Goal: Task Accomplishment & Management: Manage account settings

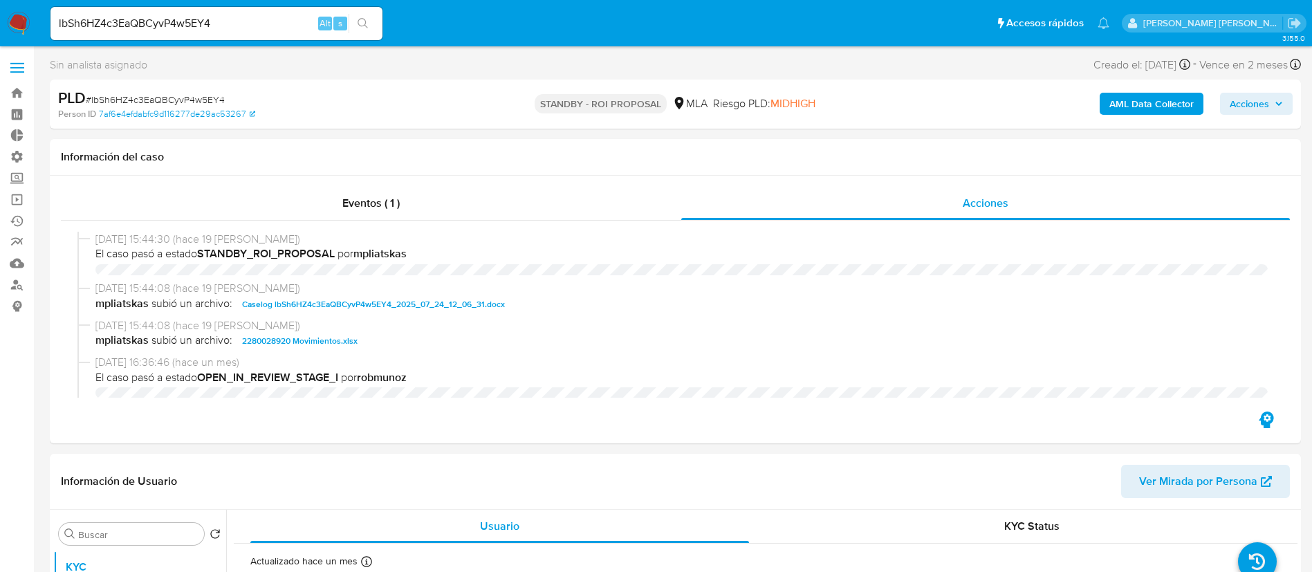
select select "10"
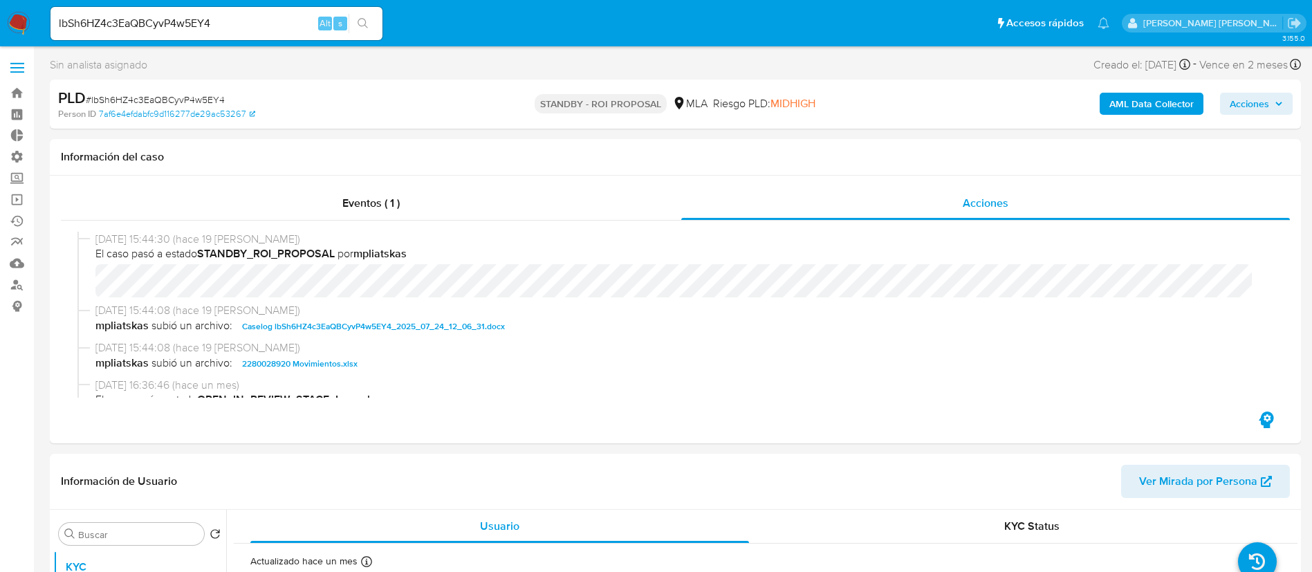
scroll to position [86, 0]
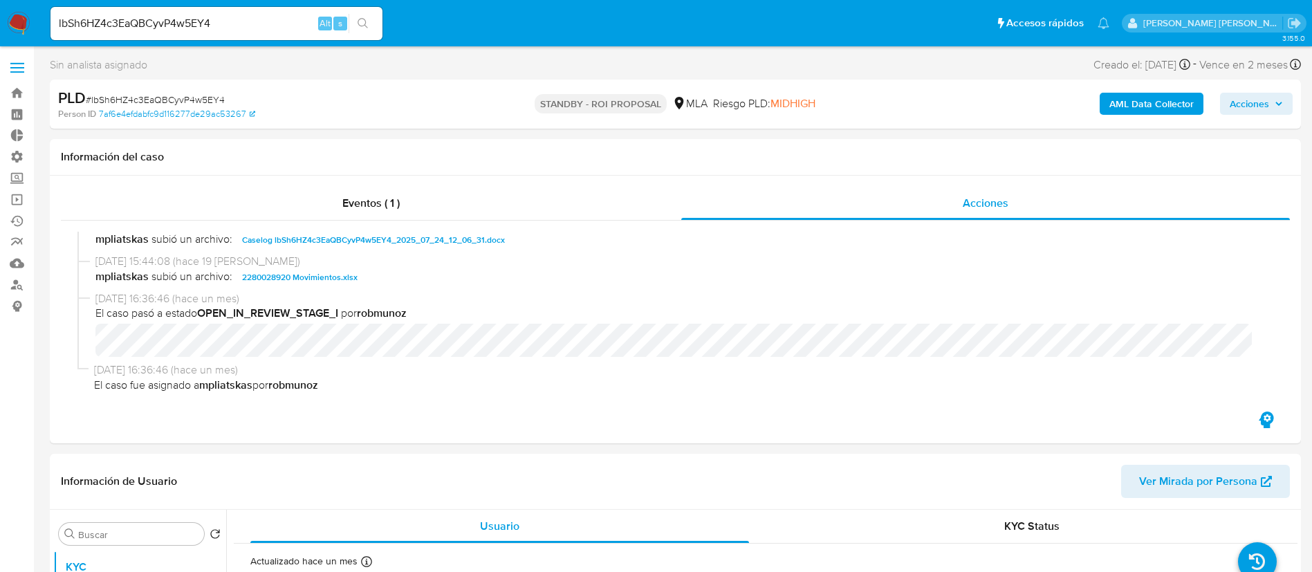
click at [230, 26] on input "lbSh6HZ4c3EaQBCyvP4w5EY4" at bounding box center [217, 24] width 332 height 18
drag, startPoint x: 145, startPoint y: 24, endPoint x: 0, endPoint y: -1, distance: 147.3
click at [0, 0] on nav "Pausado Ver notificaciones 1284791540 Alt s Accesos rápidos Presiona las siguie…" at bounding box center [656, 23] width 1312 height 46
paste input
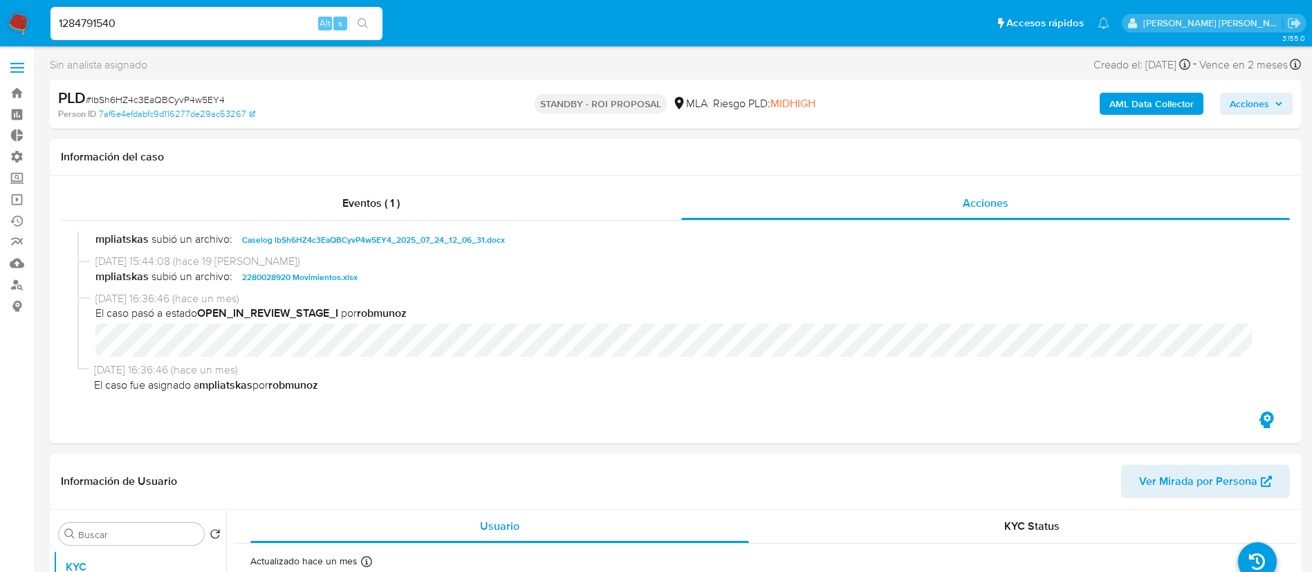
type input "1284791540"
click at [363, 18] on icon "search-icon" at bounding box center [363, 23] width 10 height 10
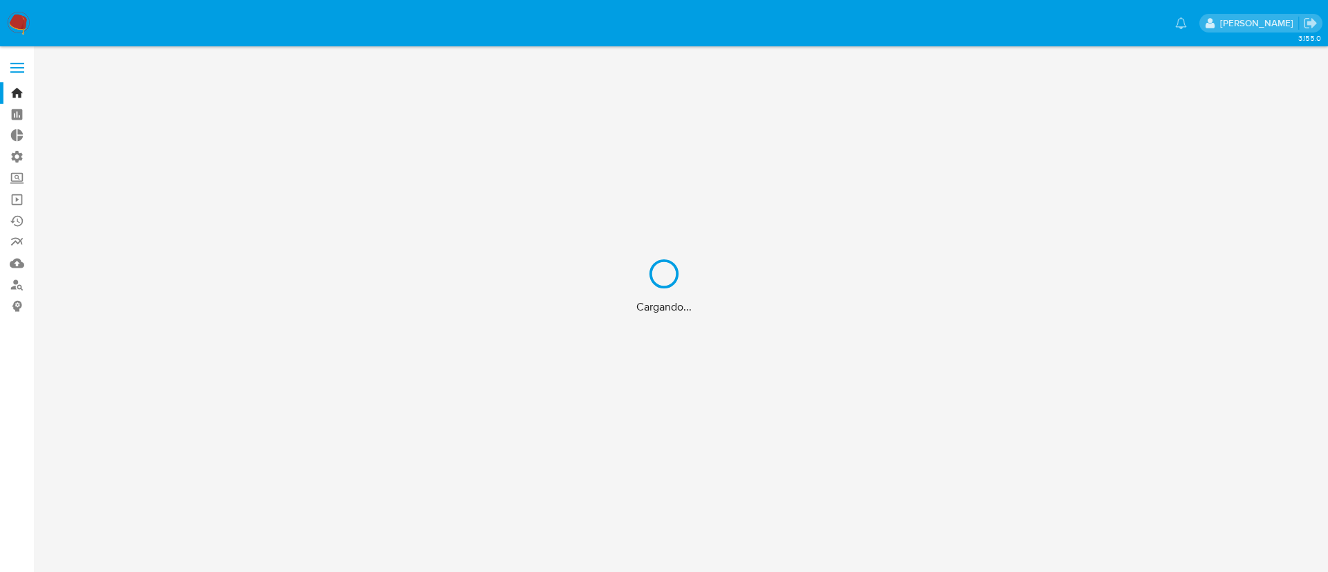
click at [113, 24] on div "Cargando..." at bounding box center [664, 286] width 1328 height 572
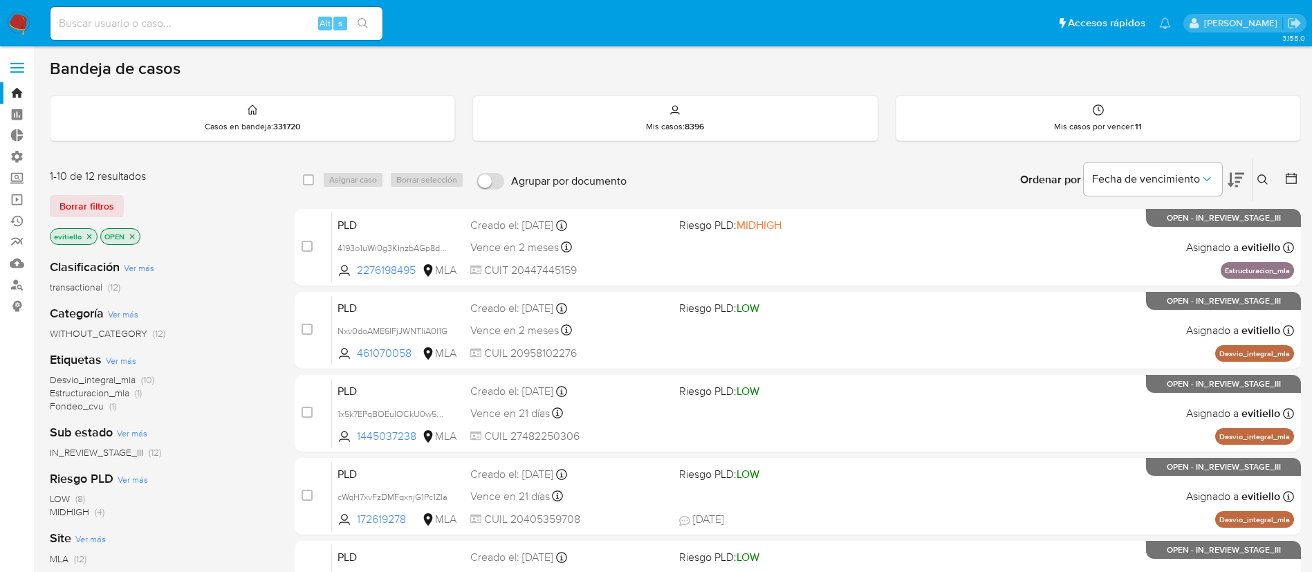
click at [246, 34] on div "Alt s" at bounding box center [217, 23] width 332 height 33
click at [243, 37] on div "Alt s" at bounding box center [217, 23] width 332 height 33
click at [243, 24] on input at bounding box center [217, 24] width 332 height 18
paste input "1284791540"
type input "1284791540"
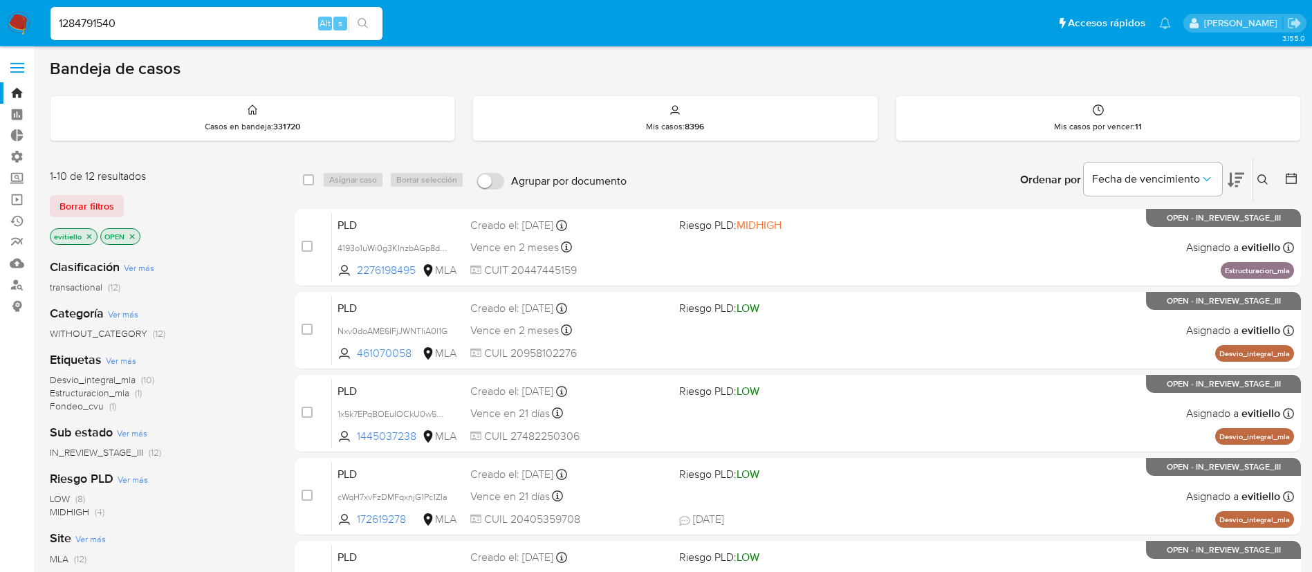
click at [367, 26] on icon "search-icon" at bounding box center [363, 23] width 10 height 10
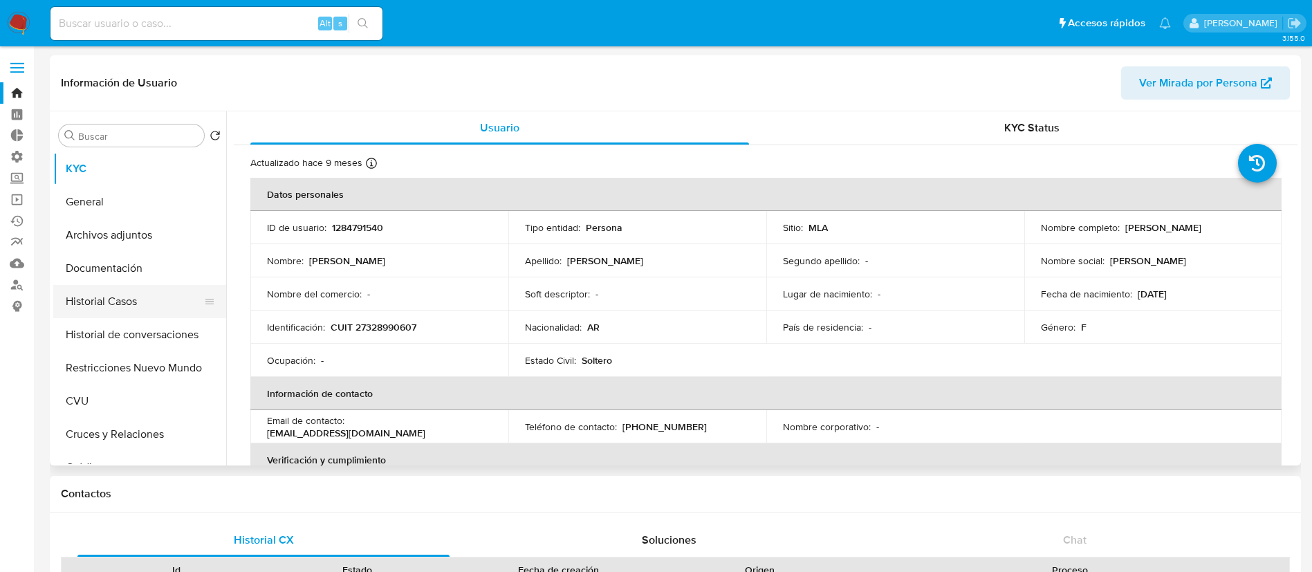
click at [140, 300] on button "Historial Casos" at bounding box center [134, 301] width 162 height 33
select select "10"
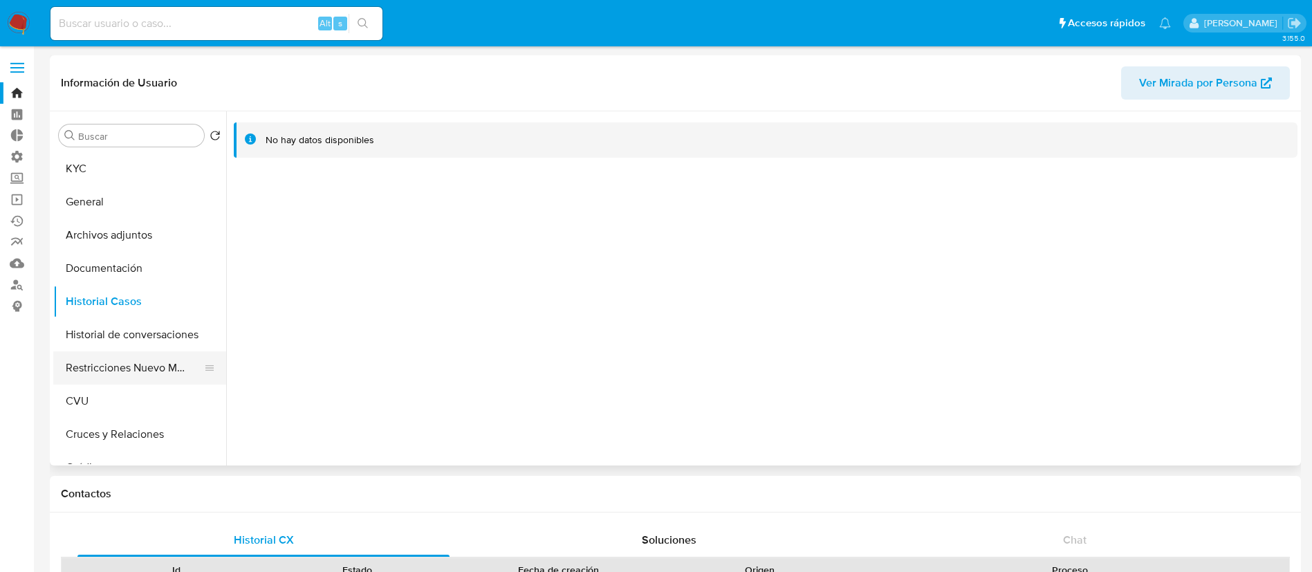
click at [156, 371] on button "Restricciones Nuevo Mundo" at bounding box center [134, 367] width 162 height 33
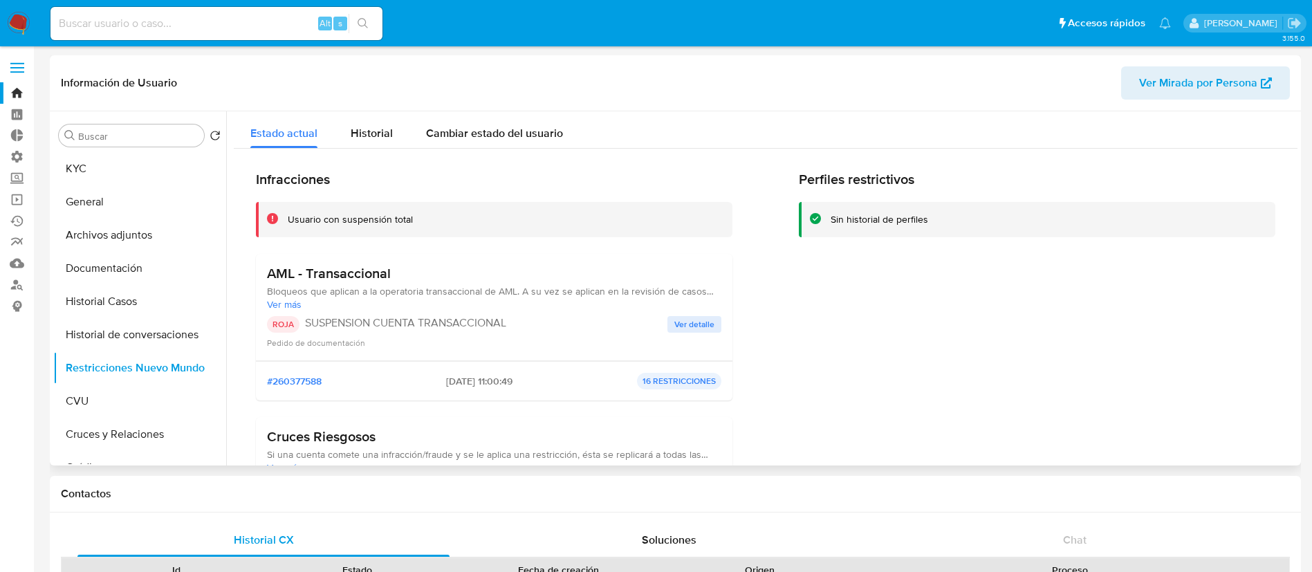
click at [716, 324] on button "Ver detalle" at bounding box center [695, 324] width 54 height 17
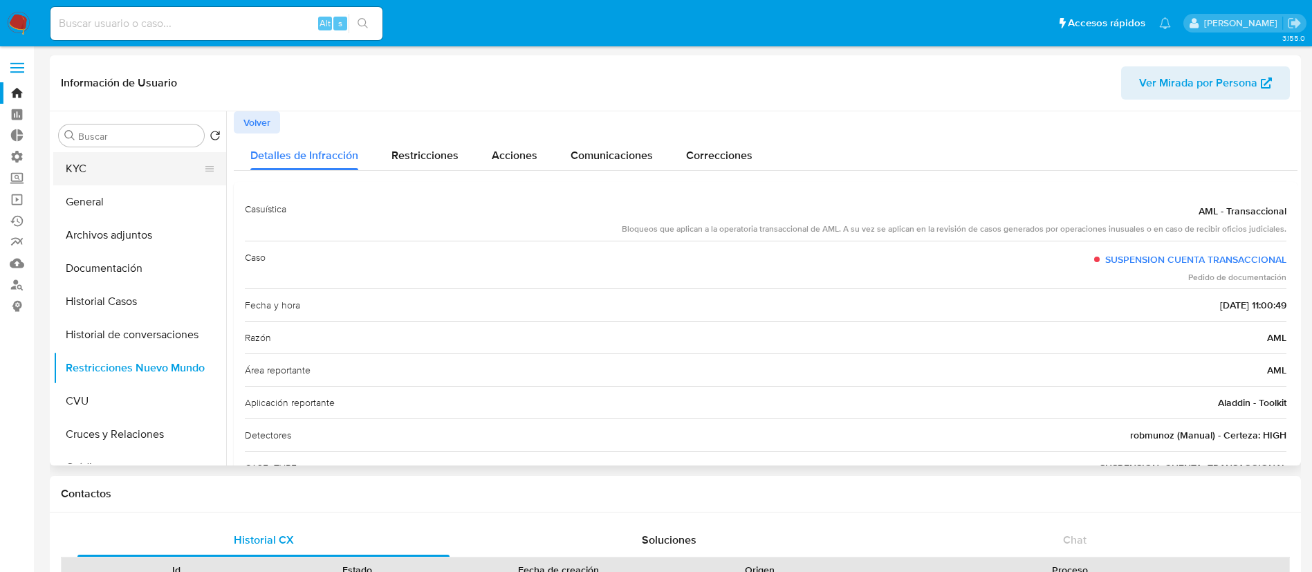
click at [179, 172] on button "KYC" at bounding box center [134, 168] width 162 height 33
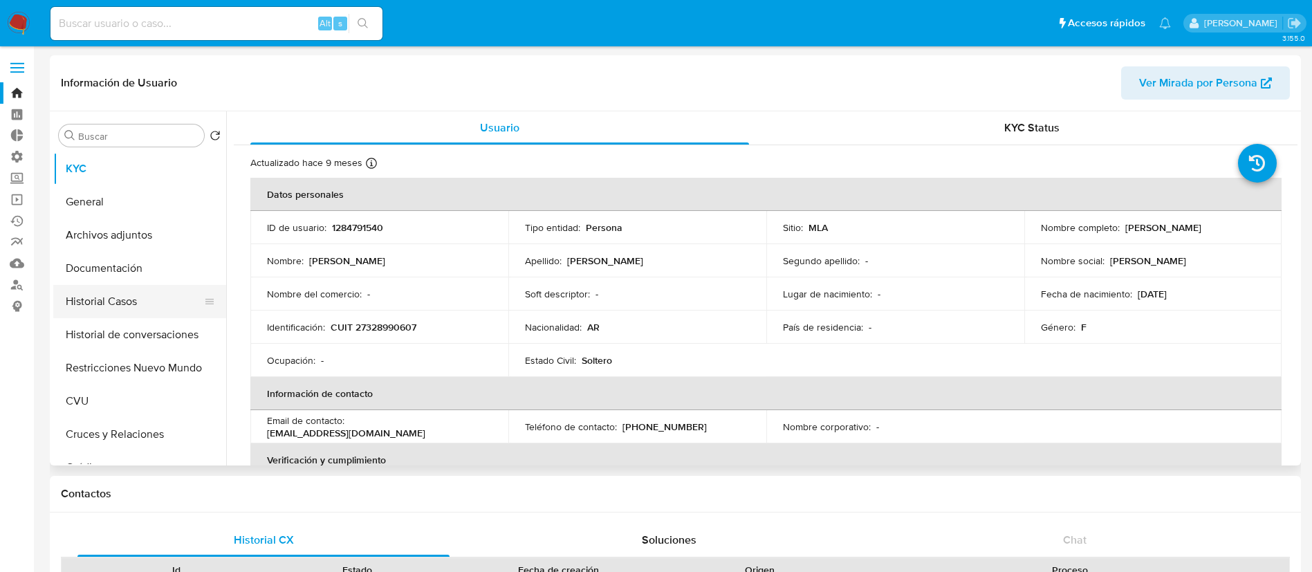
click at [158, 313] on button "Historial Casos" at bounding box center [134, 301] width 162 height 33
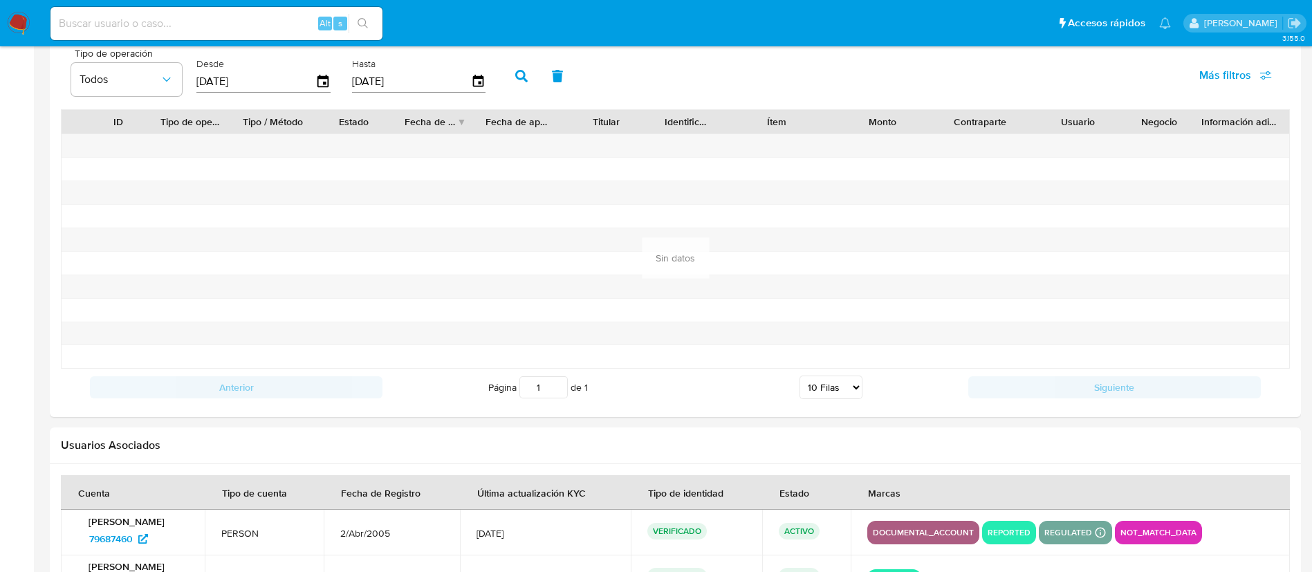
scroll to position [1433, 0]
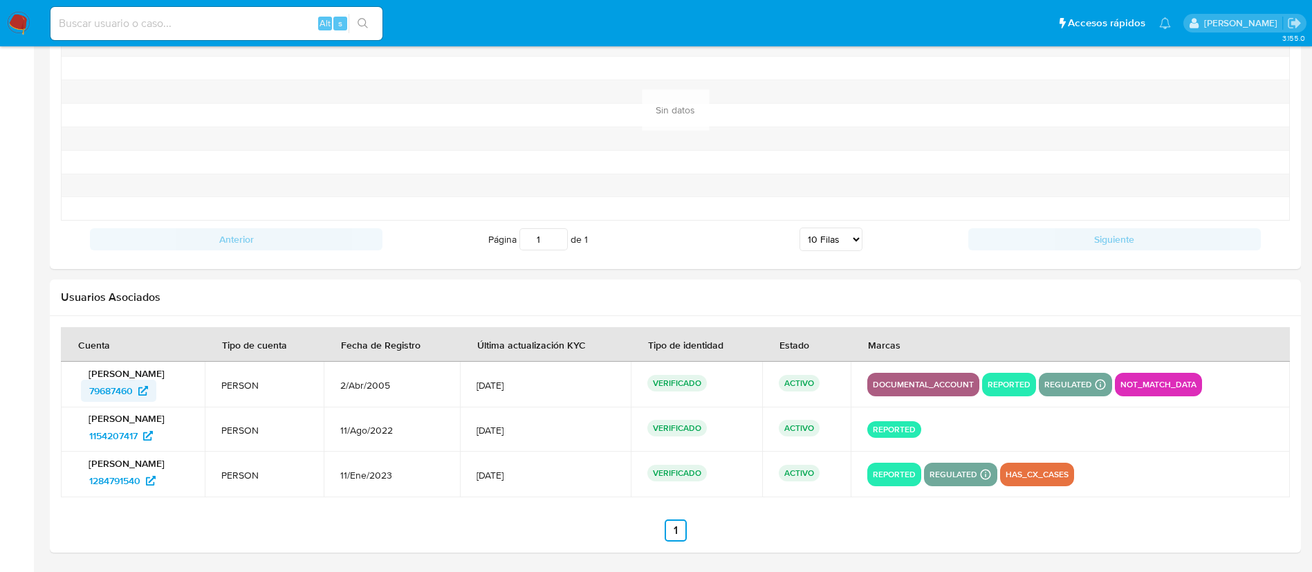
click at [147, 391] on icon at bounding box center [143, 391] width 10 height 10
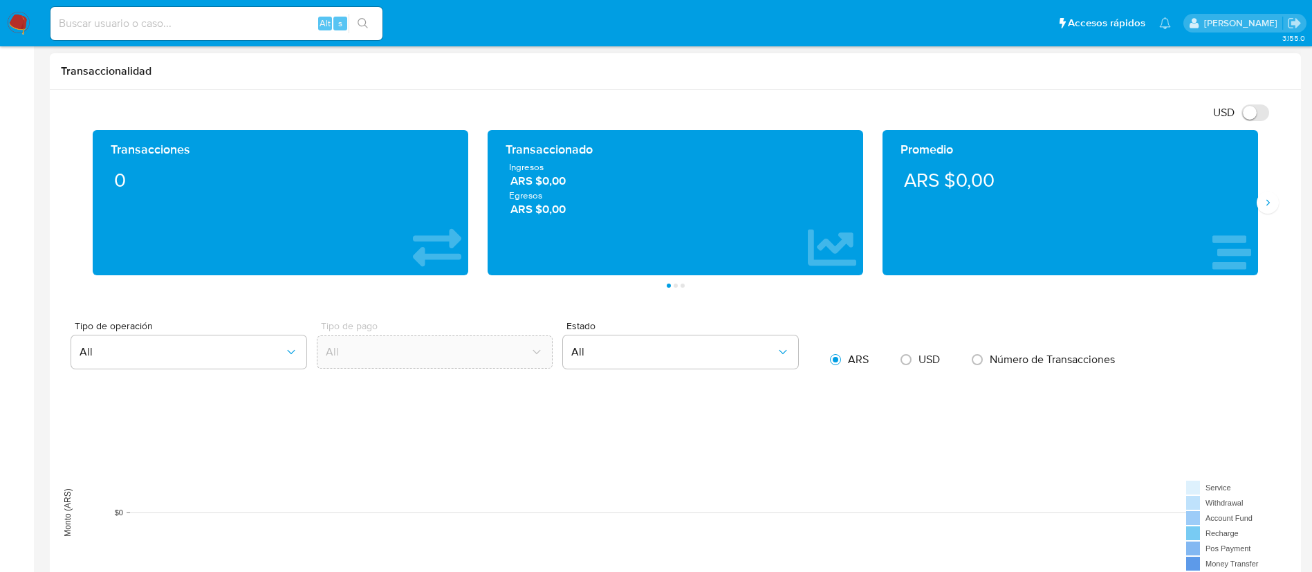
scroll to position [0, 0]
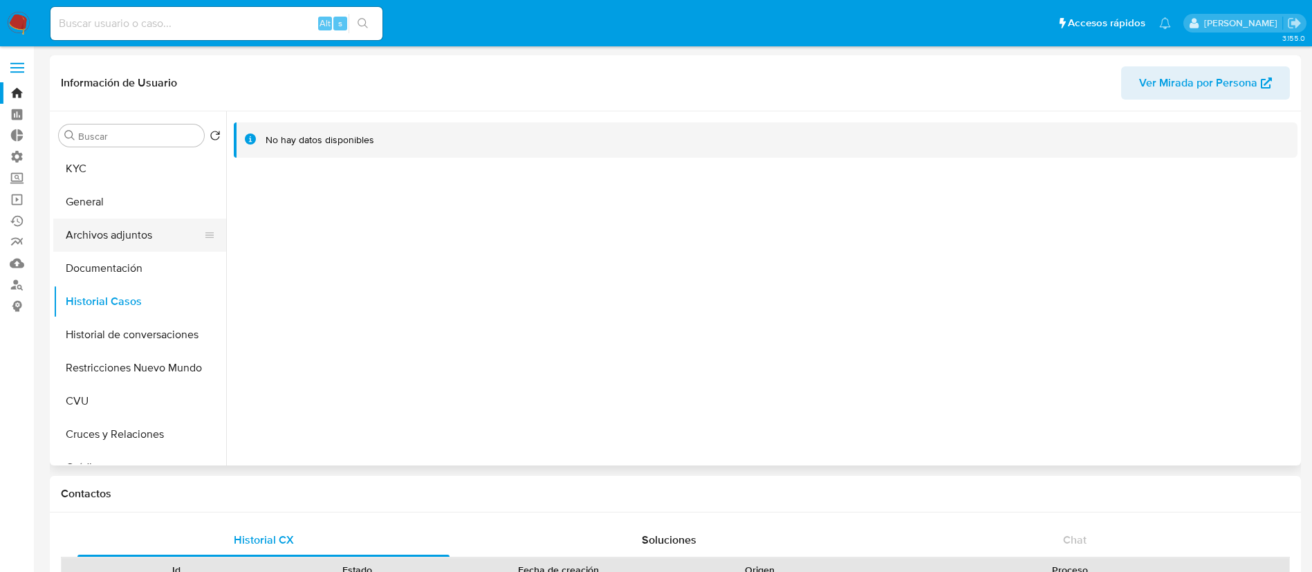
click at [155, 235] on button "Archivos adjuntos" at bounding box center [134, 235] width 162 height 33
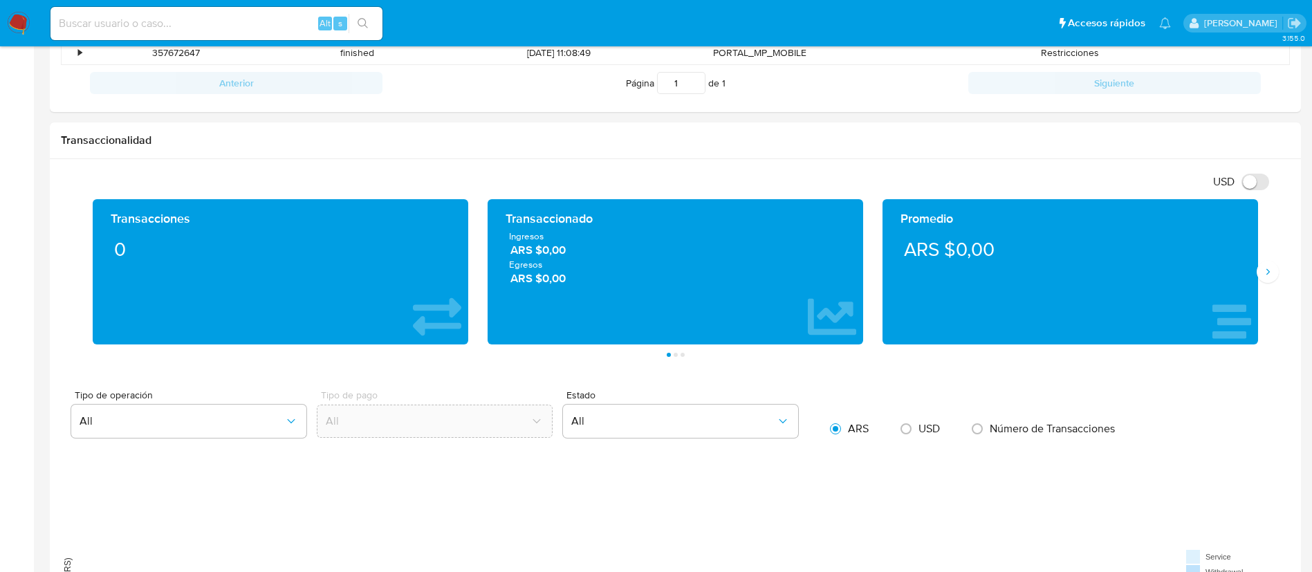
scroll to position [208, 0]
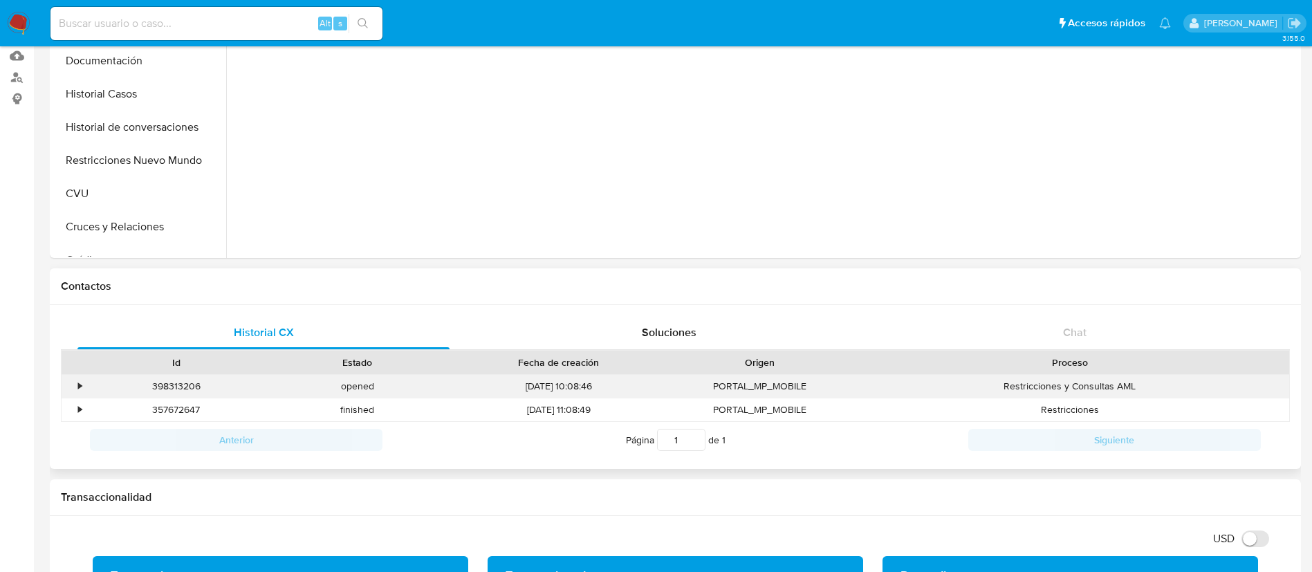
click at [181, 380] on div "398313206" at bounding box center [176, 386] width 181 height 23
copy div "398313206"
click at [208, 26] on input at bounding box center [217, 24] width 332 height 18
paste input "CqsaTimvnp64pvwp3MUwMjtA"
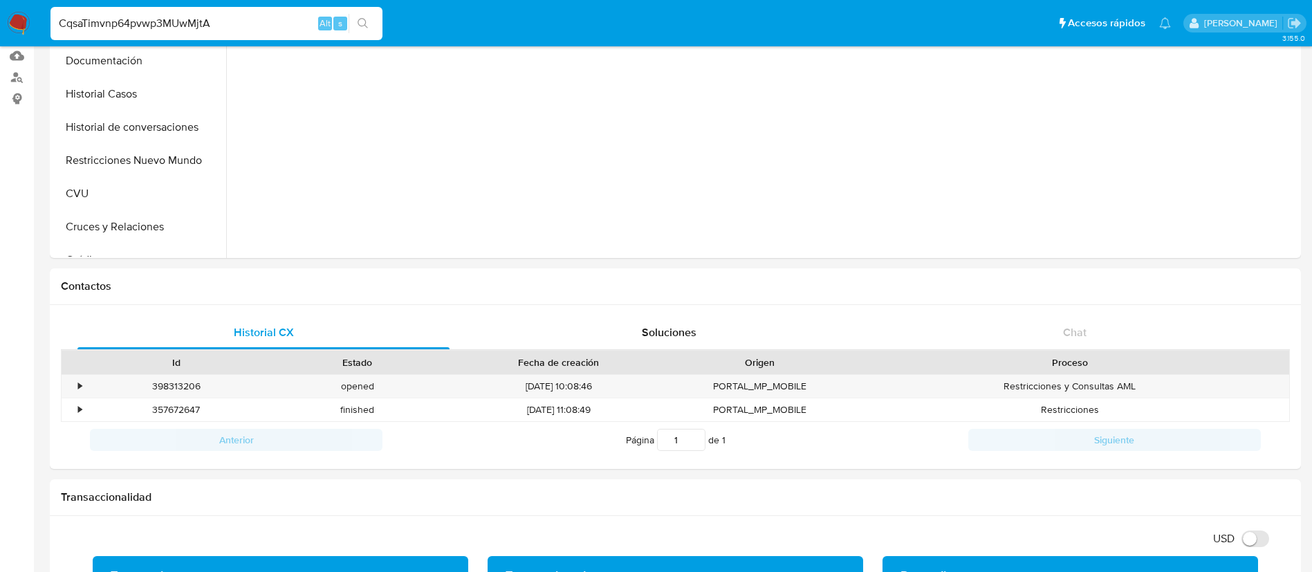
type input "CqsaTimvnp64pvwp3MUwMjtA"
click at [367, 21] on icon "search-icon" at bounding box center [363, 23] width 11 height 11
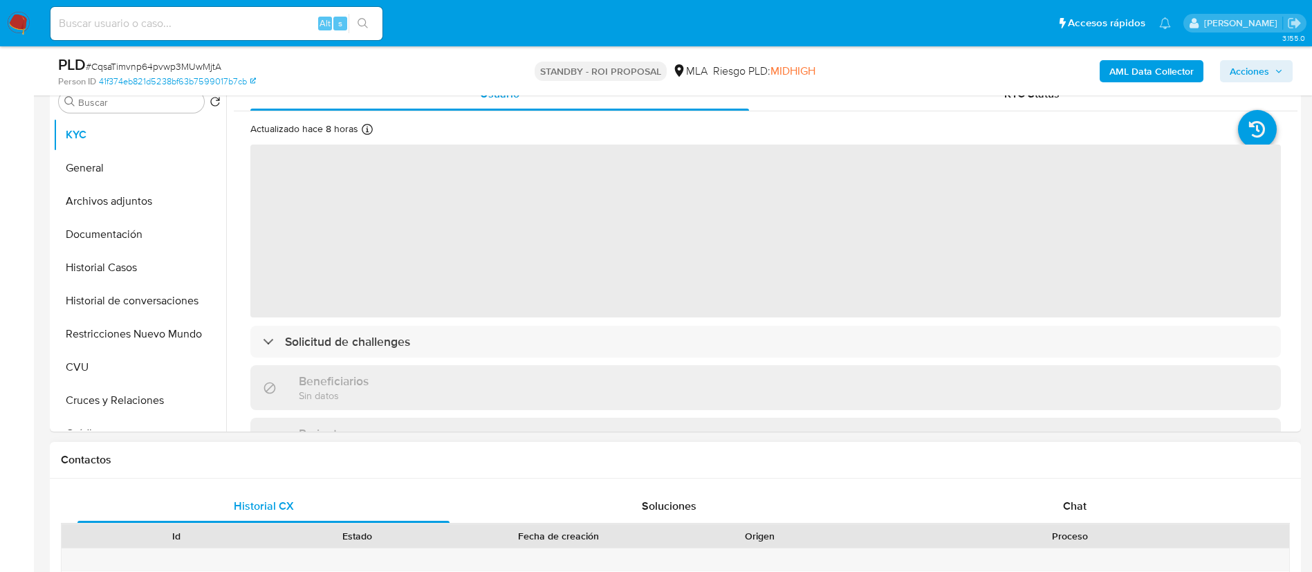
scroll to position [311, 0]
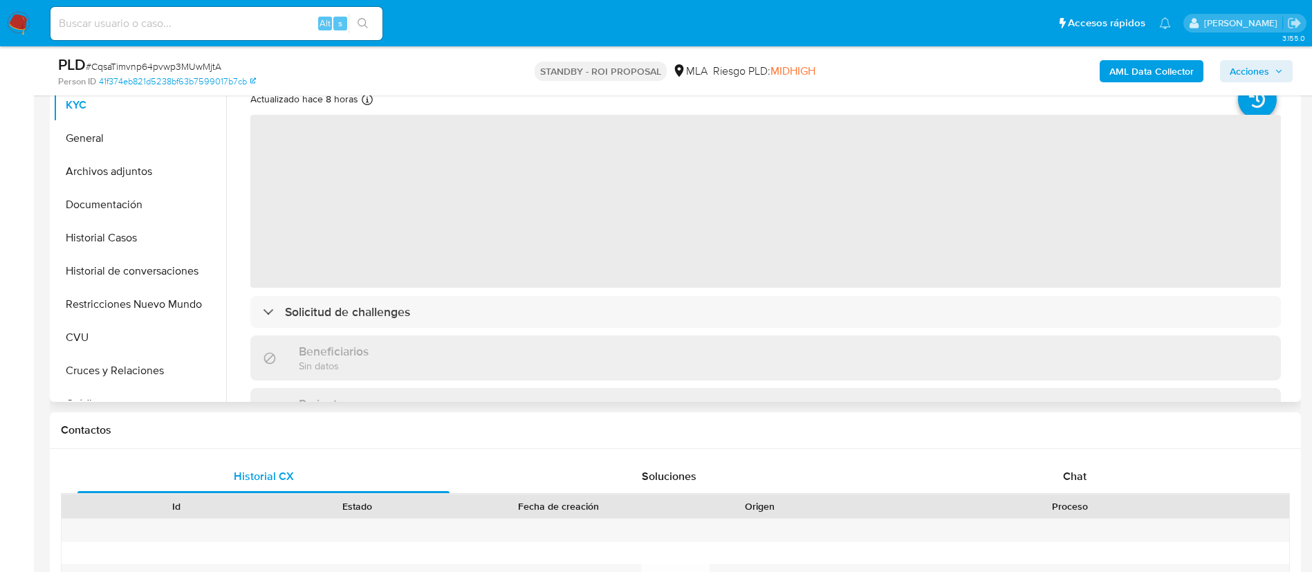
drag, startPoint x: 139, startPoint y: 309, endPoint x: 324, endPoint y: 333, distance: 187.0
click at [139, 310] on button "Restricciones Nuevo Mundo" at bounding box center [139, 304] width 173 height 33
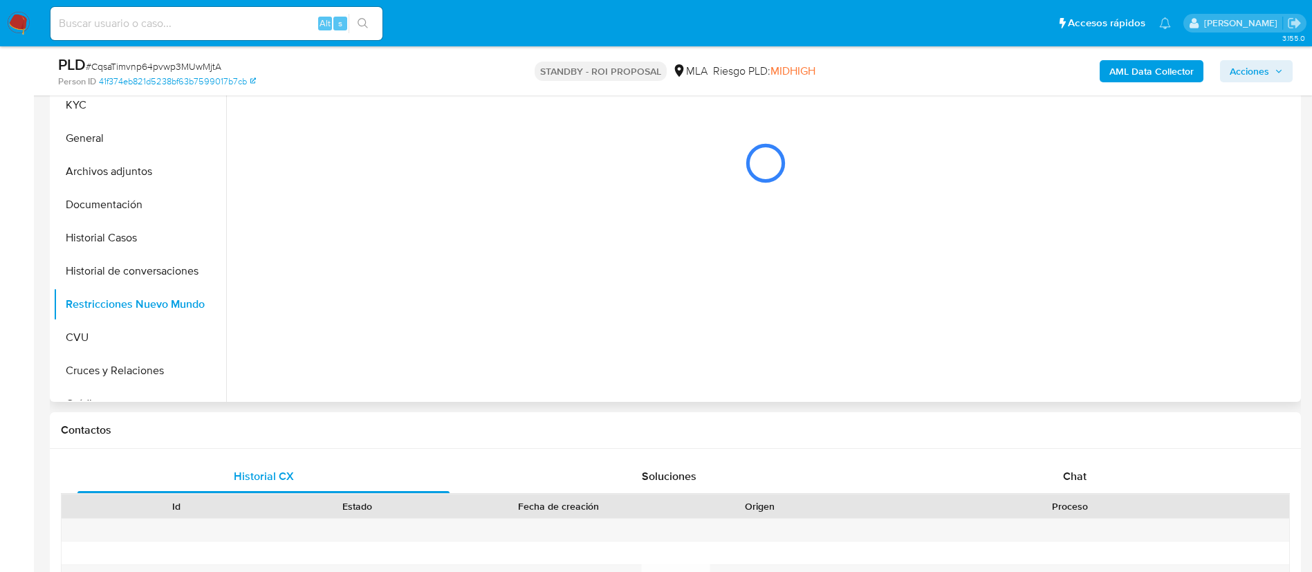
scroll to position [104, 0]
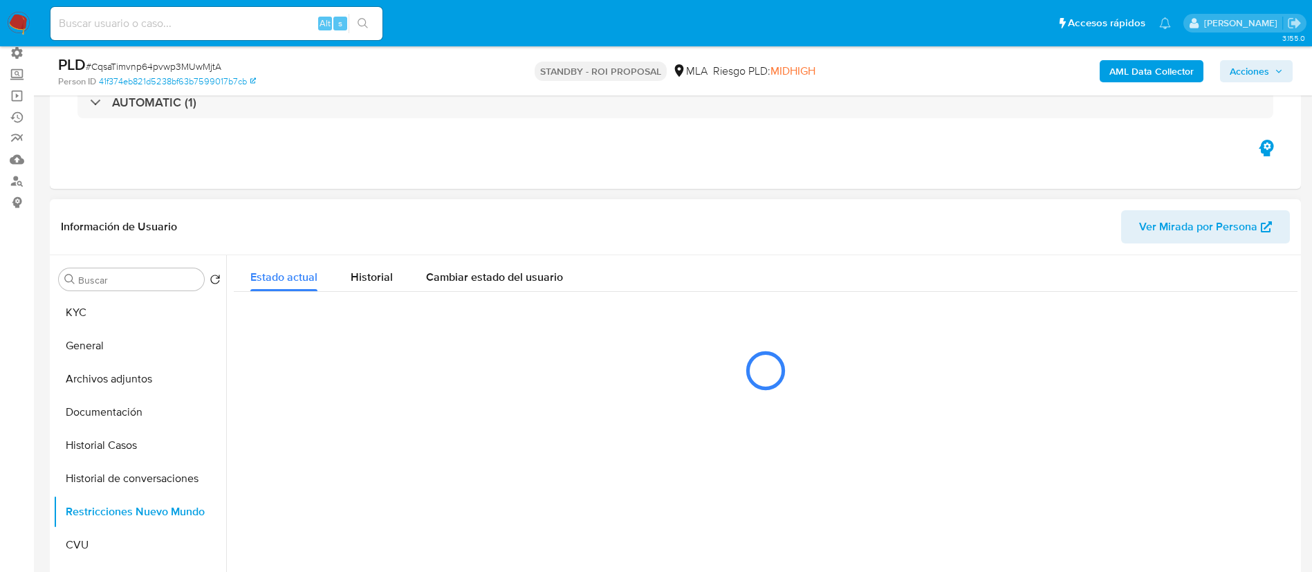
select select "10"
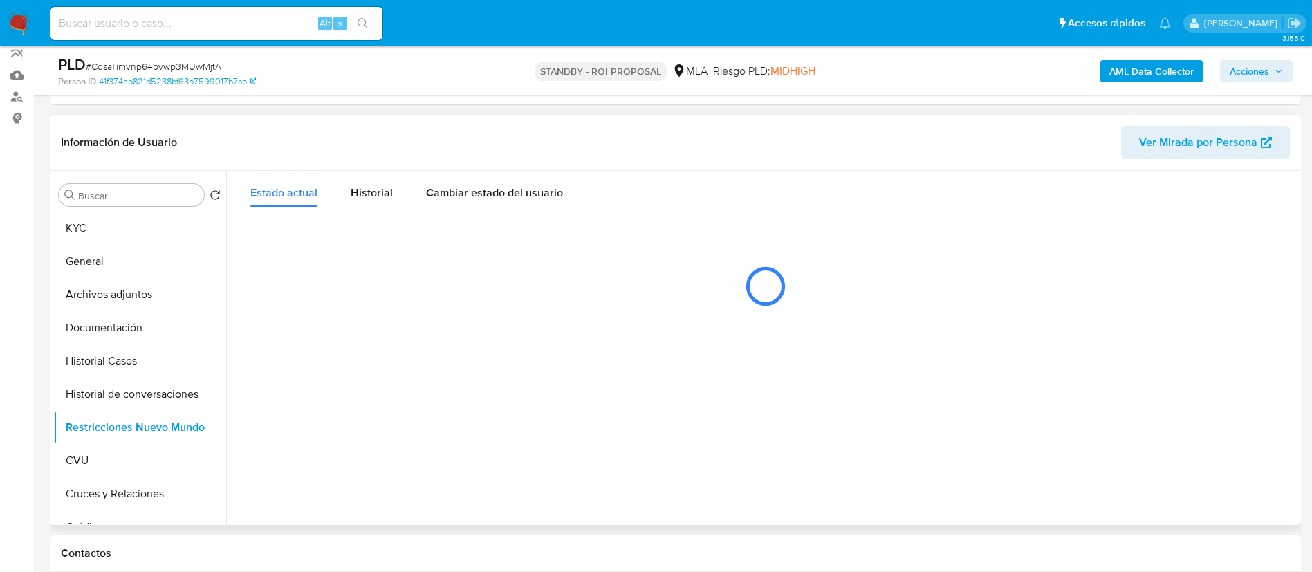
scroll to position [208, 0]
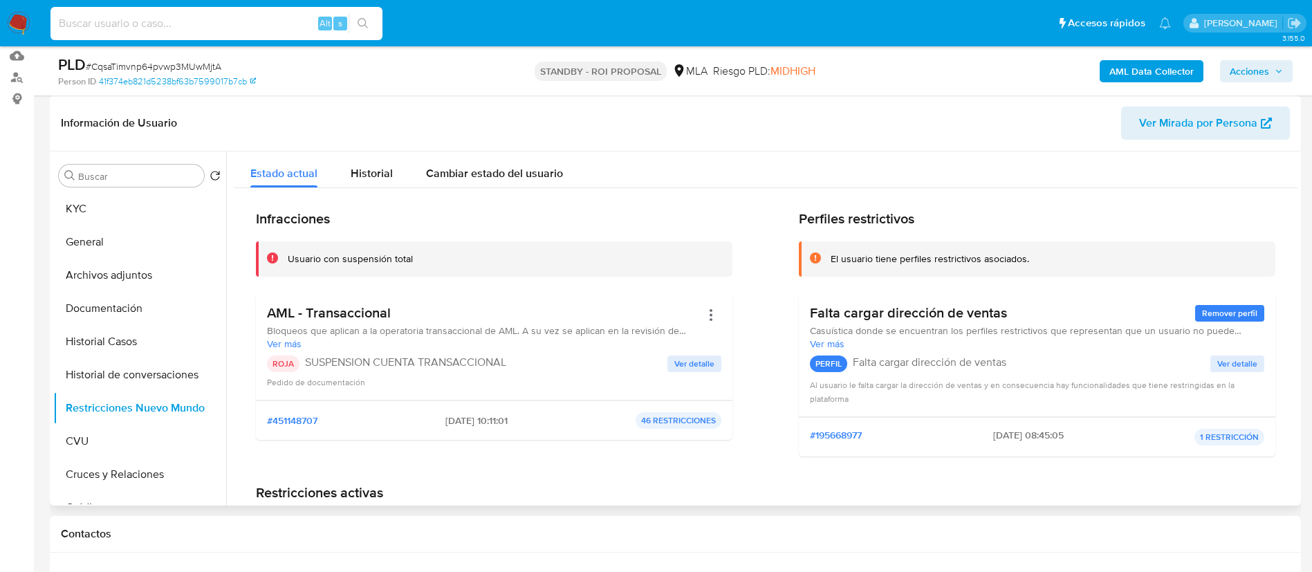
click at [187, 17] on input at bounding box center [217, 24] width 332 height 18
paste input "a6Xrhya8ehkdYeWQTHYhlZNj"
type input "a6Xrhya8ehkdYeWQTHYhlZNj"
click at [368, 15] on button "search-icon" at bounding box center [363, 23] width 28 height 19
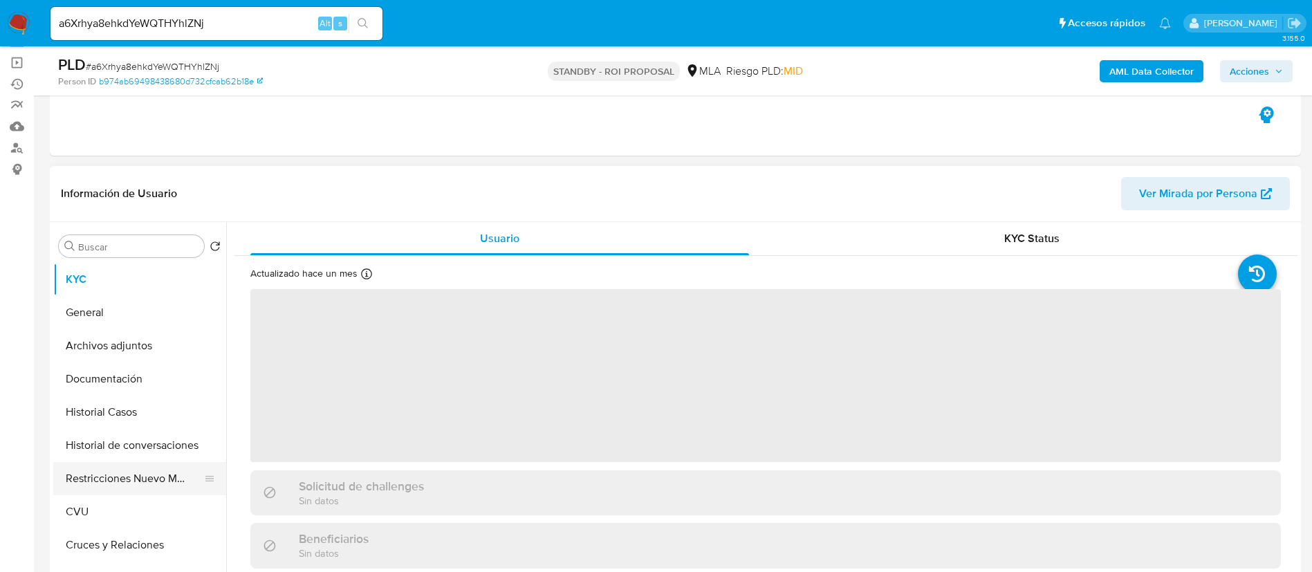
scroll to position [208, 0]
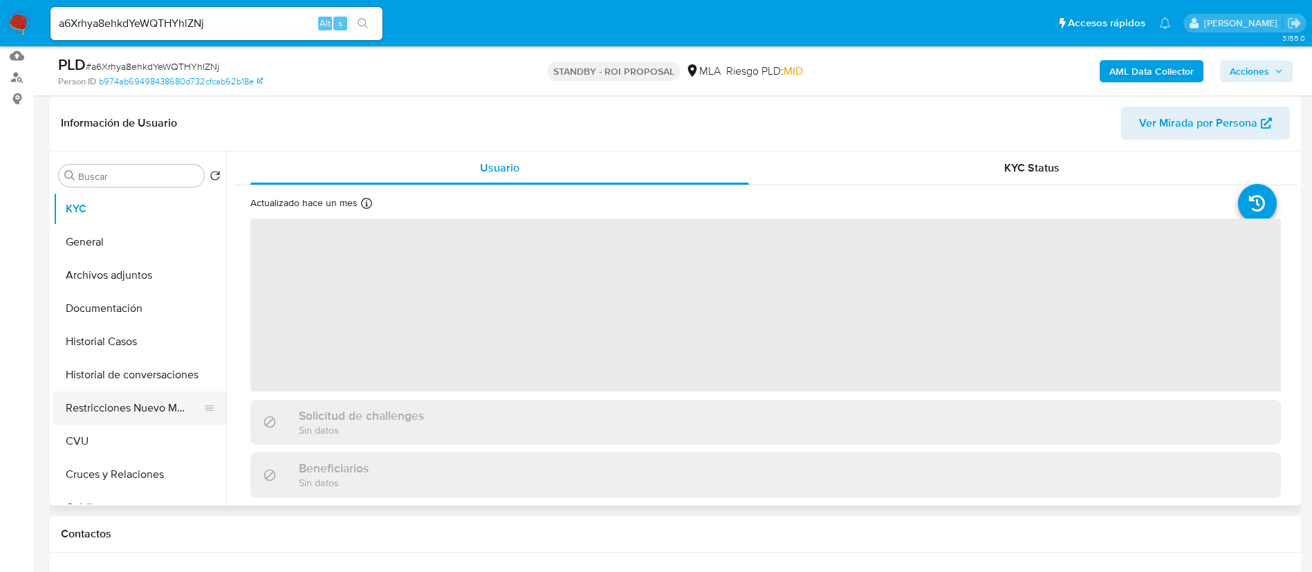
click at [149, 405] on button "Restricciones Nuevo Mundo" at bounding box center [134, 408] width 162 height 33
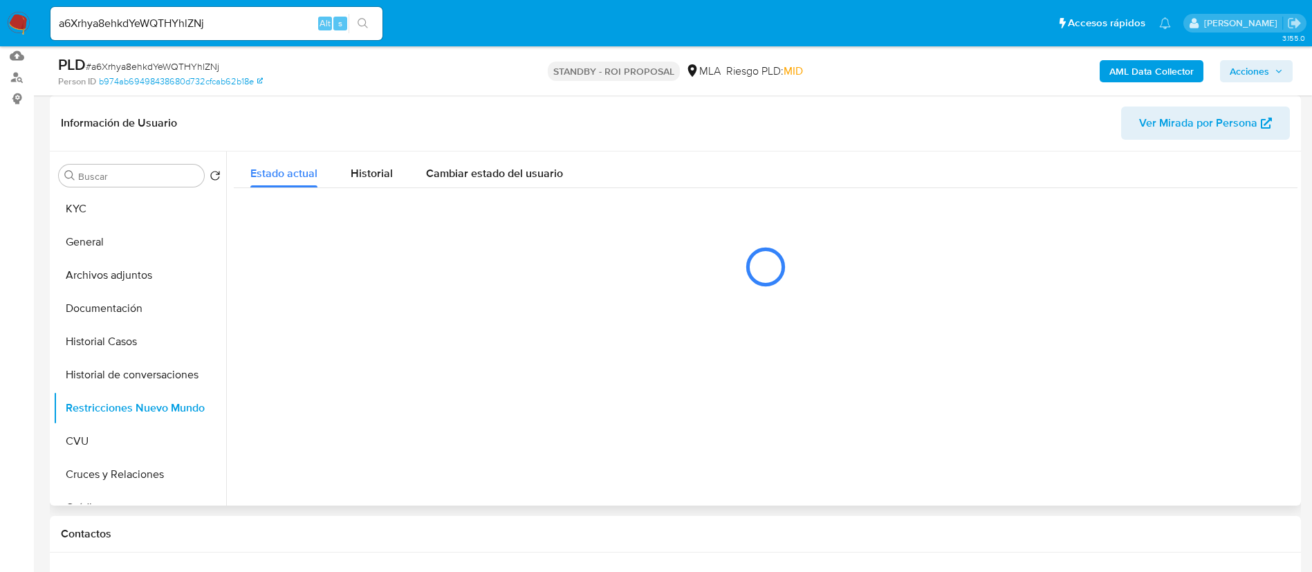
select select "10"
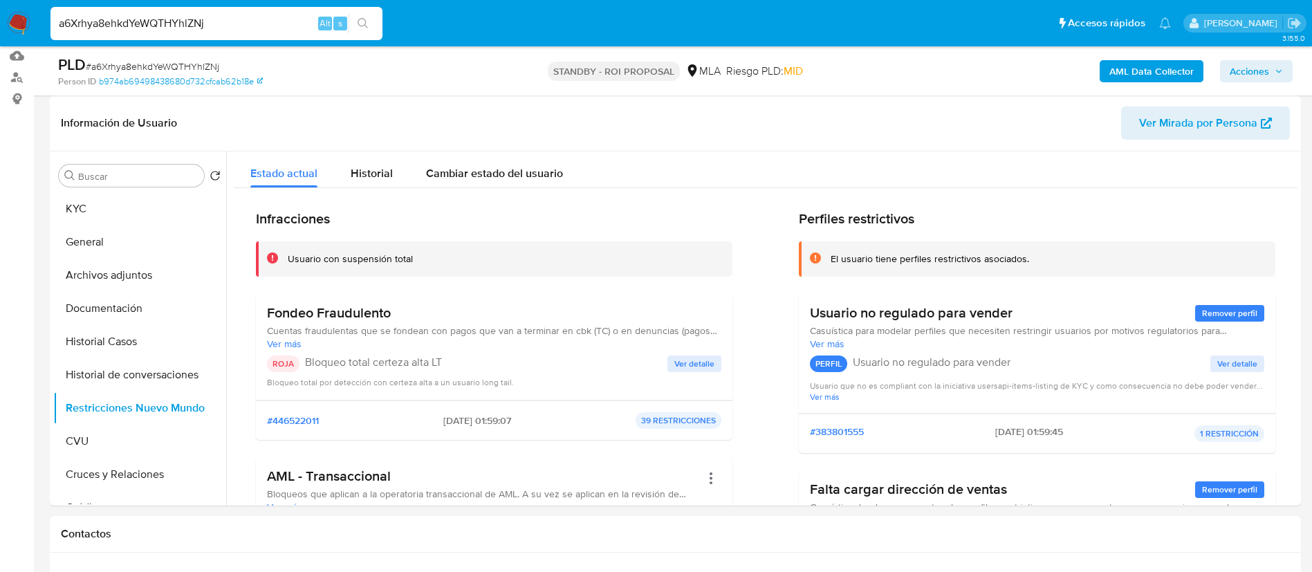
click at [234, 29] on input "a6Xrhya8ehkdYeWQTHYhlZNj" at bounding box center [217, 24] width 332 height 18
click at [239, 30] on input "a6Xrhya8ehkdYeWQTHYhlZNj" at bounding box center [217, 24] width 332 height 18
click at [237, 30] on input "a6Xrhya8ehkdYeWQTHYhlZNj" at bounding box center [217, 24] width 332 height 18
paste input "uHbdeN1JQymBEdh6qoKH2KJt"
type input "uHbdeN1JQymBEdh6qoKH2KJt"
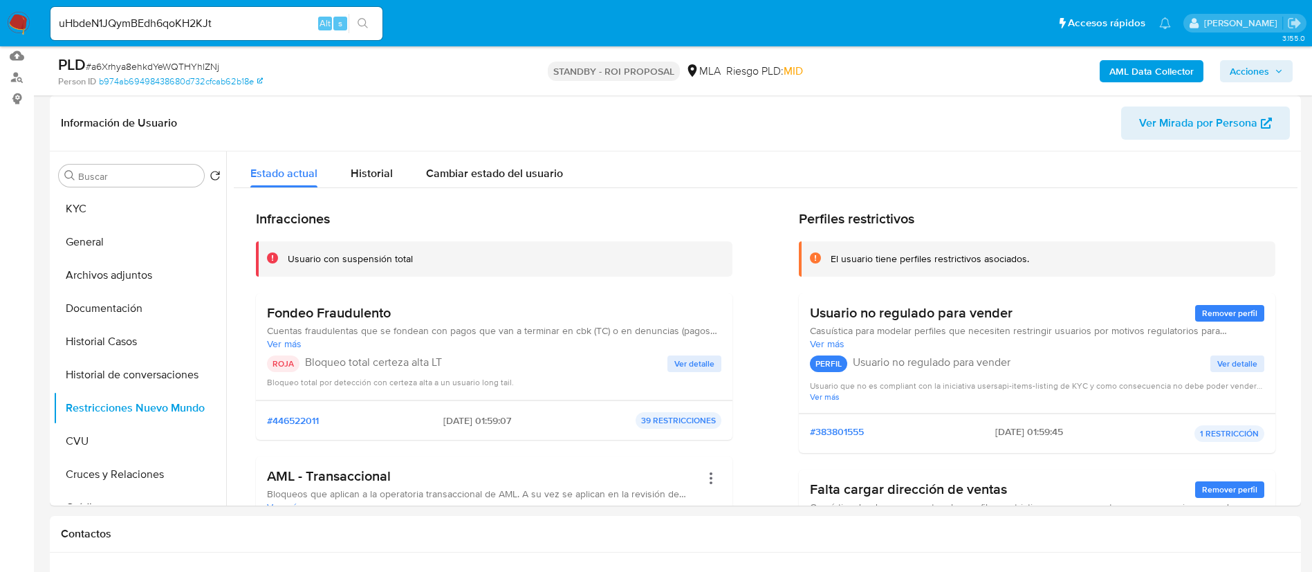
click at [367, 26] on icon "search-icon" at bounding box center [363, 23] width 11 height 11
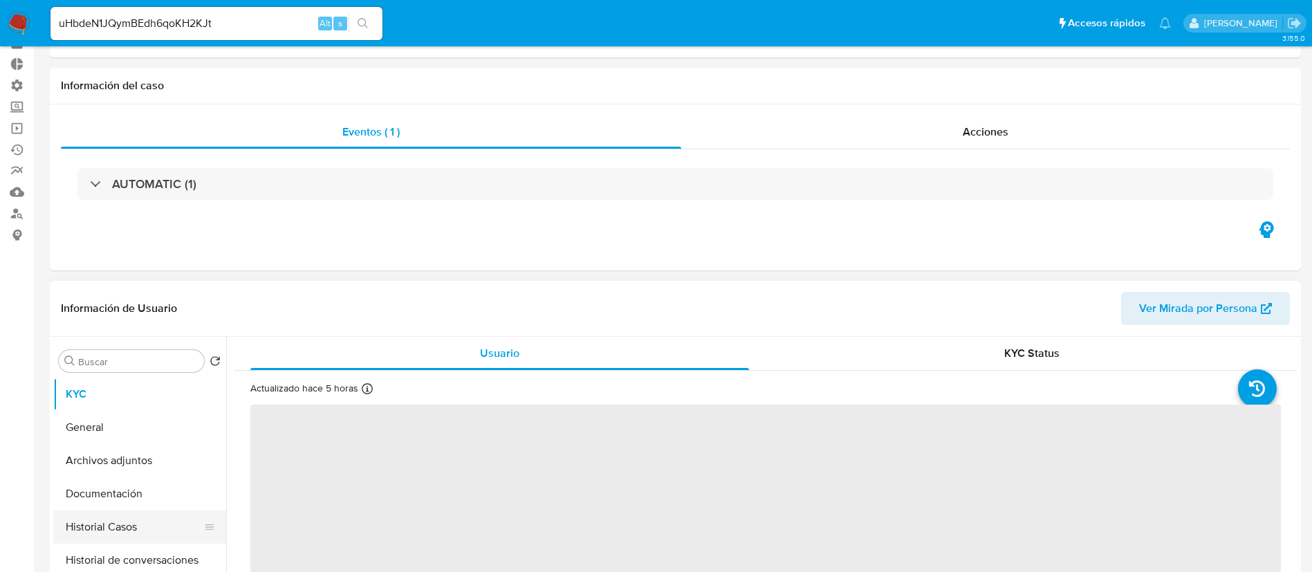
scroll to position [104, 0]
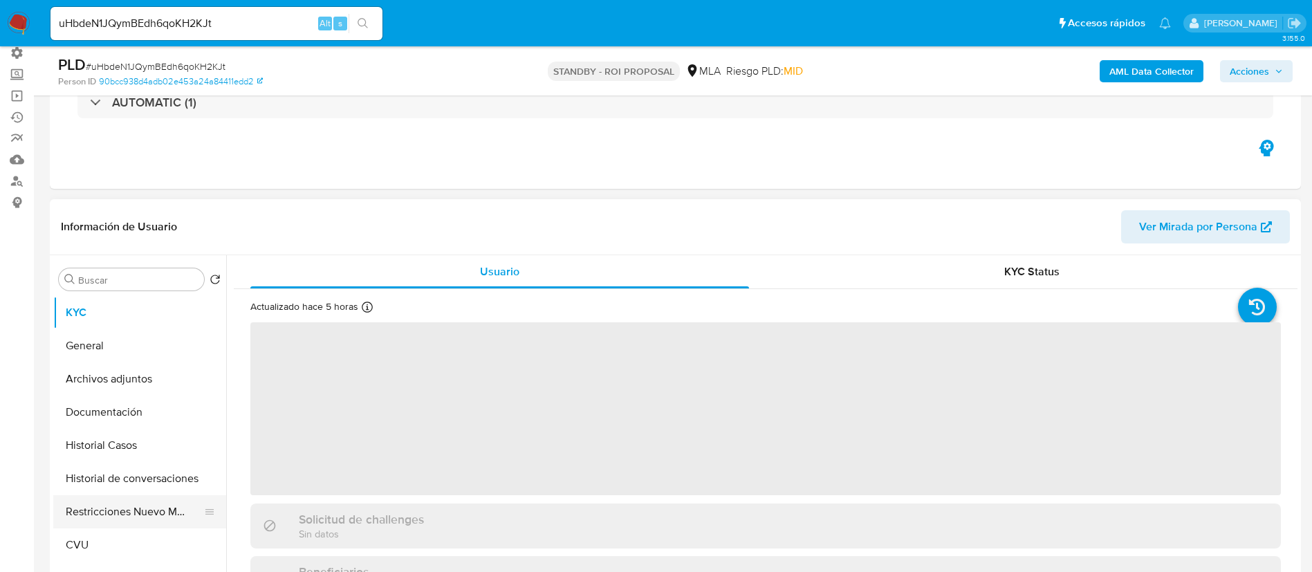
click at [118, 513] on button "Restricciones Nuevo Mundo" at bounding box center [134, 511] width 162 height 33
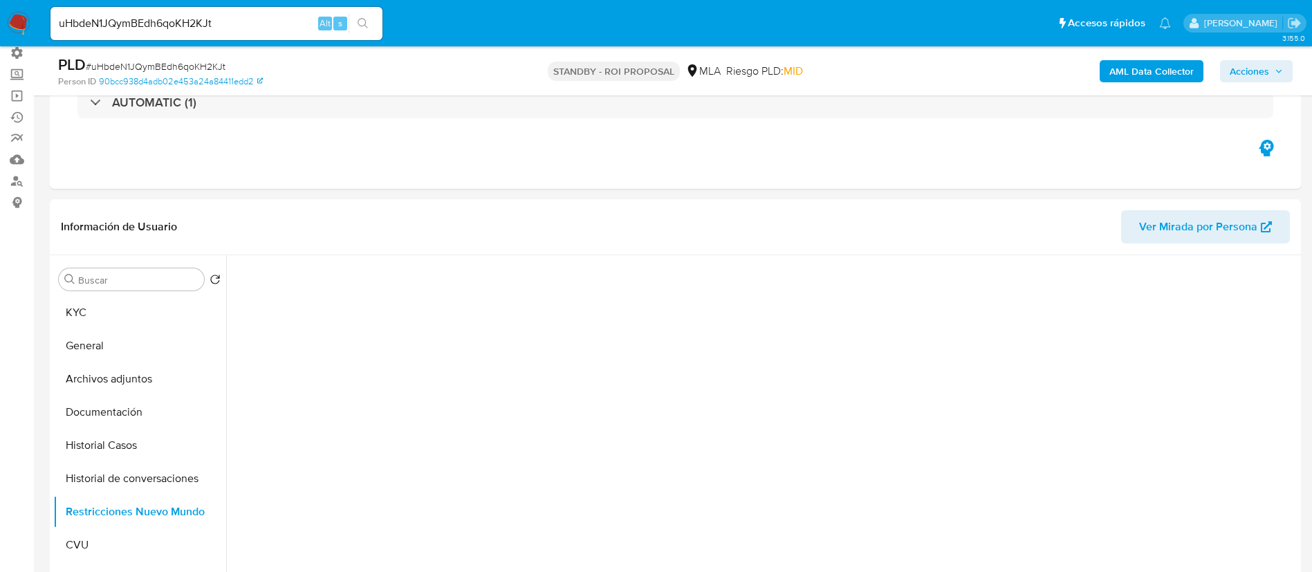
select select "10"
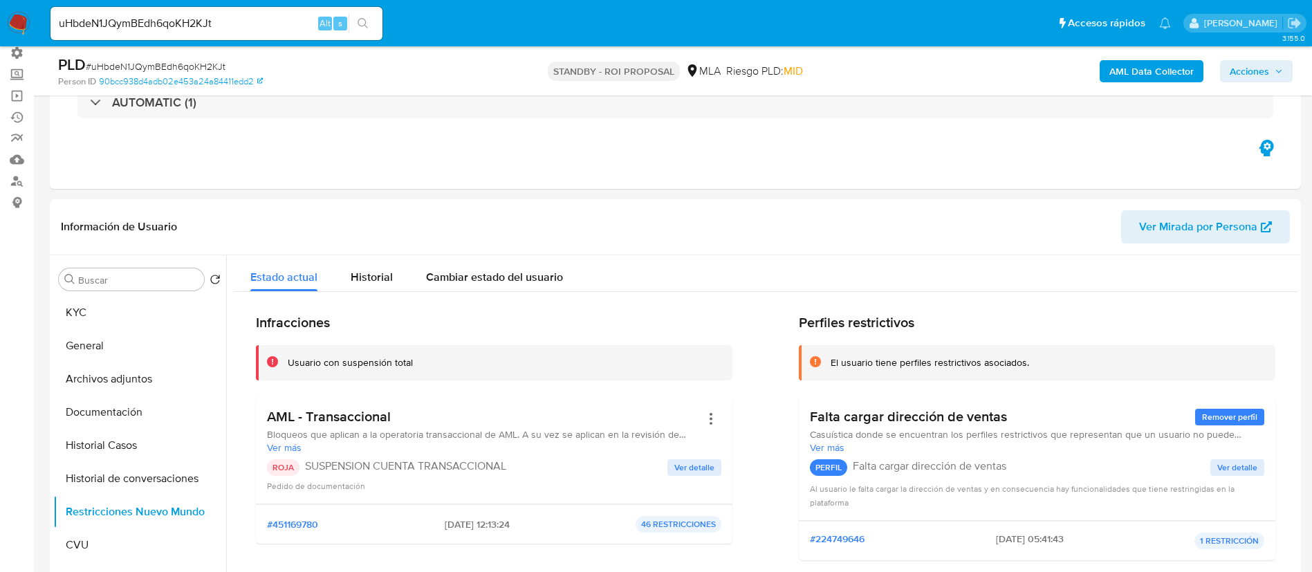
click at [239, 24] on input "uHbdeN1JQymBEdh6qoKH2KJt" at bounding box center [217, 24] width 332 height 18
paste input "IW20t1ZQXywqB5D2YJ01YPIj"
type input "IW20t1ZQXywqB5D2YJ01YPIj"
click at [371, 23] on button "search-icon" at bounding box center [363, 23] width 28 height 19
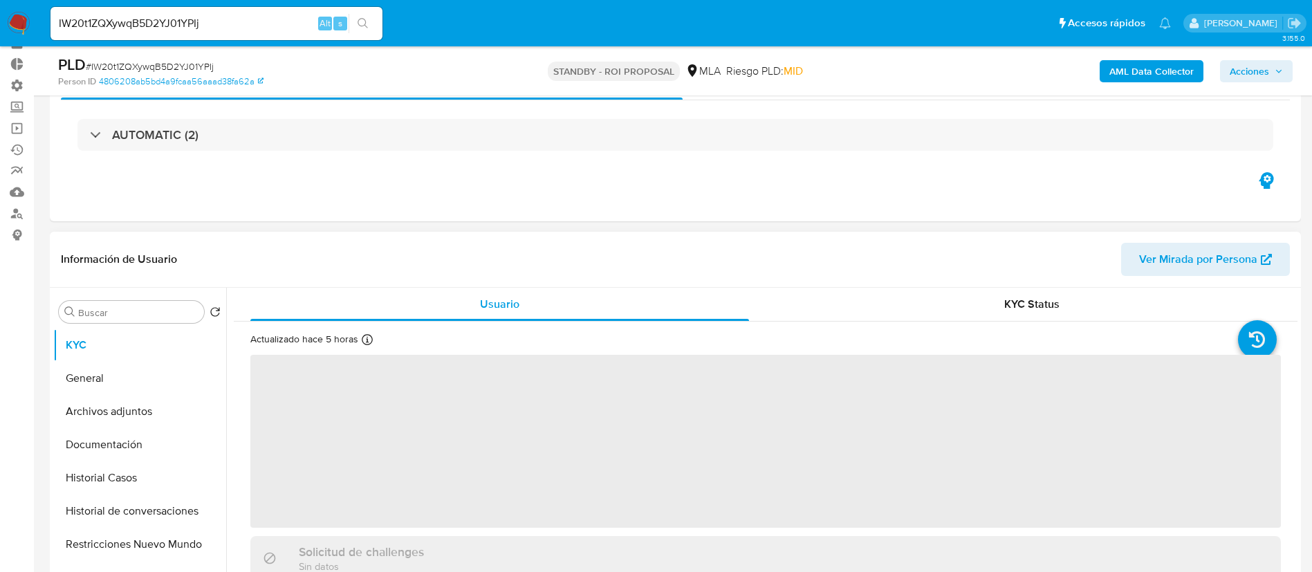
scroll to position [104, 0]
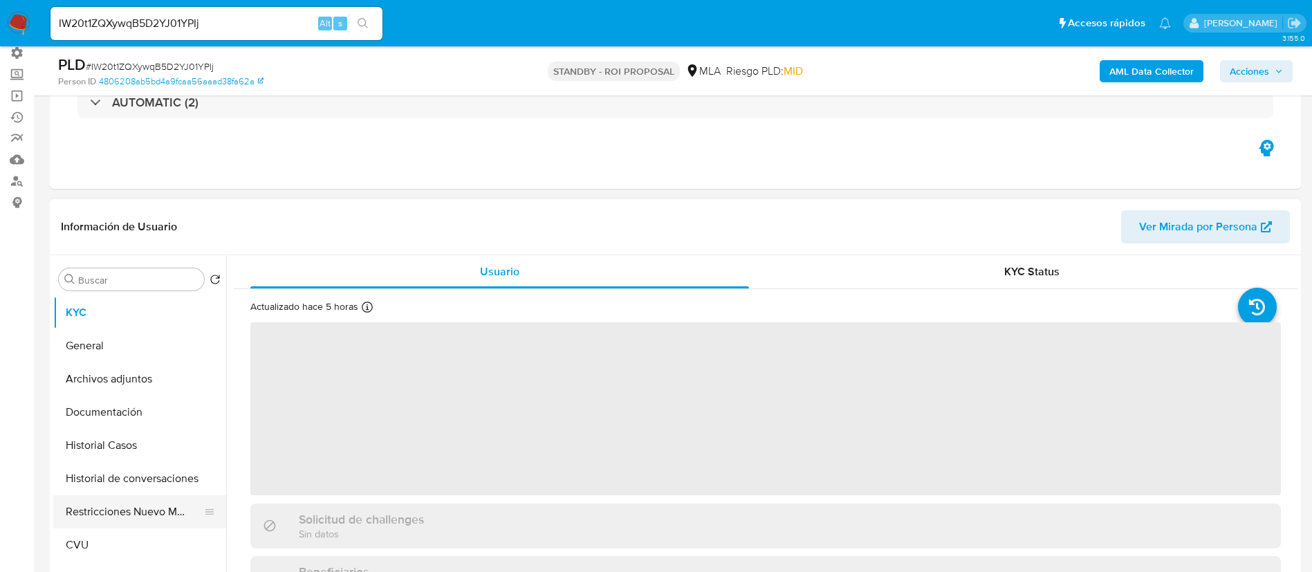
click at [145, 503] on button "Restricciones Nuevo Mundo" at bounding box center [134, 511] width 162 height 33
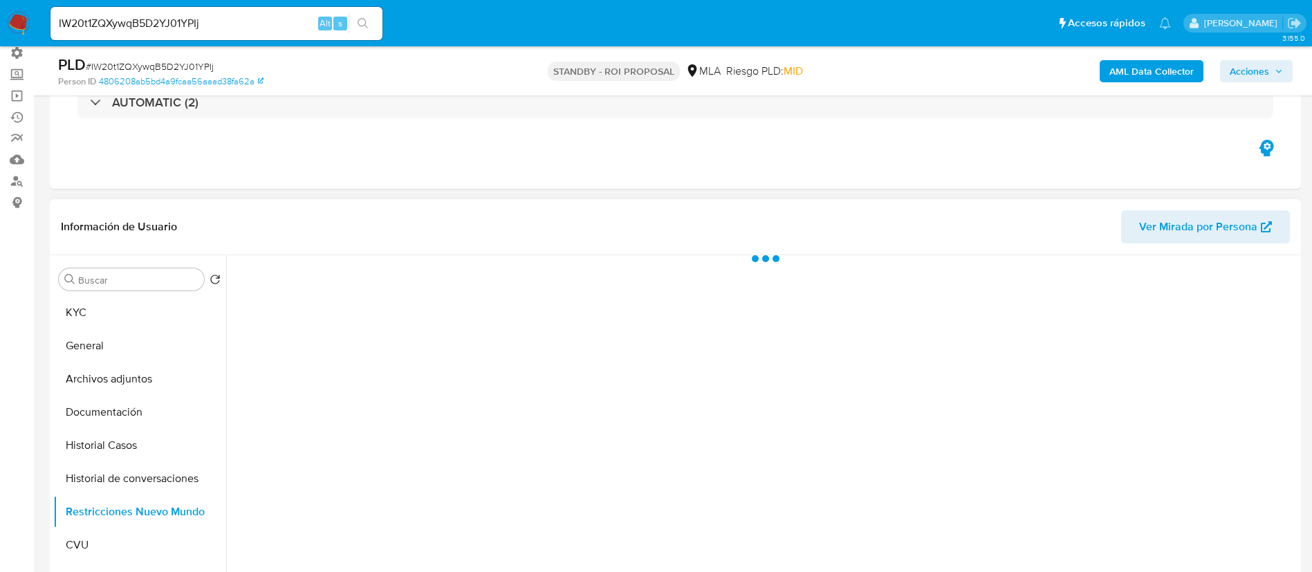
select select "10"
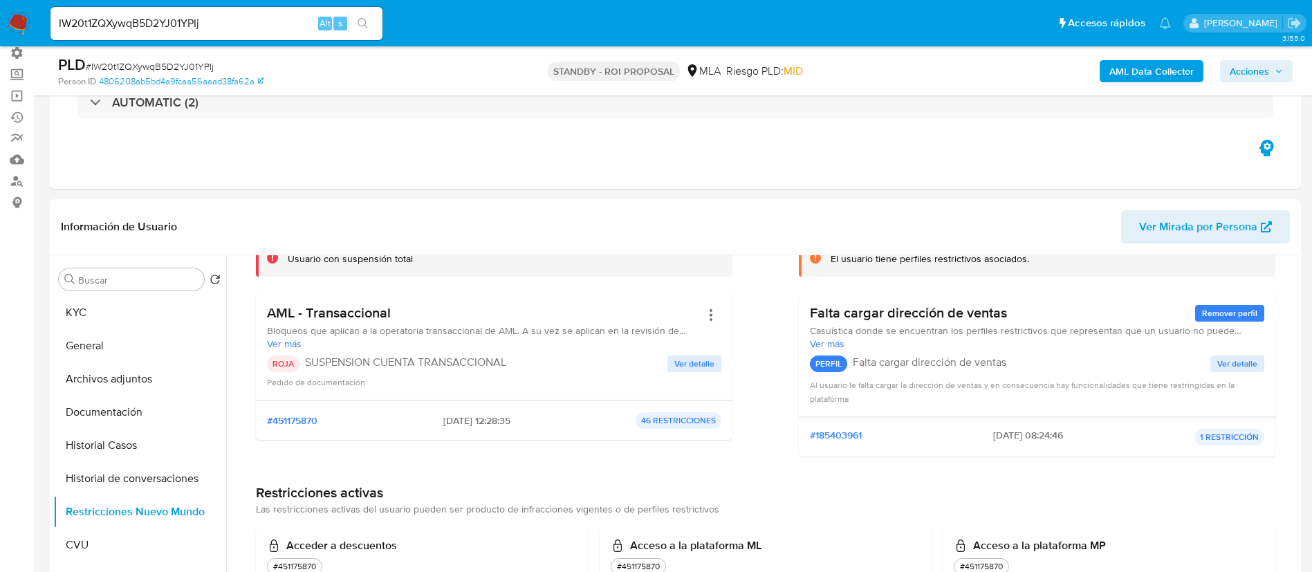
click at [263, 28] on input "IW20t1ZQXywqB5D2YJ01YPIj" at bounding box center [217, 24] width 332 height 18
paste input "67cOJ6d7KomrLu8ljitWJdgE"
type input "67cOJ6d7KomrLu8ljitWJdgE"
click at [367, 21] on icon "search-icon" at bounding box center [363, 23] width 11 height 11
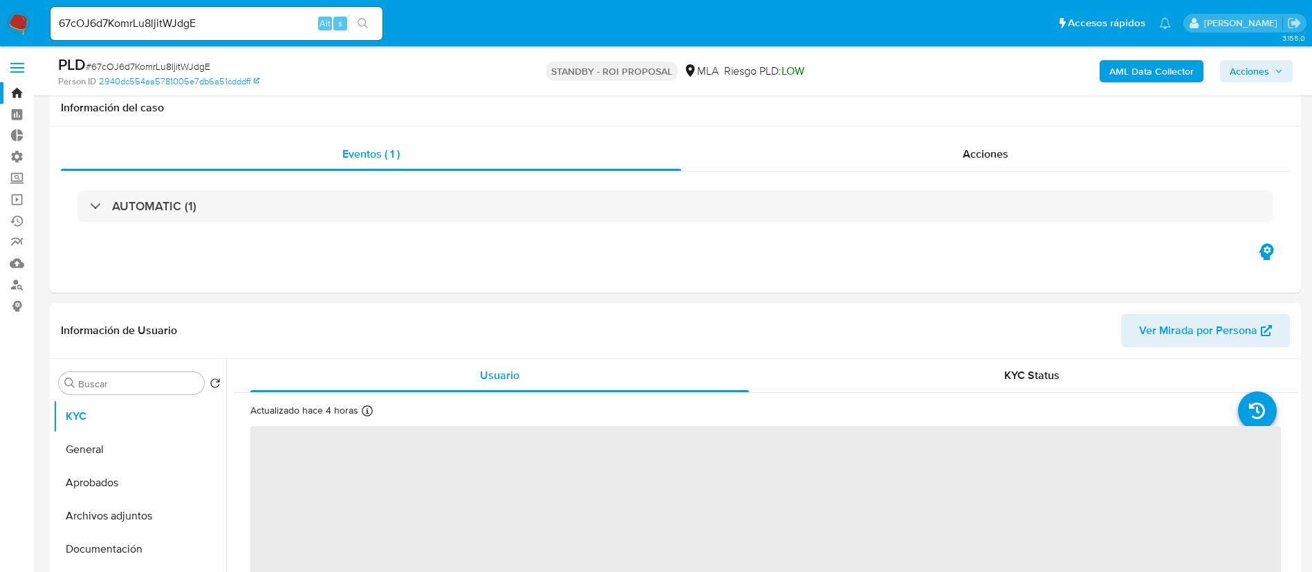
scroll to position [311, 0]
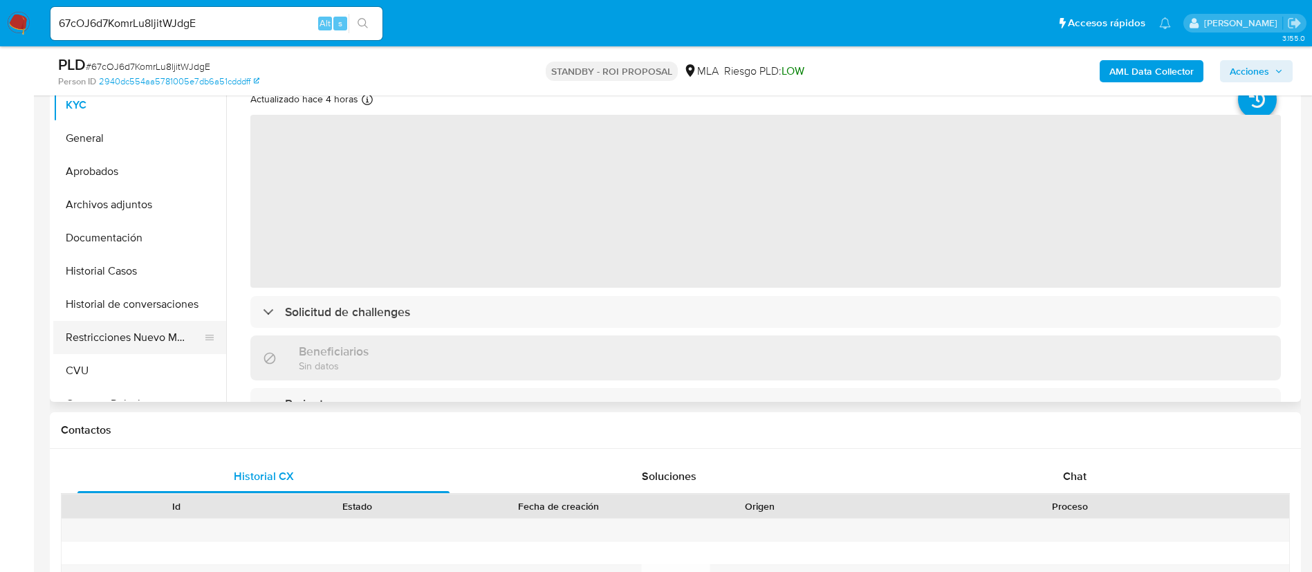
click at [124, 338] on button "Restricciones Nuevo Mundo" at bounding box center [134, 337] width 162 height 33
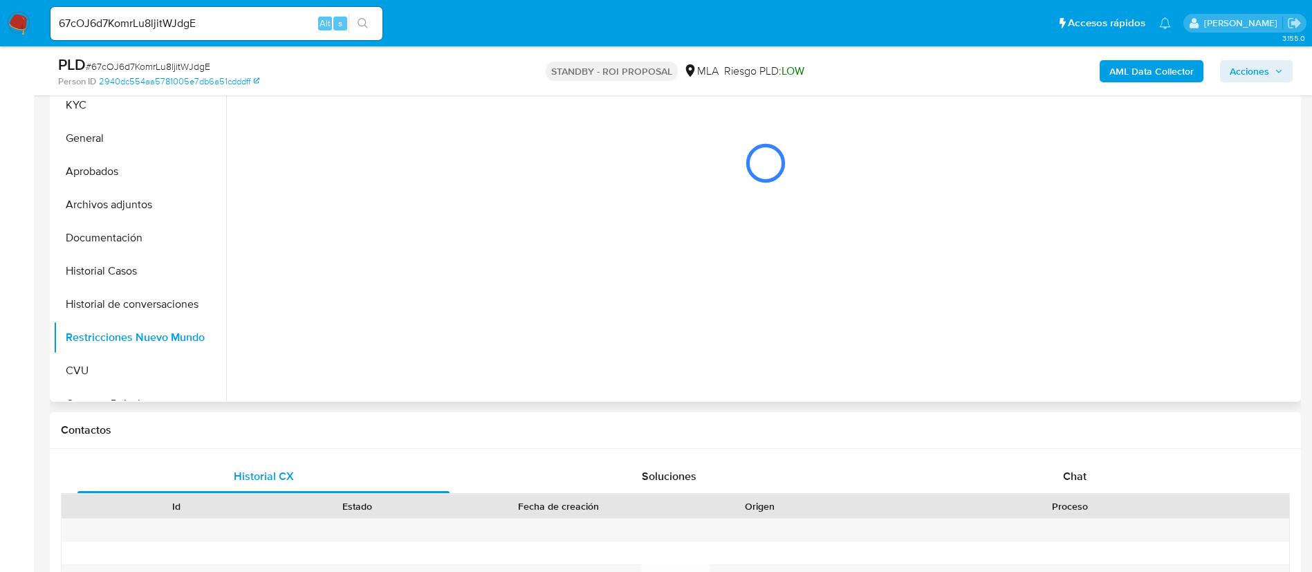
select select "10"
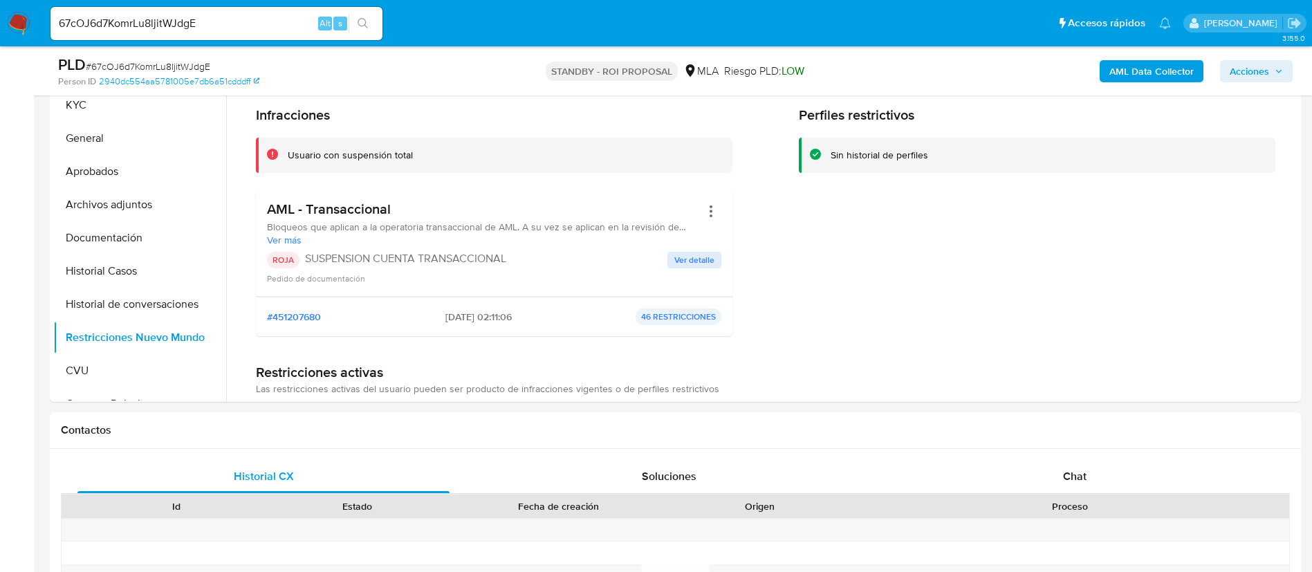
click at [247, 35] on div "67cOJ6d7KomrLu8ljitWJdgE Alt s" at bounding box center [217, 23] width 332 height 33
click at [262, 21] on input "67cOJ6d7KomrLu8ljitWJdgE" at bounding box center [217, 24] width 332 height 18
paste input "lbSh6HZ4c3EaQBCyvP4w5EY4"
type input "lbSh6HZ4c3EaQBCyvP4w5EY4"
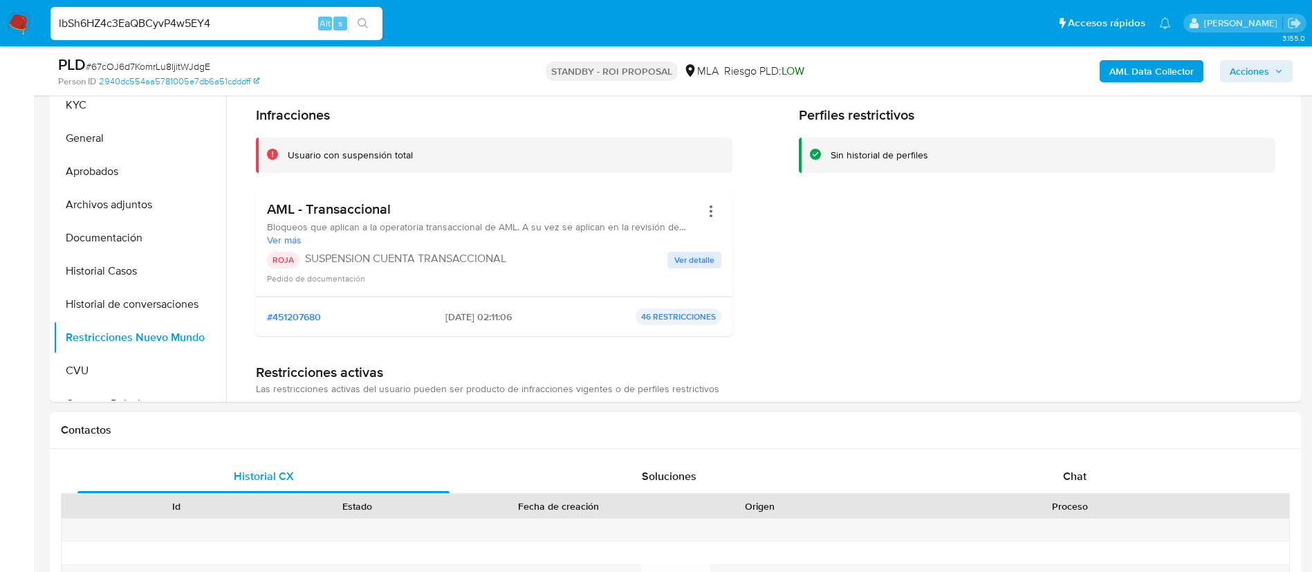
click at [369, 20] on icon "search-icon" at bounding box center [363, 23] width 11 height 11
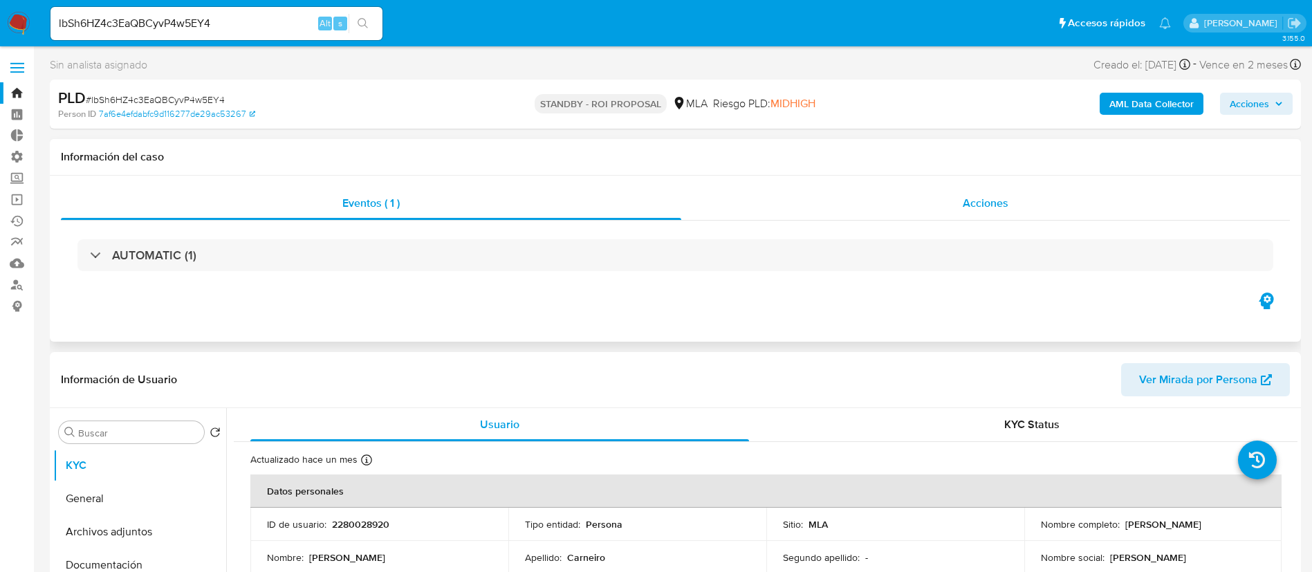
select select "10"
click at [1062, 193] on div "Acciones" at bounding box center [985, 203] width 609 height 33
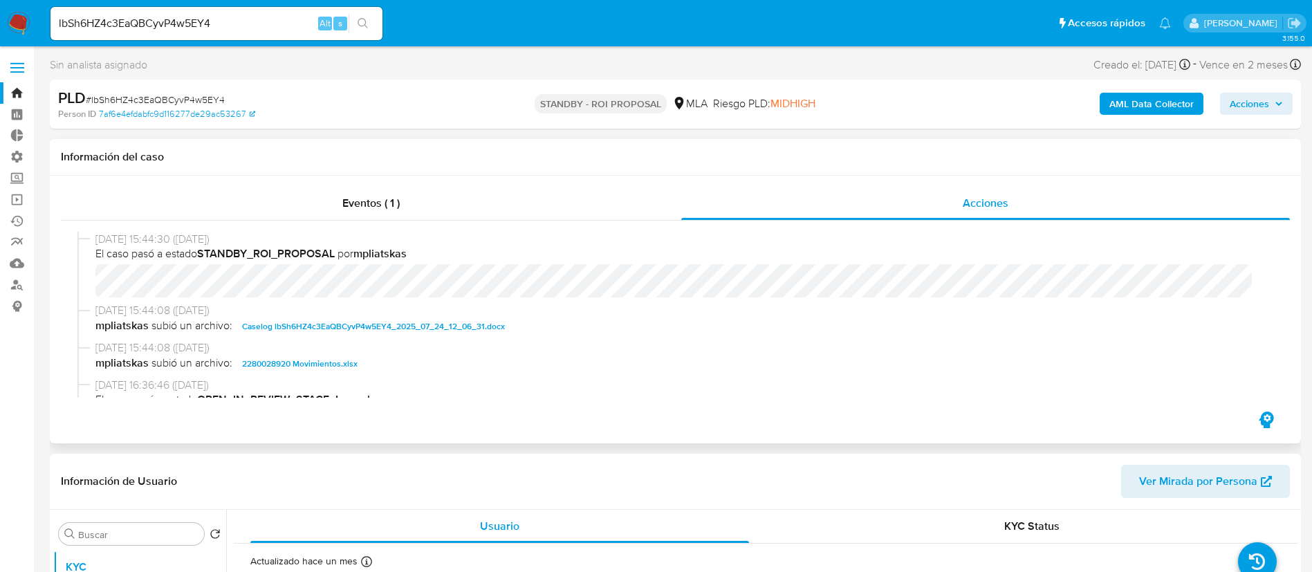
click at [270, 324] on span "Caselog lbSh6HZ4c3EaQBCyvP4w5EY4_2025_07_24_12_06_31.docx" at bounding box center [373, 326] width 263 height 17
click at [277, 356] on span "2280028920 Movimientos.xlsx" at bounding box center [300, 364] width 116 height 17
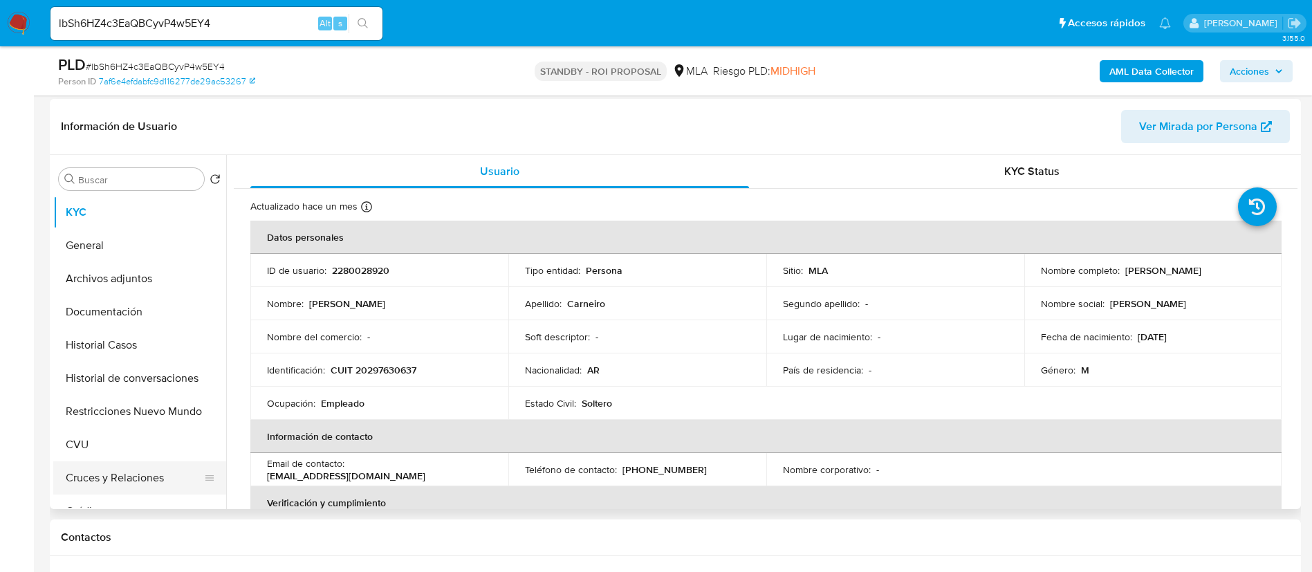
scroll to position [415, 0]
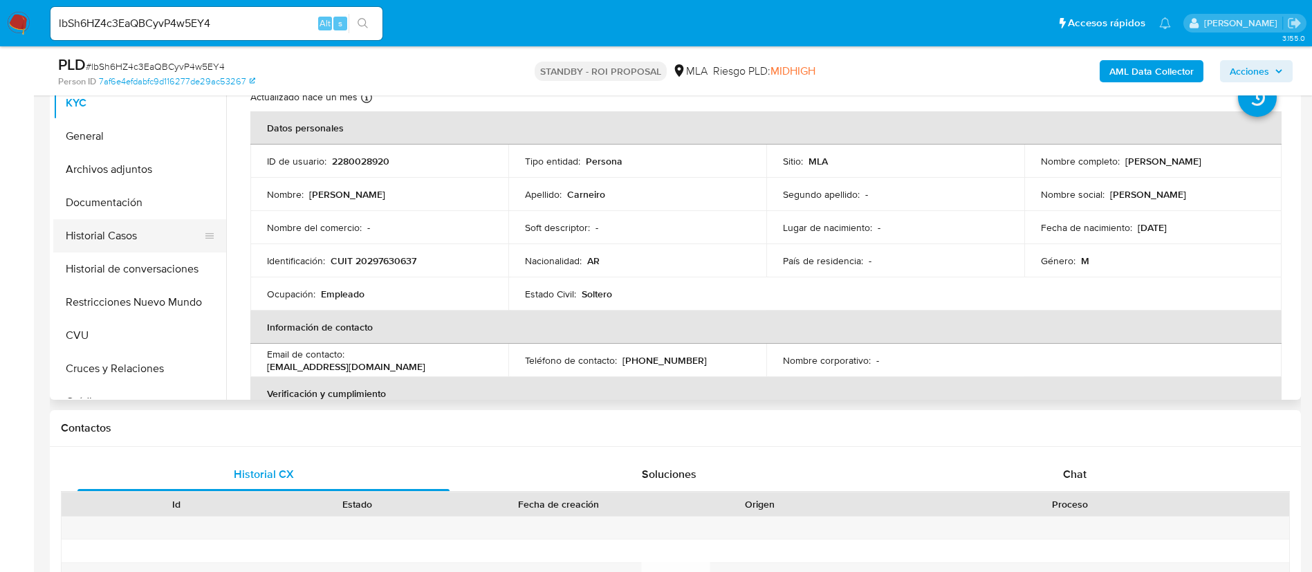
click at [156, 239] on button "Historial Casos" at bounding box center [134, 235] width 162 height 33
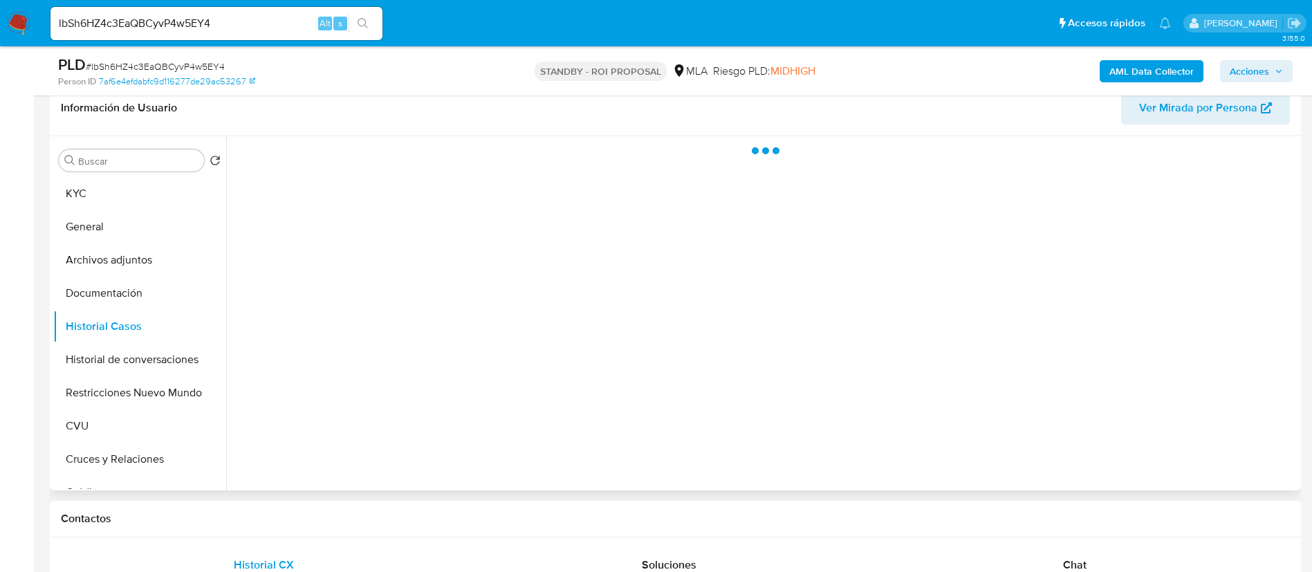
scroll to position [208, 0]
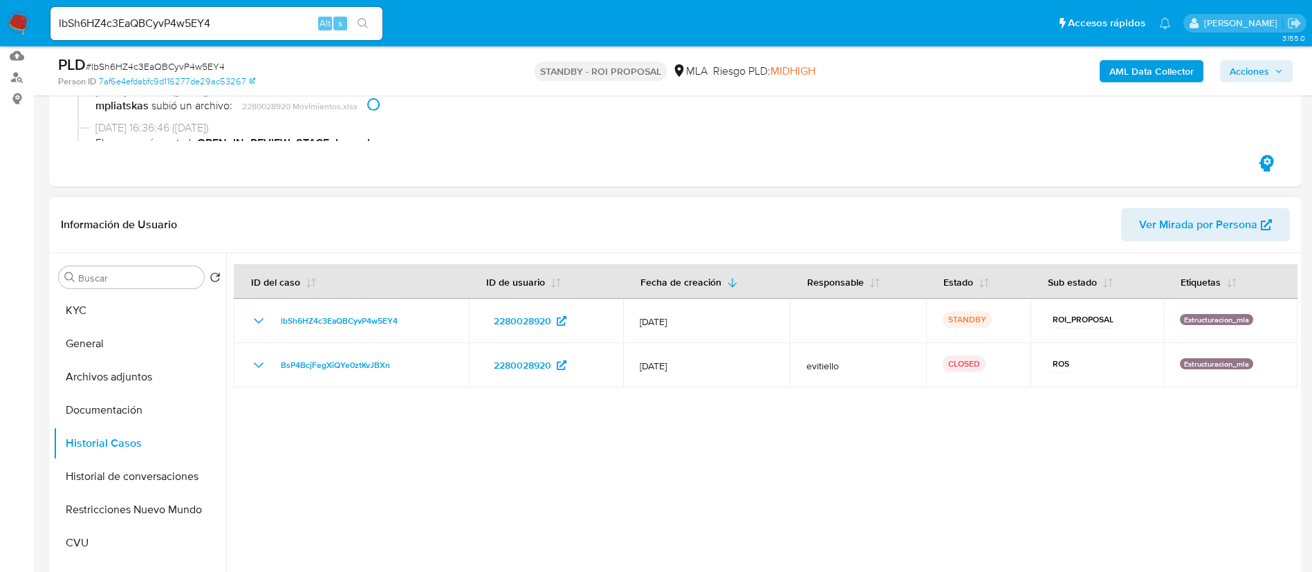
click at [707, 460] on div at bounding box center [762, 430] width 1072 height 354
click at [162, 515] on button "Restricciones Nuevo Mundo" at bounding box center [139, 509] width 173 height 33
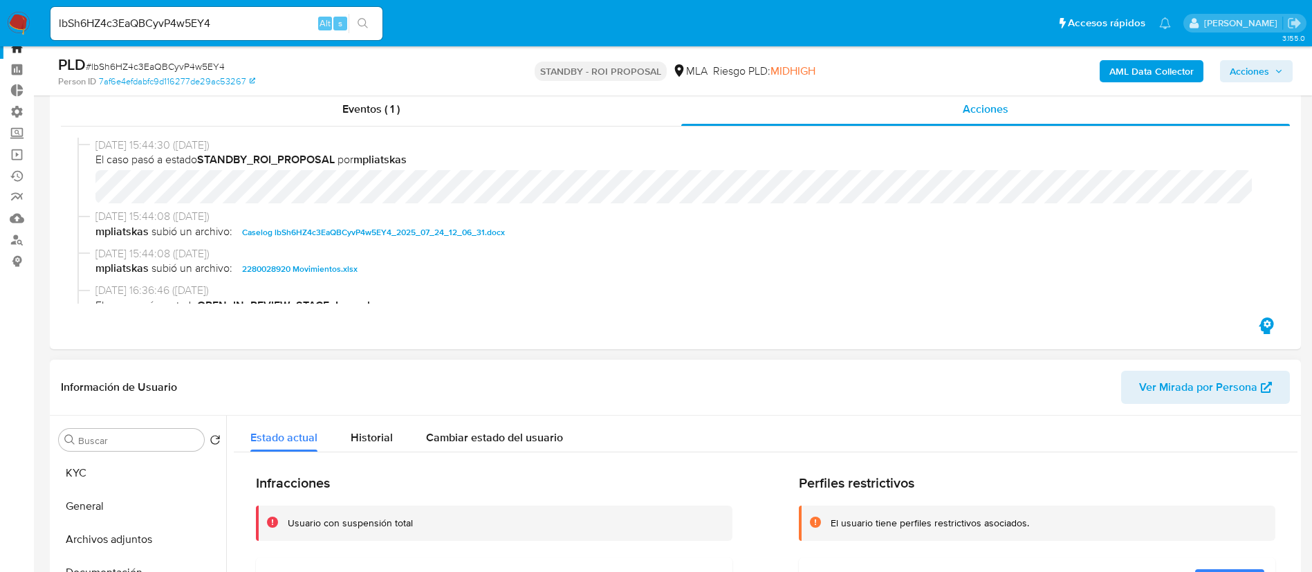
scroll to position [0, 0]
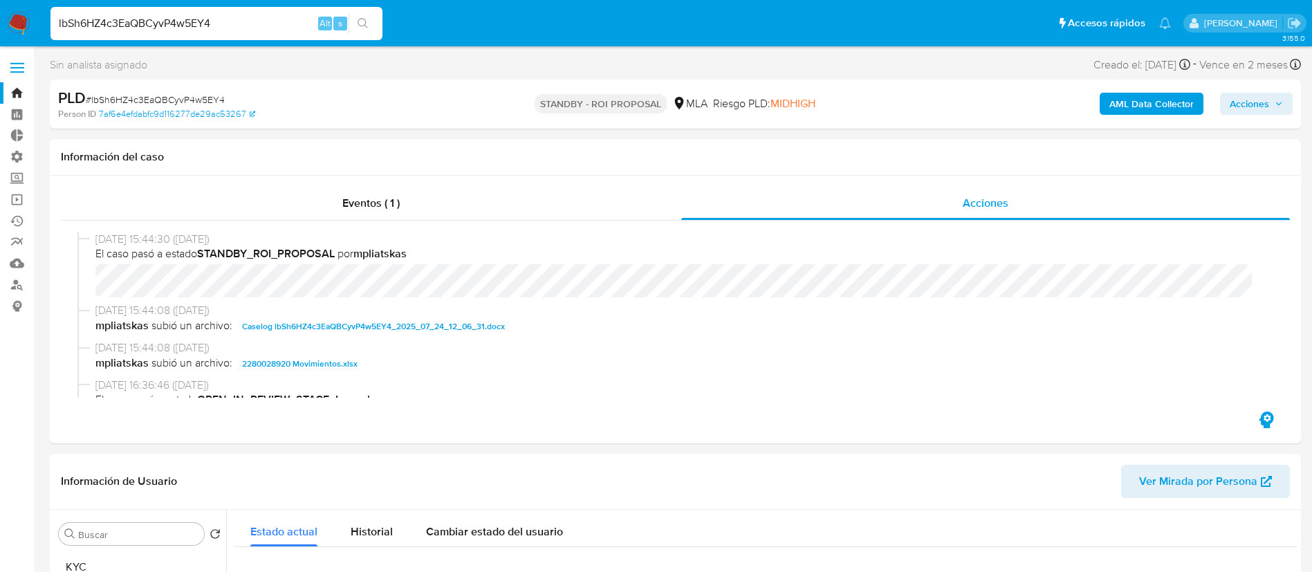
click at [286, 26] on input "lbSh6HZ4c3EaQBCyvP4w5EY4" at bounding box center [217, 24] width 332 height 18
paste input "a6Xrhya8ehkdYeWQTHYhlZNj"
type input "a6Xrhya8ehkdYeWQTHYhlZNj"
click at [376, 21] on button "search-icon" at bounding box center [363, 23] width 28 height 19
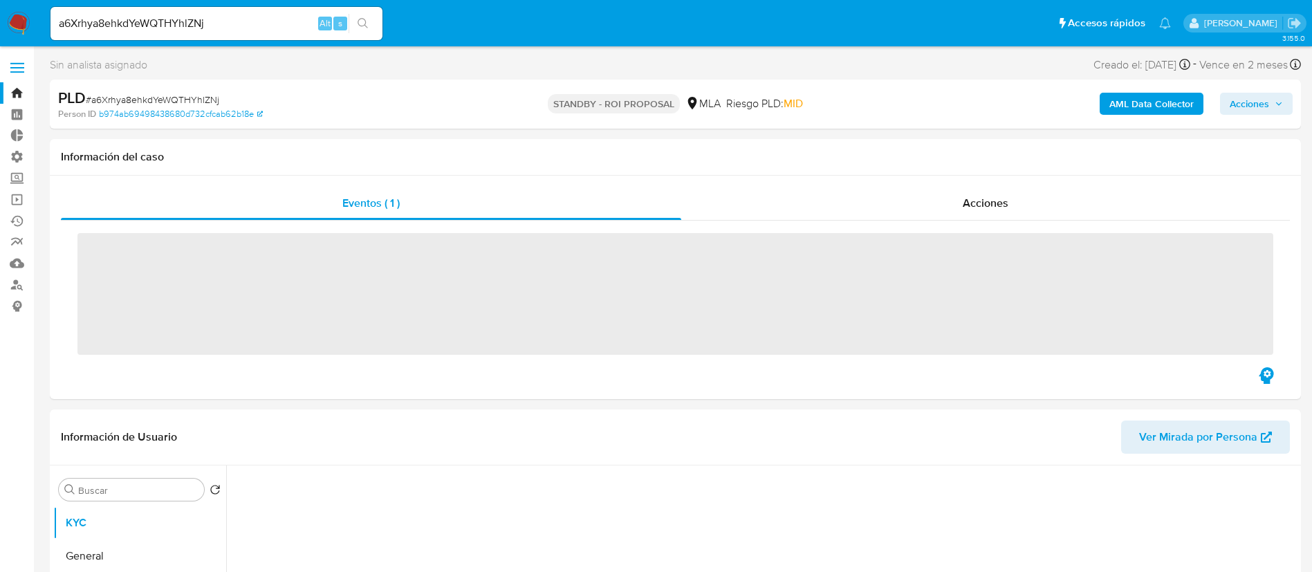
click at [932, 226] on div "‌" at bounding box center [675, 293] width 1229 height 144
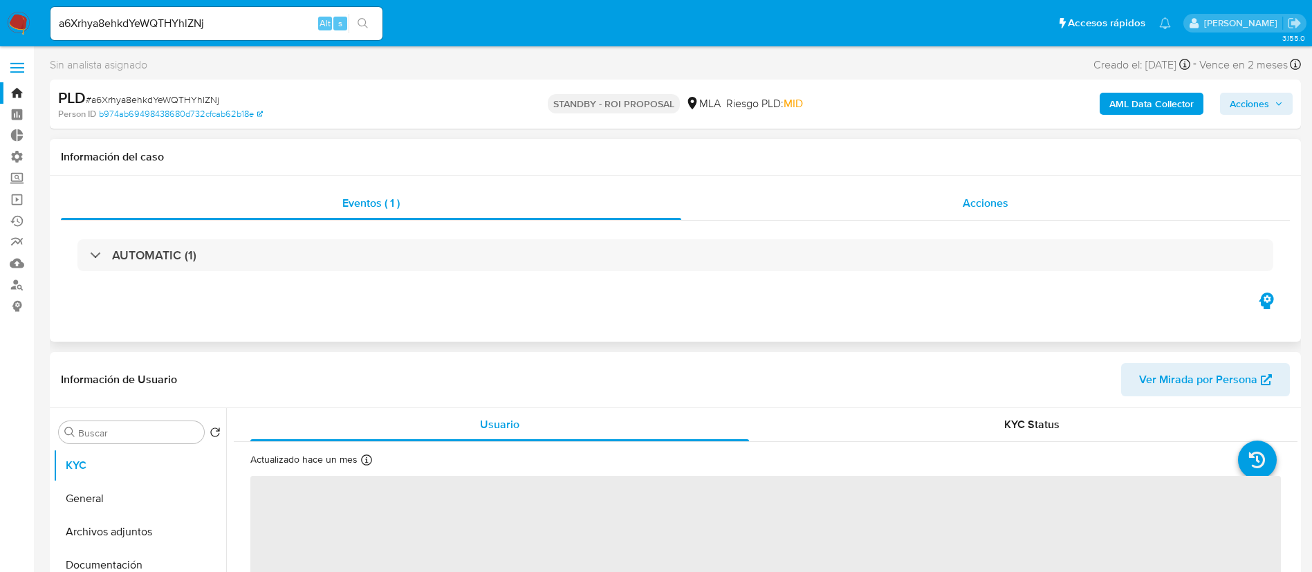
click at [939, 219] on div "Acciones" at bounding box center [985, 203] width 609 height 33
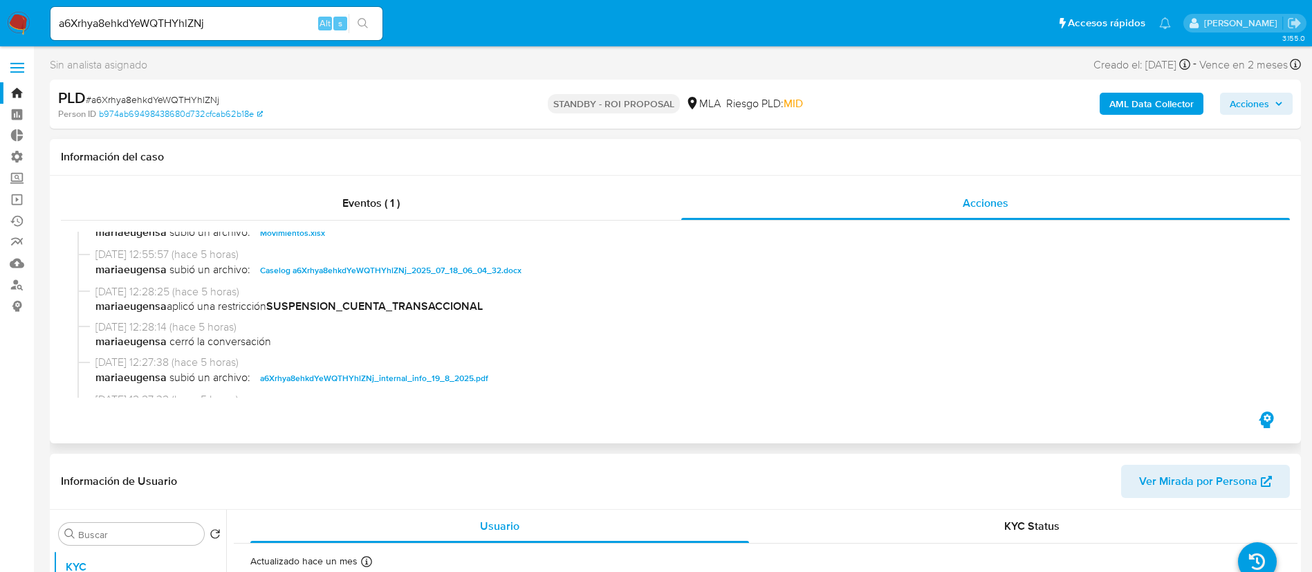
select select "10"
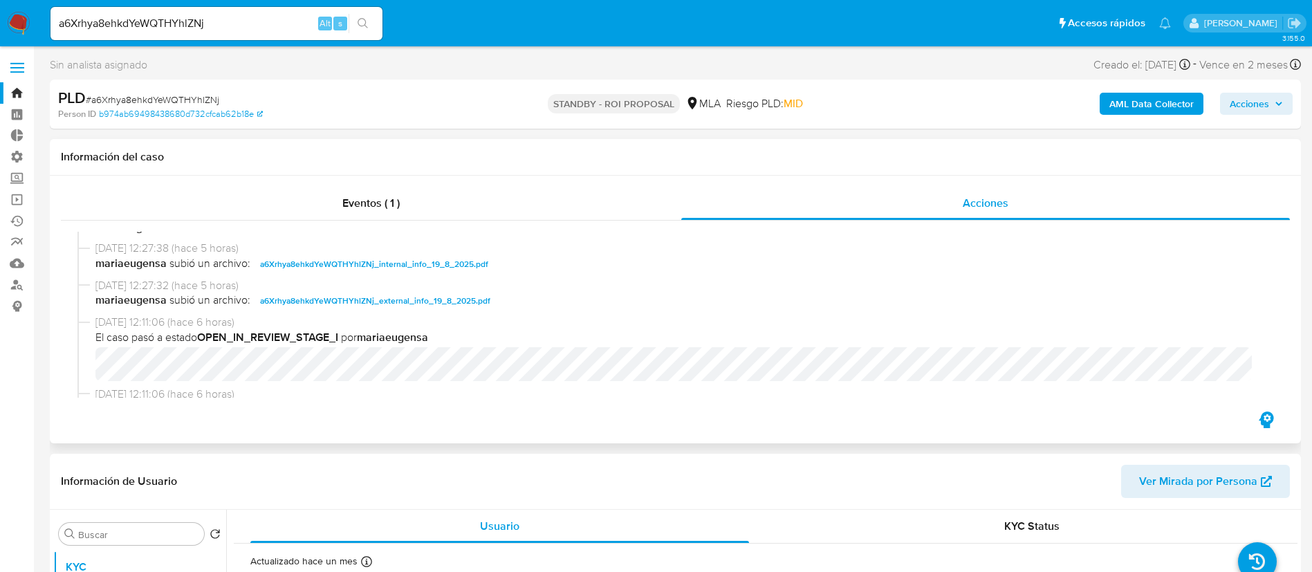
scroll to position [519, 0]
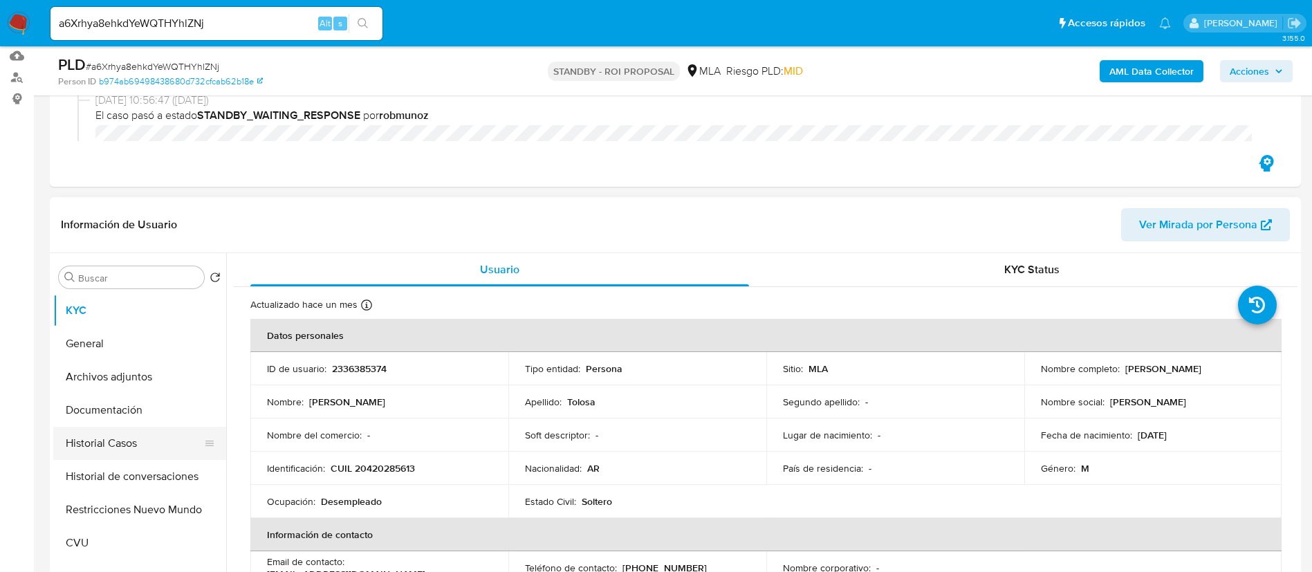
click at [141, 447] on button "Historial Casos" at bounding box center [134, 443] width 162 height 33
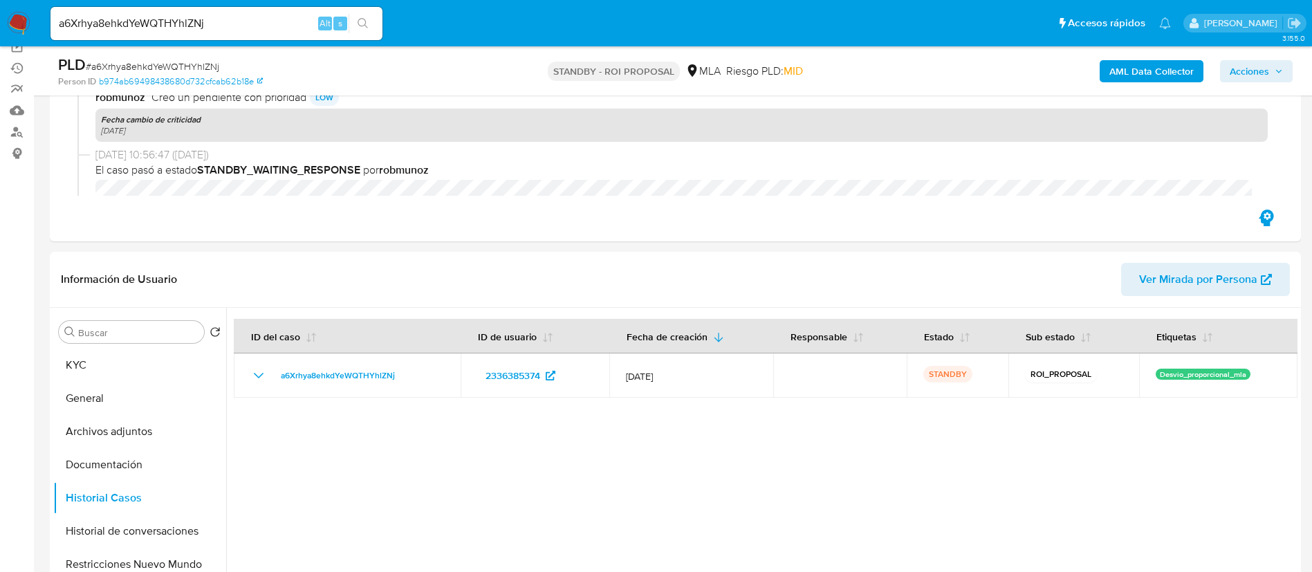
scroll to position [311, 0]
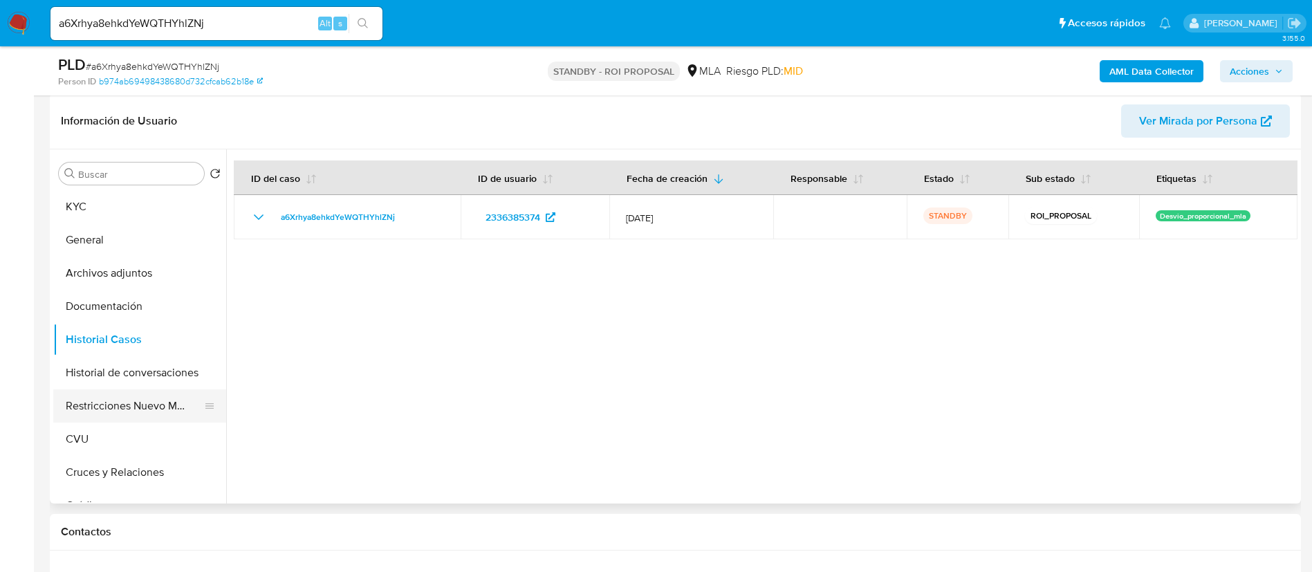
click at [131, 405] on button "Restricciones Nuevo Mundo" at bounding box center [134, 405] width 162 height 33
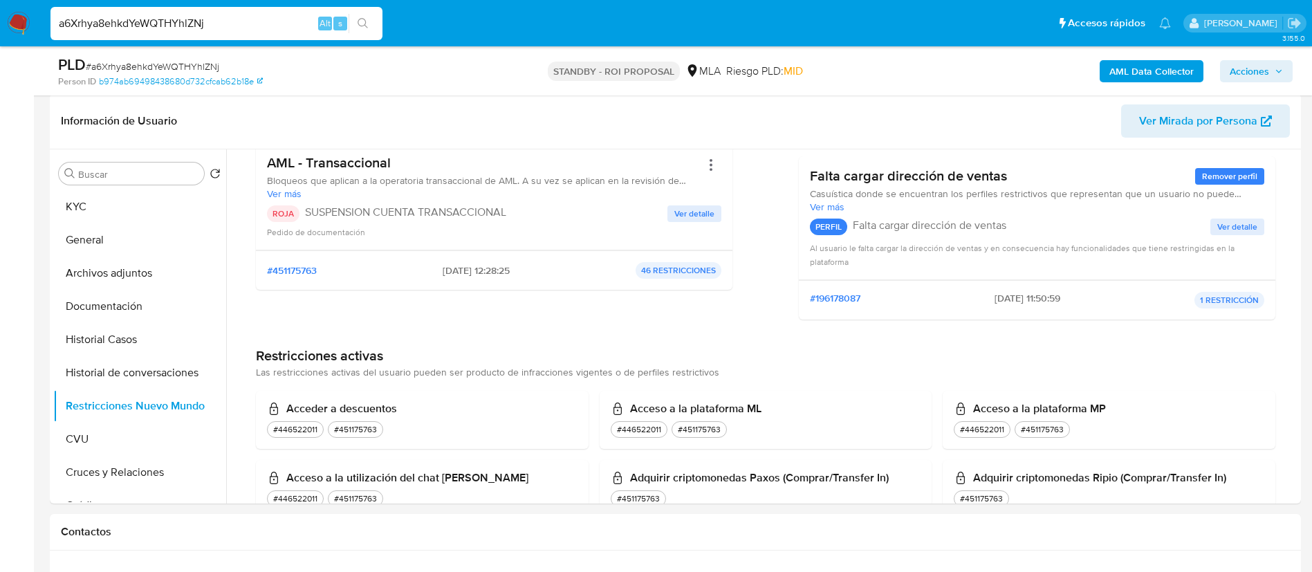
click at [252, 15] on input "a6Xrhya8ehkdYeWQTHYhlZNj" at bounding box center [217, 24] width 332 height 18
paste input "AmGNk5kfNv4vAd3T0I20SUzq"
type input "AmGNk5kfNv4vAd3T0I20SUzq"
click at [369, 24] on icon "search-icon" at bounding box center [363, 23] width 11 height 11
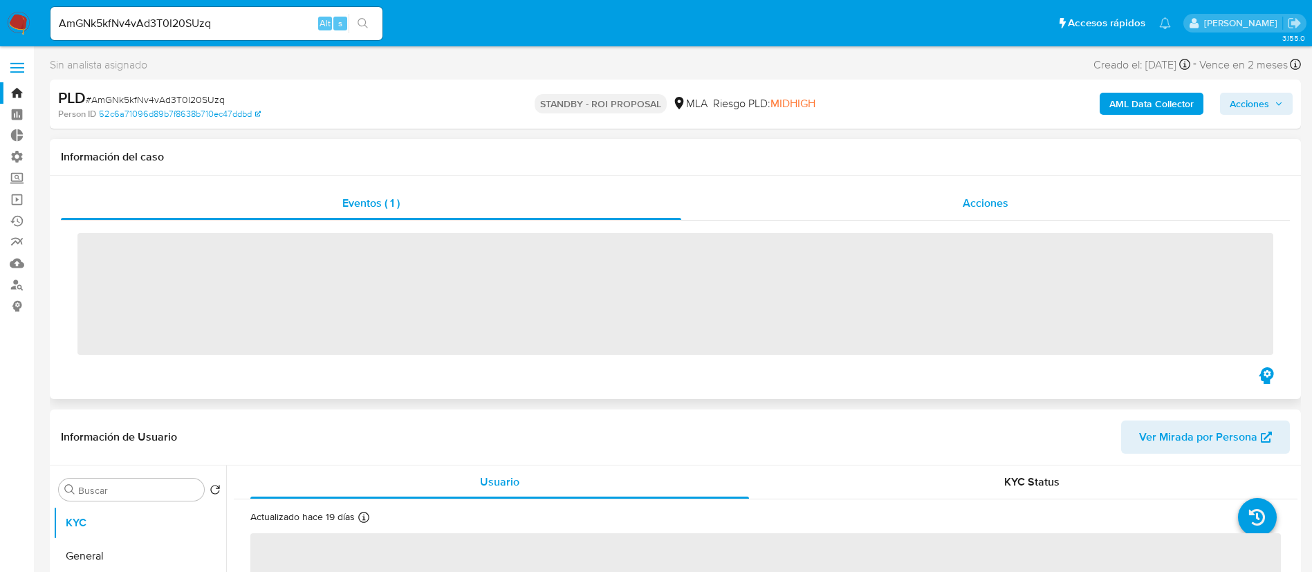
click at [988, 192] on div "Acciones" at bounding box center [985, 203] width 609 height 33
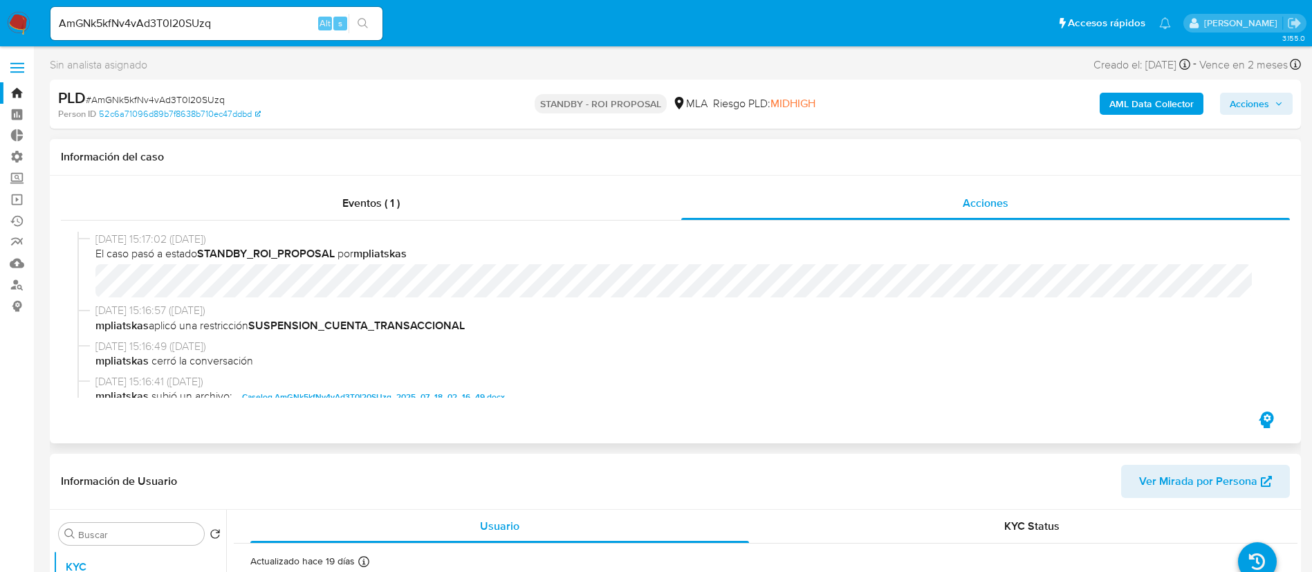
scroll to position [104, 0]
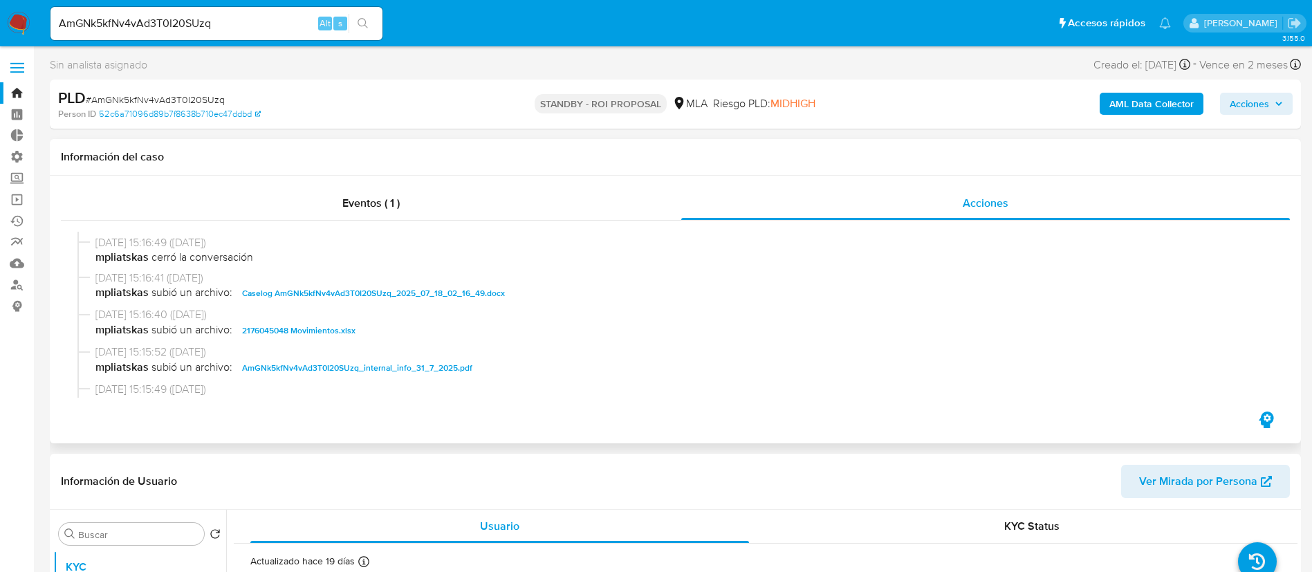
click at [379, 294] on span "Caselog AmGNk5kfNv4vAd3T0I20SUzq_2025_07_18_02_16_49.docx" at bounding box center [373, 293] width 263 height 17
select select "10"
click at [339, 327] on span "2176045048 Movimientos.xlsx" at bounding box center [298, 330] width 113 height 17
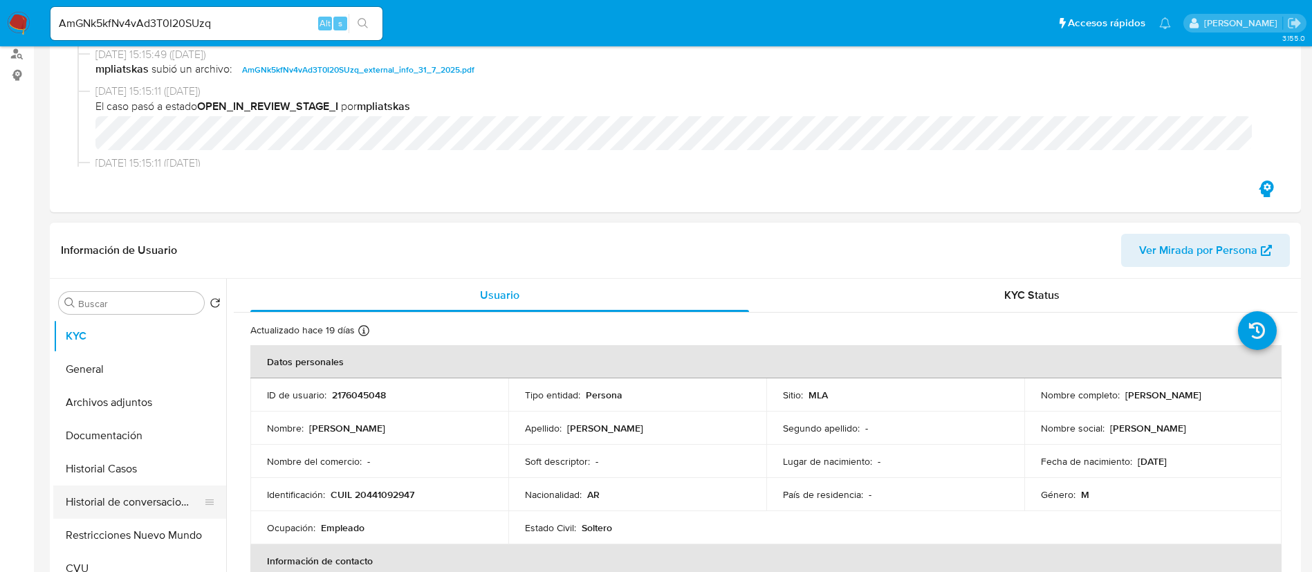
scroll to position [311, 0]
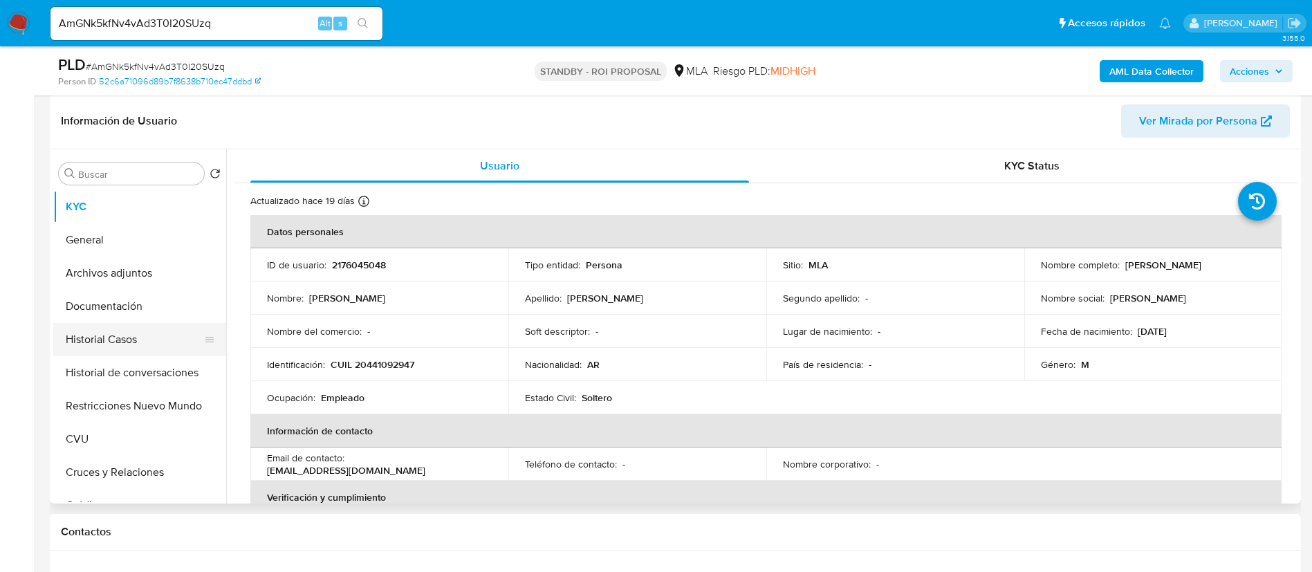
click at [165, 340] on button "Historial Casos" at bounding box center [134, 339] width 162 height 33
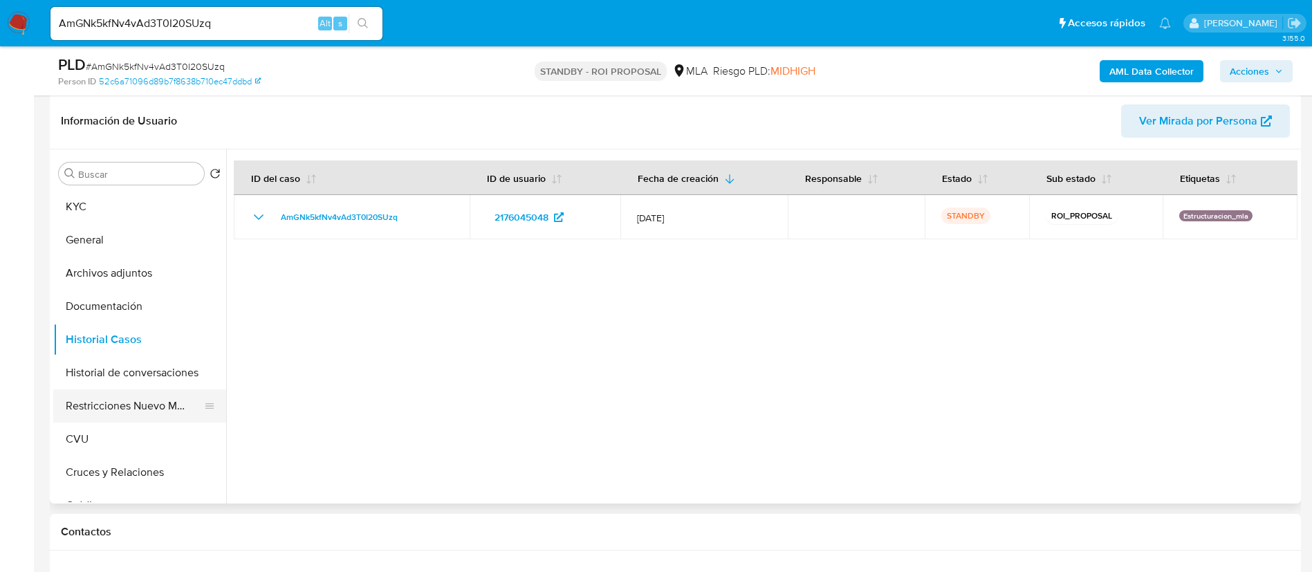
click at [154, 403] on button "Restricciones Nuevo Mundo" at bounding box center [134, 405] width 162 height 33
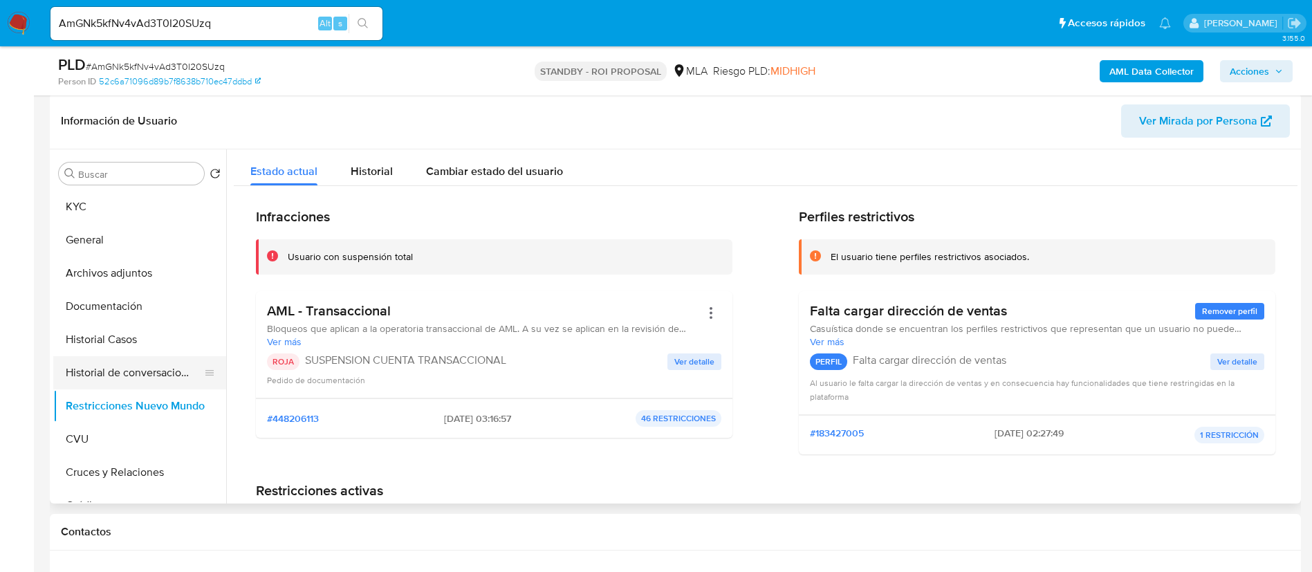
click at [122, 368] on button "Historial de conversaciones" at bounding box center [134, 372] width 162 height 33
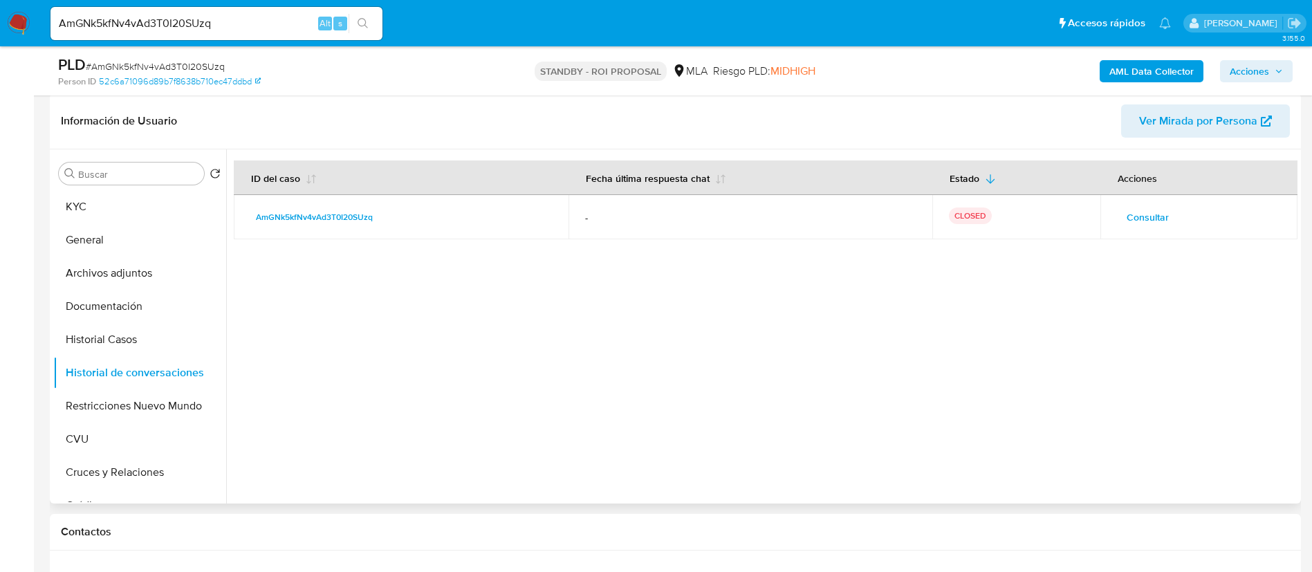
click at [1159, 214] on span "Consultar" at bounding box center [1148, 217] width 42 height 19
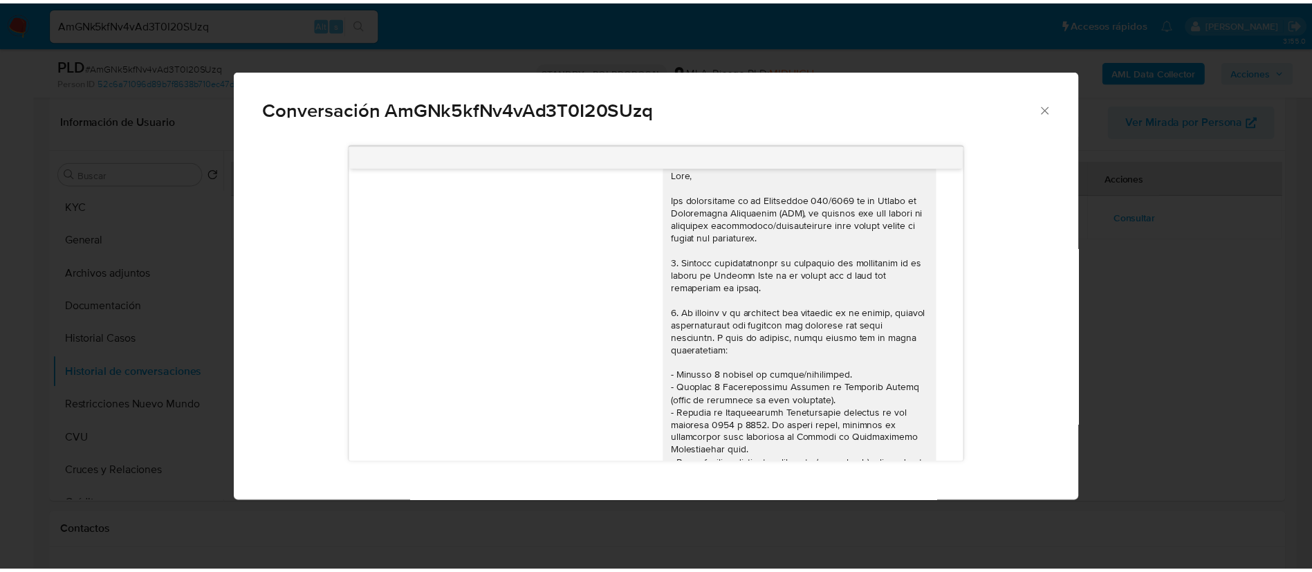
scroll to position [0, 0]
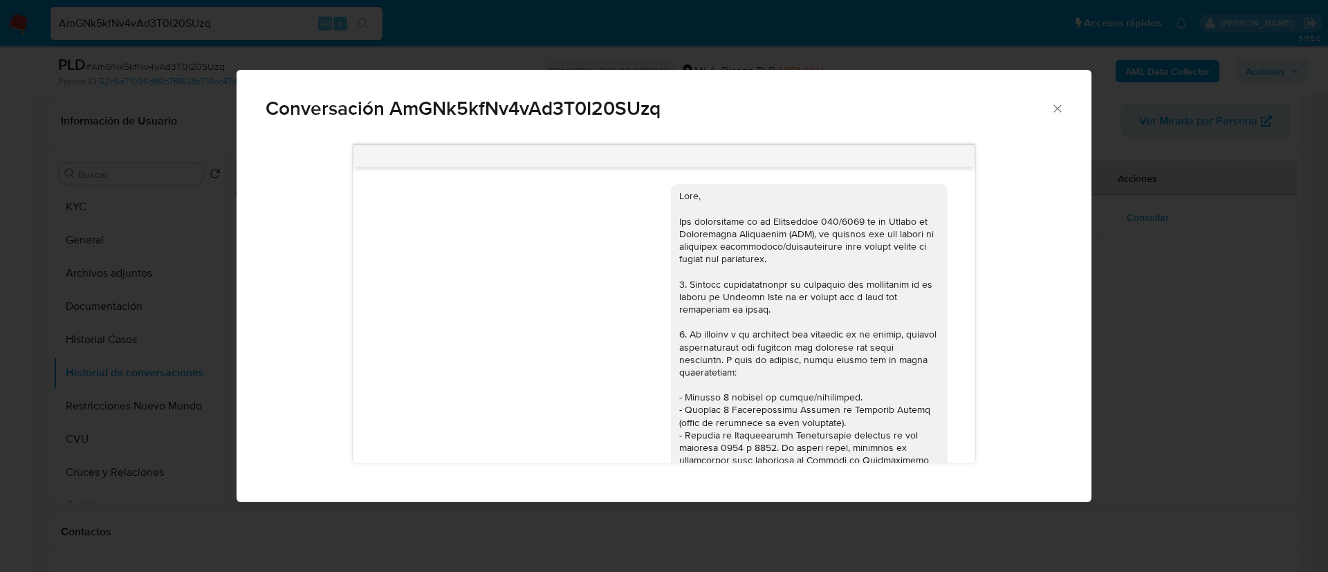
click at [201, 382] on div "Conversación AmGNk5kfNv4vAd3T0I20SUzq 17/07/2025 19:58:03 Hola, Esperamos que t…" at bounding box center [664, 286] width 1328 height 572
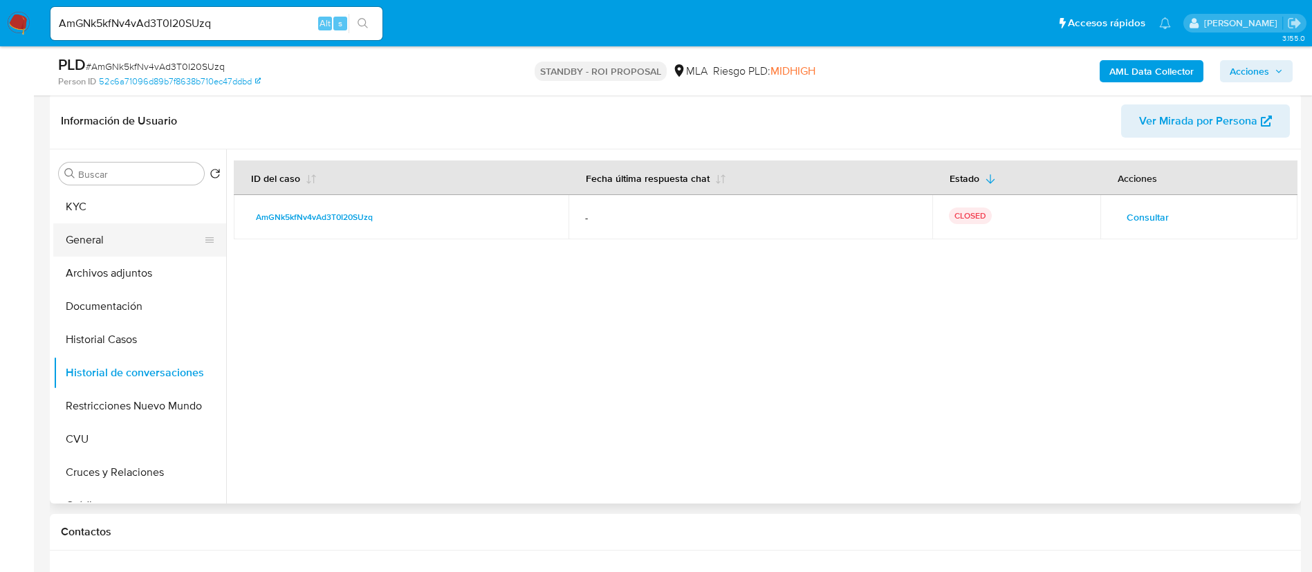
drag, startPoint x: 140, startPoint y: 253, endPoint x: 140, endPoint y: 244, distance: 8.3
click at [139, 248] on button "General" at bounding box center [134, 239] width 162 height 33
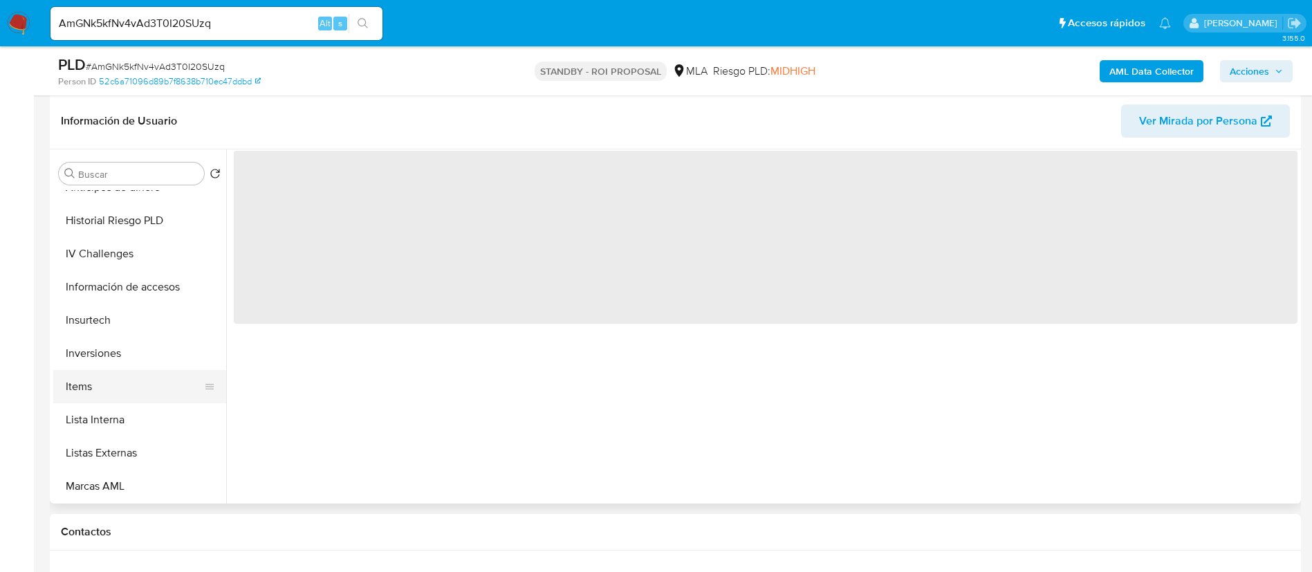
scroll to position [623, 0]
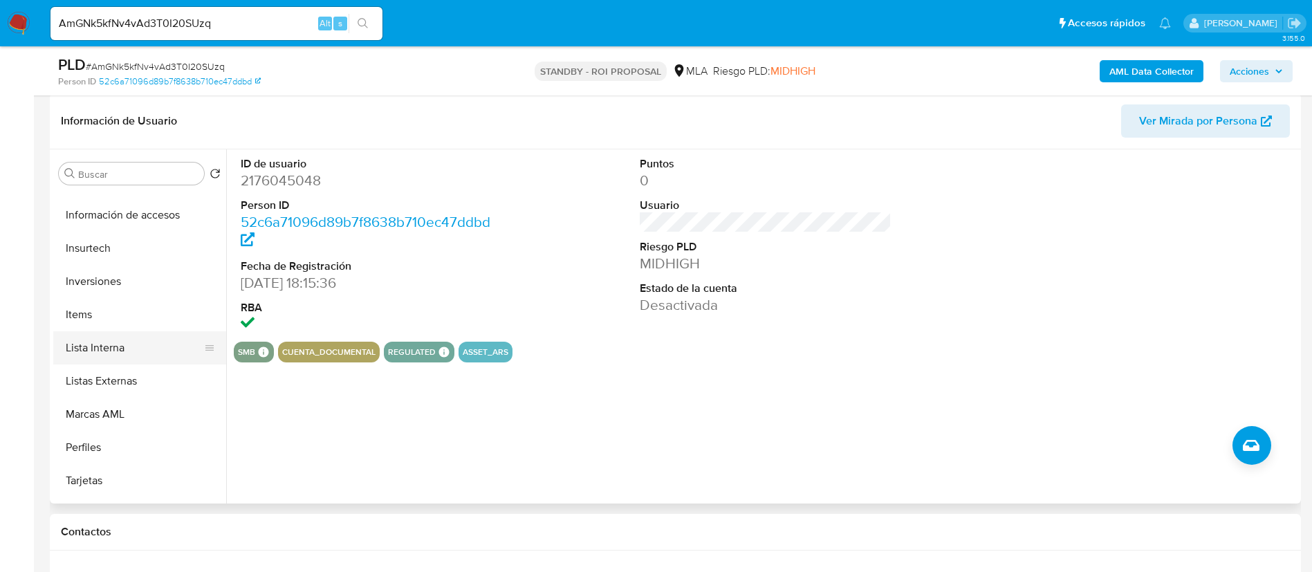
click at [142, 354] on button "Lista Interna" at bounding box center [134, 347] width 162 height 33
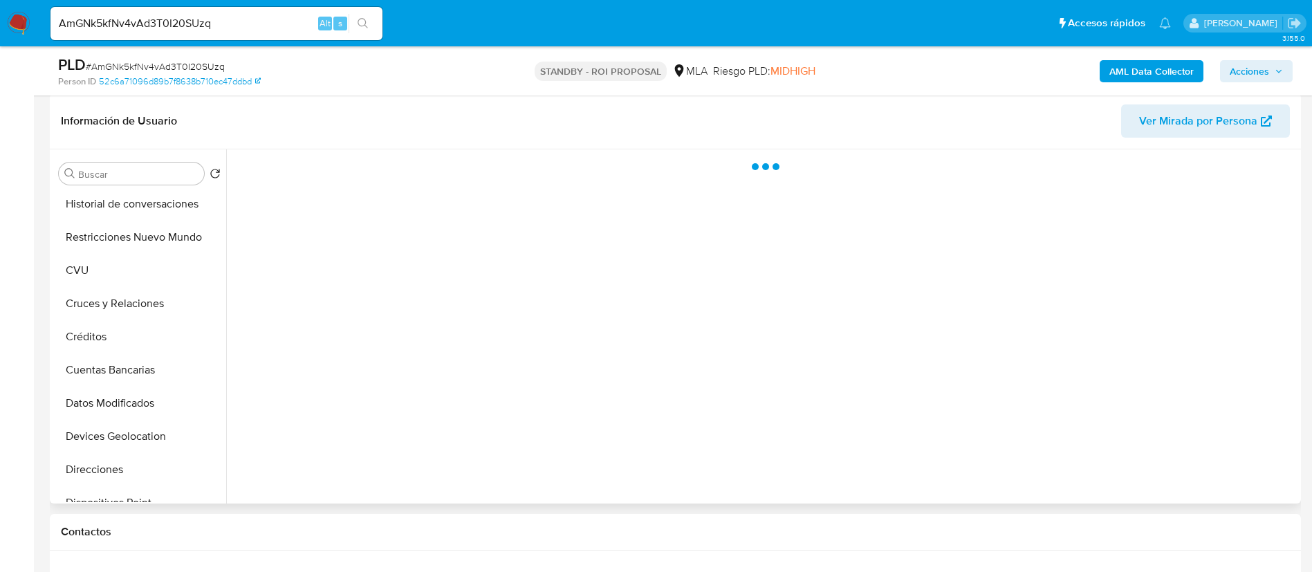
scroll to position [0, 0]
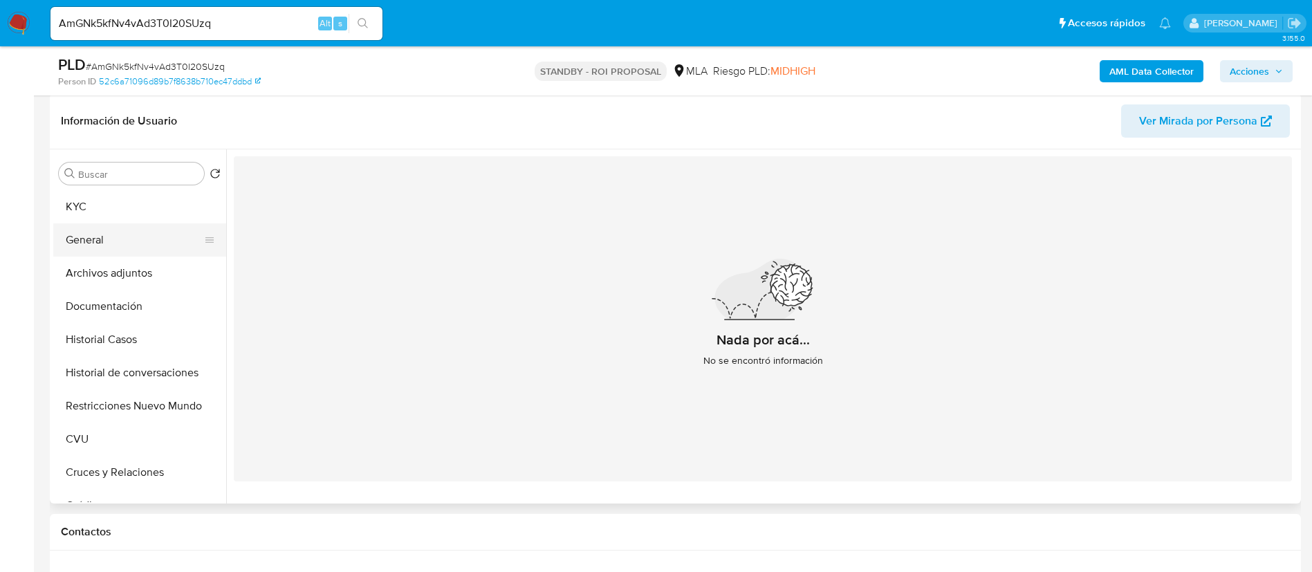
click at [134, 237] on button "General" at bounding box center [134, 239] width 162 height 33
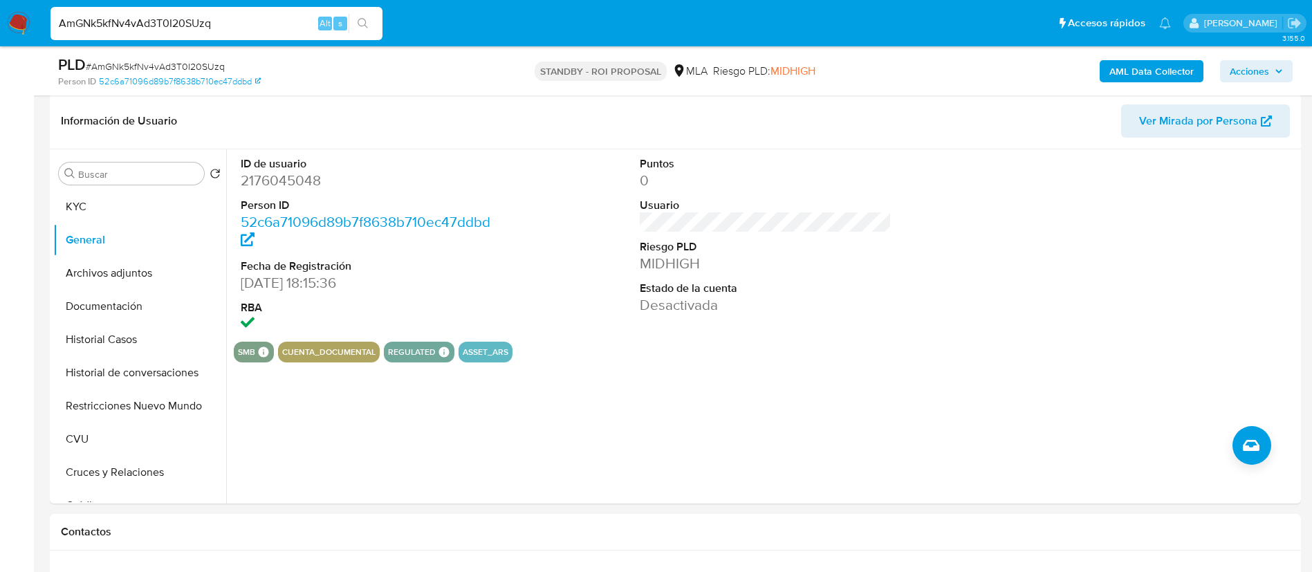
click at [267, 23] on input "AmGNk5kfNv4vAd3T0I20SUzq" at bounding box center [217, 24] width 332 height 18
paste input "nkMsBjHGeIcUb2UeASSrsUow"
type input "nkMsBjHGeIcUb2UeASSrsUow"
click at [372, 19] on button "search-icon" at bounding box center [363, 23] width 28 height 19
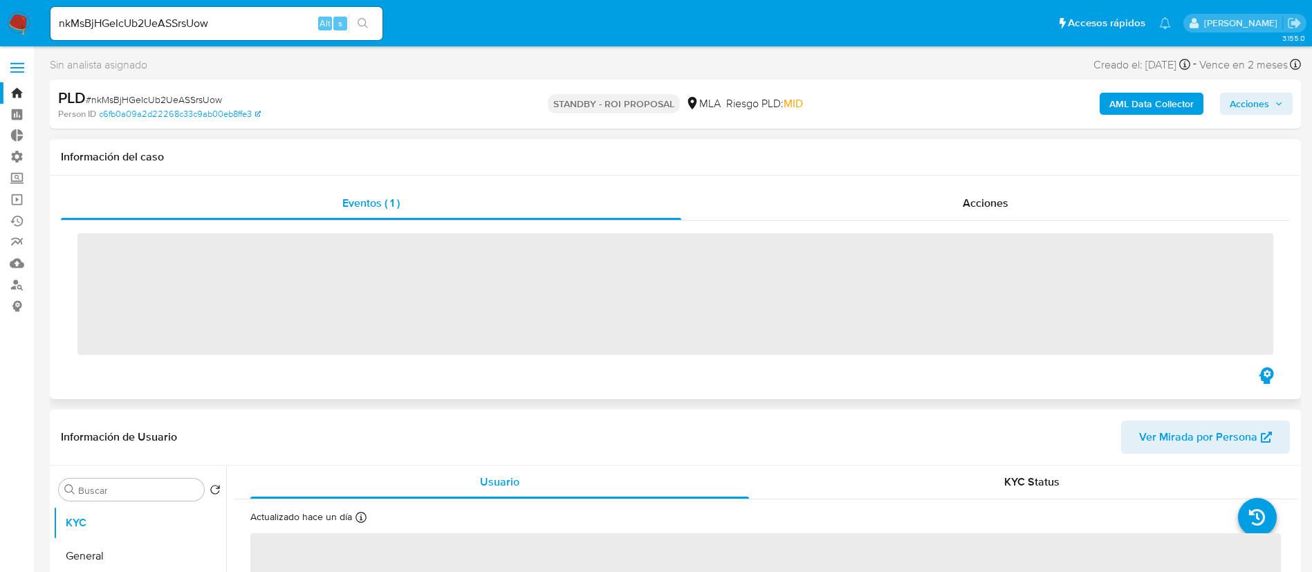
click at [967, 223] on div "‌" at bounding box center [675, 293] width 1229 height 144
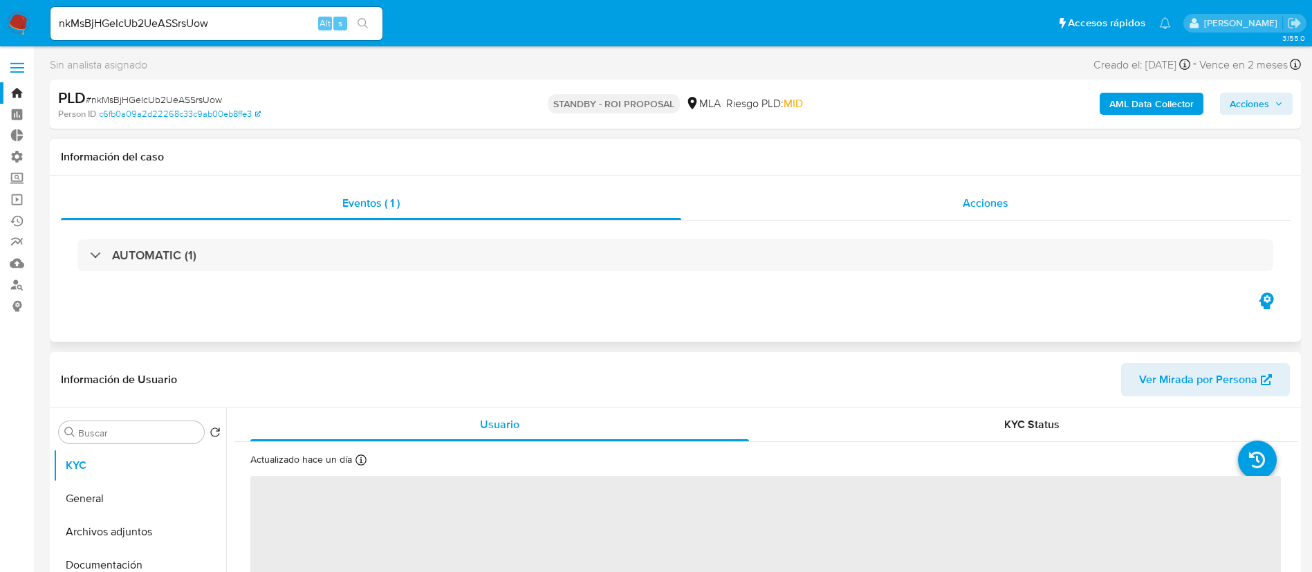
click at [960, 195] on div "Acciones" at bounding box center [985, 203] width 609 height 33
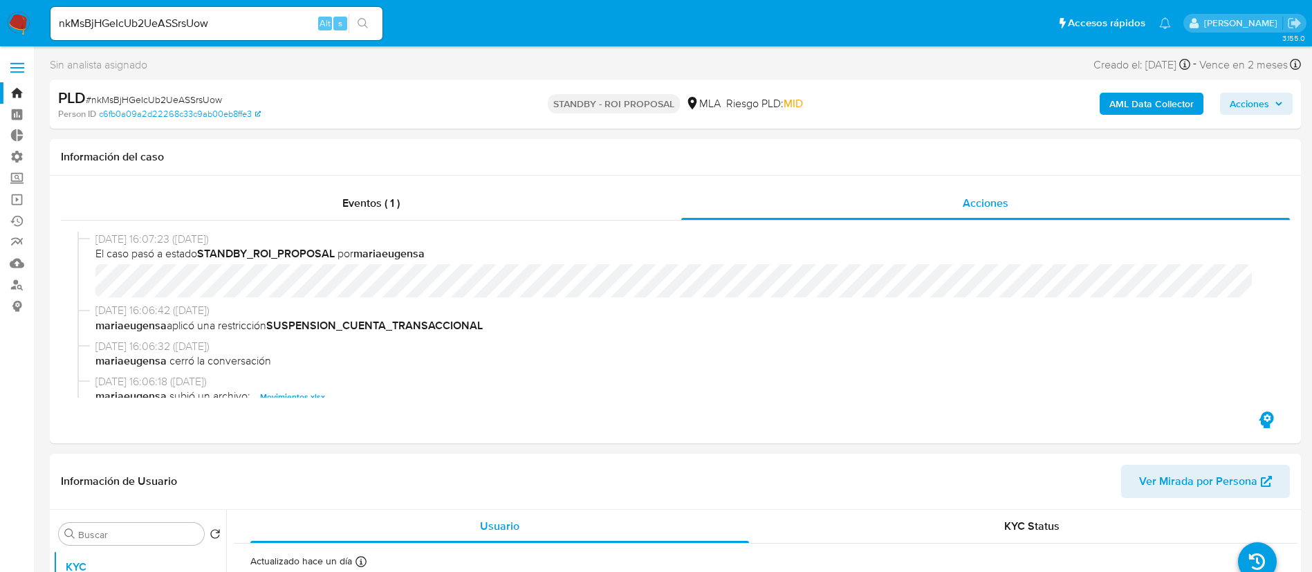
select select "10"
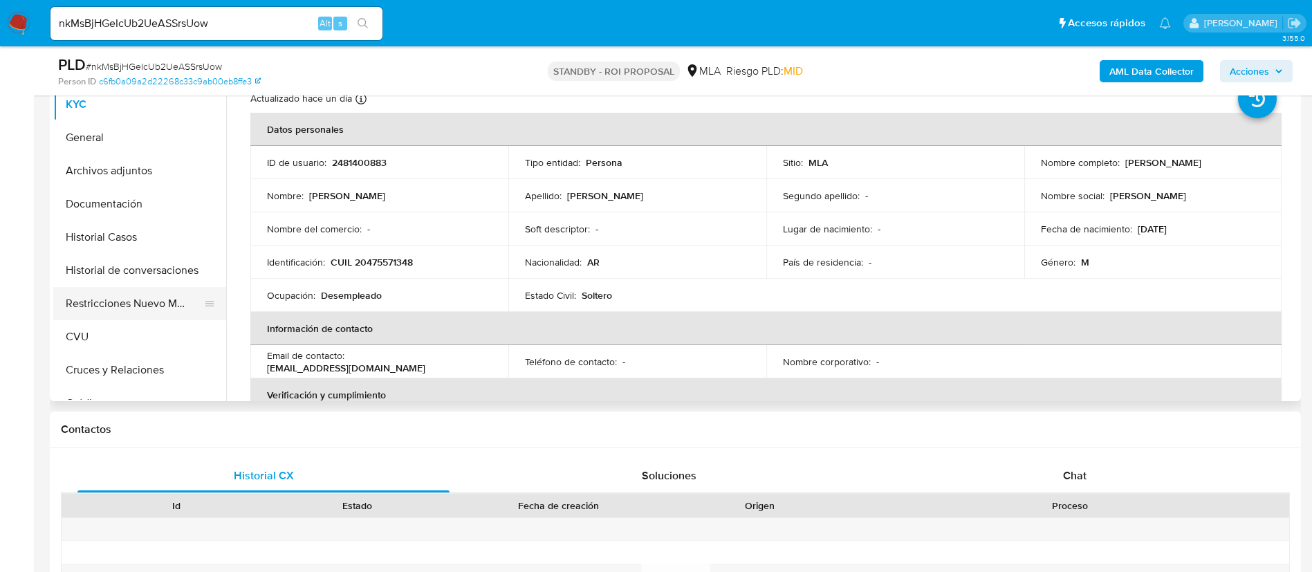
scroll to position [415, 0]
click at [143, 241] on button "Historial Casos" at bounding box center [134, 235] width 162 height 33
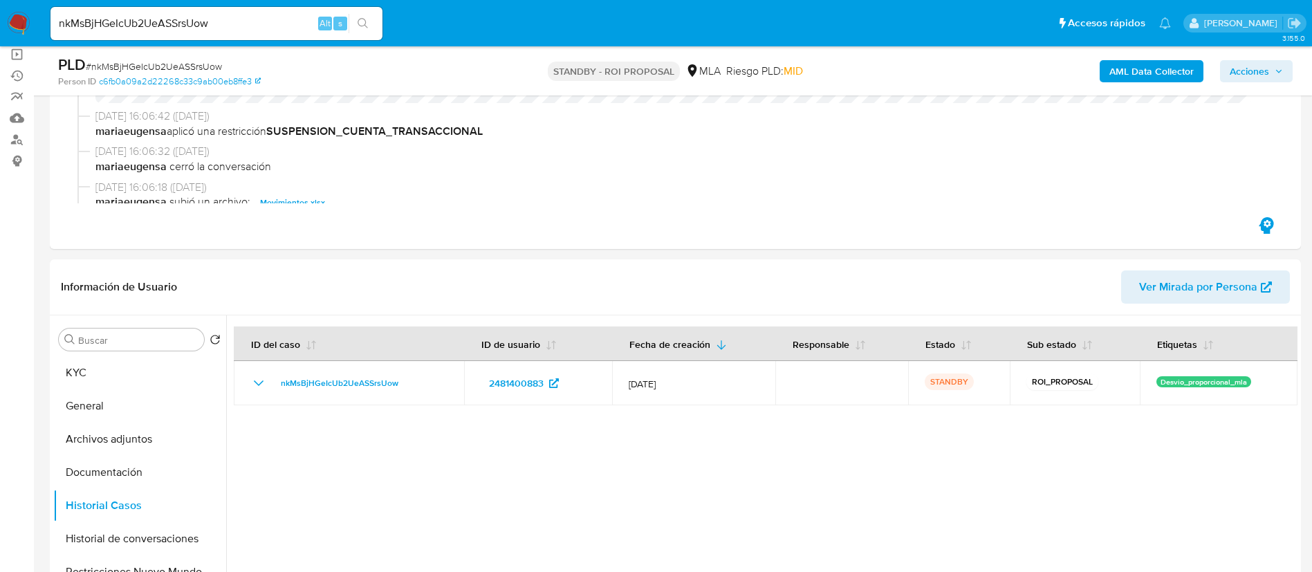
scroll to position [208, 0]
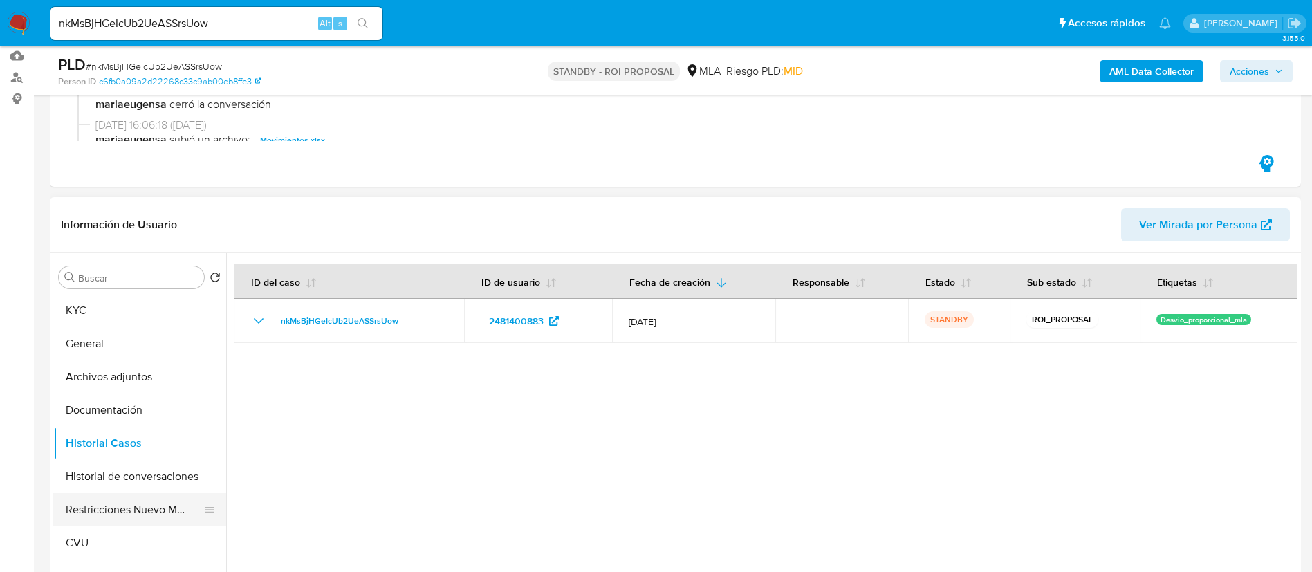
click at [123, 504] on button "Restricciones Nuevo Mundo" at bounding box center [134, 509] width 162 height 33
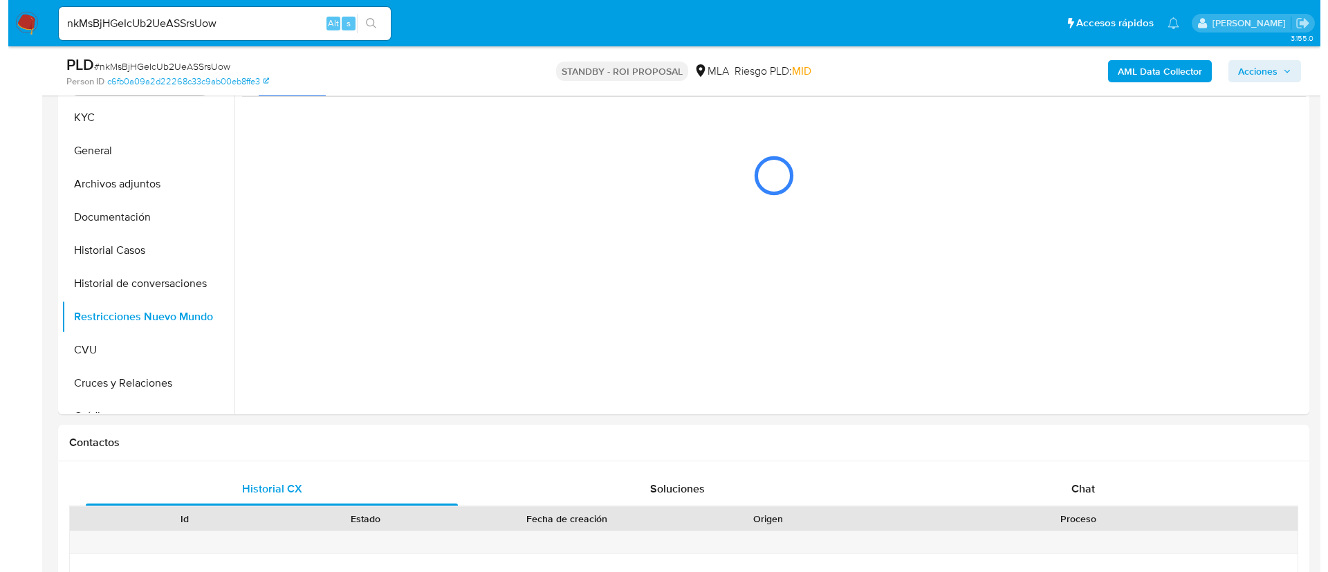
scroll to position [311, 0]
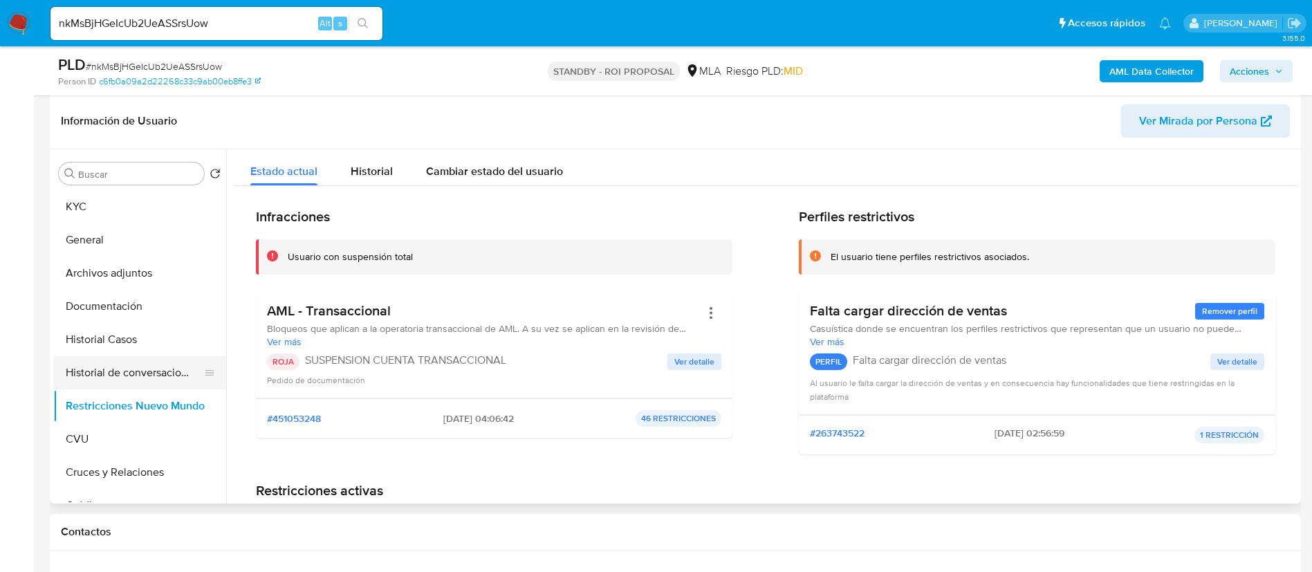
click at [114, 372] on button "Historial de conversaciones" at bounding box center [134, 372] width 162 height 33
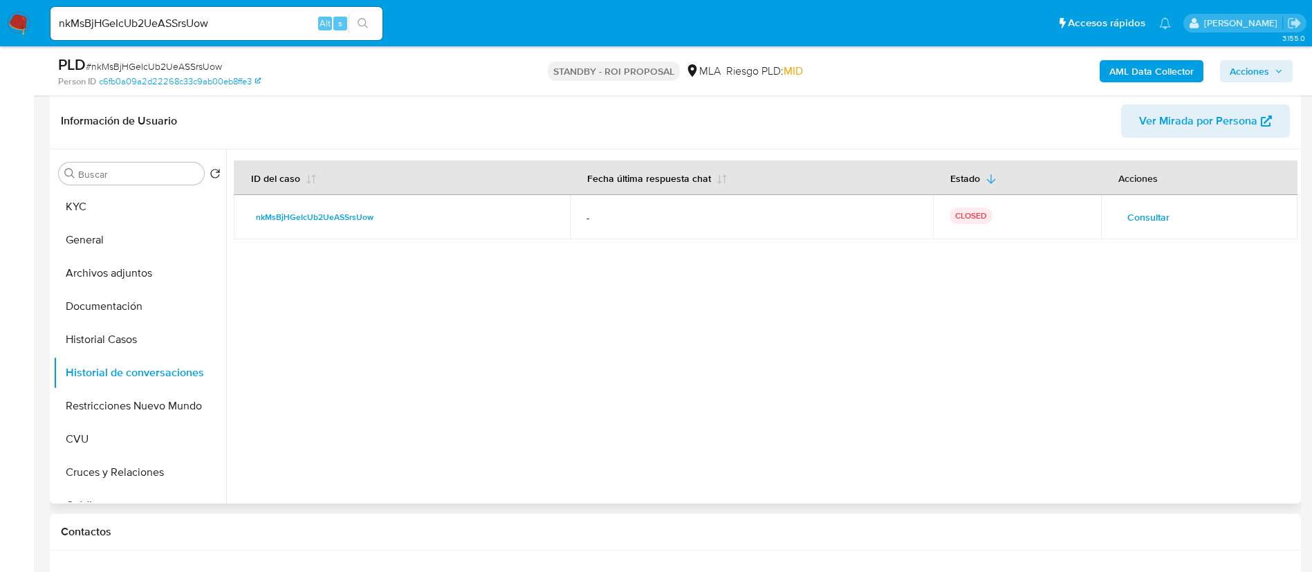
click at [1118, 217] on button "Consultar" at bounding box center [1149, 217] width 62 height 22
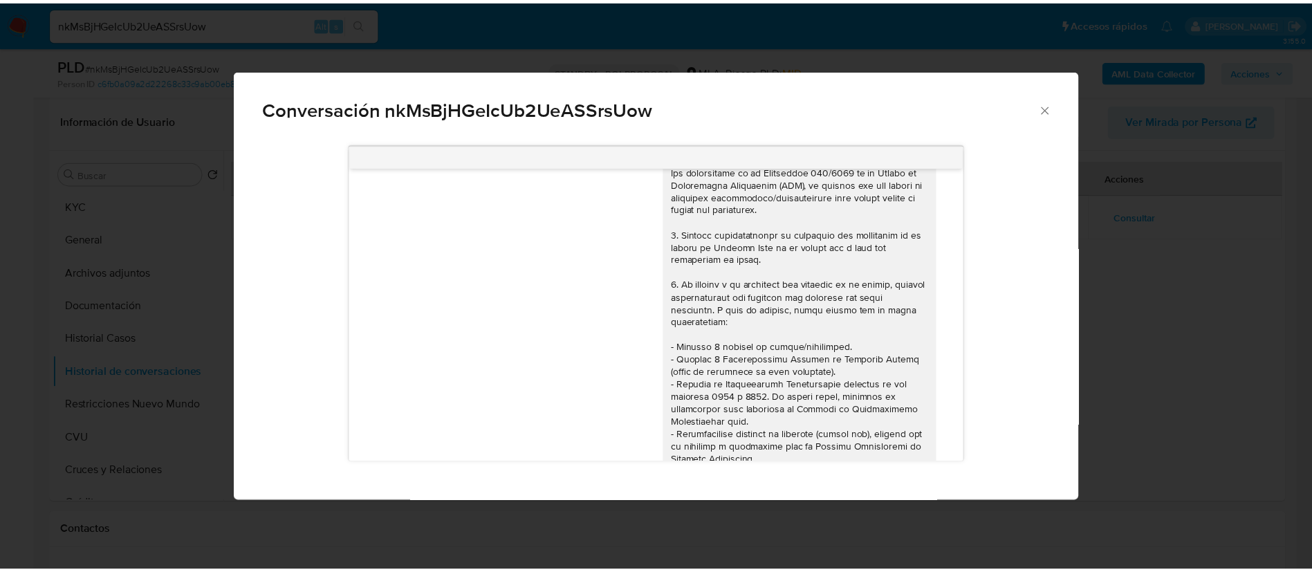
scroll to position [0, 0]
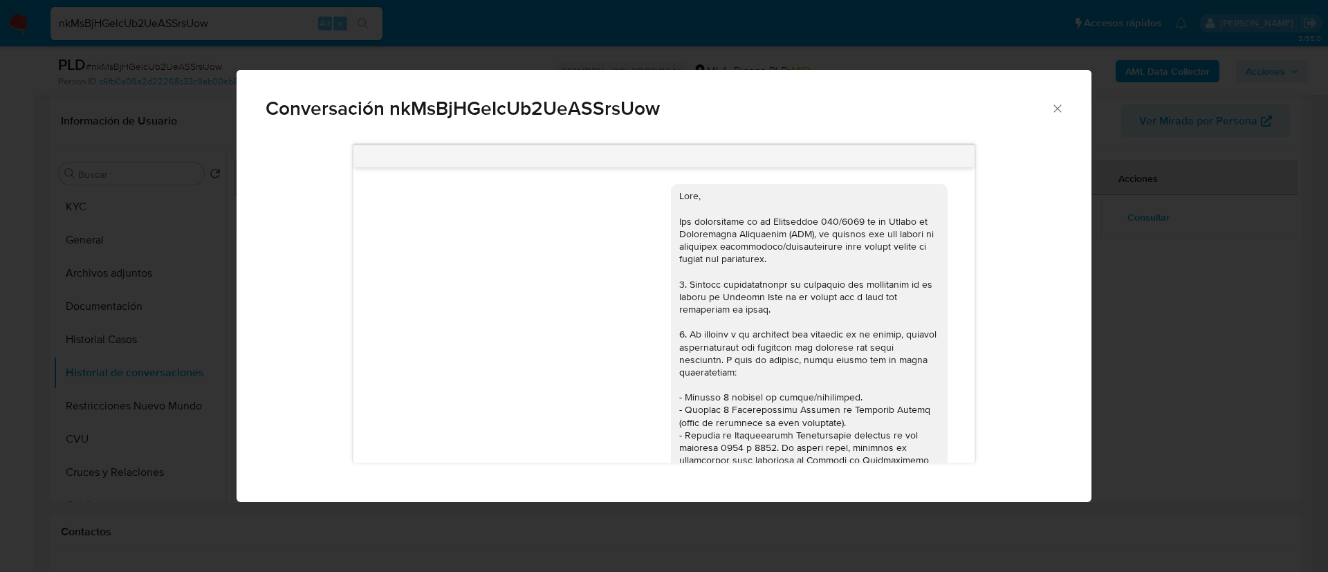
click at [1170, 294] on div "Conversación nkMsBjHGeIcUb2UeASSrsUow 17/07/2025 19:57:04 Hola, Esperamos que t…" at bounding box center [664, 286] width 1328 height 572
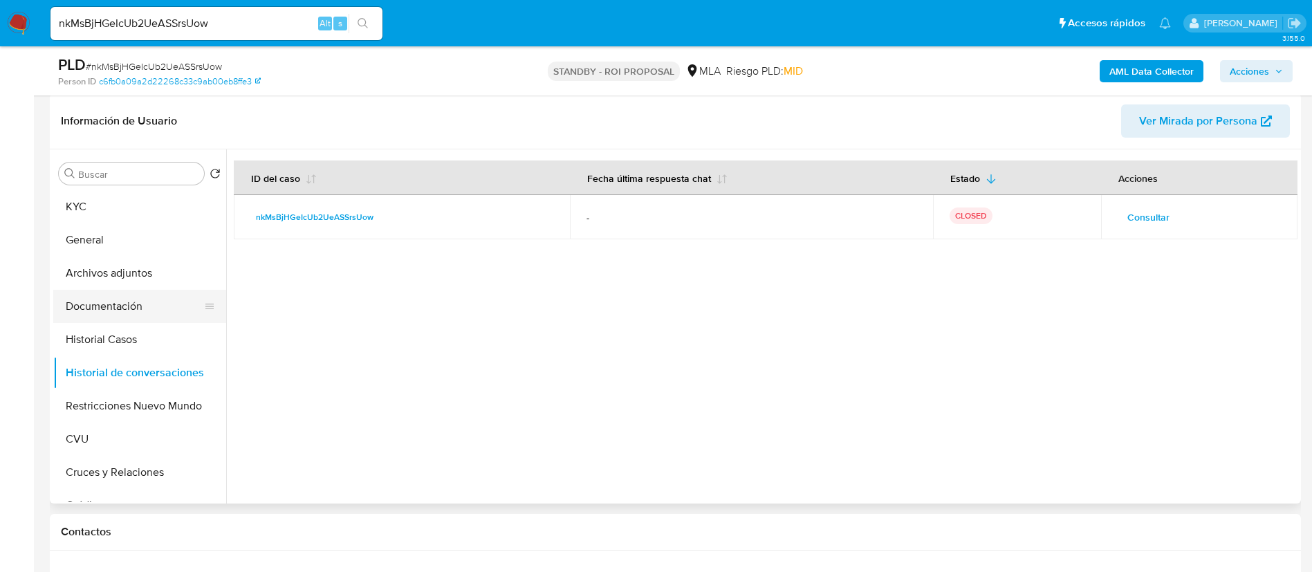
click at [121, 301] on button "Documentación" at bounding box center [134, 306] width 162 height 33
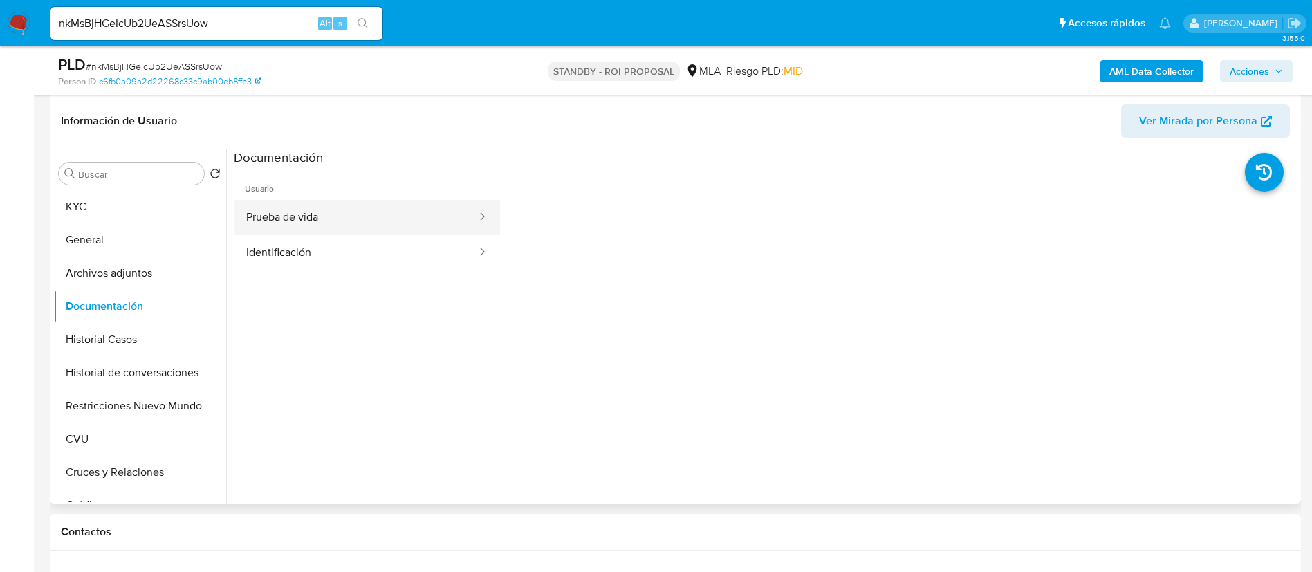
click at [363, 228] on button "Prueba de vida" at bounding box center [356, 217] width 244 height 35
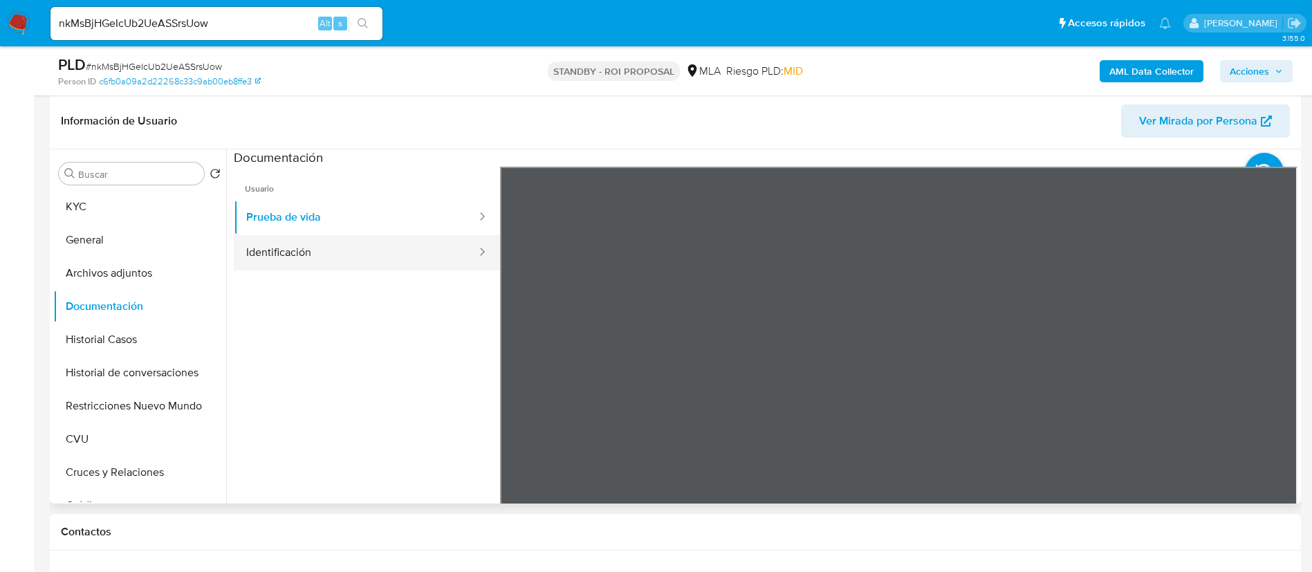
click at [338, 255] on button "Identificación" at bounding box center [356, 252] width 244 height 35
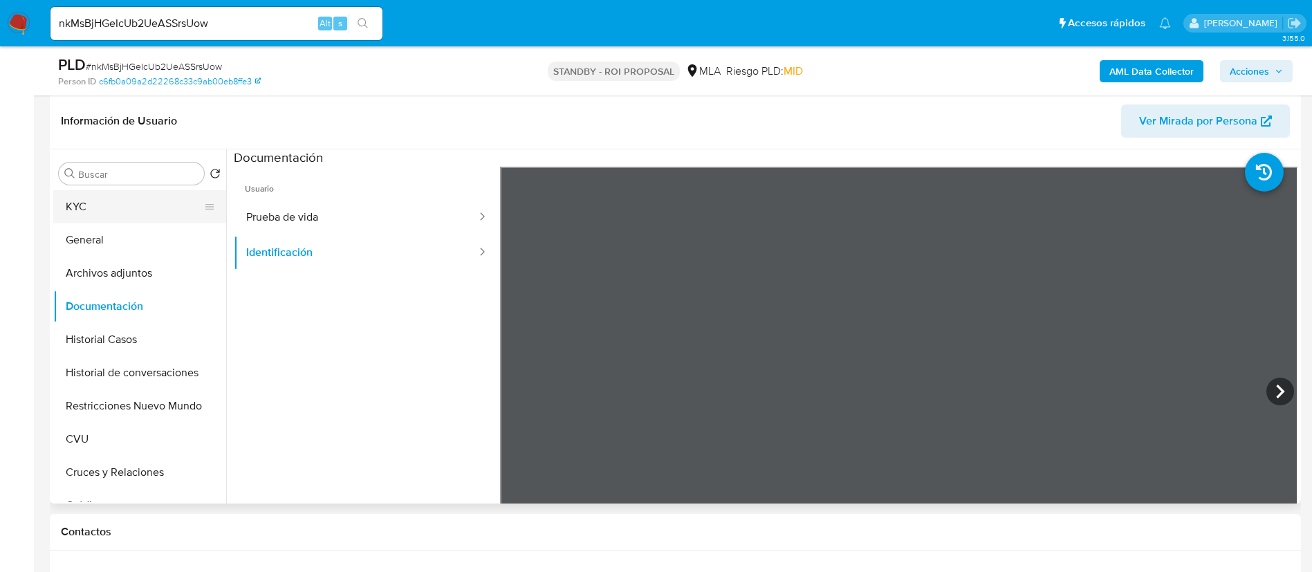
click at [129, 191] on button "KYC" at bounding box center [134, 206] width 162 height 33
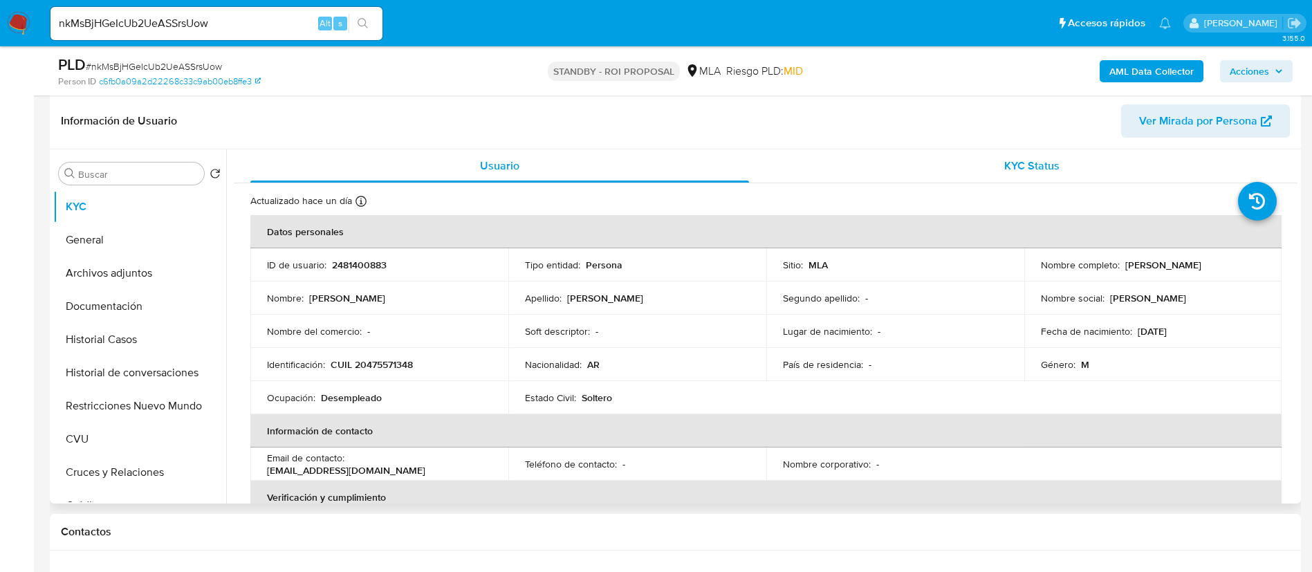
click at [982, 168] on div "KYC Status" at bounding box center [1031, 165] width 499 height 33
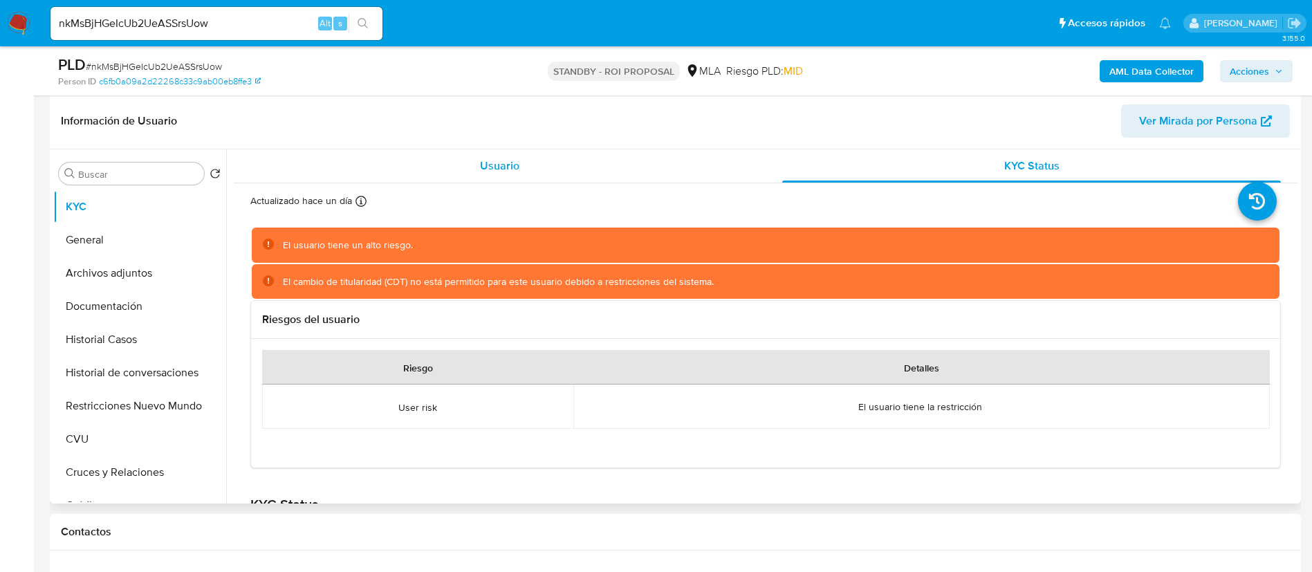
click at [607, 172] on div "Usuario" at bounding box center [499, 165] width 499 height 33
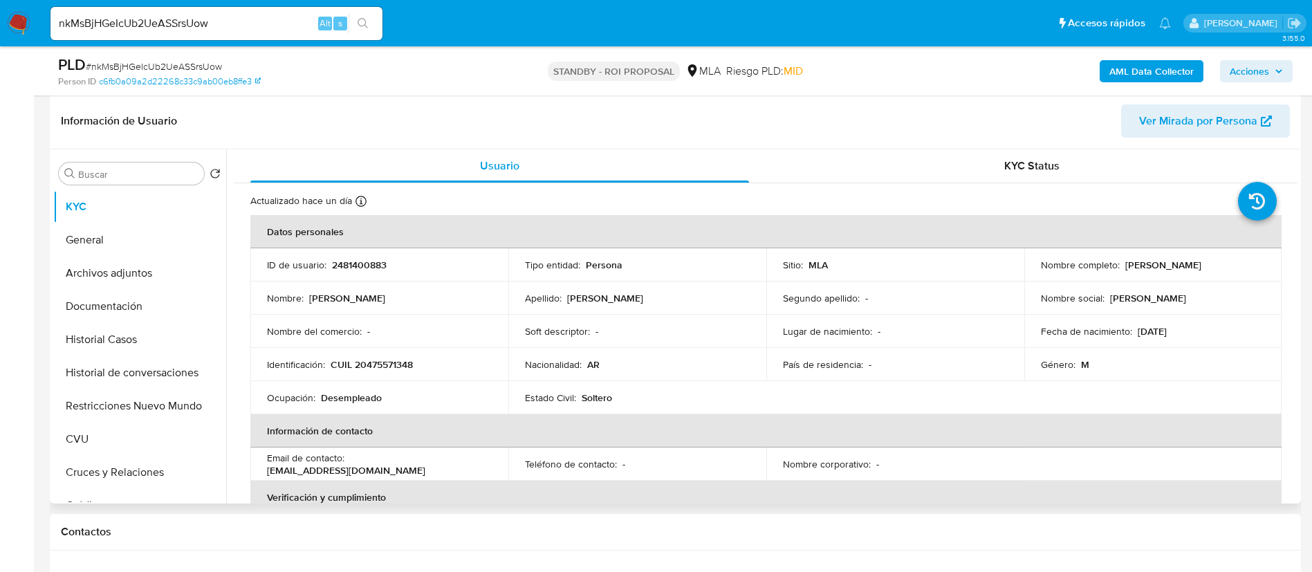
click at [892, 160] on div "KYC Status" at bounding box center [1031, 165] width 499 height 33
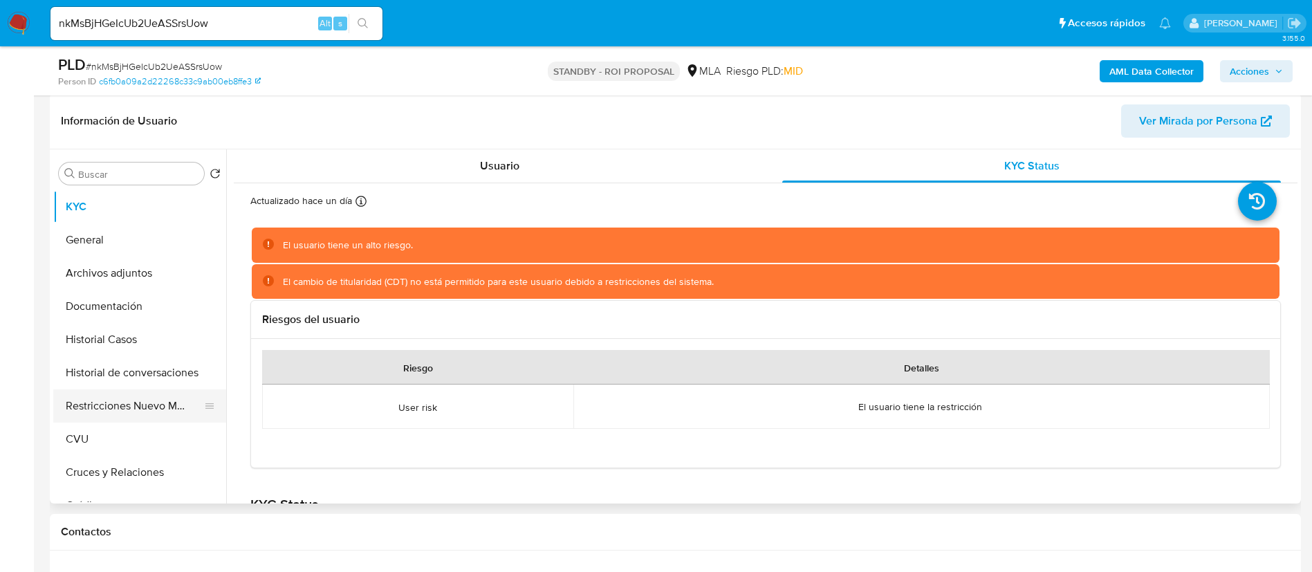
click at [146, 413] on button "Restricciones Nuevo Mundo" at bounding box center [134, 405] width 162 height 33
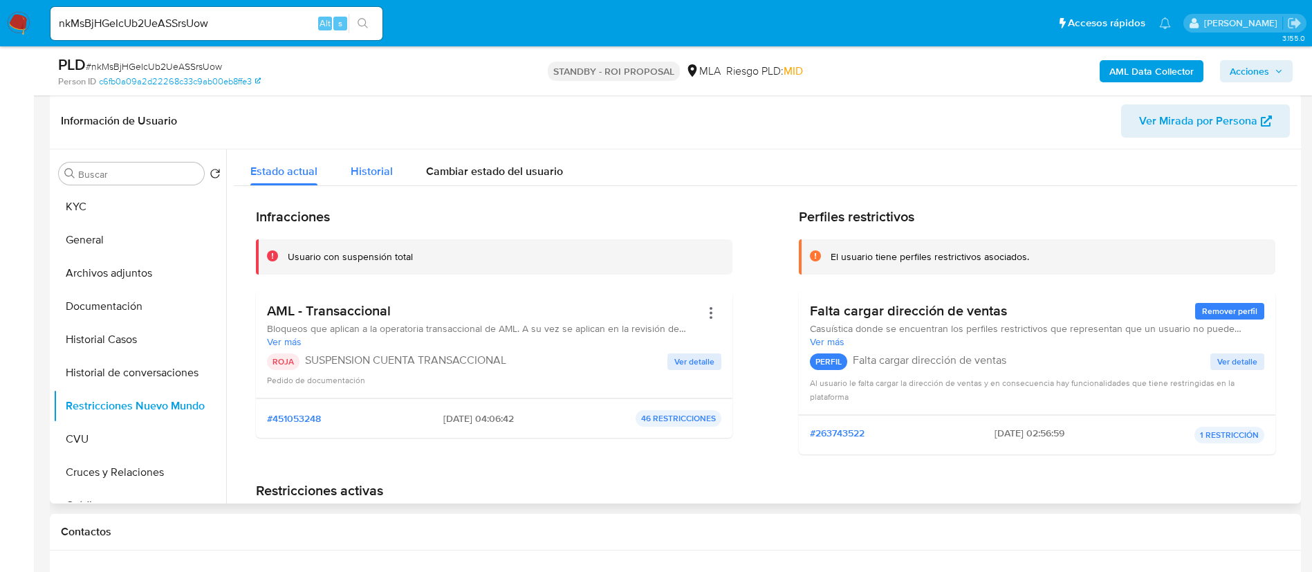
click at [401, 184] on button "Historial" at bounding box center [371, 167] width 75 height 37
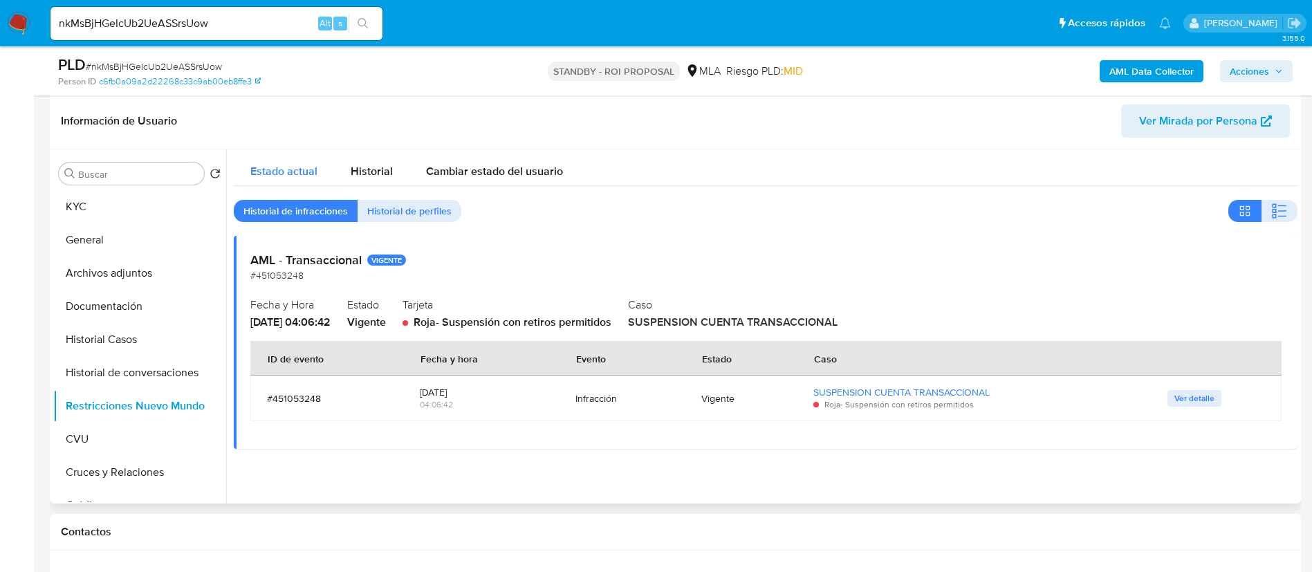
click at [278, 164] on span "Estado actual" at bounding box center [283, 171] width 67 height 16
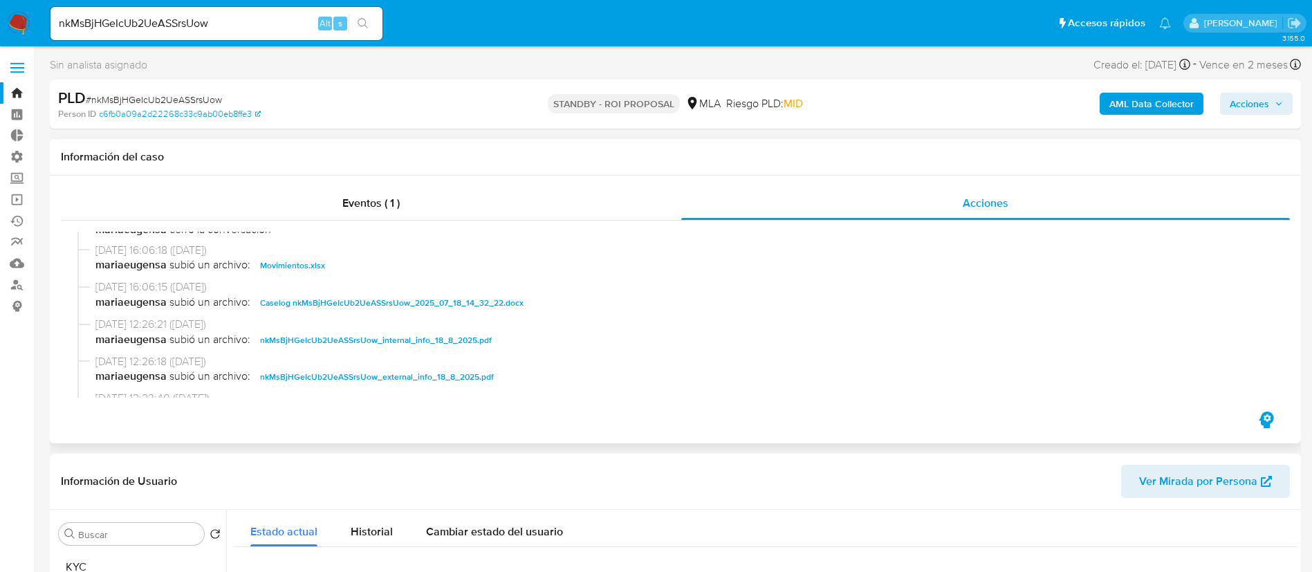
scroll to position [104, 0]
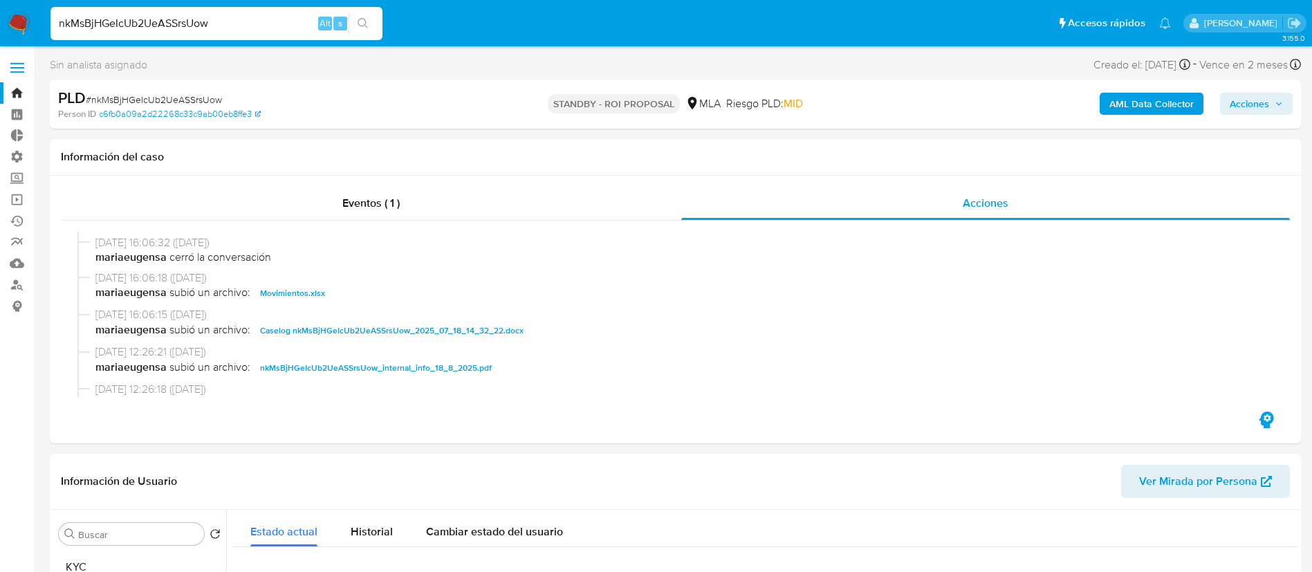
click at [286, 17] on input "nkMsBjHGeIcUb2UeASSrsUow" at bounding box center [217, 24] width 332 height 18
paste input "mFWXo6Hk1Cazf6pmMrAvh2FK"
type input "mFWXo6Hk1Cazf6pmMrAvh2FK"
click at [358, 21] on icon "search-icon" at bounding box center [363, 23] width 10 height 10
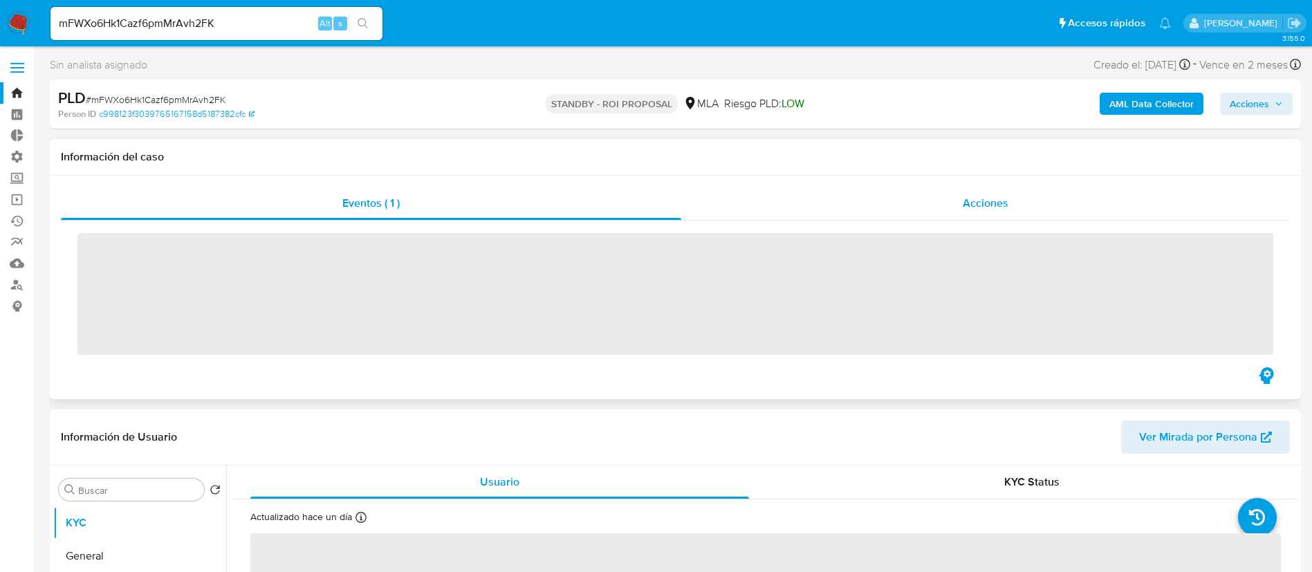
click at [965, 212] on div "Acciones" at bounding box center [985, 203] width 609 height 33
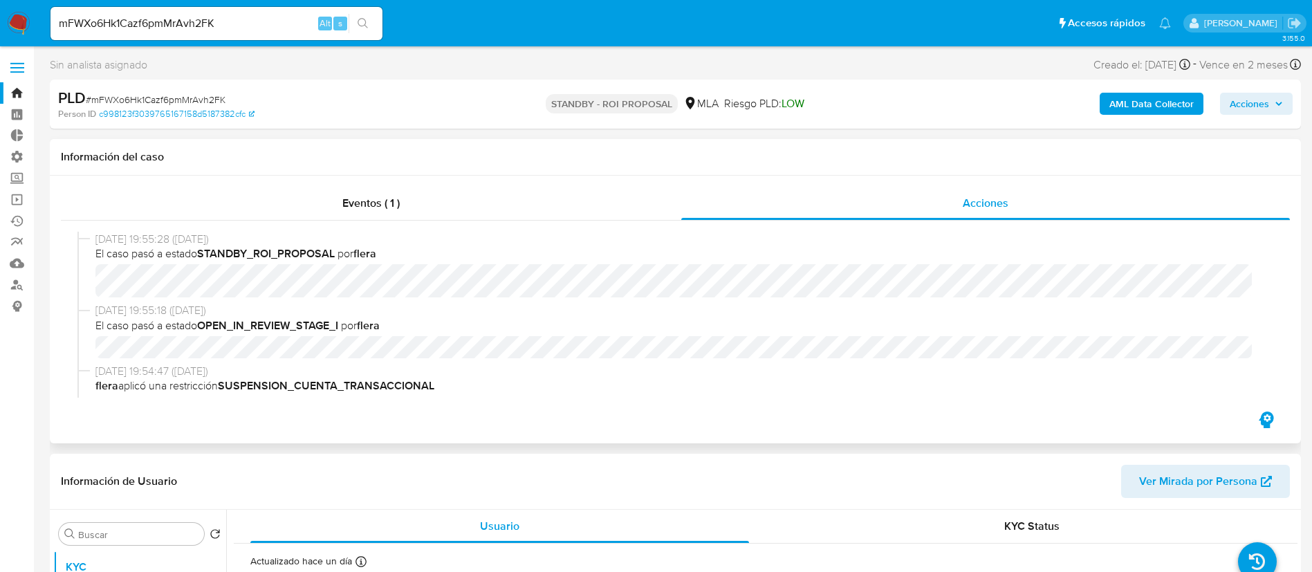
select select "10"
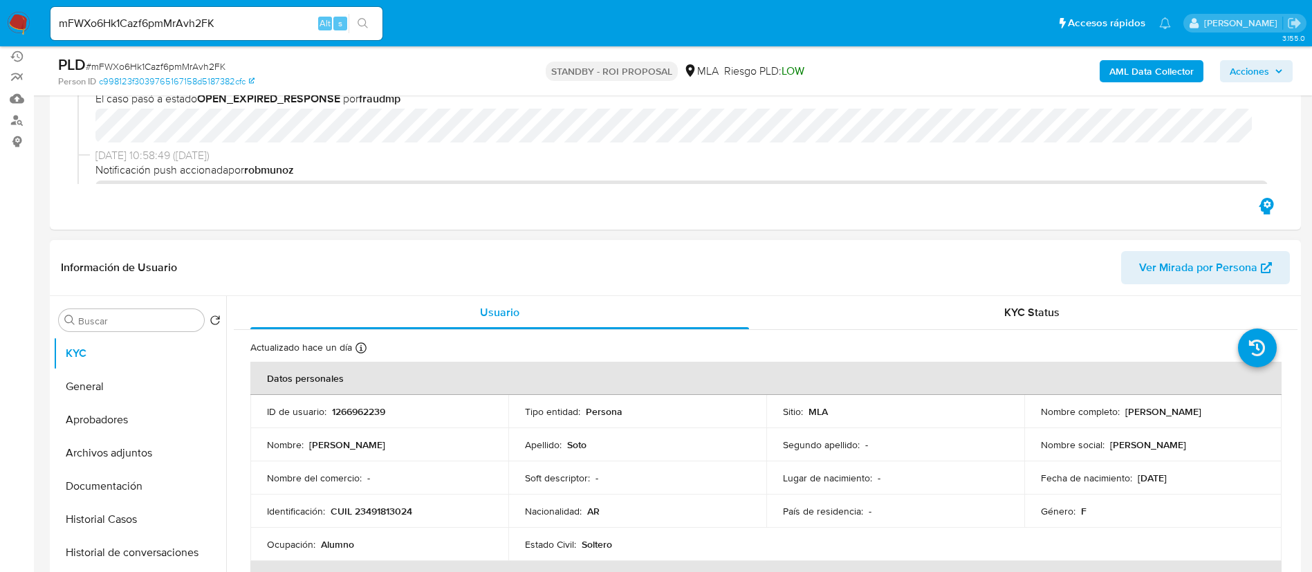
scroll to position [415, 0]
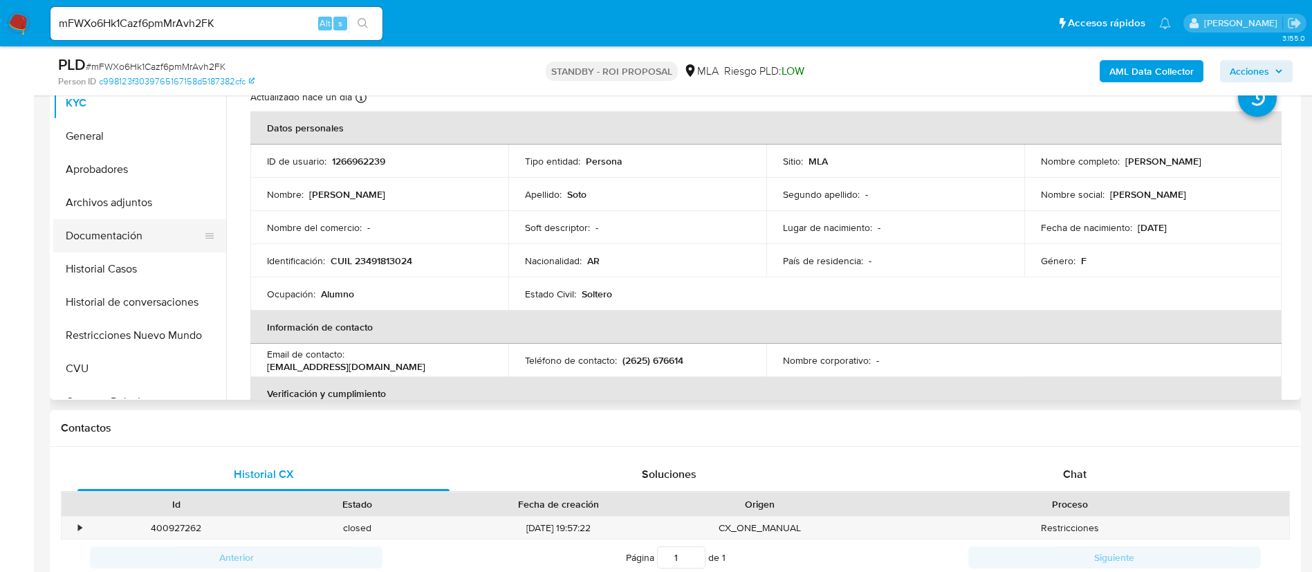
click at [158, 233] on button "Documentación" at bounding box center [134, 235] width 162 height 33
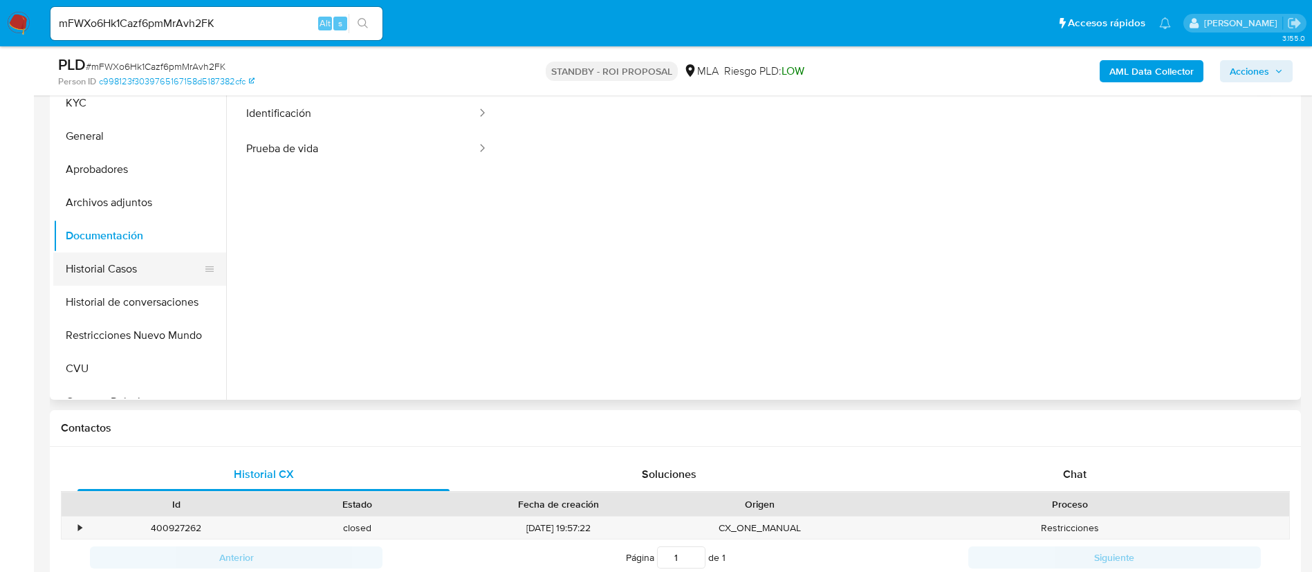
click at [156, 270] on button "Historial Casos" at bounding box center [134, 269] width 162 height 33
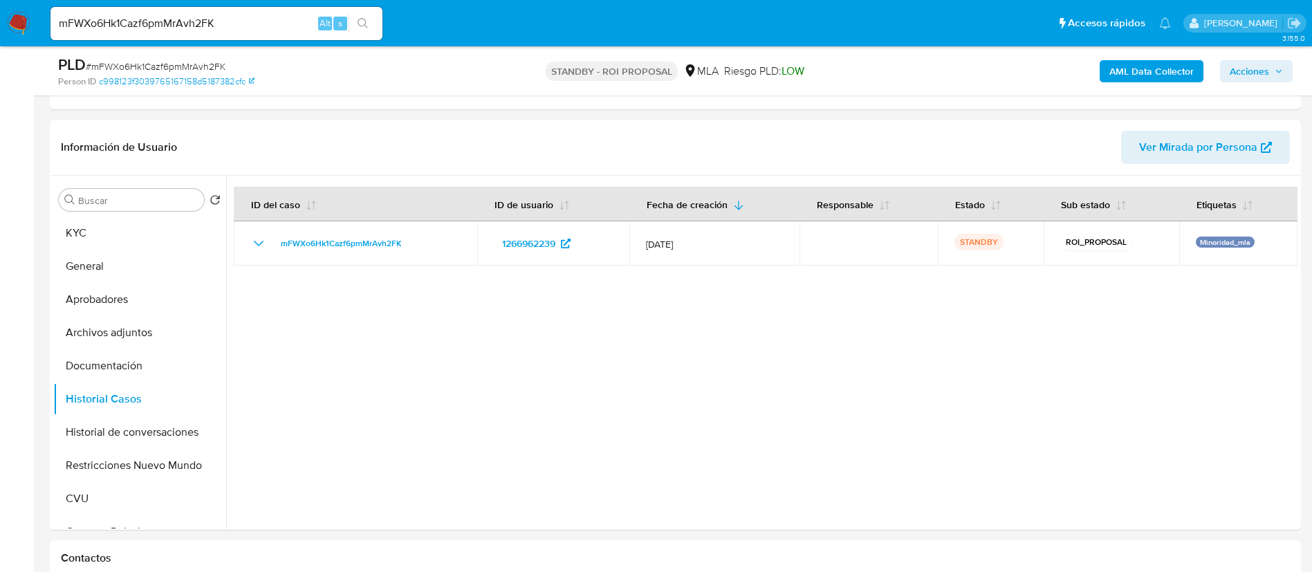
scroll to position [311, 0]
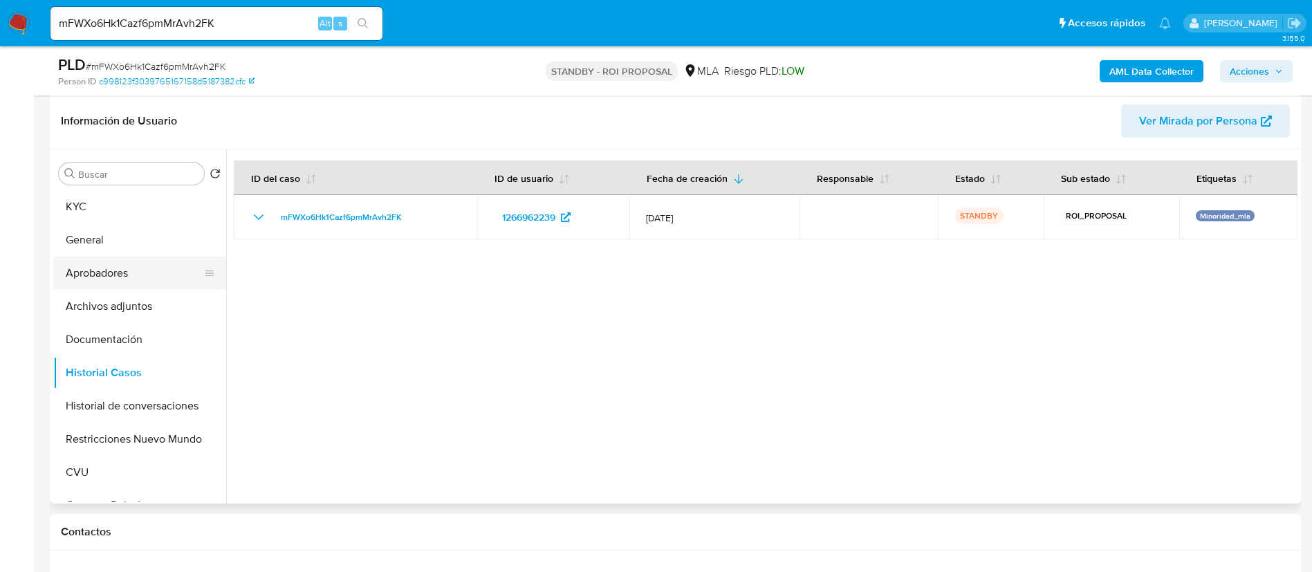
click at [134, 273] on button "Aprobadores" at bounding box center [134, 273] width 162 height 33
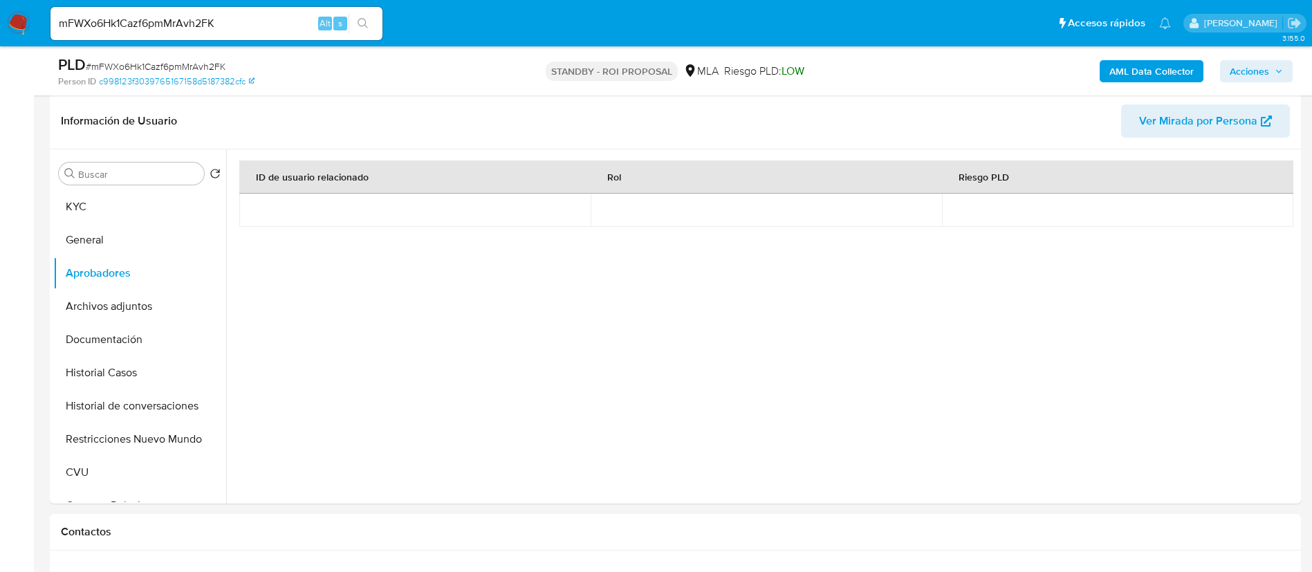
click at [261, 12] on div "mFWXo6Hk1Cazf6pmMrAvh2FK Alt s" at bounding box center [217, 23] width 332 height 33
click at [255, 26] on input "mFWXo6Hk1Cazf6pmMrAvh2FK" at bounding box center [217, 24] width 332 height 18
paste input "iiAftfjLeCdTCJlhb9YT0QxX"
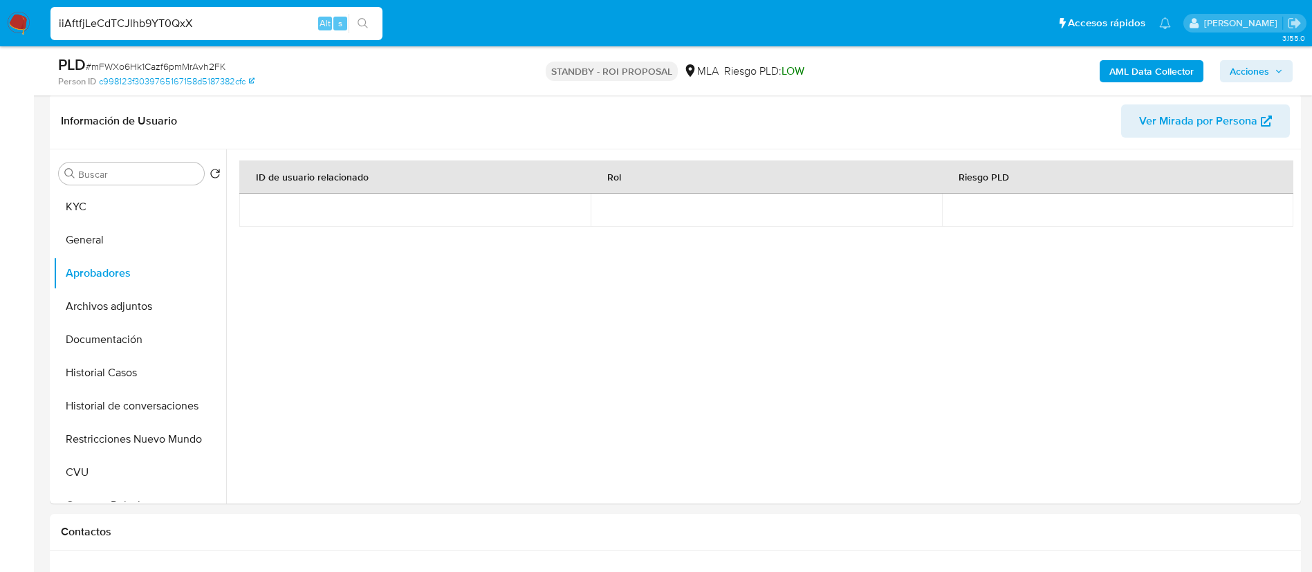
type input "iiAftfjLeCdTCJlhb9YT0QxX"
click at [367, 26] on icon "search-icon" at bounding box center [363, 23] width 11 height 11
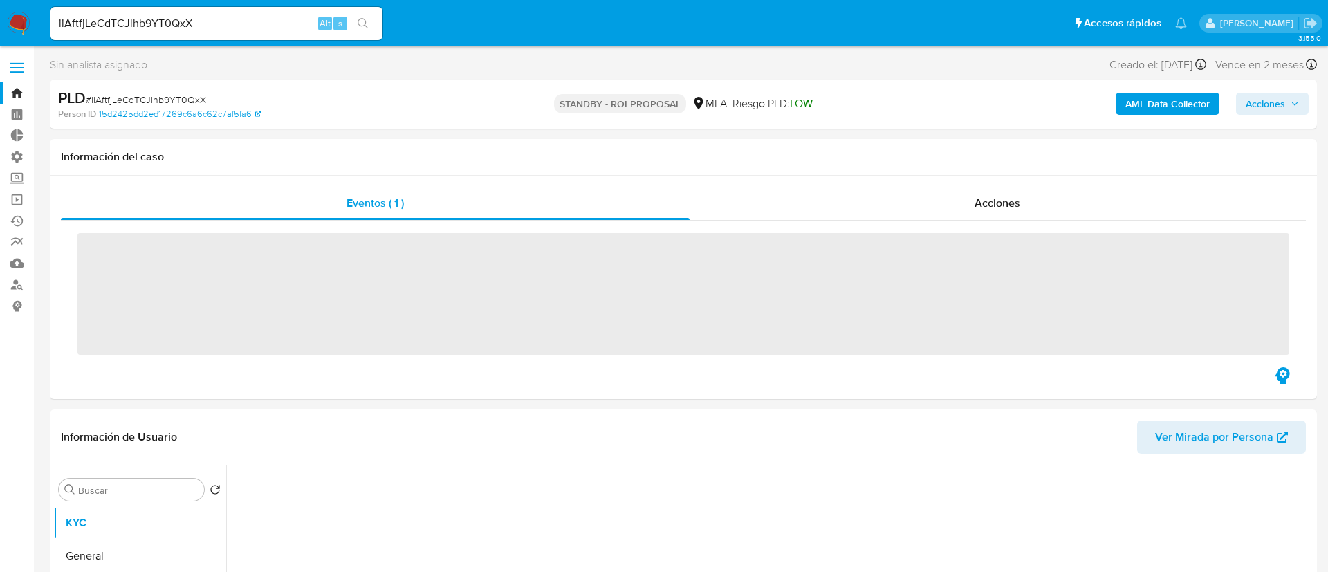
click at [1048, 195] on div "Acciones" at bounding box center [998, 203] width 617 height 33
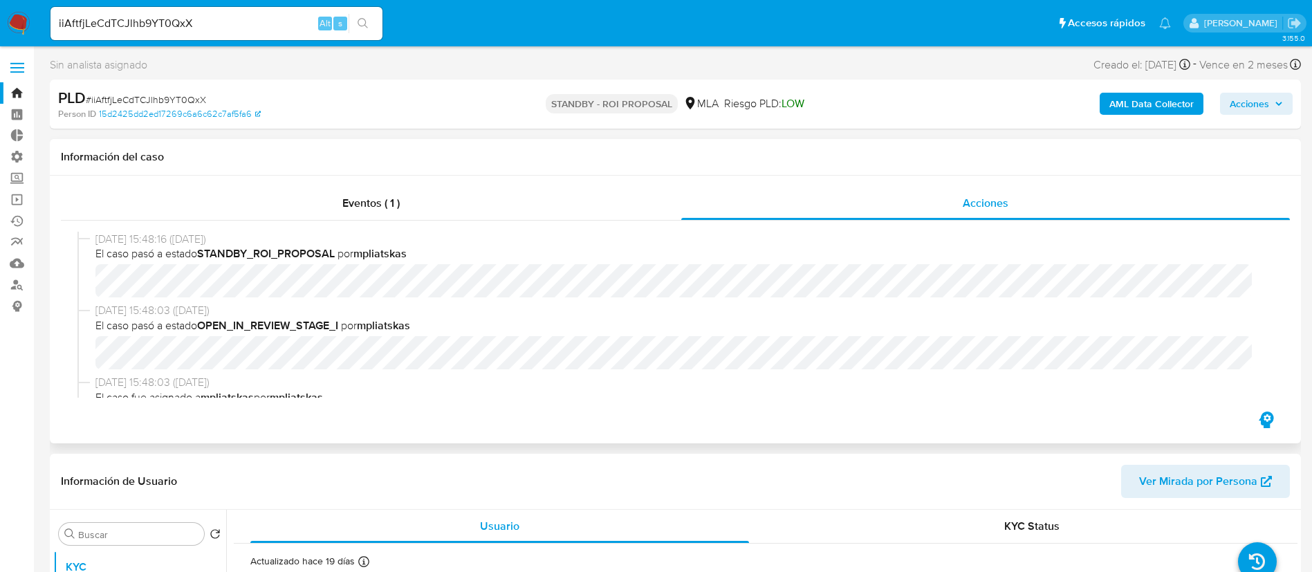
select select "10"
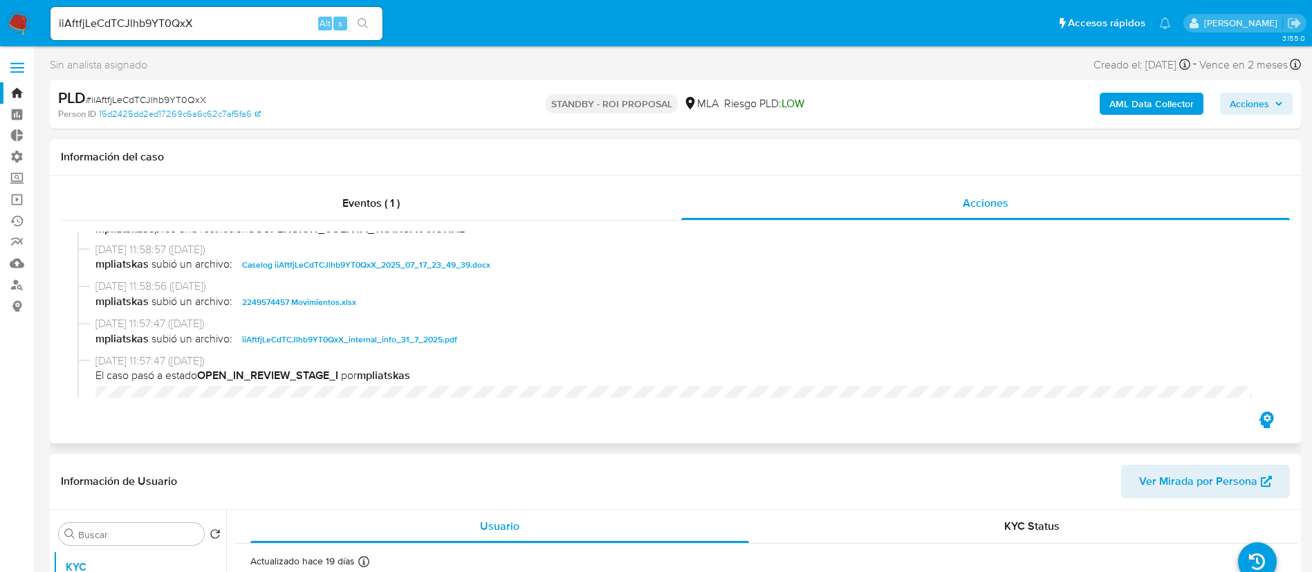
scroll to position [623, 0]
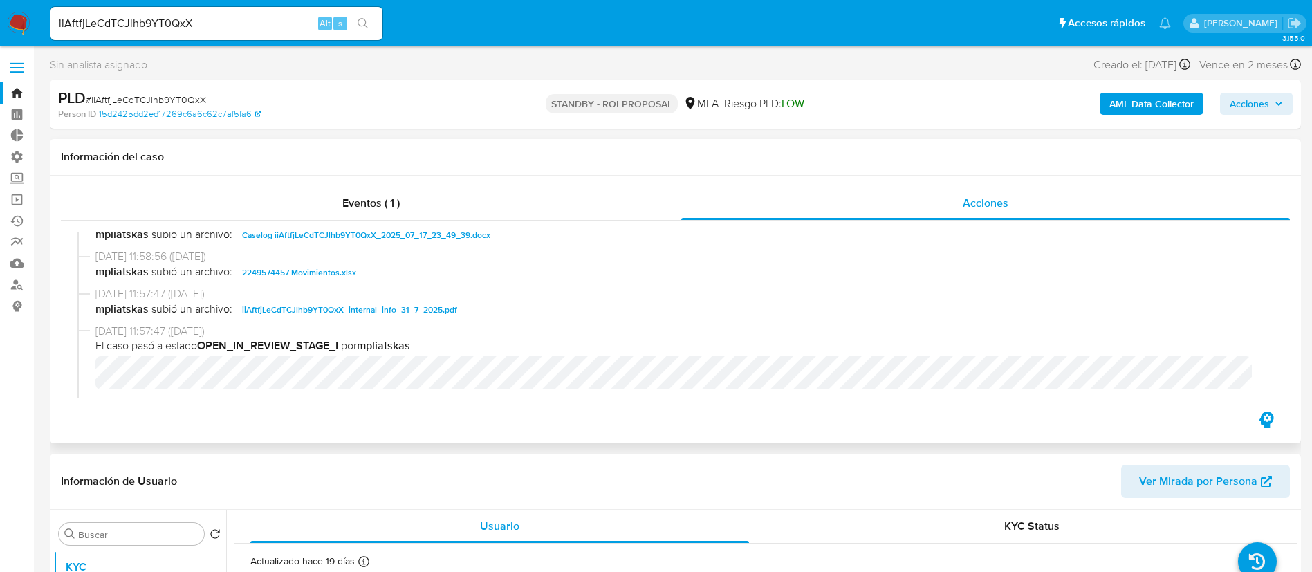
click at [414, 237] on span "Caselog iiAftfjLeCdTCJlhb9YT0QxX_2025_07_17_23_49_39.docx" at bounding box center [366, 235] width 248 height 17
click at [329, 265] on span "2249574457 Movimientos.xlsx" at bounding box center [299, 272] width 114 height 17
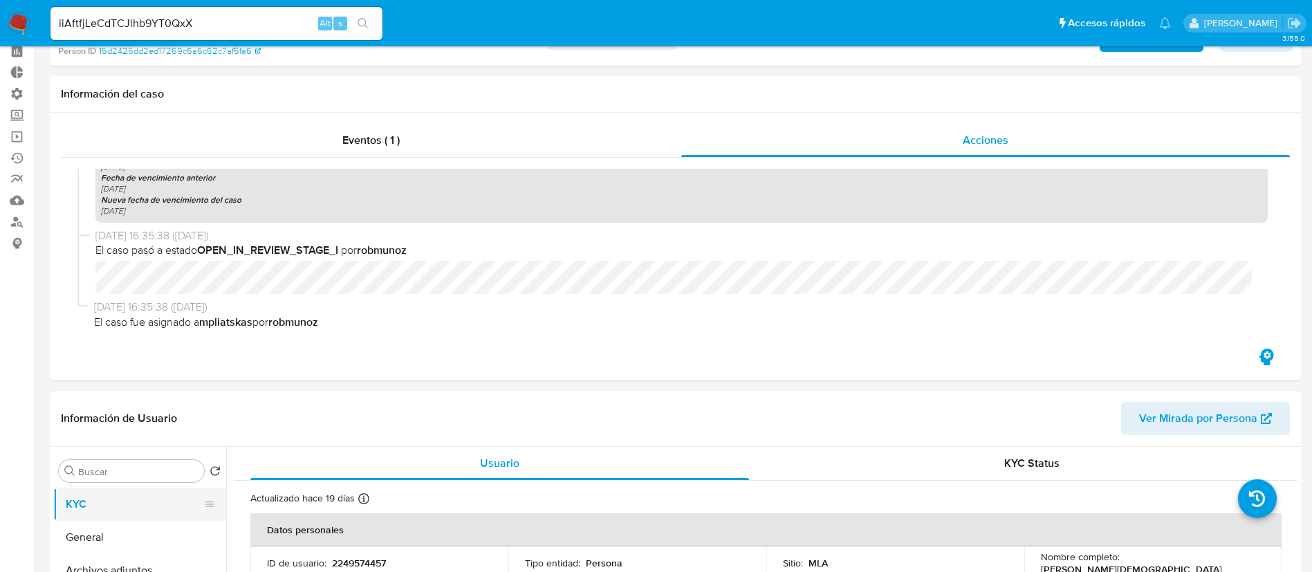
scroll to position [208, 0]
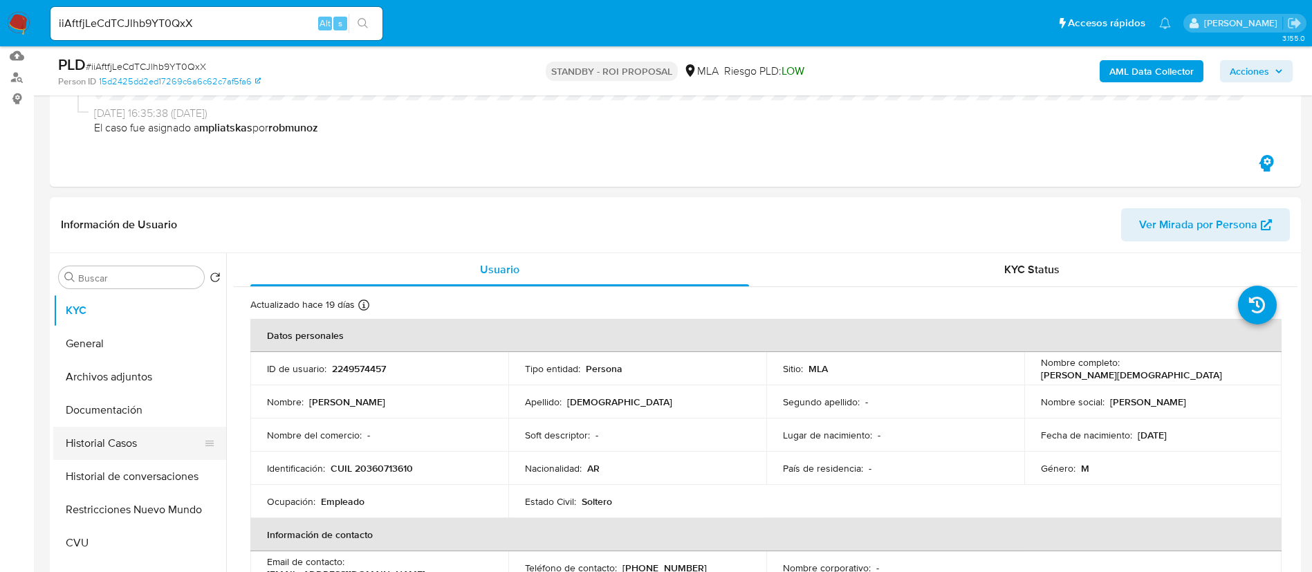
click at [164, 452] on button "Historial Casos" at bounding box center [134, 443] width 162 height 33
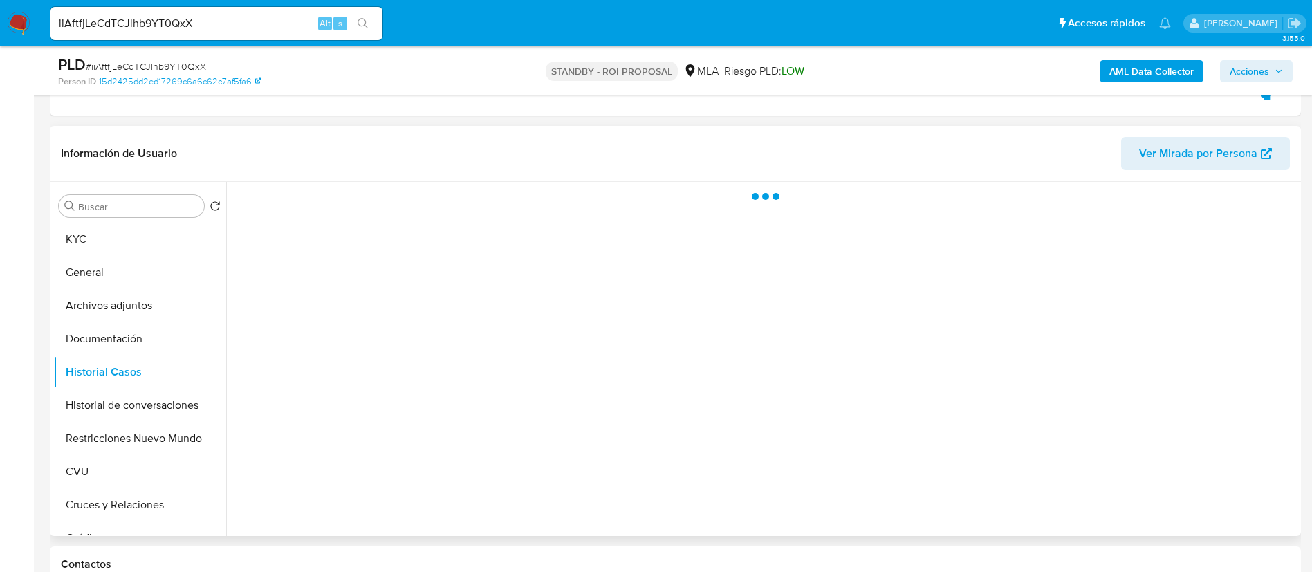
scroll to position [311, 0]
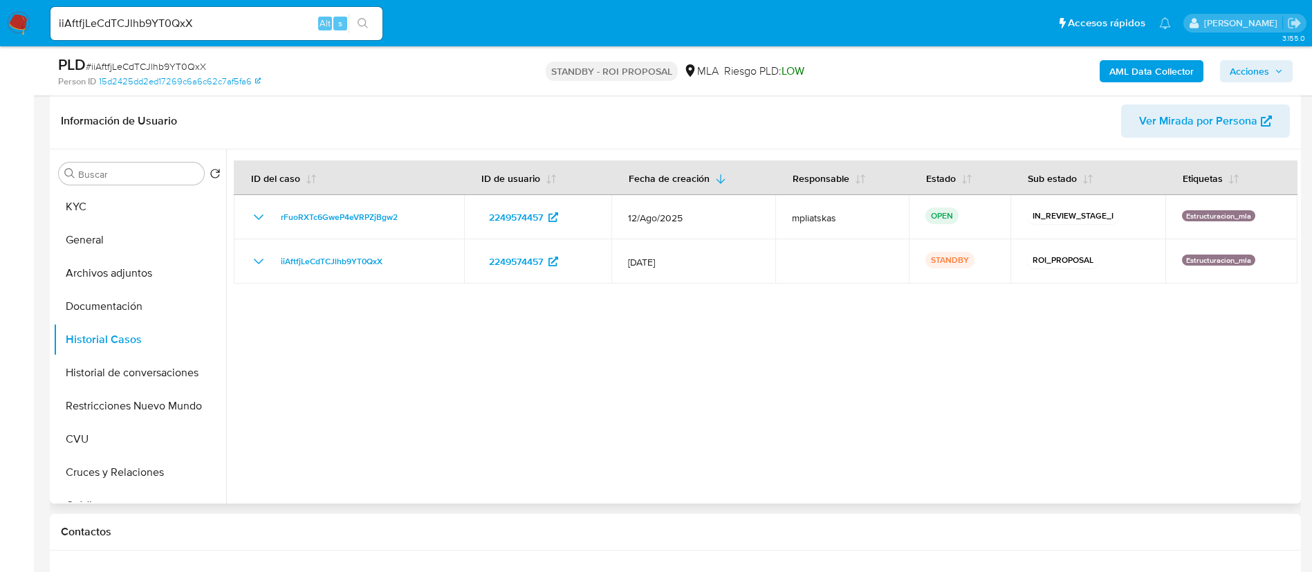
click at [535, 347] on div at bounding box center [762, 326] width 1072 height 354
click at [169, 410] on button "Restricciones Nuevo Mundo" at bounding box center [134, 405] width 162 height 33
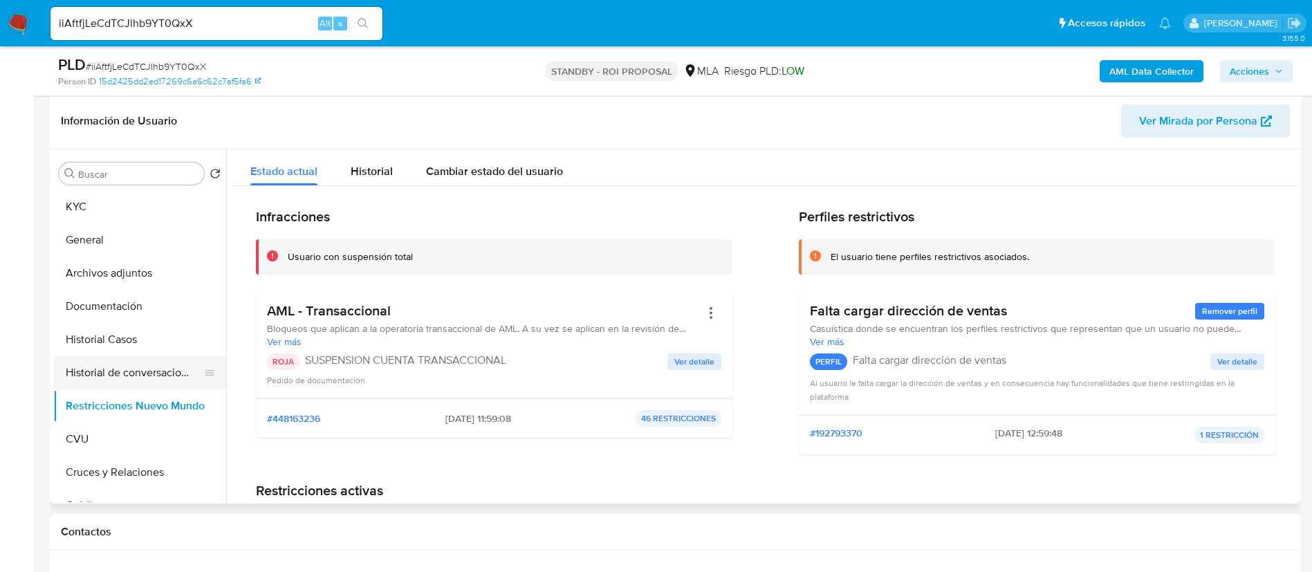
click at [166, 378] on button "Historial de conversaciones" at bounding box center [134, 372] width 162 height 33
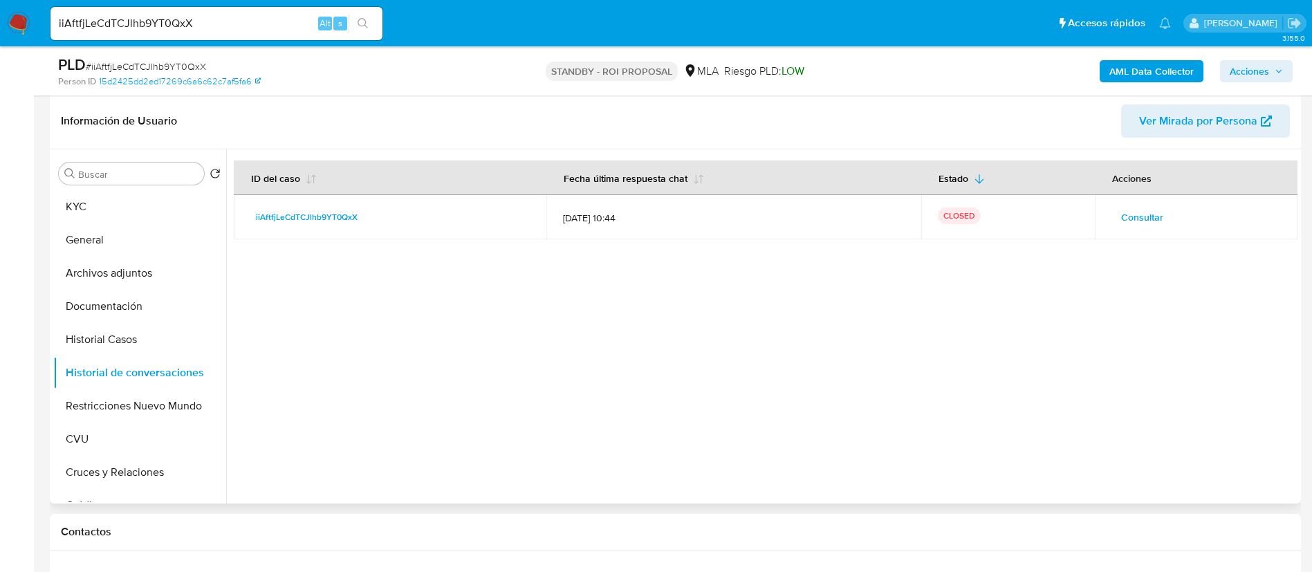
click at [1153, 217] on span "Consultar" at bounding box center [1142, 217] width 42 height 19
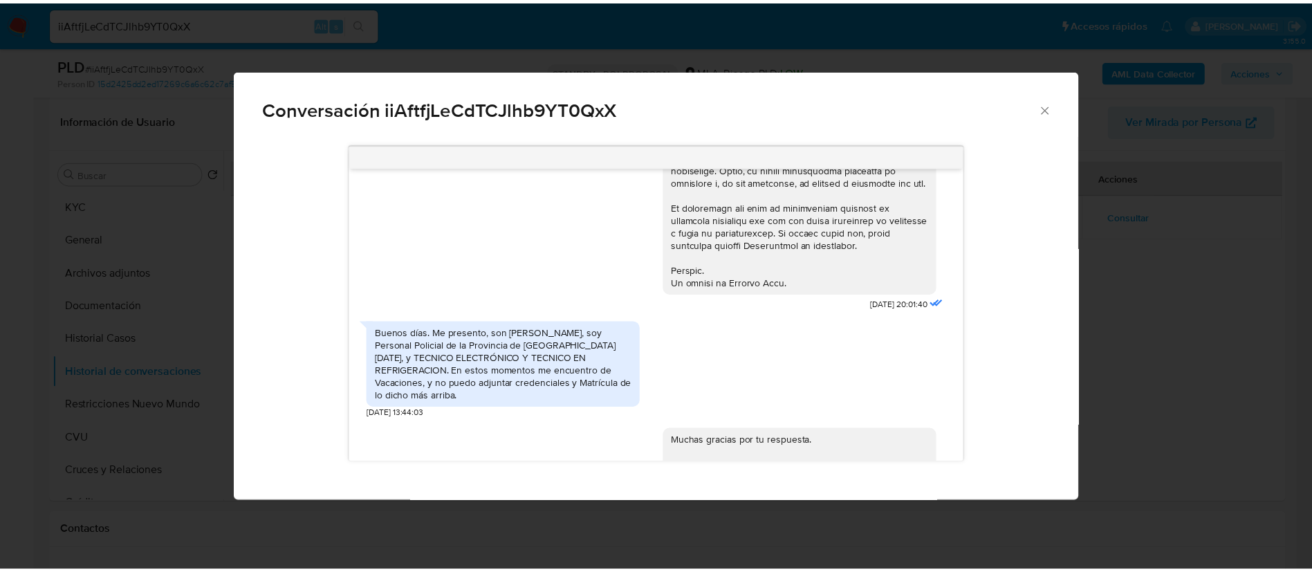
scroll to position [628, 0]
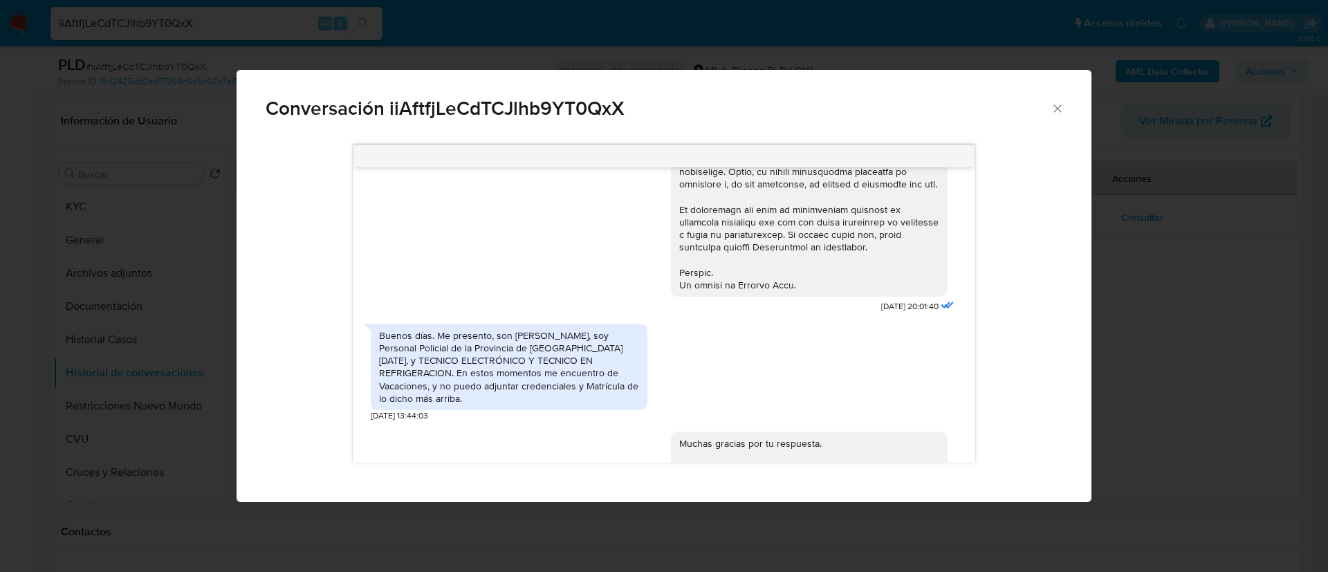
click at [1132, 349] on div "Conversación iiAftfjLeCdTCJlhb9YT0QxX 17/07/2025 20:01:40 Buenos días. Me prese…" at bounding box center [664, 286] width 1328 height 572
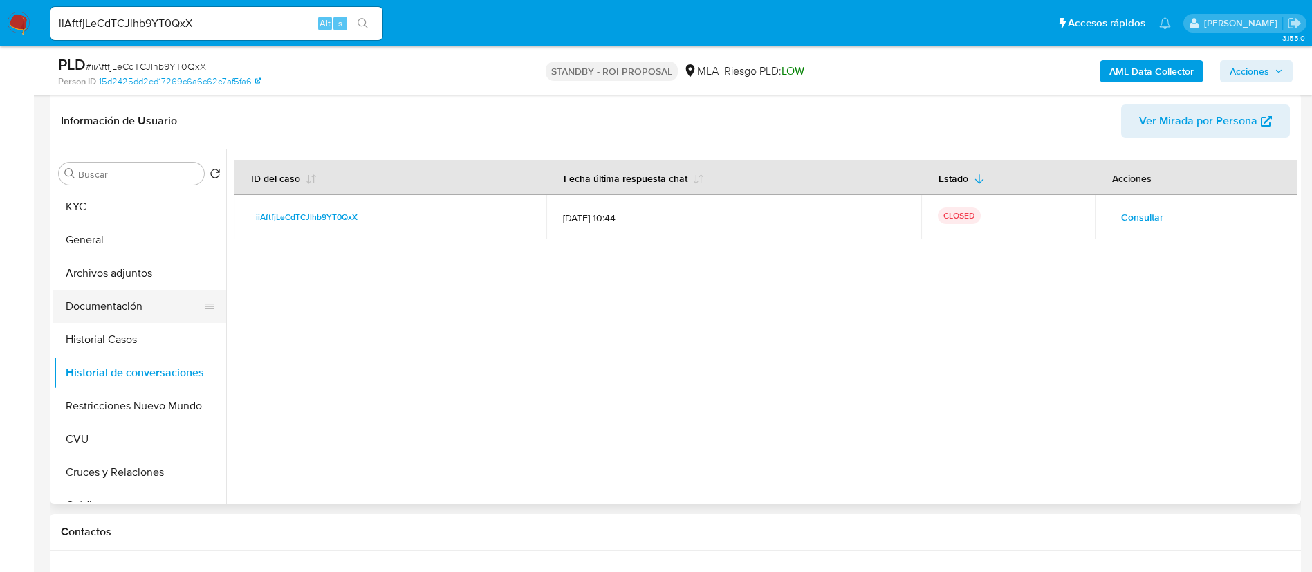
drag, startPoint x: 81, startPoint y: 288, endPoint x: 92, endPoint y: 296, distance: 13.4
click at [82, 289] on ul "KYC General Archivos adjuntos Documentación Historial Casos Historial de conver…" at bounding box center [139, 346] width 173 height 312
click at [147, 314] on button "Documentación" at bounding box center [134, 306] width 162 height 33
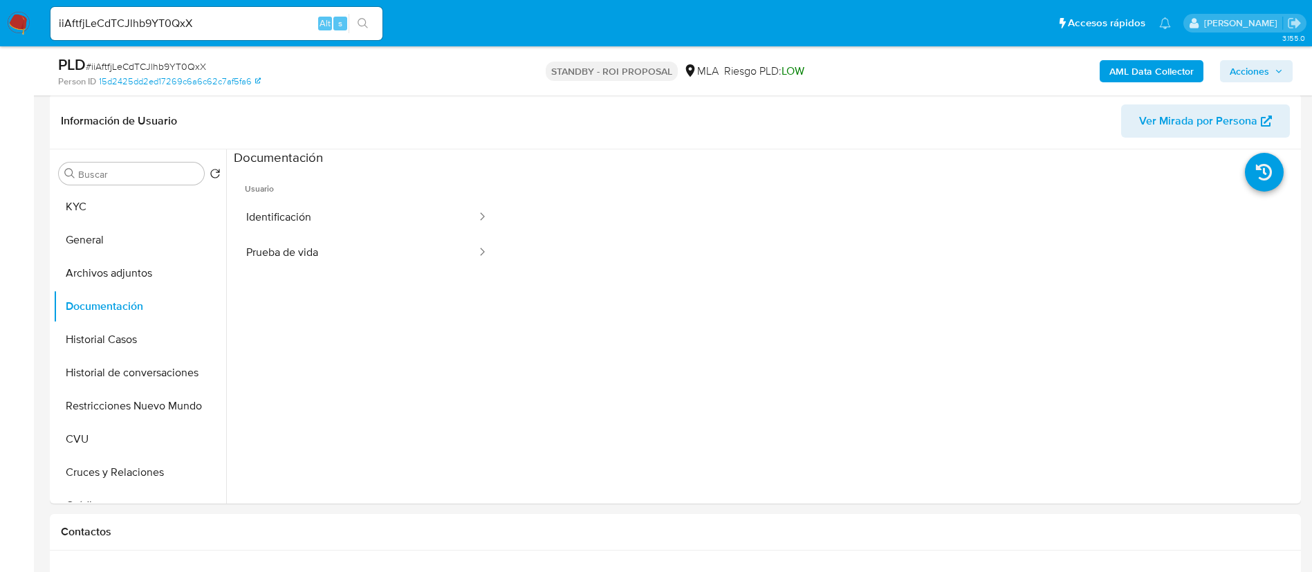
click at [327, 213] on button "Identificación" at bounding box center [356, 217] width 244 height 35
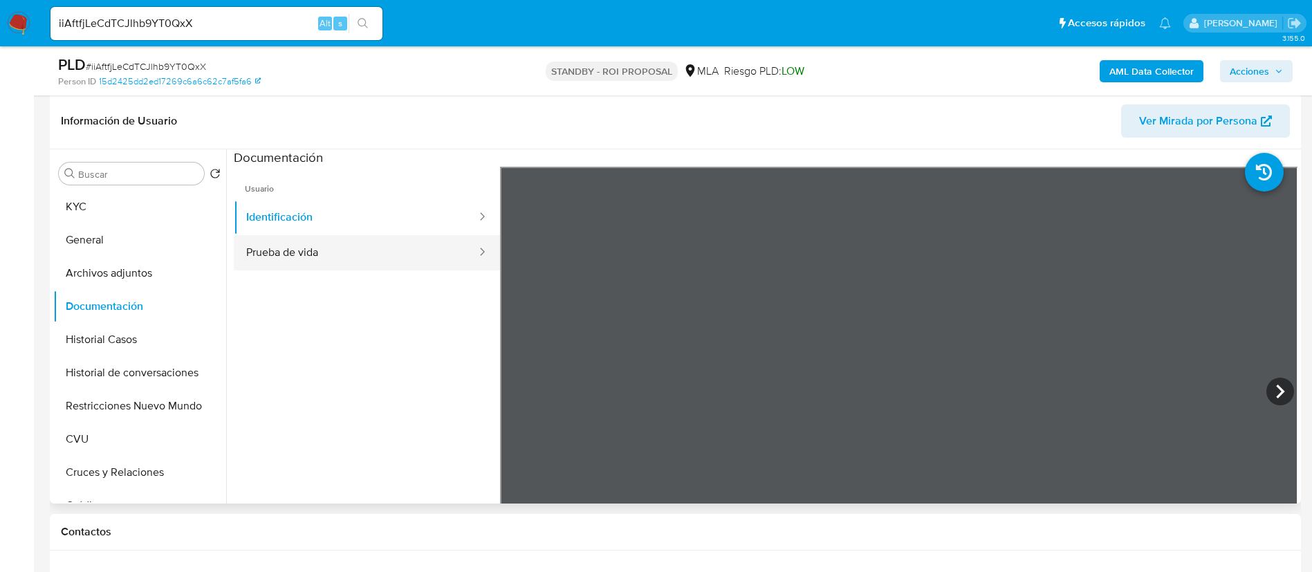
click at [318, 263] on button "Prueba de vida" at bounding box center [356, 252] width 244 height 35
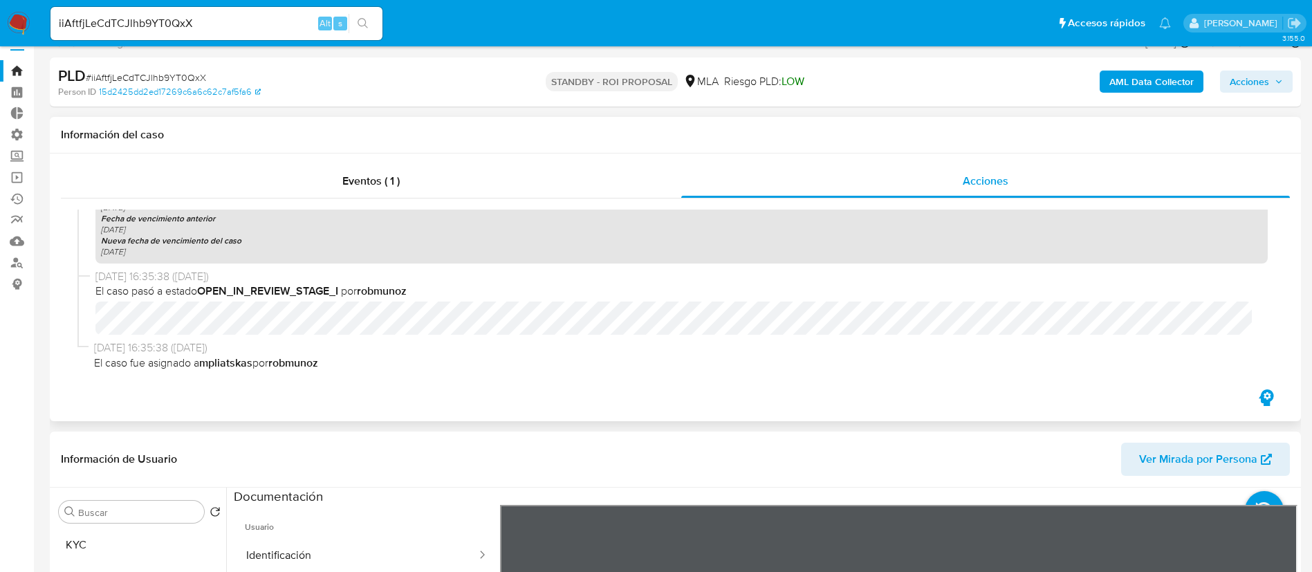
scroll to position [0, 0]
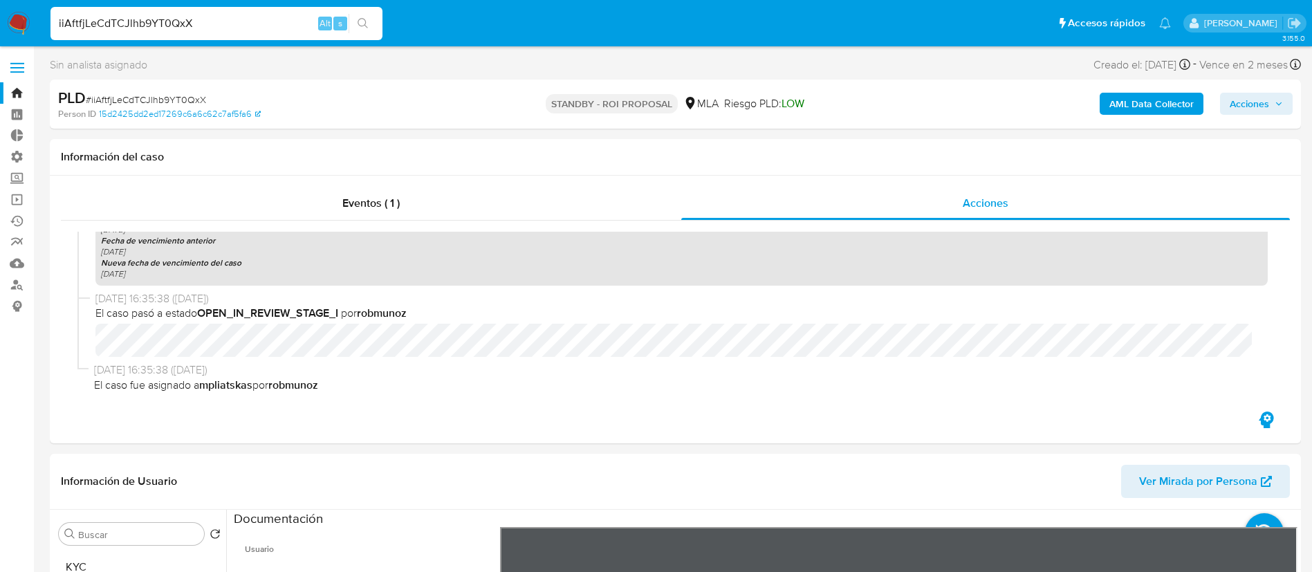
click at [257, 26] on input "iiAftfjLeCdTCJlhb9YT0QxX" at bounding box center [217, 24] width 332 height 18
paste input "uHbdeN1JQymBEdh6qoKH2KJt"
type input "uHbdeN1JQymBEdh6qoKH2KJt"
click at [366, 24] on icon "search-icon" at bounding box center [363, 23] width 11 height 11
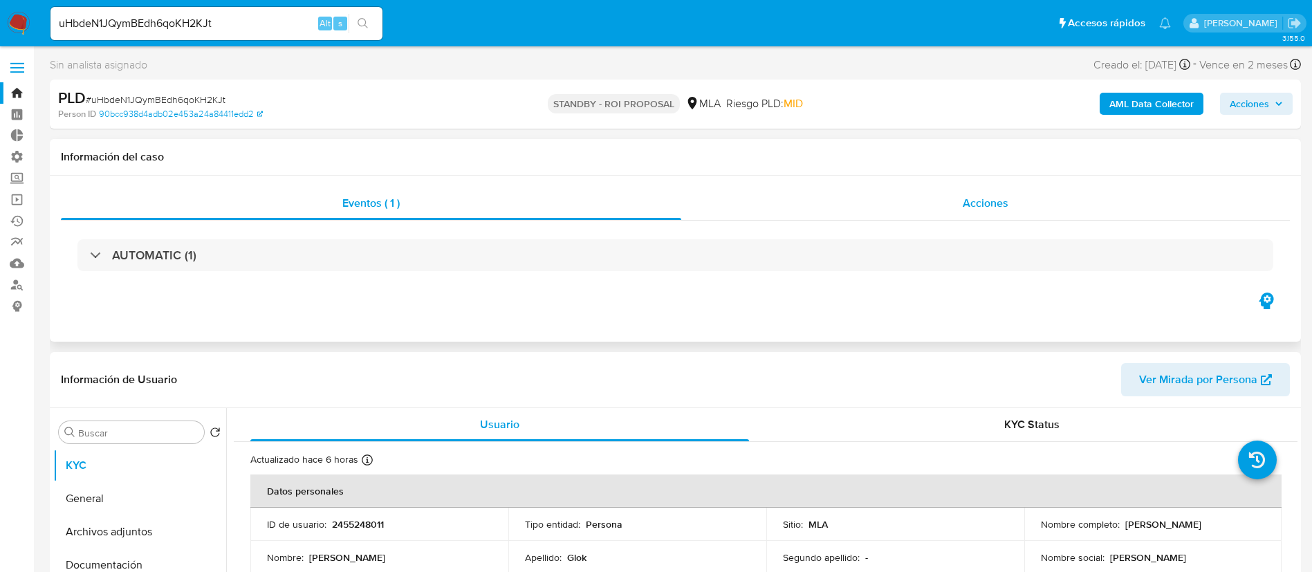
select select "10"
click at [993, 210] on span "Acciones" at bounding box center [986, 203] width 46 height 16
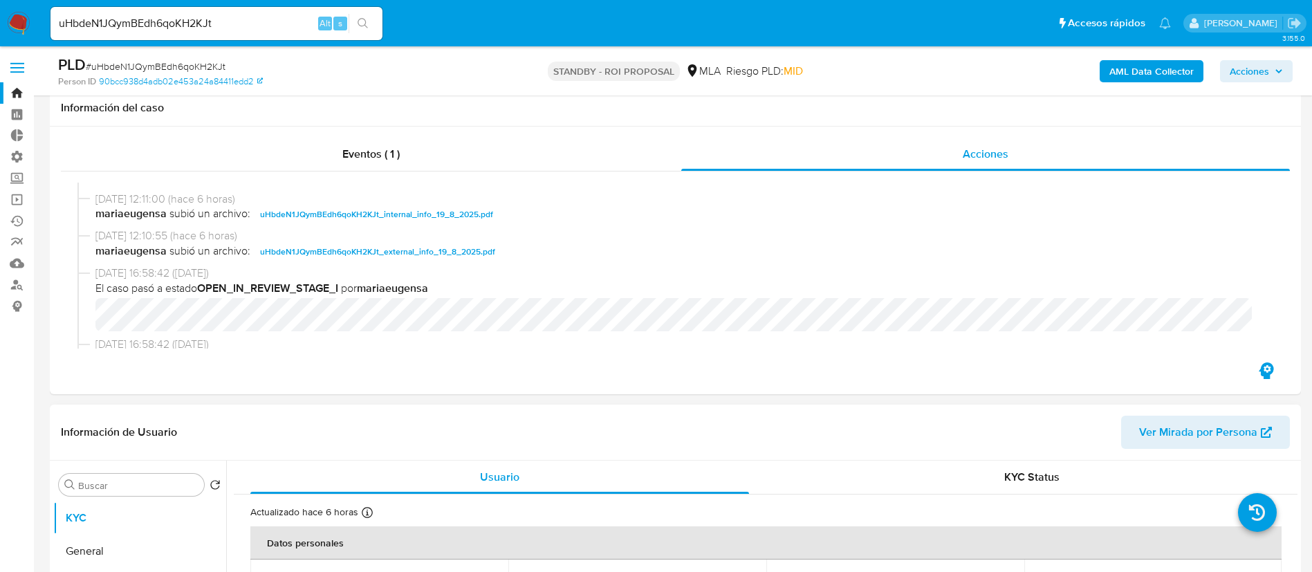
scroll to position [415, 0]
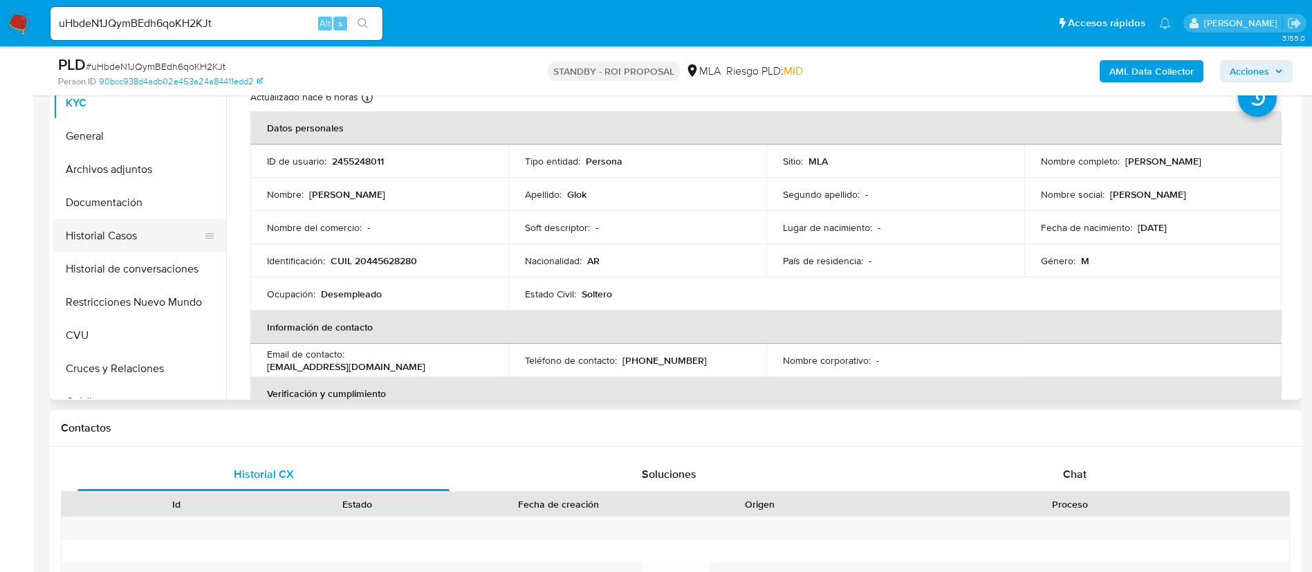
click at [149, 234] on button "Historial Casos" at bounding box center [134, 235] width 162 height 33
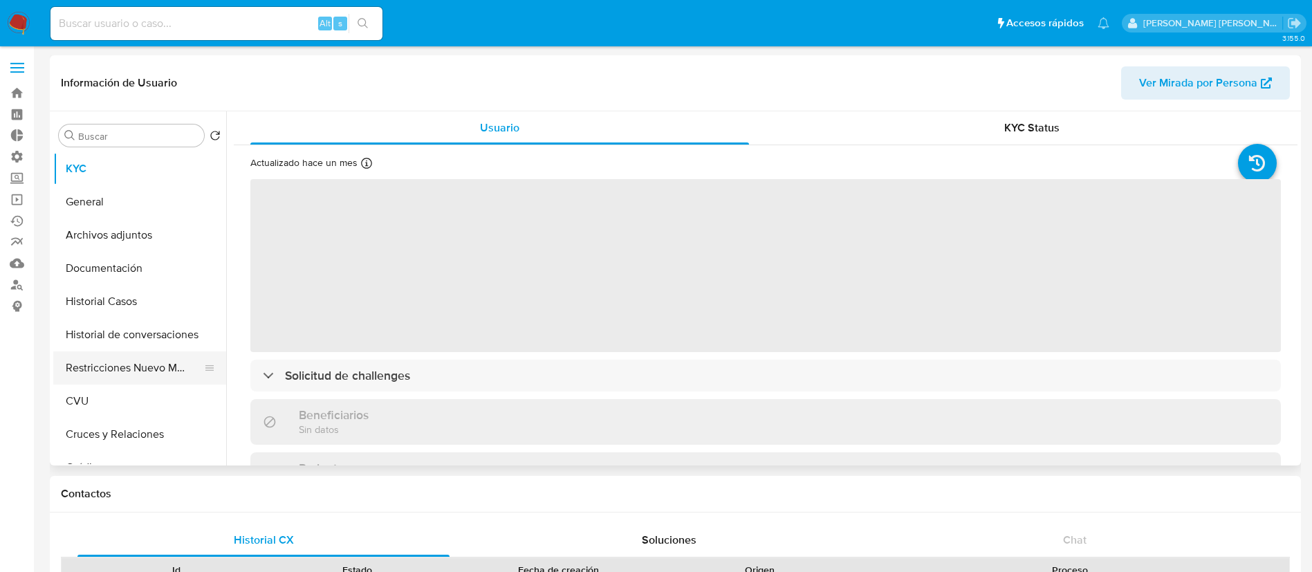
click at [130, 370] on button "Restricciones Nuevo Mundo" at bounding box center [134, 367] width 162 height 33
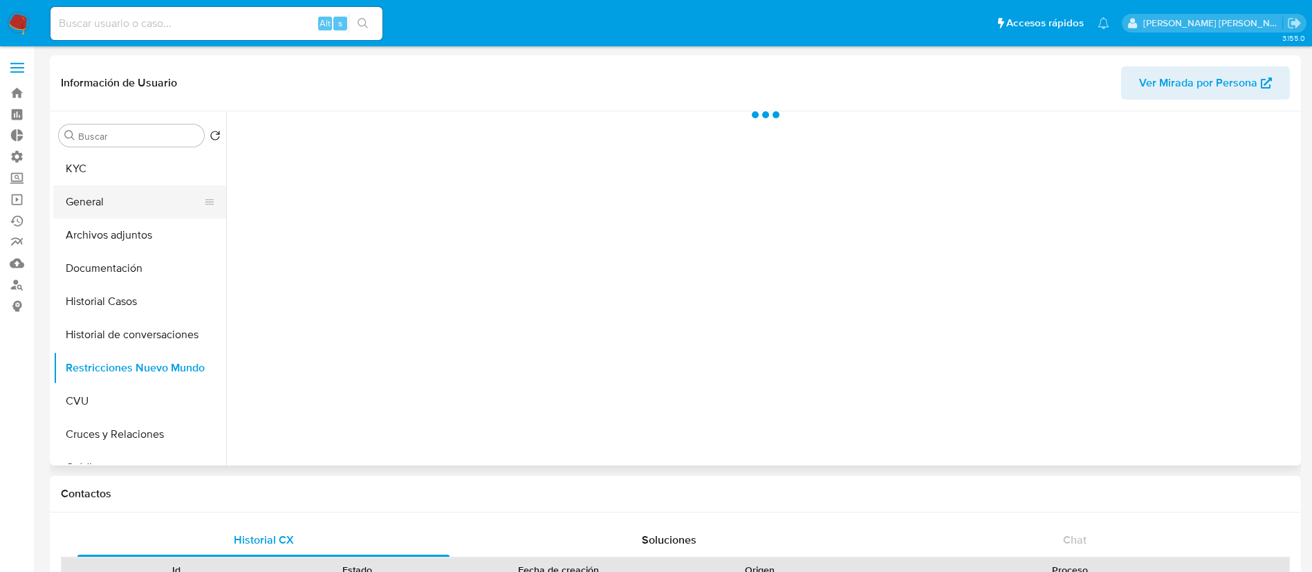
select select "10"
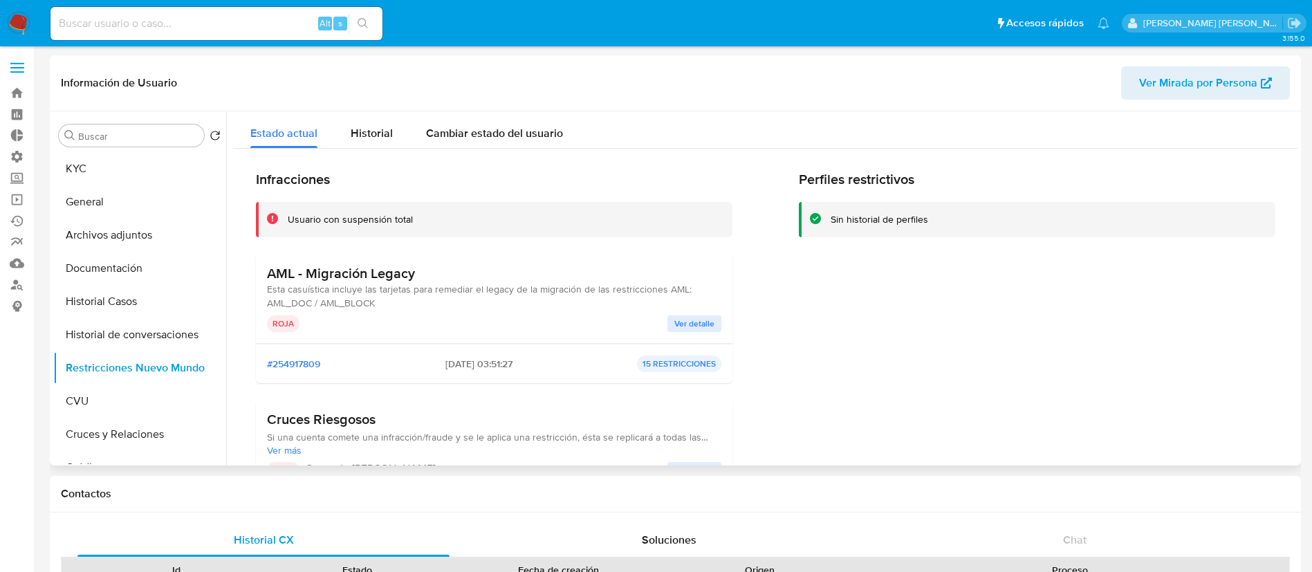
click at [697, 320] on span "Ver detalle" at bounding box center [695, 324] width 40 height 14
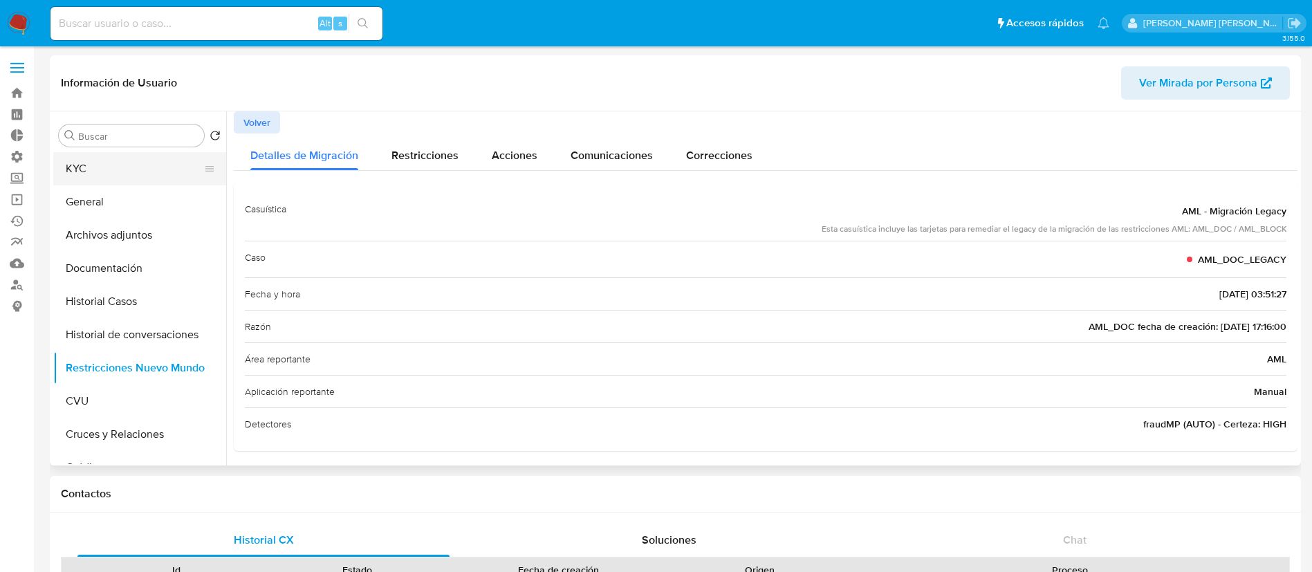
click at [108, 169] on button "KYC" at bounding box center [134, 168] width 162 height 33
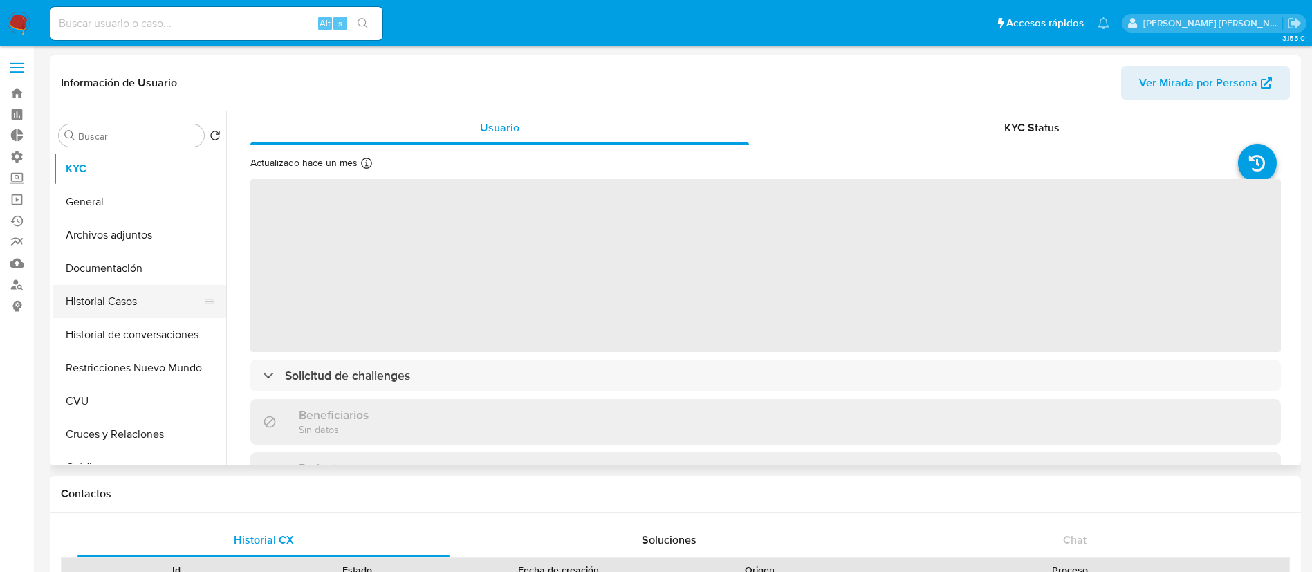
click button "Historial Casos"
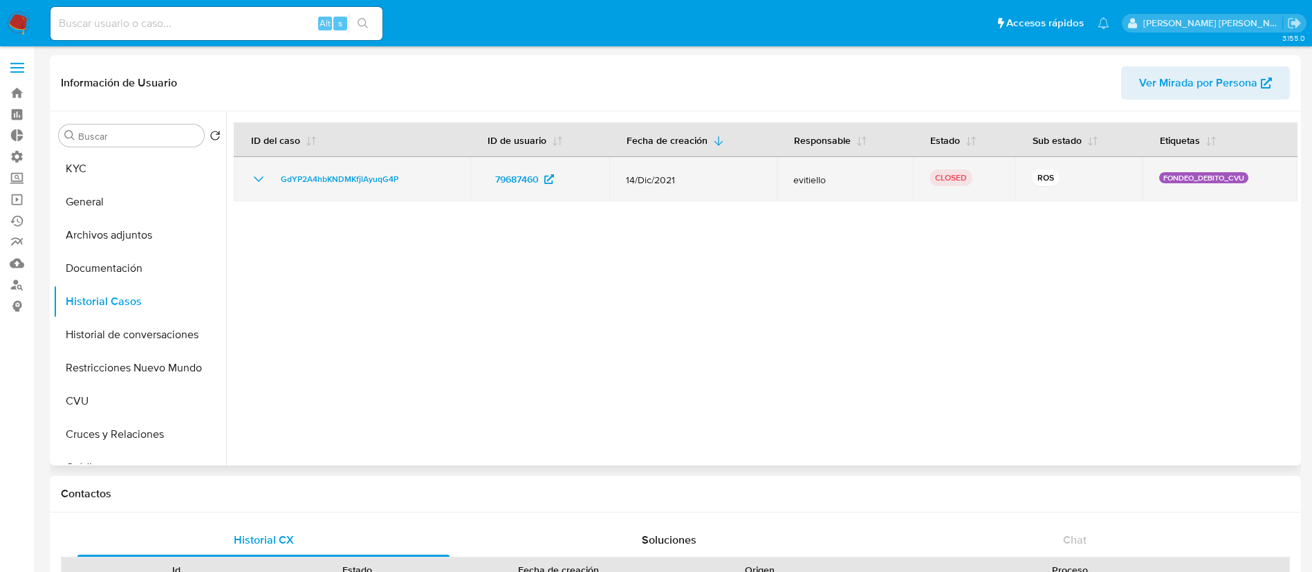
click icon "Mostrar/Ocultar"
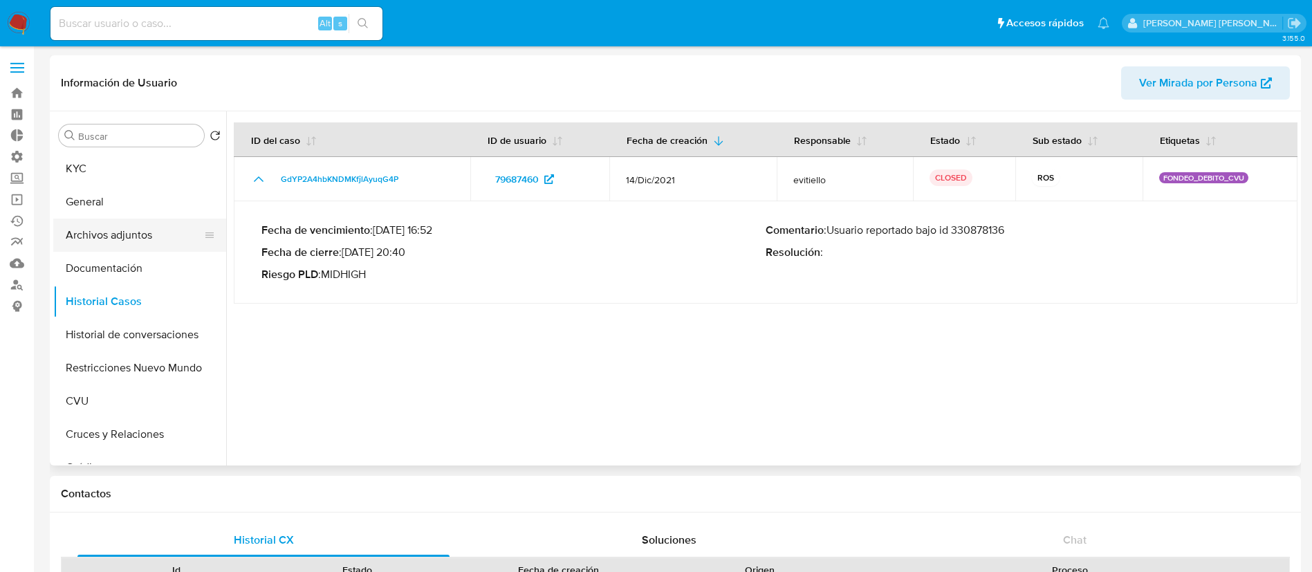
click button "Archivos adjuntos"
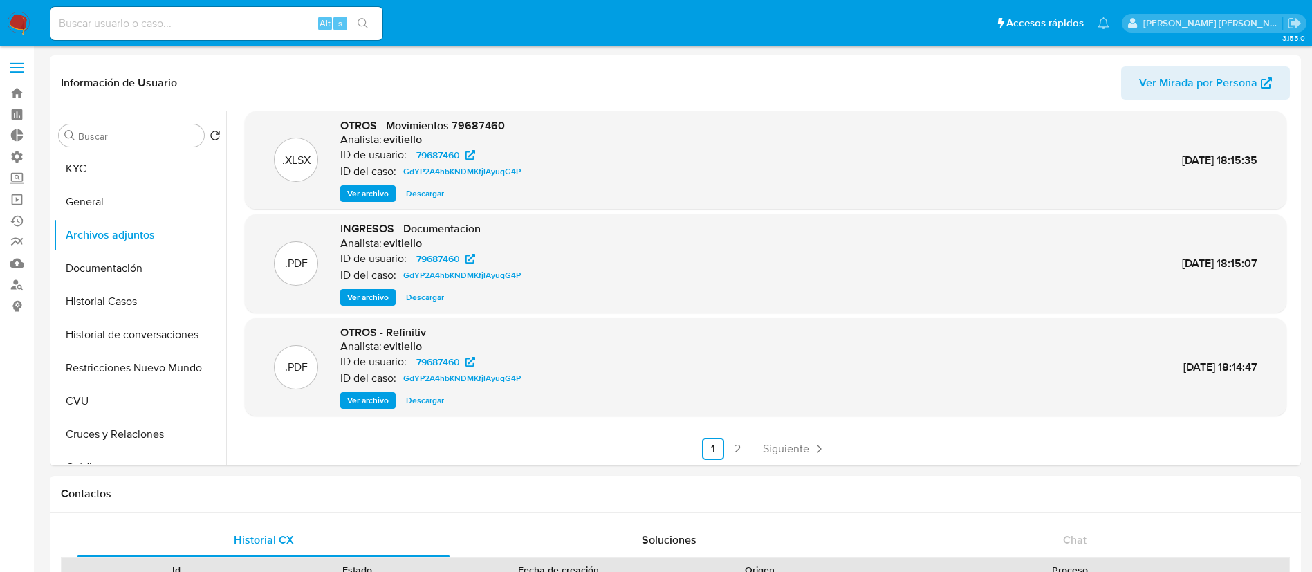
scroll to position [116, 0]
click span "Siguiente"
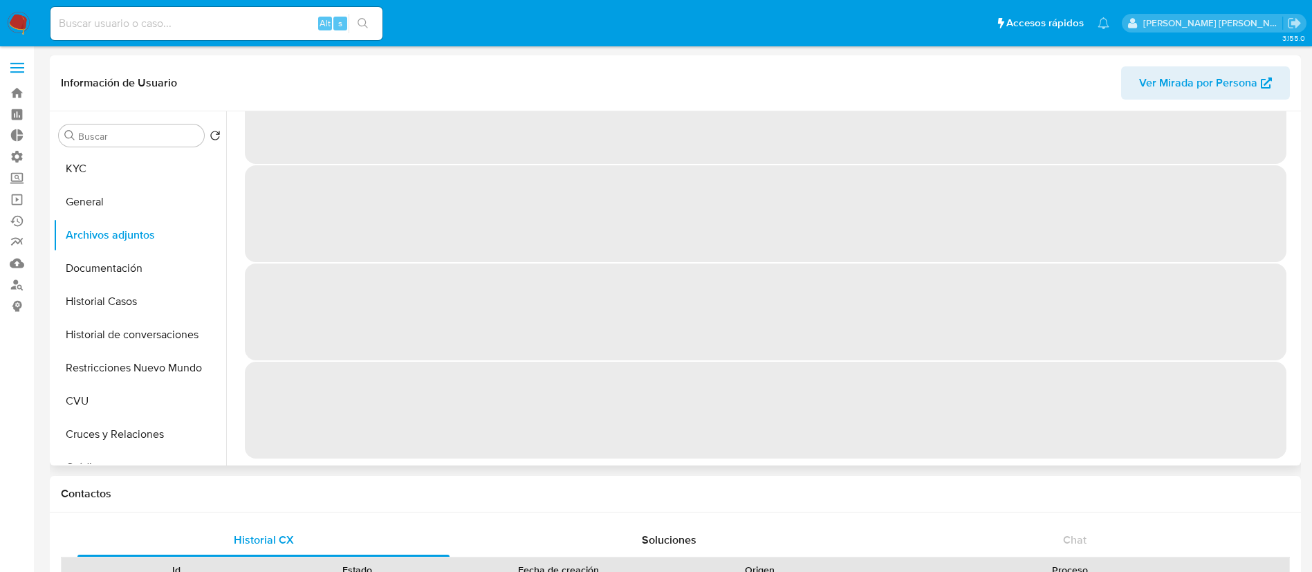
scroll to position [0, 0]
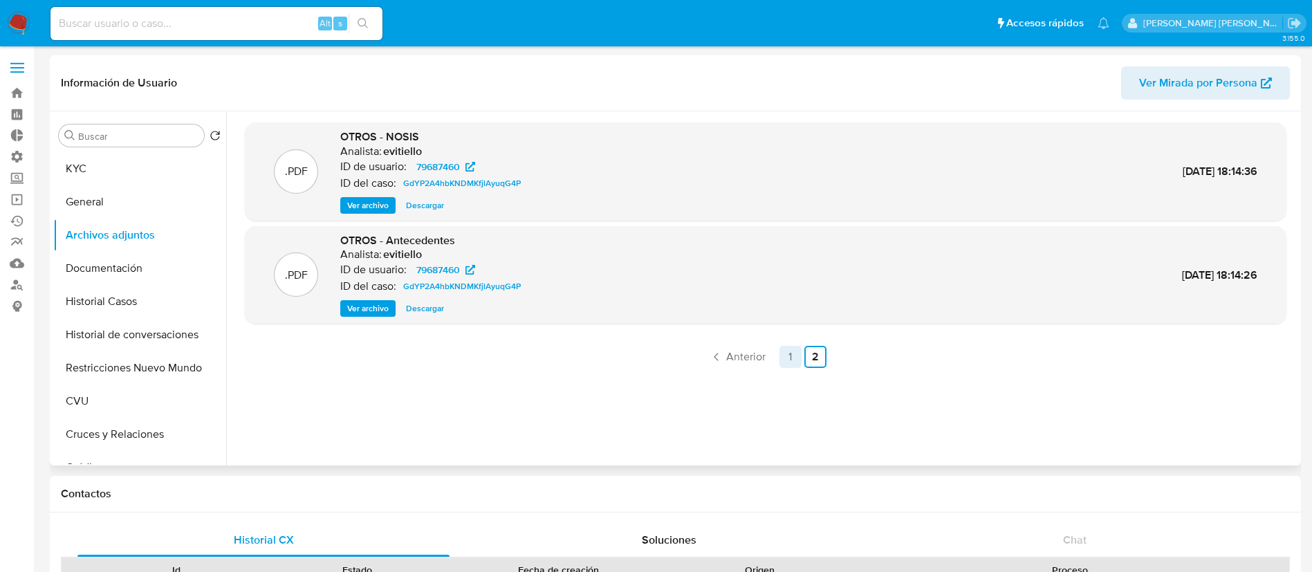
click link "1"
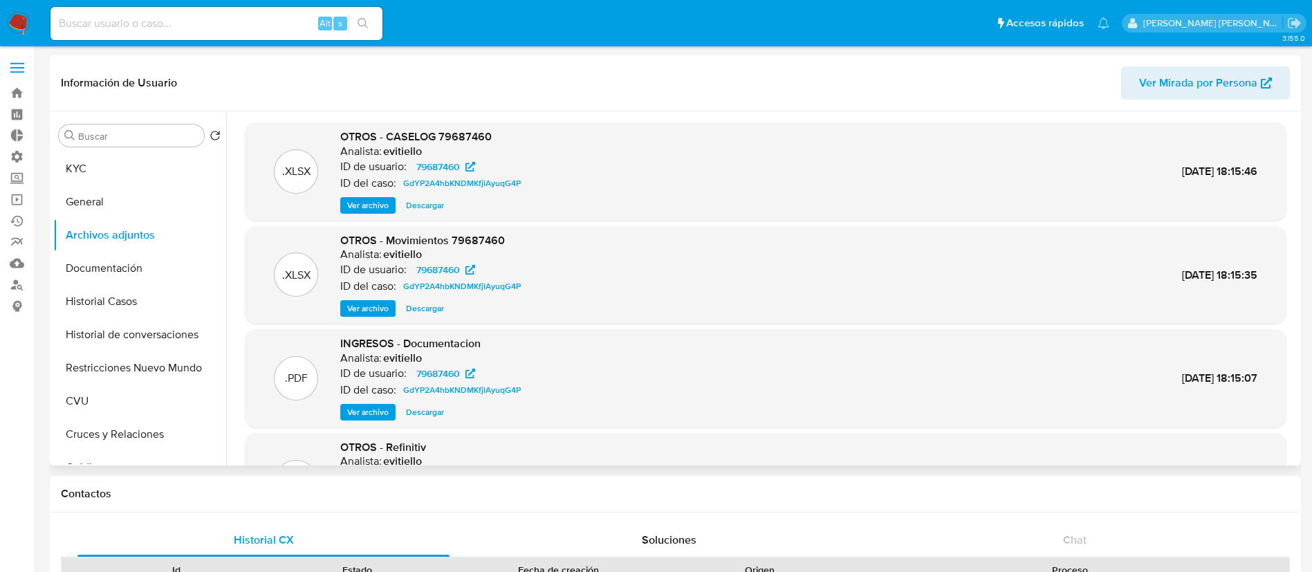
click span "Descargar"
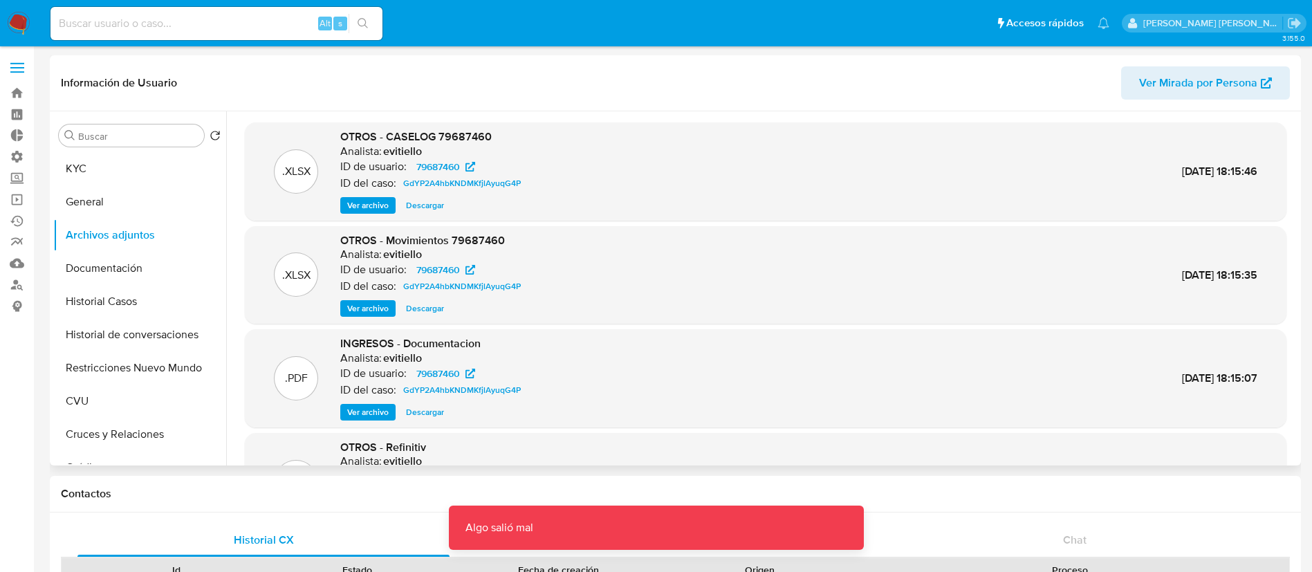
click span "Descargar"
click button "Historial Casos"
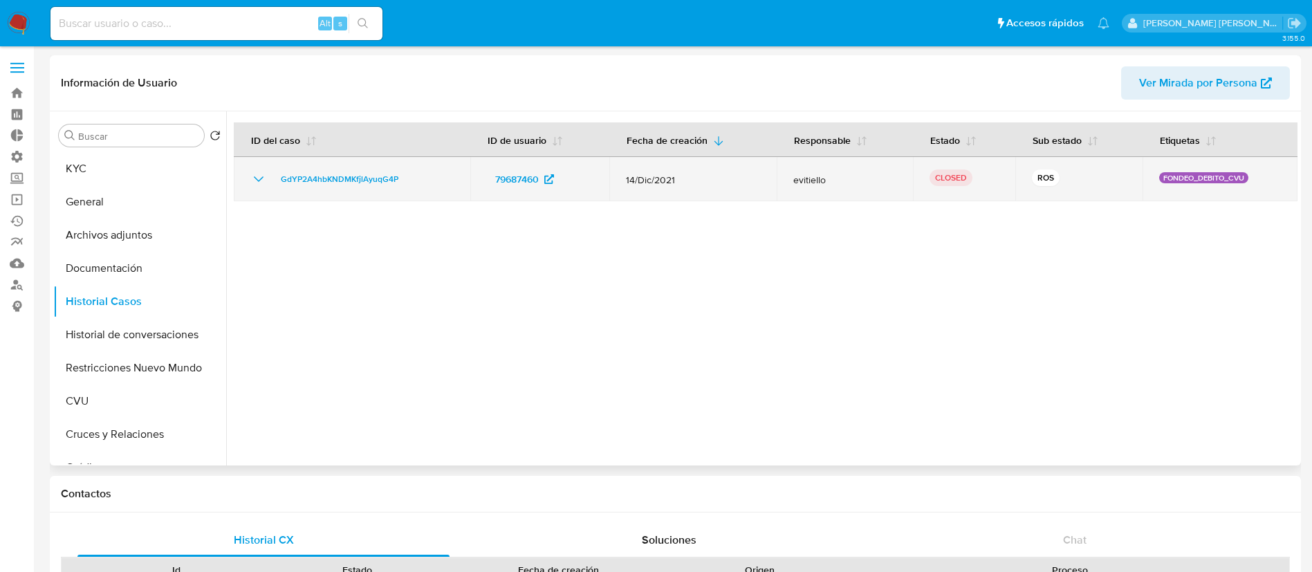
click td "GdYP2A4hbKNDMKfjlAyuqG4P"
click span "GdYP2A4hbKNDMKfjlAyuqG4P"
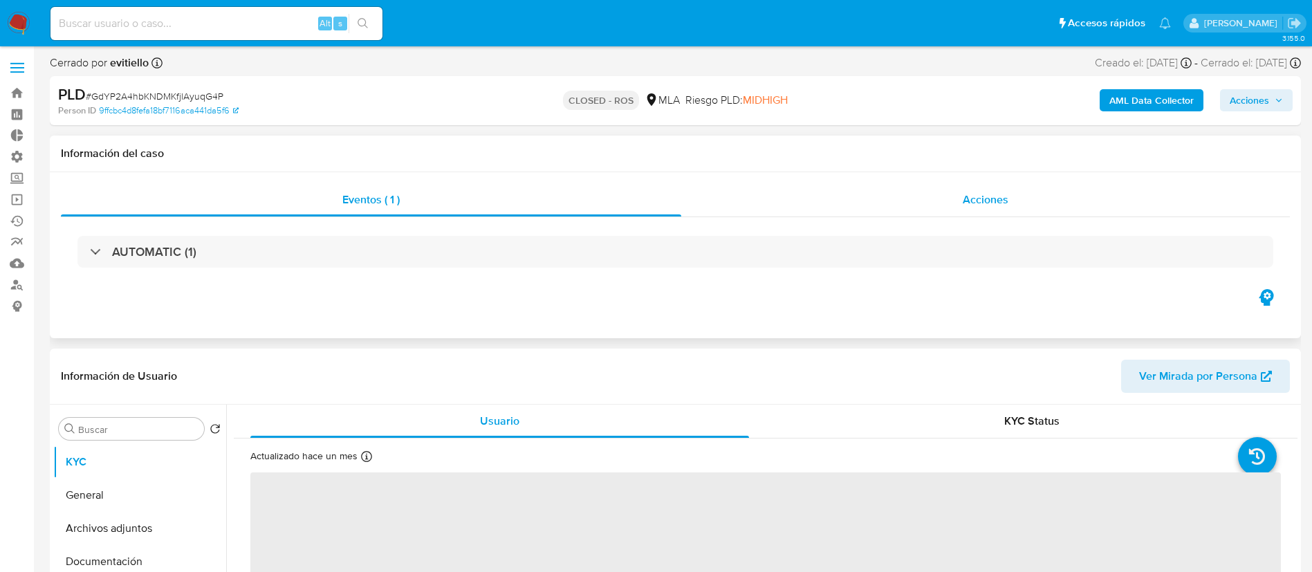
click at [982, 203] on span "Acciones" at bounding box center [986, 200] width 46 height 16
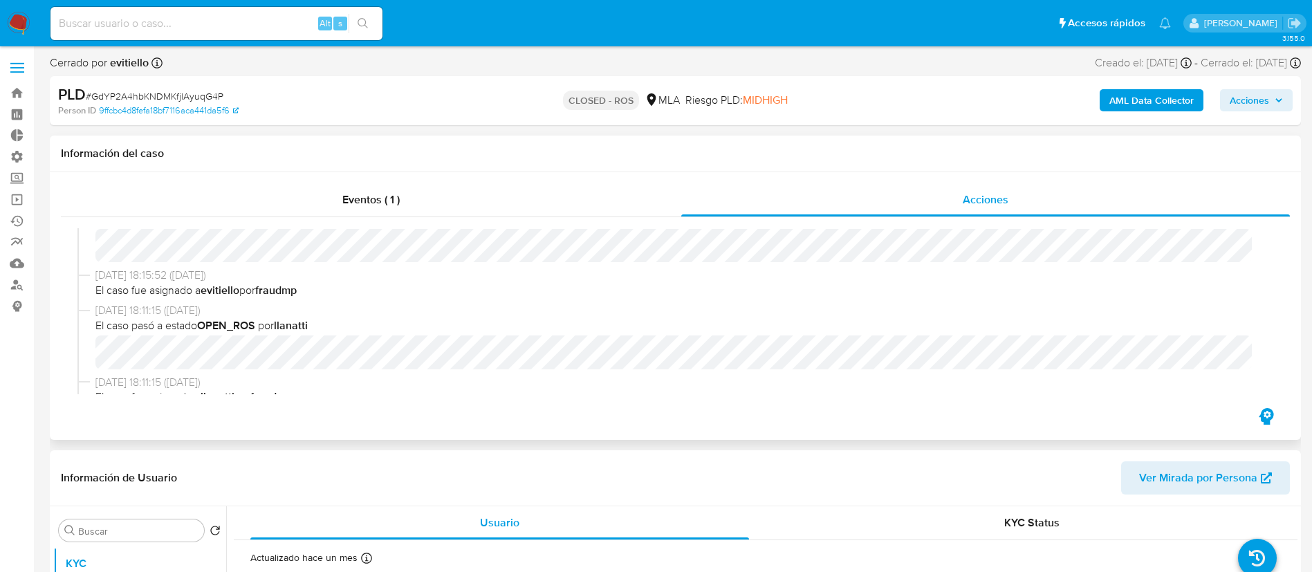
select select "10"
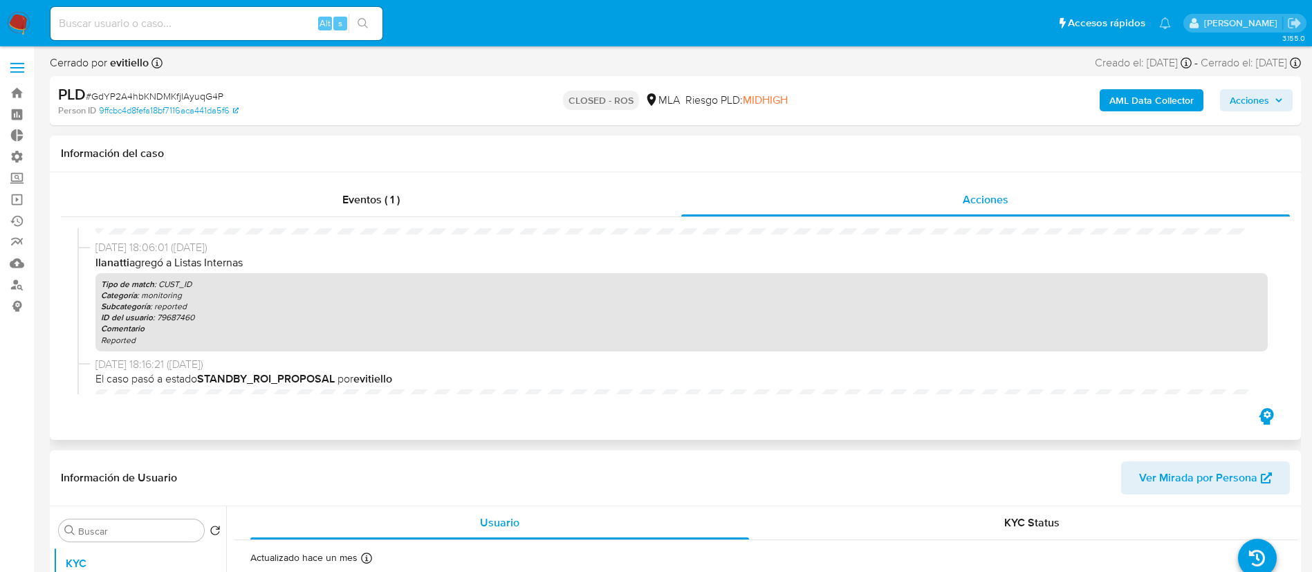
scroll to position [519, 0]
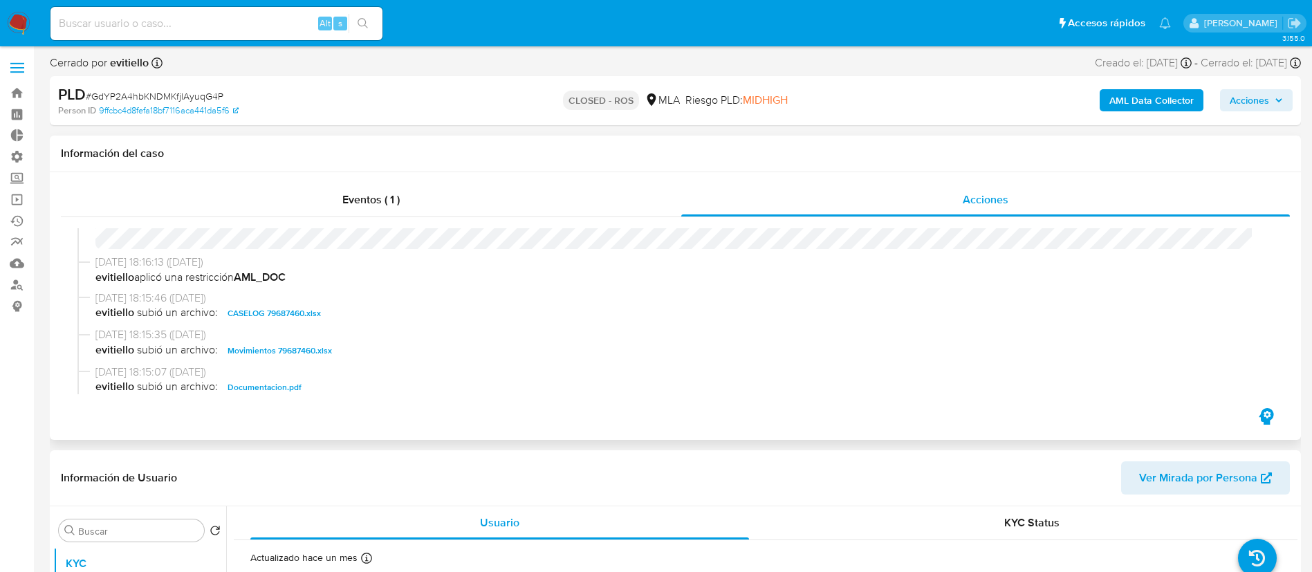
click at [302, 311] on span "CASELOG 79687460.xlsx" at bounding box center [274, 313] width 93 height 17
click at [319, 347] on span "Movimientos 79687460.xlsx" at bounding box center [280, 350] width 104 height 17
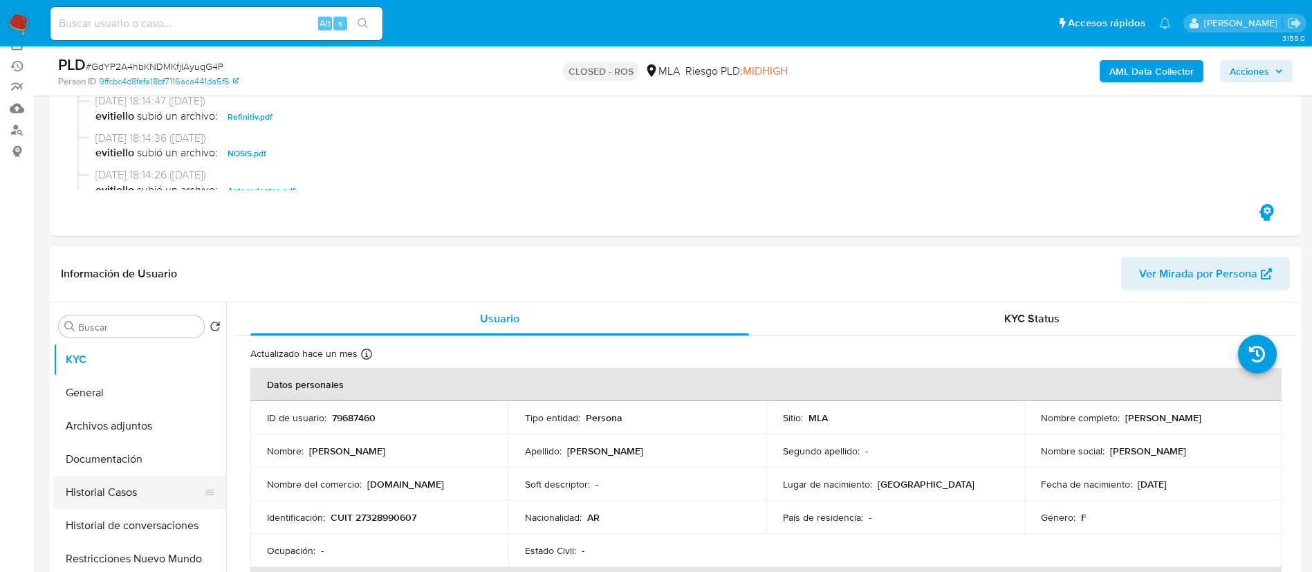
scroll to position [311, 0]
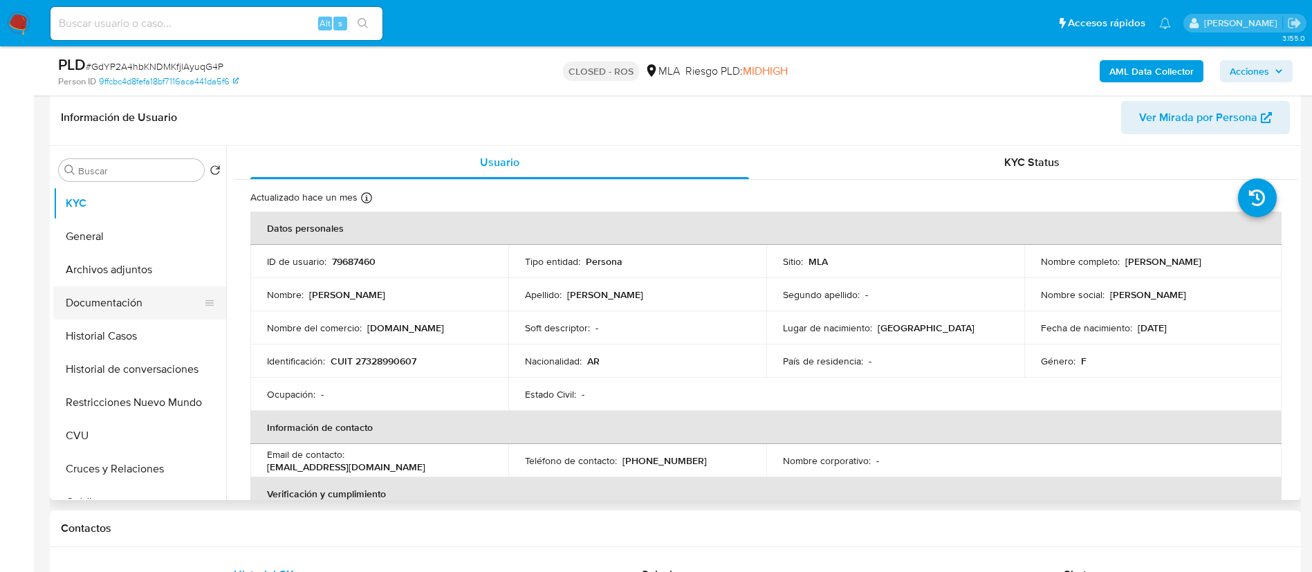
click at [136, 295] on button "Documentación" at bounding box center [134, 302] width 162 height 33
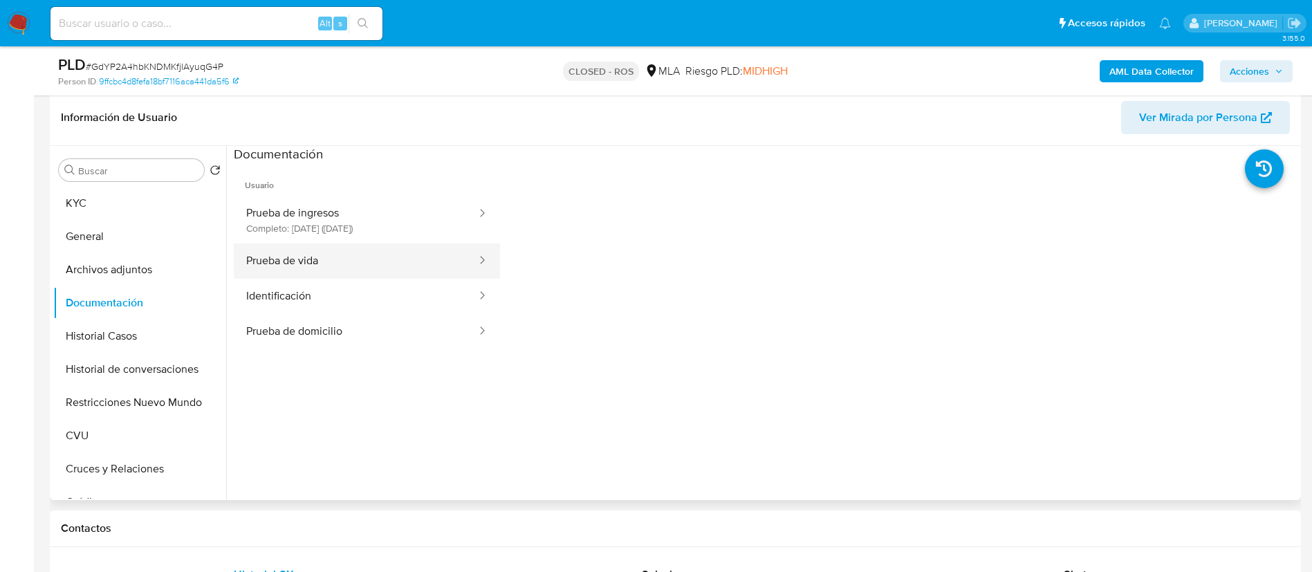
click at [338, 273] on button "Prueba de vida" at bounding box center [356, 261] width 244 height 35
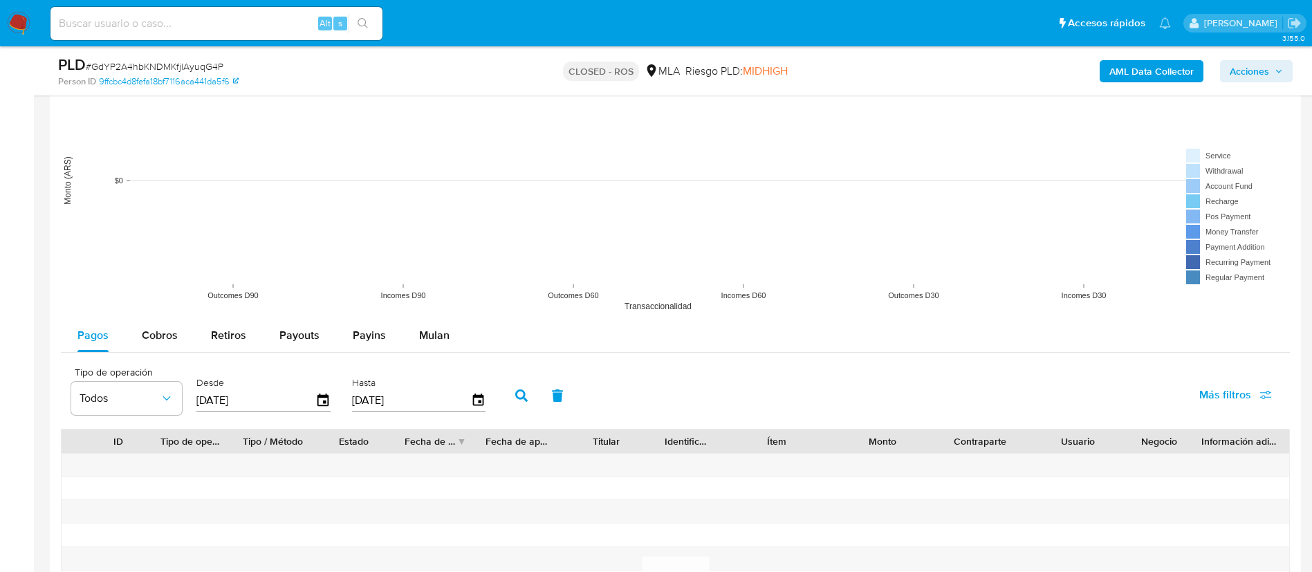
scroll to position [1764, 0]
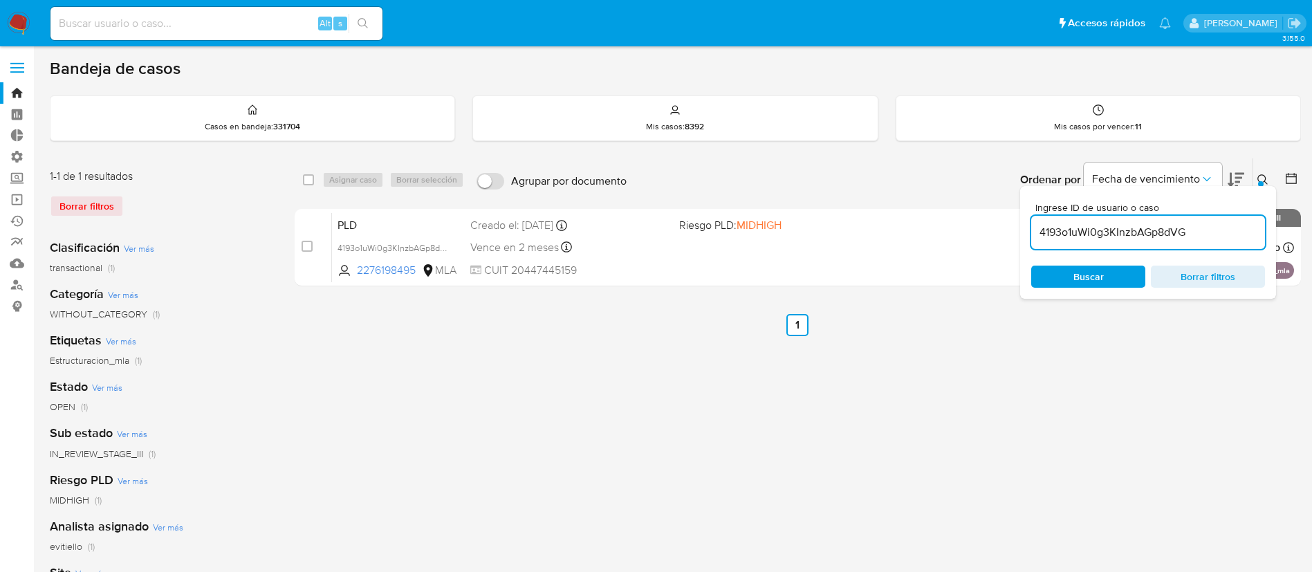
click at [1211, 231] on input "4193o1uWi0g3KInzbAGp8dVG" at bounding box center [1148, 232] width 234 height 18
click at [1213, 231] on input "4193o1uWi0g3KInzbAGp8dVG" at bounding box center [1148, 232] width 234 height 18
paste input "lbSh6HZ4c3EaQBCyvP4w5EY4"
type input "lbSh6HZ4c3EaQBCyvP4w5EY4"
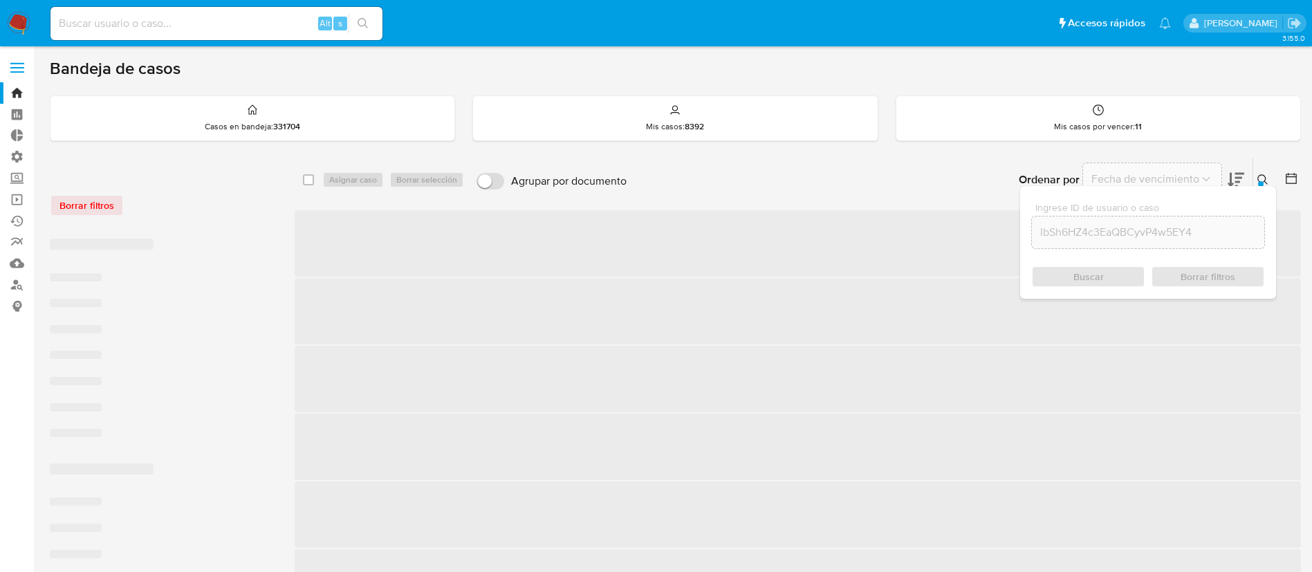
click at [1263, 183] on div at bounding box center [1261, 184] width 6 height 6
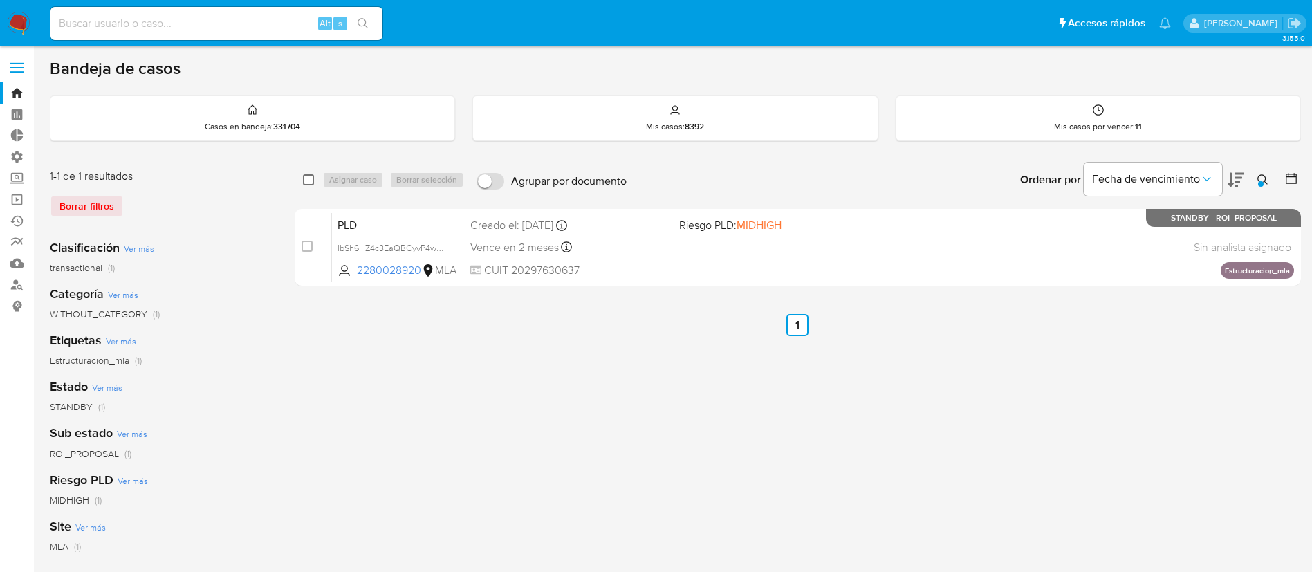
click at [312, 181] on input "checkbox" at bounding box center [308, 179] width 11 height 11
checkbox input "true"
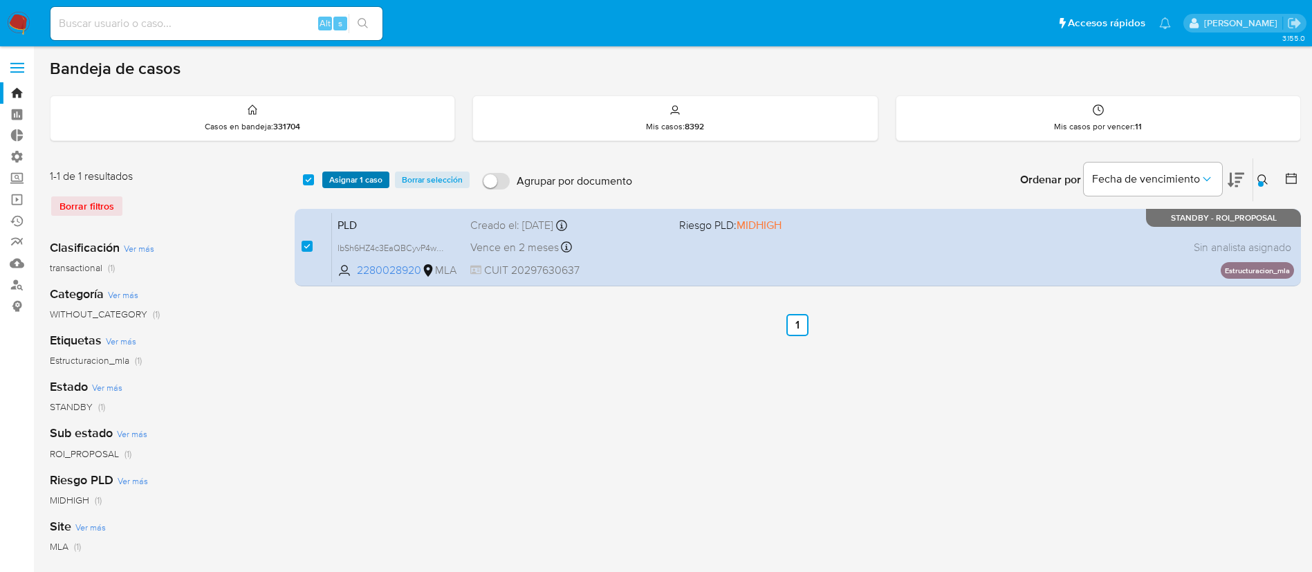
click at [369, 183] on span "Asignar 1 caso" at bounding box center [355, 180] width 53 height 14
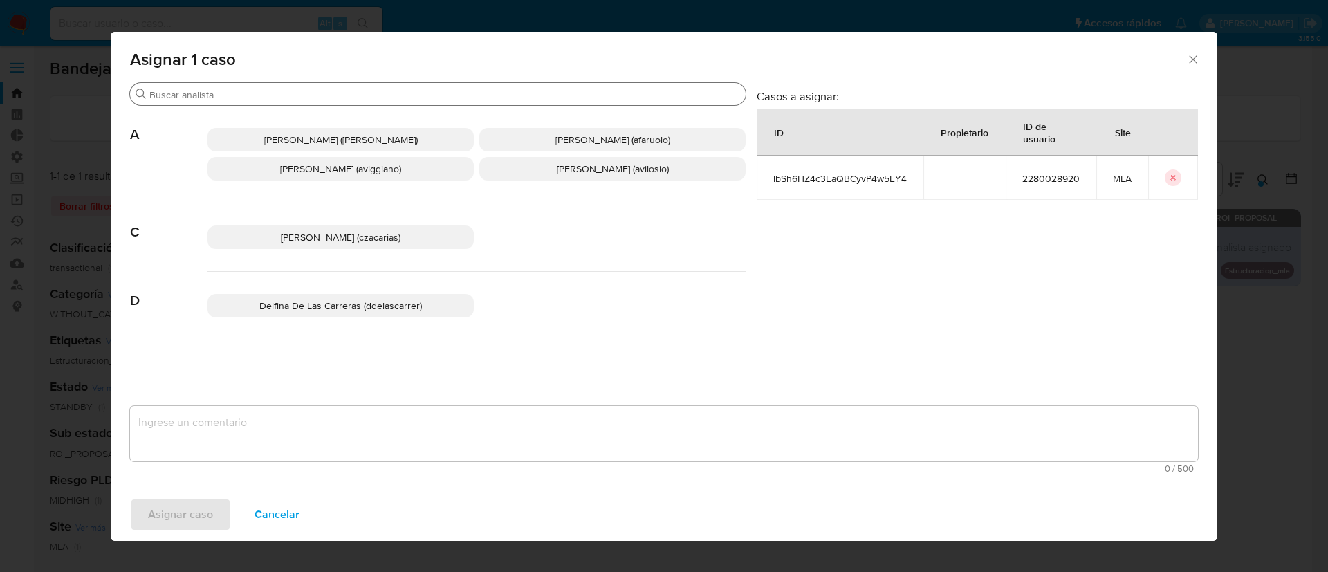
click at [264, 95] on input "Buscar" at bounding box center [444, 95] width 591 height 12
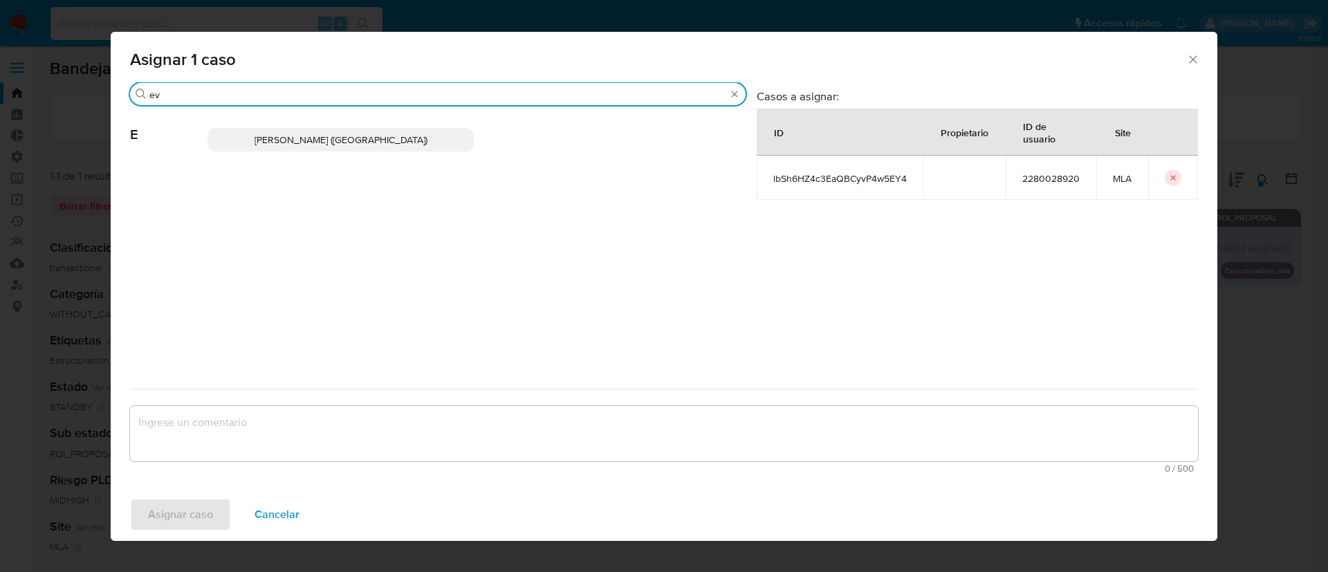
type input "ev"
click at [310, 136] on span "Emmanuel Hernan Vitiello (evitiello)" at bounding box center [341, 140] width 173 height 14
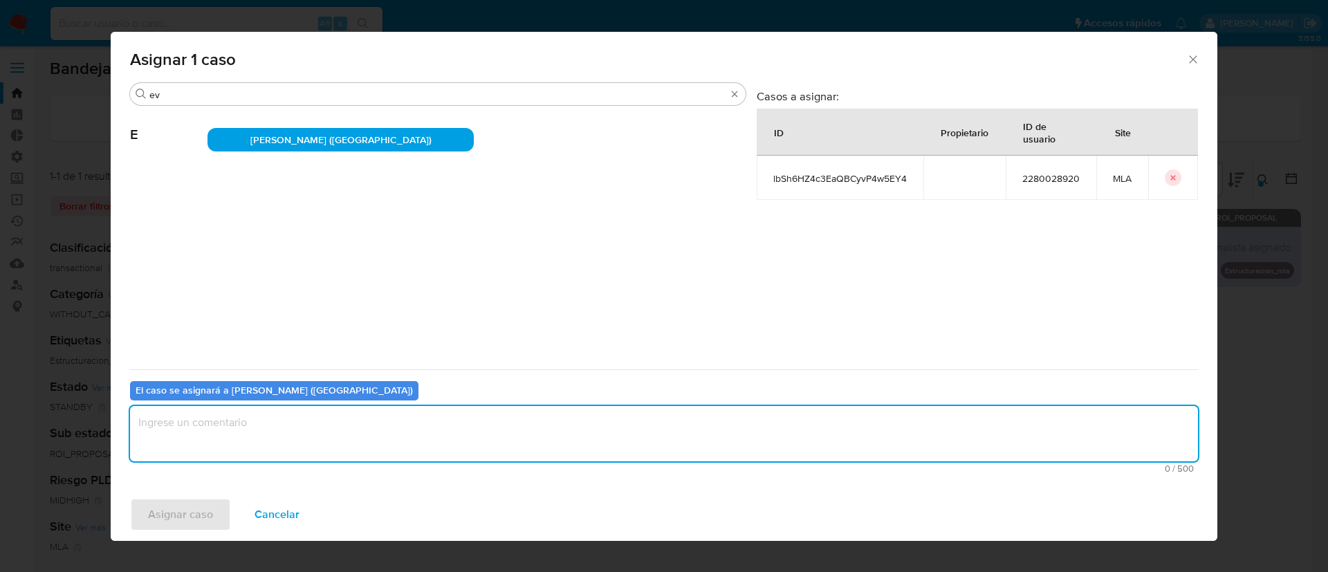
click at [259, 407] on textarea "assign-modal" at bounding box center [664, 433] width 1068 height 55
click at [174, 515] on span "Asignar caso" at bounding box center [180, 514] width 65 height 30
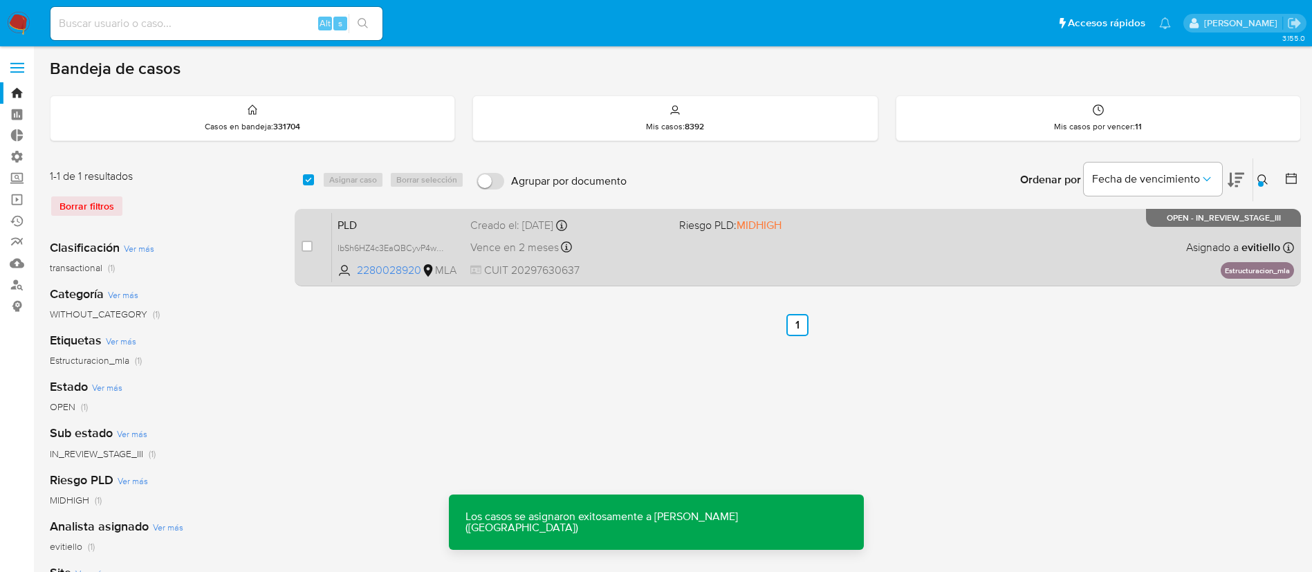
click at [900, 241] on div "PLD lbSh6HZ4c3EaQBCyvP4w5EY4 2280028920 MLA Riesgo PLD: MIDHIGH Creado el: 12/0…" at bounding box center [813, 247] width 962 height 70
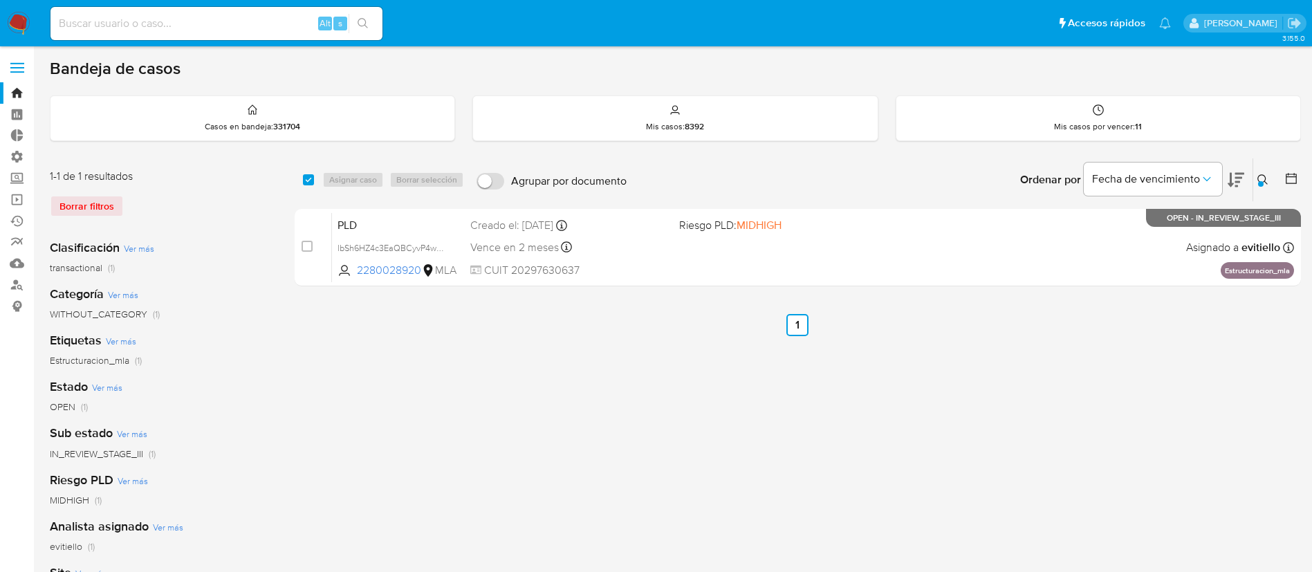
click at [1265, 179] on icon at bounding box center [1263, 179] width 10 height 10
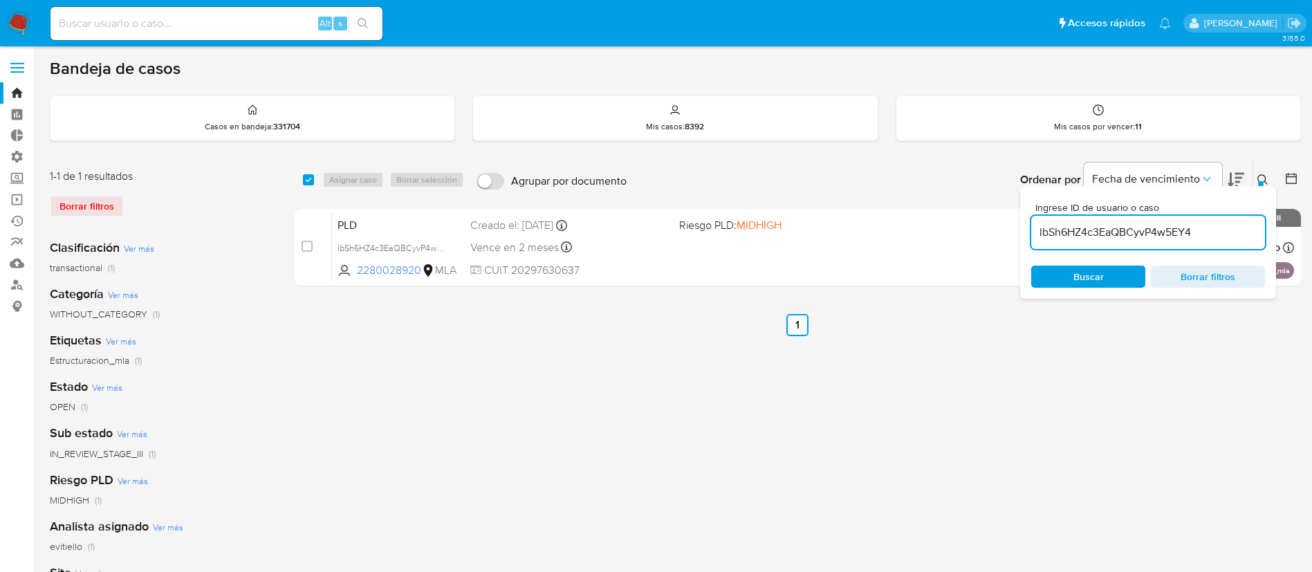
click at [1211, 242] on div "lbSh6HZ4c3EaQBCyvP4w5EY4" at bounding box center [1148, 232] width 234 height 33
click at [1214, 237] on input "lbSh6HZ4c3EaQBCyvP4w5EY4" at bounding box center [1148, 232] width 234 height 18
paste input "RMzIIFrt2ElBLRaT1sSfK9C"
type input "lRMzIIFrt2ElBLRaT1sSfK9C"
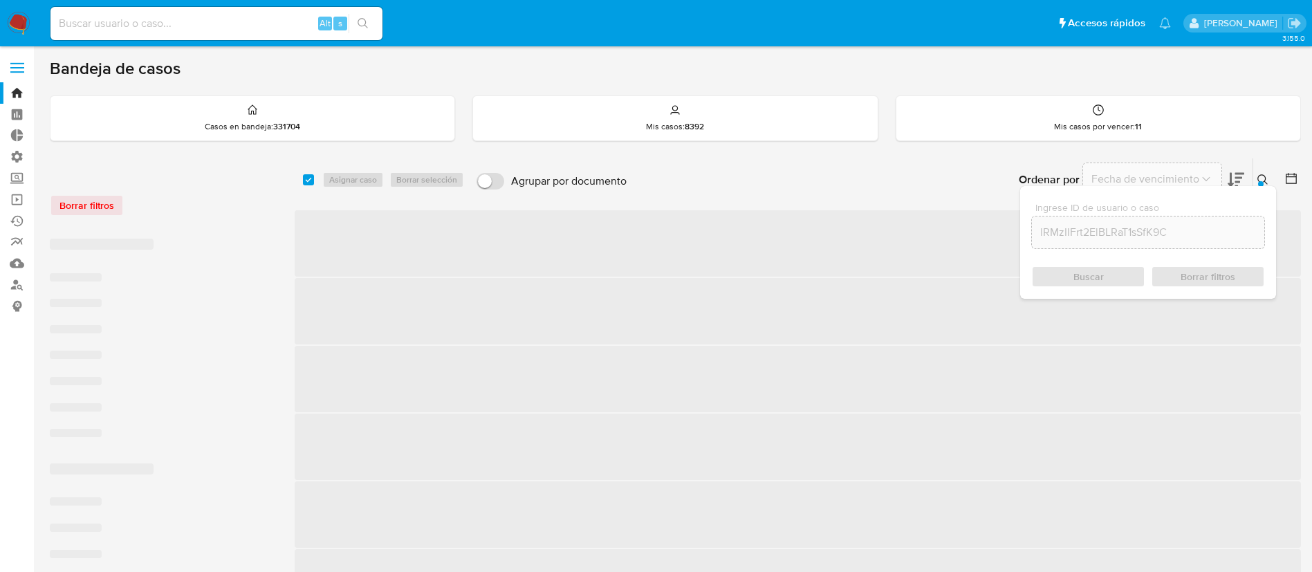
click at [1260, 184] on div at bounding box center [1261, 184] width 6 height 6
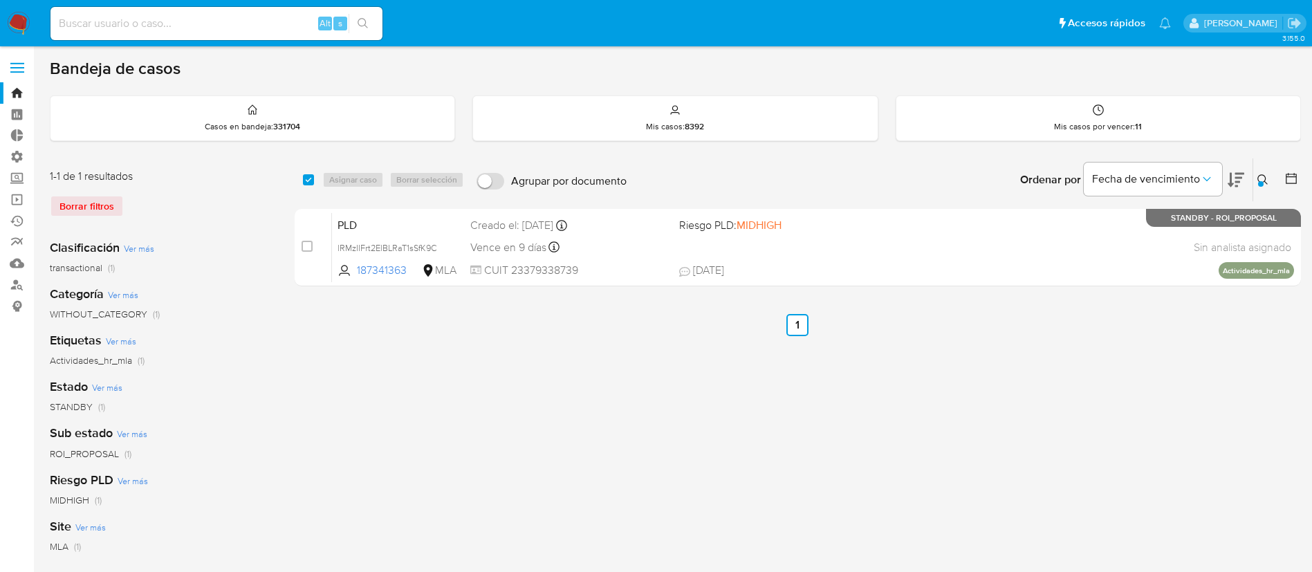
click at [314, 181] on div "select-all-cases-checkbox" at bounding box center [311, 180] width 17 height 17
click at [308, 181] on input "checkbox" at bounding box center [308, 179] width 11 height 11
checkbox input "true"
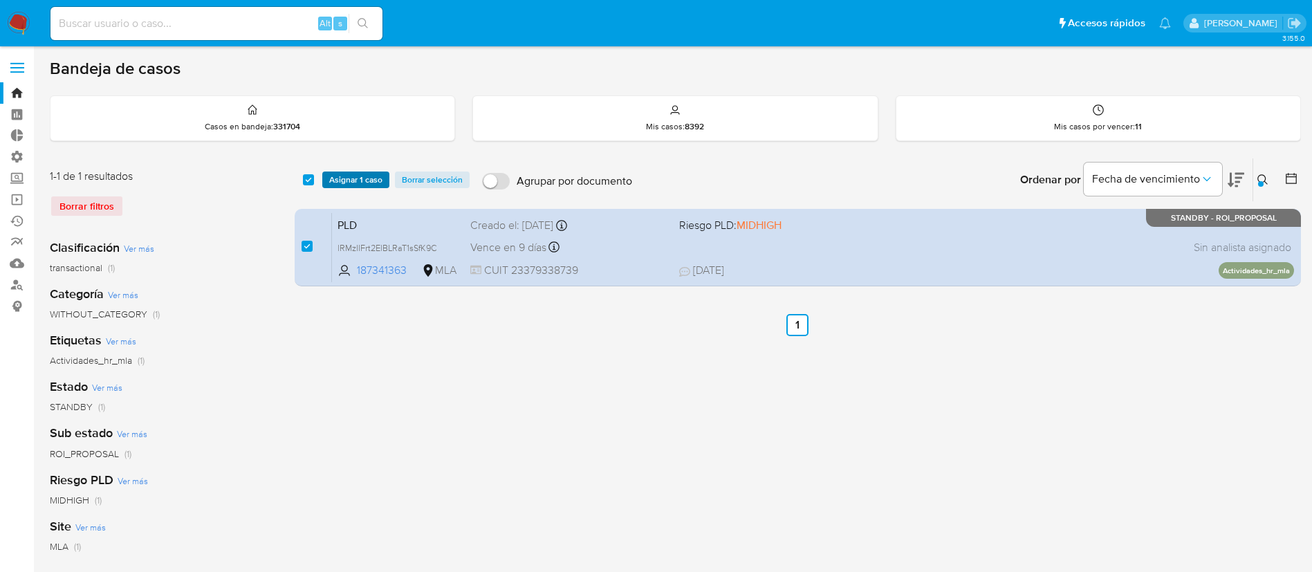
click at [348, 179] on span "Asignar 1 caso" at bounding box center [355, 180] width 53 height 14
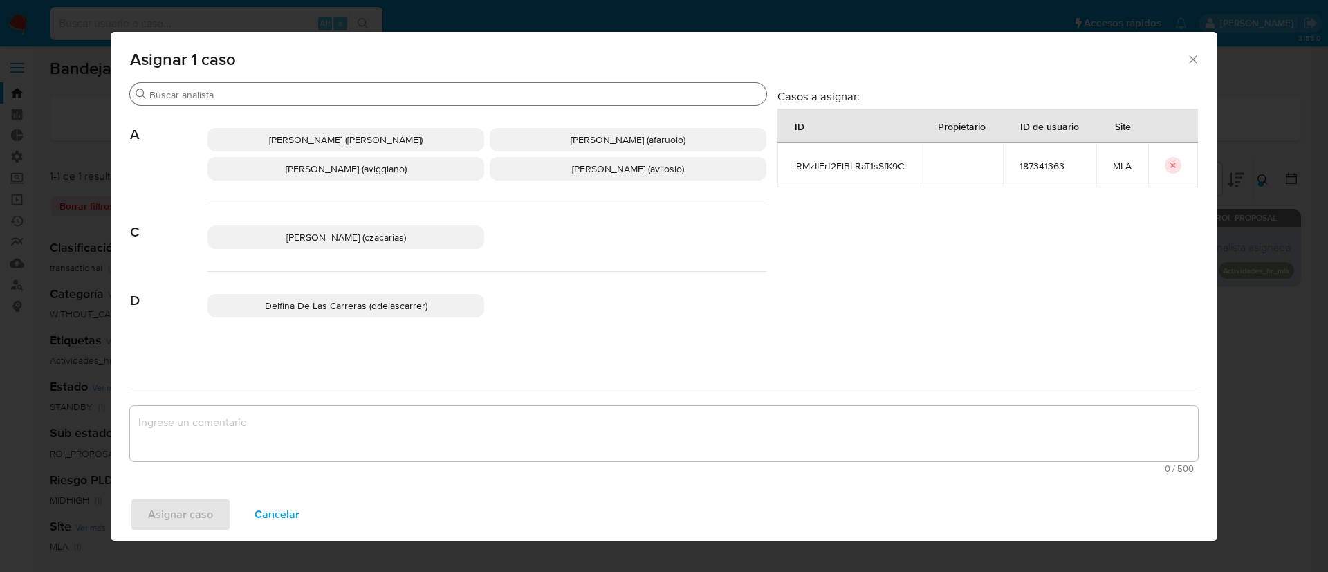
click at [274, 102] on div "Buscar" at bounding box center [448, 94] width 636 height 22
click at [280, 97] on input "Buscar" at bounding box center [455, 95] width 612 height 12
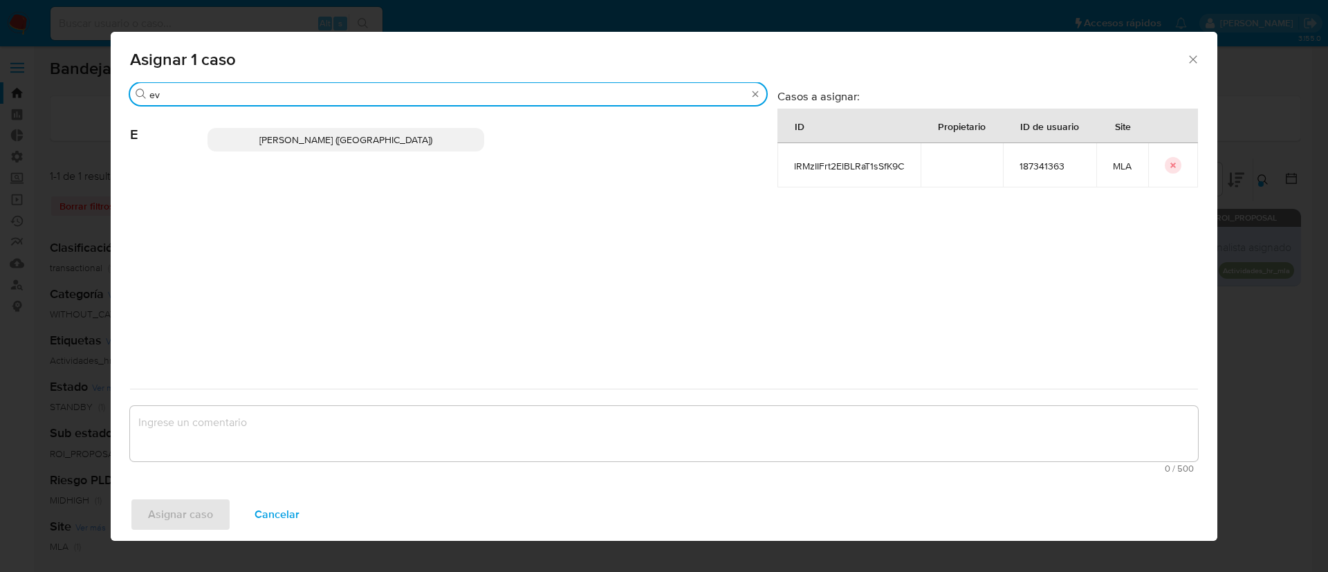
type input "ev"
click at [308, 140] on span "Emmanuel Hernan Vitiello (evitiello)" at bounding box center [345, 140] width 173 height 14
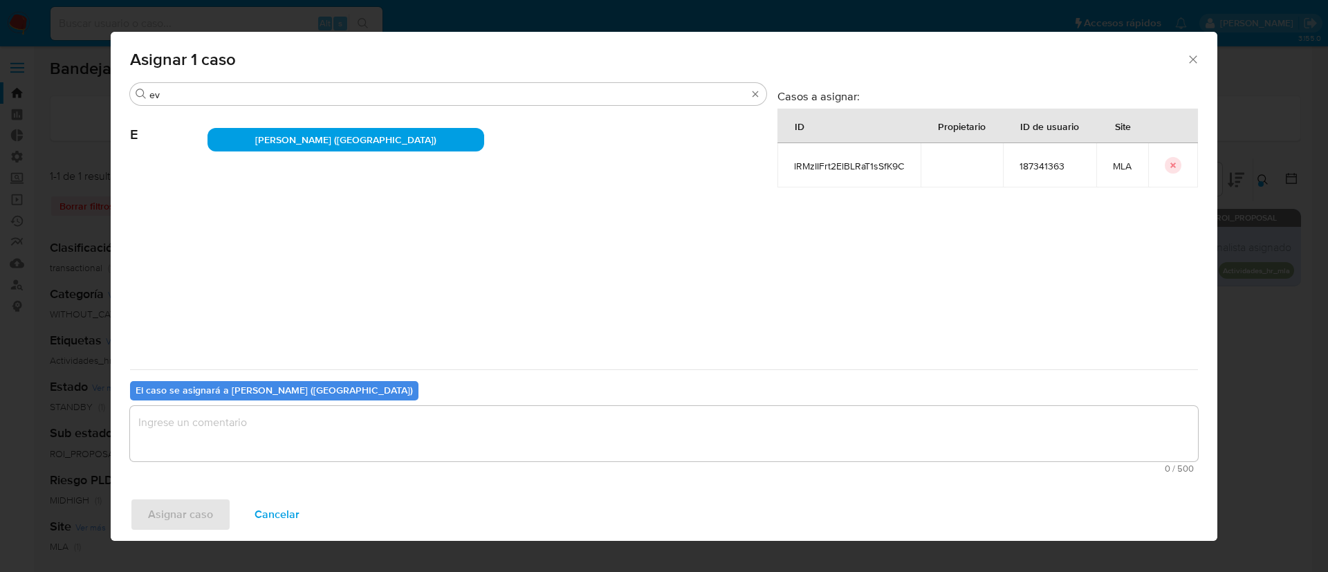
click at [258, 443] on textarea "assign-modal" at bounding box center [664, 433] width 1068 height 55
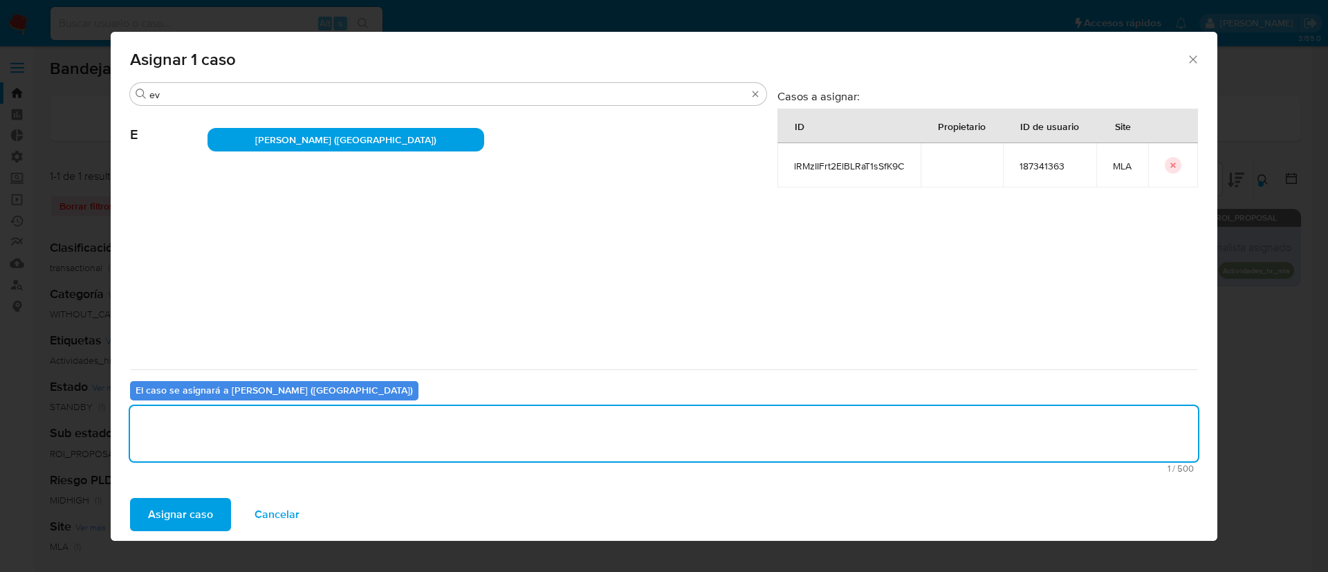
click at [189, 511] on span "Asignar caso" at bounding box center [180, 514] width 65 height 30
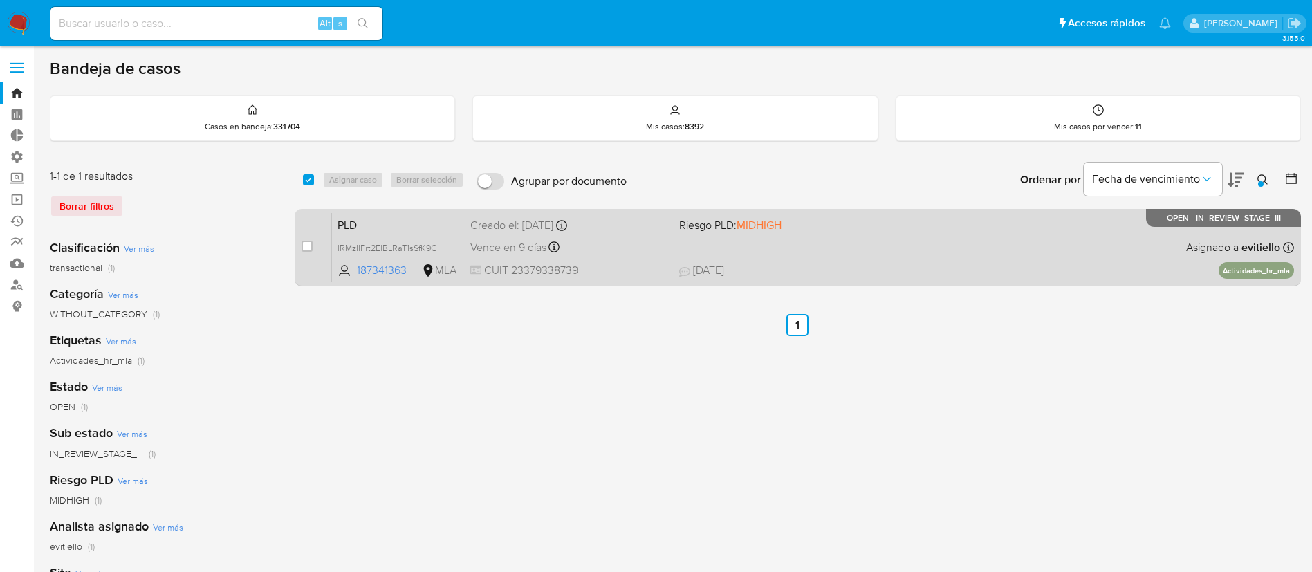
click at [918, 261] on div "PLD lRMzIIFrt2ElBLRaT1sSfK9C 187341363 MLA Riesgo PLD: MIDHIGH Creado el: 12/07…" at bounding box center [813, 247] width 962 height 70
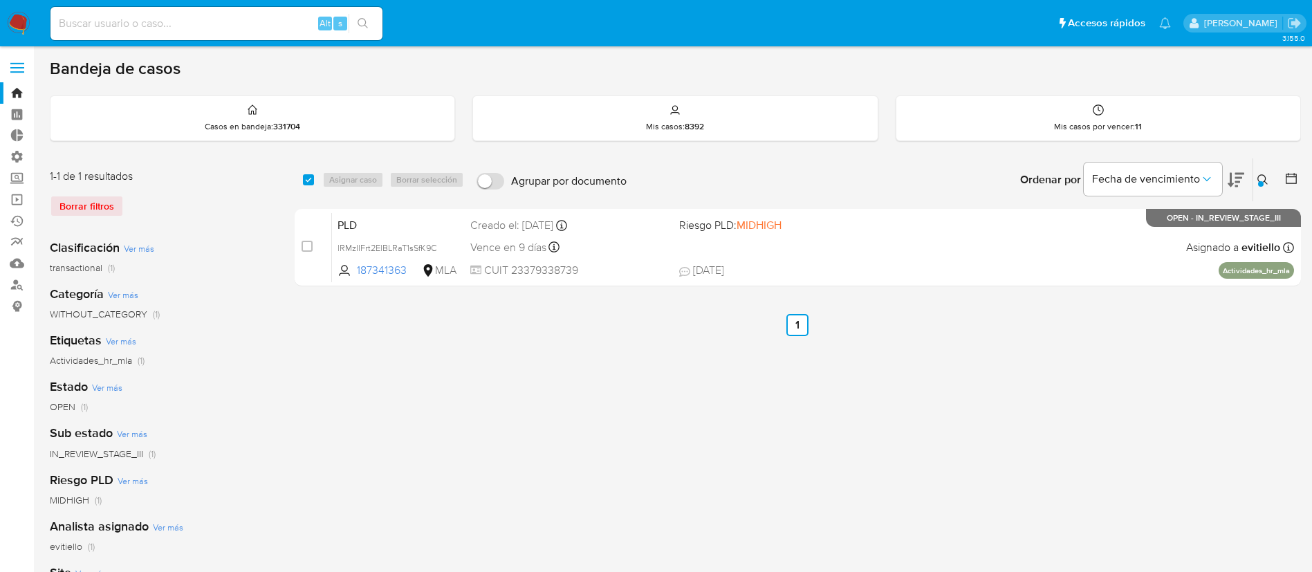
click at [1262, 178] on icon at bounding box center [1263, 179] width 11 height 11
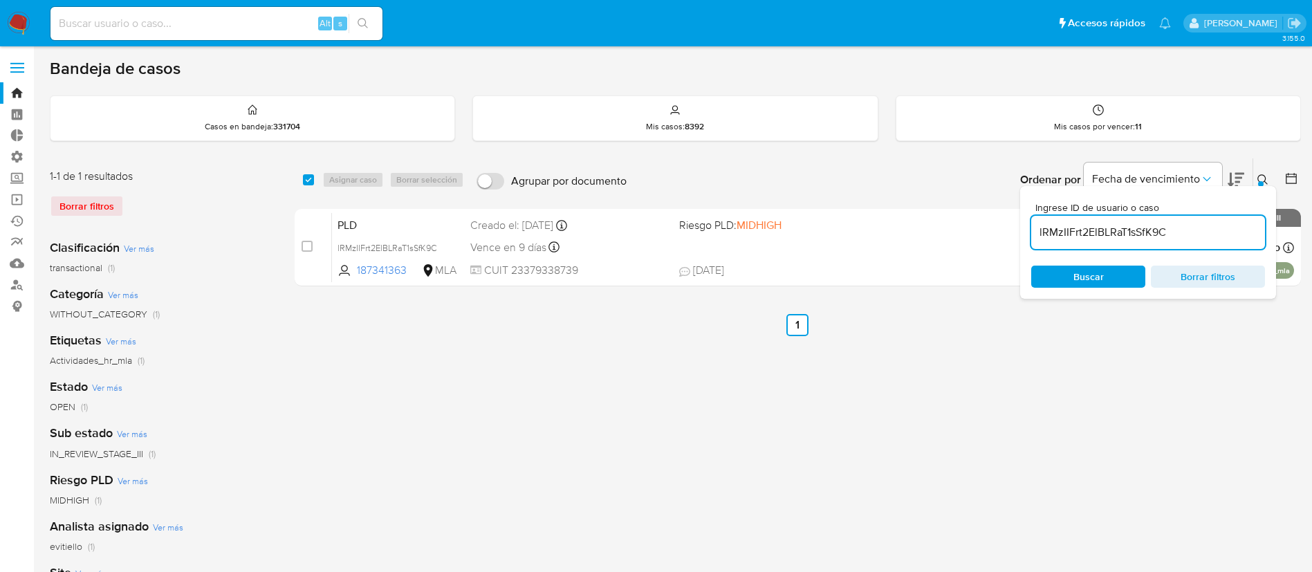
click at [1223, 242] on div "lRMzIIFrt2ElBLRaT1sSfK9C" at bounding box center [1148, 232] width 234 height 33
click at [1223, 231] on input "lRMzIIFrt2ElBLRaT1sSfK9C" at bounding box center [1148, 232] width 234 height 18
paste input "N6tVBMrUCPMsAf190Oav5G2O"
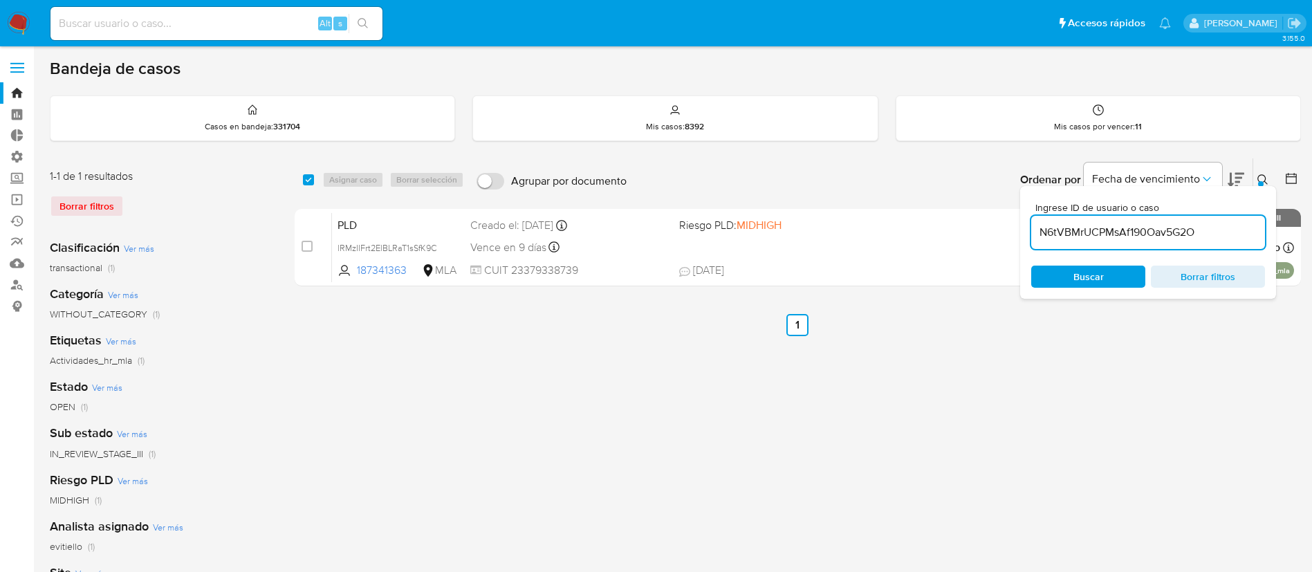
type input "N6tVBMrUCPMsAf190Oav5G2O"
click at [1260, 183] on div at bounding box center [1261, 184] width 6 height 6
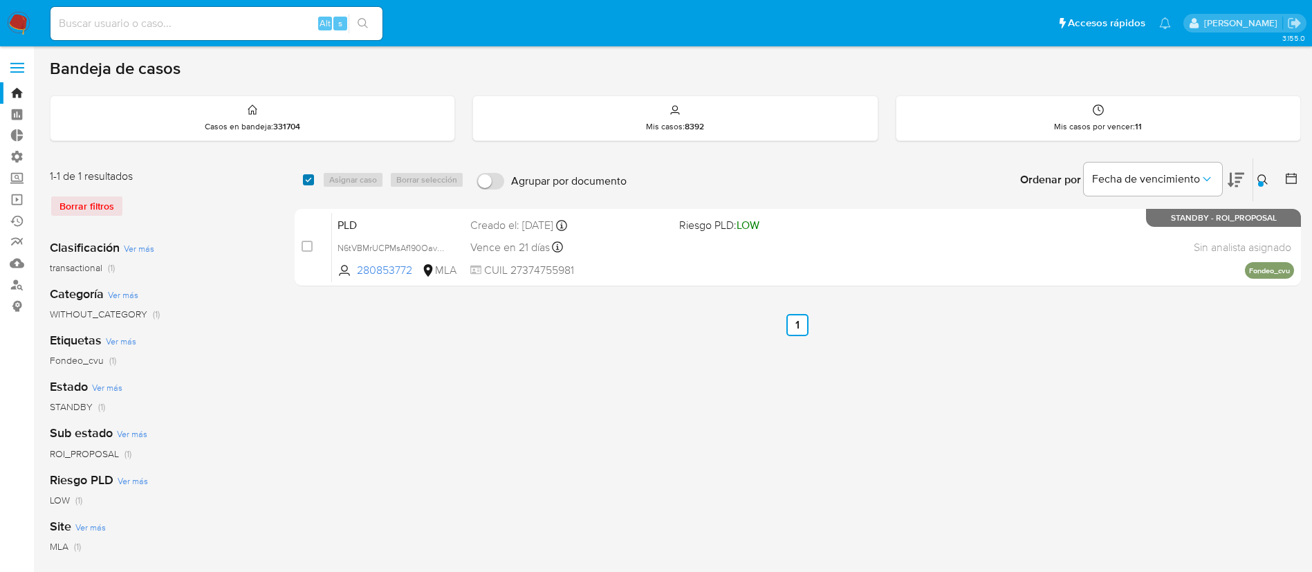
click at [308, 174] on input "checkbox" at bounding box center [308, 179] width 11 height 11
checkbox input "true"
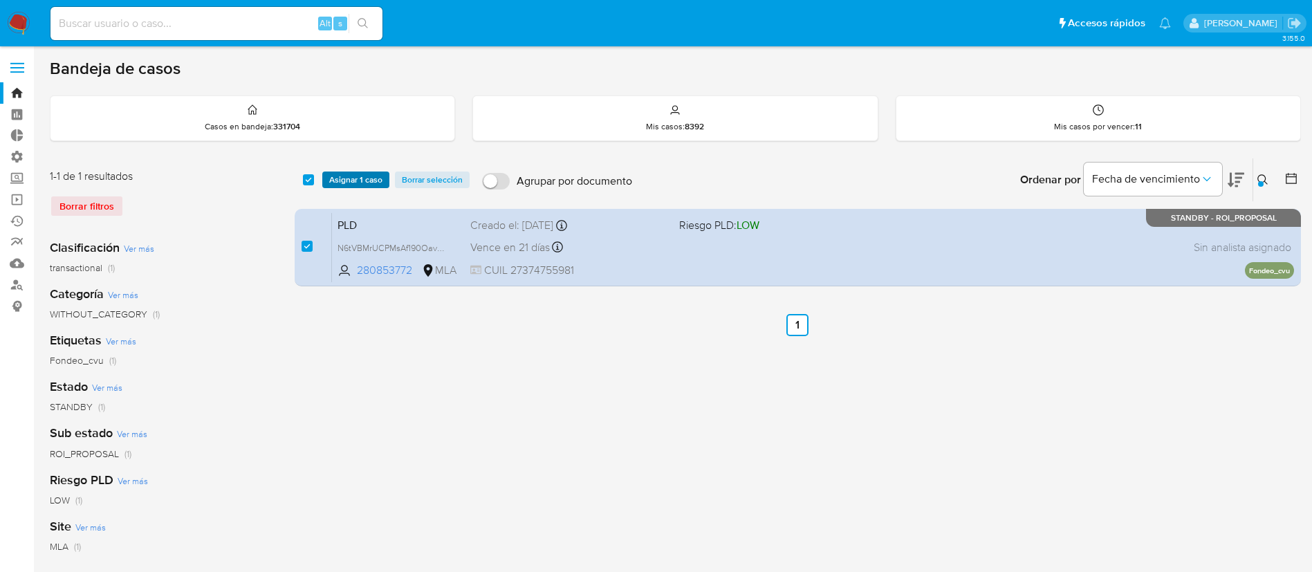
click at [338, 174] on span "Asignar 1 caso" at bounding box center [355, 180] width 53 height 14
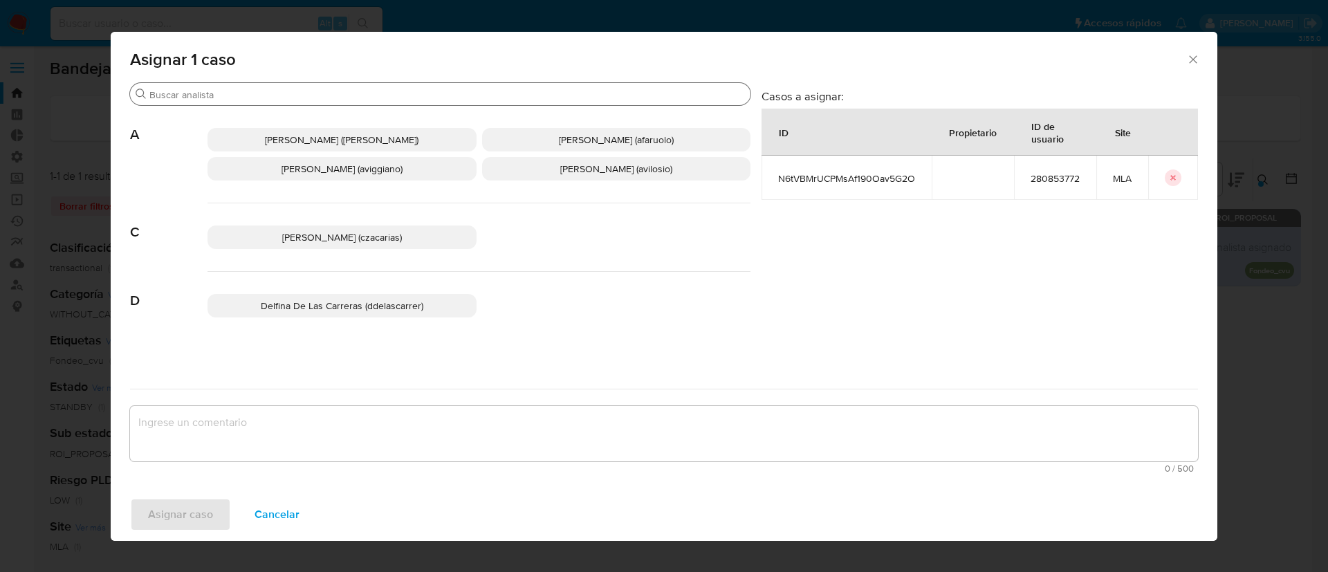
click at [283, 97] on input "Buscar" at bounding box center [447, 95] width 596 height 12
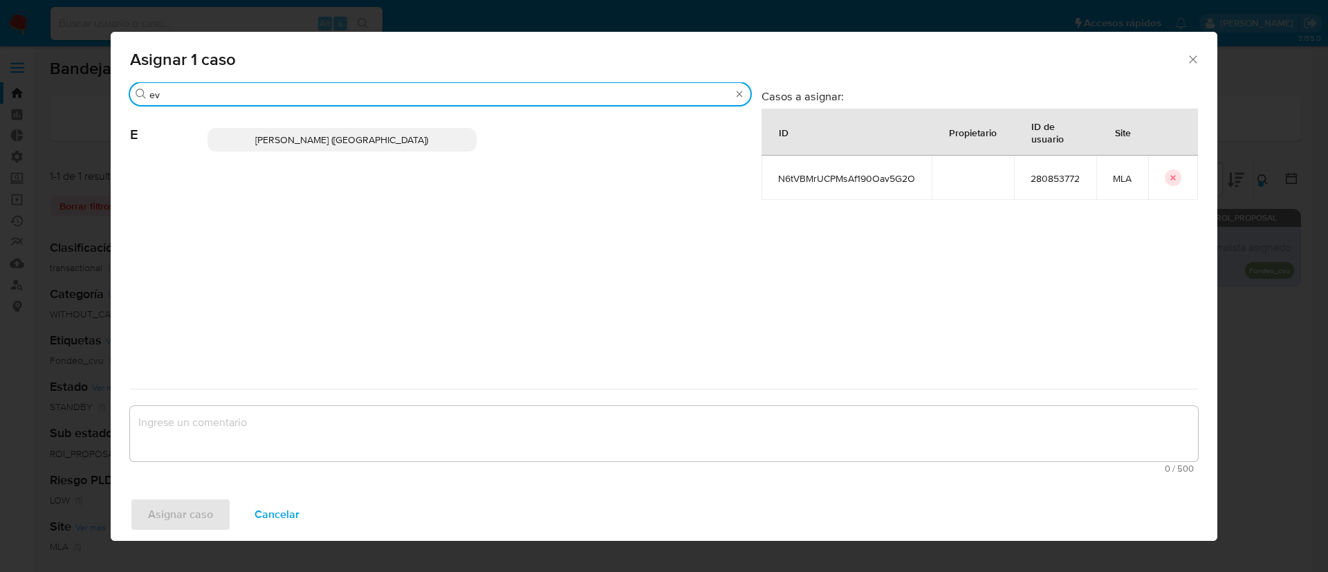
type input "ev"
click at [354, 149] on p "Emmanuel Hernan Vitiello (evitiello)" at bounding box center [342, 140] width 269 height 24
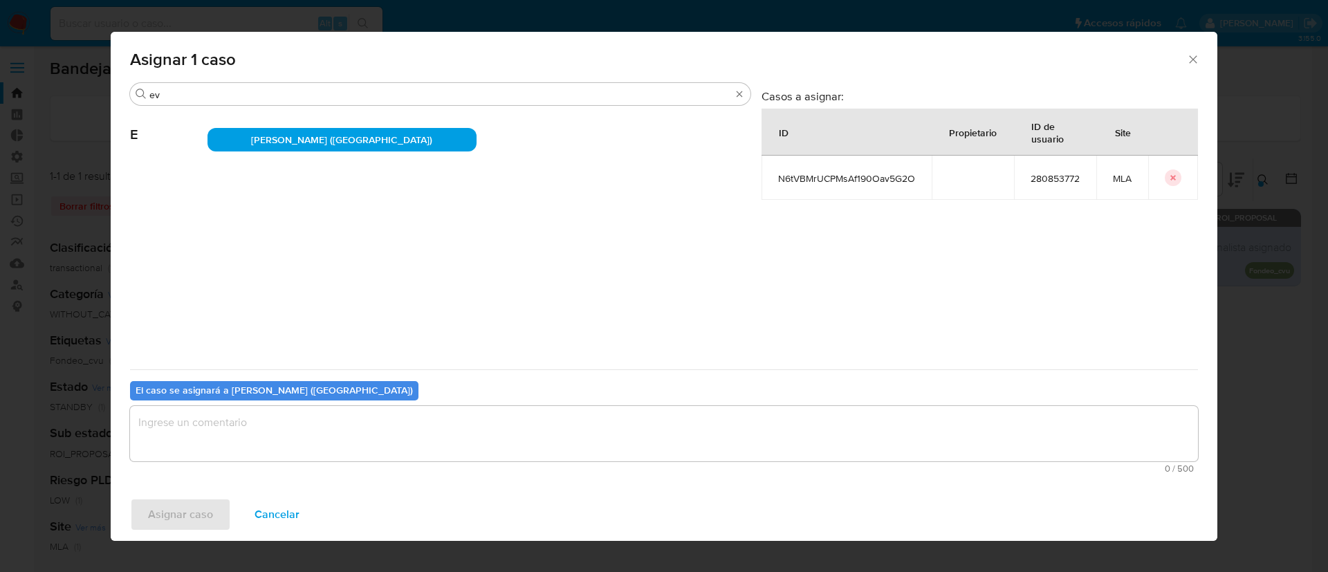
click at [264, 442] on textarea "assign-modal" at bounding box center [664, 433] width 1068 height 55
click at [202, 513] on span "Asignar caso" at bounding box center [180, 514] width 65 height 30
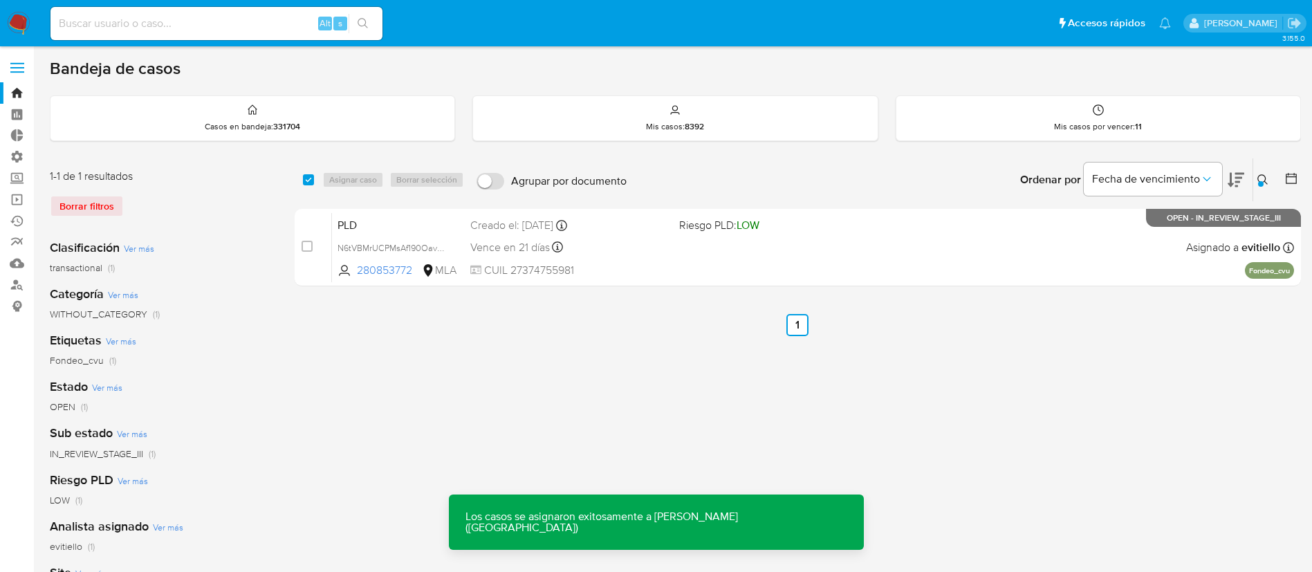
click at [313, 179] on input "checkbox" at bounding box center [308, 179] width 11 height 11
checkbox input "true"
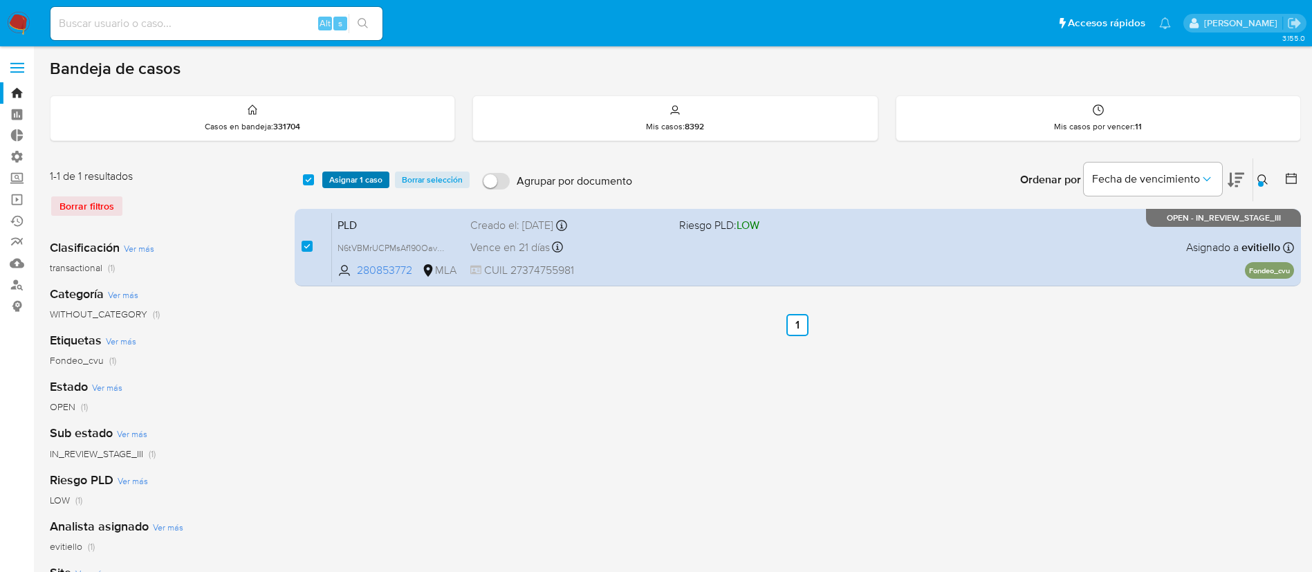
click at [338, 173] on span "Asignar 1 caso" at bounding box center [355, 180] width 53 height 14
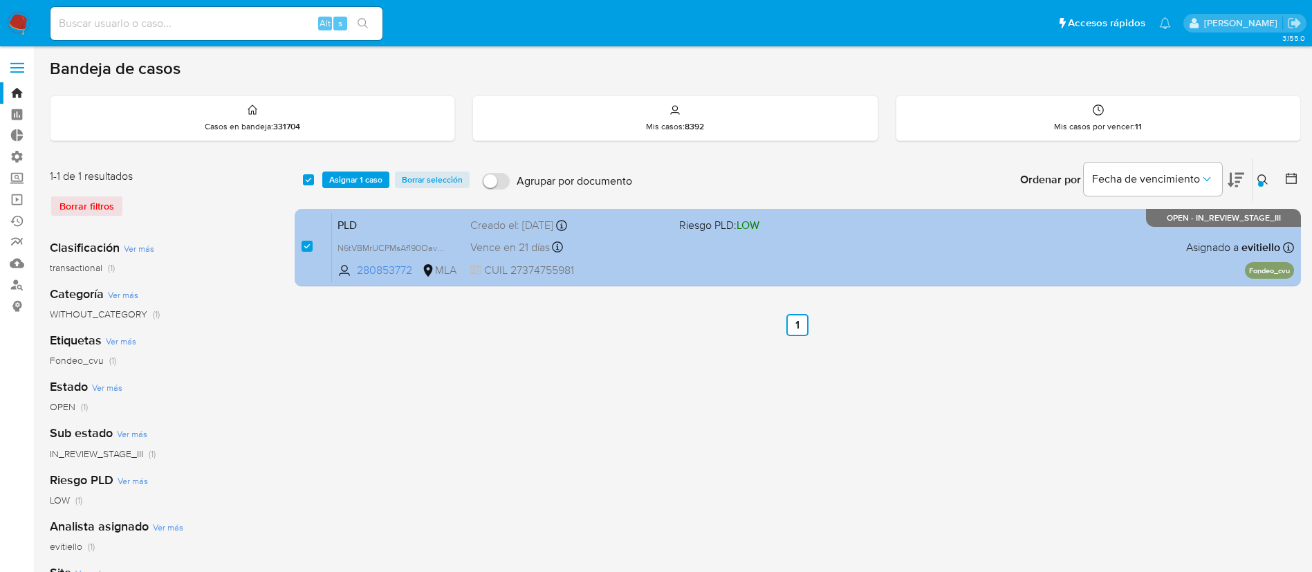
click at [764, 265] on div "PLD N6tVBMrUCPMsAf190Oav5G2O 280853772 MLA Riesgo PLD: LOW Creado el: 12/06/202…" at bounding box center [813, 247] width 962 height 70
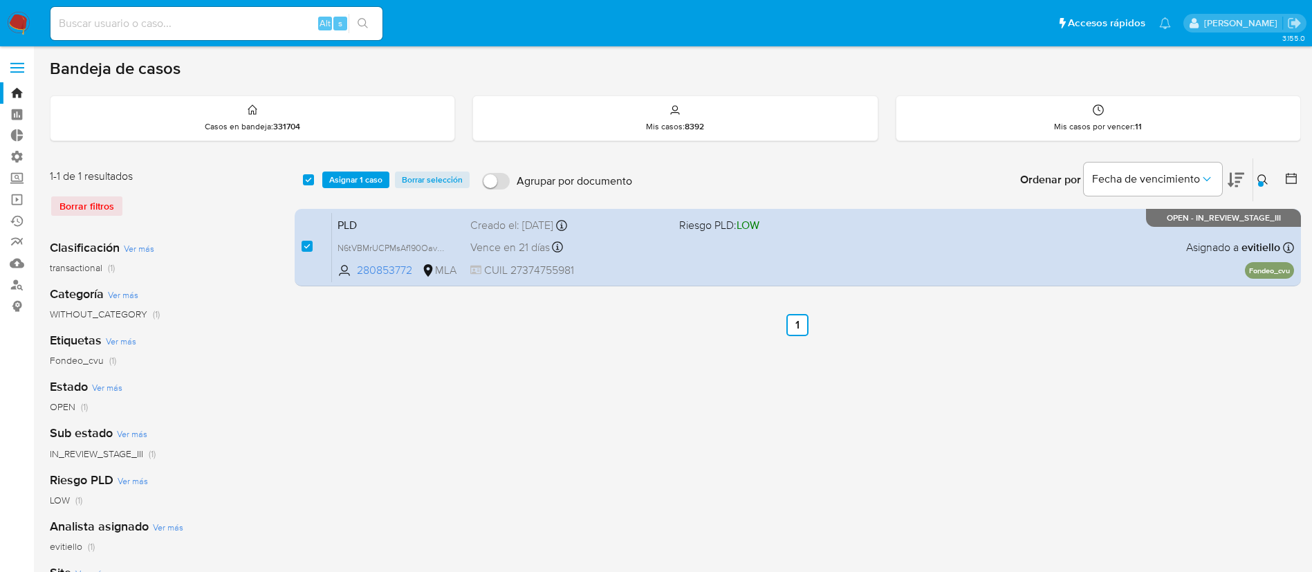
click at [1258, 187] on button at bounding box center [1265, 180] width 23 height 17
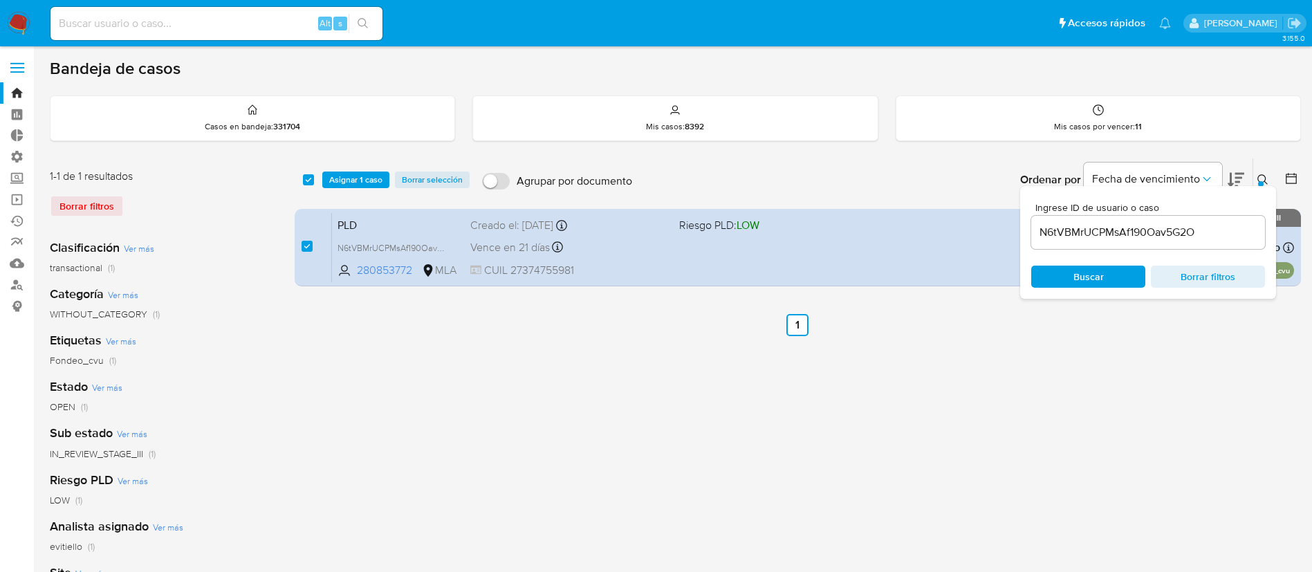
click at [1183, 242] on div "N6tVBMrUCPMsAf190Oav5G2O" at bounding box center [1148, 232] width 234 height 33
click at [1184, 237] on input "N6tVBMrUCPMsAf190Oav5G2O" at bounding box center [1148, 232] width 234 height 18
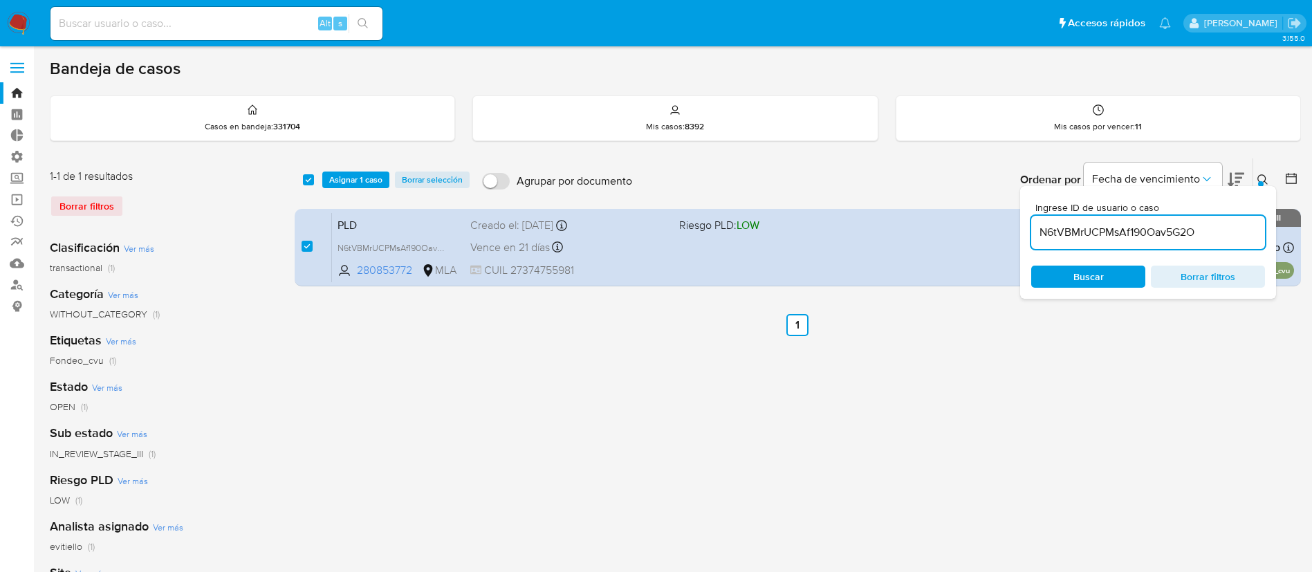
paste input "FOUhBUjvgcsvtyQwAue7YpaS"
type input "FOUhBUjvgcsvtyQwAue7YpaS"
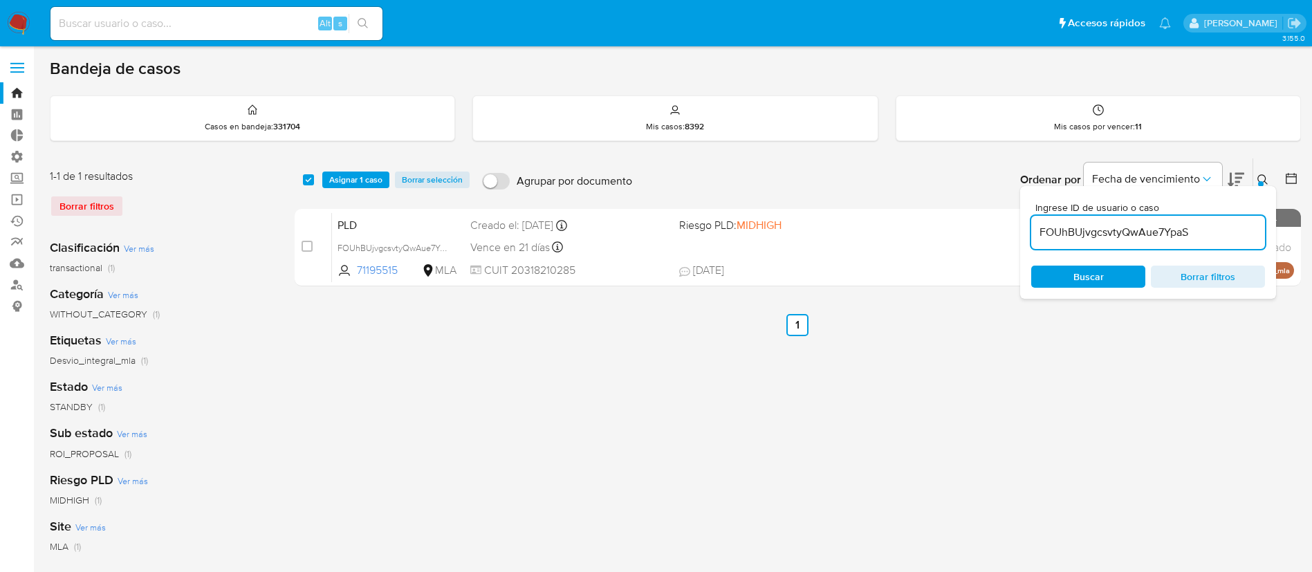
click at [1261, 181] on div at bounding box center [1261, 184] width 6 height 6
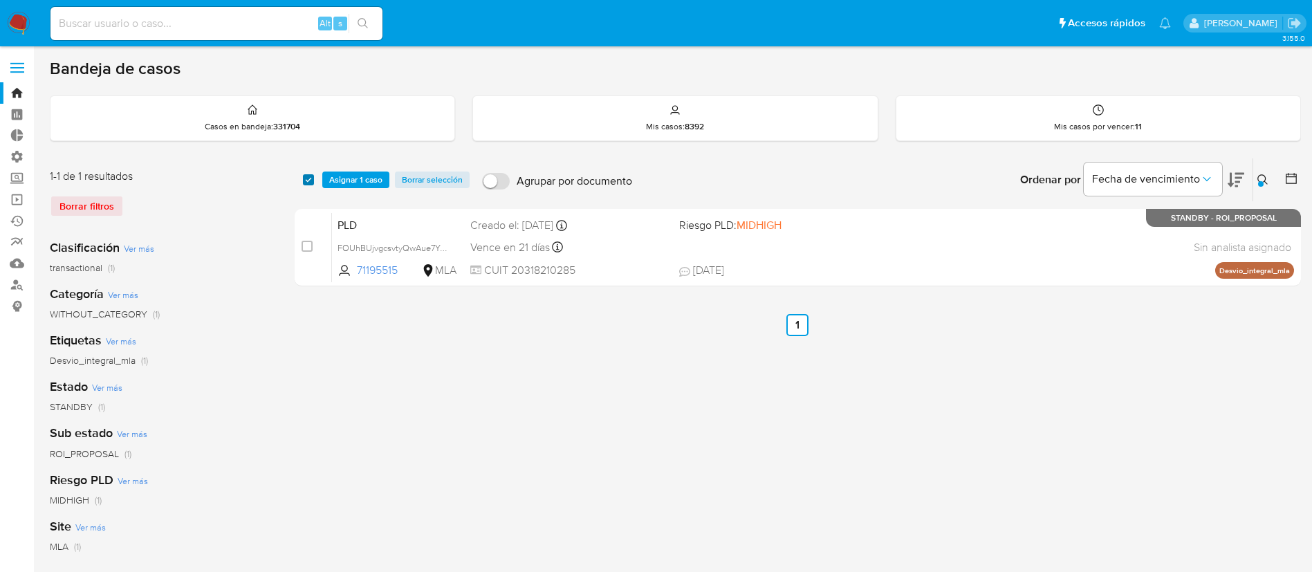
click at [307, 181] on input "checkbox" at bounding box center [308, 179] width 11 height 11
checkbox input "true"
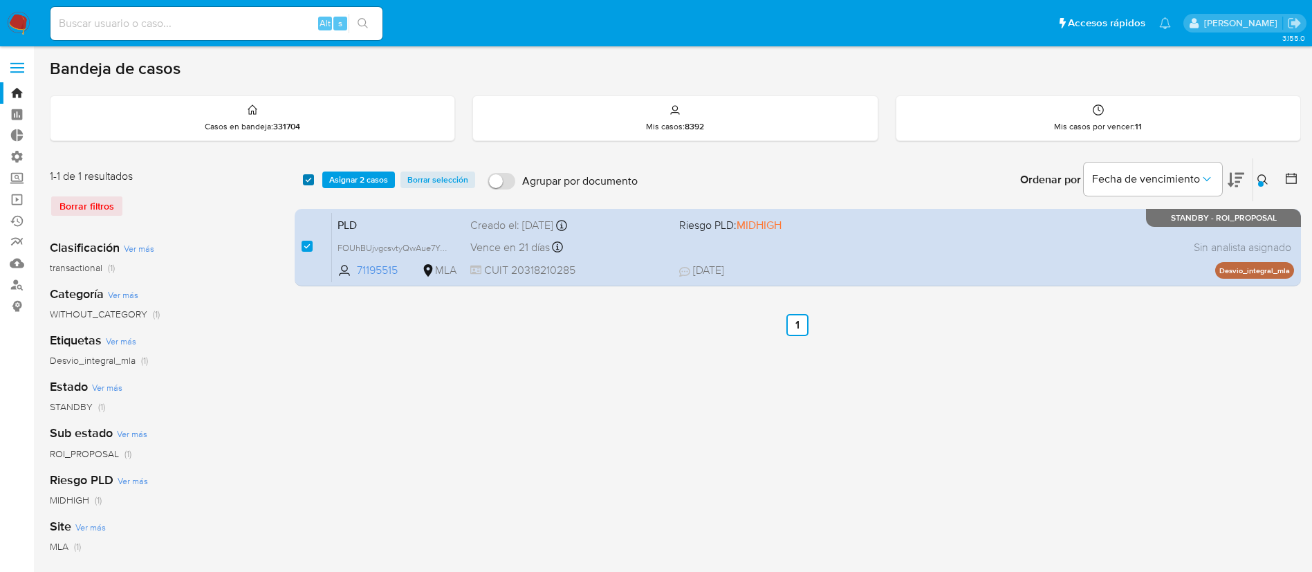
click at [306, 177] on input "checkbox" at bounding box center [308, 179] width 11 height 11
checkbox input "false"
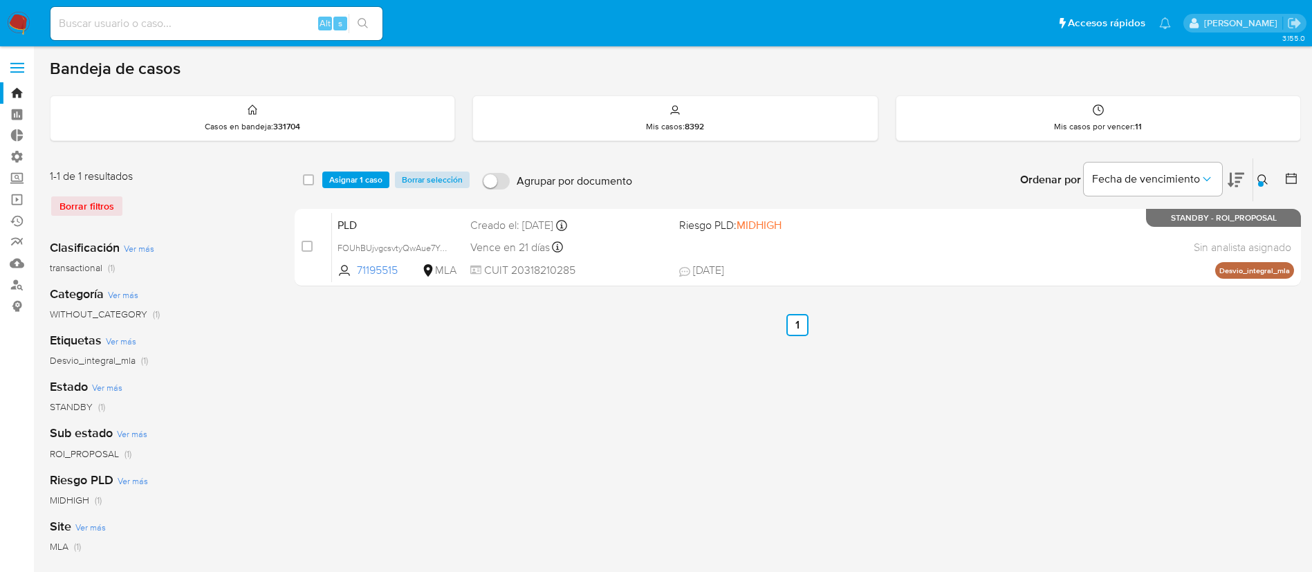
click at [435, 178] on span "Borrar selección" at bounding box center [432, 180] width 61 height 14
click at [311, 183] on input "checkbox" at bounding box center [308, 179] width 11 height 11
checkbox input "true"
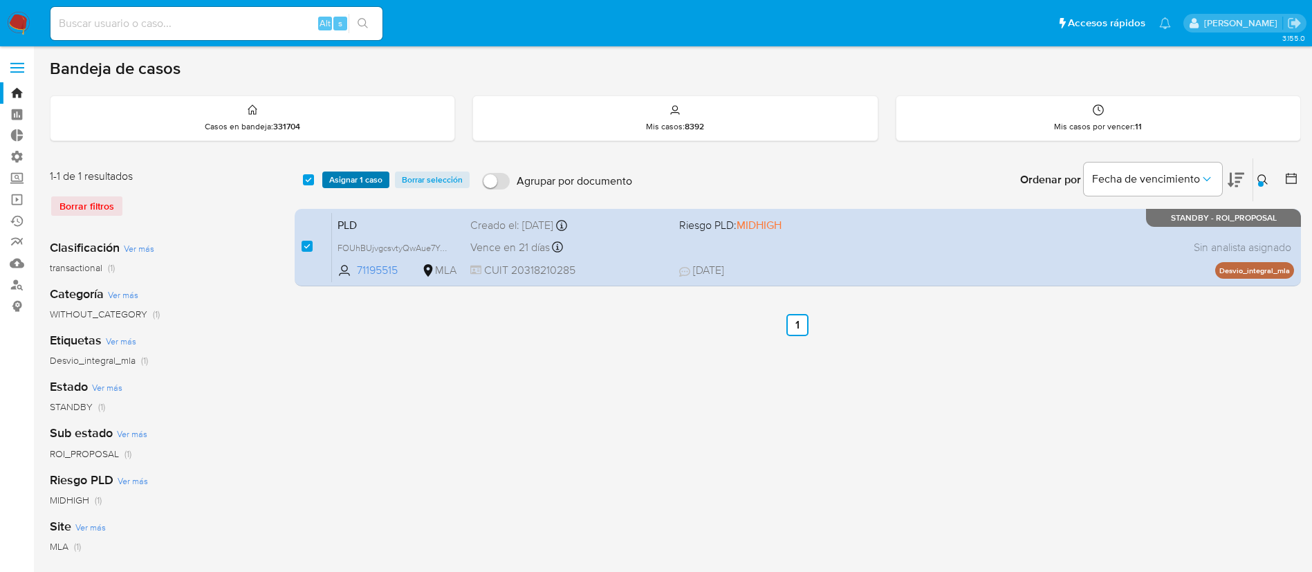
click at [351, 182] on span "Asignar 1 caso" at bounding box center [355, 180] width 53 height 14
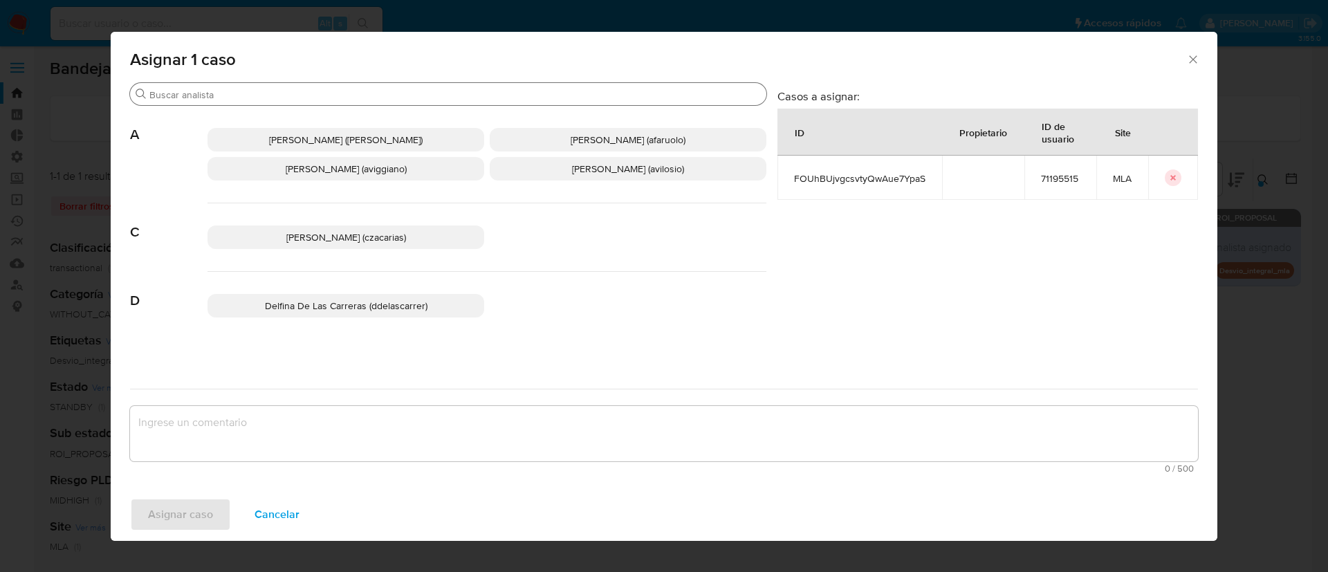
click at [228, 102] on div "Buscar" at bounding box center [448, 94] width 636 height 22
click at [244, 93] on input "Buscar" at bounding box center [455, 95] width 612 height 12
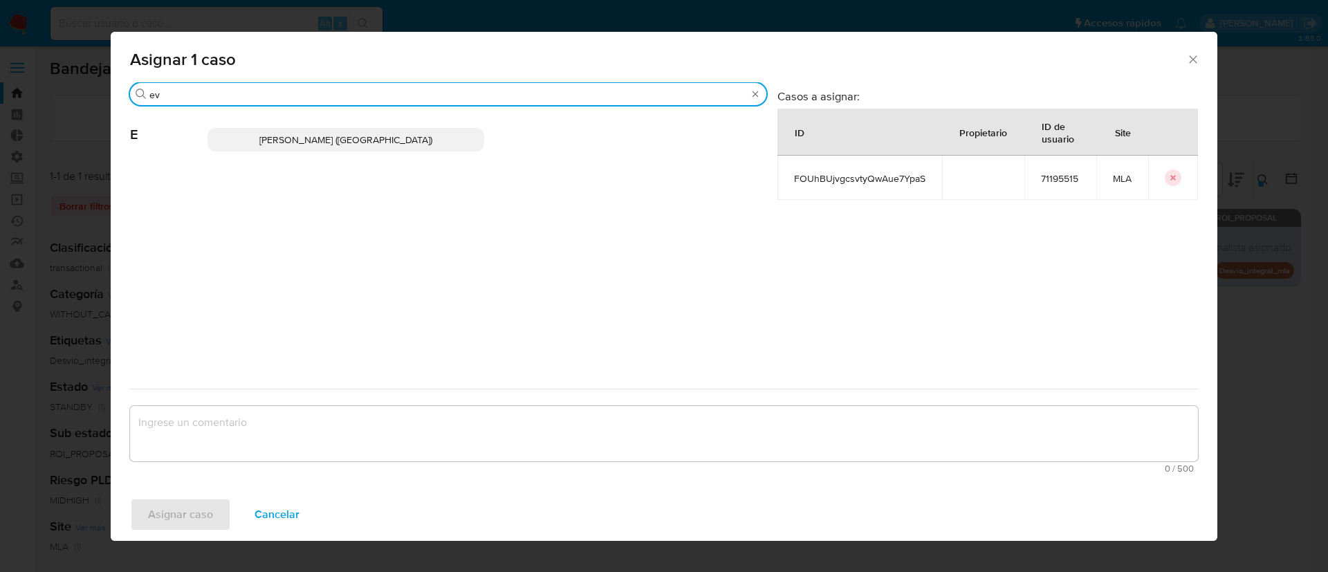
type input "ev"
click at [293, 129] on p "Emmanuel Hernan Vitiello (evitiello)" at bounding box center [346, 140] width 277 height 24
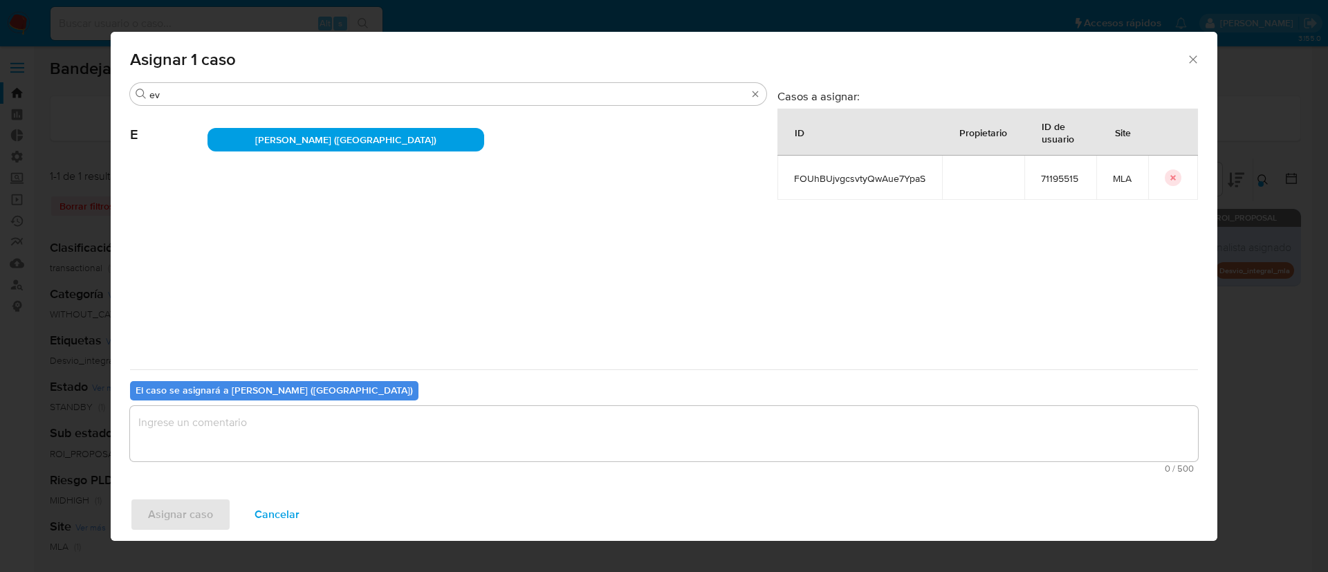
click at [246, 427] on textarea "assign-modal" at bounding box center [664, 433] width 1068 height 55
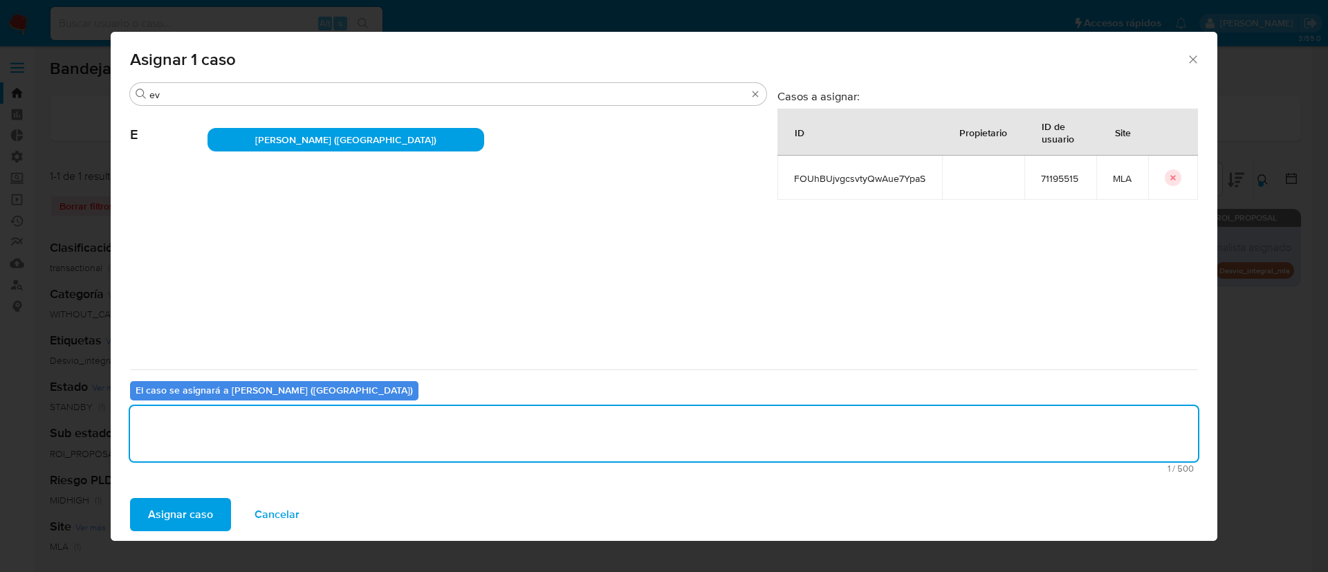
click at [207, 499] on span "Asignar caso" at bounding box center [180, 514] width 65 height 30
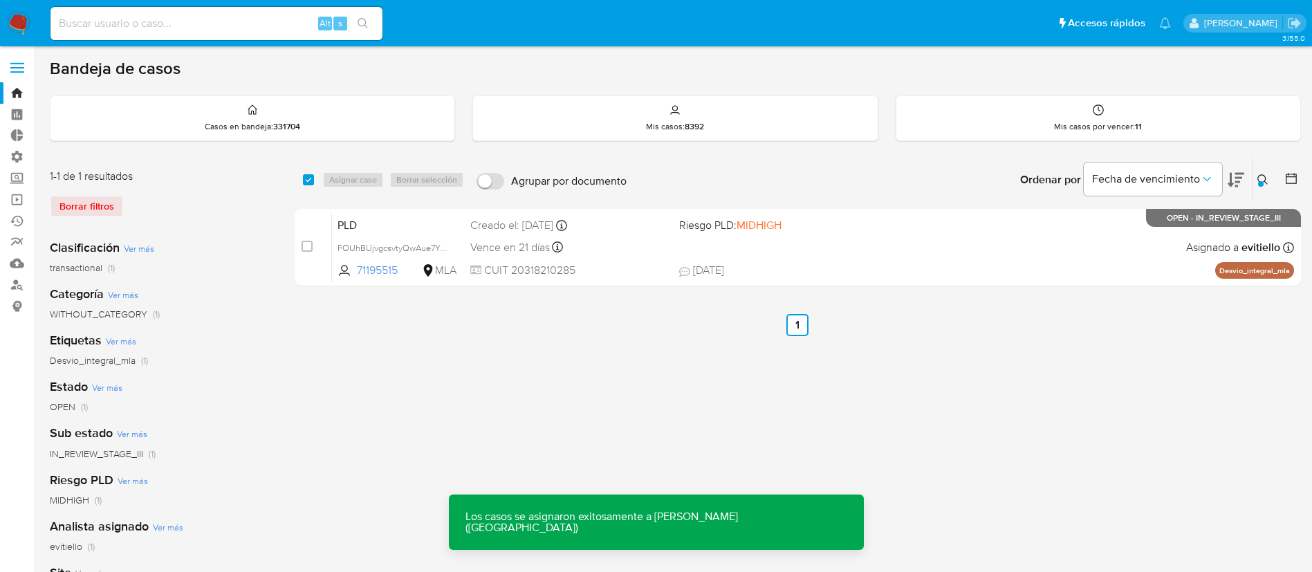
click at [722, 240] on div "PLD FOUhBUjvgcsvtyQwAue7YpaS 71195515 MLA Riesgo PLD: MIDHIGH Creado el: 12/06/…" at bounding box center [813, 247] width 962 height 70
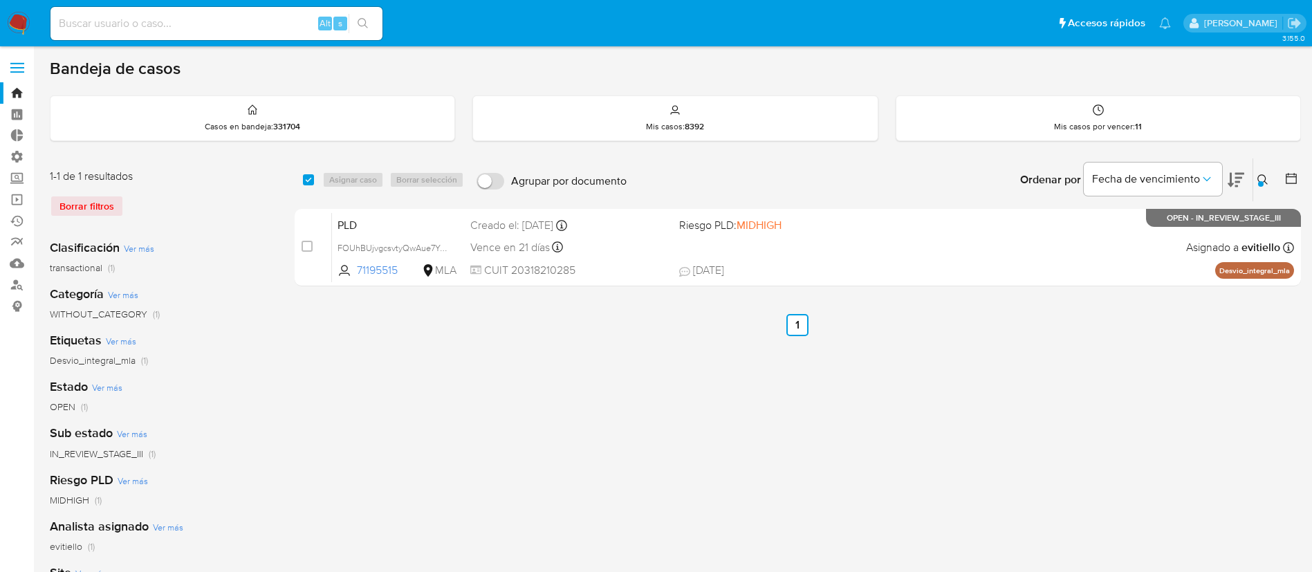
click at [1260, 181] on div at bounding box center [1261, 184] width 6 height 6
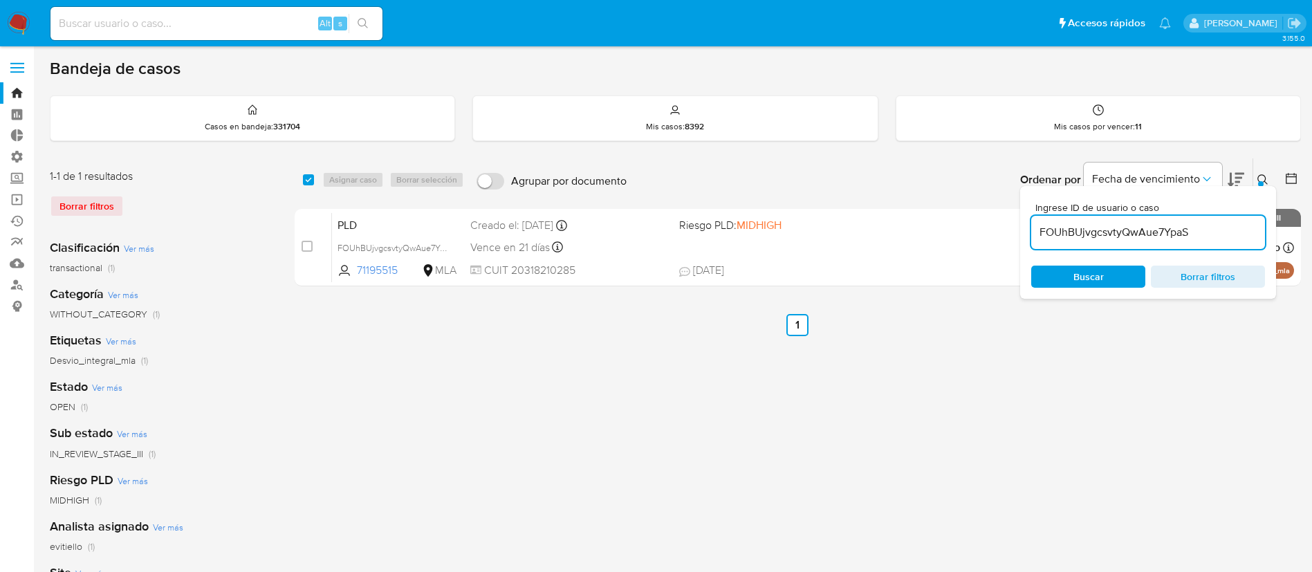
click at [1189, 228] on input "FOUhBUjvgcsvtyQwAue7YpaS" at bounding box center [1148, 232] width 234 height 18
type input "9ixsOU3iC8G2FDpgjQXx5Q3Y"
click at [1272, 181] on button at bounding box center [1265, 180] width 23 height 17
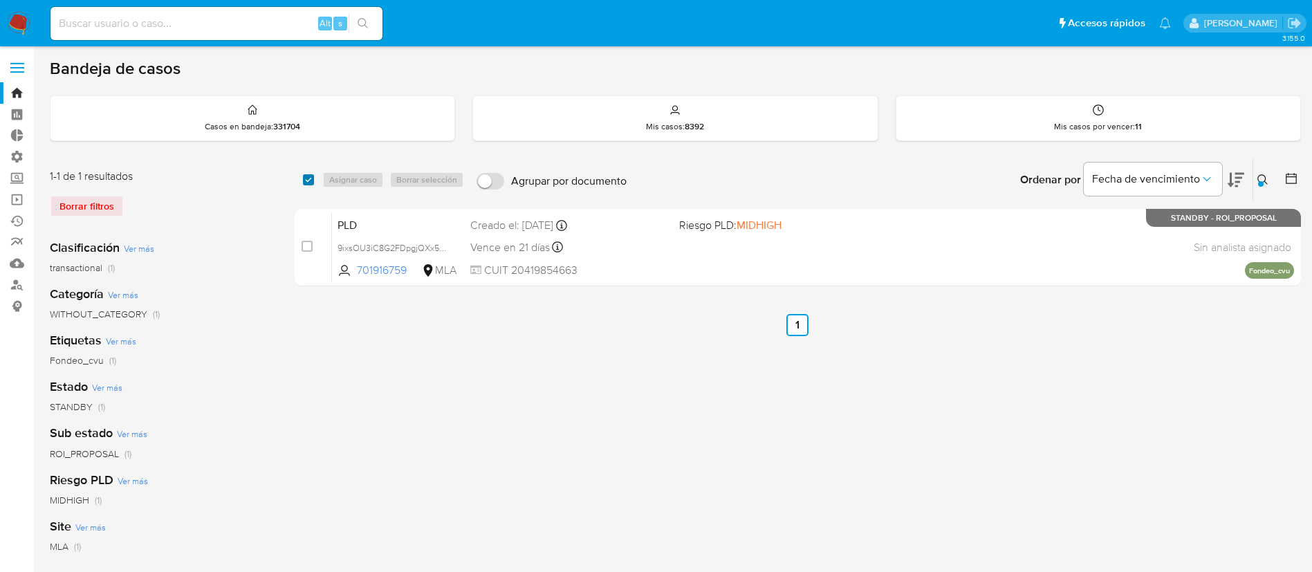
click at [309, 179] on input "checkbox" at bounding box center [308, 179] width 11 height 11
checkbox input "true"
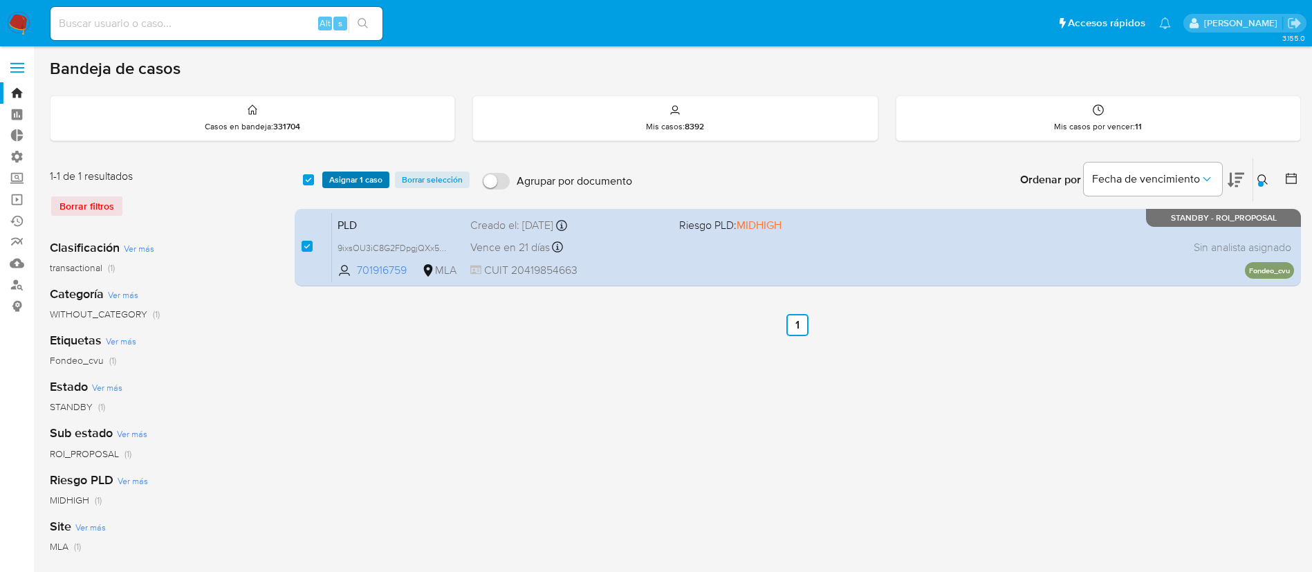
click at [356, 174] on span "Asignar 1 caso" at bounding box center [355, 180] width 53 height 14
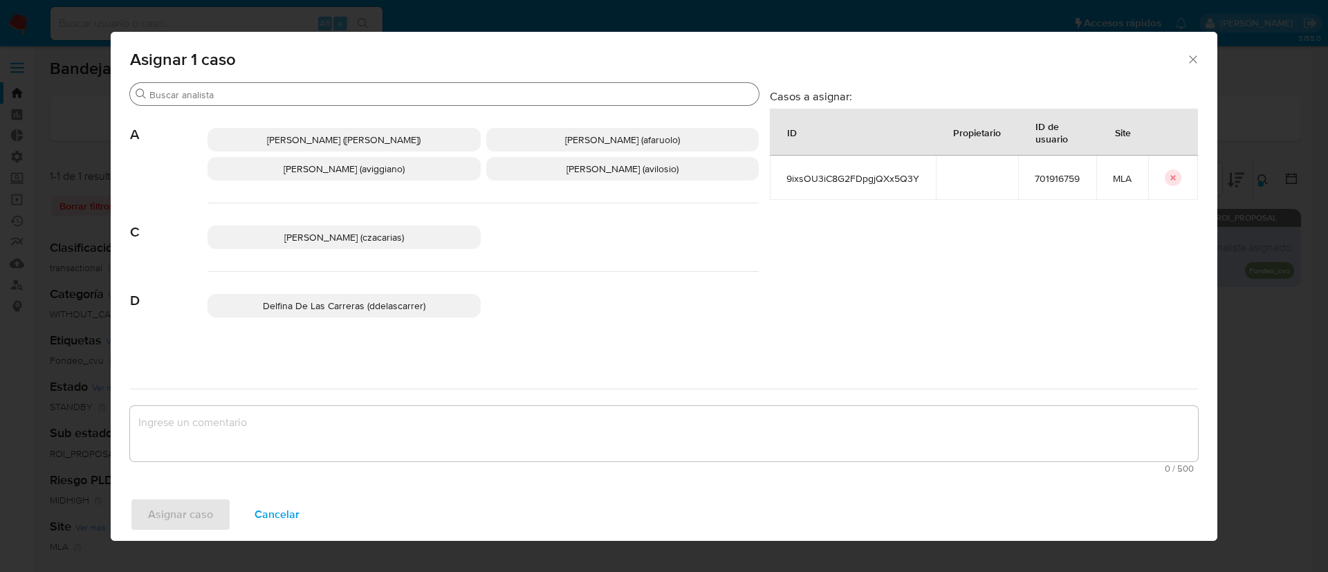
drag, startPoint x: 268, startPoint y: 106, endPoint x: 273, endPoint y: 100, distance: 7.5
click at [269, 103] on div "Buscar A Abril Karina Medzovich (amedzovich) Agostina Dinora Faruolo (afaruolo)…" at bounding box center [444, 225] width 629 height 286
click at [273, 100] on input "Buscar" at bounding box center [451, 95] width 604 height 12
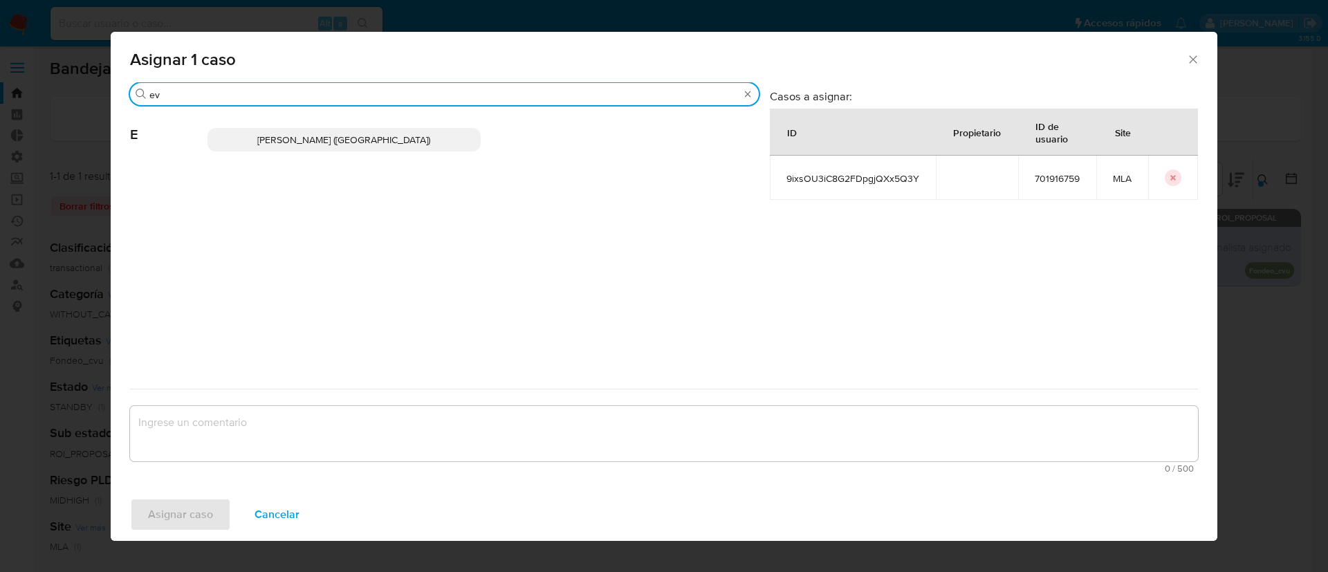
type input "ev"
click at [320, 140] on span "Emmanuel Hernan Vitiello (evitiello)" at bounding box center [343, 140] width 173 height 14
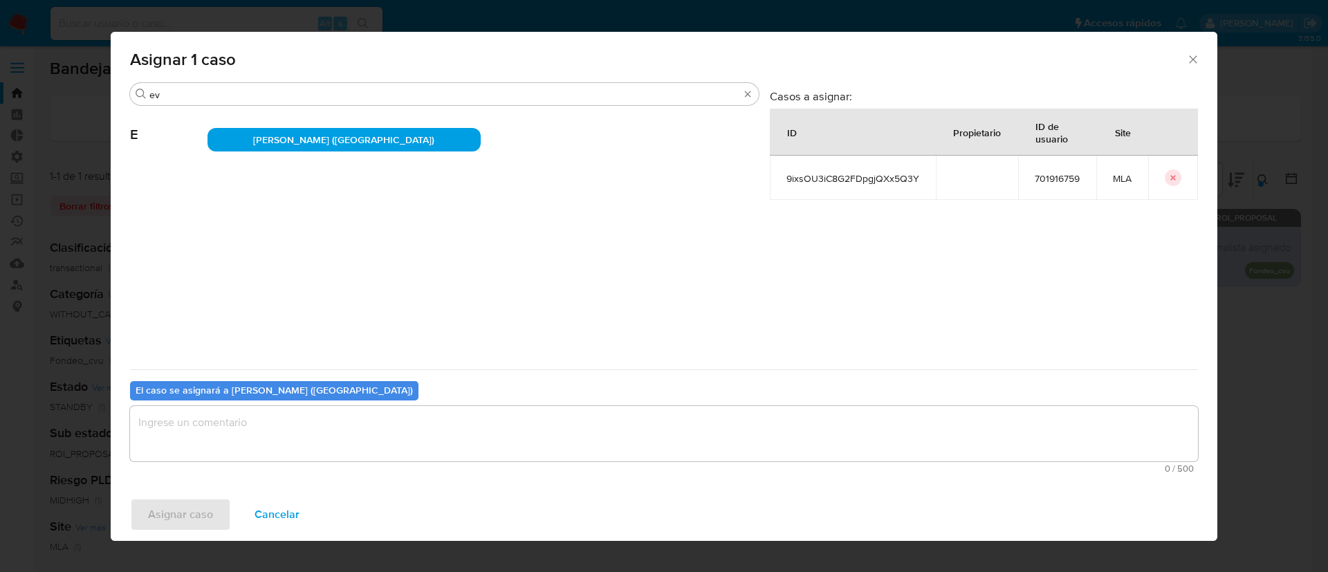
click at [262, 427] on textarea "assign-modal" at bounding box center [664, 433] width 1068 height 55
click at [201, 501] on span "Asignar caso" at bounding box center [180, 514] width 65 height 30
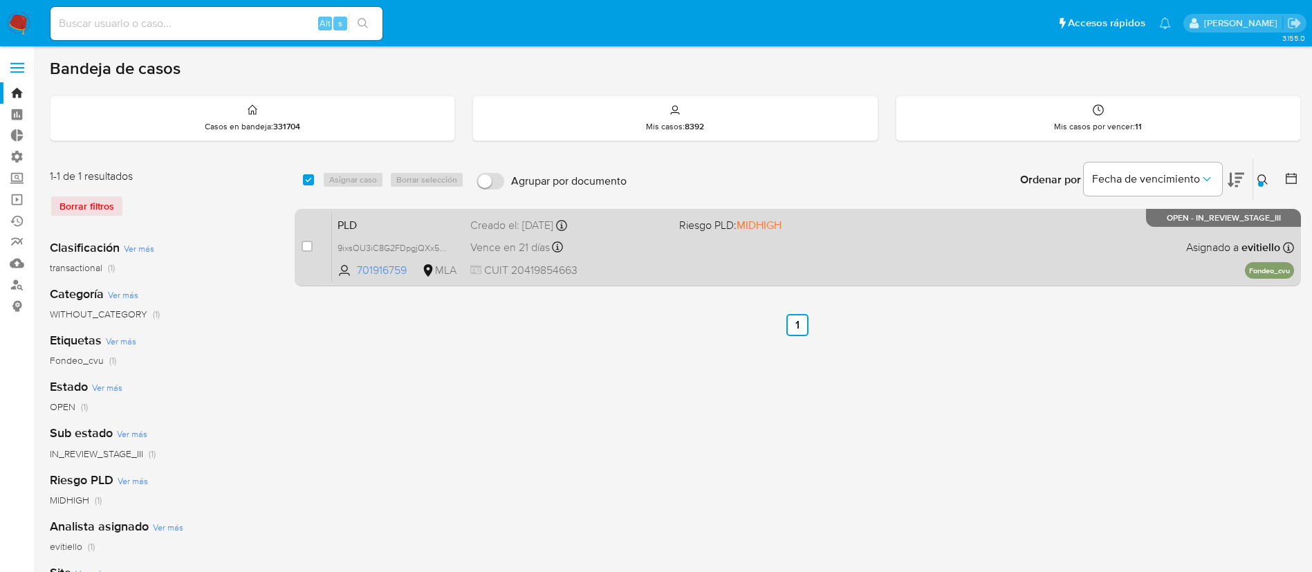
click at [960, 258] on div "PLD 9ixsOU3iC8G2FDpgjQXx5Q3Y 701916759 MLA Riesgo PLD: MIDHIGH Creado el: 12/06…" at bounding box center [813, 247] width 962 height 70
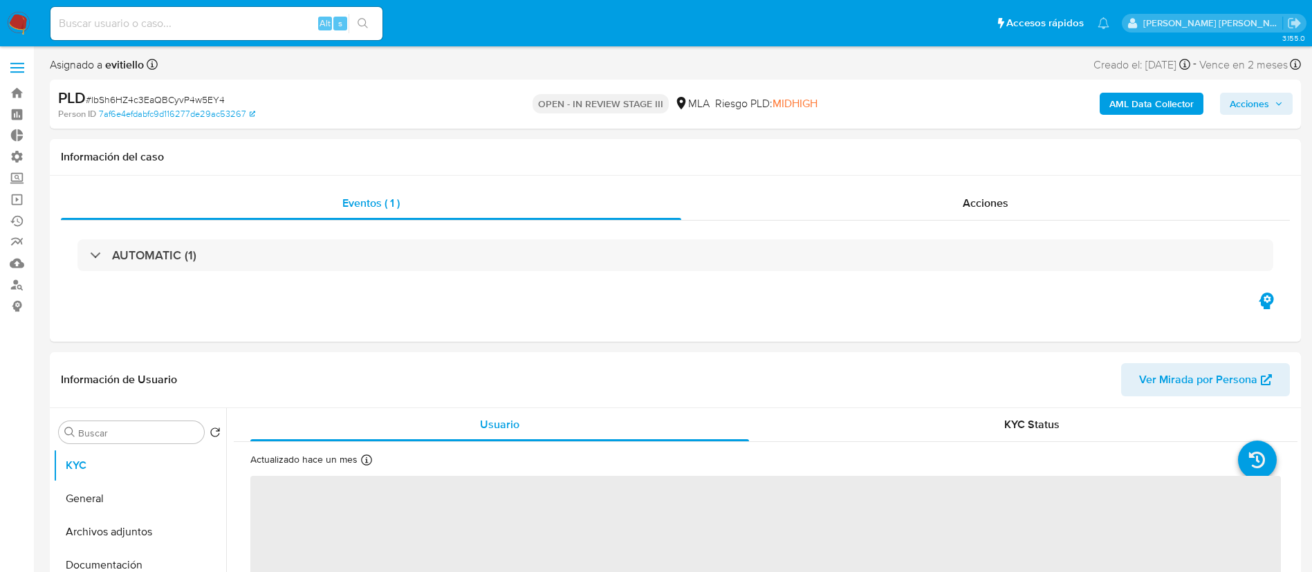
click at [1126, 107] on b "AML Data Collector" at bounding box center [1152, 104] width 84 height 22
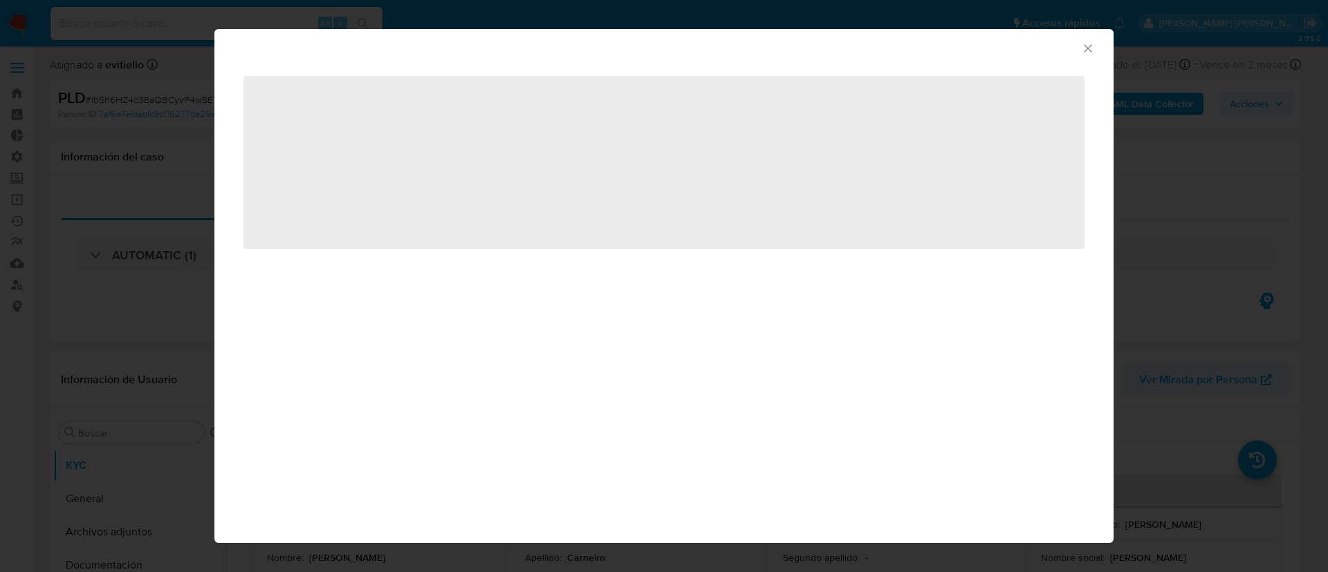
select select "10"
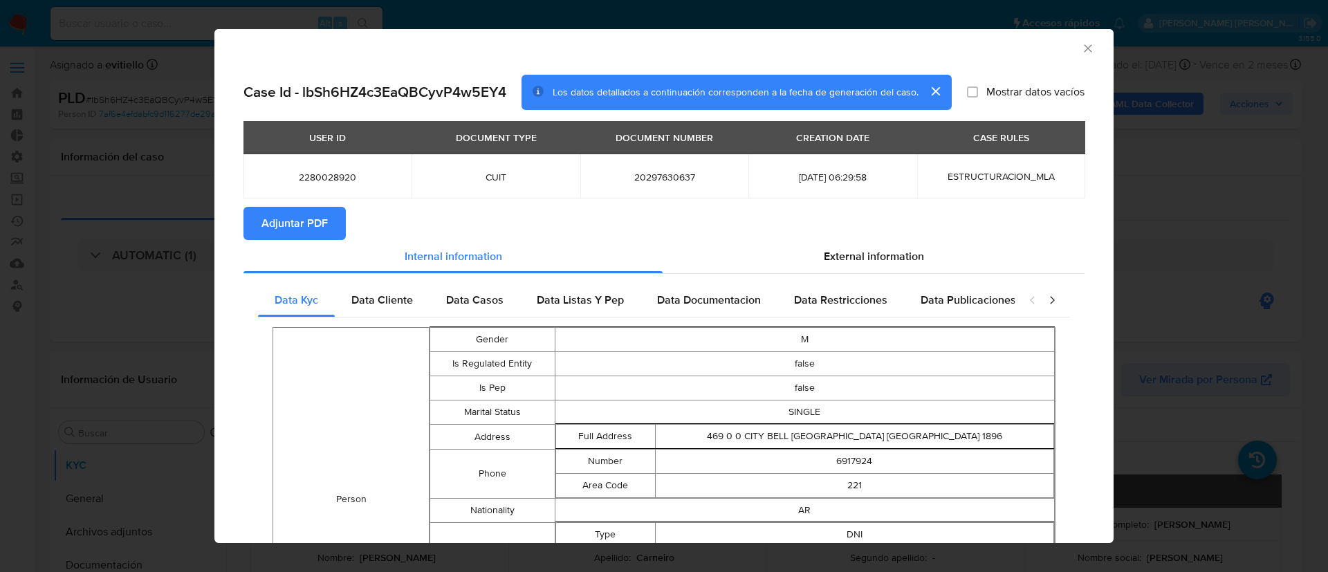
click at [335, 219] on button "Adjuntar PDF" at bounding box center [295, 223] width 102 height 33
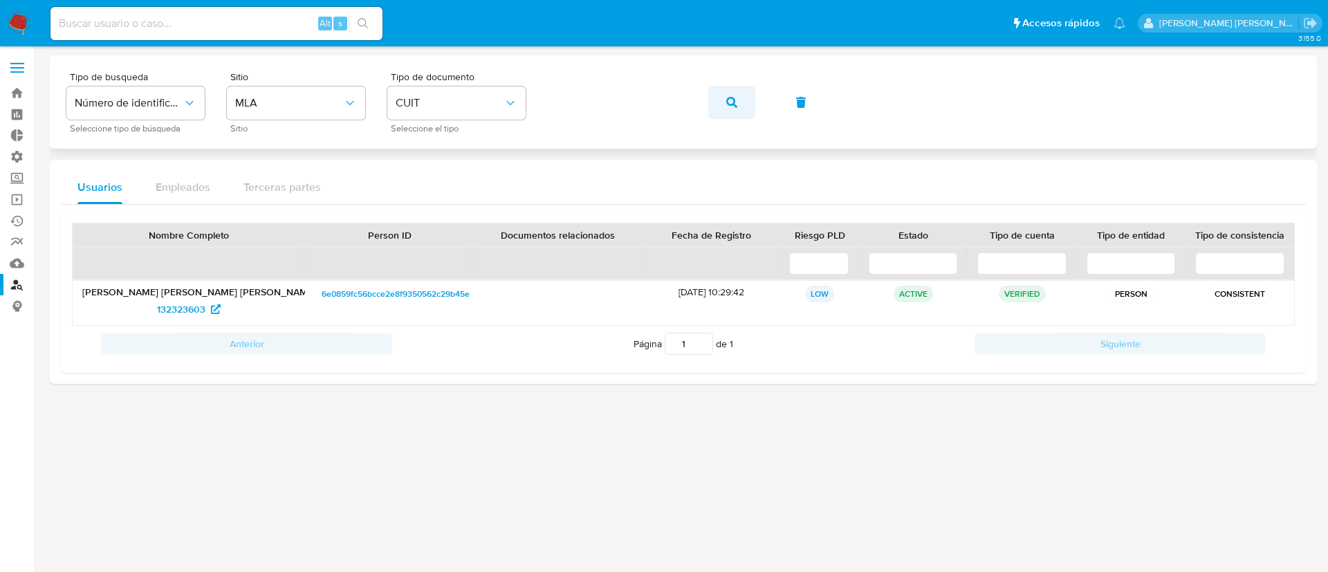
click at [730, 97] on icon "button" at bounding box center [731, 102] width 11 height 11
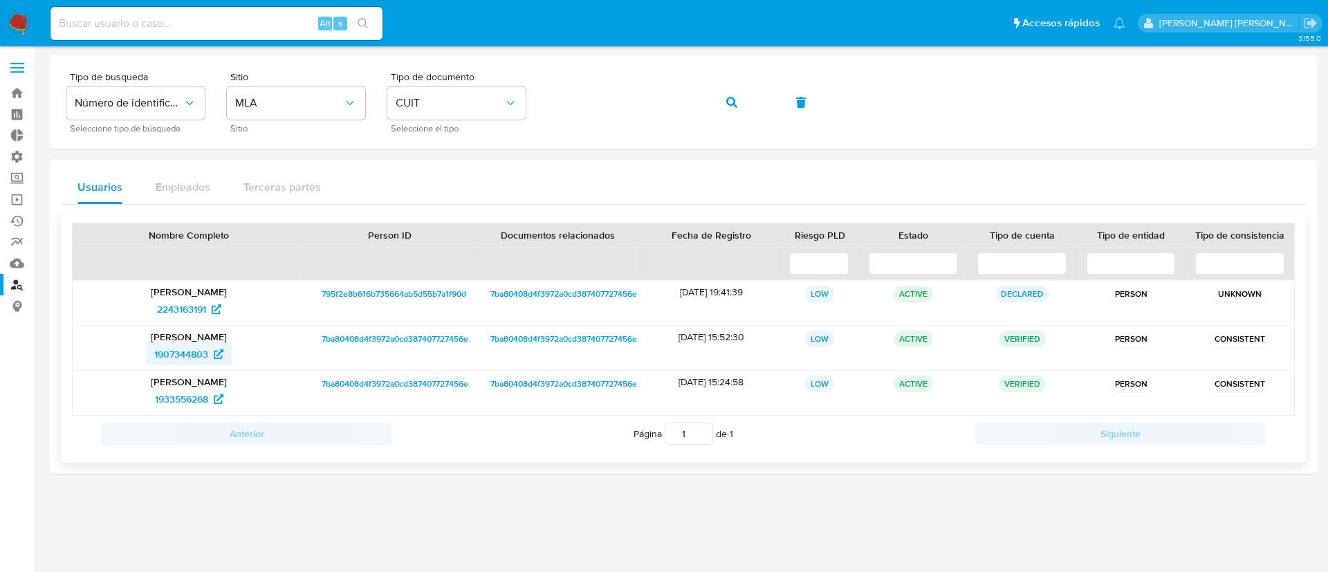
drag, startPoint x: 172, startPoint y: 357, endPoint x: 190, endPoint y: 357, distance: 17.3
click at [172, 357] on span "1907344803" at bounding box center [181, 354] width 54 height 22
click at [741, 92] on button "button" at bounding box center [731, 102] width 47 height 33
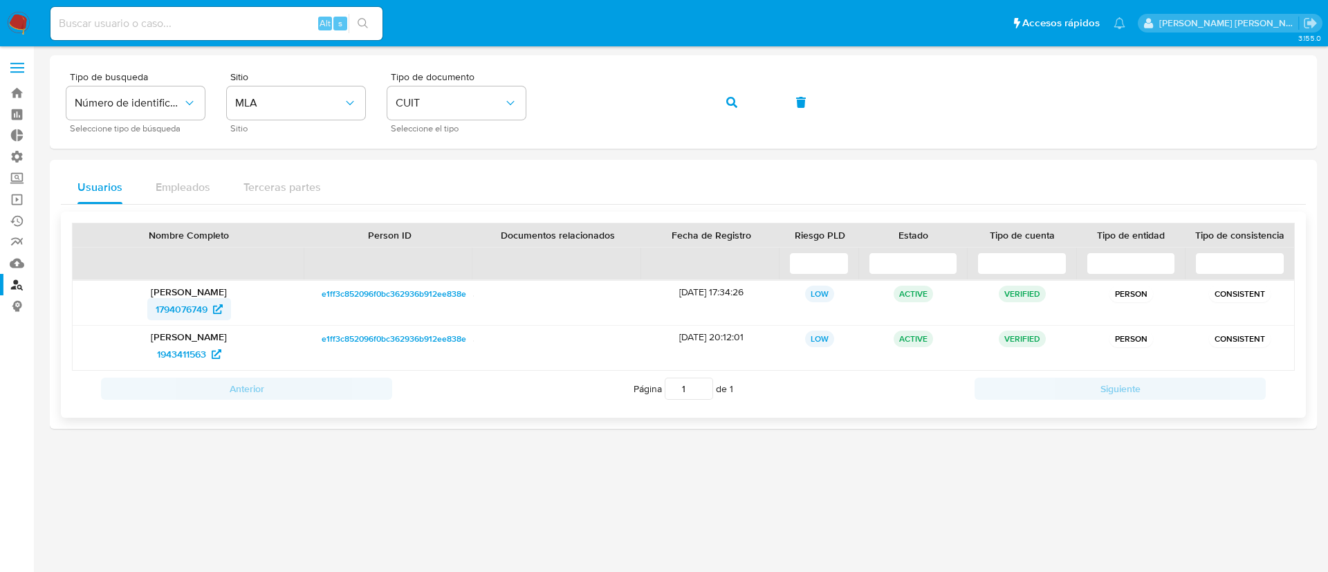
click at [201, 307] on span "1794076749" at bounding box center [182, 309] width 52 height 22
click at [742, 99] on button "button" at bounding box center [731, 102] width 47 height 33
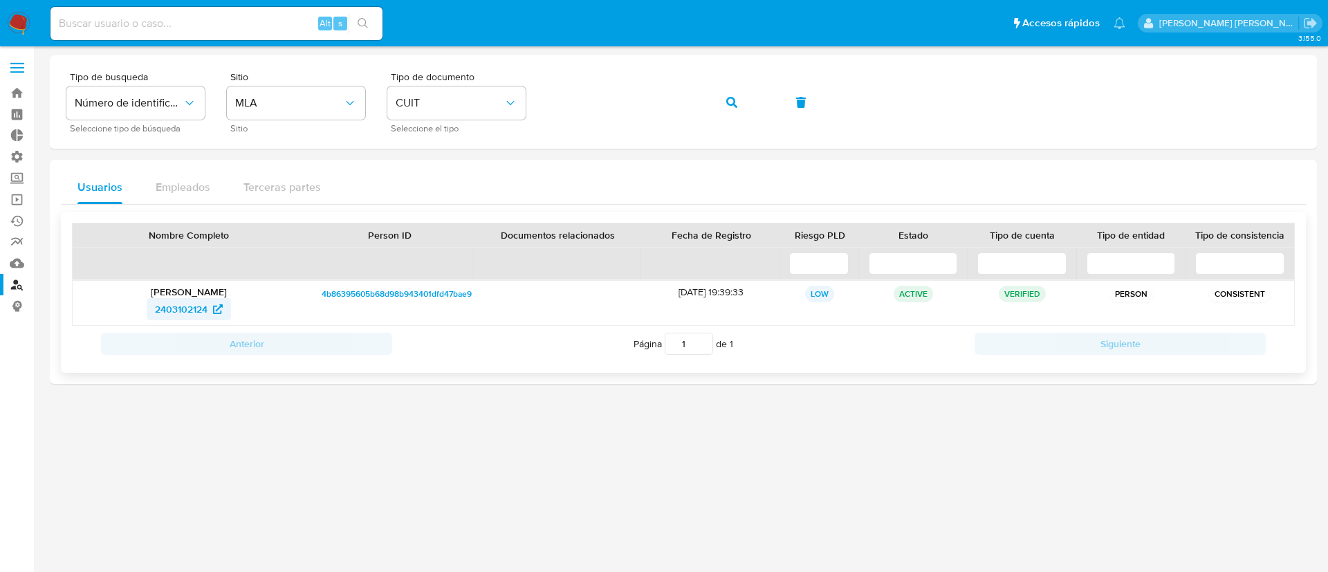
click at [178, 304] on span "2403102124" at bounding box center [181, 309] width 53 height 22
click at [720, 101] on button "button" at bounding box center [731, 102] width 47 height 33
click at [205, 306] on span "173812495" at bounding box center [189, 309] width 60 height 22
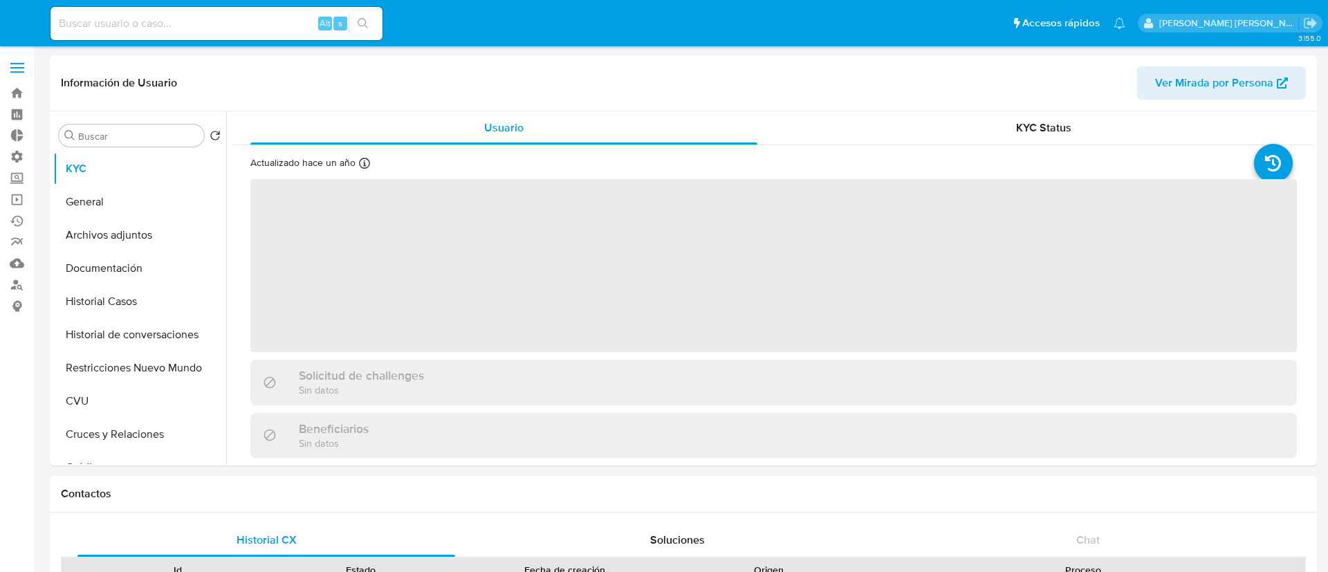
select select "10"
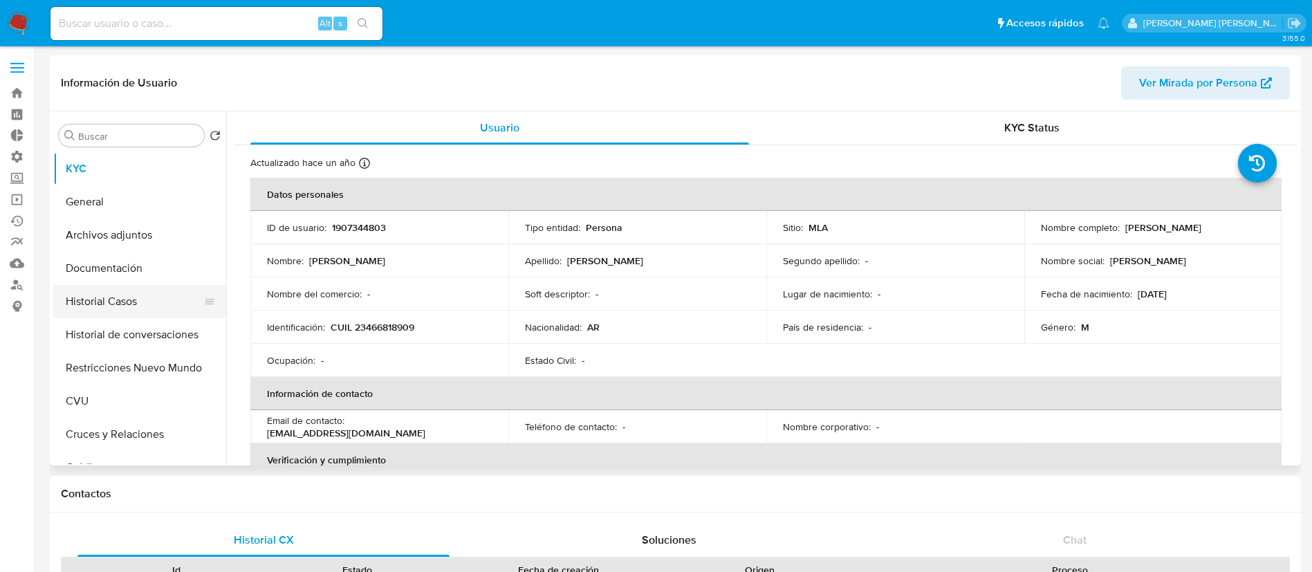
click at [158, 289] on button "Historial Casos" at bounding box center [134, 301] width 162 height 33
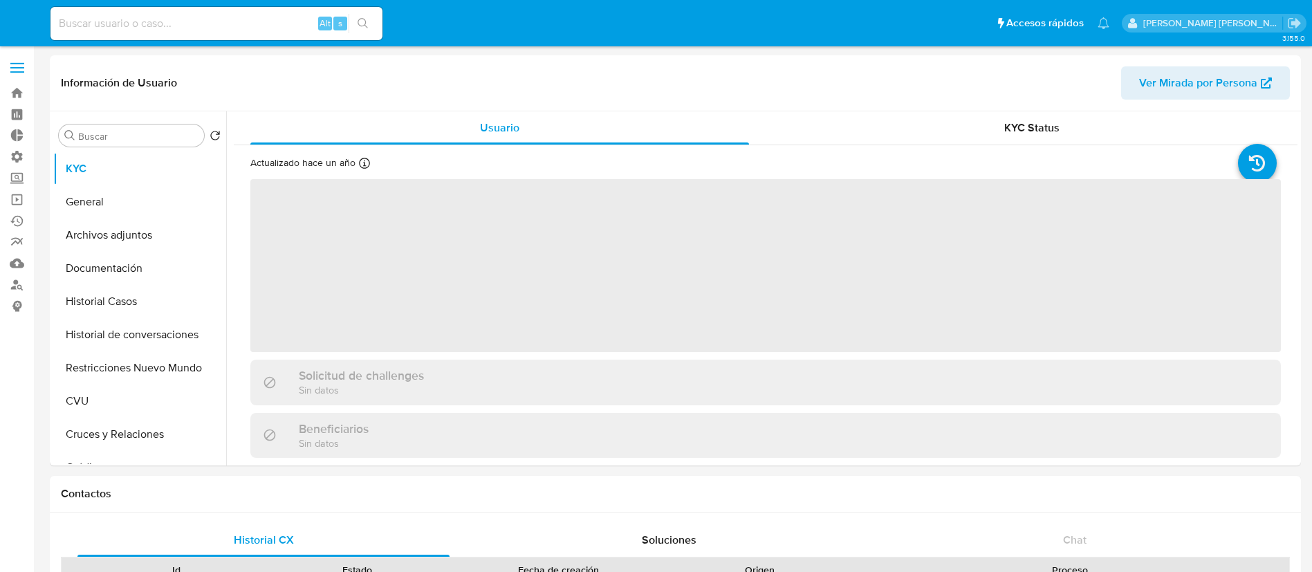
select select "10"
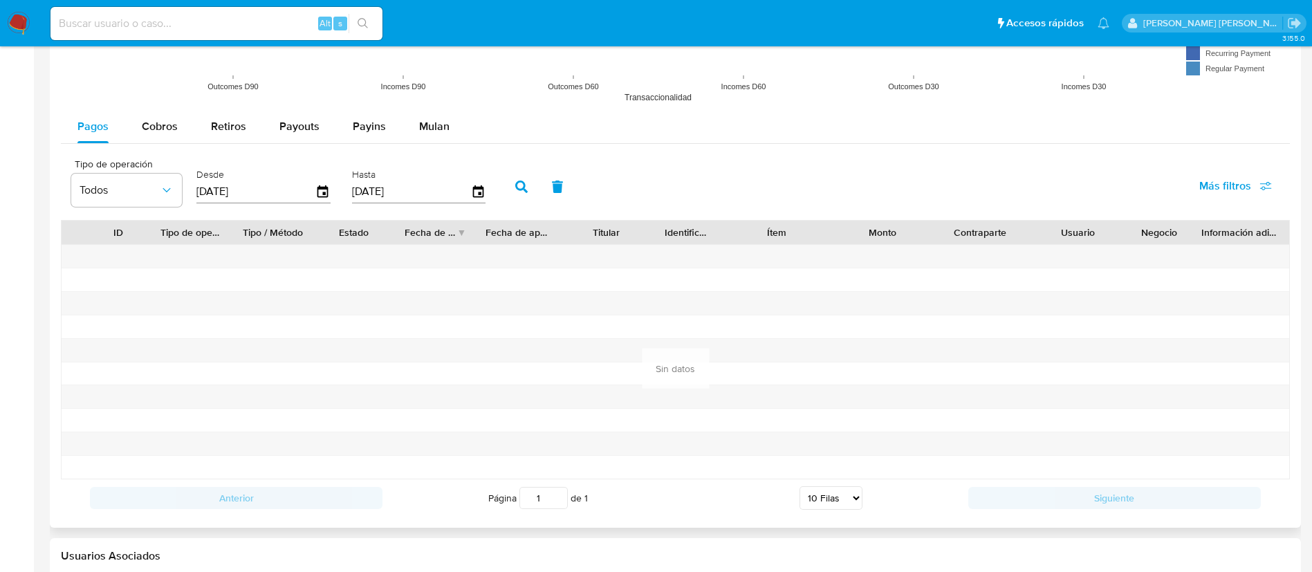
scroll to position [1460, 0]
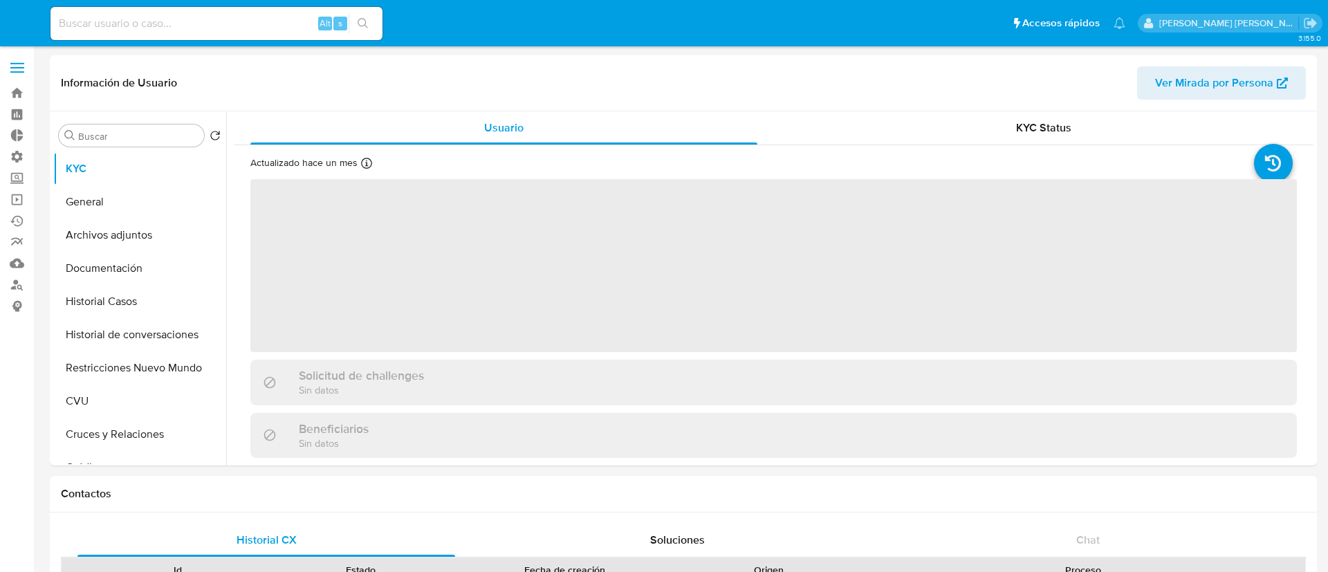
select select "10"
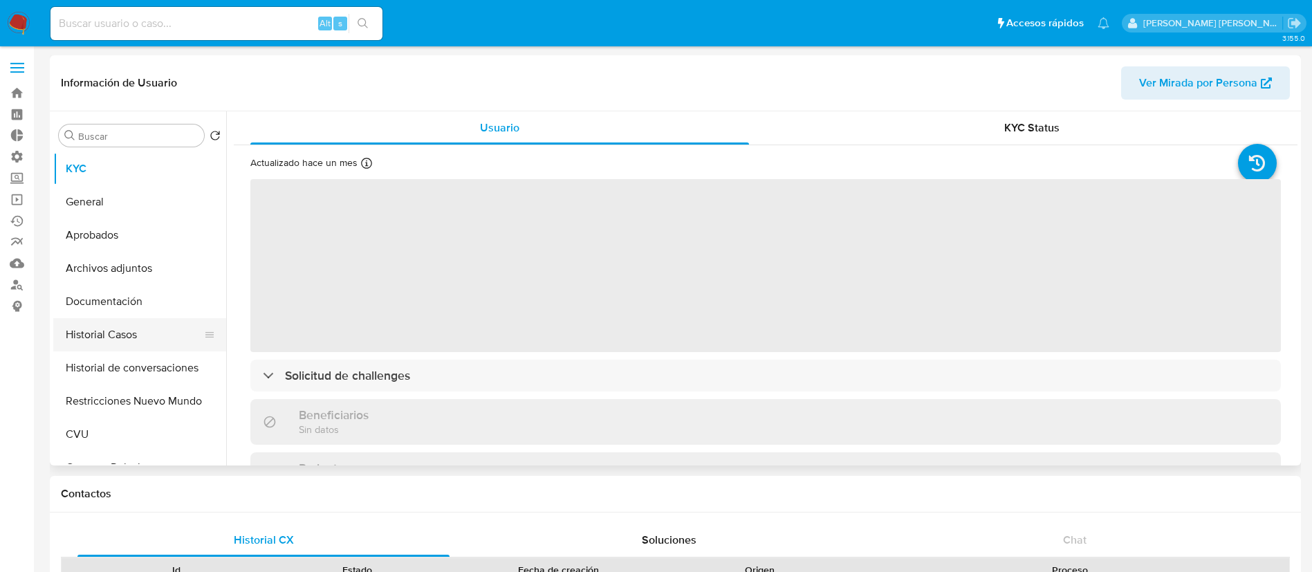
click at [151, 329] on button "Historial Casos" at bounding box center [134, 334] width 162 height 33
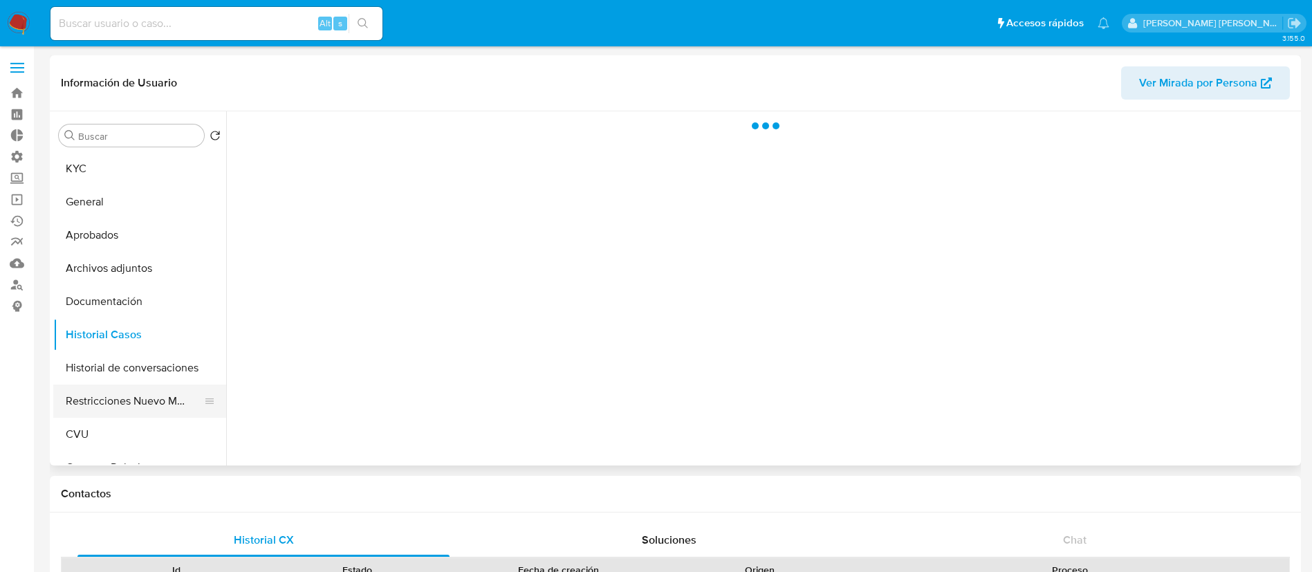
select select "10"
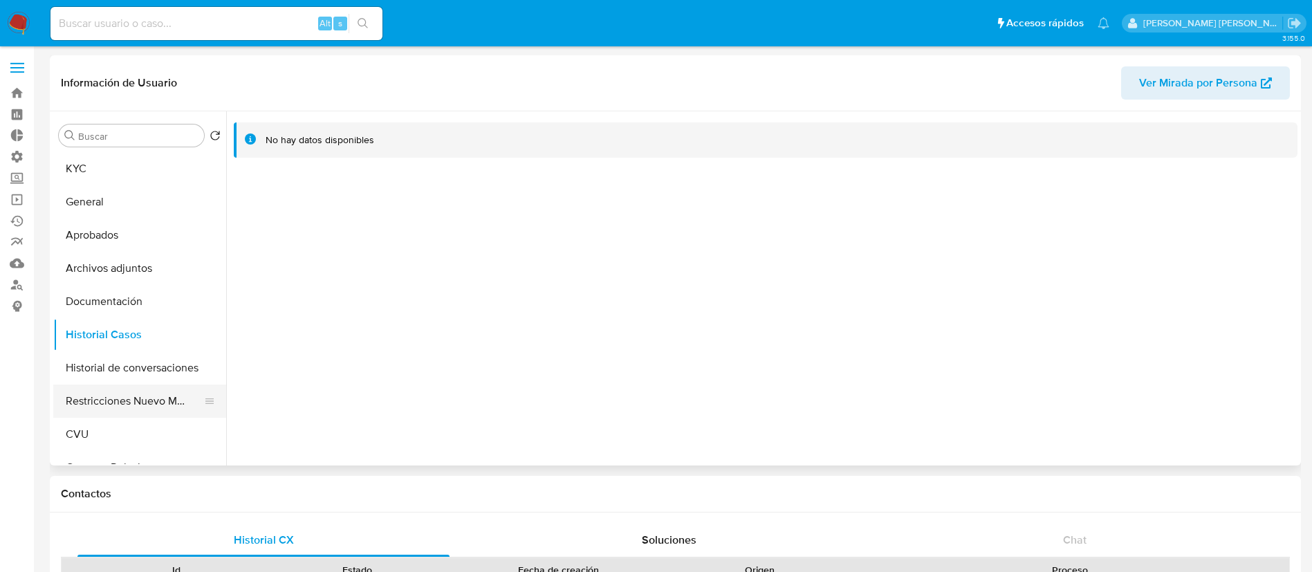
click at [156, 395] on button "Restricciones Nuevo Mundo" at bounding box center [134, 401] width 162 height 33
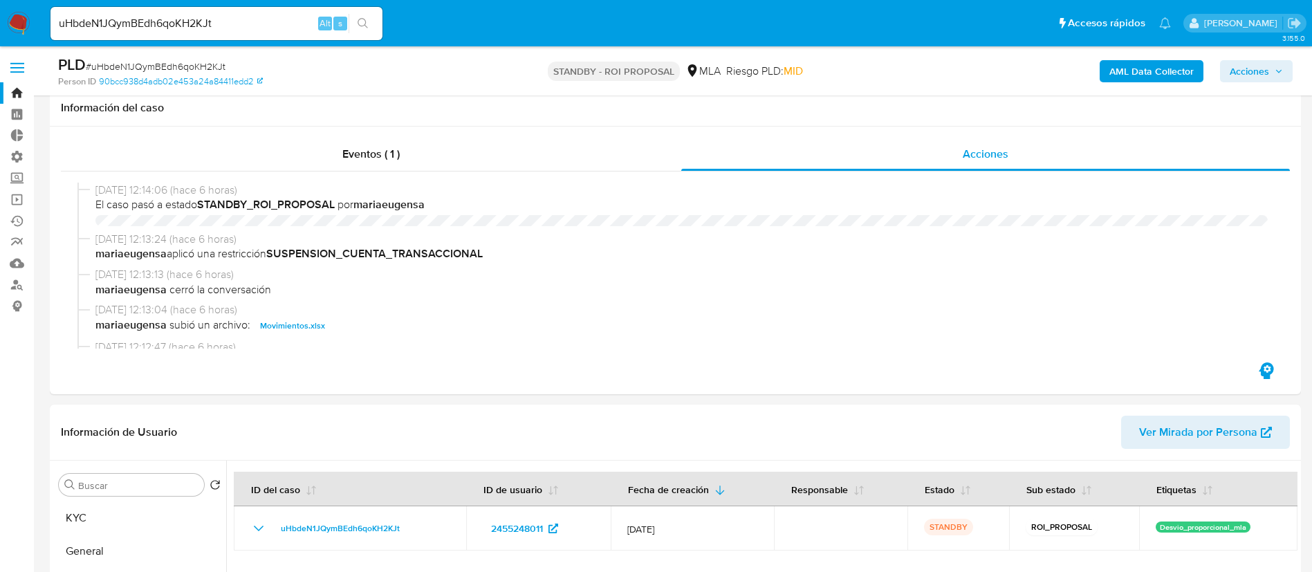
select select "10"
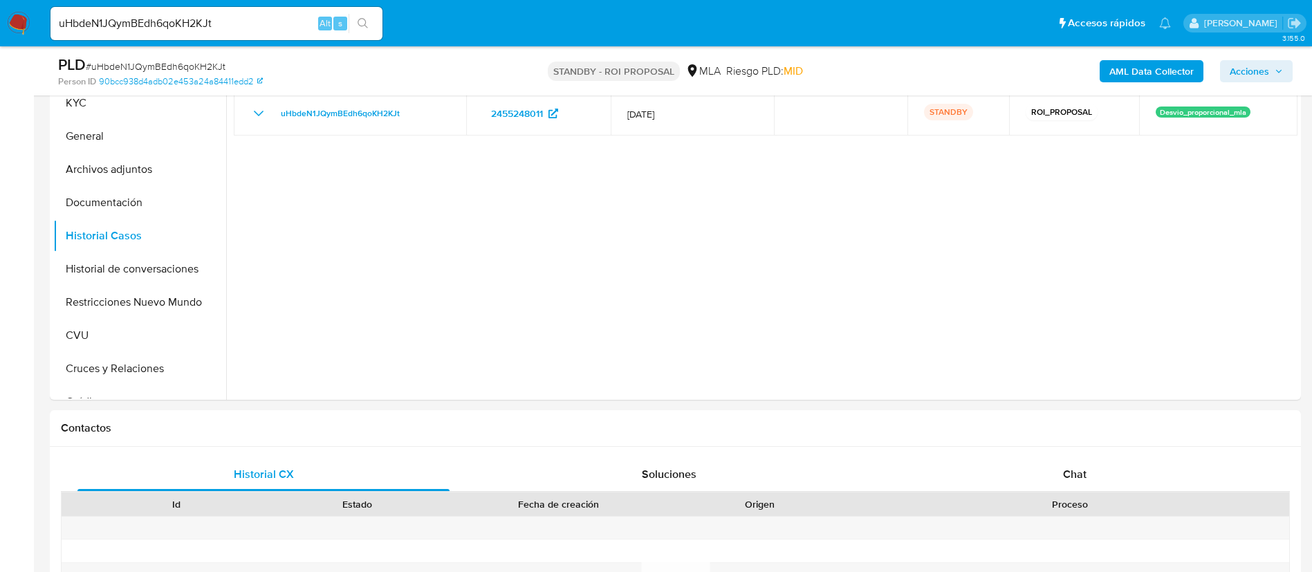
scroll to position [208, 0]
click at [118, 311] on button "Restricciones Nuevo Mundo" at bounding box center [139, 302] width 173 height 33
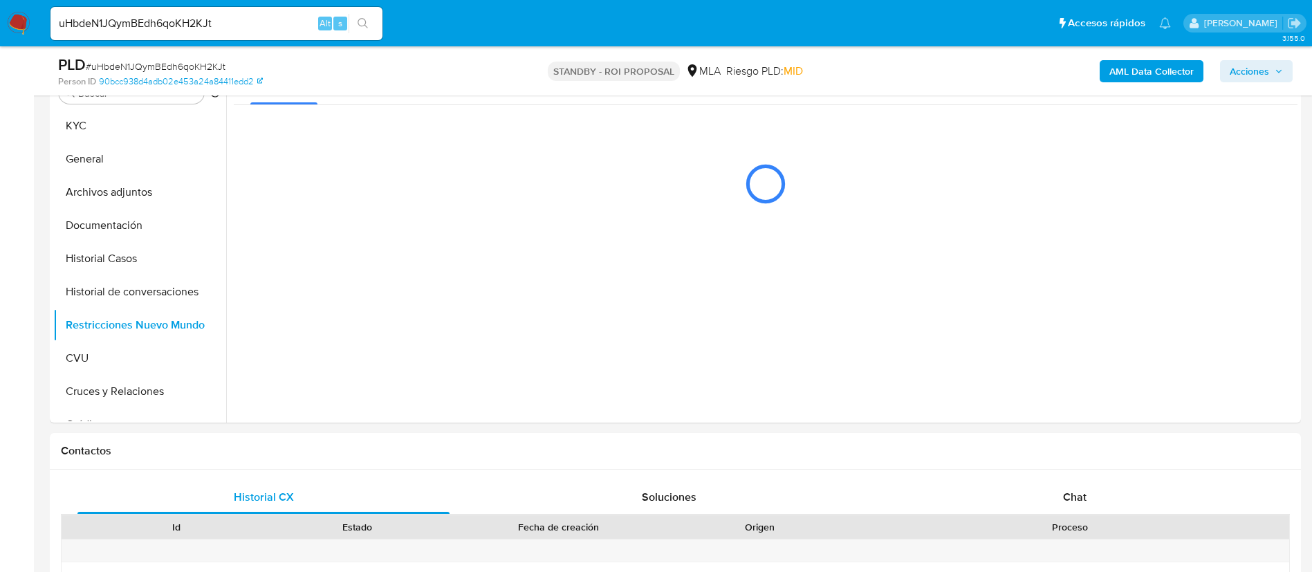
scroll to position [311, 0]
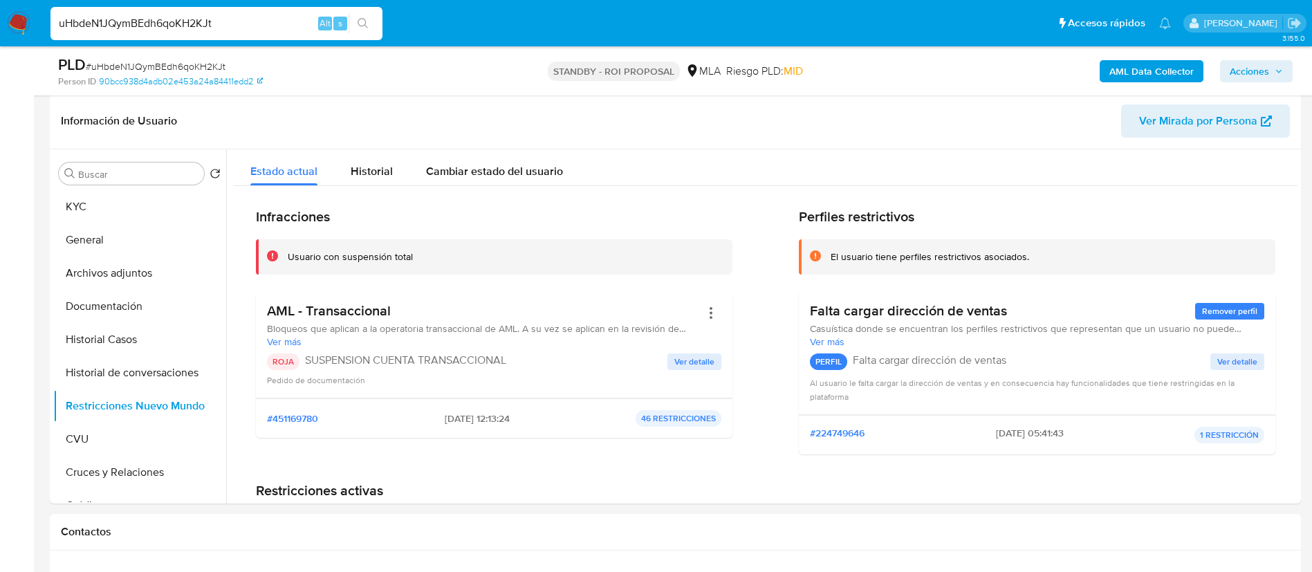
click at [275, 15] on input "uHbdeN1JQymBEdh6qoKH2KJt" at bounding box center [217, 24] width 332 height 18
paste input "JcopqA0bL8fRhZtqhY4dqqtq"
type input "JcopqA0bL8fRhZtqhY4dqqtq"
click at [367, 26] on icon "search-icon" at bounding box center [363, 23] width 11 height 11
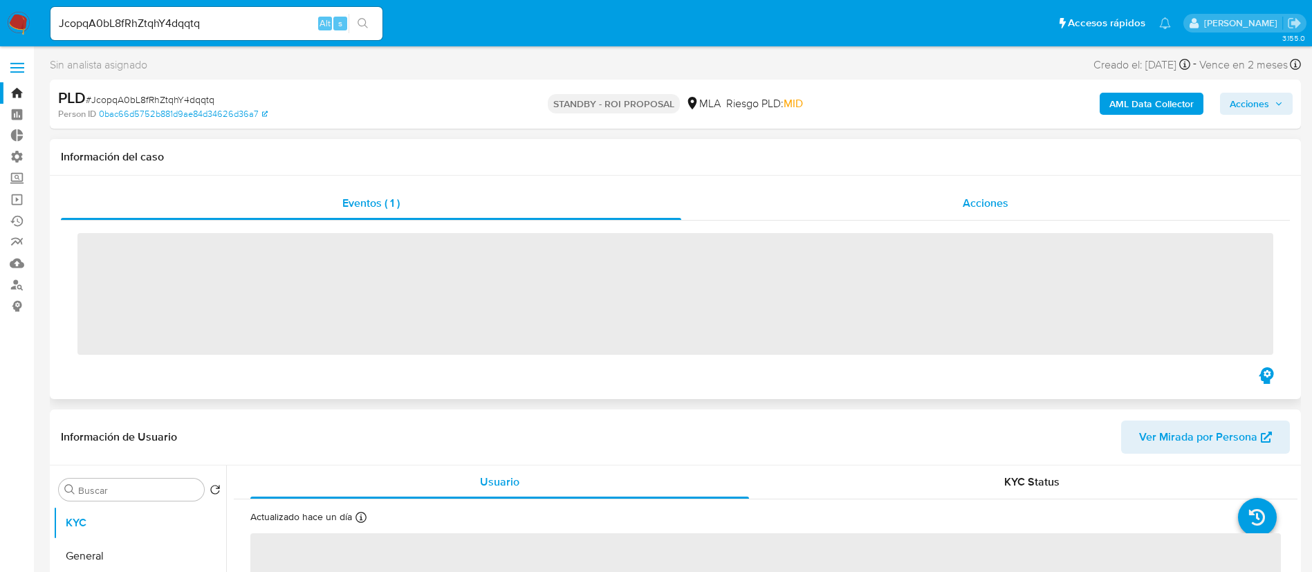
click at [917, 210] on div "Acciones" at bounding box center [985, 203] width 609 height 33
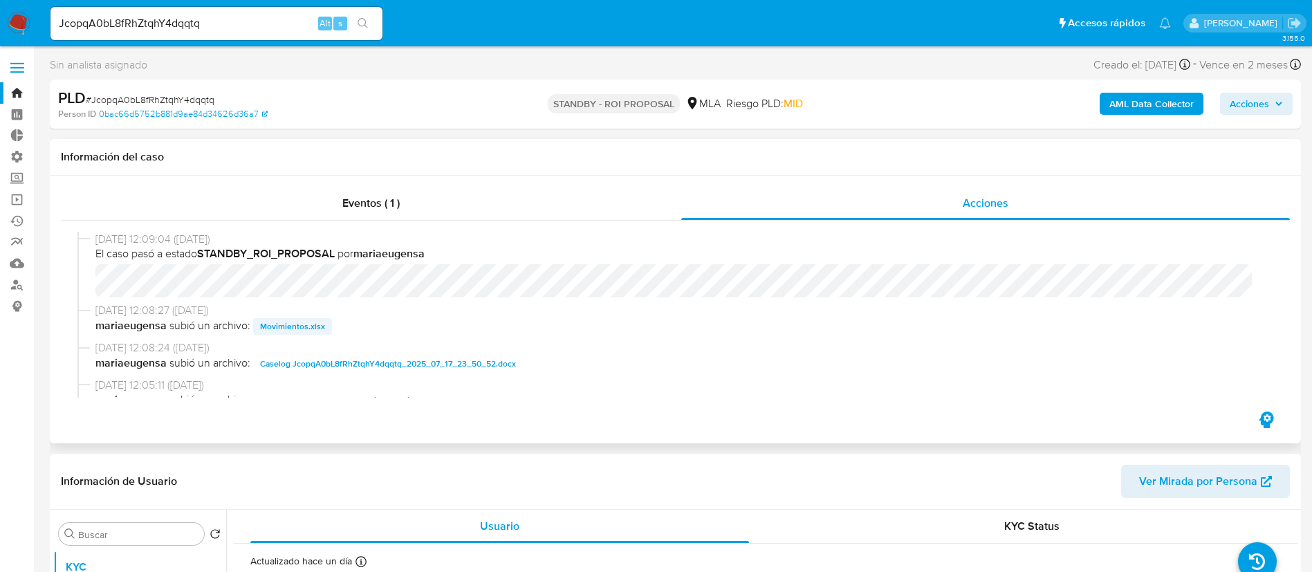
select select "10"
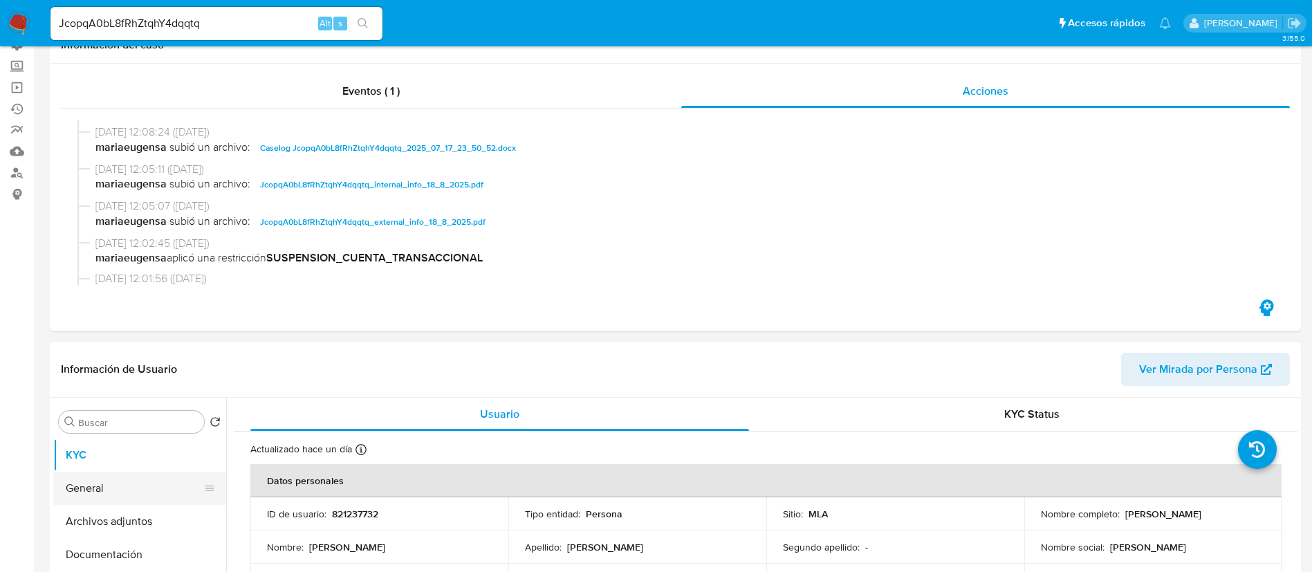
scroll to position [208, 0]
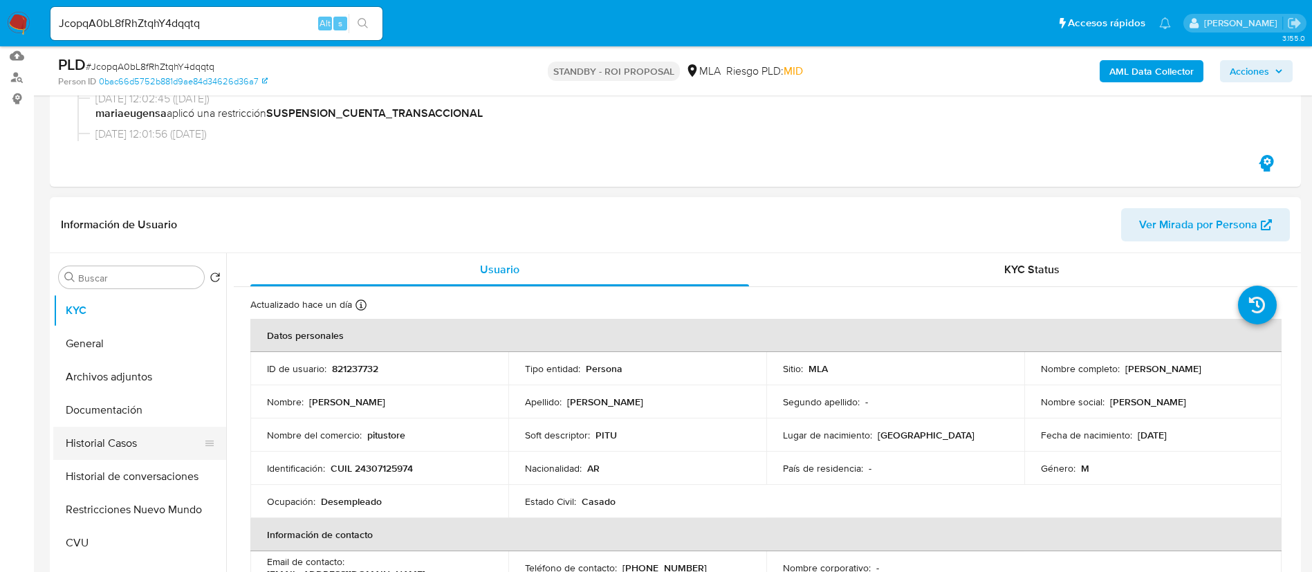
click at [123, 447] on button "Historial Casos" at bounding box center [134, 443] width 162 height 33
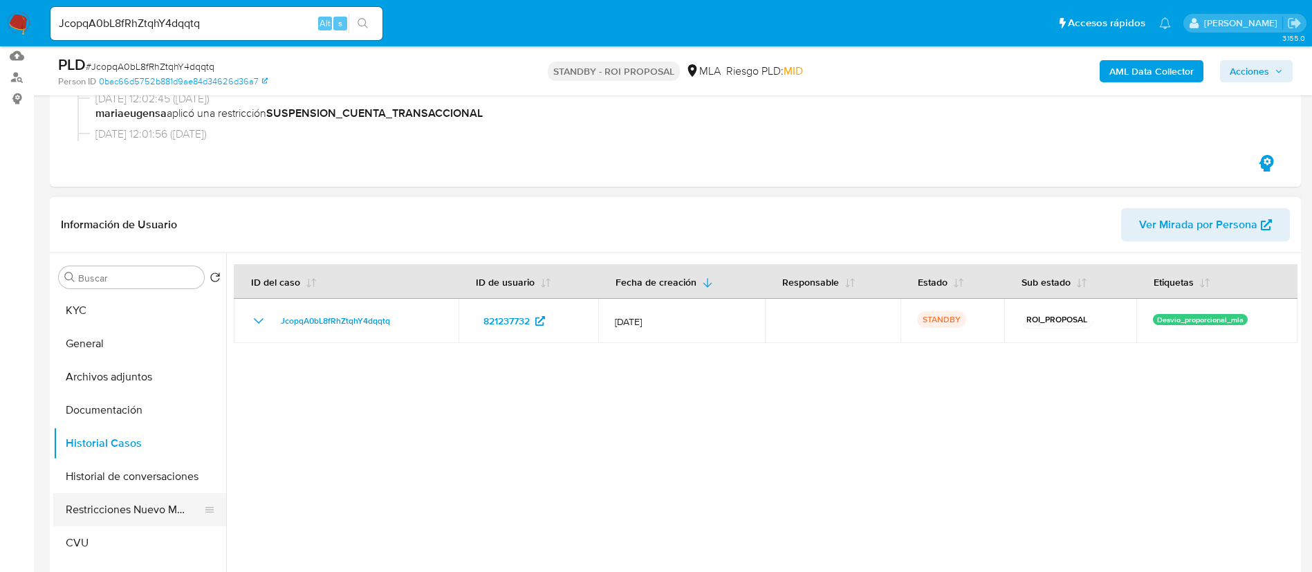
click at [134, 504] on button "Restricciones Nuevo Mundo" at bounding box center [134, 509] width 162 height 33
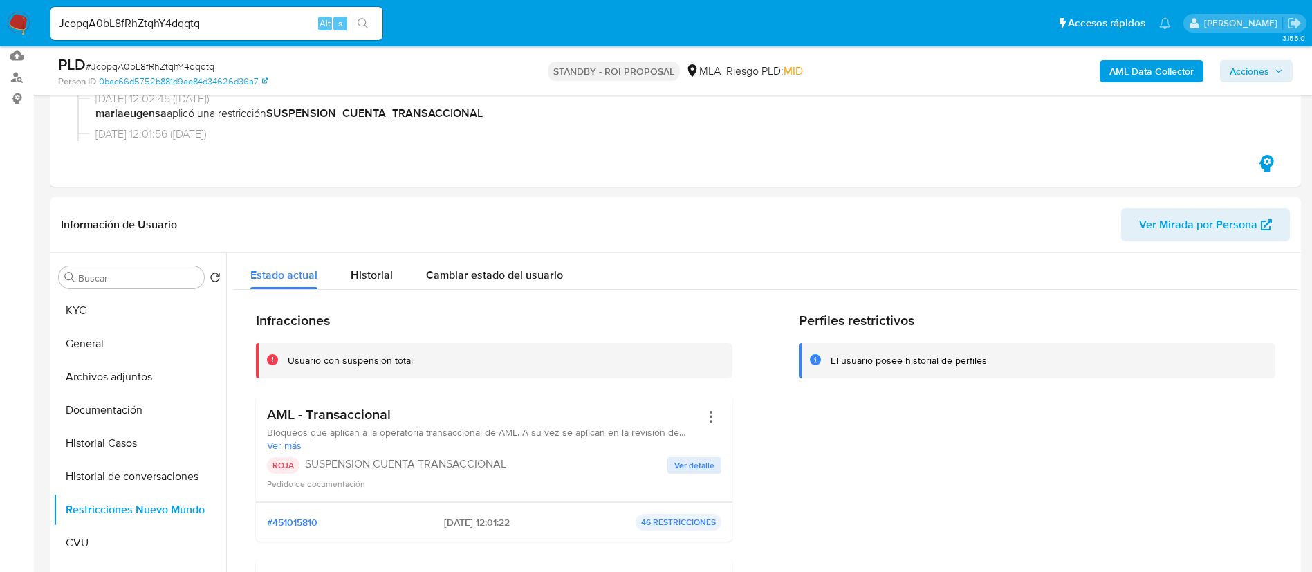
click at [267, 21] on input "JcopqA0bL8fRhZtqhY4dqqtq" at bounding box center [217, 24] width 332 height 18
paste input "ldrCrgv7cvkyJZf527iGkKl0"
type input "ldrCrgv7cvkyJZf527iGkKl0"
click at [362, 24] on icon "search-icon" at bounding box center [363, 23] width 11 height 11
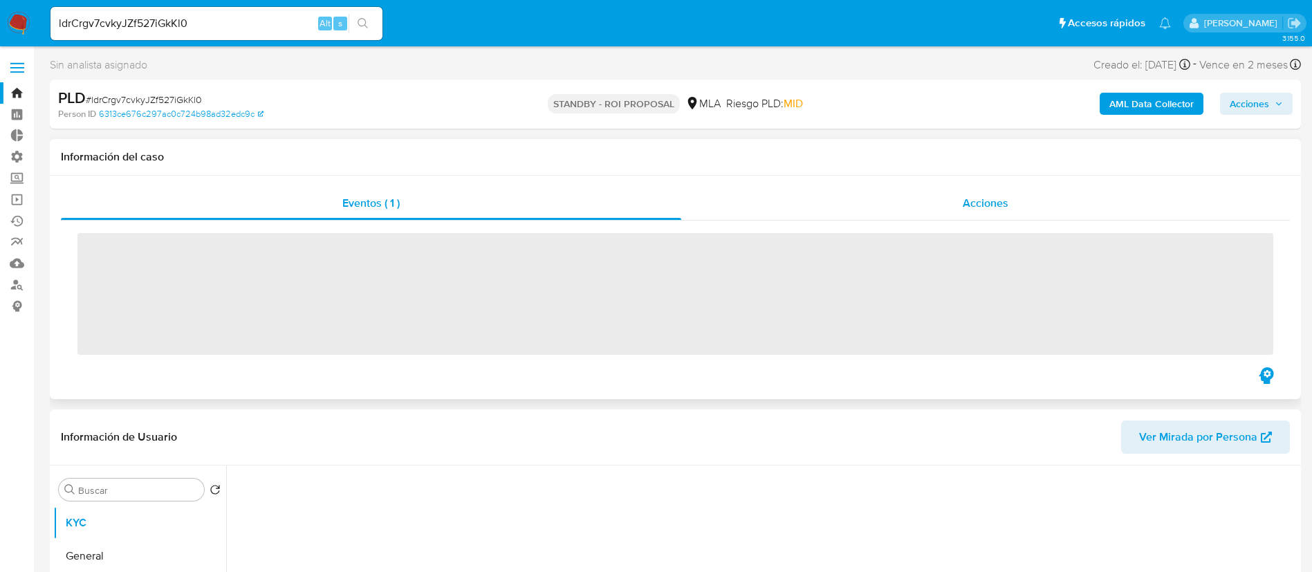
click at [965, 199] on span "Acciones" at bounding box center [986, 203] width 46 height 16
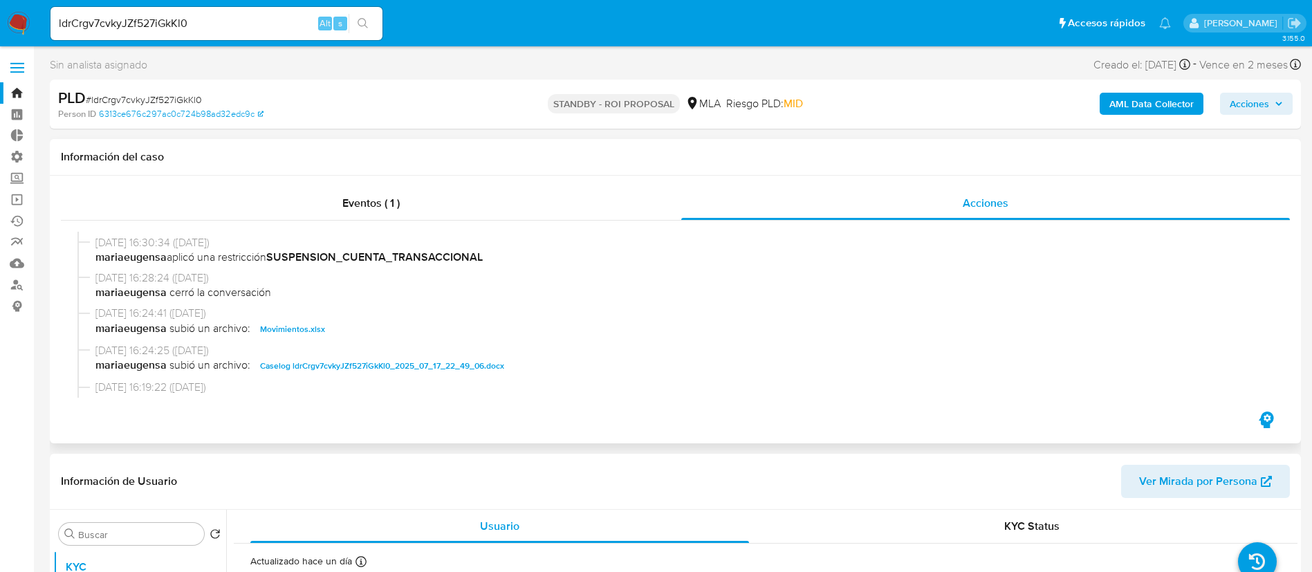
select select "10"
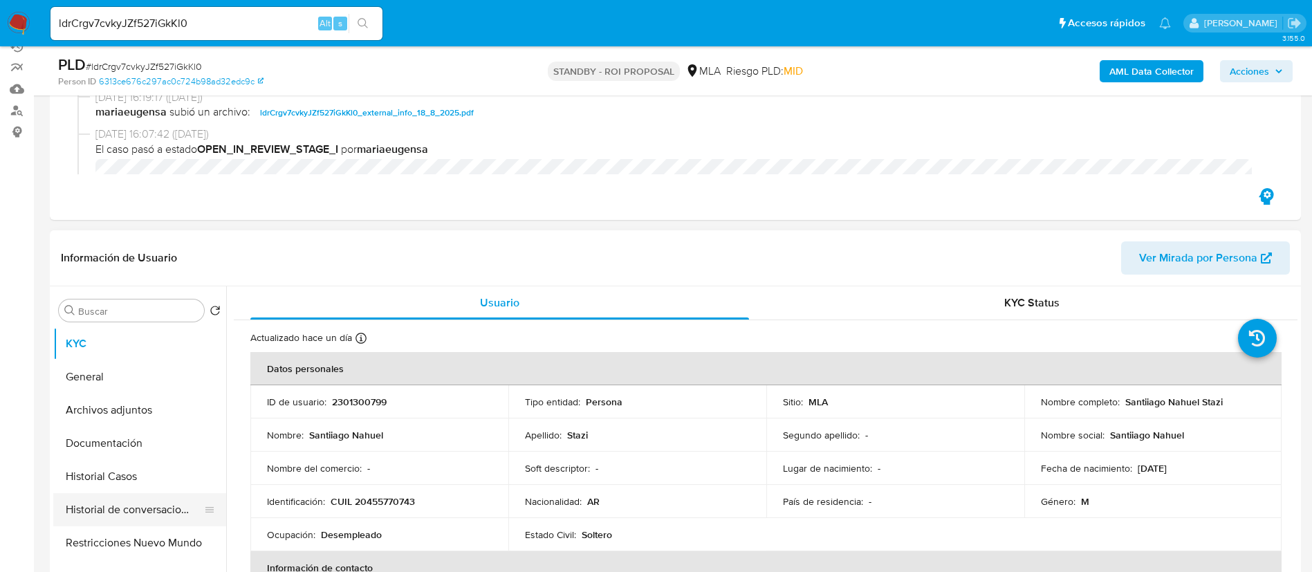
scroll to position [311, 0]
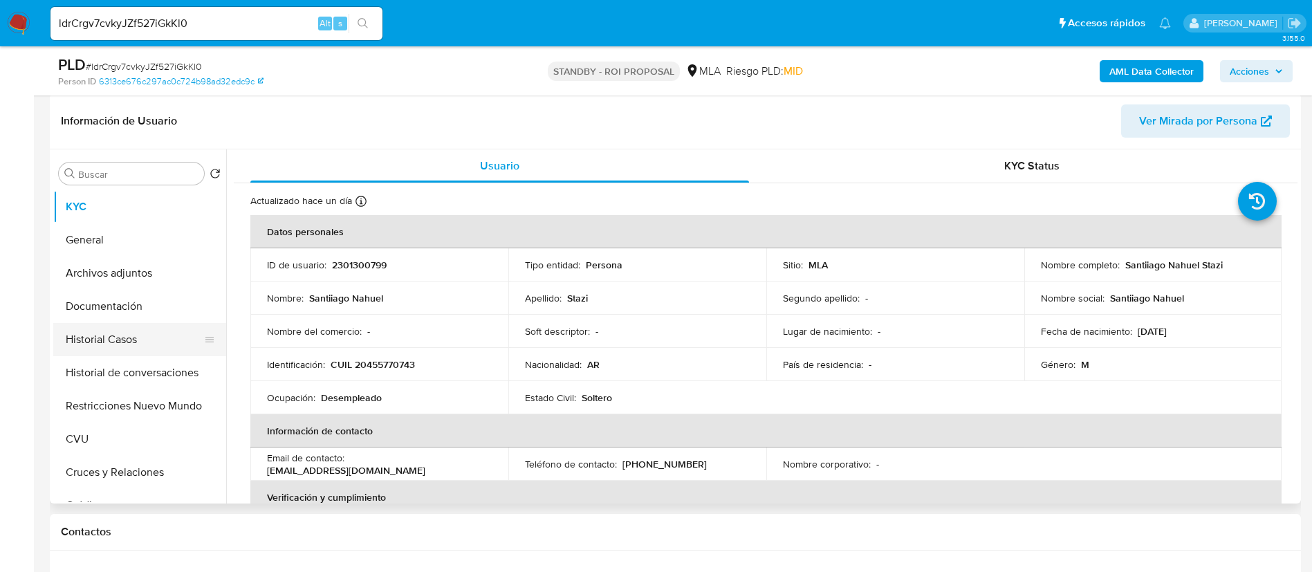
click at [157, 338] on button "Historial Casos" at bounding box center [134, 339] width 162 height 33
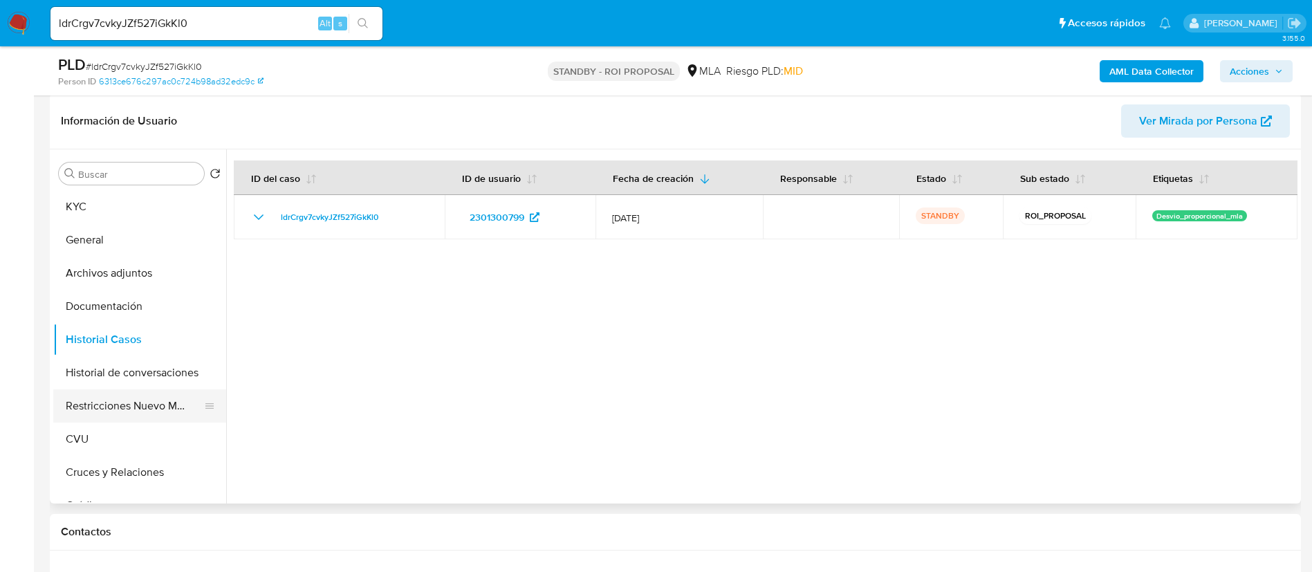
click at [130, 398] on button "Restricciones Nuevo Mundo" at bounding box center [134, 405] width 162 height 33
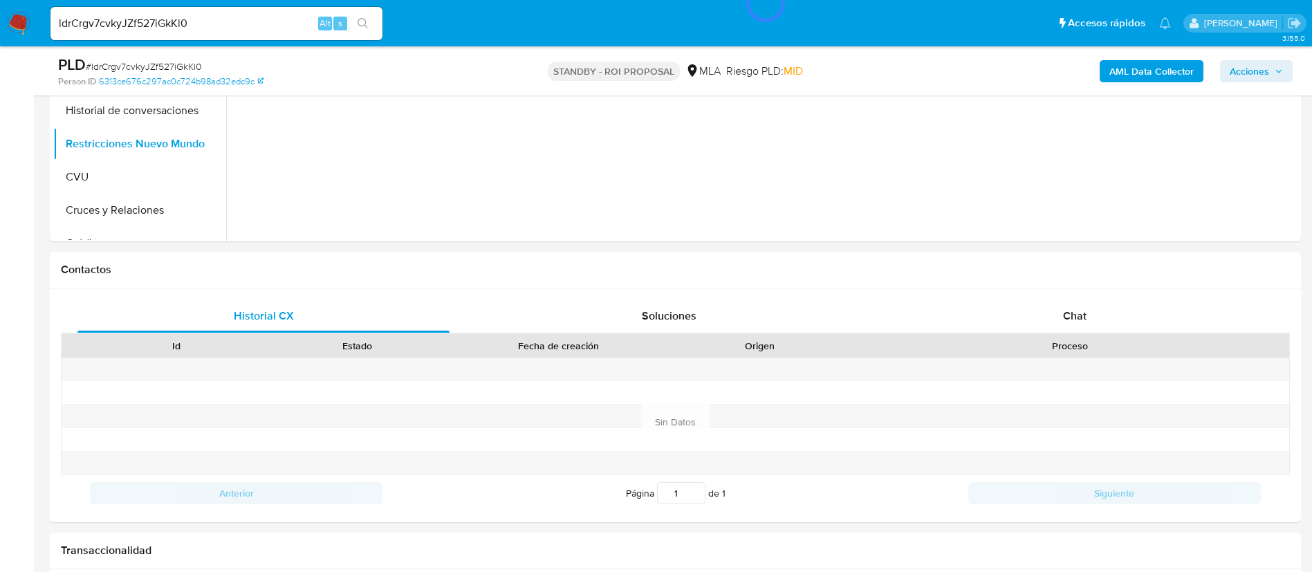
scroll to position [208, 0]
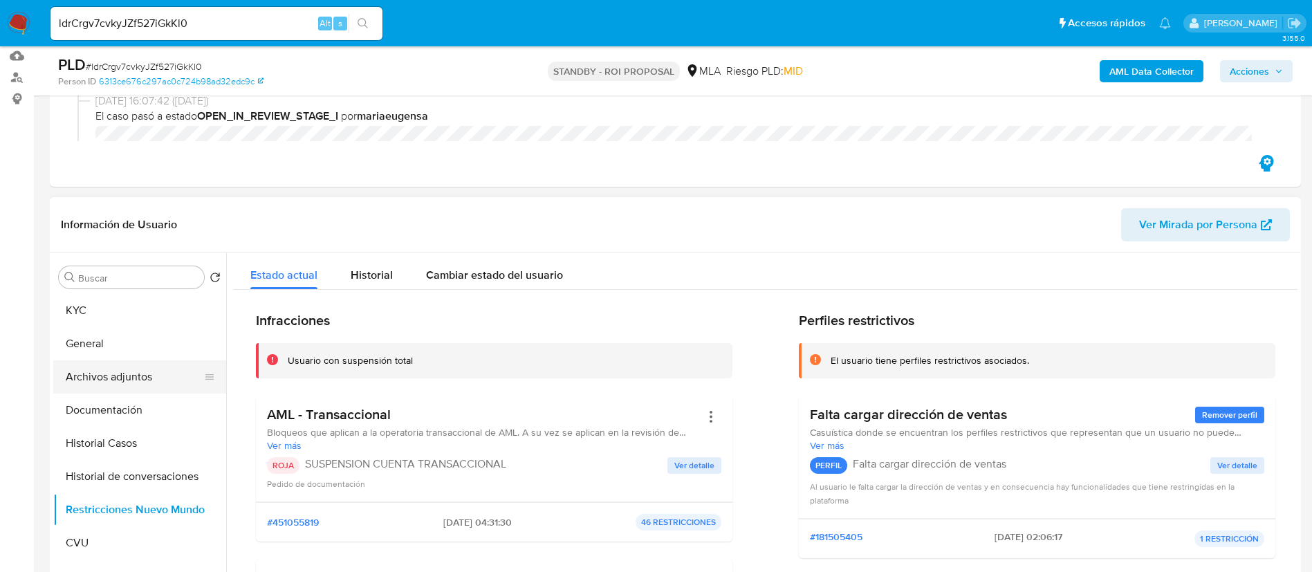
click at [136, 371] on button "Archivos adjuntos" at bounding box center [134, 376] width 162 height 33
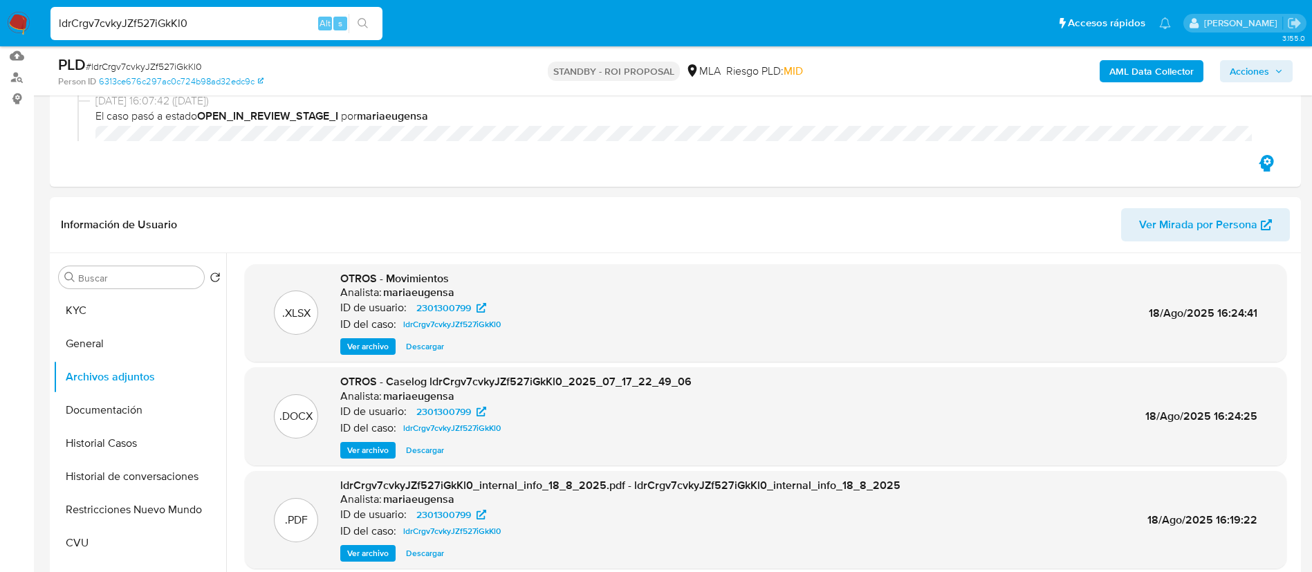
click at [266, 18] on input "ldrCrgv7cvkyJZf527iGkKl0" at bounding box center [217, 24] width 332 height 18
paste input "rog0Lsg31yMjhsVRw4uxwMw6"
type input "rog0Lsg31yMjhsVRw4uxwMw6"
click at [375, 23] on button "search-icon" at bounding box center [363, 23] width 28 height 19
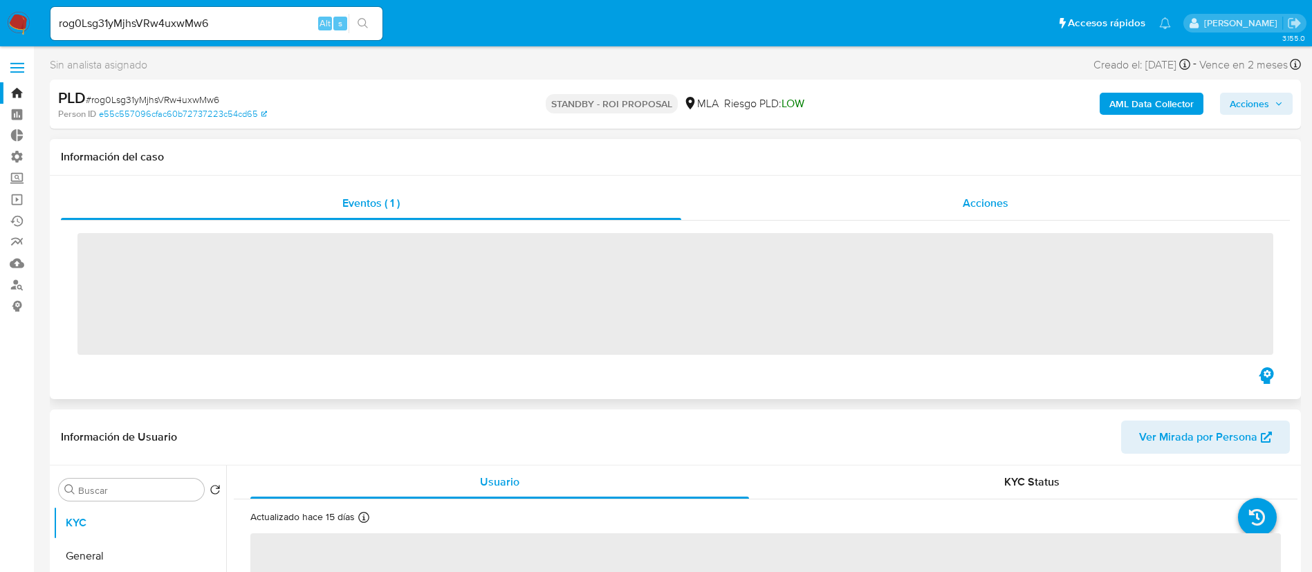
click at [930, 192] on div "Acciones" at bounding box center [985, 203] width 609 height 33
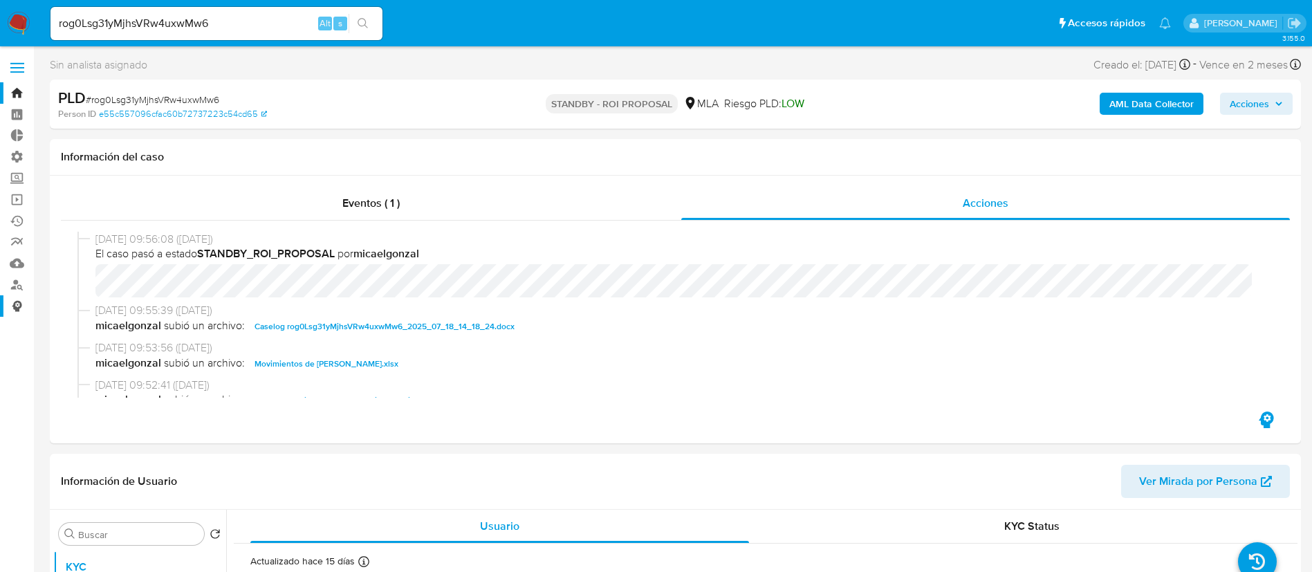
select select "10"
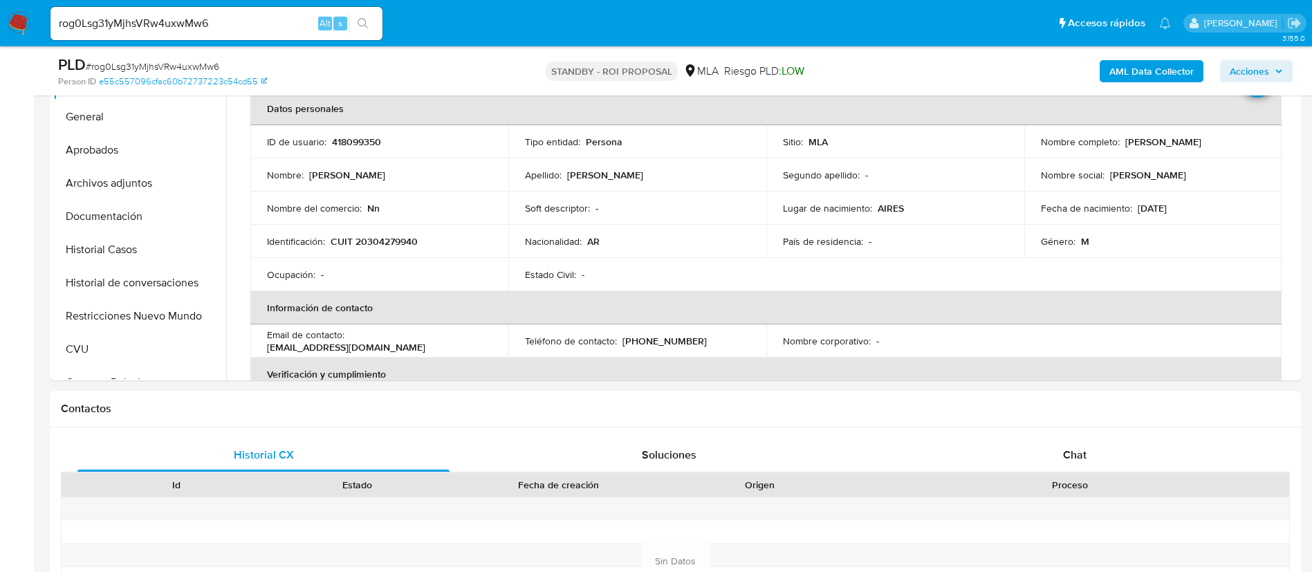
scroll to position [369, 0]
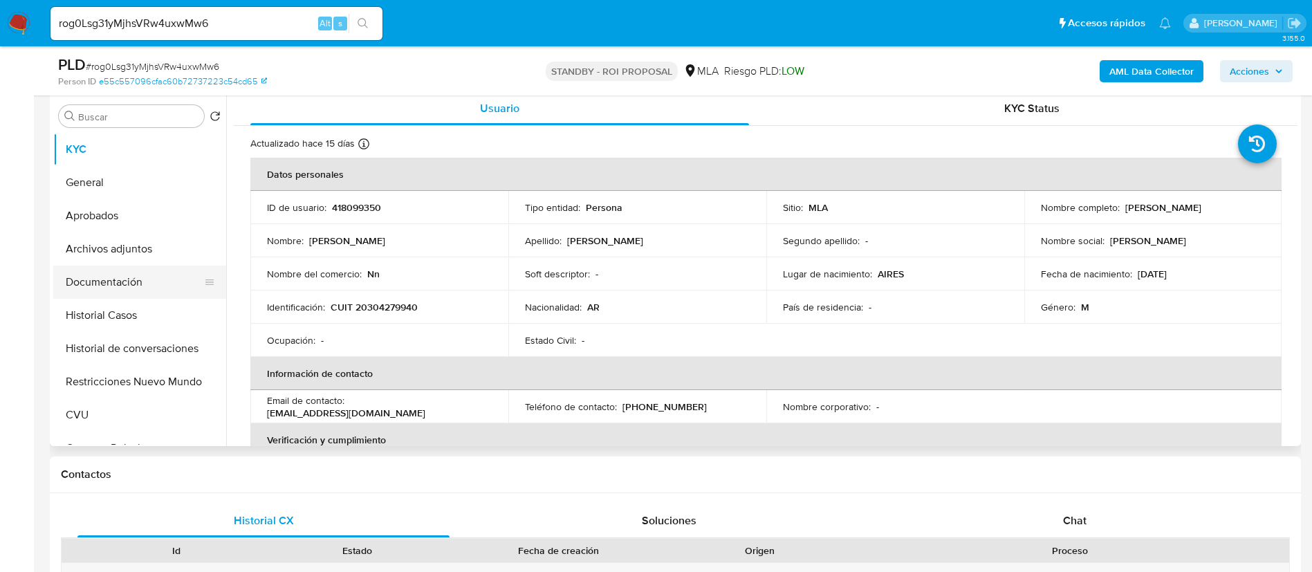
click at [136, 277] on button "Documentación" at bounding box center [134, 282] width 162 height 33
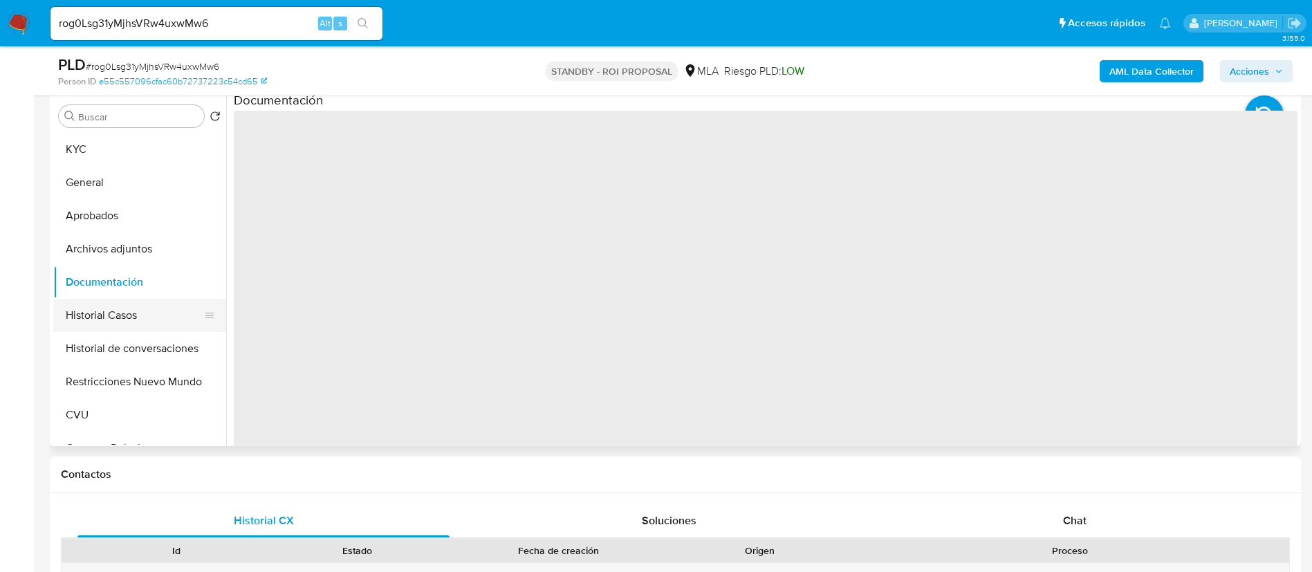
click at [141, 320] on button "Historial Casos" at bounding box center [134, 315] width 162 height 33
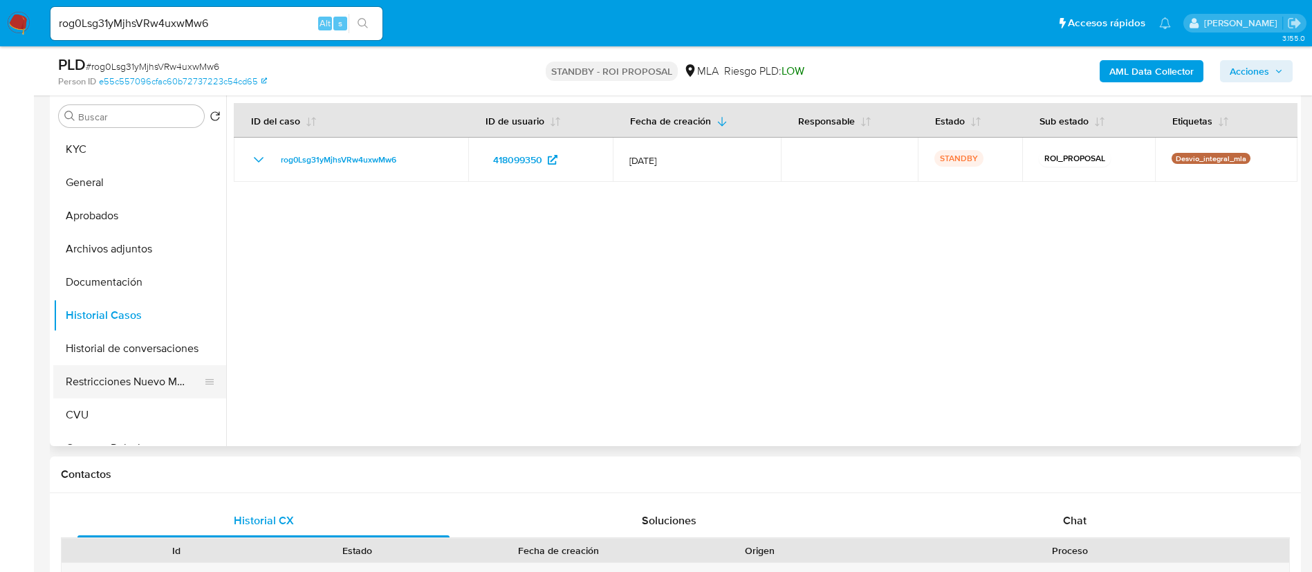
click at [160, 386] on button "Restricciones Nuevo Mundo" at bounding box center [134, 381] width 162 height 33
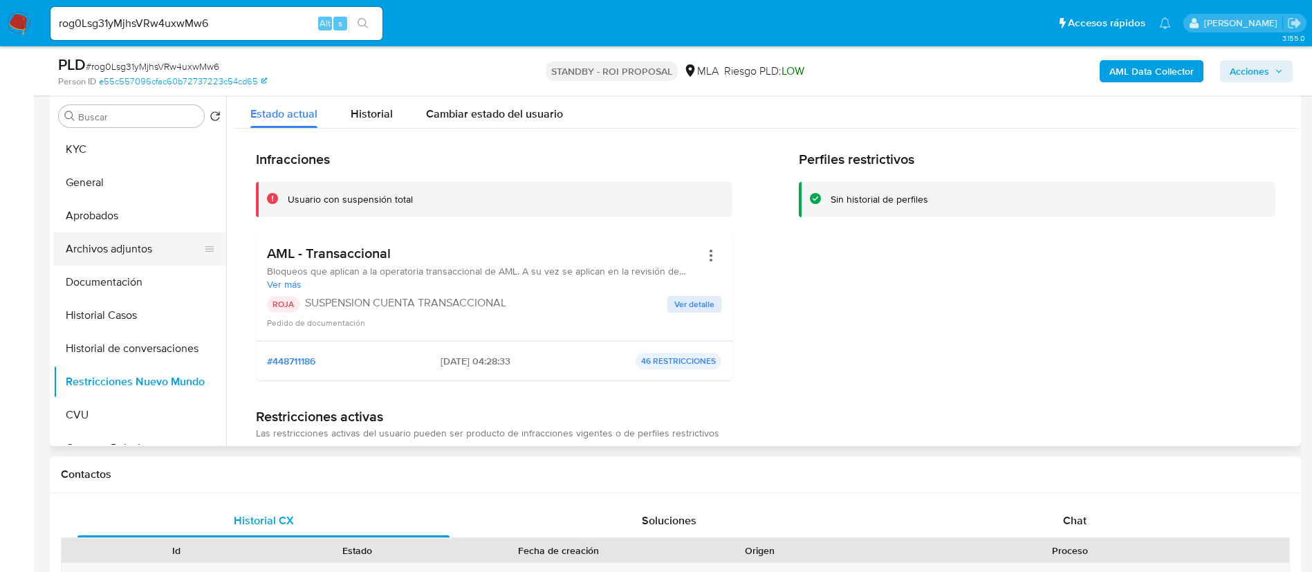
click at [143, 255] on button "Archivos adjuntos" at bounding box center [134, 248] width 162 height 33
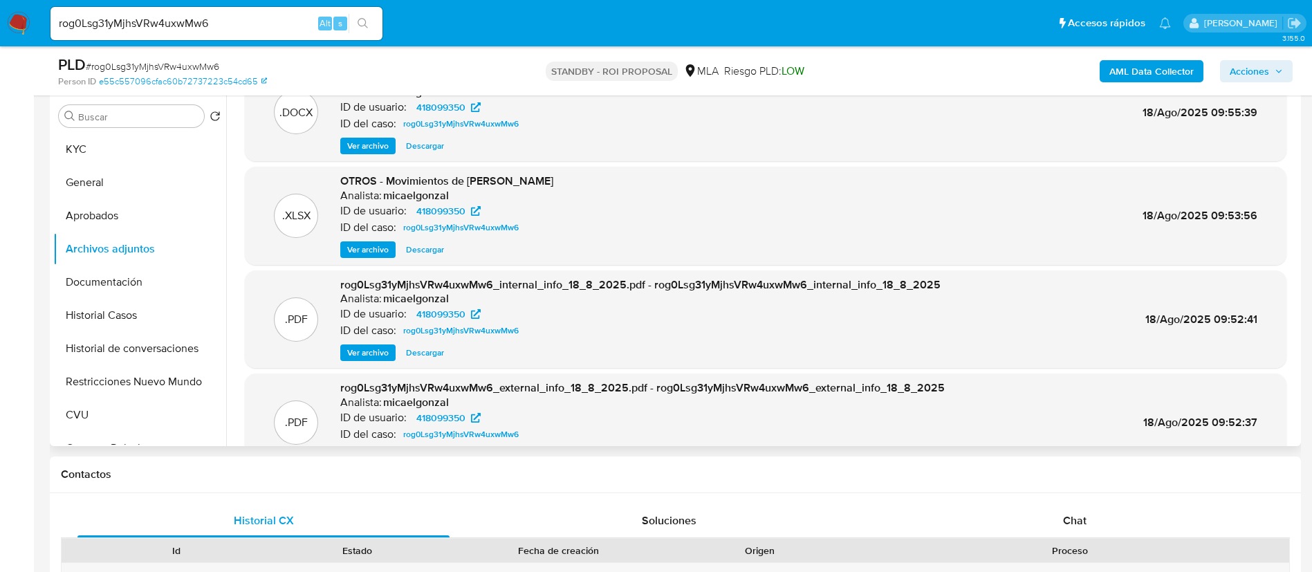
scroll to position [77, 0]
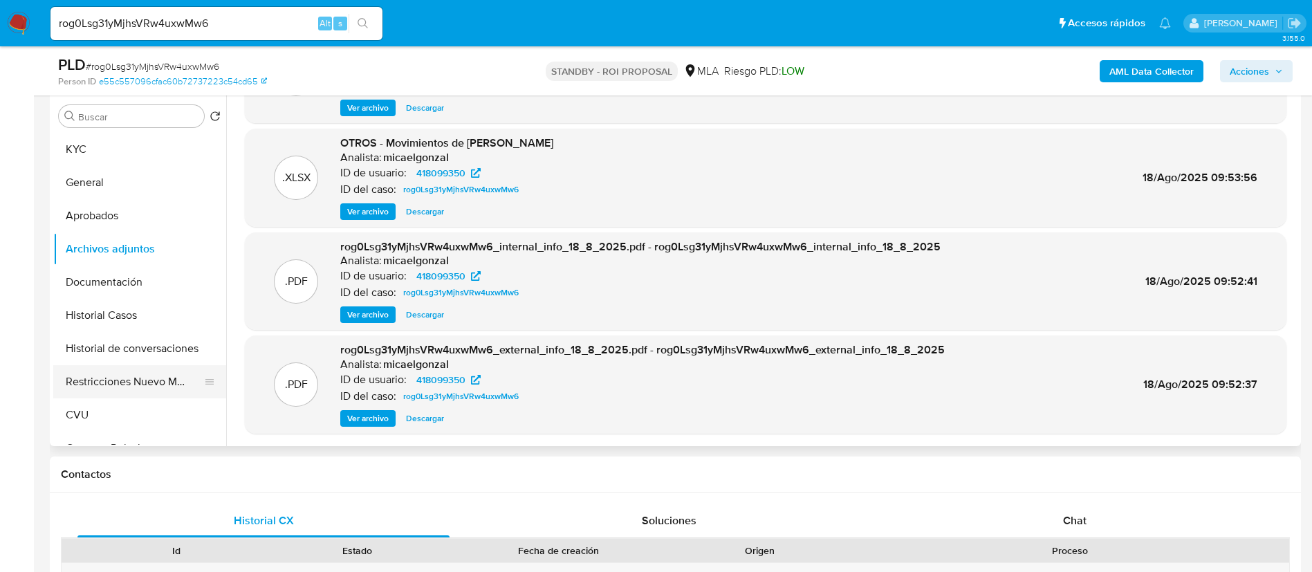
click at [145, 378] on button "Restricciones Nuevo Mundo" at bounding box center [134, 381] width 162 height 33
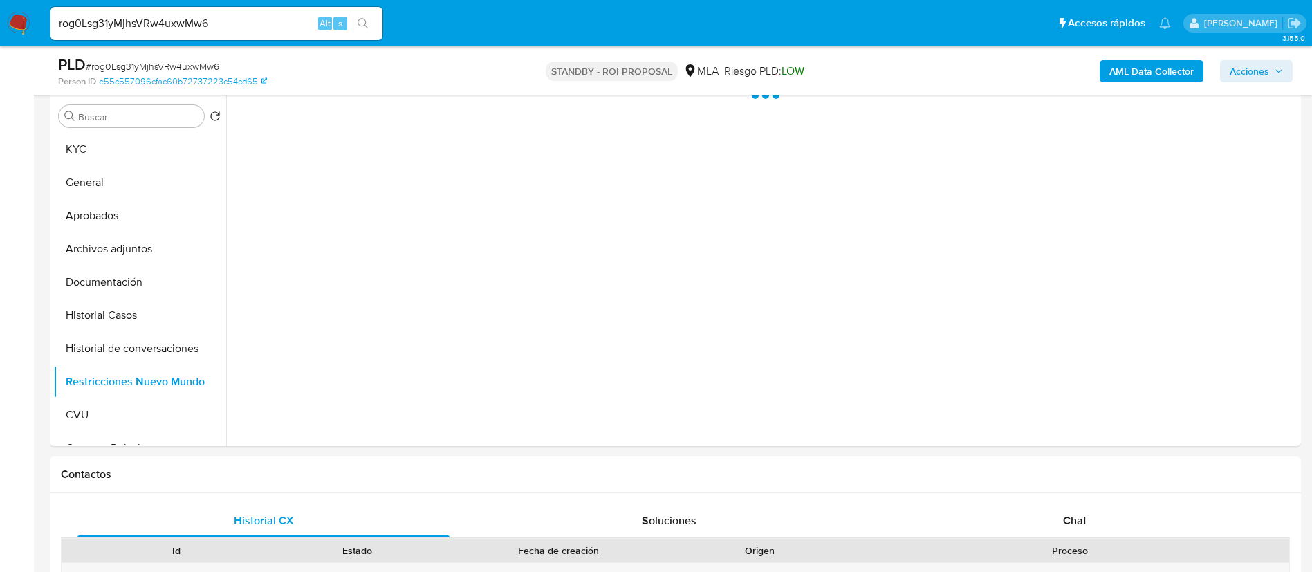
scroll to position [0, 0]
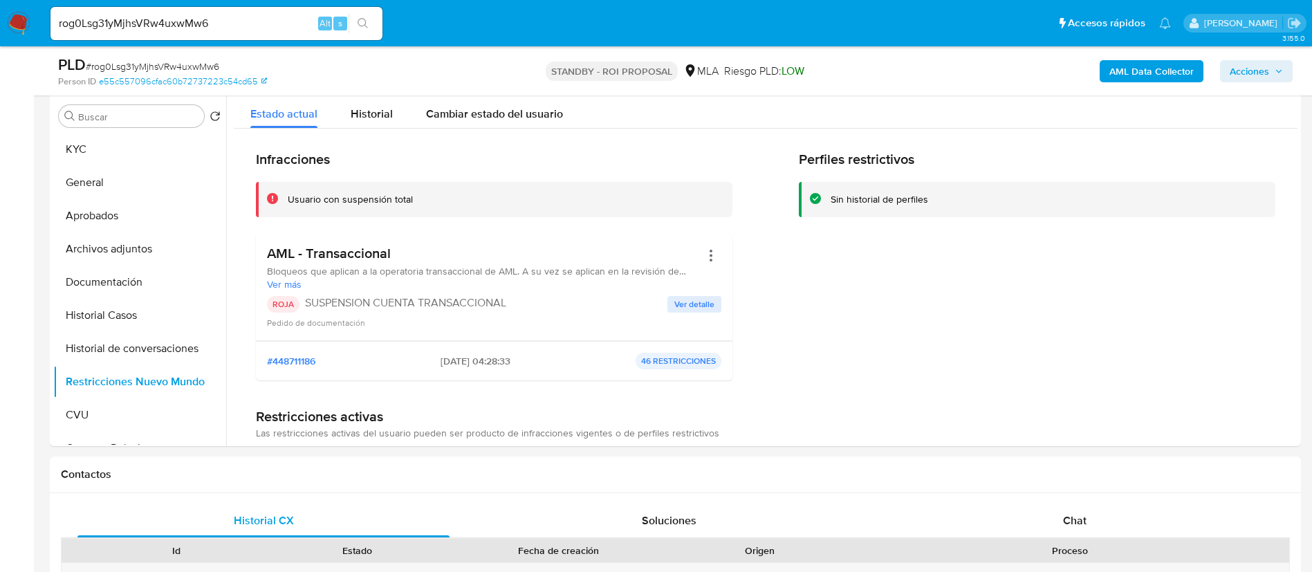
click at [270, 12] on div "rog0Lsg31yMjhsVRw4uxwMw6 Alt s" at bounding box center [217, 23] width 332 height 33
click at [264, 31] on input "rog0Lsg31yMjhsVRw4uxwMw6" at bounding box center [217, 24] width 332 height 18
paste input "nJSf1kwkWKHBoyl9CwwHeijh"
type input "nJSf1kwkWKHBoyl9CwwHeijh"
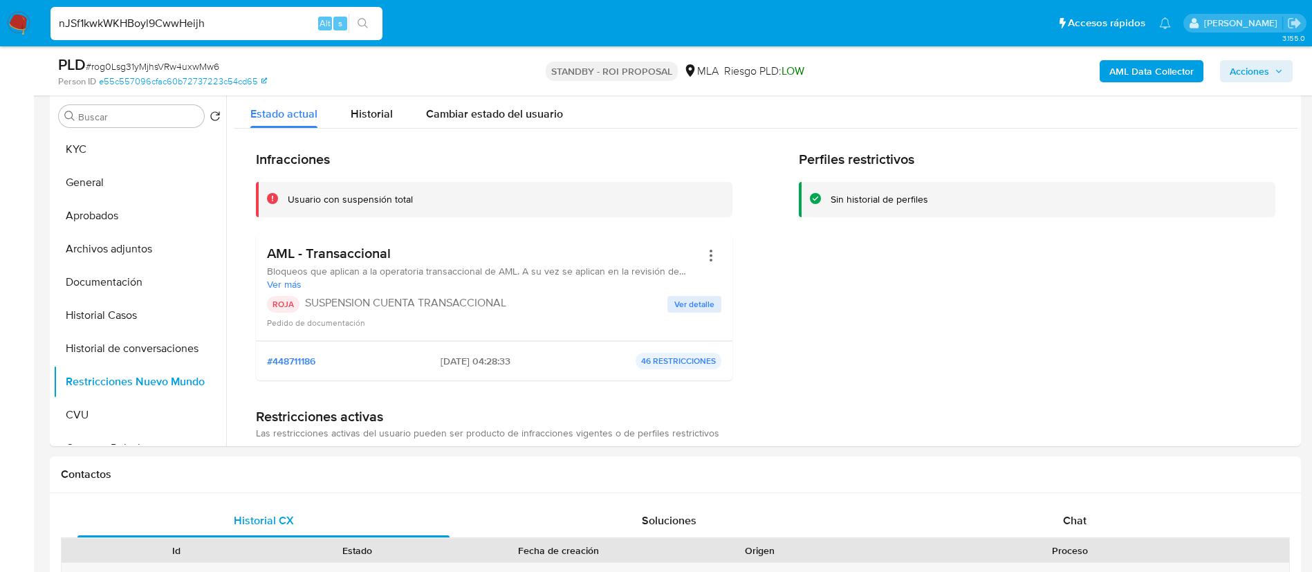
click at [376, 20] on button "search-icon" at bounding box center [363, 23] width 28 height 19
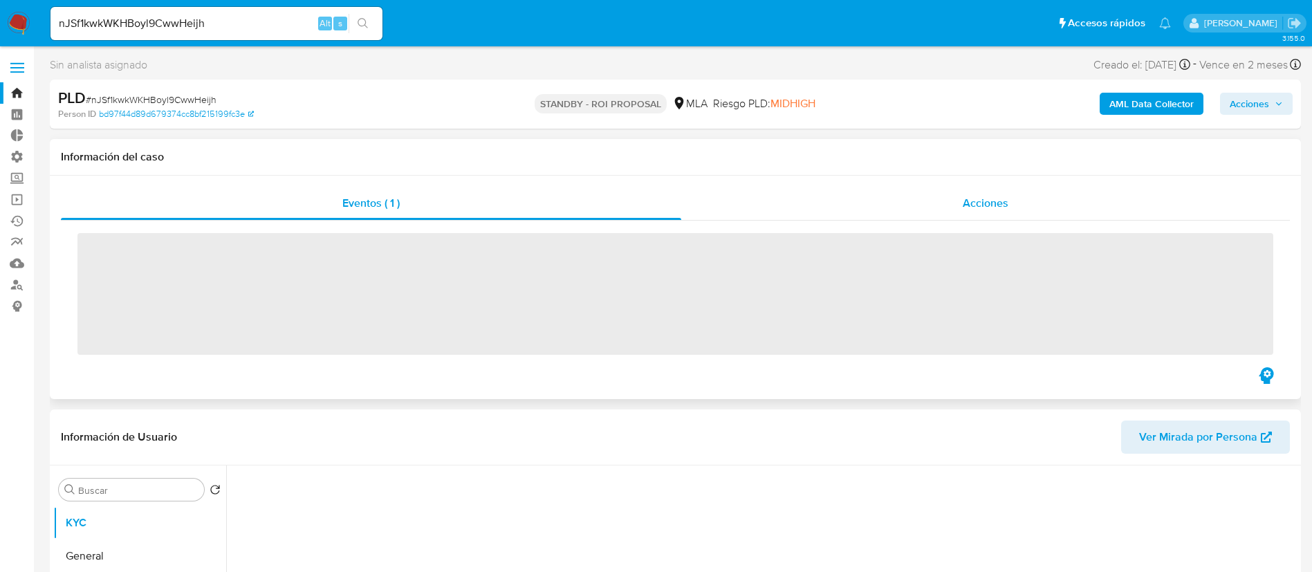
click at [1011, 196] on div "Acciones" at bounding box center [985, 203] width 609 height 33
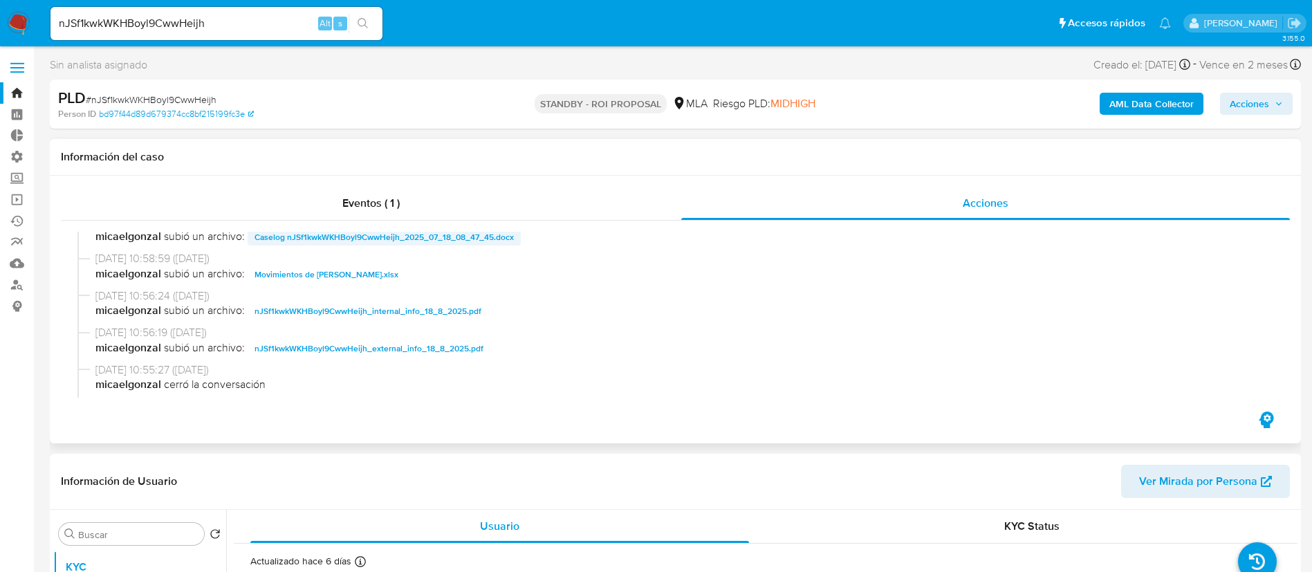
scroll to position [104, 0]
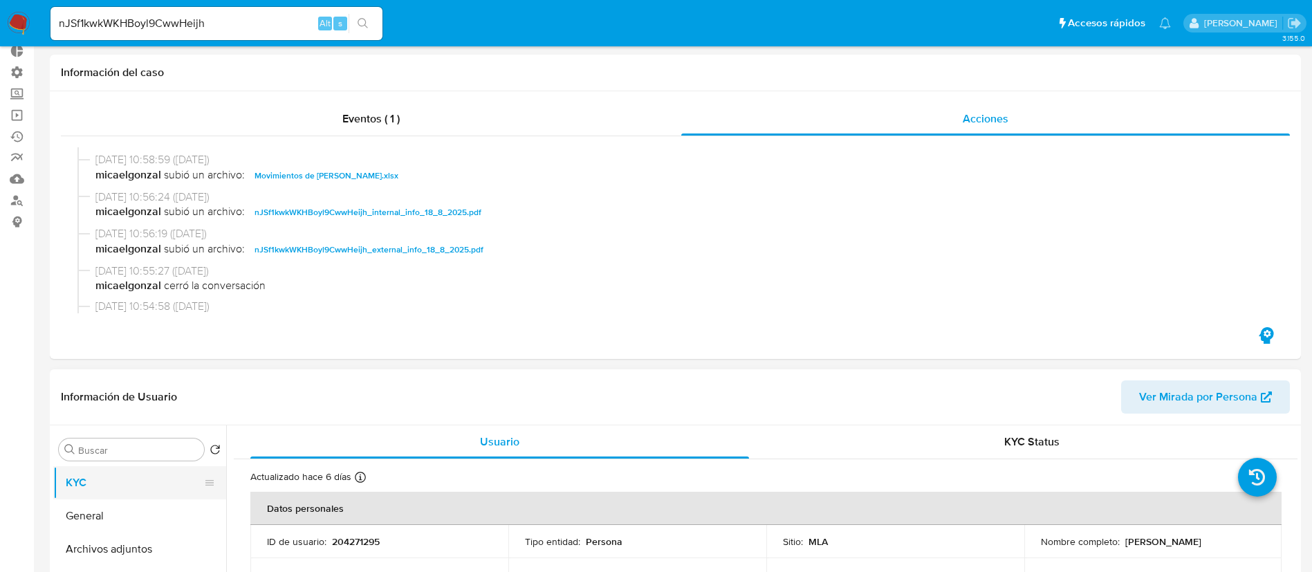
select select "10"
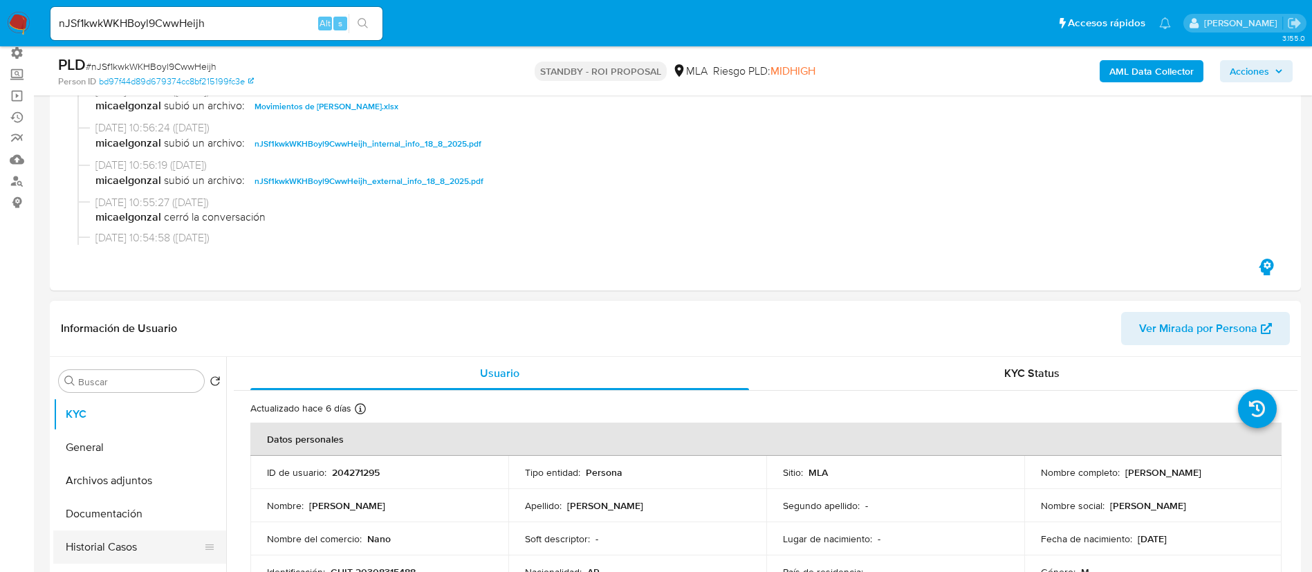
click at [104, 535] on button "Historial Casos" at bounding box center [134, 547] width 162 height 33
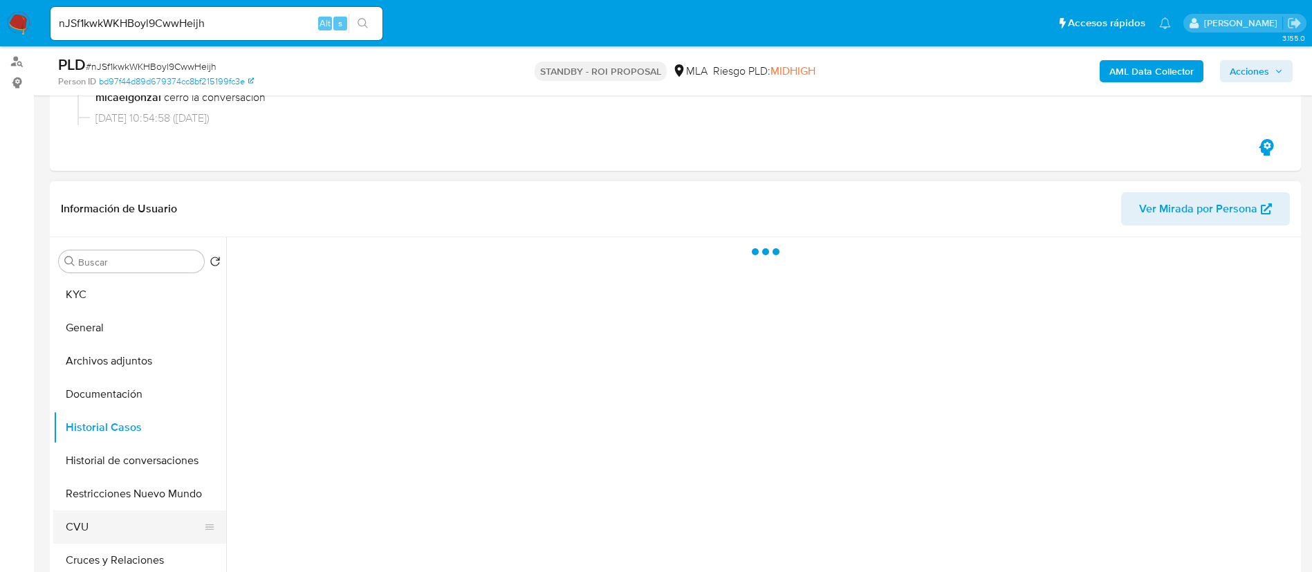
scroll to position [311, 0]
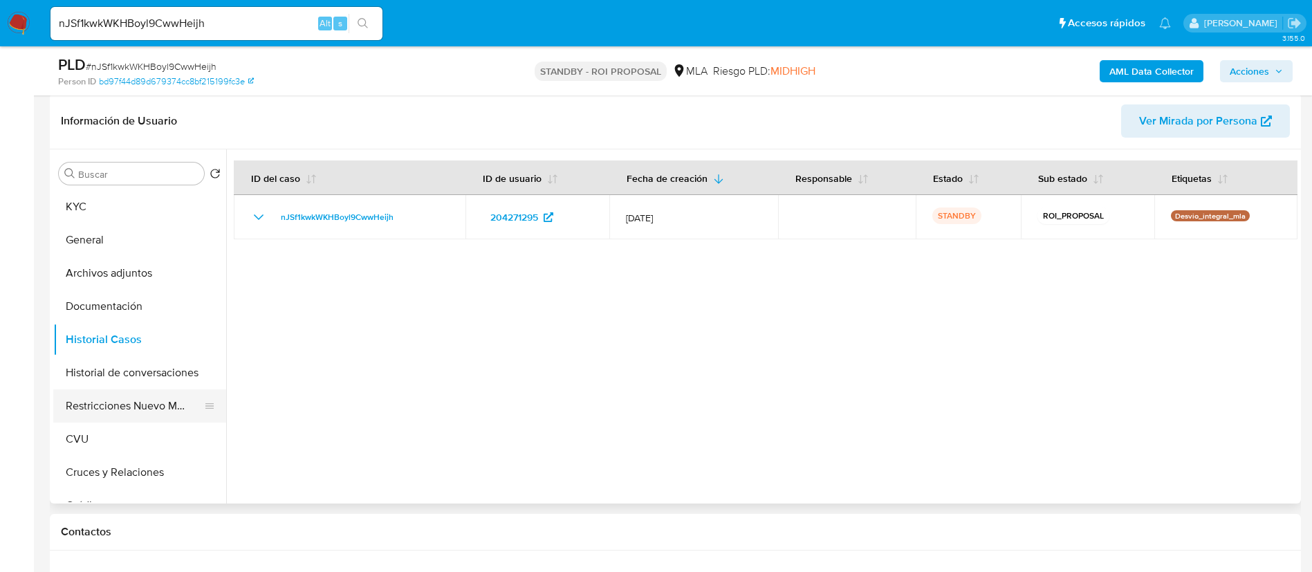
click at [128, 413] on button "Restricciones Nuevo Mundo" at bounding box center [134, 405] width 162 height 33
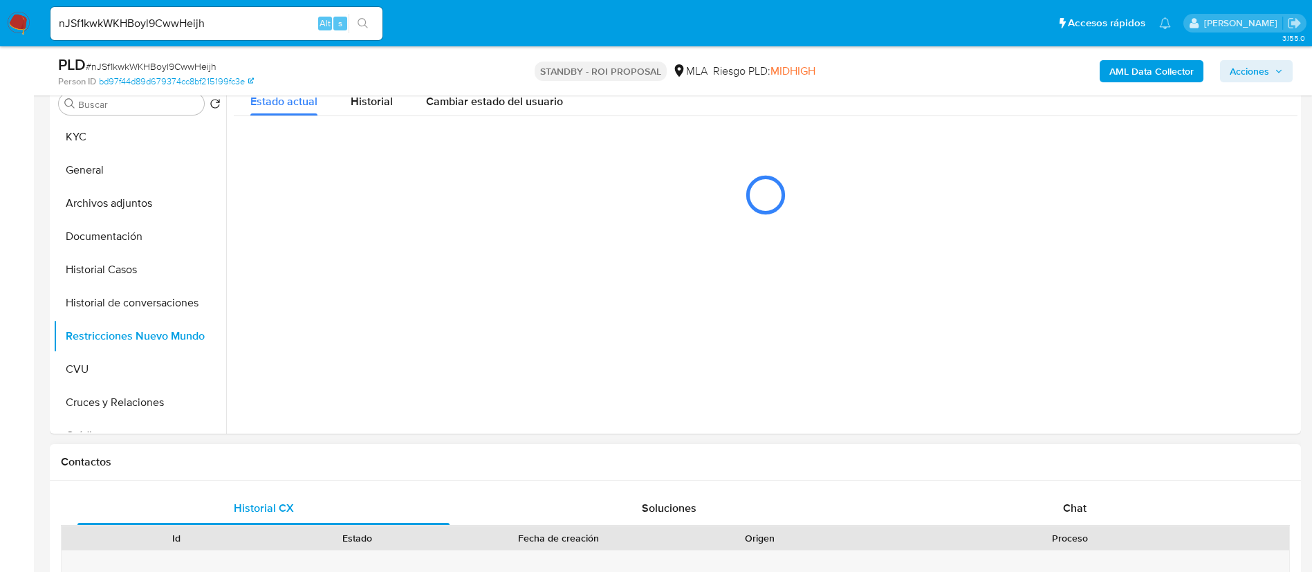
scroll to position [208, 0]
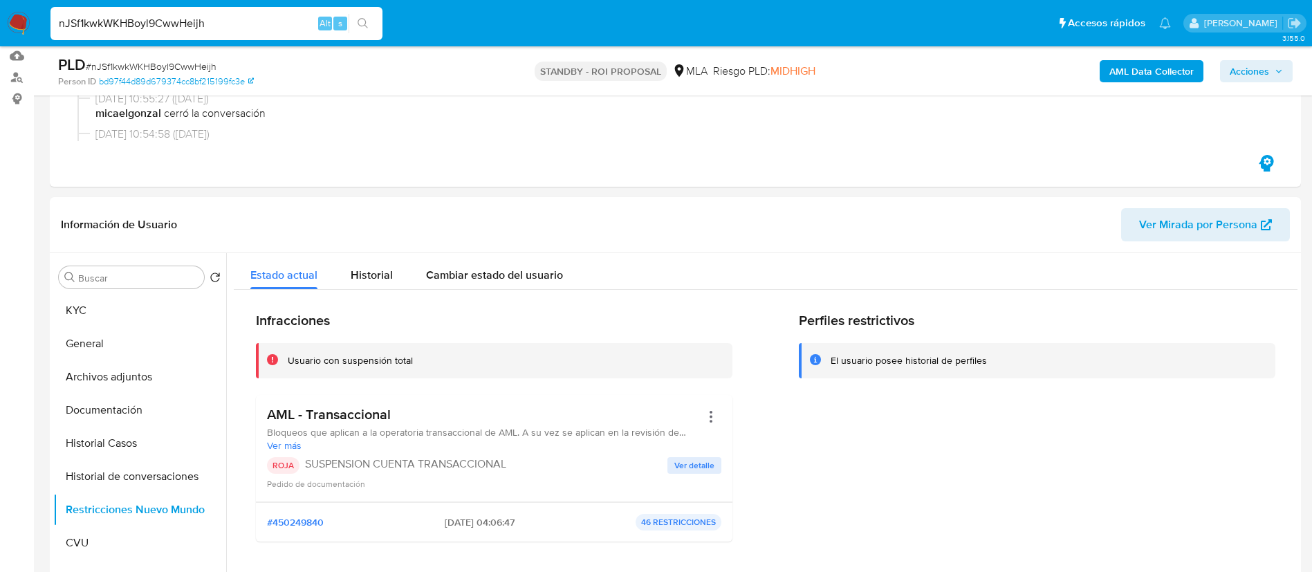
click at [246, 27] on input "nJSf1kwkWKHBoyl9CwwHeijh" at bounding box center [217, 24] width 332 height 18
paste input "HyhmNTNbOXIrUevzjSoAM0PR"
type input "HyhmNTNbOXIrUevzjSoAM0PR"
click at [365, 24] on icon "search-icon" at bounding box center [363, 23] width 10 height 10
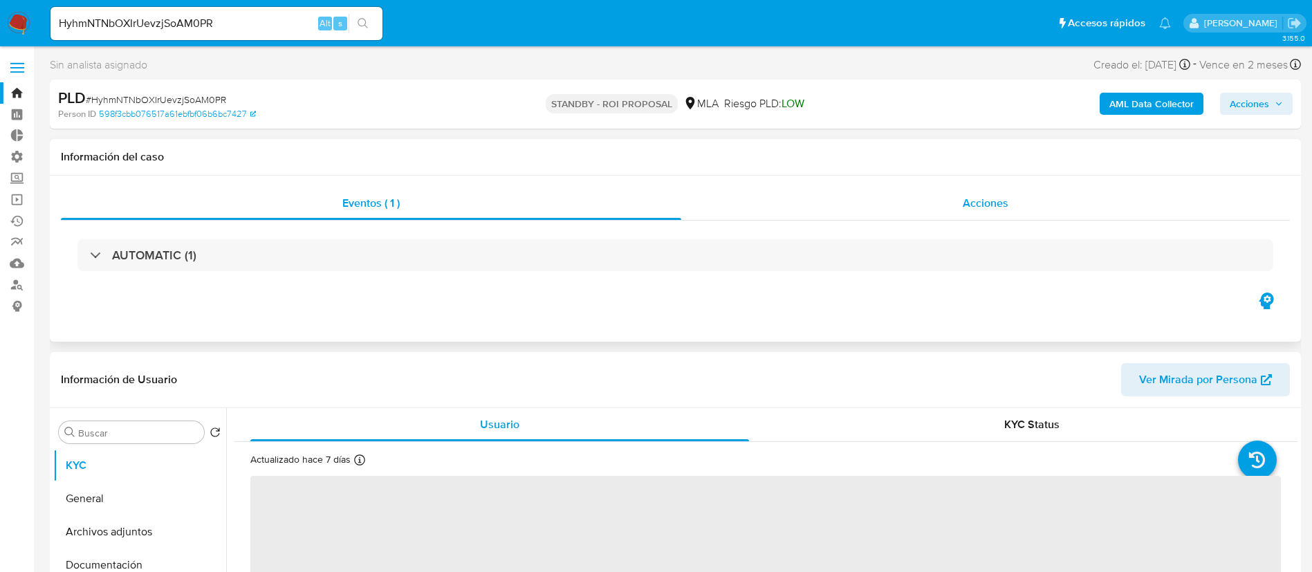
click at [1013, 201] on div "Acciones" at bounding box center [985, 203] width 609 height 33
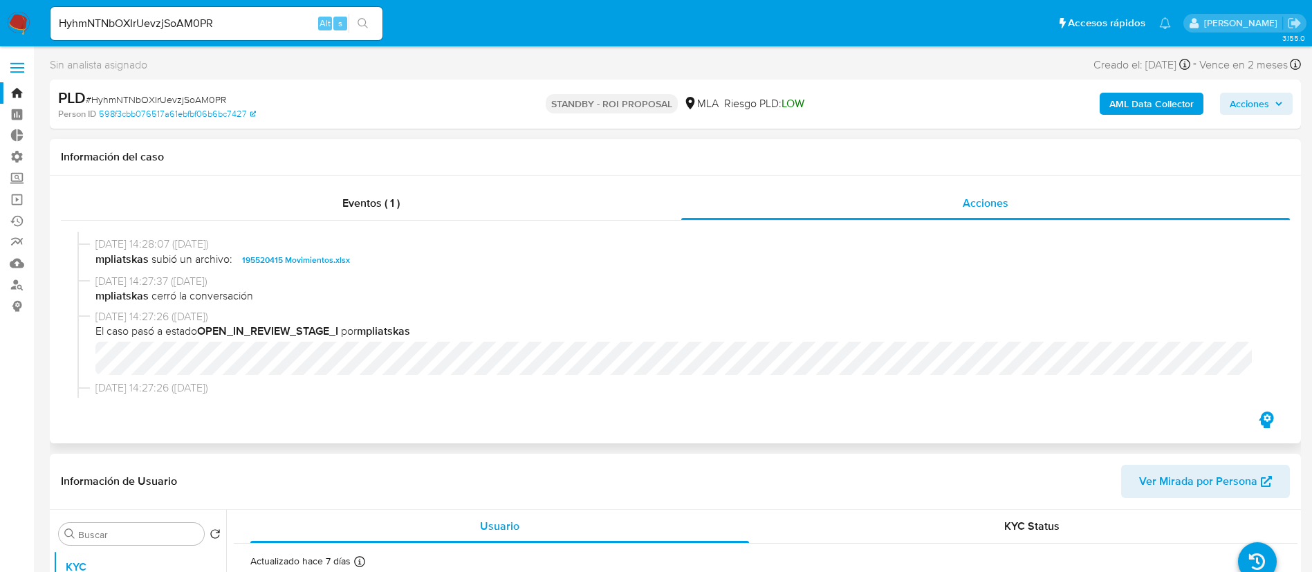
select select "10"
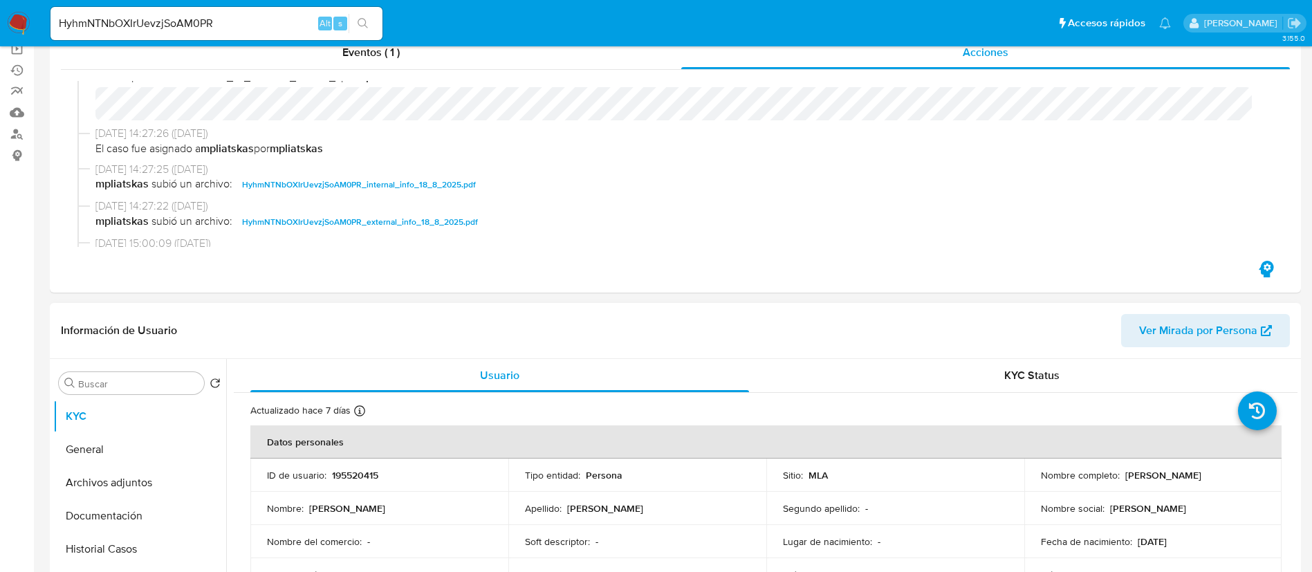
scroll to position [311, 0]
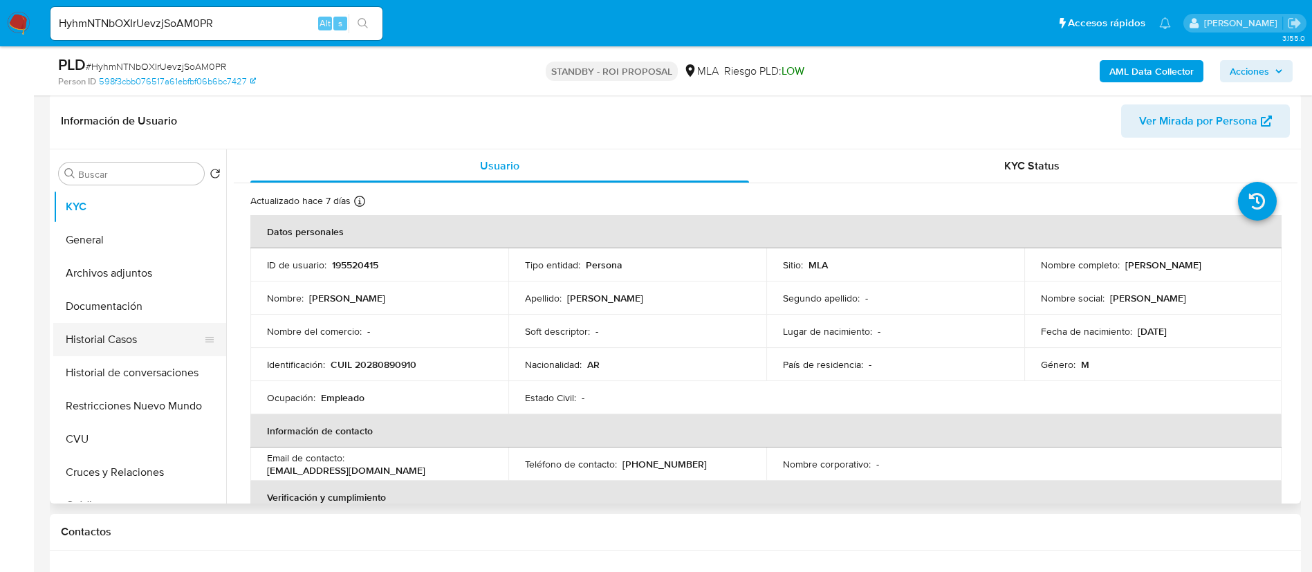
click at [164, 332] on button "Historial Casos" at bounding box center [134, 339] width 162 height 33
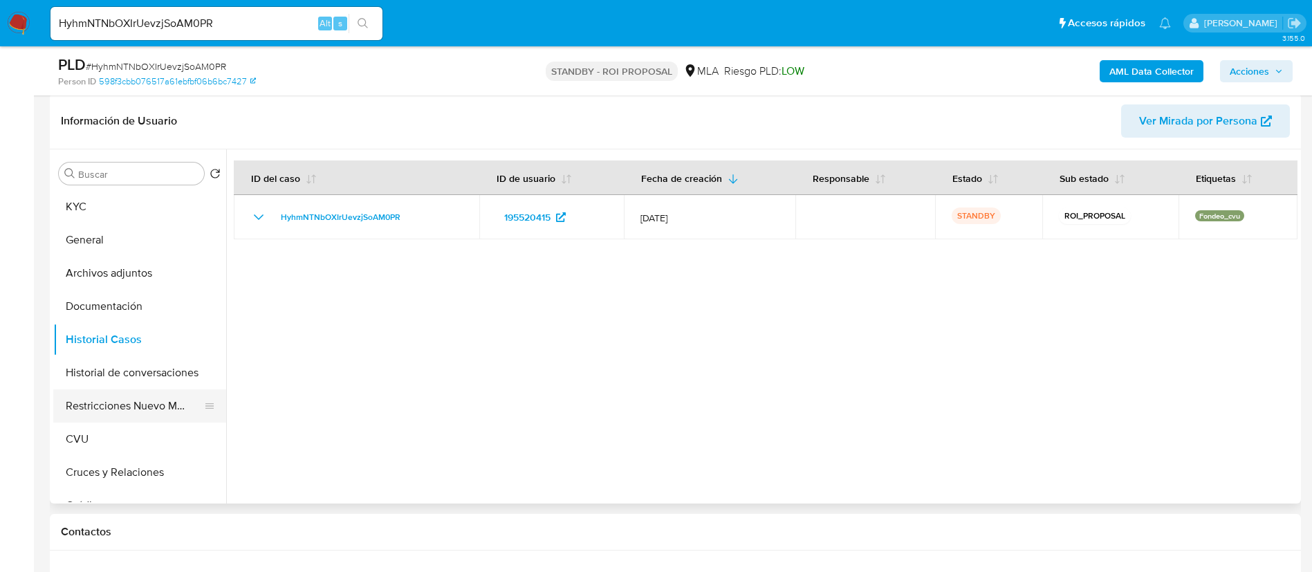
click at [140, 401] on button "Restricciones Nuevo Mundo" at bounding box center [134, 405] width 162 height 33
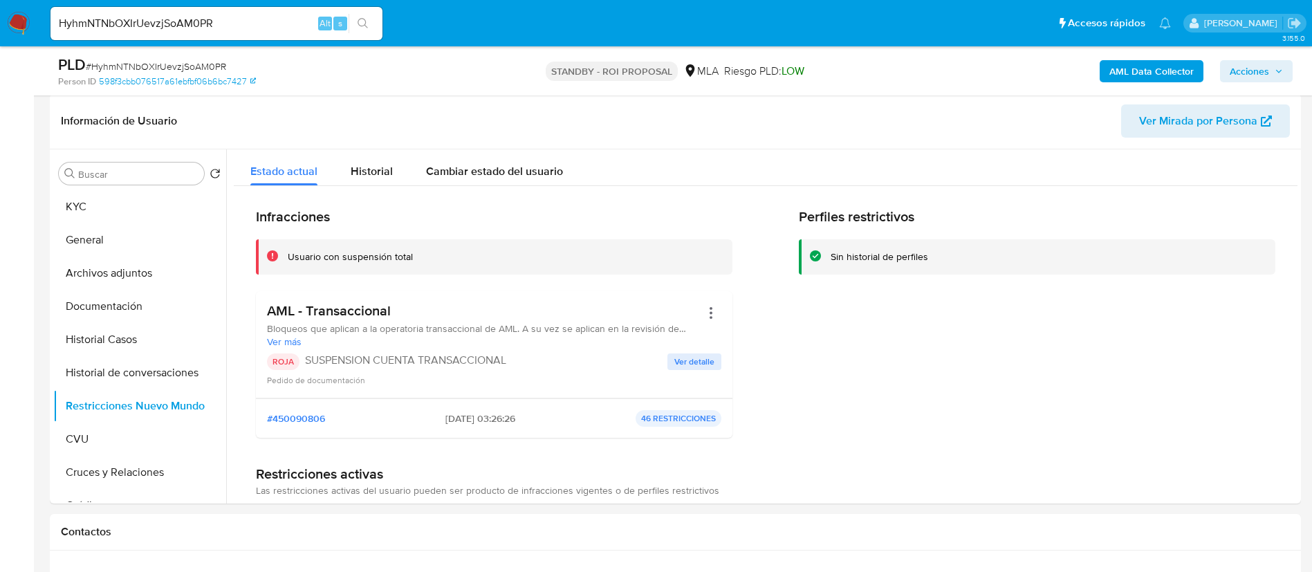
click at [267, 5] on div "HyhmNTNbOXIrUevzjSoAM0PR Alt s" at bounding box center [217, 23] width 332 height 39
click at [265, 21] on input "HyhmNTNbOXIrUevzjSoAM0PR" at bounding box center [217, 24] width 332 height 18
paste input "CqsaTimvnp64pvwp3MUwMjtA"
type input "CqsaTimvnp64pvwp3MUwMjtA"
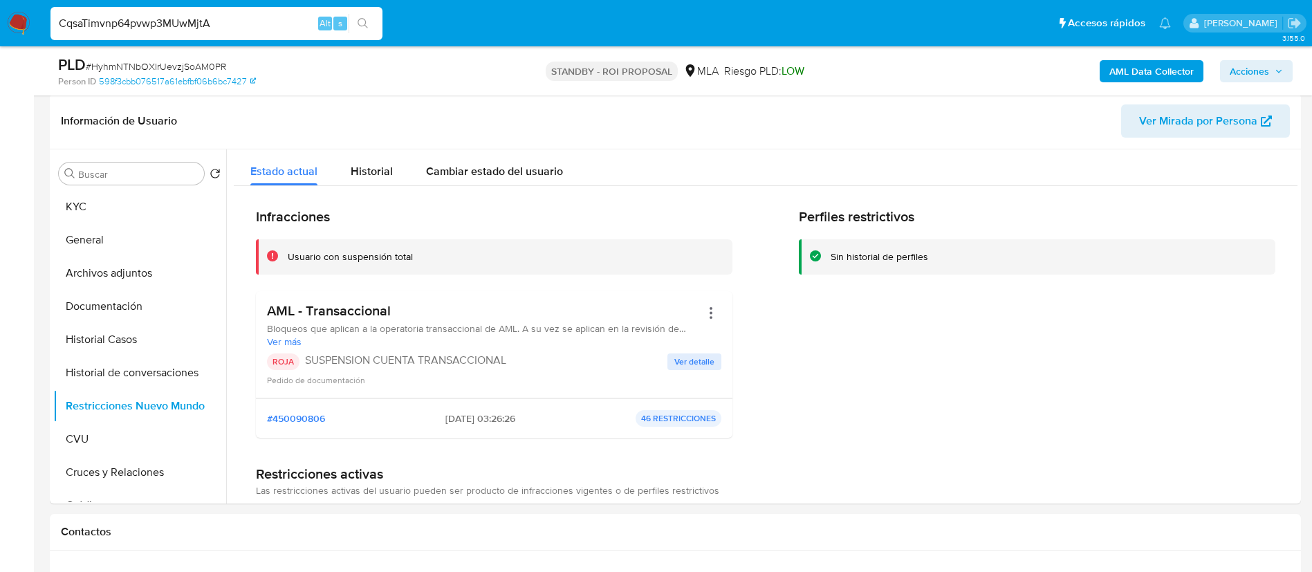
click at [363, 18] on icon "search-icon" at bounding box center [363, 23] width 10 height 10
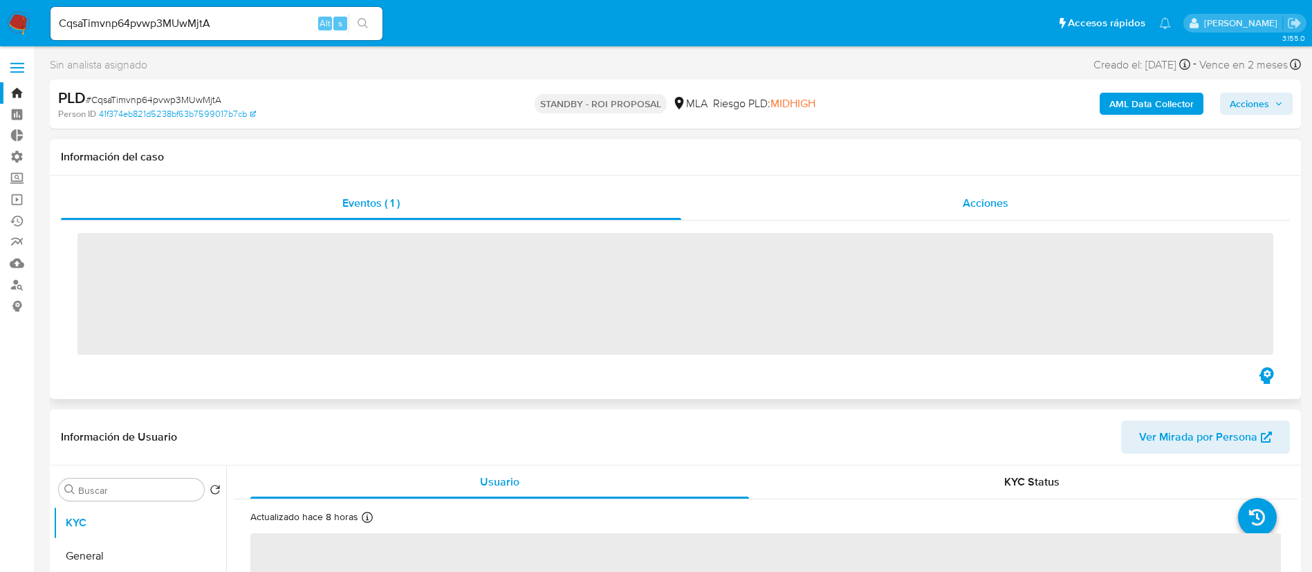
click at [960, 213] on div "Acciones" at bounding box center [985, 203] width 609 height 33
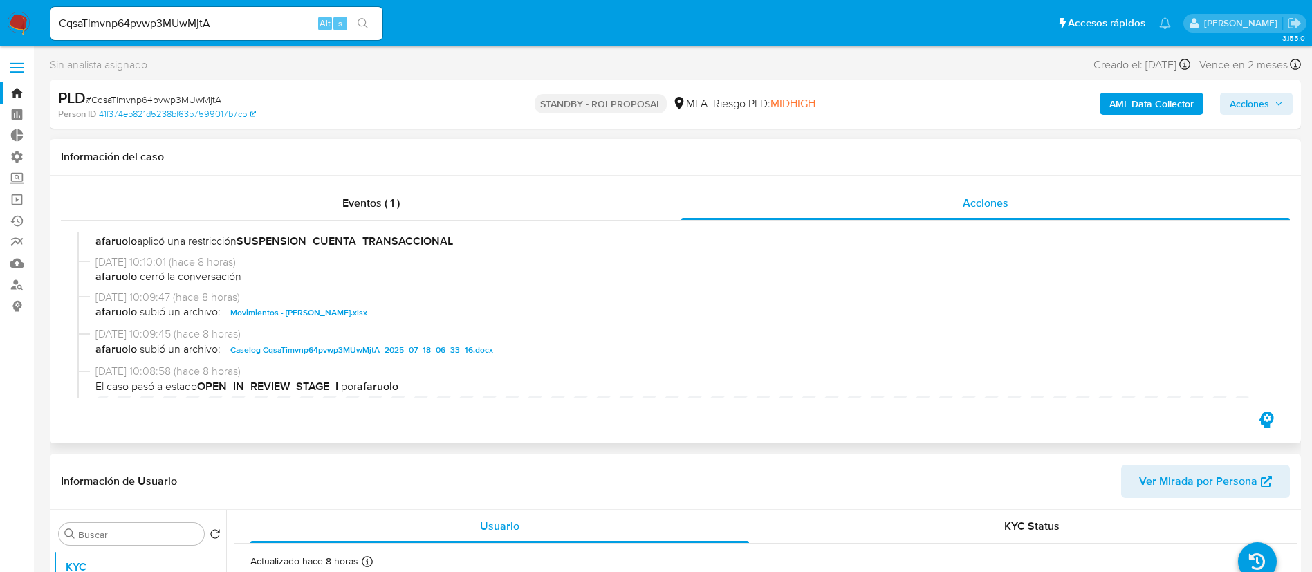
scroll to position [104, 0]
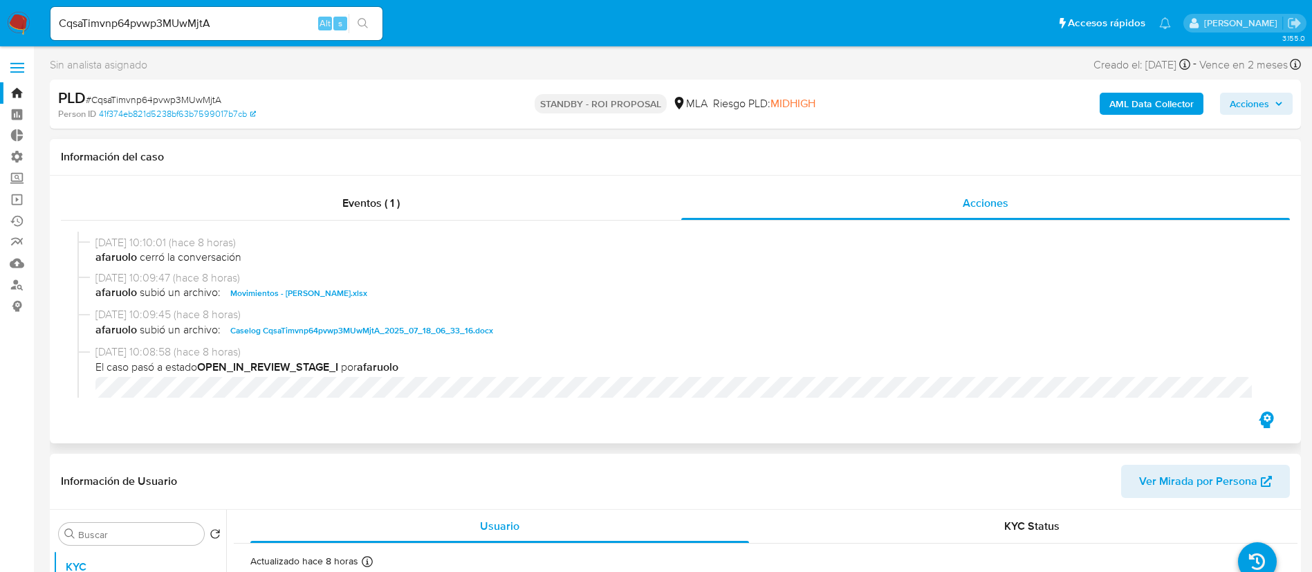
select select "10"
click at [288, 21] on input "CqsaTimvnp64pvwp3MUwMjtA" at bounding box center [217, 24] width 332 height 18
paste input "lRMzIIFrt2ElBLRaT1sSfK9C"
type input "lRMzIIFrt2ElBLRaT1sSfK9C"
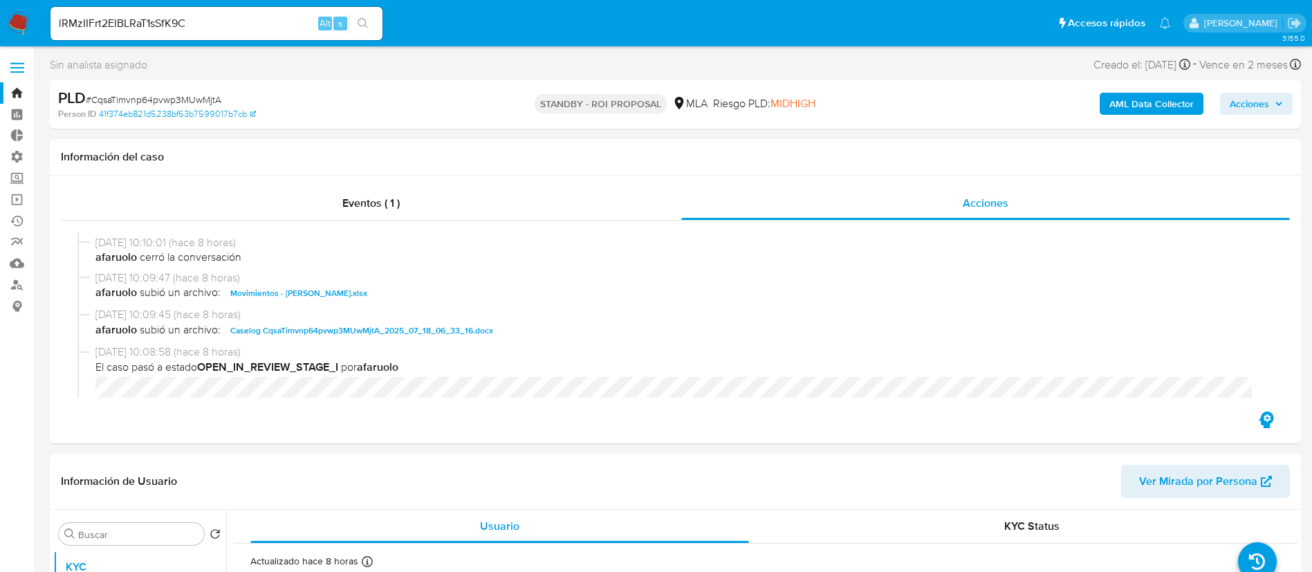
click at [372, 27] on button "search-icon" at bounding box center [363, 23] width 28 height 19
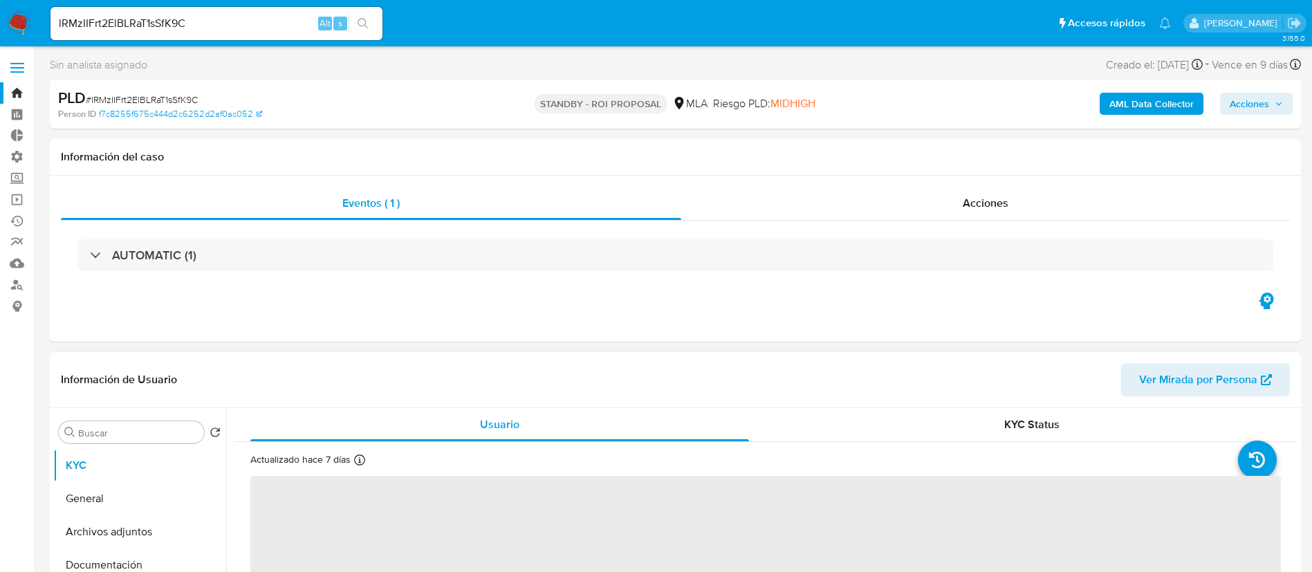
select select "10"
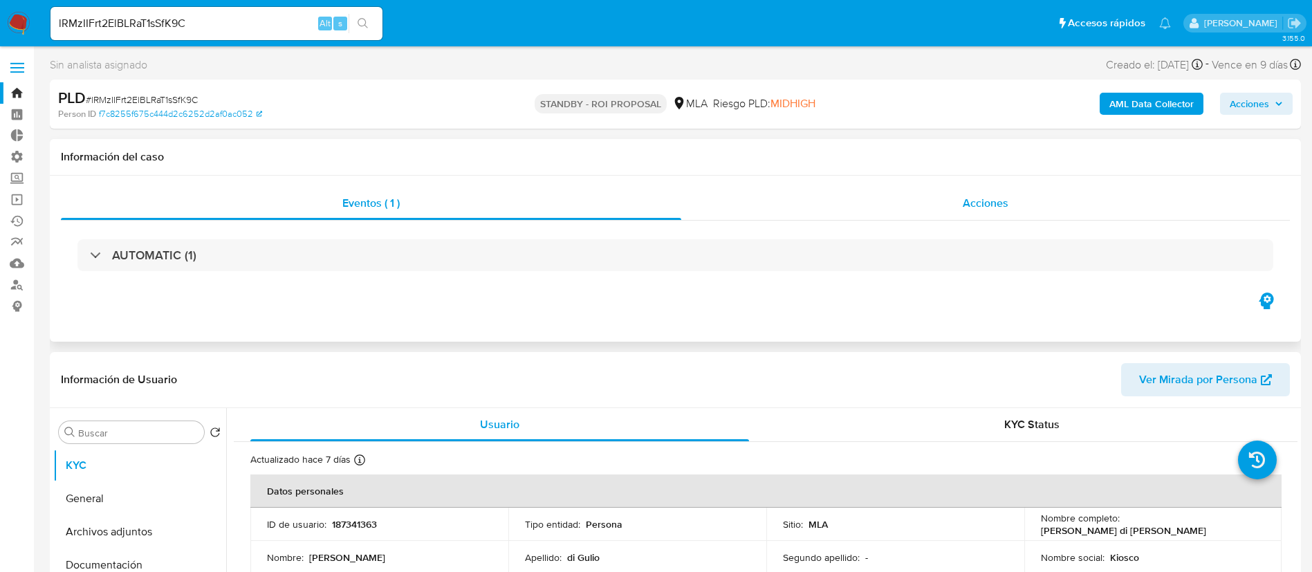
click at [925, 198] on div "Acciones" at bounding box center [985, 203] width 609 height 33
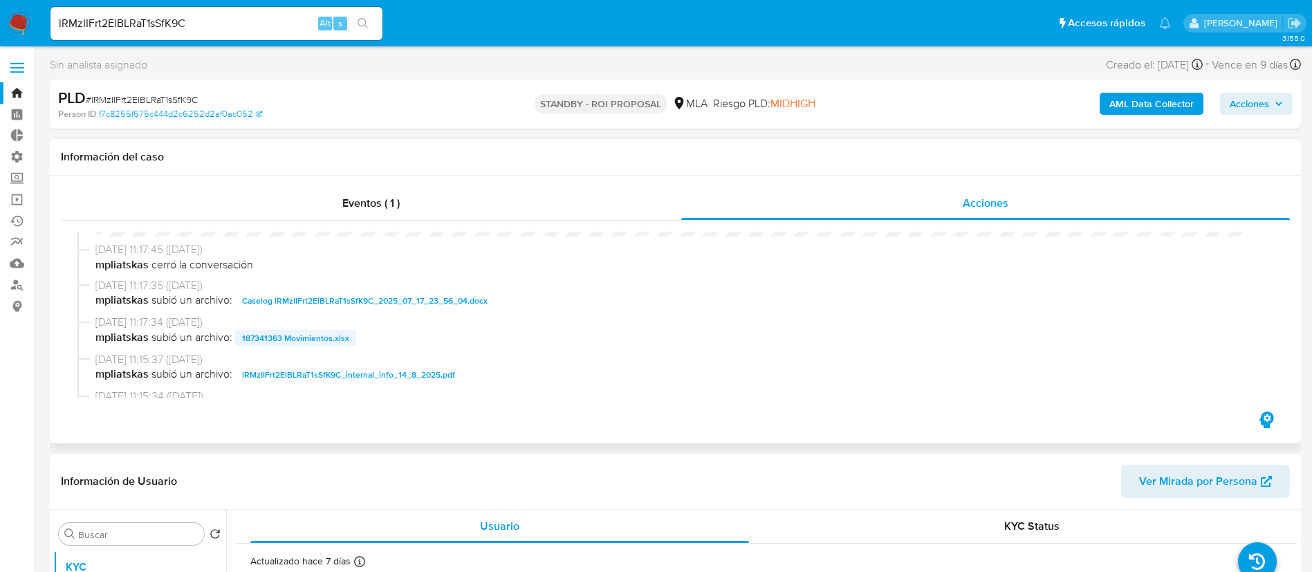
scroll to position [104, 0]
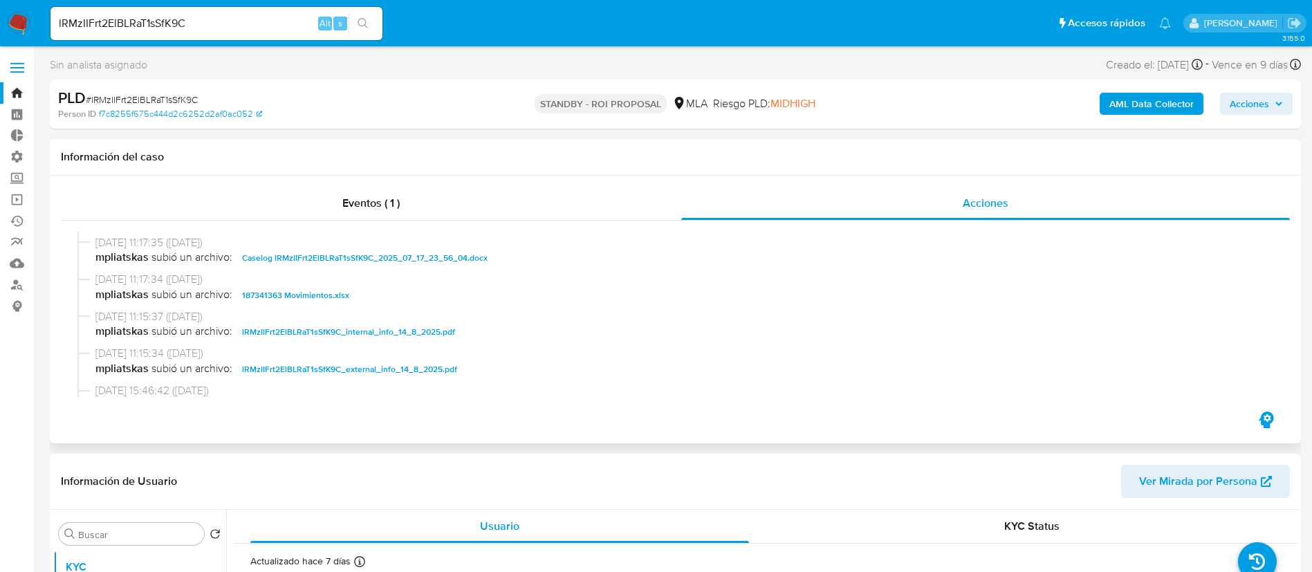
click at [318, 259] on span "Caselog lRMzIIFrt2ElBLRaT1sSfK9C_2025_07_17_23_56_04.docx" at bounding box center [365, 258] width 246 height 17
click at [314, 280] on span "14/08/2025 11:17:34 (hace 5 días)" at bounding box center [681, 279] width 1173 height 15
click at [314, 283] on span "14/08/2025 11:17:34 (hace 5 días)" at bounding box center [681, 279] width 1173 height 15
click at [313, 289] on span "187341363 Movimientos.xlsx" at bounding box center [295, 295] width 107 height 17
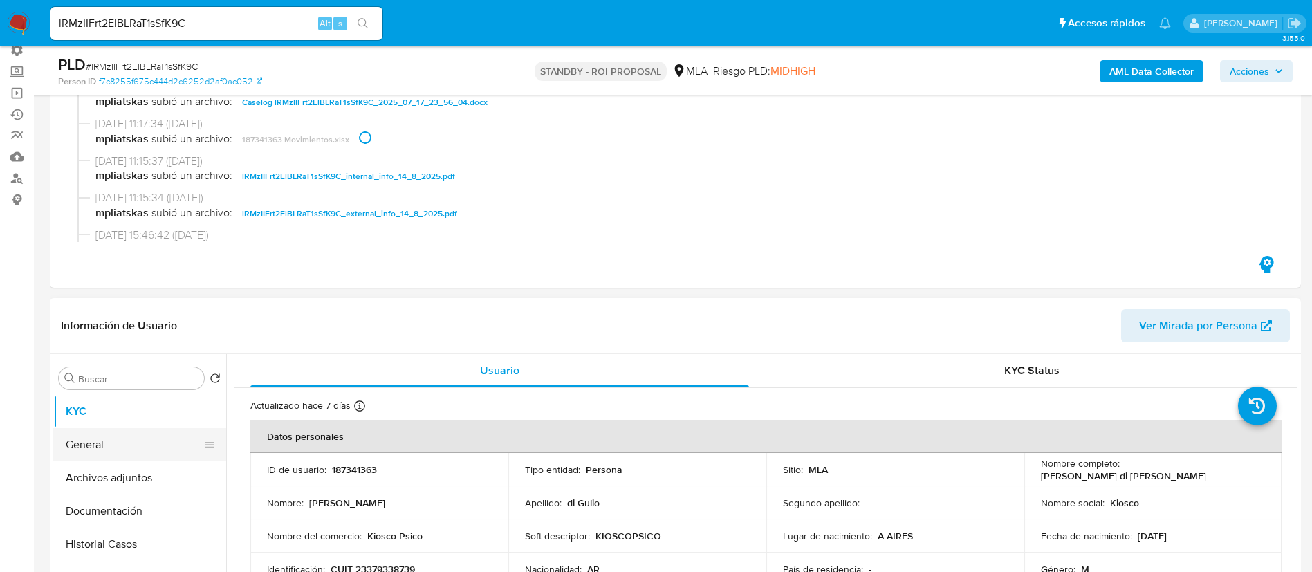
scroll to position [208, 0]
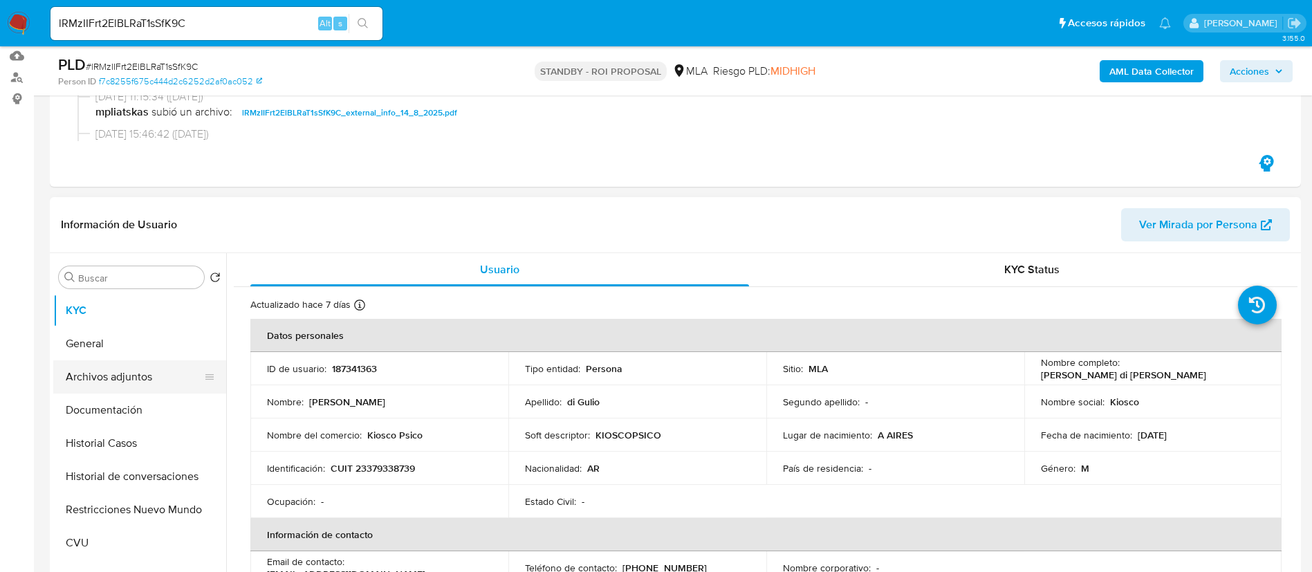
drag, startPoint x: 127, startPoint y: 356, endPoint x: 90, endPoint y: 360, distance: 36.9
click at [126, 356] on button "General" at bounding box center [139, 343] width 173 height 33
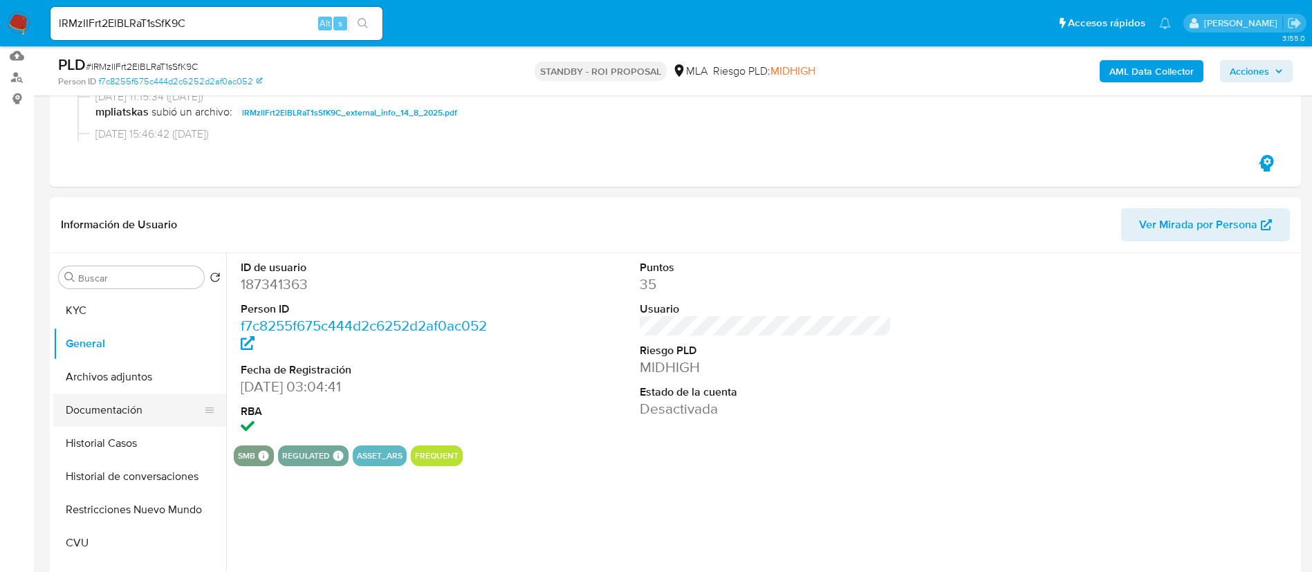
click at [140, 401] on button "Documentación" at bounding box center [134, 410] width 162 height 33
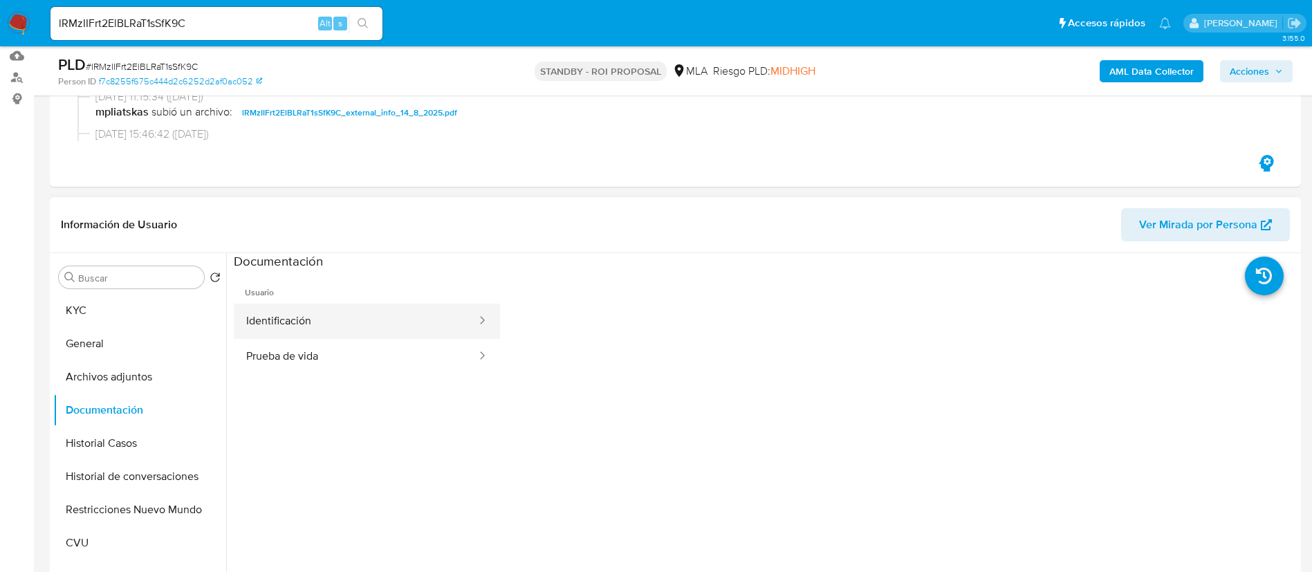
click at [323, 326] on button "Identificación" at bounding box center [356, 321] width 244 height 35
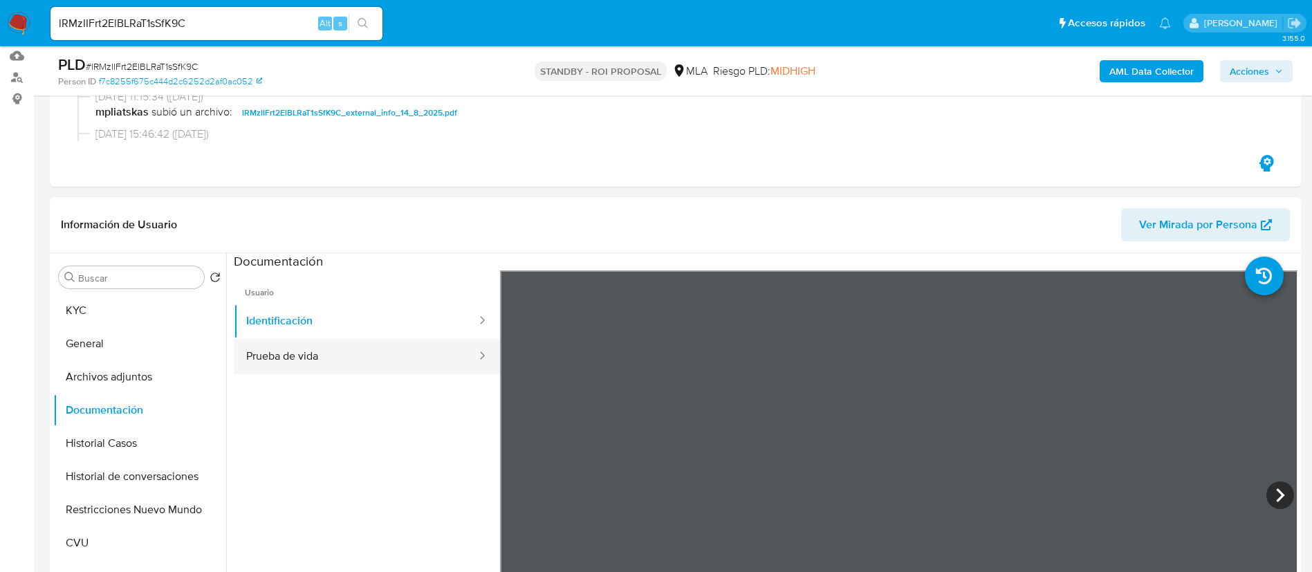
click at [312, 355] on button "Prueba de vida" at bounding box center [356, 356] width 244 height 35
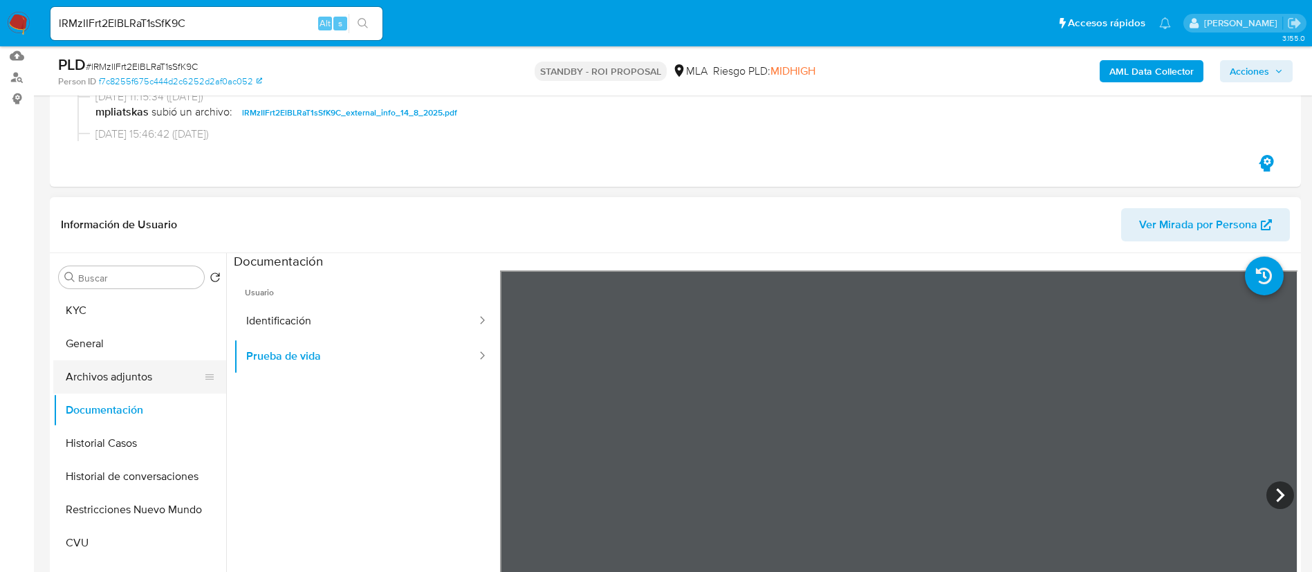
click at [116, 378] on button "Archivos adjuntos" at bounding box center [134, 376] width 162 height 33
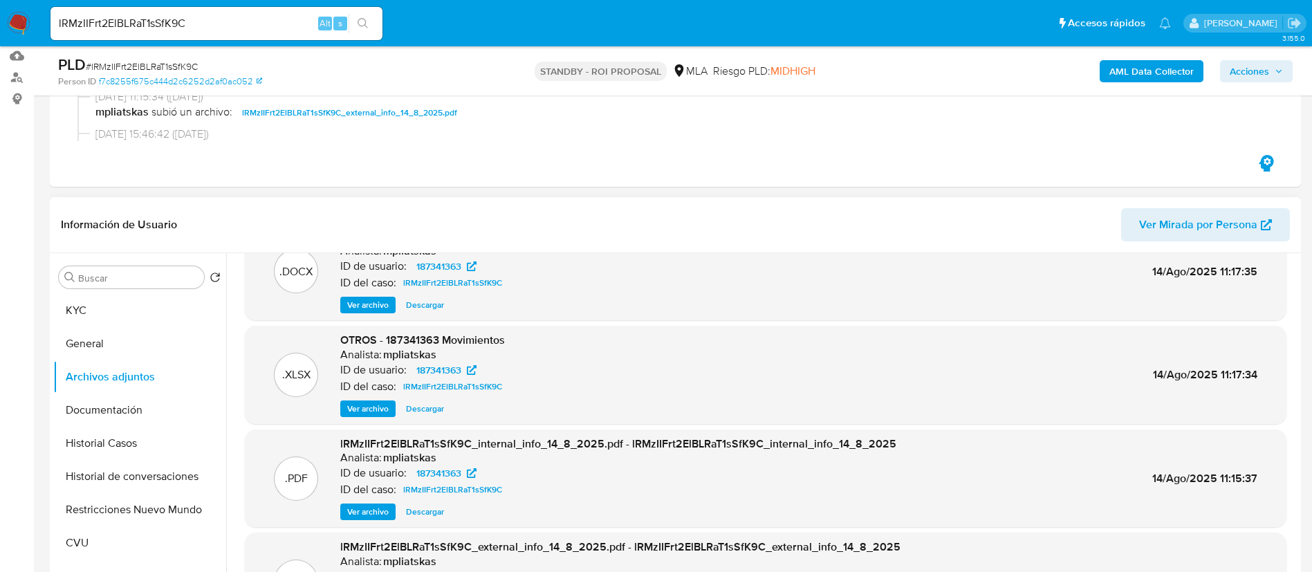
scroll to position [77, 0]
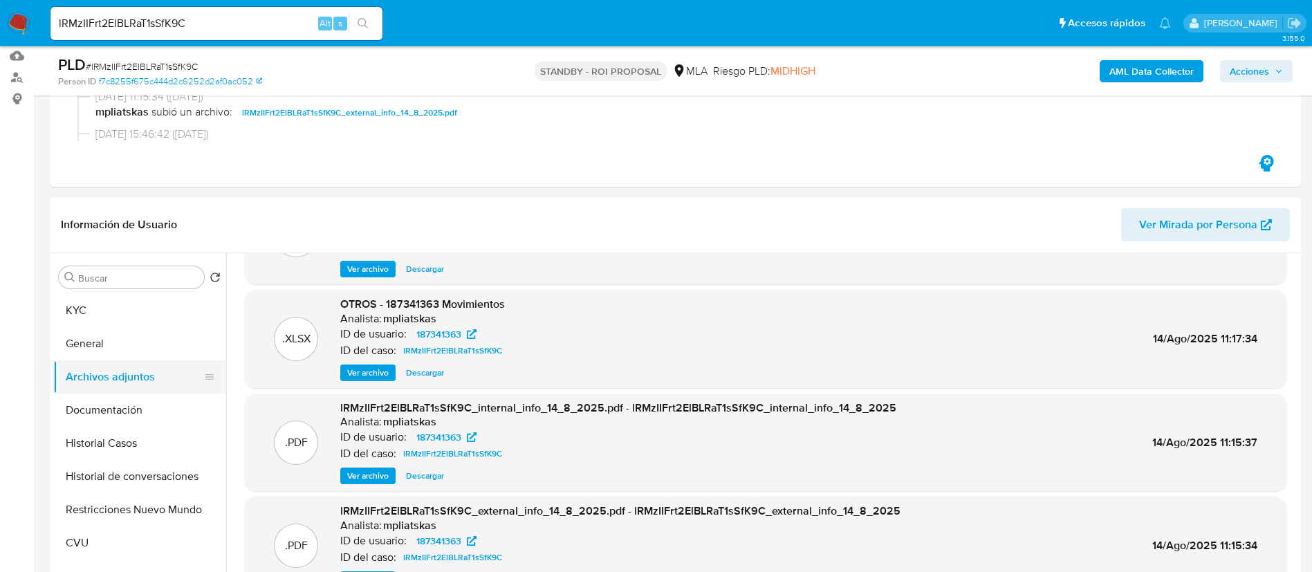
click at [127, 360] on button "Archivos adjuntos" at bounding box center [134, 376] width 162 height 33
click at [142, 358] on button "General" at bounding box center [134, 343] width 162 height 33
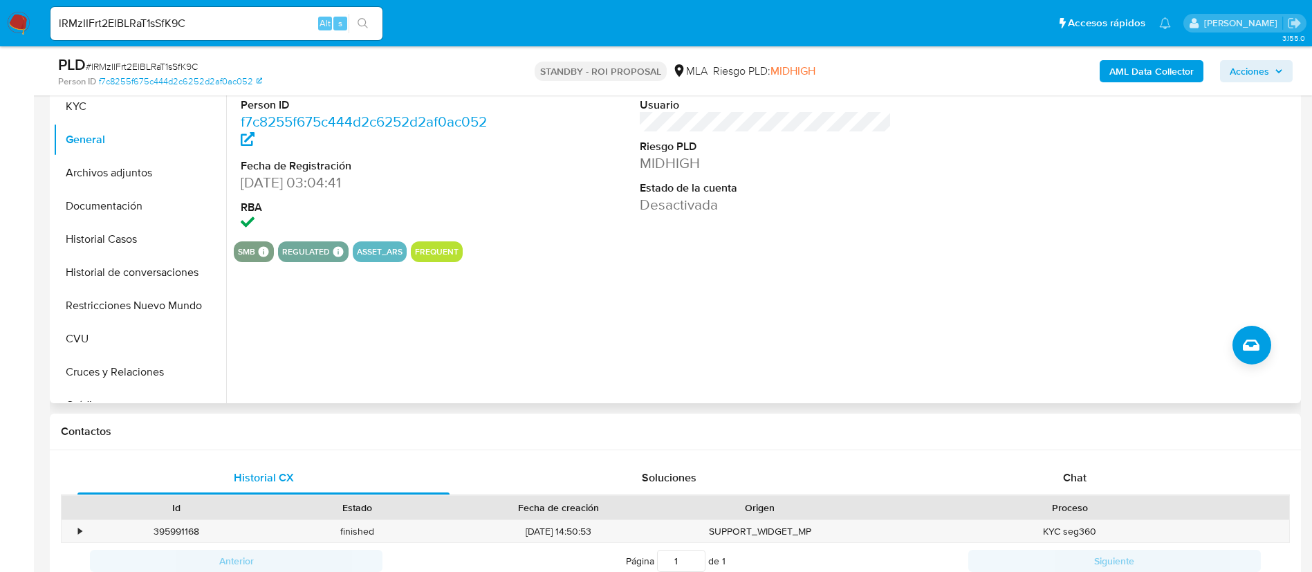
scroll to position [415, 0]
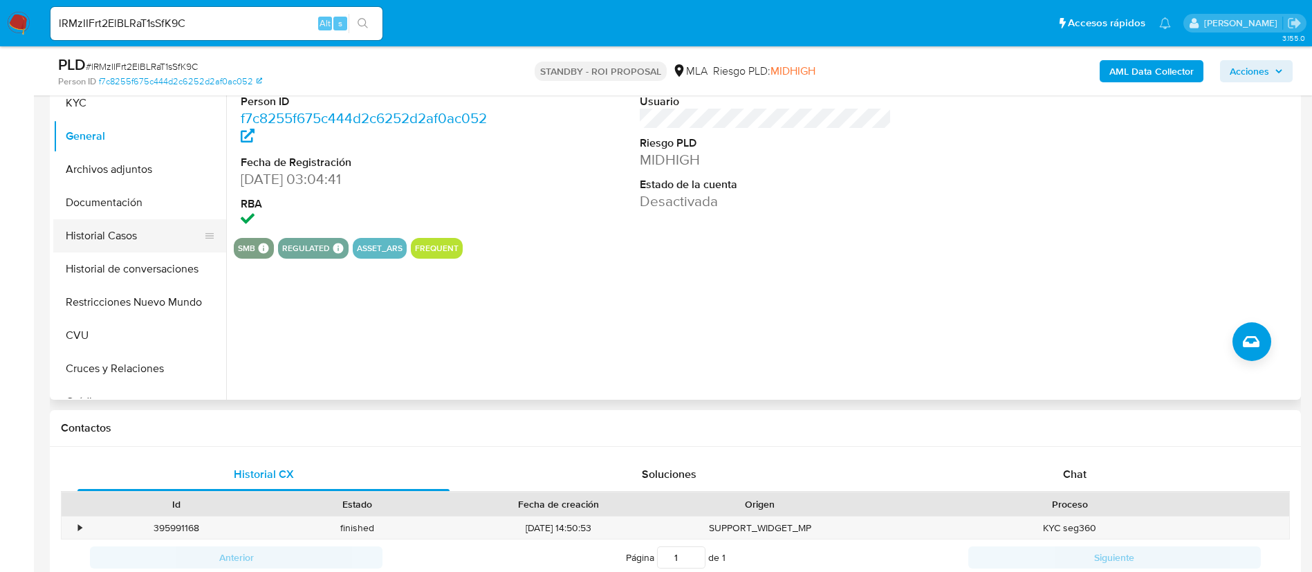
click at [142, 244] on button "Historial Casos" at bounding box center [134, 235] width 162 height 33
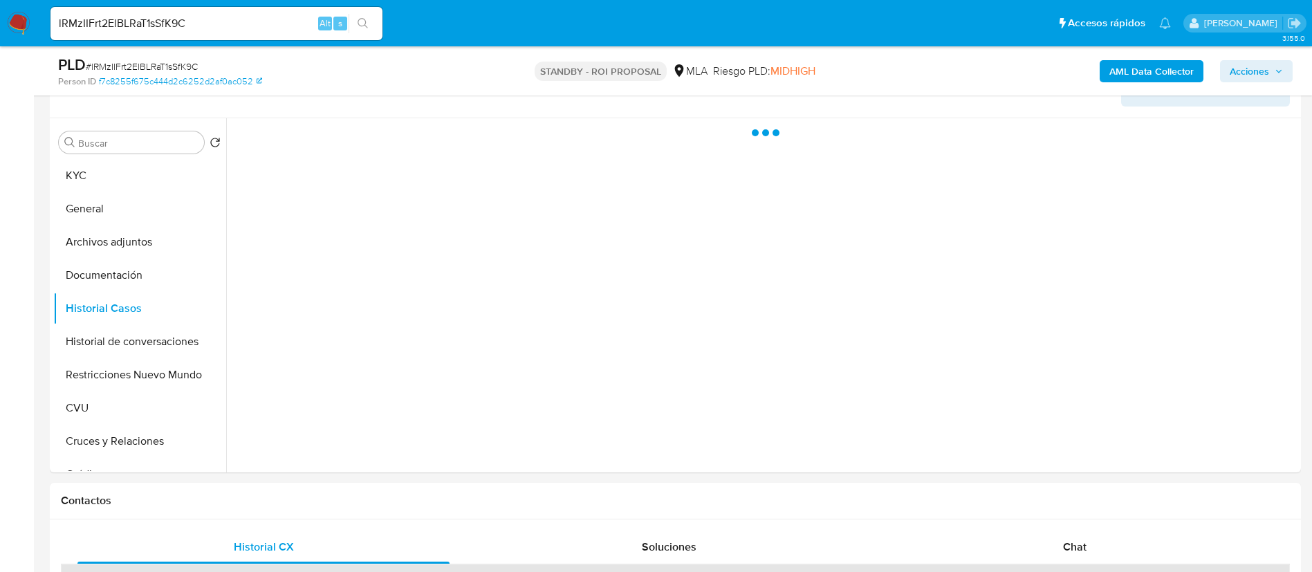
scroll to position [311, 0]
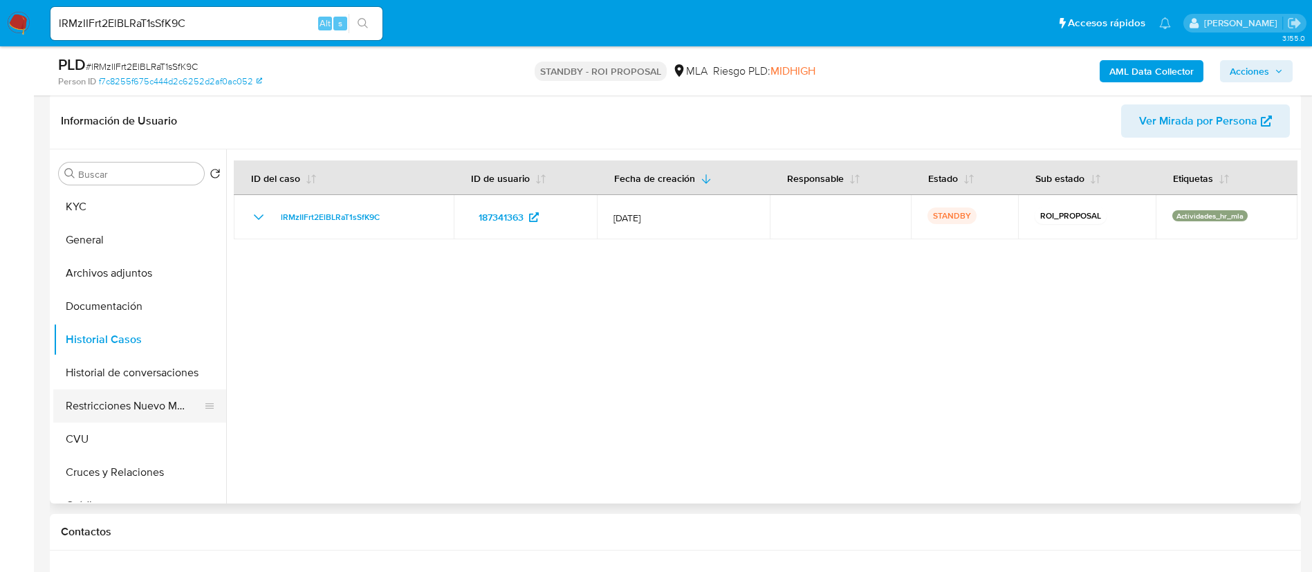
click at [116, 407] on button "Restricciones Nuevo Mundo" at bounding box center [134, 405] width 162 height 33
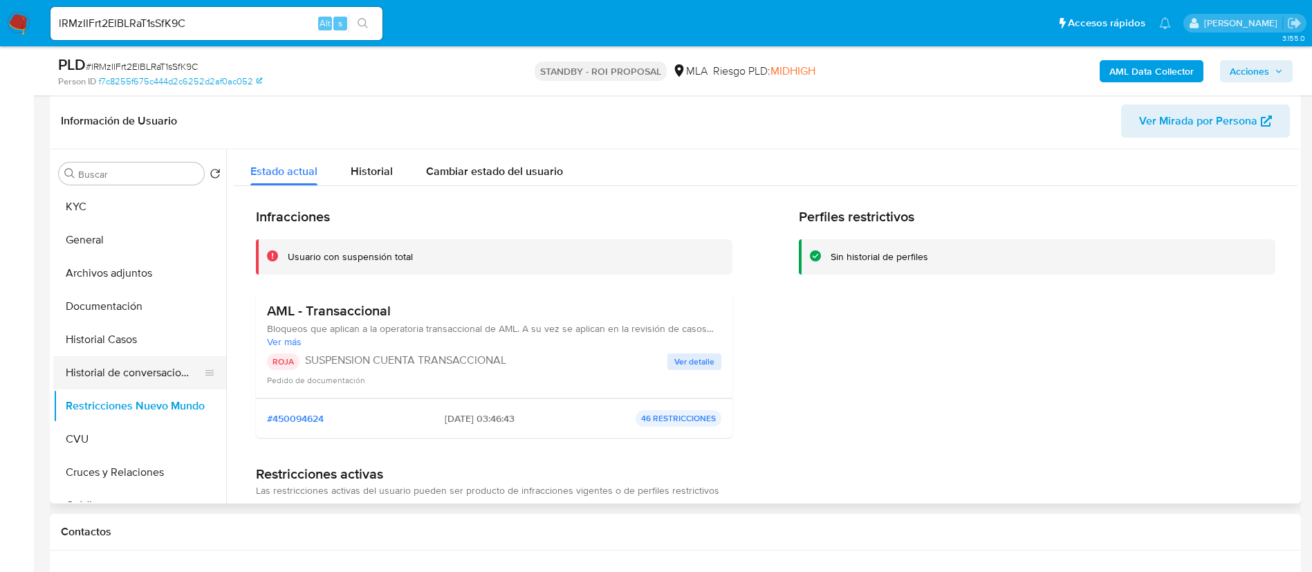
click at [145, 364] on button "Historial de conversaciones" at bounding box center [134, 372] width 162 height 33
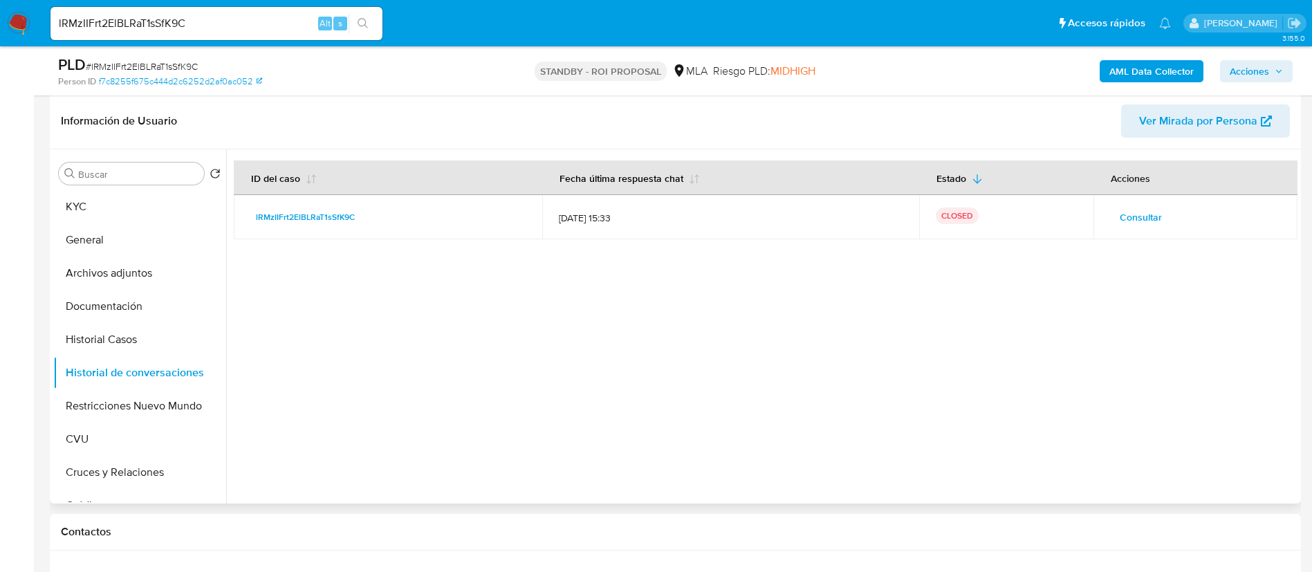
click at [1124, 224] on span "Consultar" at bounding box center [1141, 217] width 42 height 19
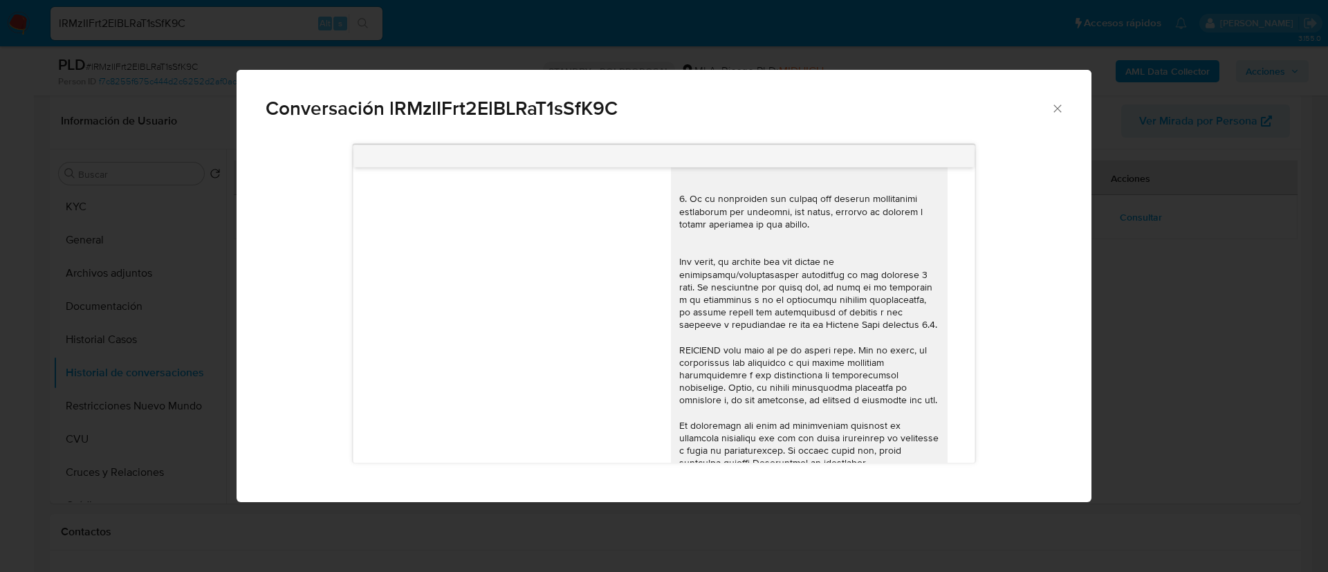
scroll to position [0, 0]
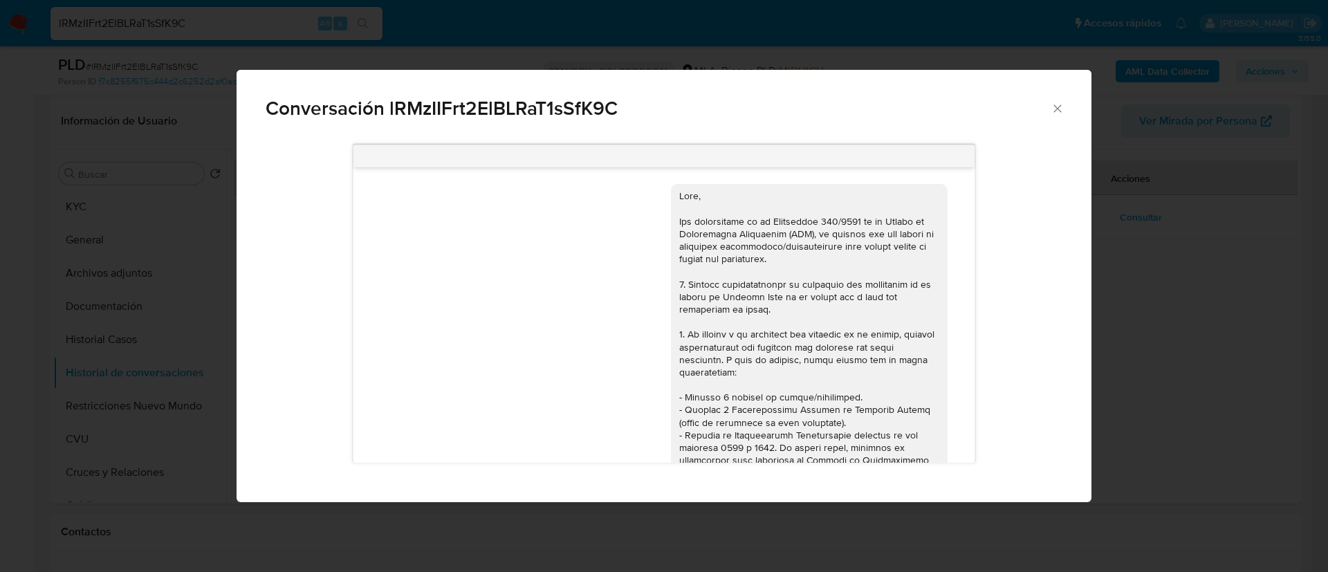
click at [1174, 322] on div "Conversación lRMzIIFrt2ElBLRaT1sSfK9C [DATE] 19:54:26 Hola, Esperamos que te en…" at bounding box center [664, 286] width 1328 height 572
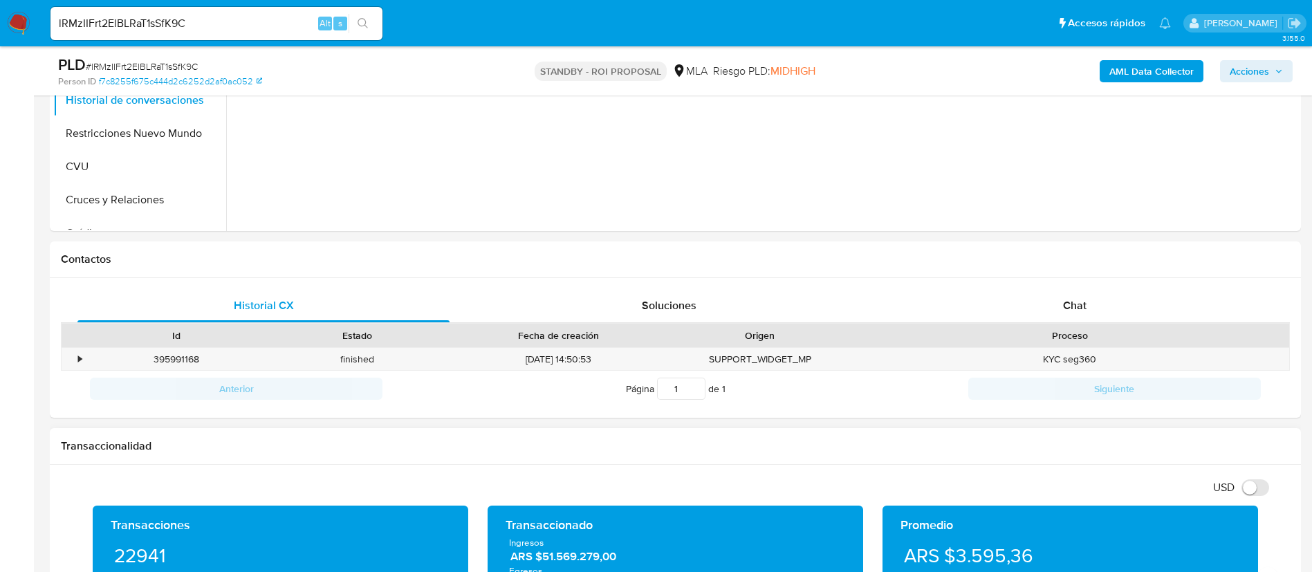
scroll to position [726, 0]
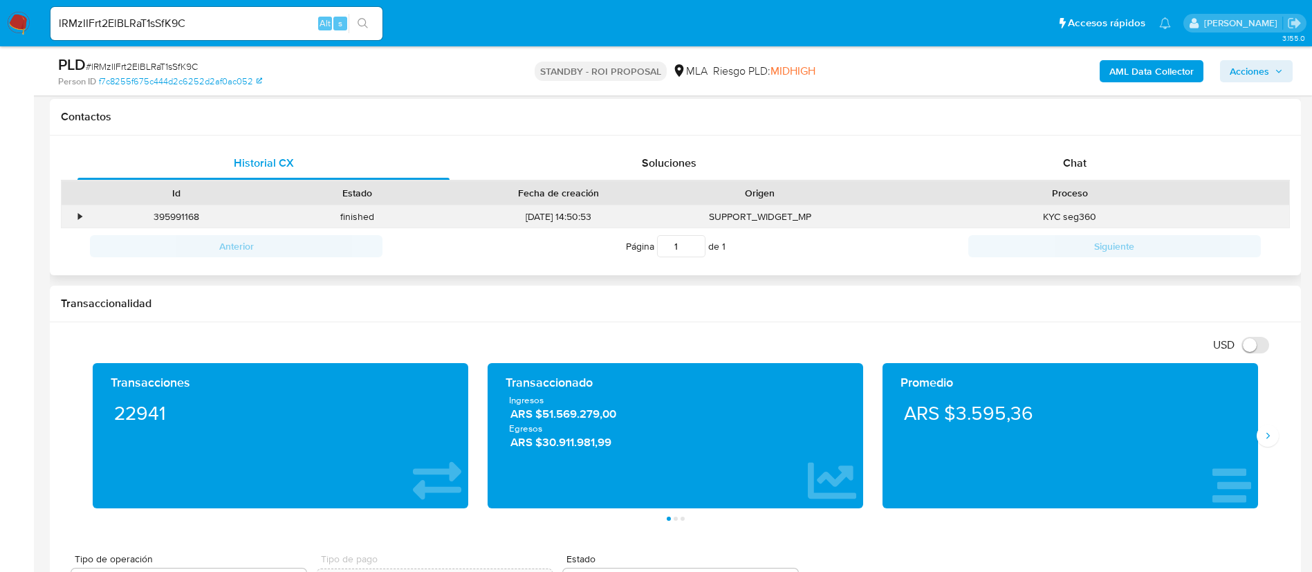
click at [82, 218] on div "•" at bounding box center [79, 216] width 3 height 13
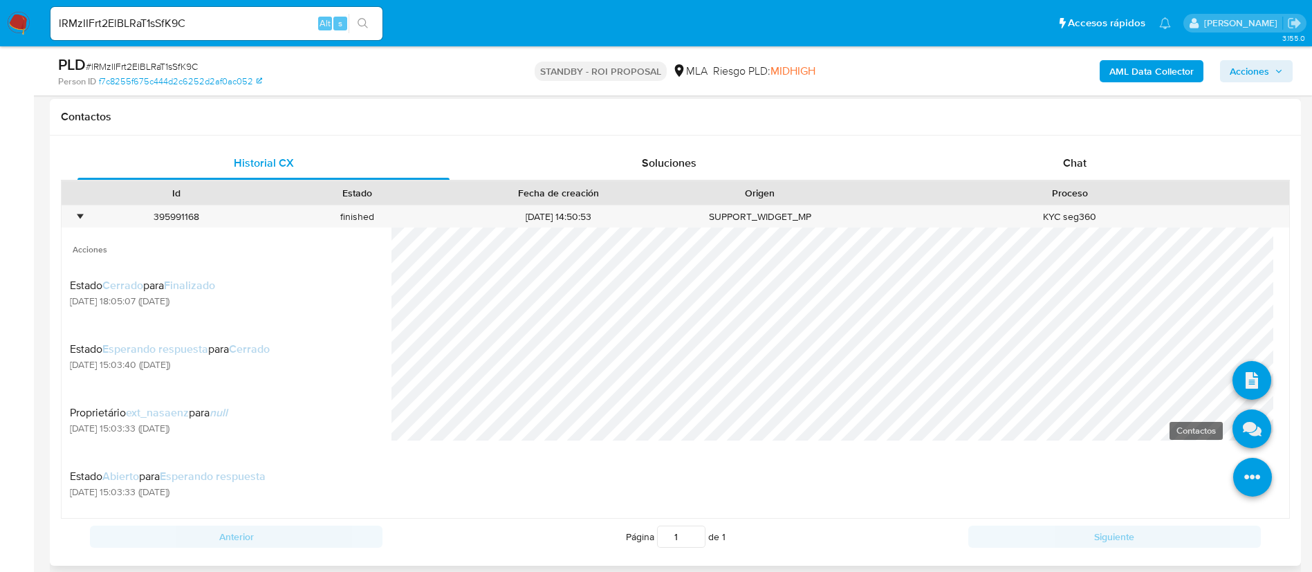
click at [1233, 437] on icon at bounding box center [1252, 429] width 39 height 39
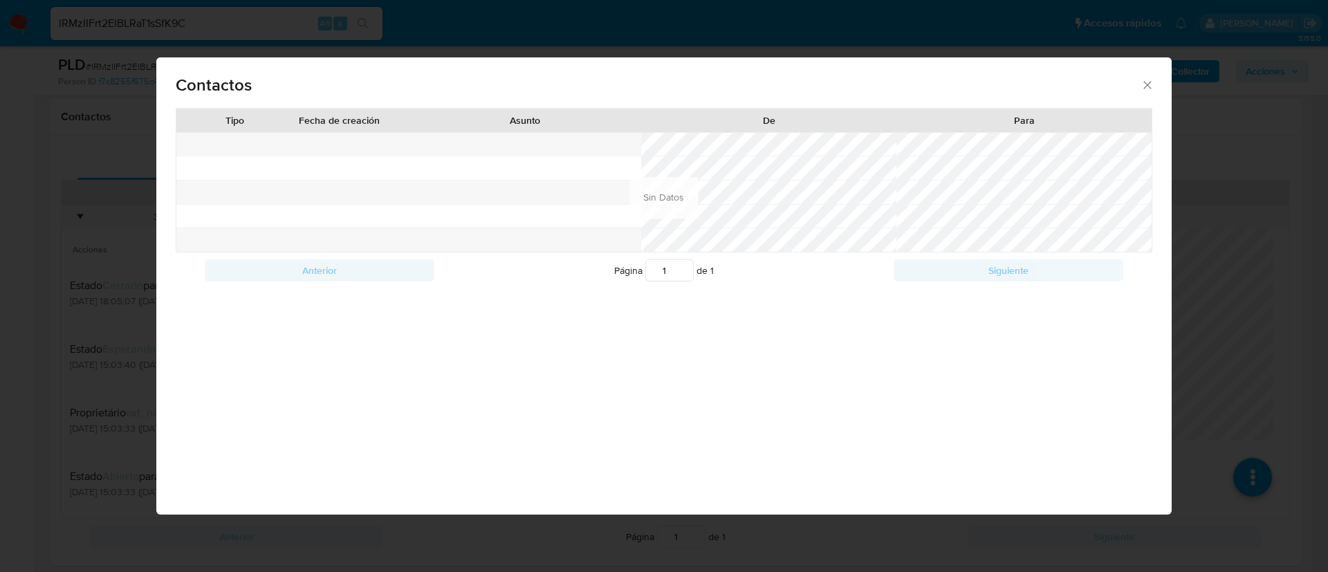
click at [67, 240] on div "Contactos Tipo Fecha de creación Asunto De Para Anterior Página 1 de 1 Siguient…" at bounding box center [664, 286] width 1328 height 572
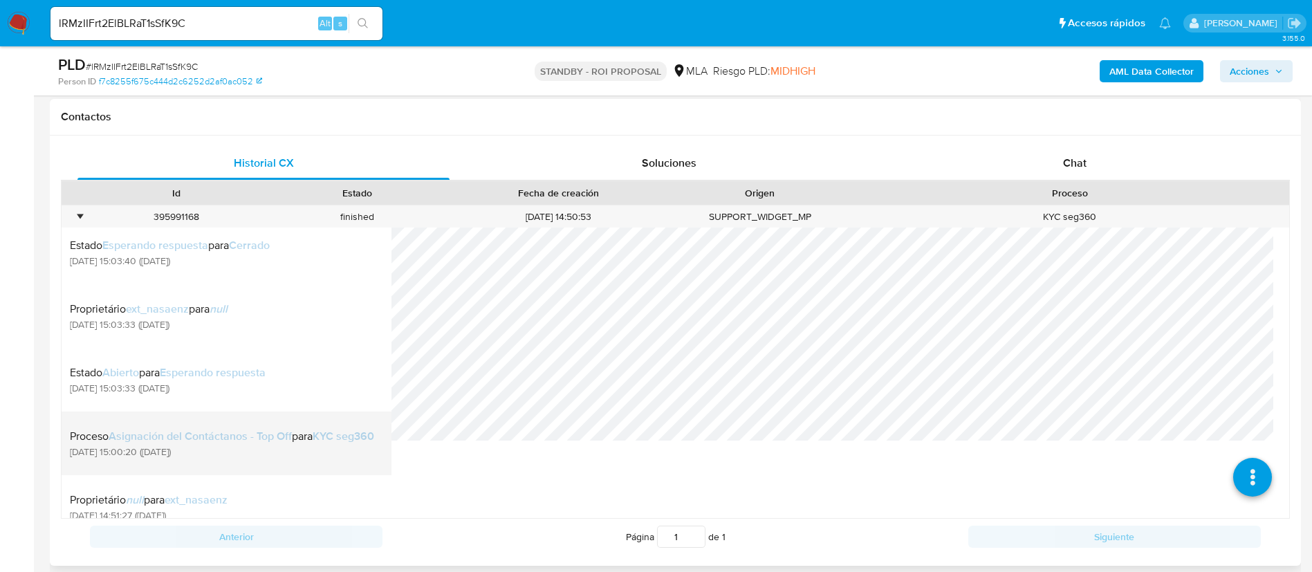
scroll to position [202, 0]
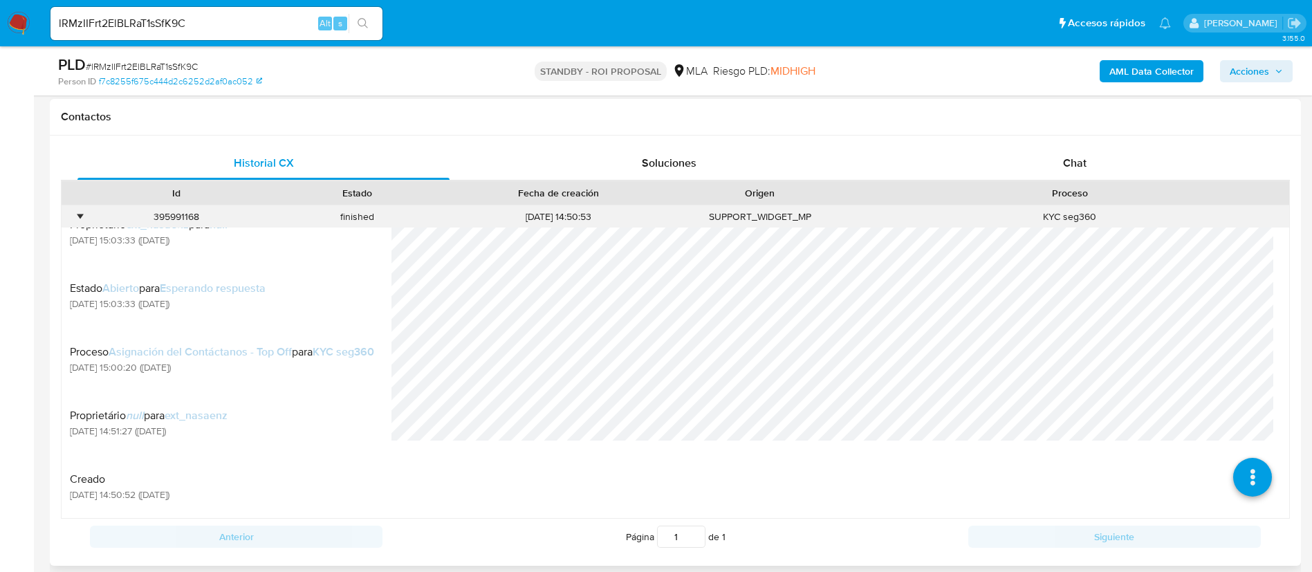
click at [79, 213] on div "•" at bounding box center [79, 216] width 3 height 13
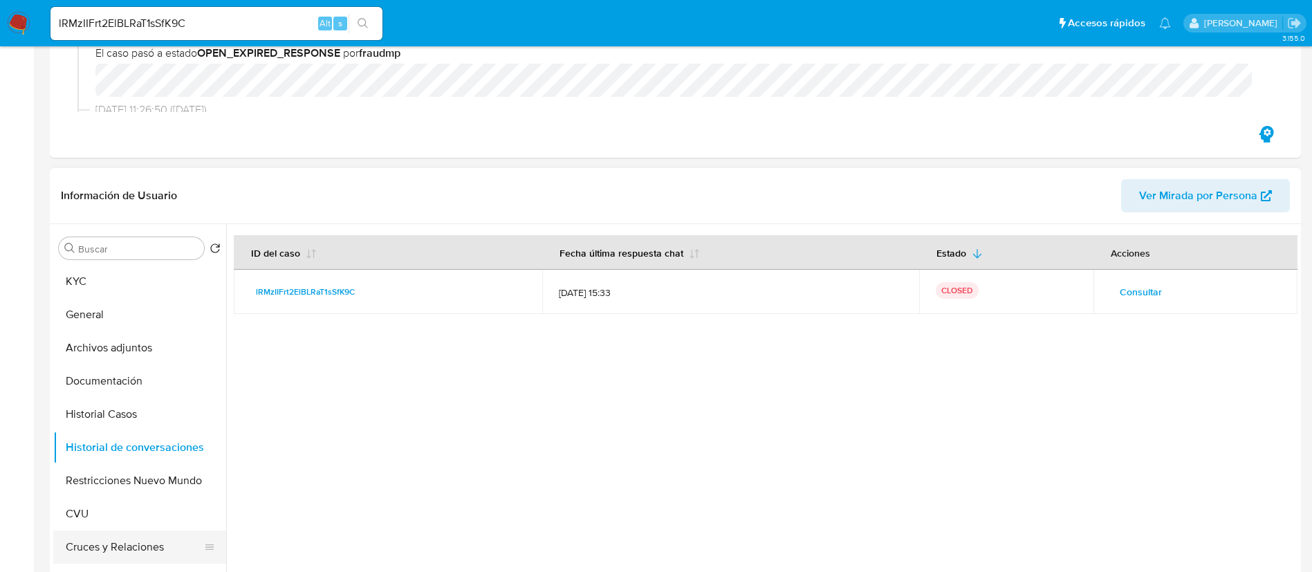
scroll to position [415, 0]
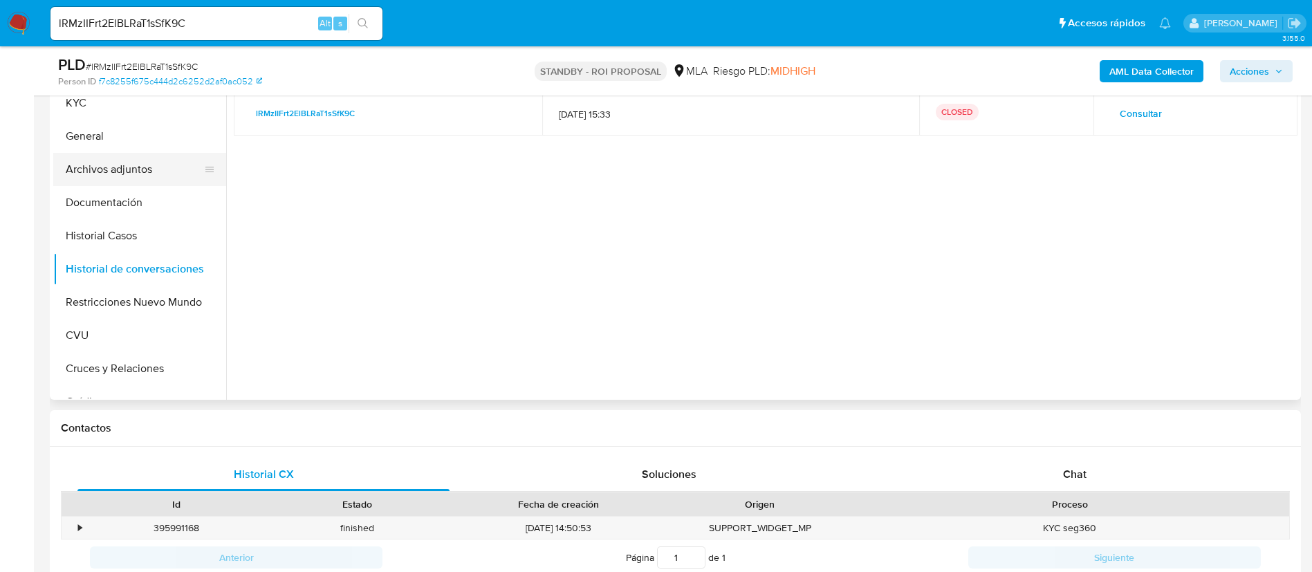
click at [158, 181] on button "Archivos adjuntos" at bounding box center [134, 169] width 162 height 33
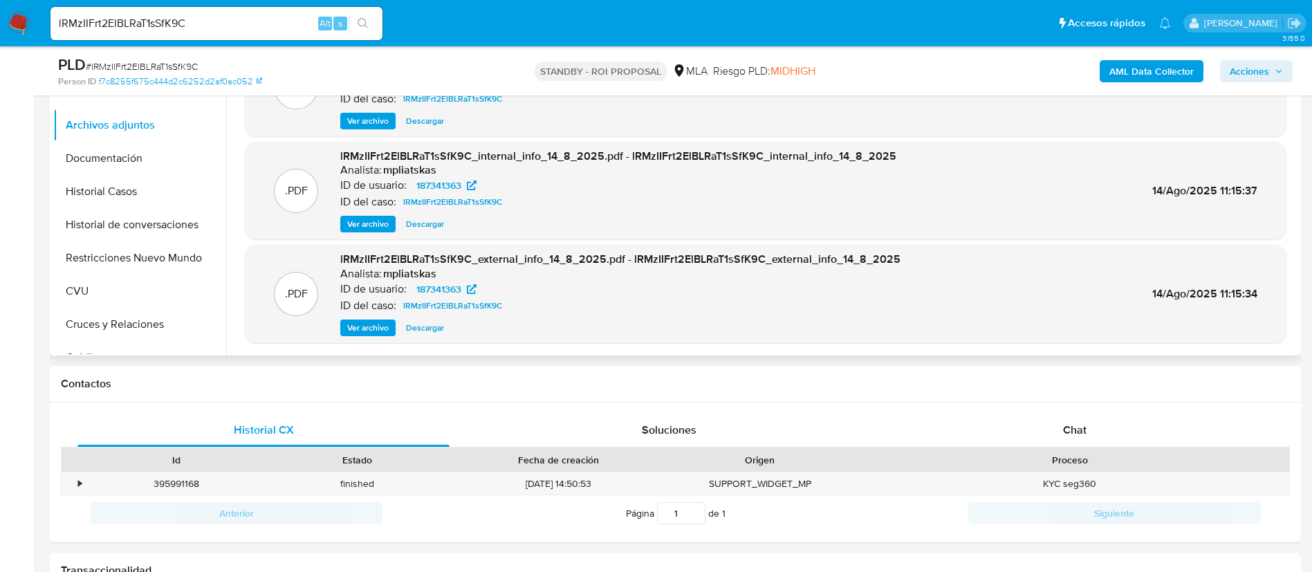
scroll to position [208, 0]
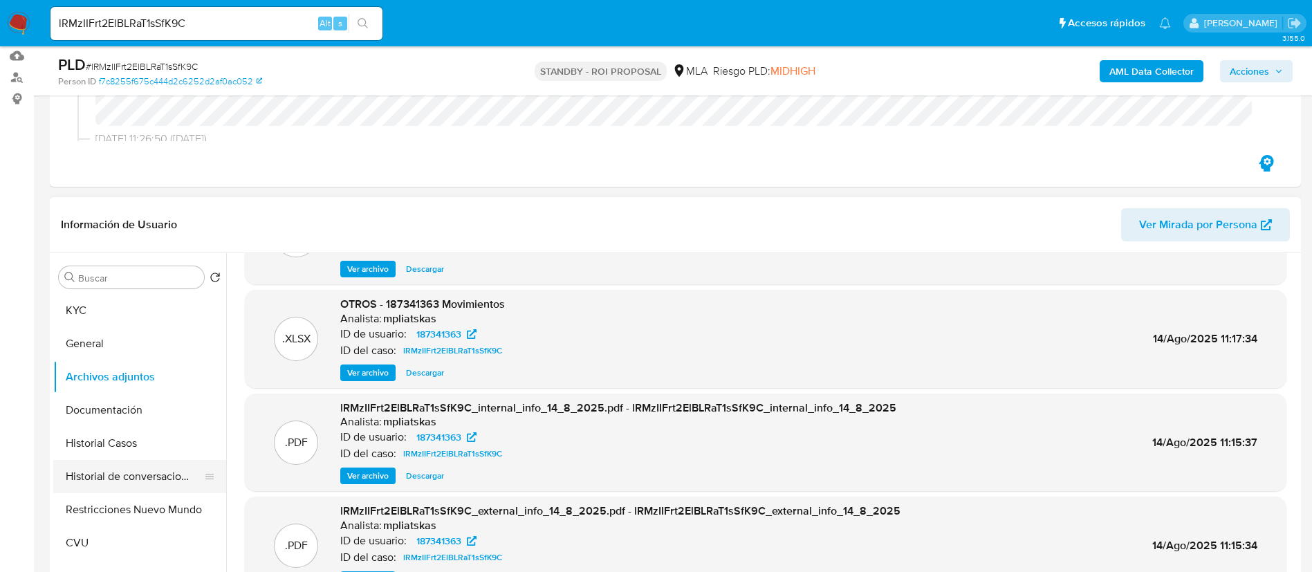
click at [120, 474] on button "Historial de conversaciones" at bounding box center [134, 476] width 162 height 33
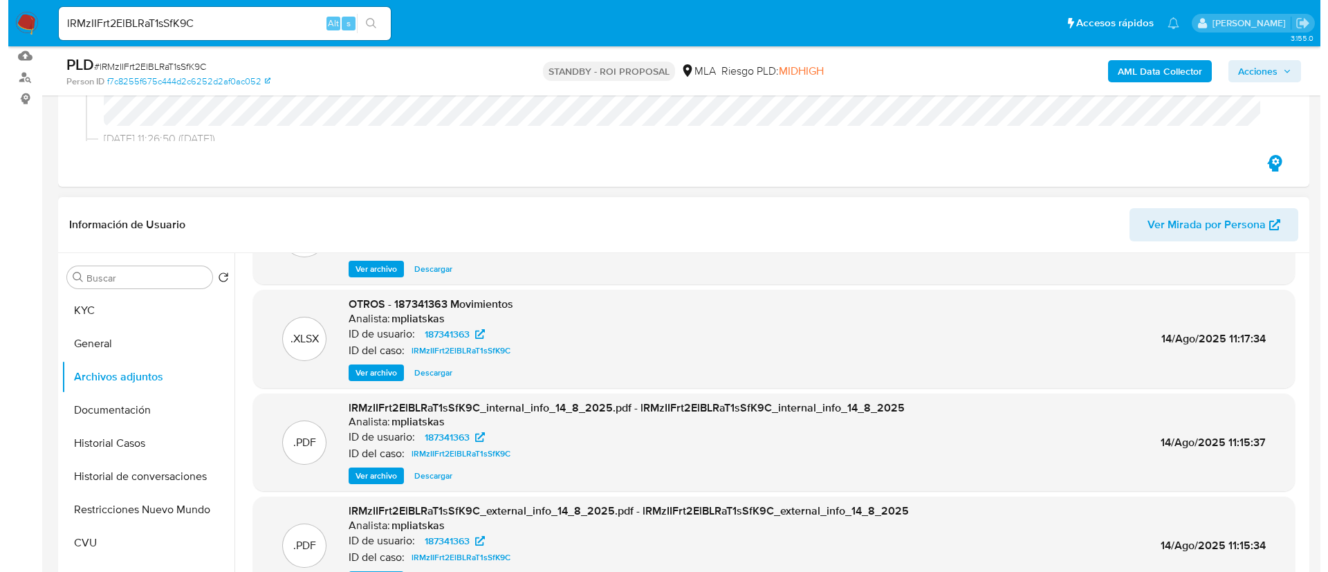
scroll to position [0, 0]
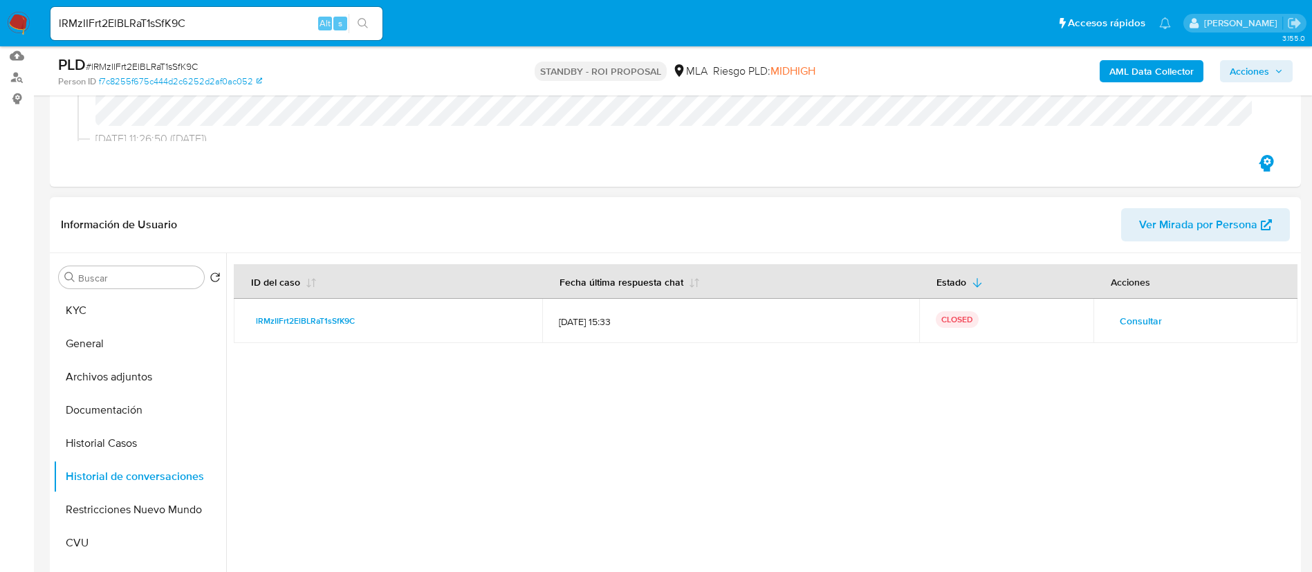
click at [1135, 323] on span "Consultar" at bounding box center [1141, 320] width 42 height 19
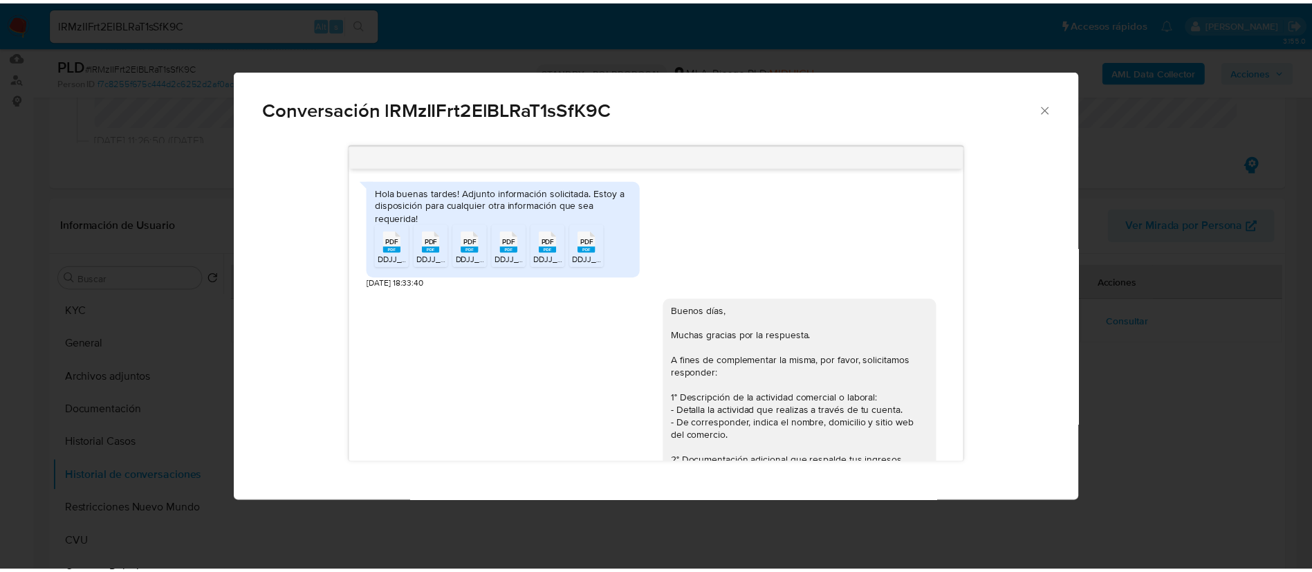
scroll to position [931, 0]
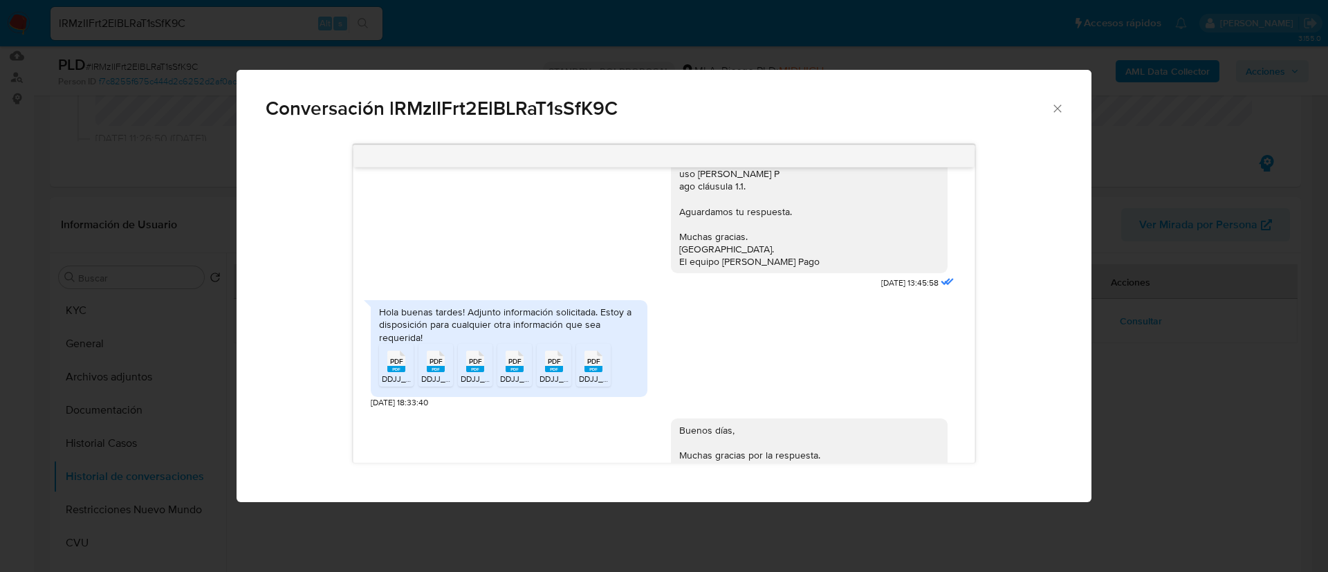
click at [595, 366] on span "PDF" at bounding box center [593, 361] width 13 height 9
click at [551, 366] on span "PDF" at bounding box center [554, 361] width 13 height 9
click at [514, 366] on span "PDF" at bounding box center [514, 361] width 13 height 9
click at [475, 366] on span "PDF" at bounding box center [475, 361] width 13 height 9
click at [429, 372] on rect "Comunicación" at bounding box center [436, 369] width 18 height 6
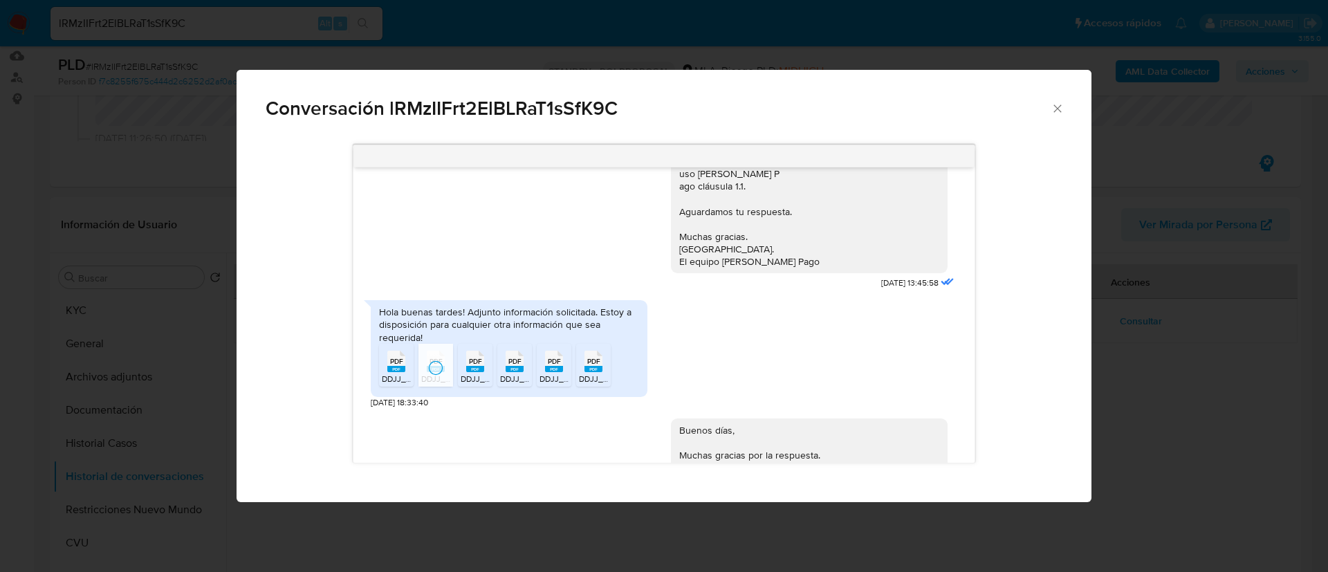
click at [392, 372] on rect "Comunicación" at bounding box center [396, 369] width 18 height 6
click at [147, 351] on div "Conversación lRMzIIFrt2ElBLRaT1sSfK9C [DATE] 19:54:26 Hola, Esperamos que te en…" at bounding box center [664, 286] width 1328 height 572
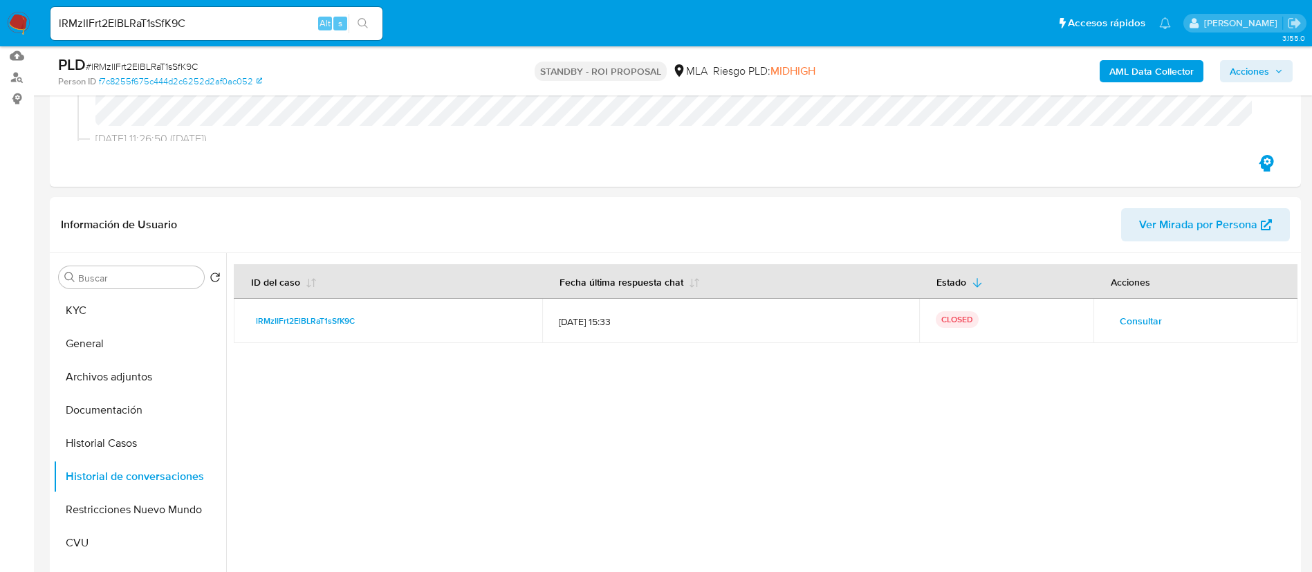
click at [168, 24] on input "lRMzIIFrt2ElBLRaT1sSfK9C" at bounding box center [217, 24] width 332 height 18
click at [266, 21] on input "lRMzIIFrt2ElBLRaT1sSfK9C" at bounding box center [217, 24] width 332 height 18
paste input "N6tVBMrUCPMsAf190Oav5G2O"
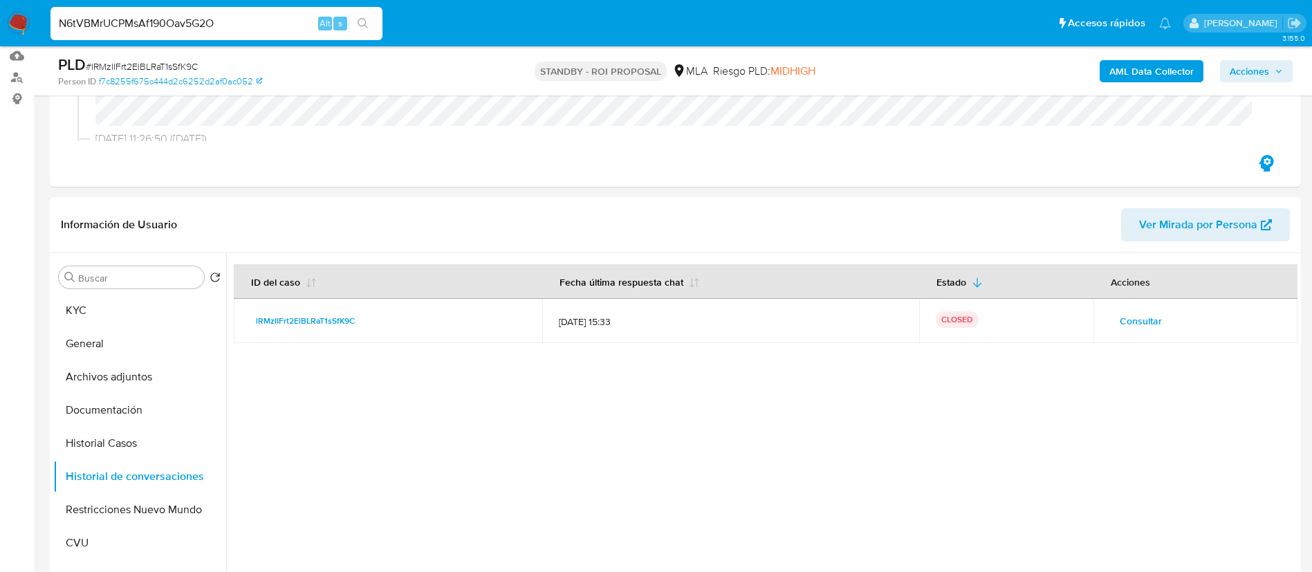
type input "N6tVBMrUCPMsAf190Oav5G2O"
click at [365, 26] on icon "search-icon" at bounding box center [363, 23] width 11 height 11
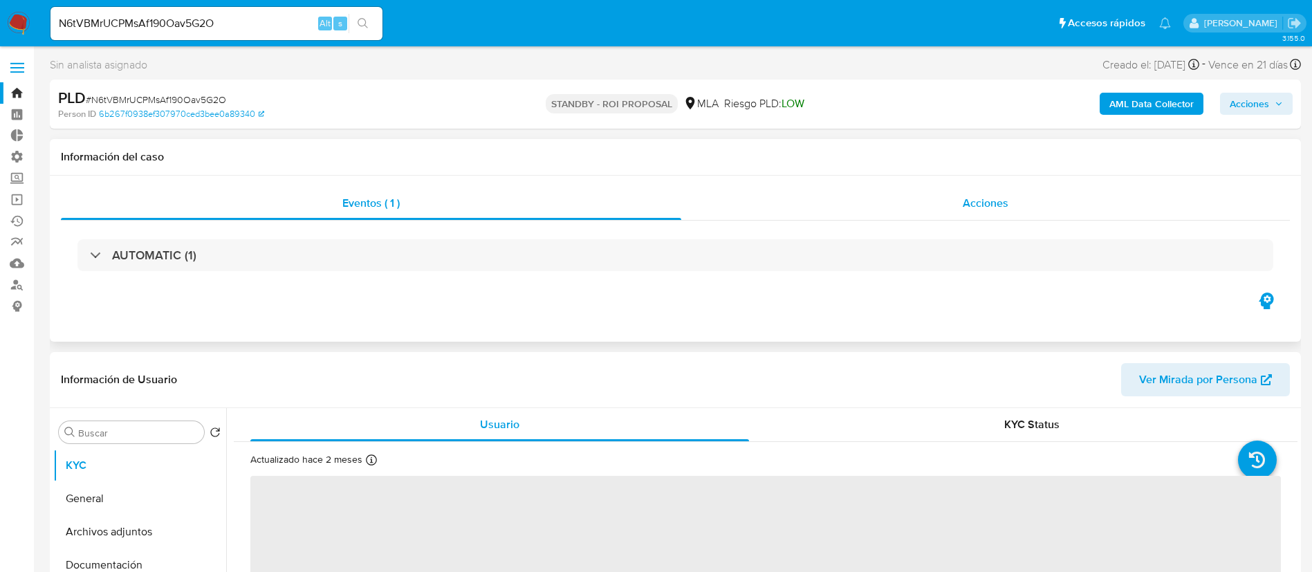
click at [964, 197] on span "Acciones" at bounding box center [986, 203] width 46 height 16
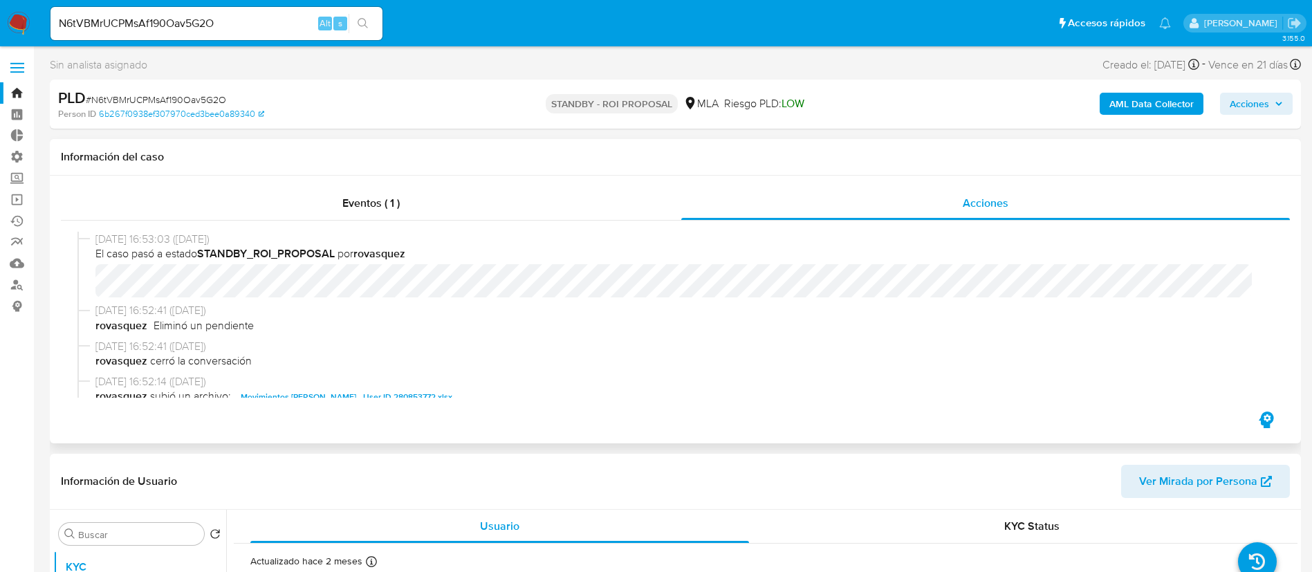
select select "10"
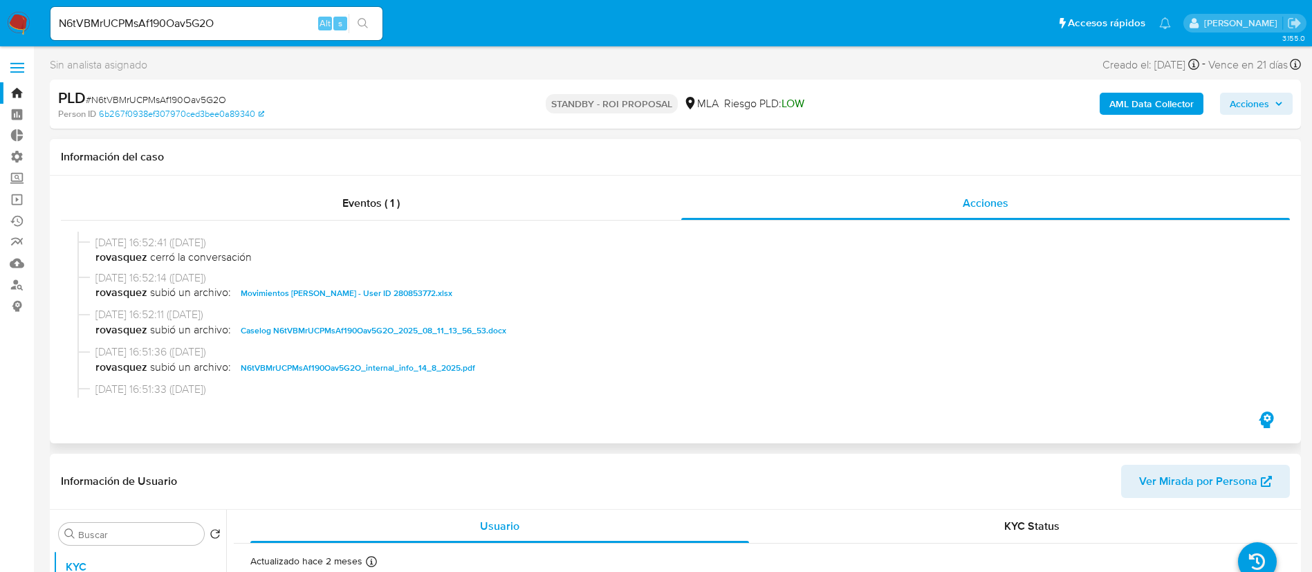
click at [430, 289] on span "Movimientos Karem Elizabeth Torrez - User ID 280853772.xlsx" at bounding box center [347, 293] width 212 height 17
click at [418, 338] on span "Caselog N6tVBMrUCPMsAf190Oav5G2O_2025_08_11_13_56_53.docx" at bounding box center [374, 330] width 266 height 17
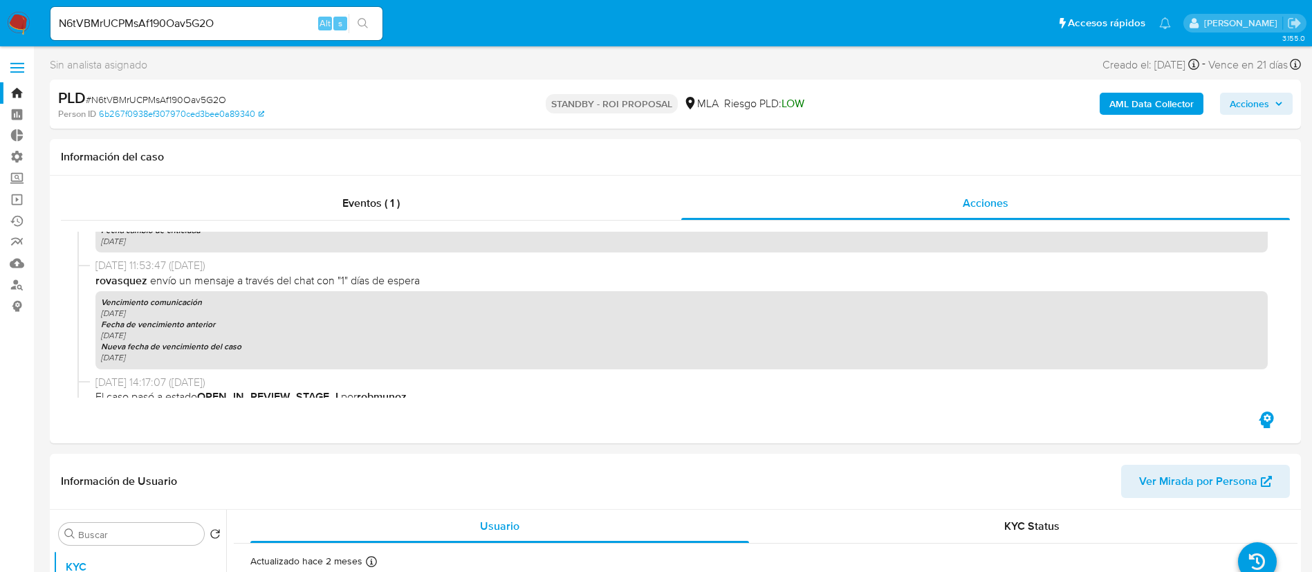
scroll to position [694, 0]
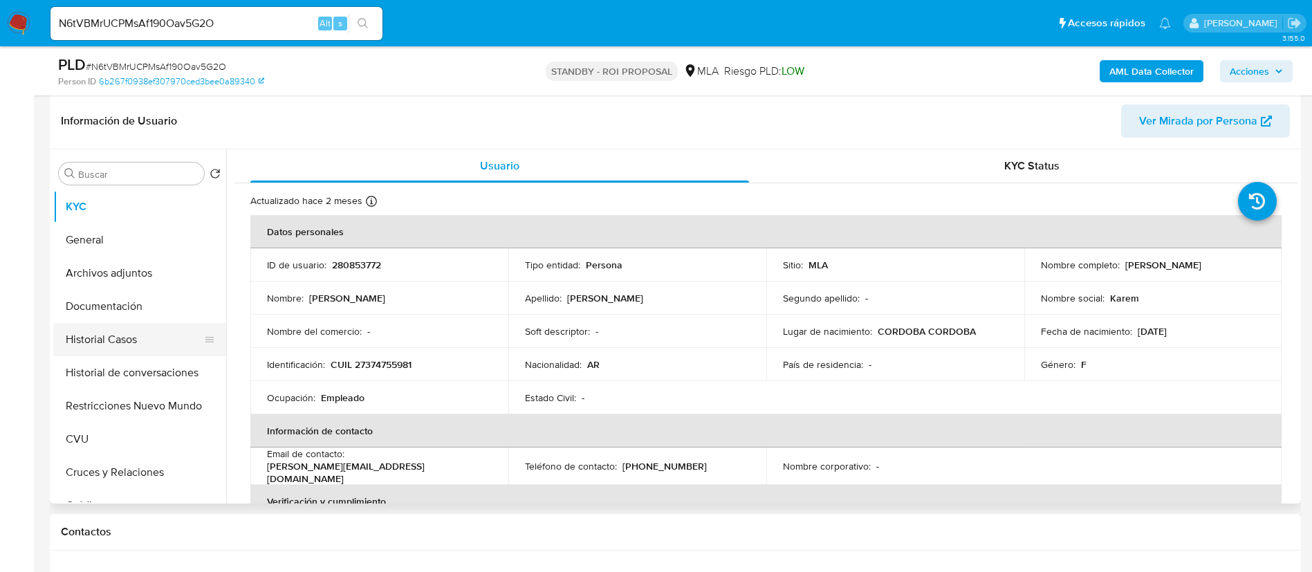
click at [152, 329] on button "Historial Casos" at bounding box center [134, 339] width 162 height 33
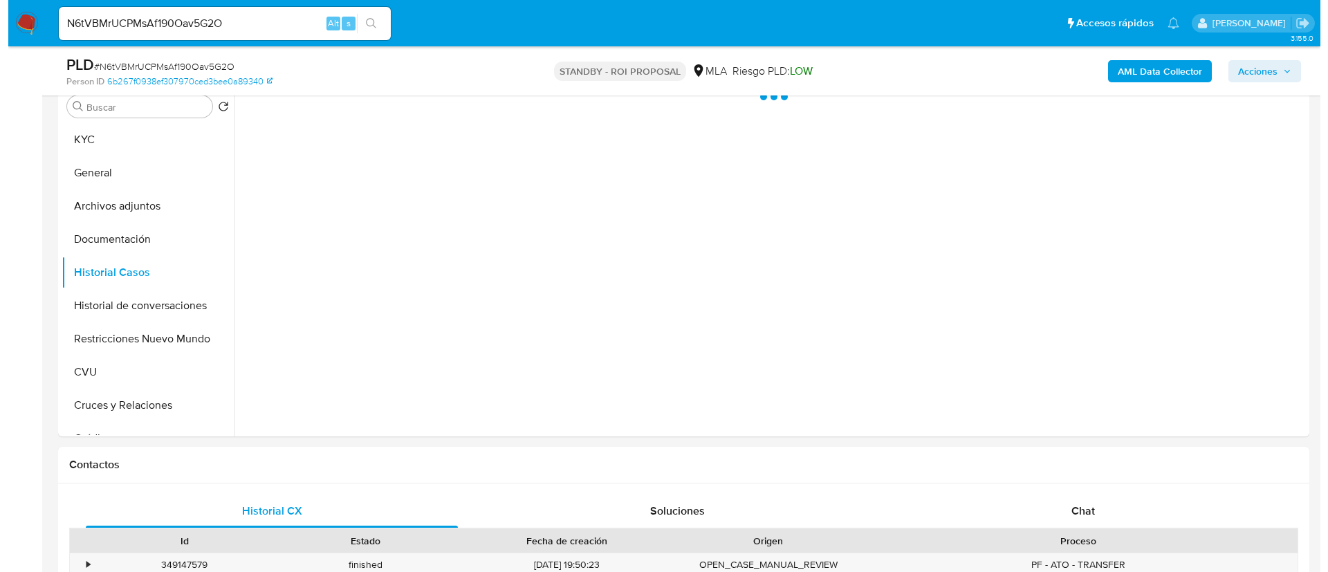
scroll to position [311, 0]
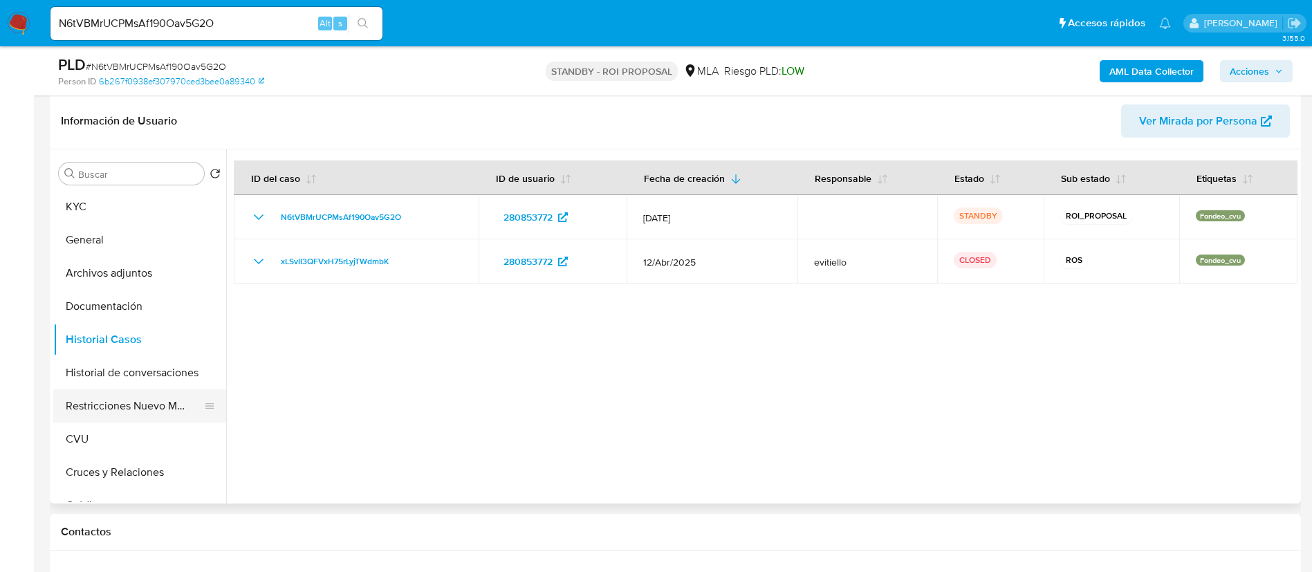
click at [127, 399] on button "Restricciones Nuevo Mundo" at bounding box center [134, 405] width 162 height 33
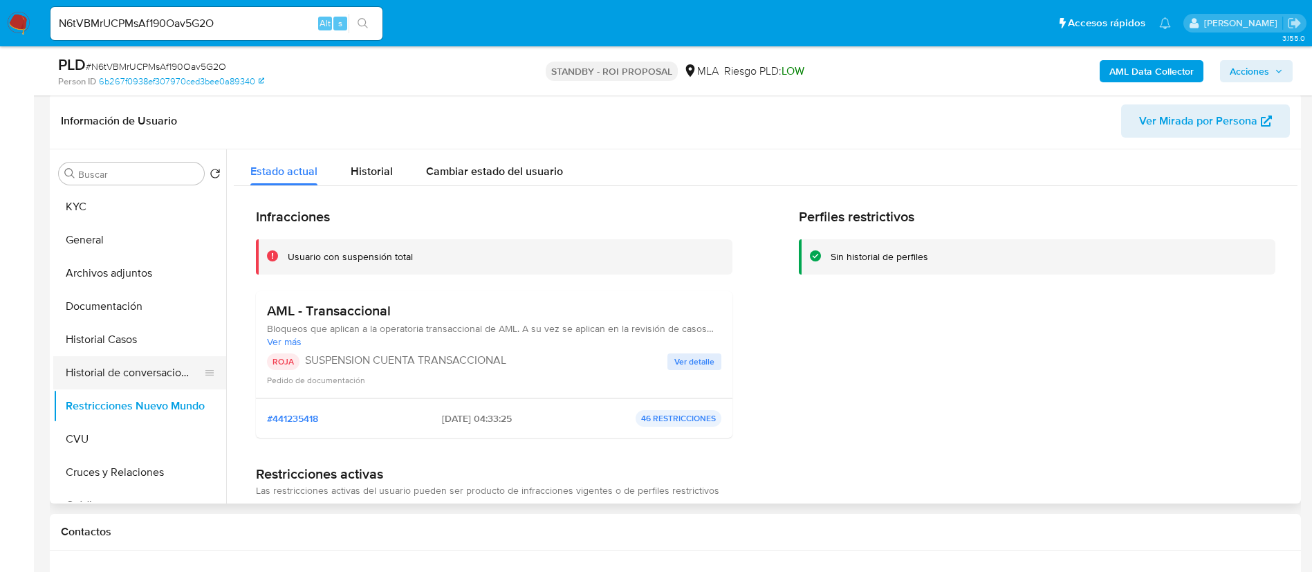
click at [110, 380] on button "Historial de conversaciones" at bounding box center [134, 372] width 162 height 33
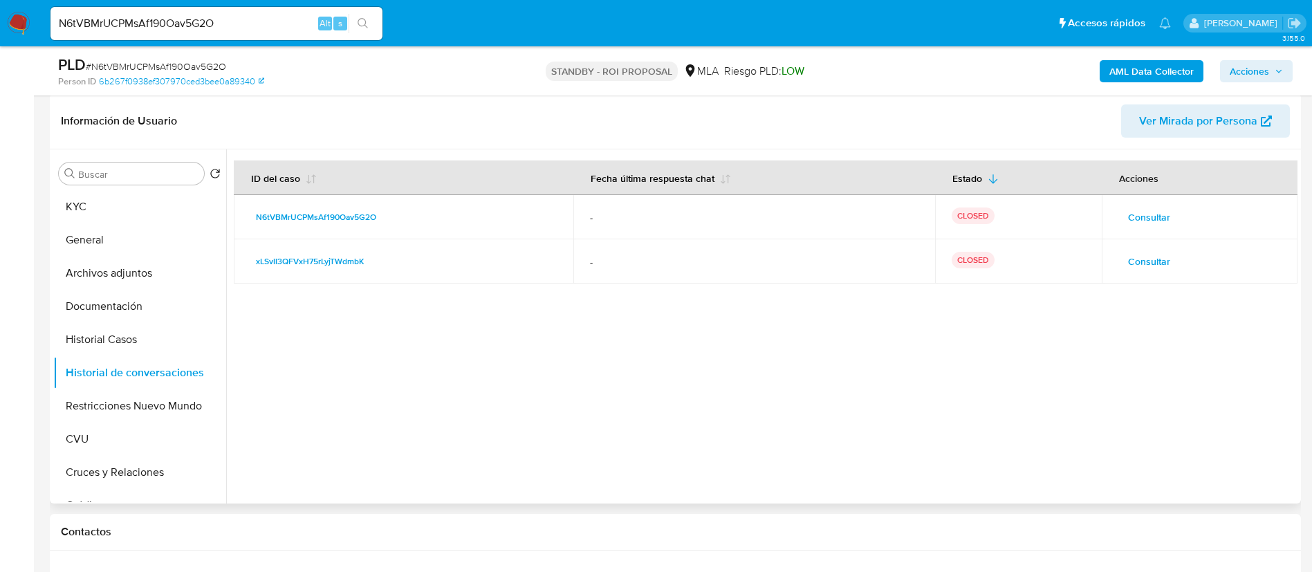
click at [1130, 221] on span "Consultar" at bounding box center [1149, 217] width 42 height 19
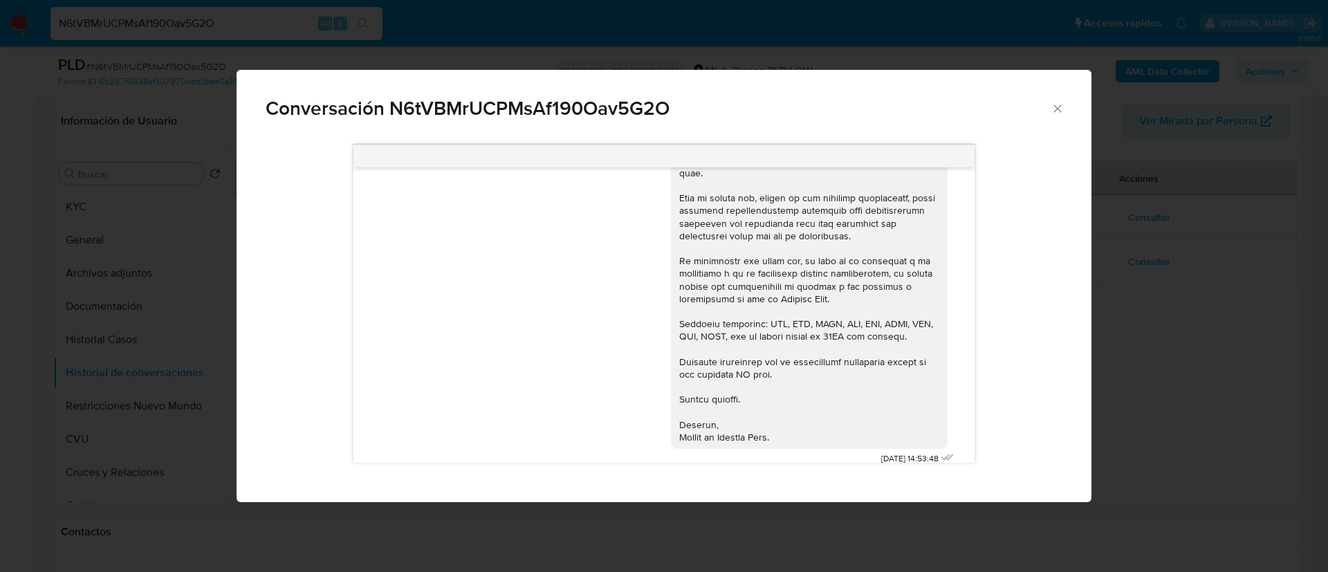
scroll to position [0, 0]
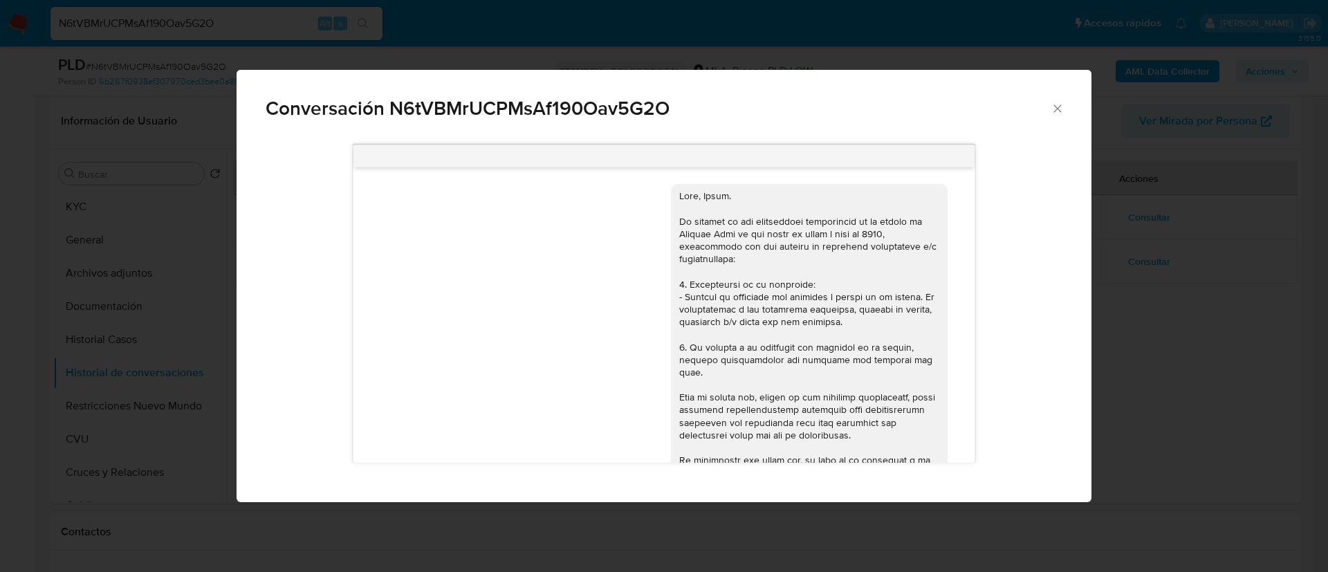
click at [1128, 350] on div "Conversación N6tVBMrUCPMsAf190Oav5G2O 13/08/2025 14:53:48" at bounding box center [664, 286] width 1328 height 572
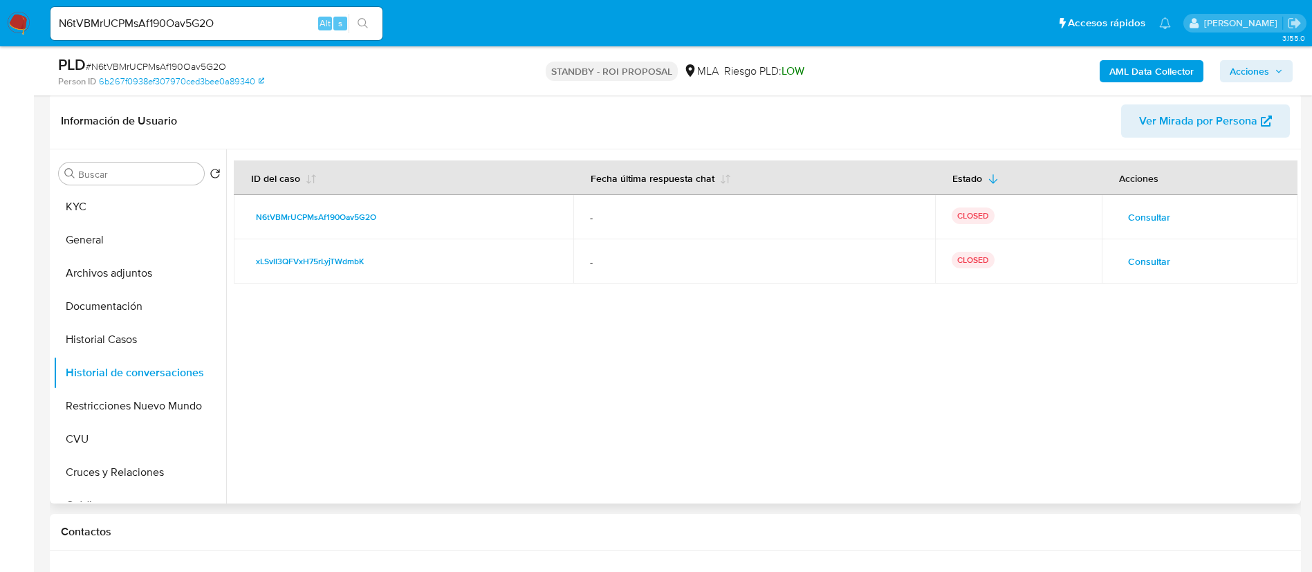
click at [1148, 248] on td "Consultar" at bounding box center [1200, 261] width 196 height 44
click at [1144, 259] on span "Consultar" at bounding box center [1149, 261] width 42 height 19
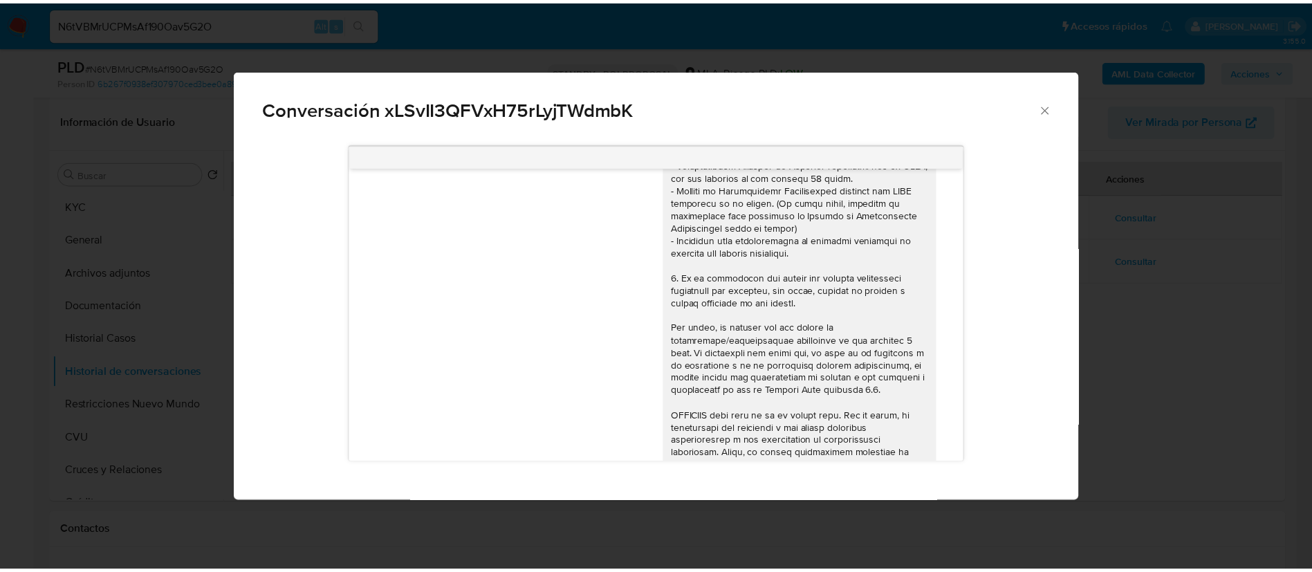
scroll to position [144, 0]
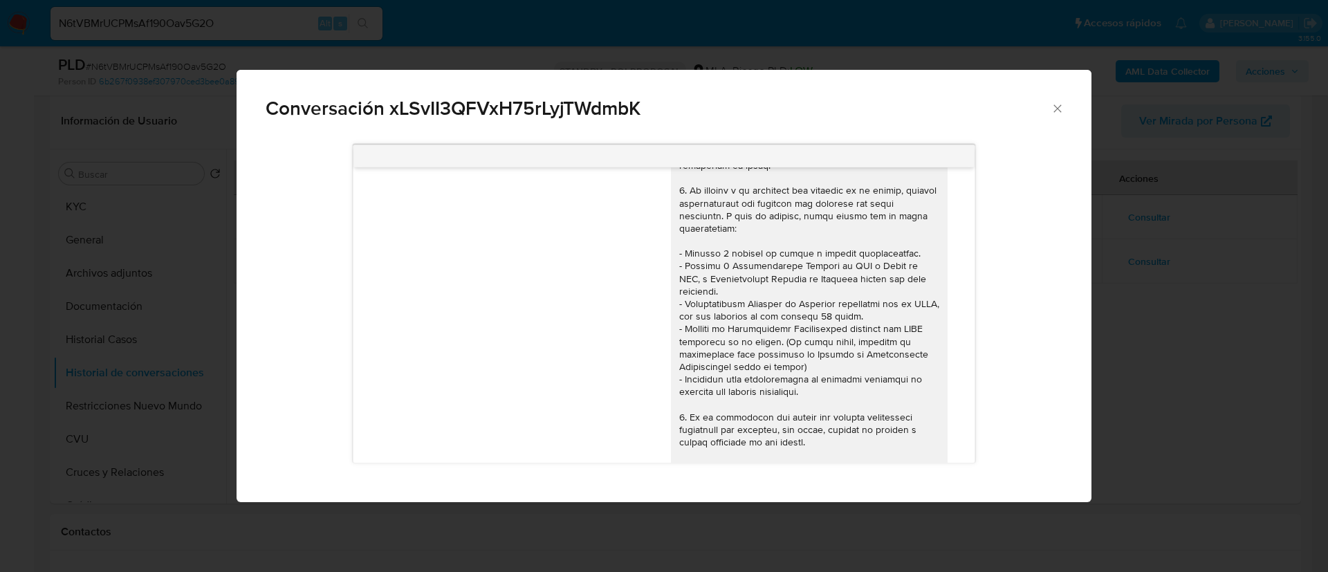
click at [1078, 339] on div "22/04/2025 14:45:08 1. Utilizo la cuenta de mercado pago por cuenta propia. 25/…" at bounding box center [664, 318] width 855 height 367
click at [136, 336] on div "Conversación xLSvII3QFVxH75rLyjTWdmbK 22/04/2025 14:45:08 1. Utilizo la cuenta …" at bounding box center [664, 286] width 1328 height 572
click at [115, 297] on button "Documentación" at bounding box center [134, 306] width 162 height 33
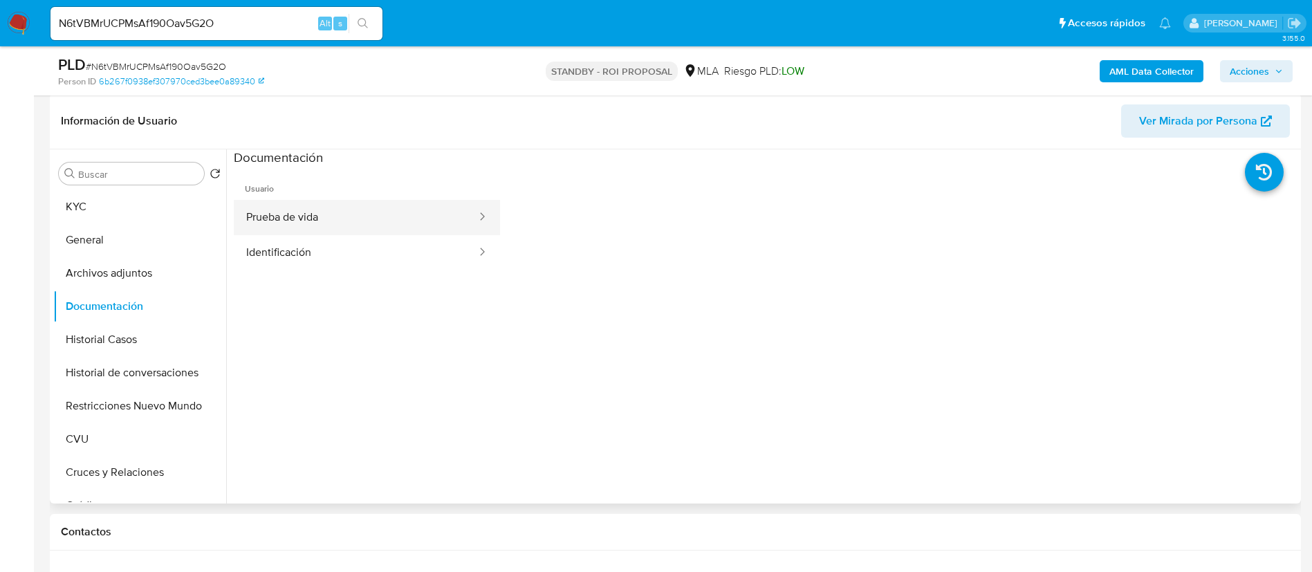
click at [306, 212] on button "Prueba de vida" at bounding box center [356, 217] width 244 height 35
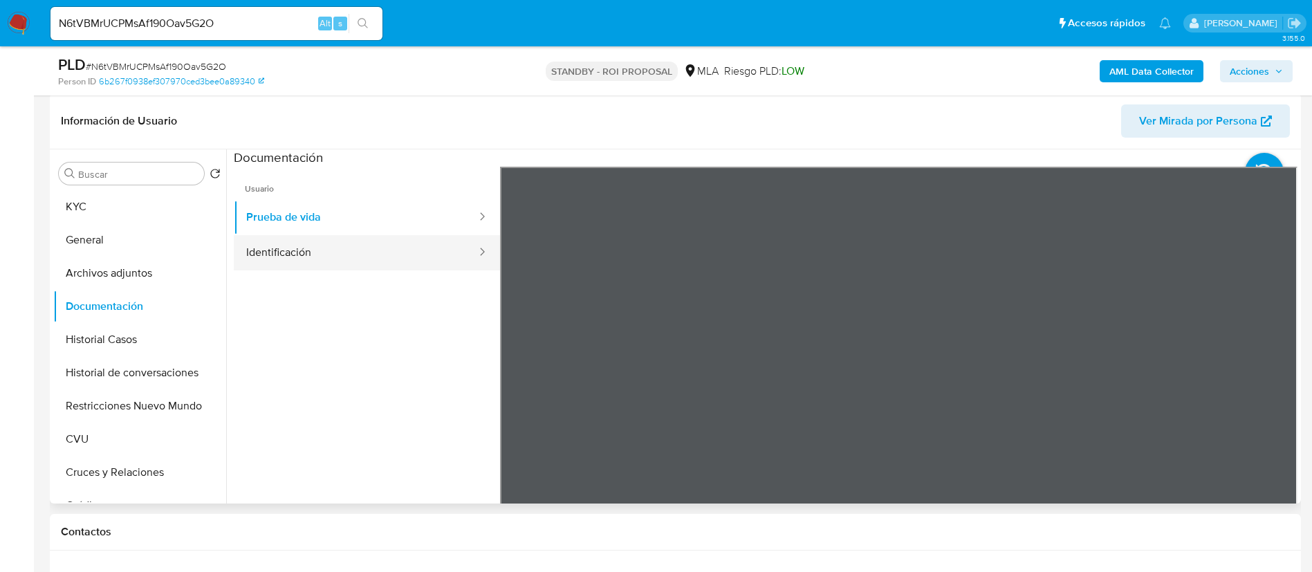
click at [295, 242] on button "Identificación" at bounding box center [356, 252] width 244 height 35
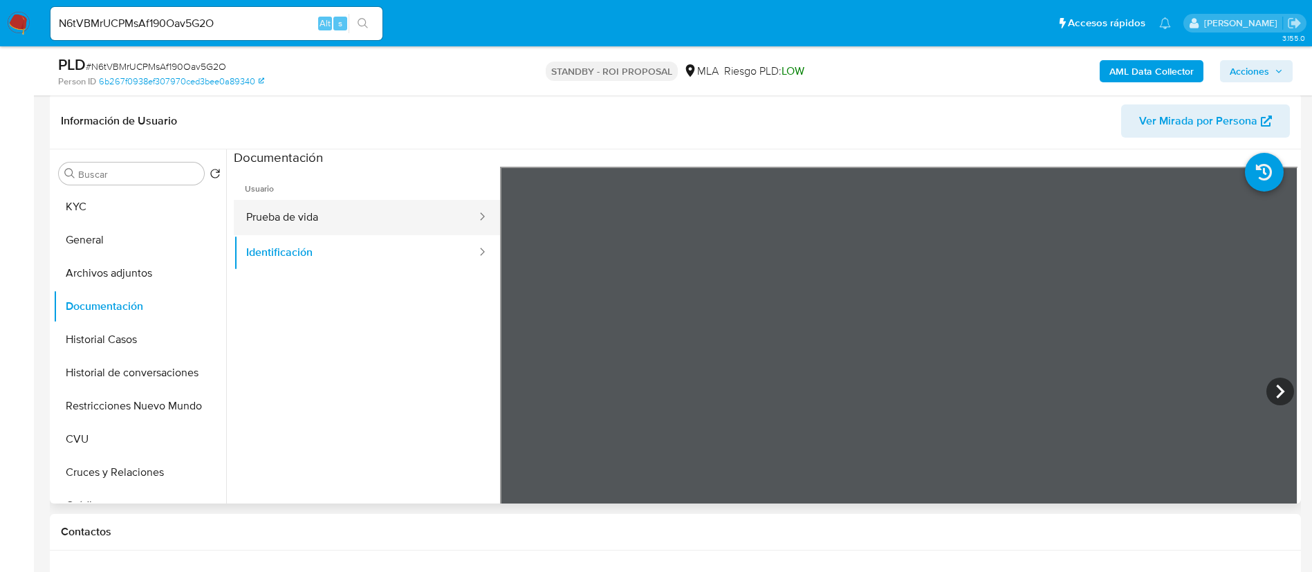
click at [301, 218] on button "Prueba de vida" at bounding box center [356, 217] width 244 height 35
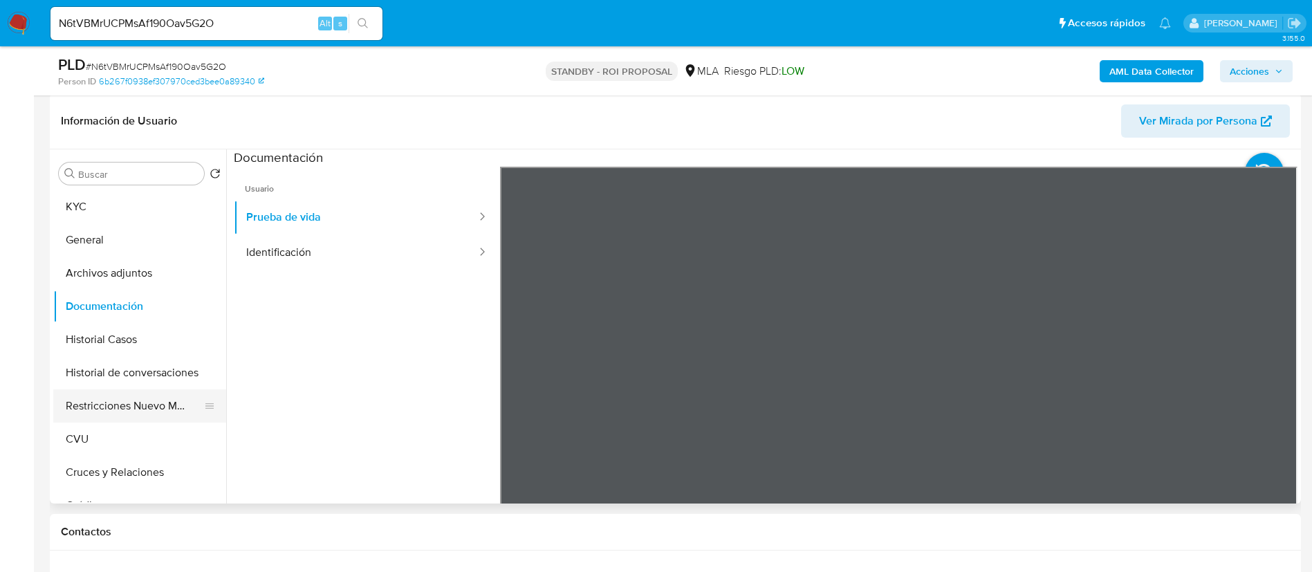
click at [94, 405] on button "Restricciones Nuevo Mundo" at bounding box center [134, 405] width 162 height 33
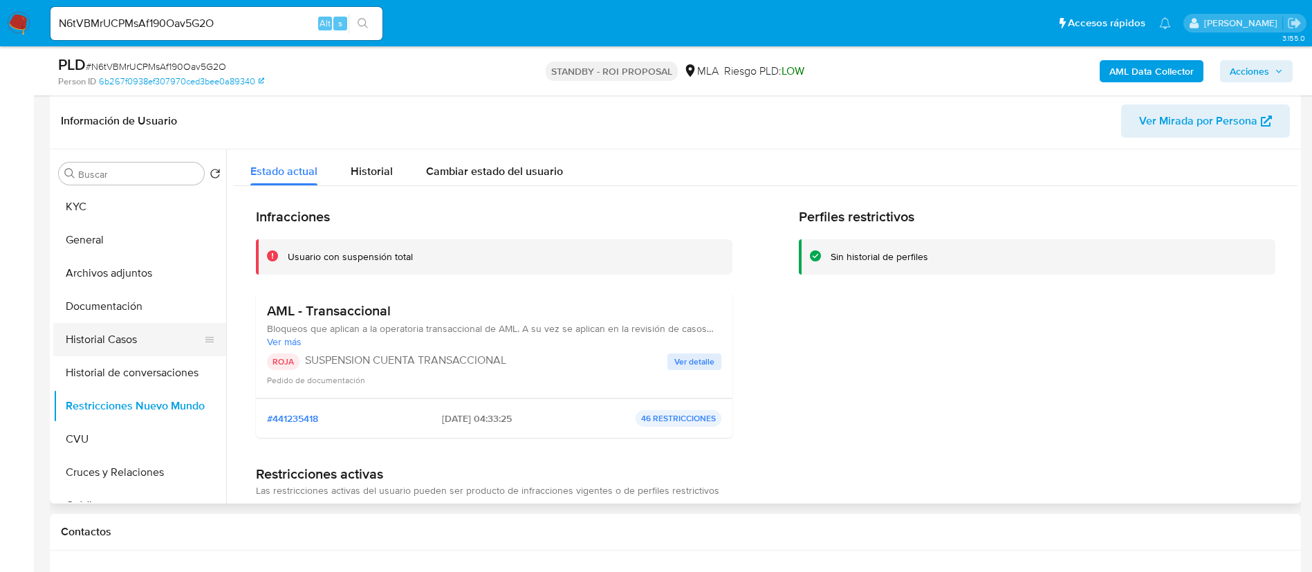
click at [144, 343] on button "Historial Casos" at bounding box center [134, 339] width 162 height 33
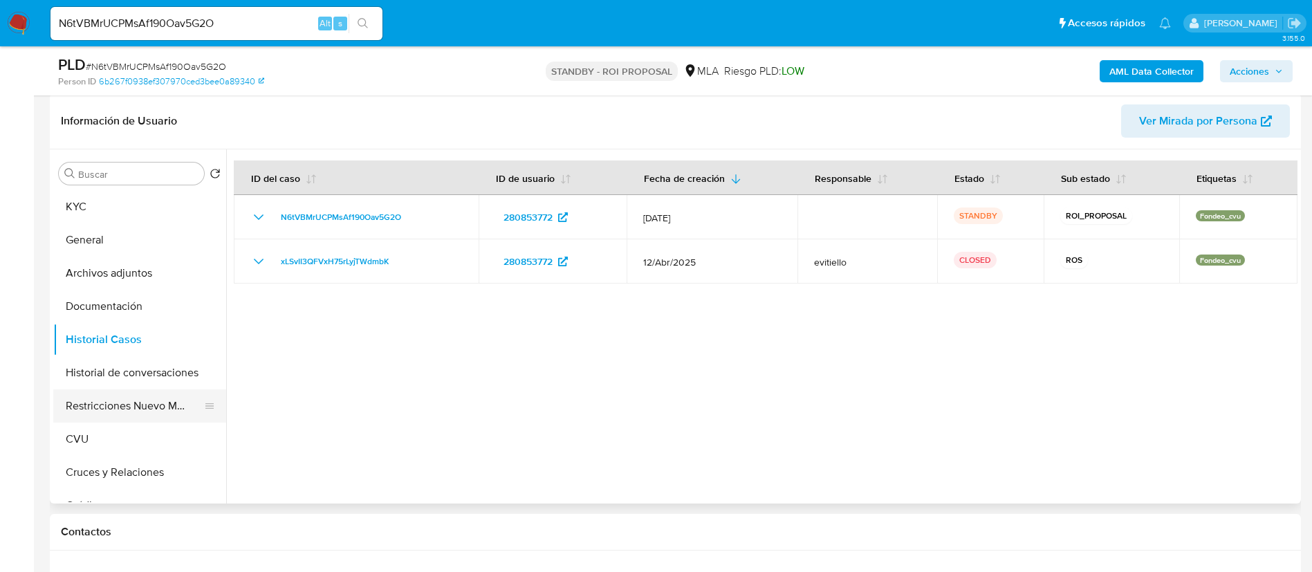
click at [147, 405] on button "Restricciones Nuevo Mundo" at bounding box center [134, 405] width 162 height 33
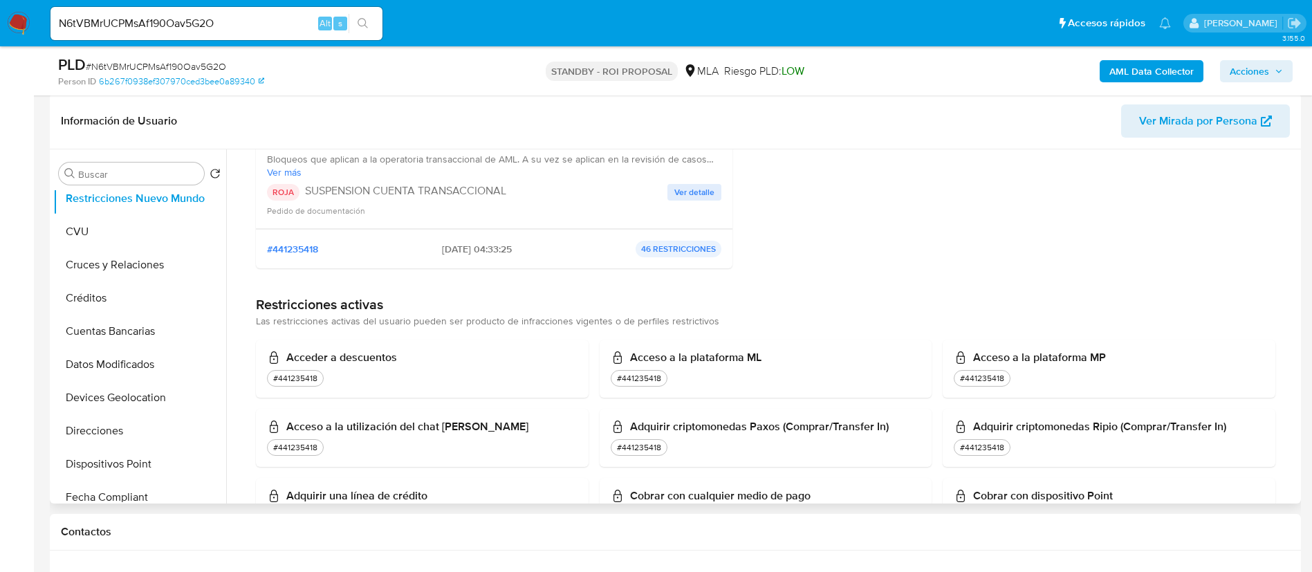
scroll to position [311, 0]
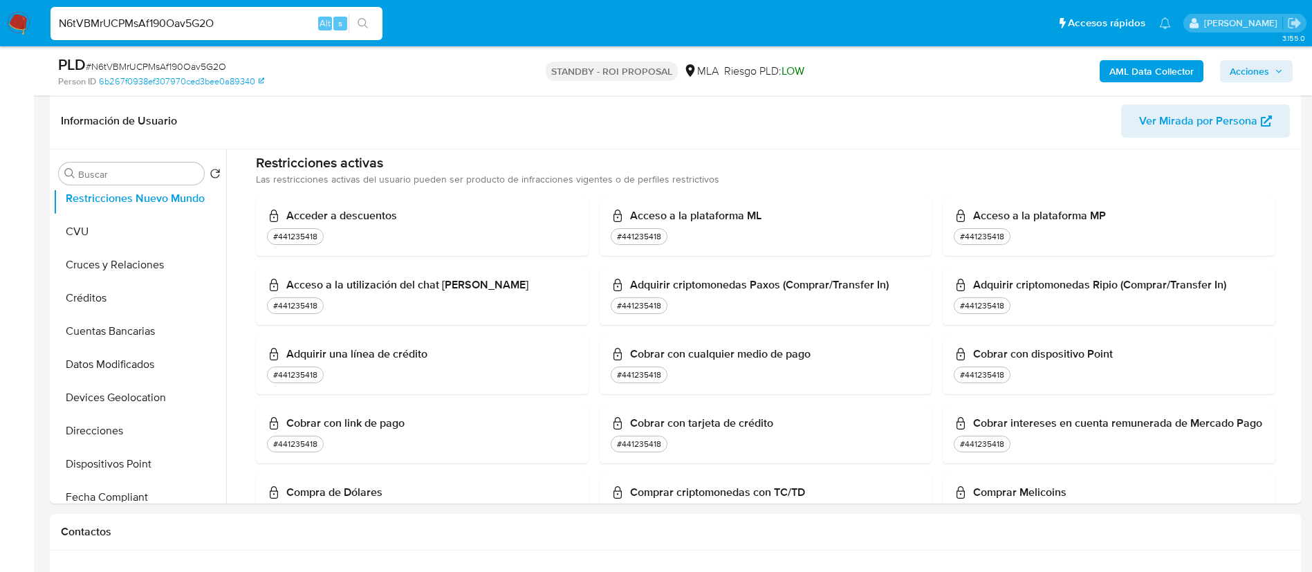
click at [200, 28] on input "N6tVBMrUCPMsAf190Oav5G2O" at bounding box center [217, 24] width 332 height 18
paste input "OgfTpXWhSmjXKKhaBPlp2fML"
type input "OgfTpXWhSmjXKKhaBPlp2fML"
click at [367, 19] on icon "search-icon" at bounding box center [363, 23] width 11 height 11
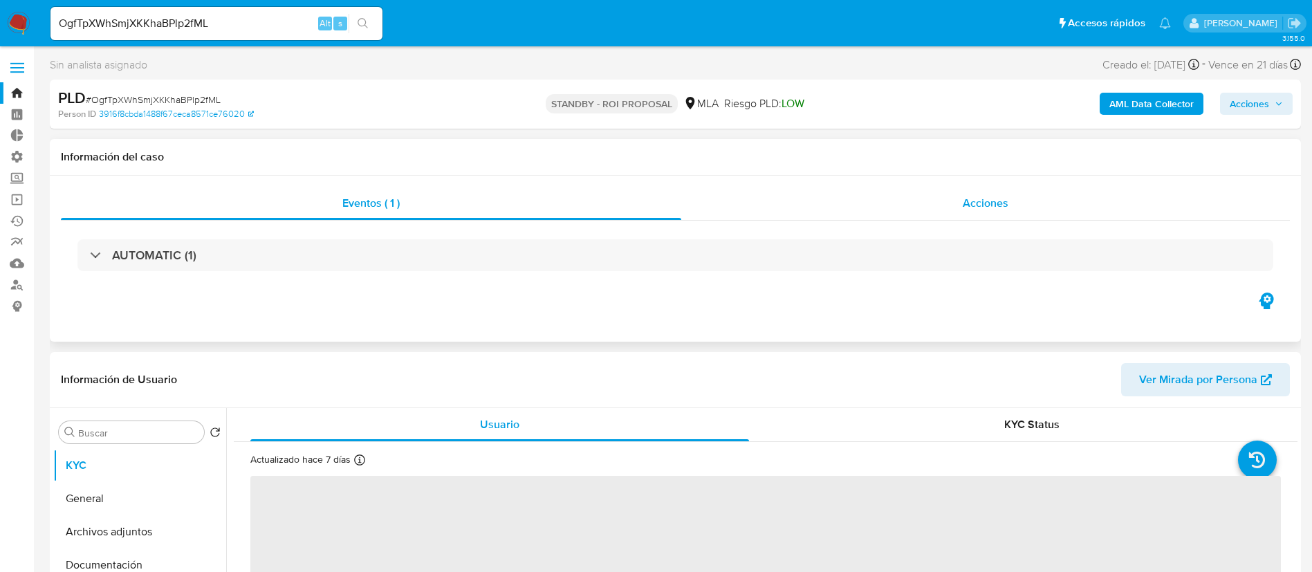
click at [965, 198] on span "Acciones" at bounding box center [986, 203] width 46 height 16
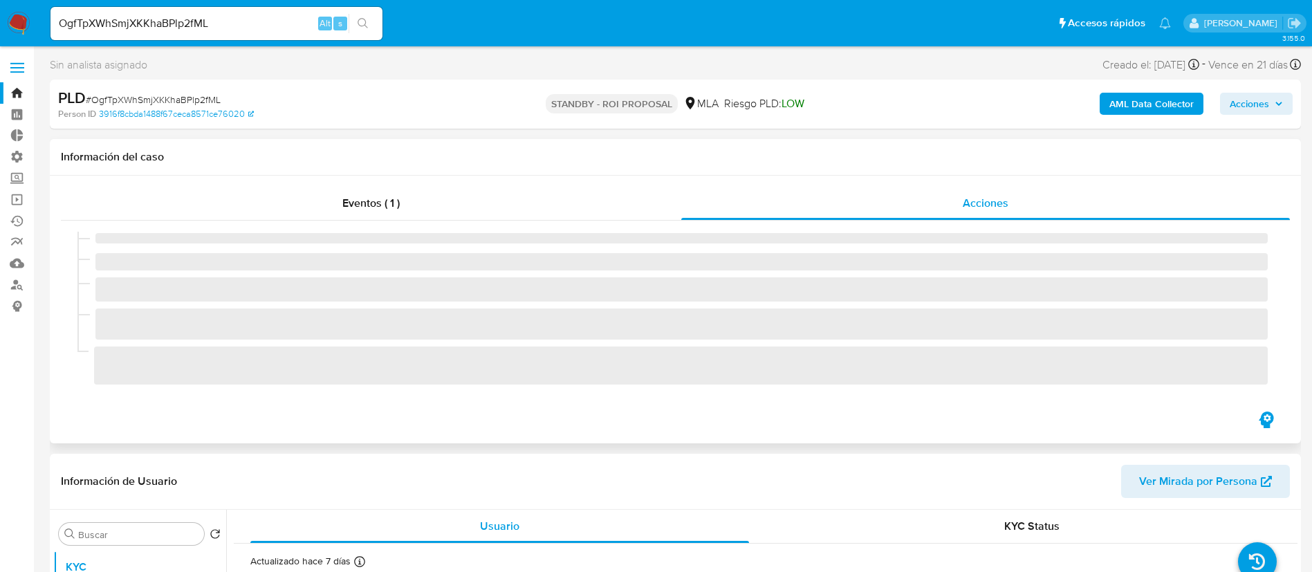
select select "10"
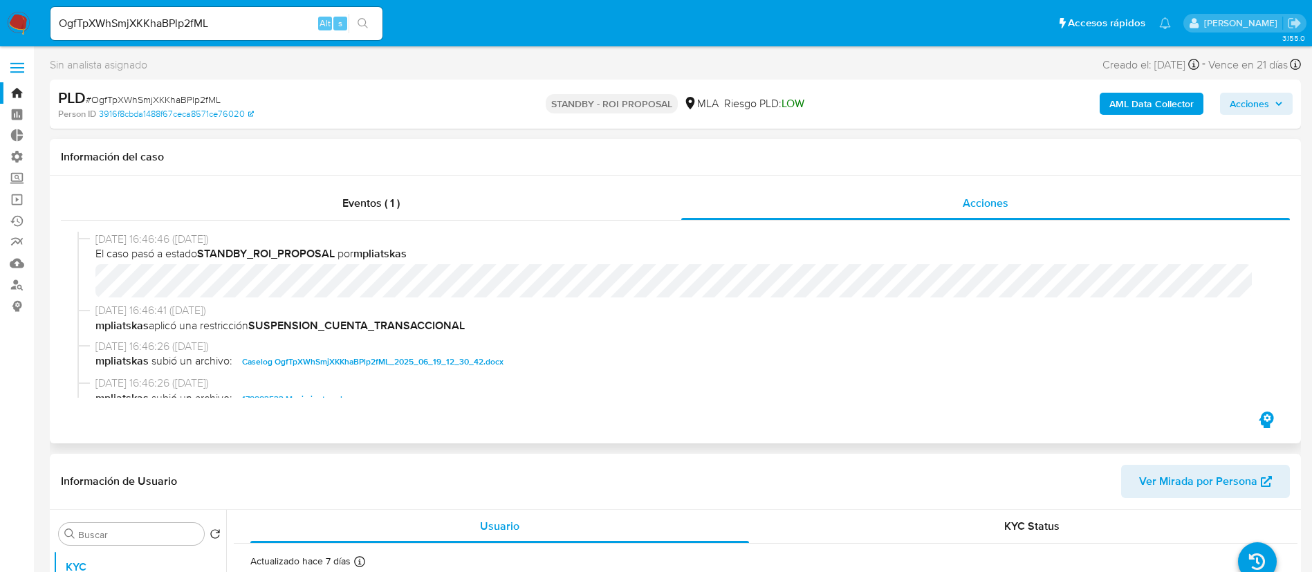
scroll to position [104, 0]
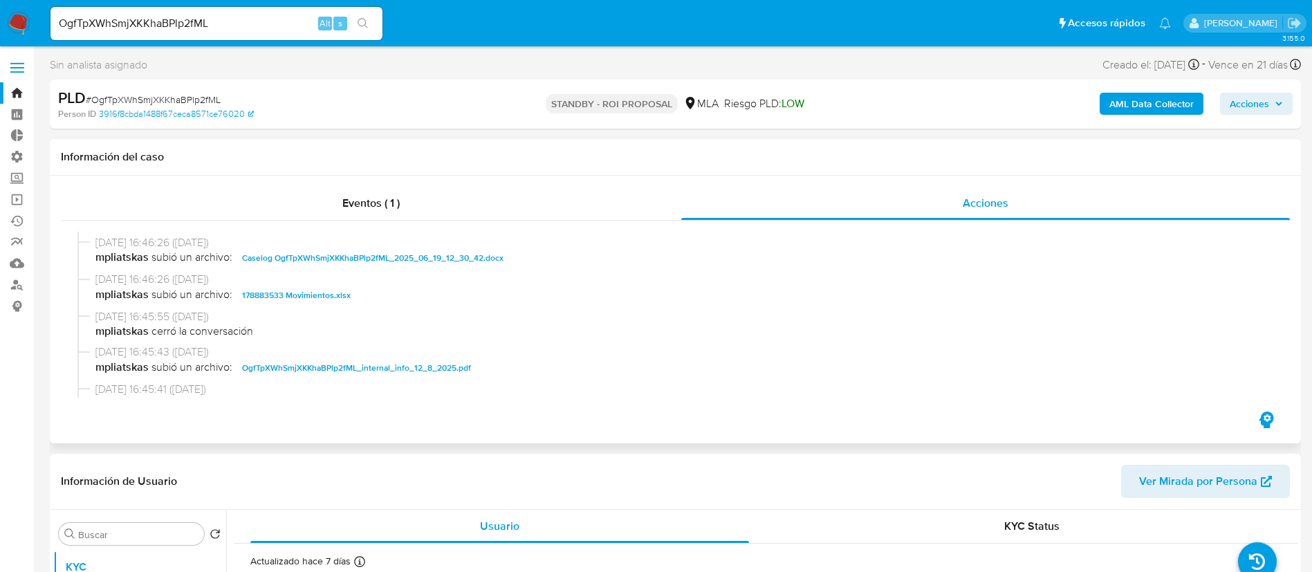
click at [351, 259] on span "Caselog OgfTpXWhSmjXKKhaBPlp2fML_2025_06_19_12_30_42.docx" at bounding box center [373, 258] width 262 height 17
click at [327, 296] on span "178883533 Movimientos.xlsx" at bounding box center [296, 295] width 109 height 17
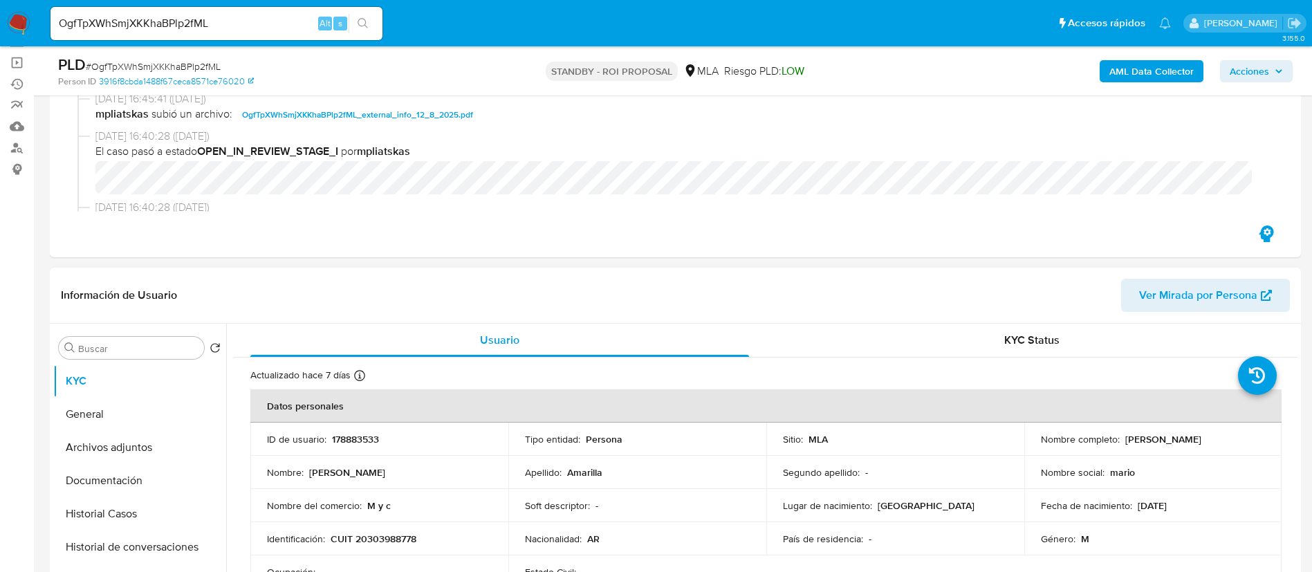
scroll to position [208, 0]
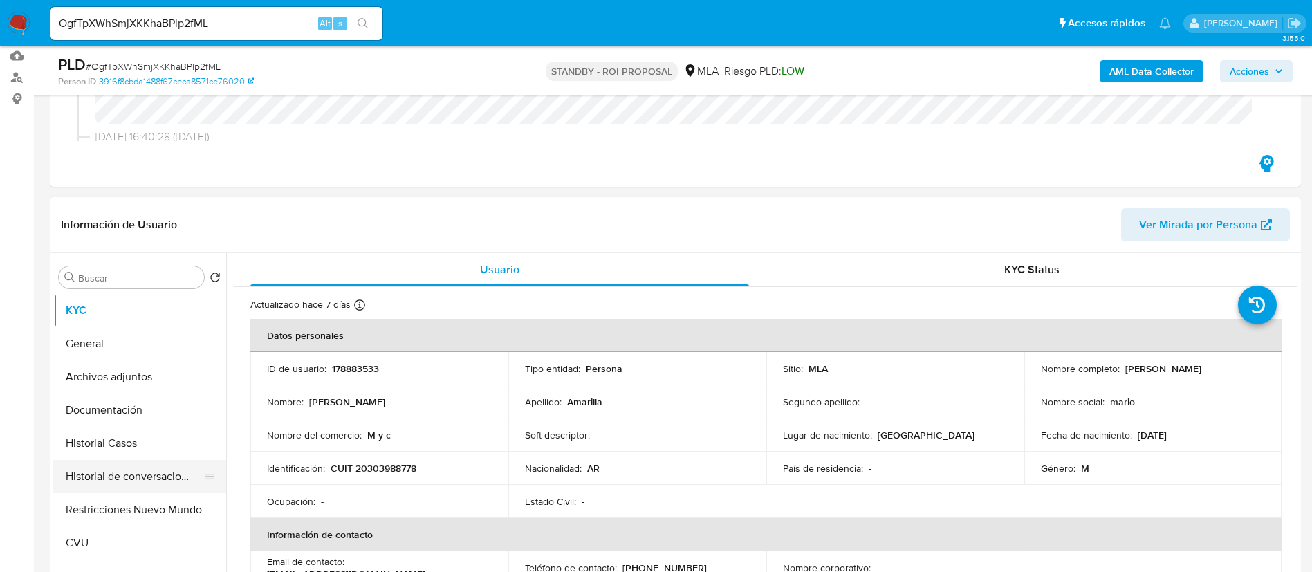
drag, startPoint x: 139, startPoint y: 437, endPoint x: 139, endPoint y: 469, distance: 31.8
click at [139, 437] on button "Historial Casos" at bounding box center [139, 443] width 173 height 33
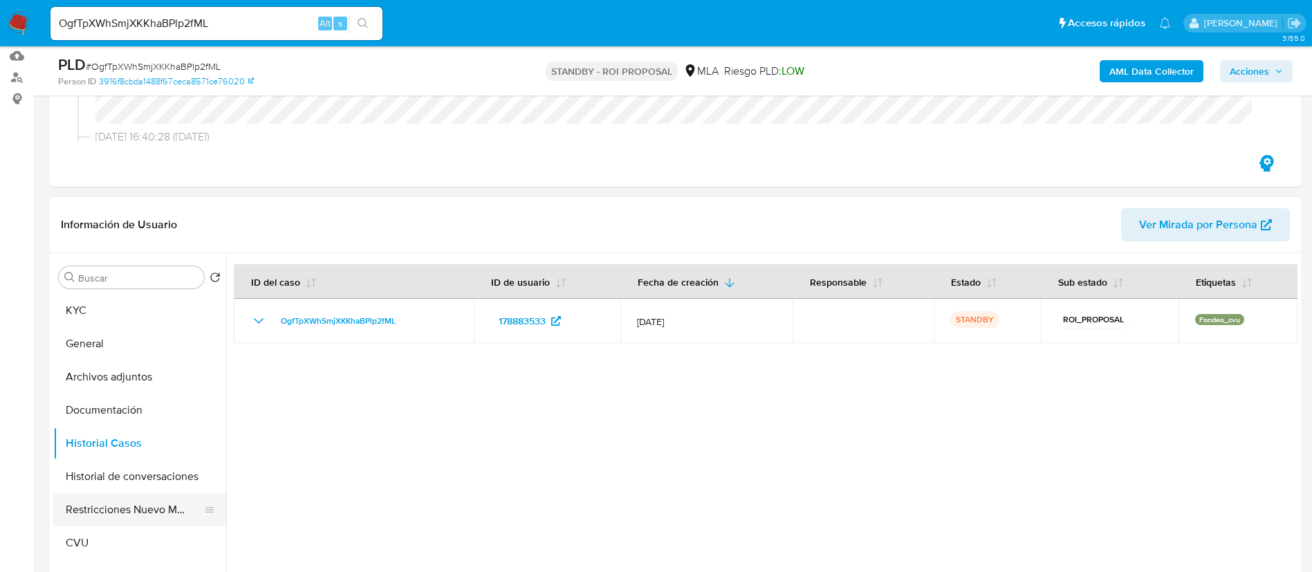
click at [138, 511] on button "Restricciones Nuevo Mundo" at bounding box center [134, 509] width 162 height 33
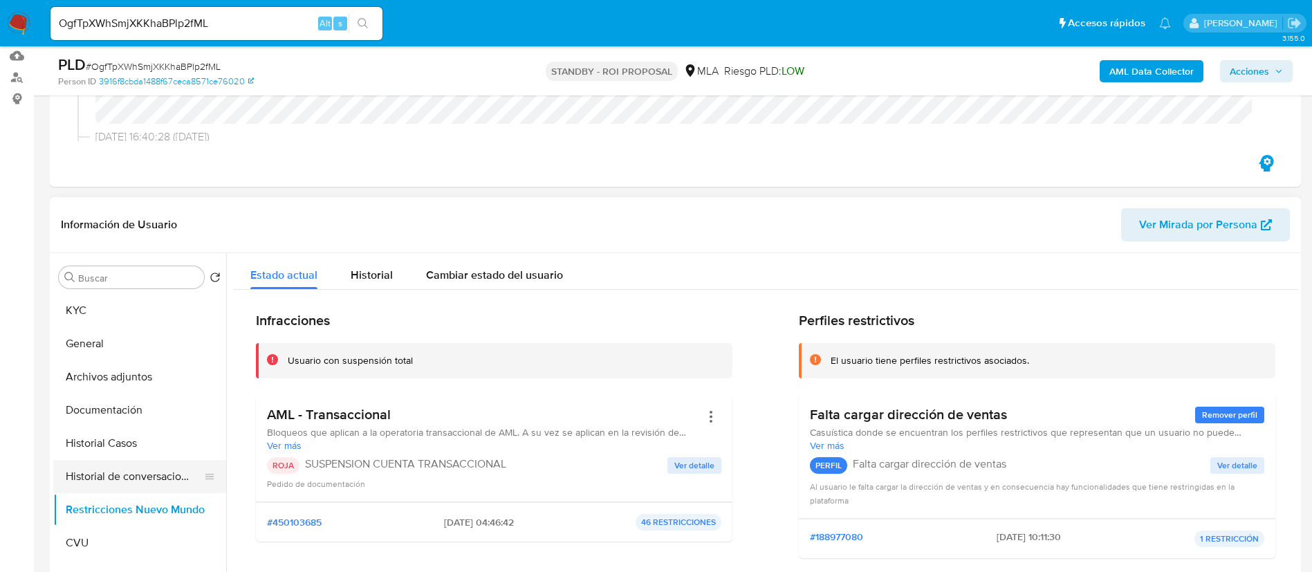
click at [138, 484] on button "Historial de conversaciones" at bounding box center [134, 476] width 162 height 33
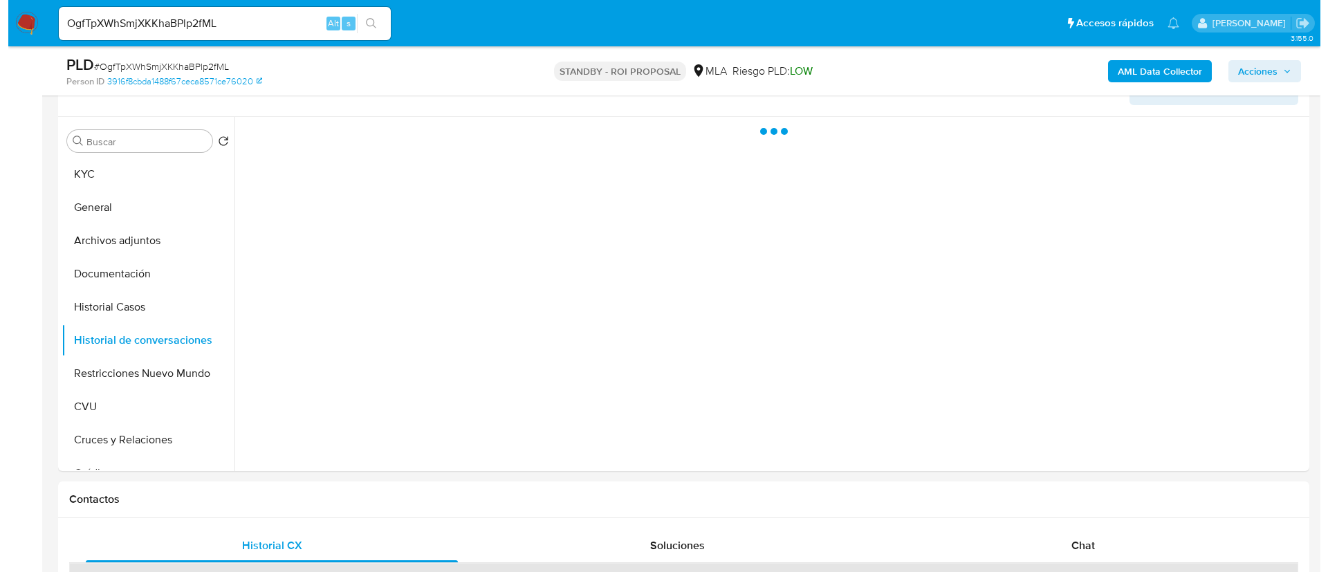
scroll to position [311, 0]
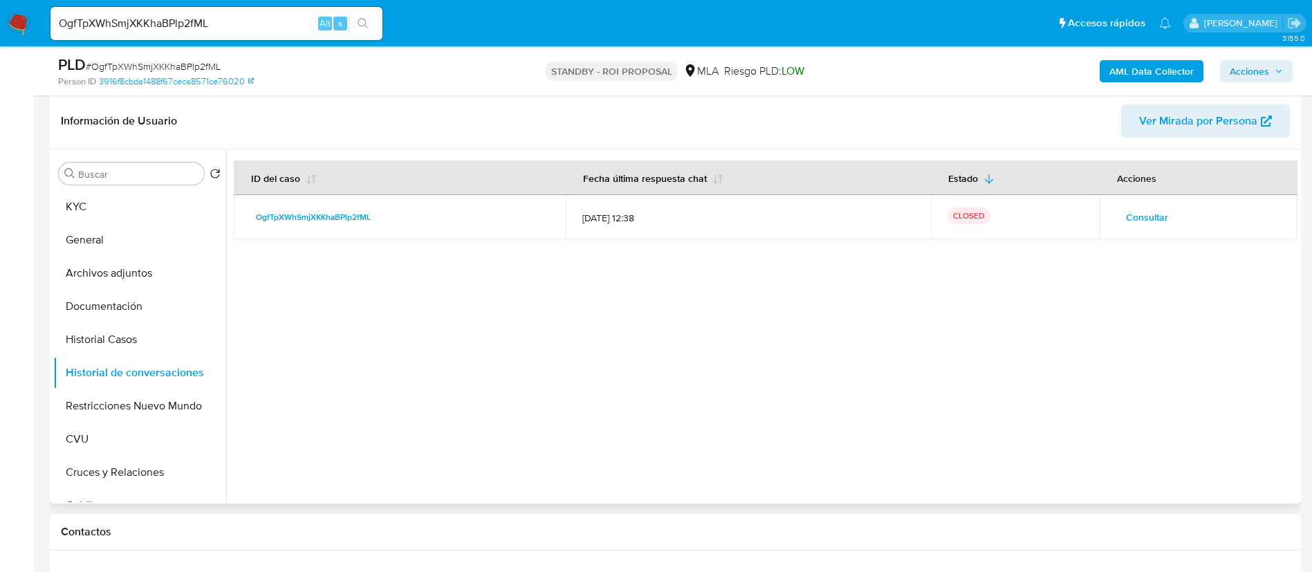
click at [646, 365] on div at bounding box center [762, 326] width 1072 height 354
click at [1100, 214] on td "Consultar" at bounding box center [1199, 217] width 198 height 44
click at [1118, 213] on button "Consultar" at bounding box center [1148, 217] width 62 height 22
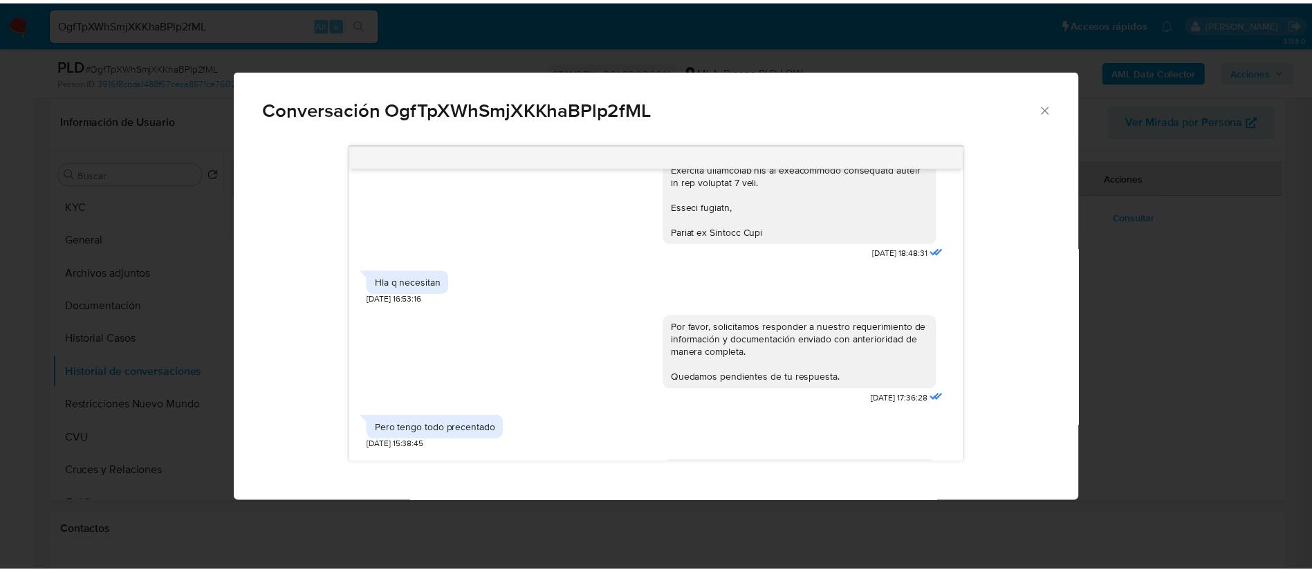
scroll to position [1562, 0]
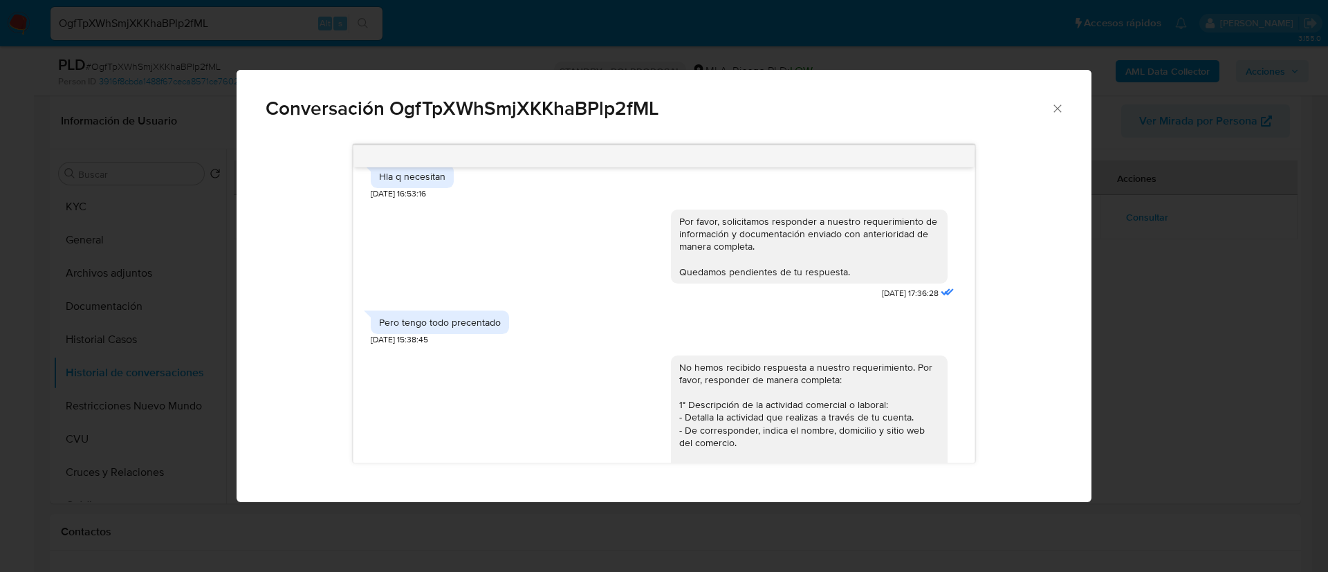
click at [171, 369] on div "Conversación OgfTpXWhSmjXKKhaBPlp2fML 18/06/2025 18:18:54 Hla 18/06/2025 21:55:…" at bounding box center [664, 286] width 1328 height 572
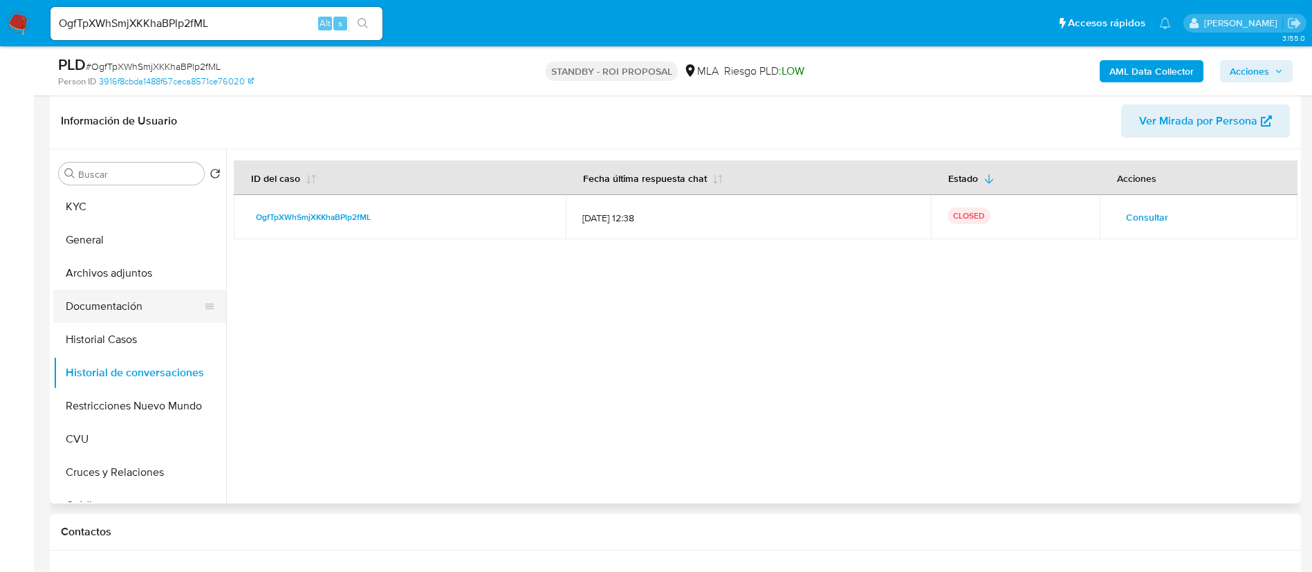
click at [127, 318] on button "Documentación" at bounding box center [134, 306] width 162 height 33
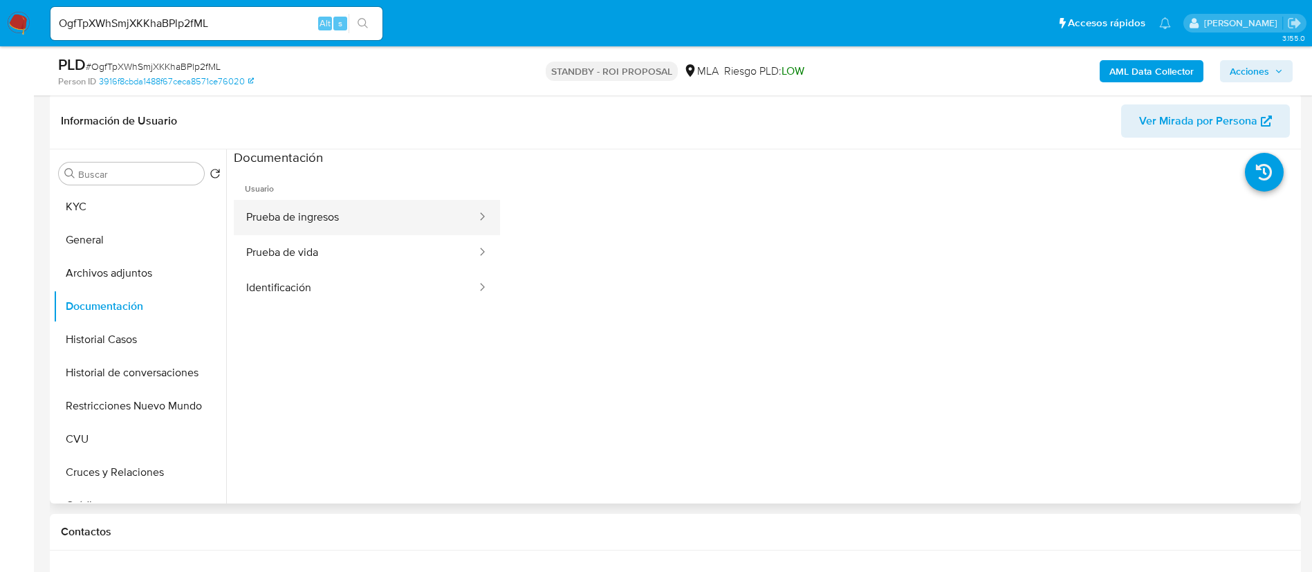
click at [407, 210] on button "Prueba de ingresos" at bounding box center [356, 217] width 244 height 35
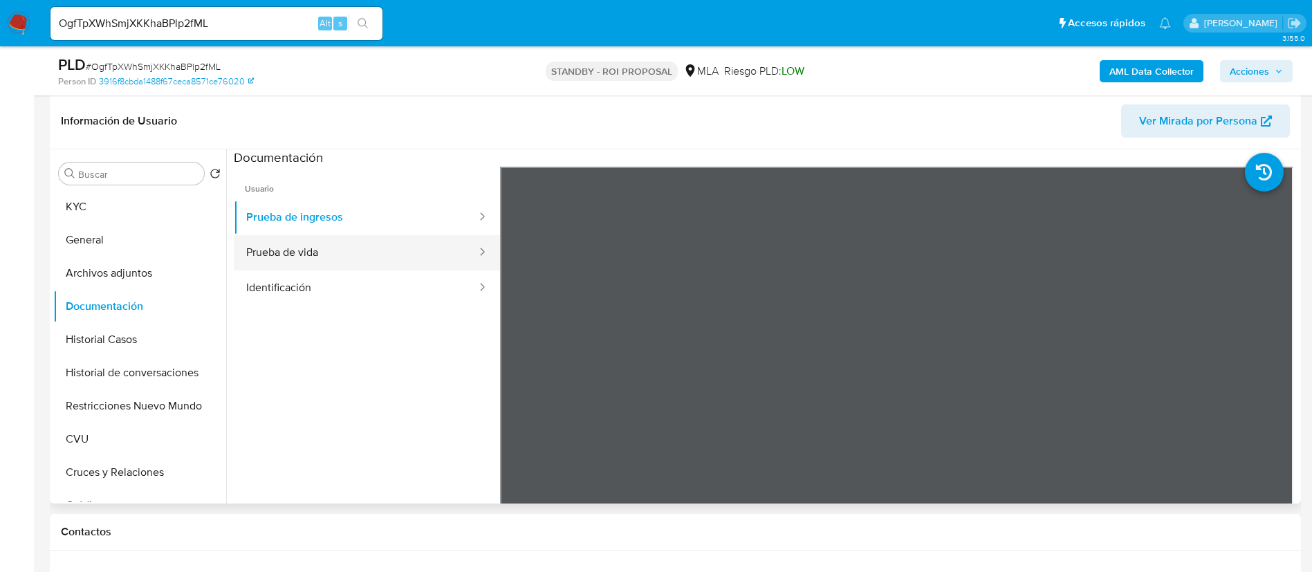
click at [337, 253] on button "Prueba de vida" at bounding box center [356, 252] width 244 height 35
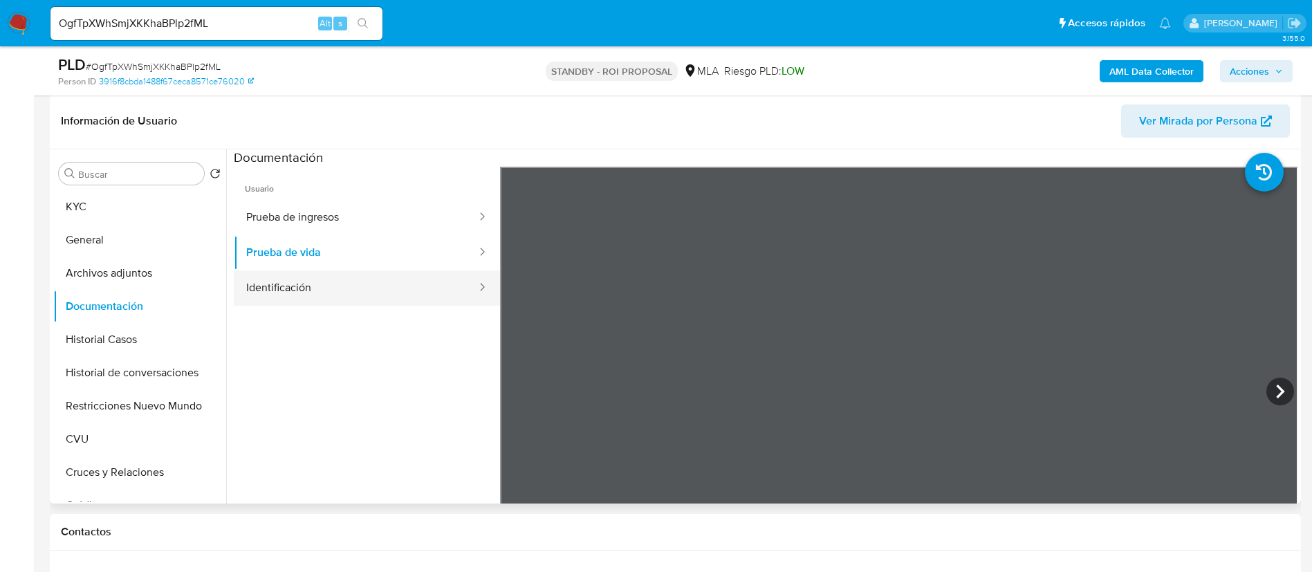
click at [338, 288] on button "Identificación" at bounding box center [356, 287] width 244 height 35
click at [215, 25] on input "OgfTpXWhSmjXKKhaBPlp2fML" at bounding box center [217, 24] width 332 height 18
paste input "FOUhBUjvgcsvtyQwAue7YpaS"
type input "FOUhBUjvgcsvtyQwAue7YpaS"
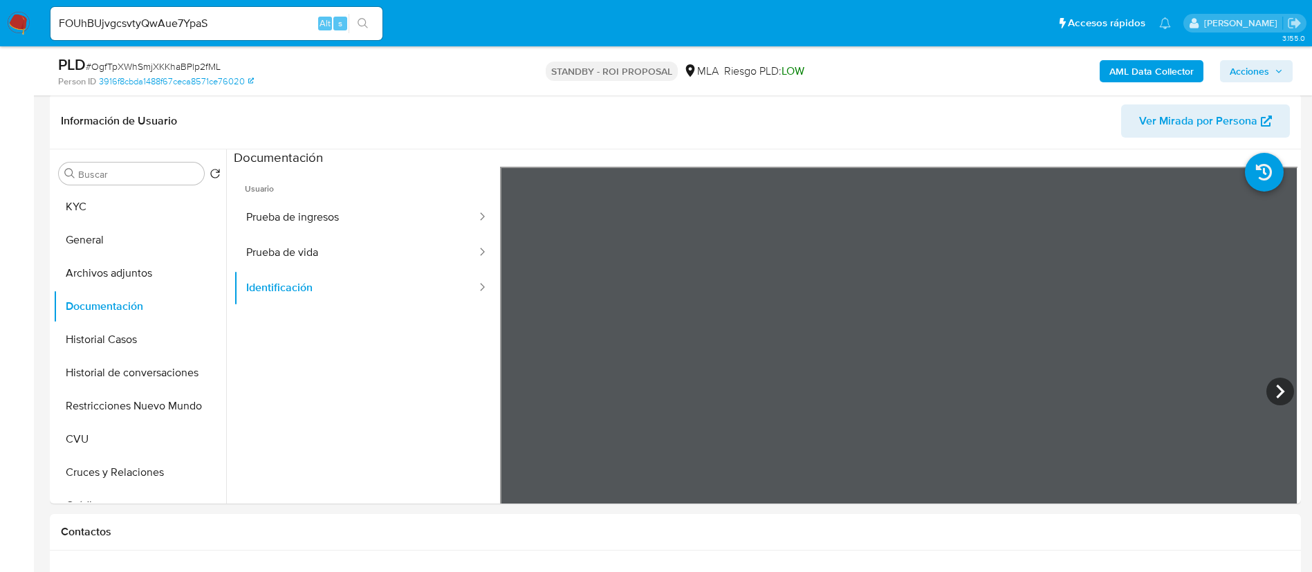
click at [365, 21] on icon "search-icon" at bounding box center [363, 23] width 11 height 11
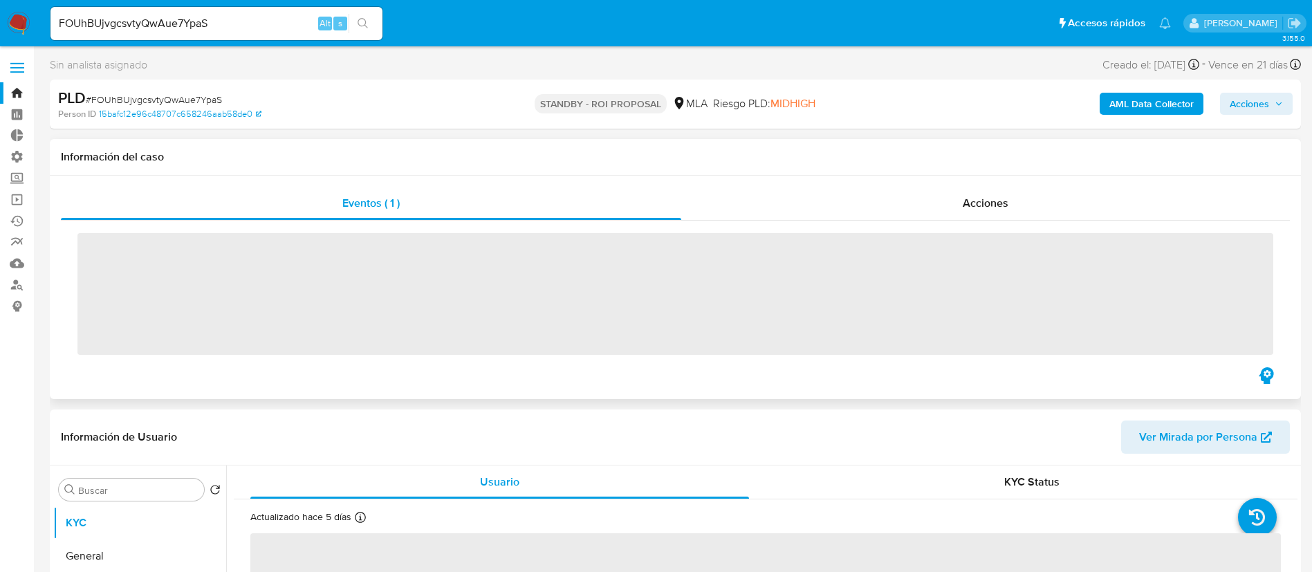
click at [1029, 228] on div "‌" at bounding box center [675, 293] width 1229 height 144
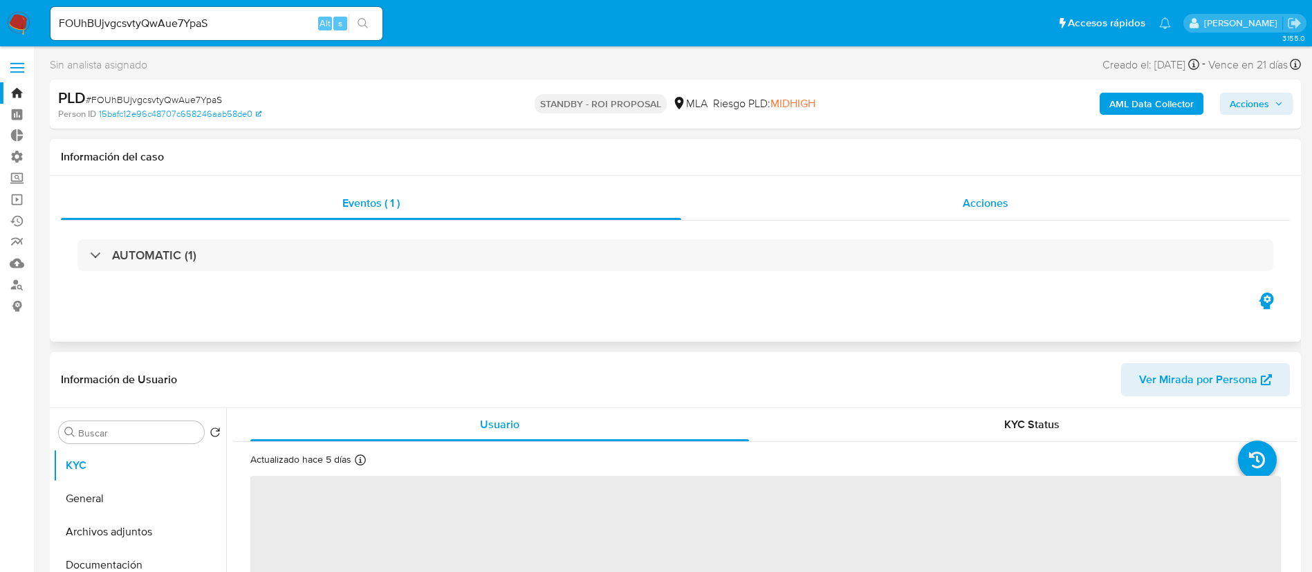
click at [1029, 206] on div "Acciones" at bounding box center [985, 203] width 609 height 33
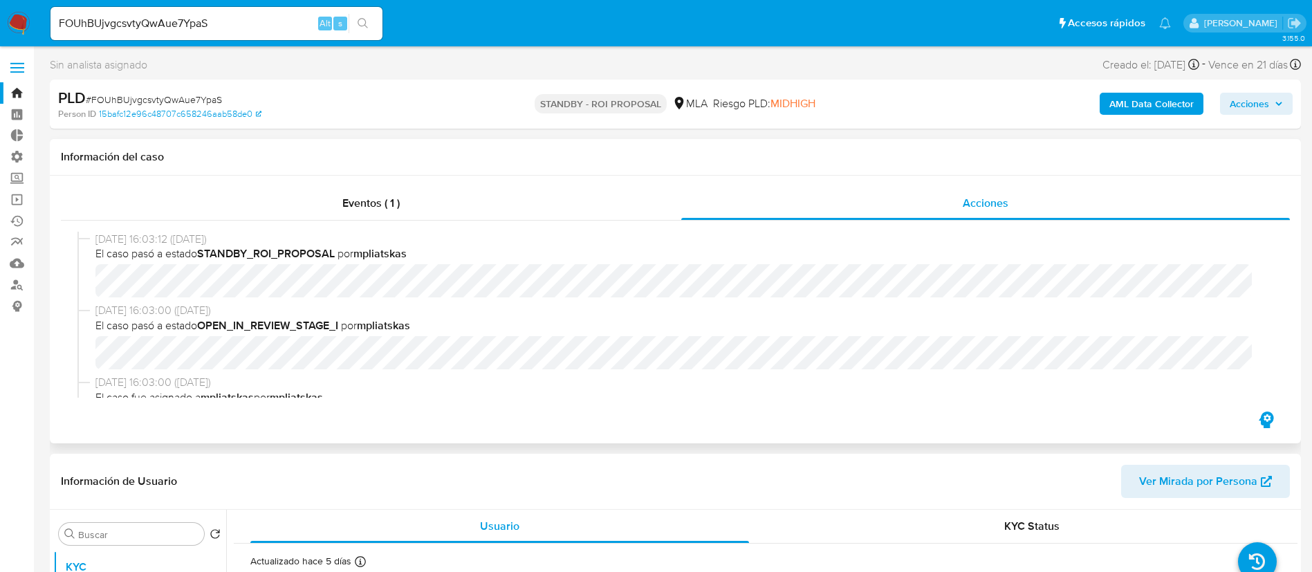
select select "10"
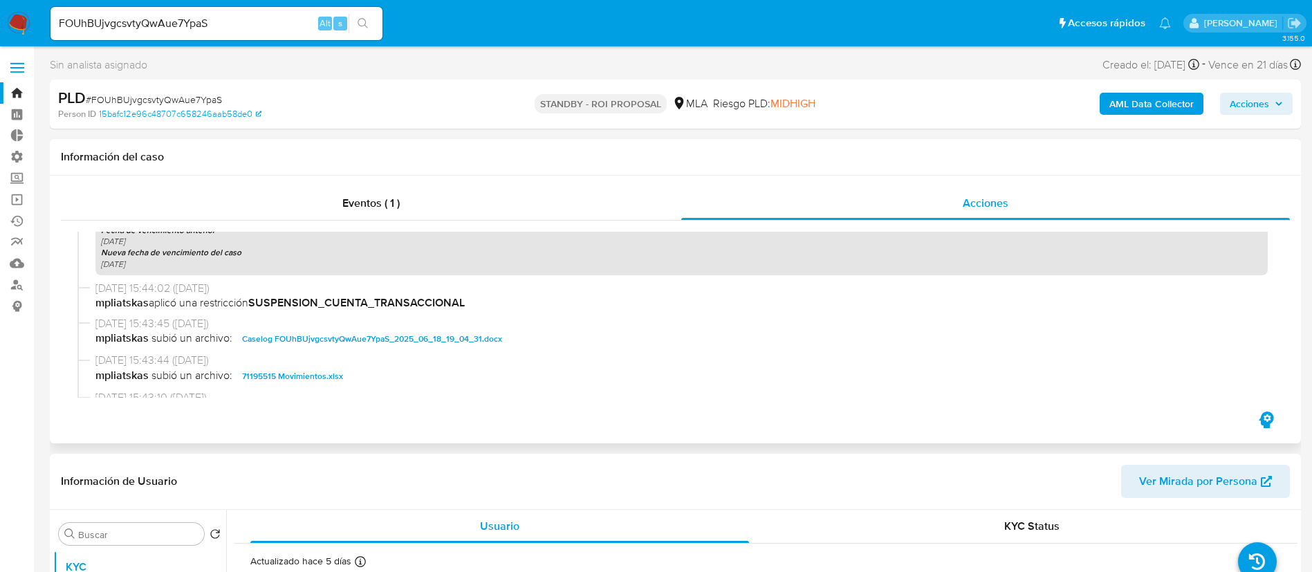
scroll to position [623, 0]
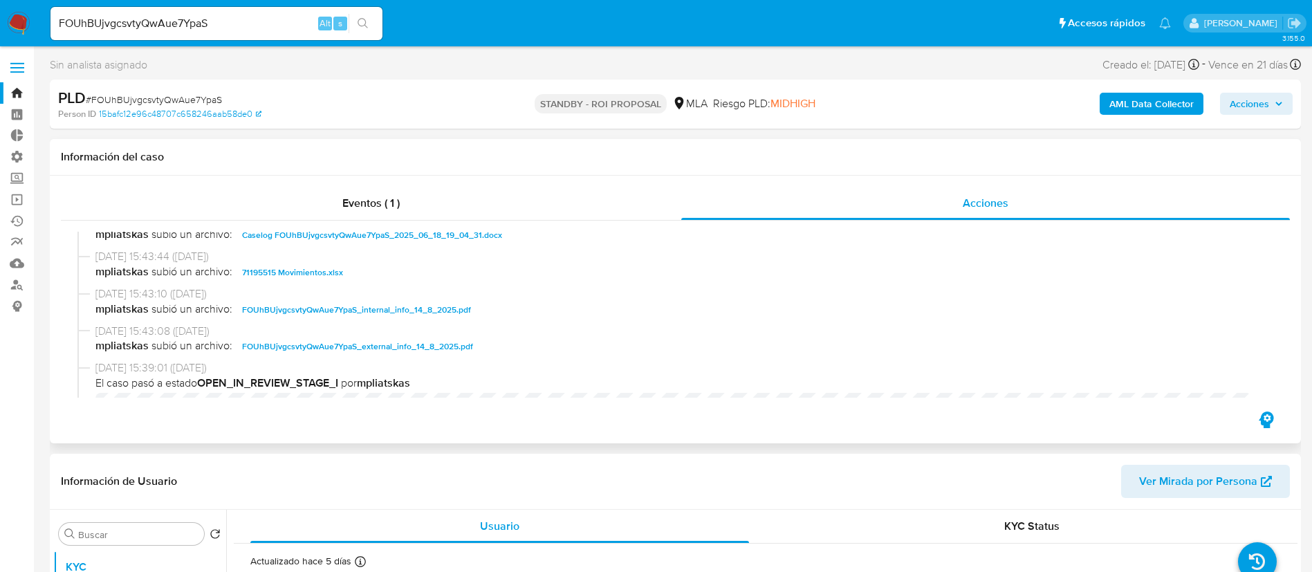
click at [369, 237] on span "Caselog FOUhBUjvgcsvtyQwAue7YpaS_2025_06_18_19_04_31.docx" at bounding box center [372, 235] width 260 height 17
click at [322, 266] on span "71195515 Movimientos.xlsx" at bounding box center [292, 272] width 101 height 17
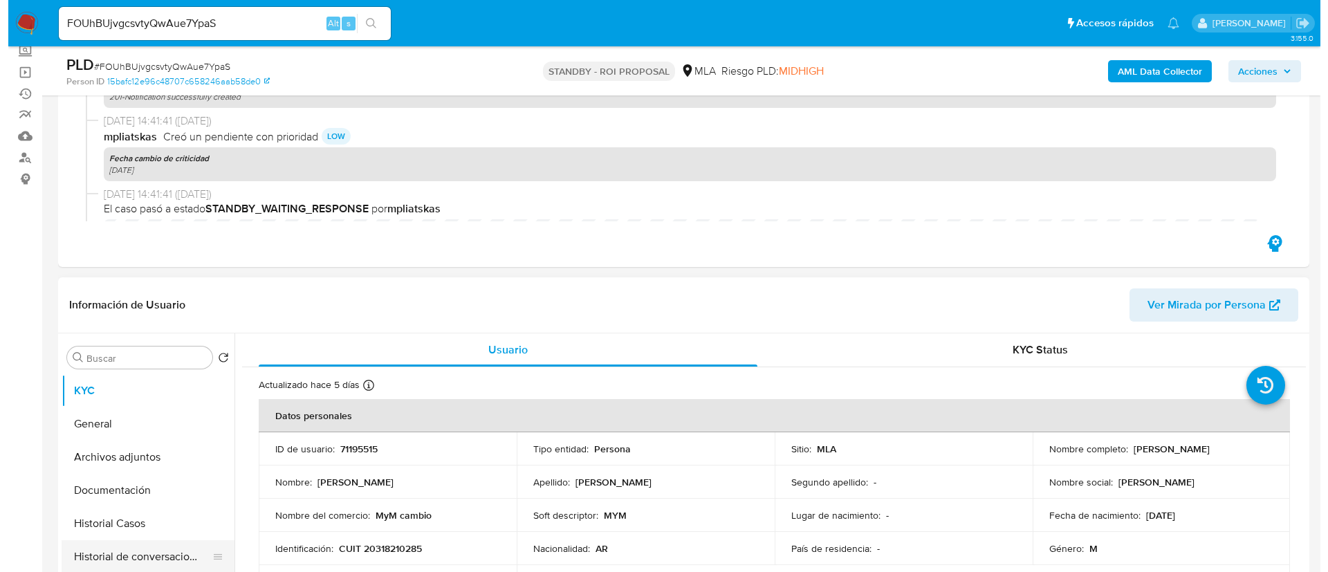
scroll to position [311, 0]
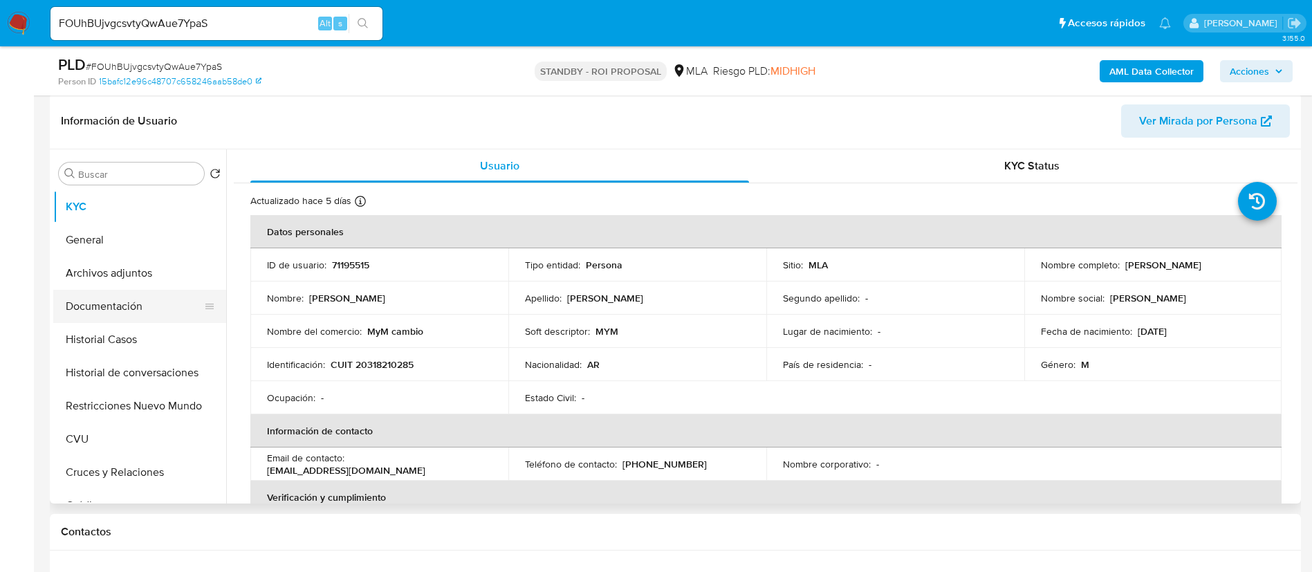
click at [151, 302] on button "Documentación" at bounding box center [134, 306] width 162 height 33
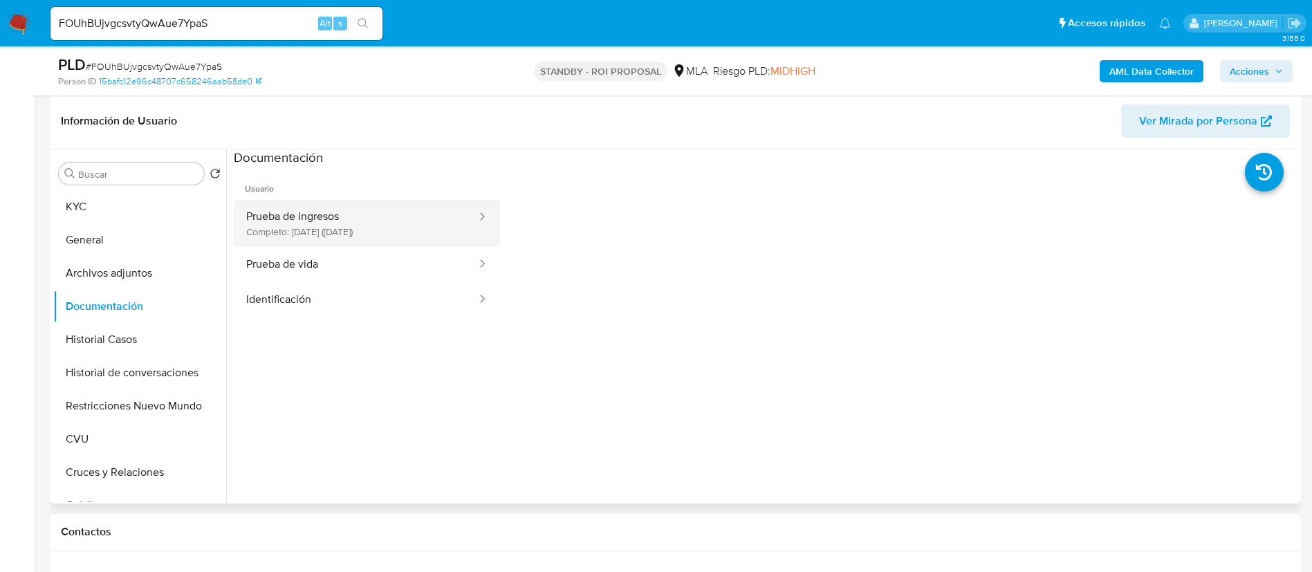
click at [374, 242] on button "Prueba de ingresos Completo: 16/04/2025 (hace 4 meses)" at bounding box center [356, 223] width 244 height 47
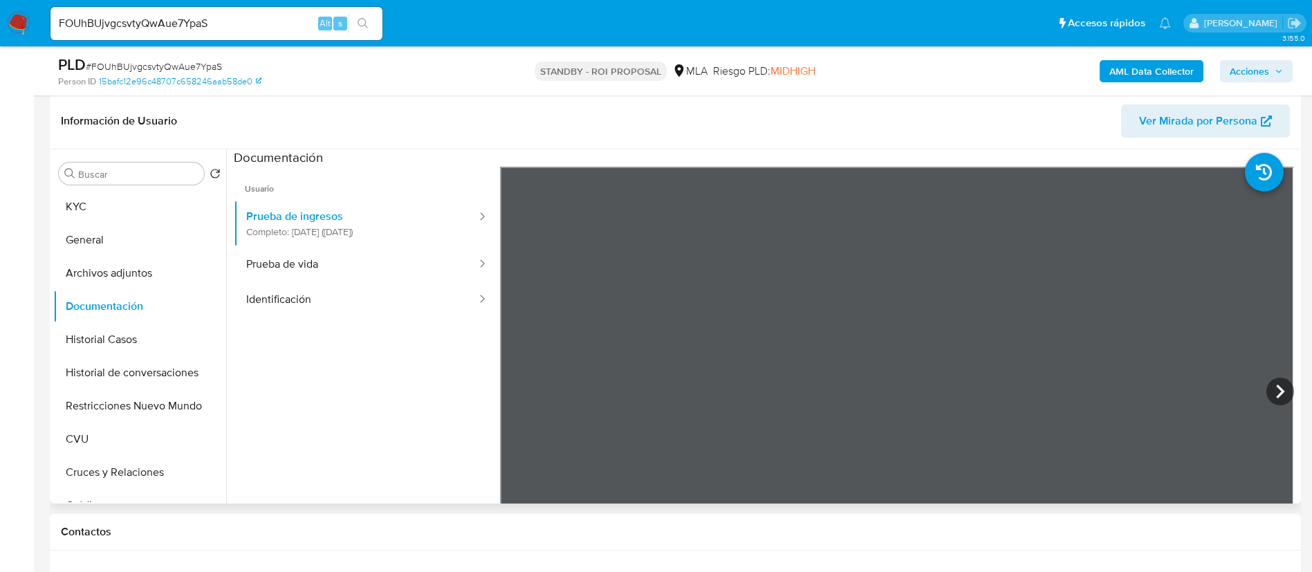
click at [532, 122] on header "Información de Usuario Ver Mirada por Persona" at bounding box center [675, 120] width 1229 height 33
click at [1281, 388] on icon at bounding box center [1281, 392] width 28 height 28
click at [294, 268] on button "Prueba de vida" at bounding box center [356, 264] width 244 height 35
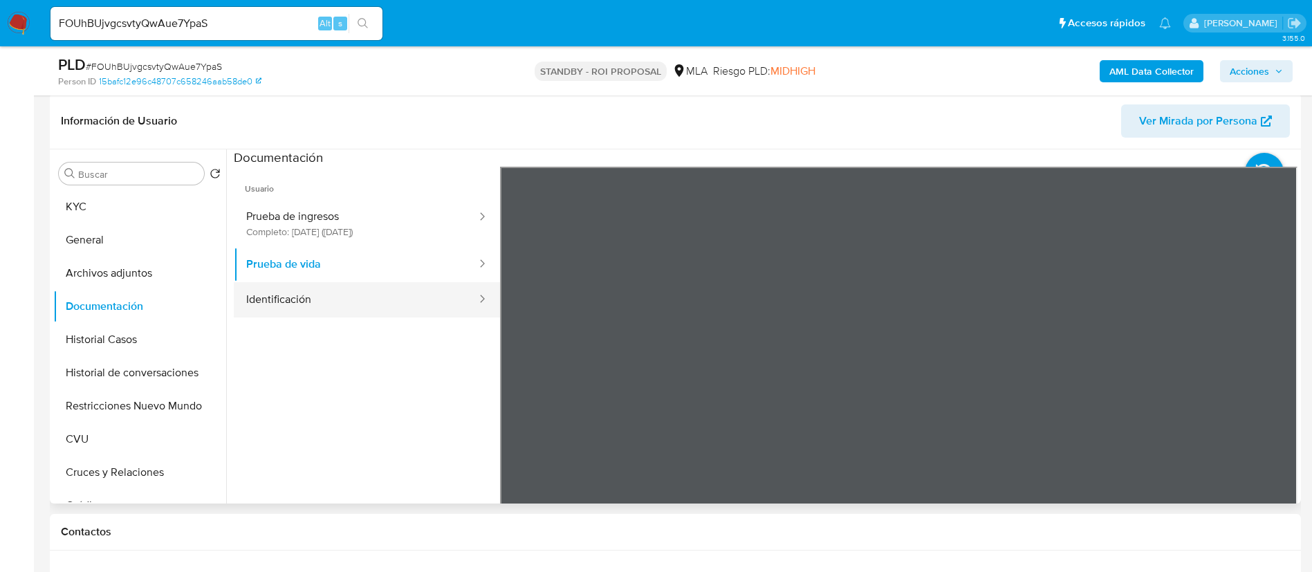
click at [312, 299] on button "Identificación" at bounding box center [356, 299] width 244 height 35
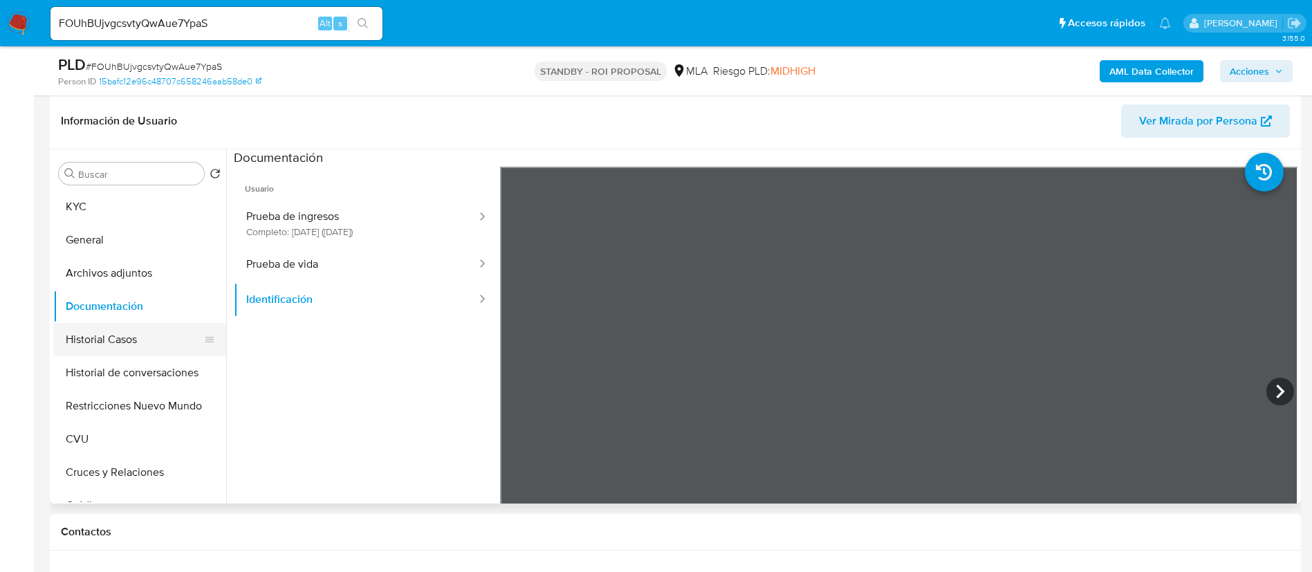
click at [159, 342] on button "Historial Casos" at bounding box center [134, 339] width 162 height 33
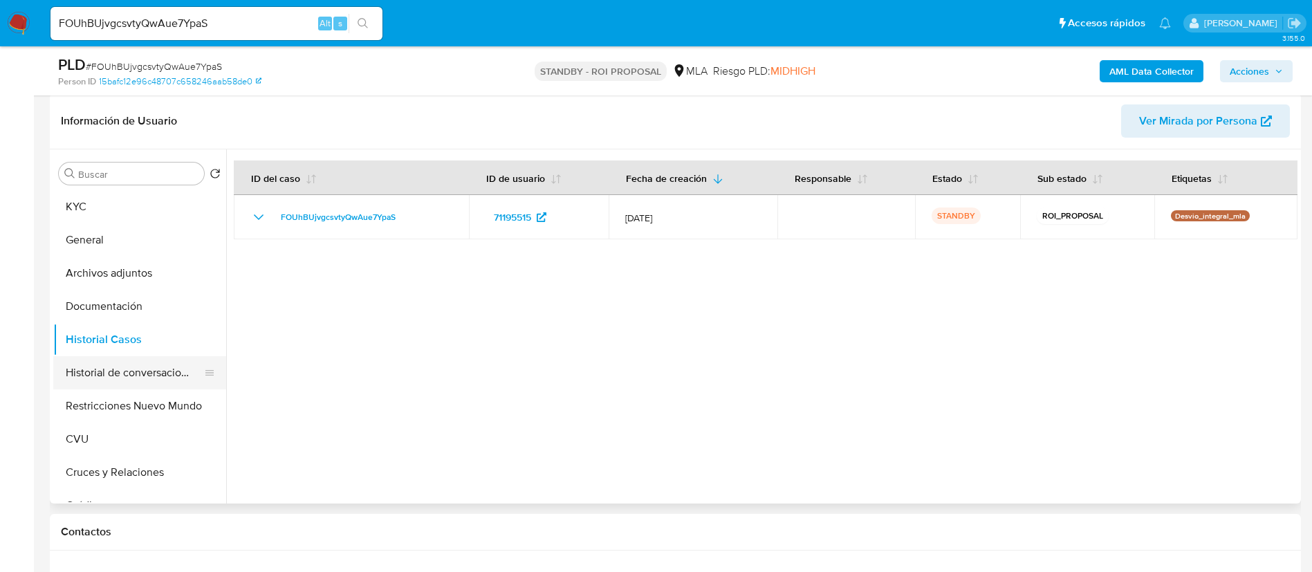
click at [158, 377] on button "Historial de conversaciones" at bounding box center [134, 372] width 162 height 33
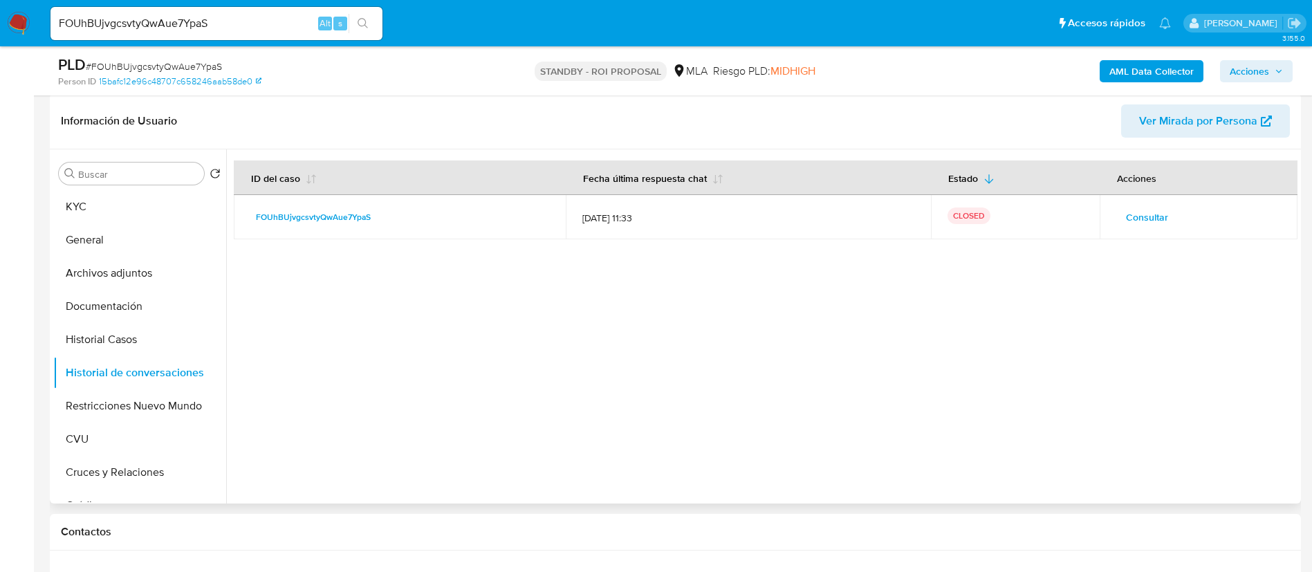
click at [1179, 221] on div "Consultar" at bounding box center [1199, 217] width 165 height 22
click at [1126, 221] on span "Consultar" at bounding box center [1147, 217] width 42 height 19
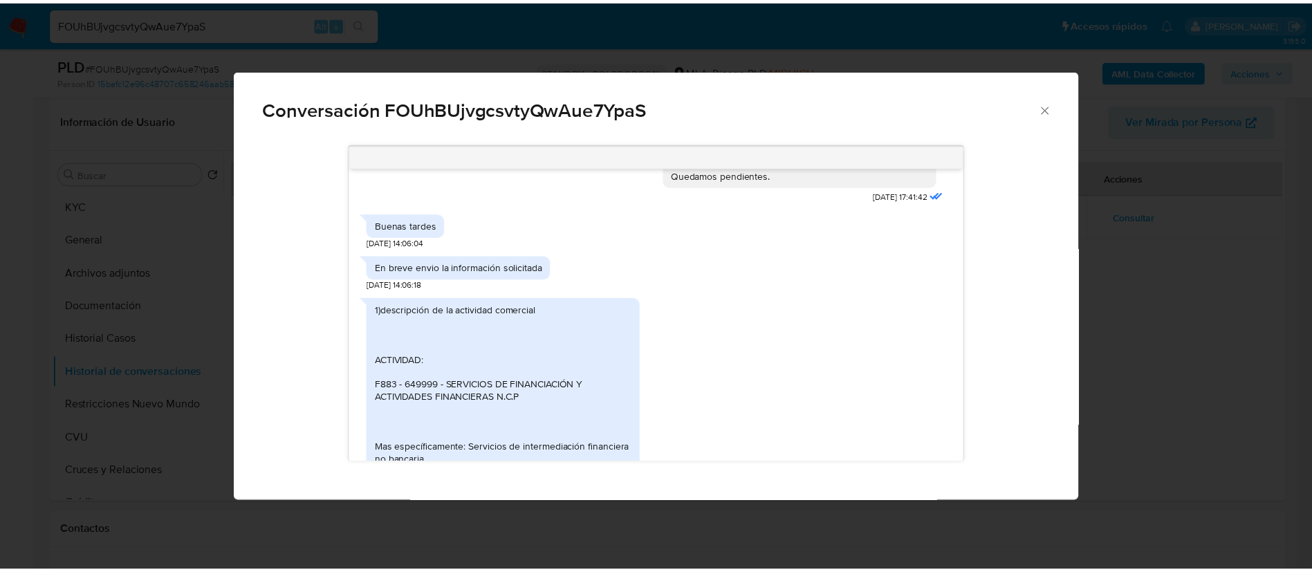
scroll to position [1200, 0]
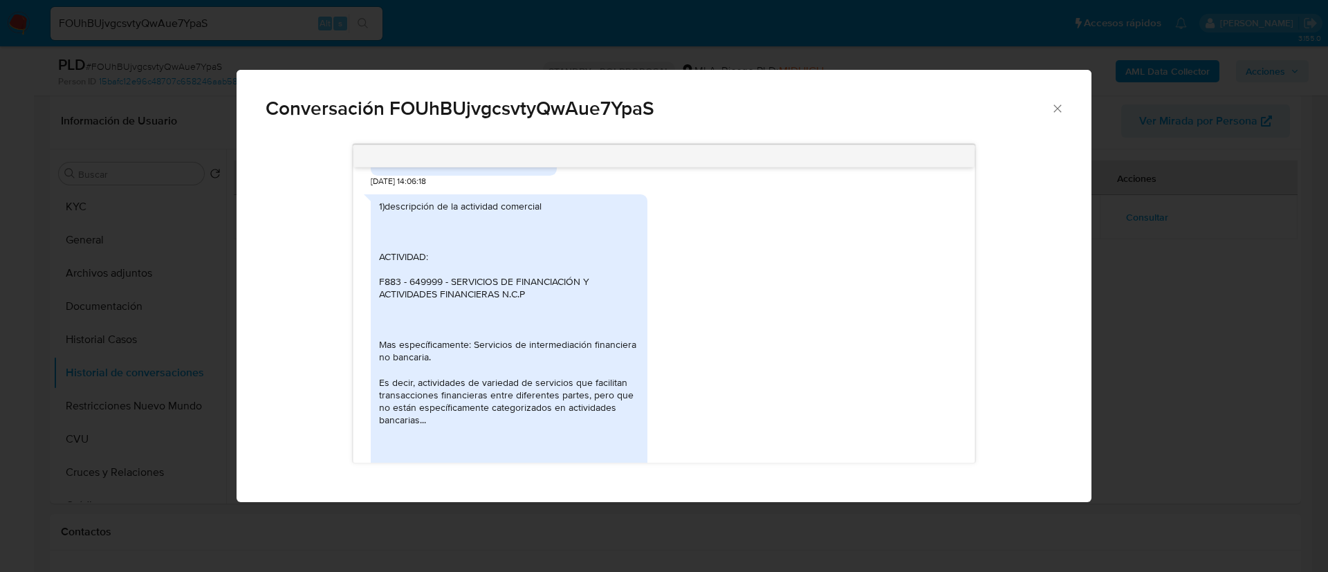
click at [57, 340] on div "Conversación FOUhBUjvgcsvtyQwAue7YpaS Hola, quisiera saber si recibieron la doc…" at bounding box center [664, 286] width 1328 height 572
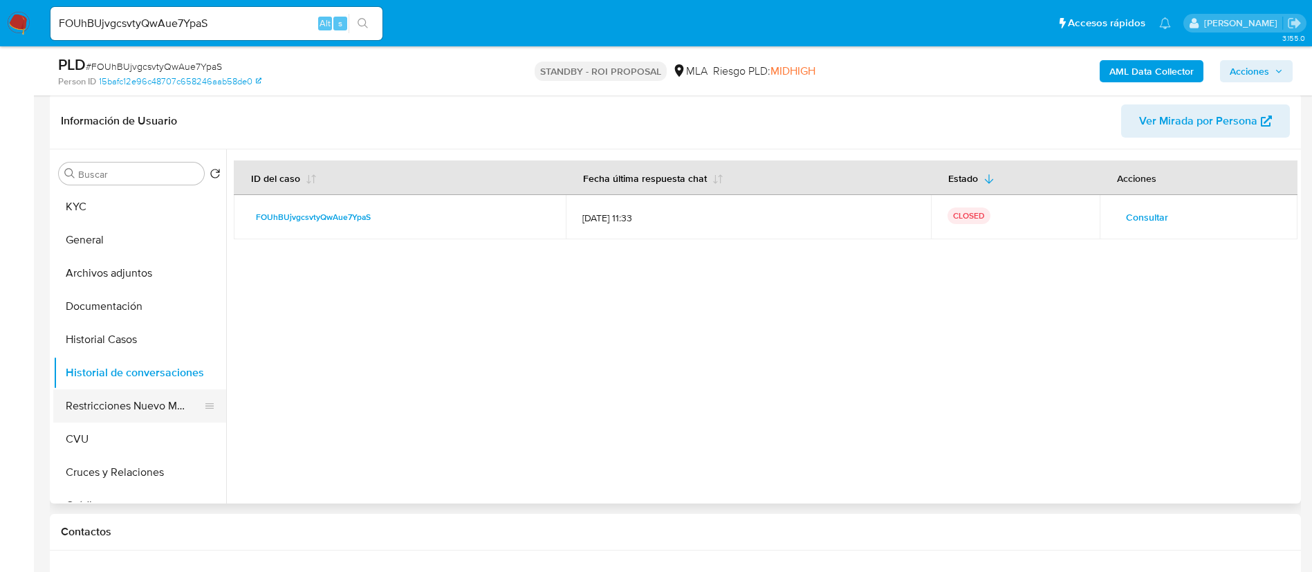
click at [100, 398] on button "Restricciones Nuevo Mundo" at bounding box center [134, 405] width 162 height 33
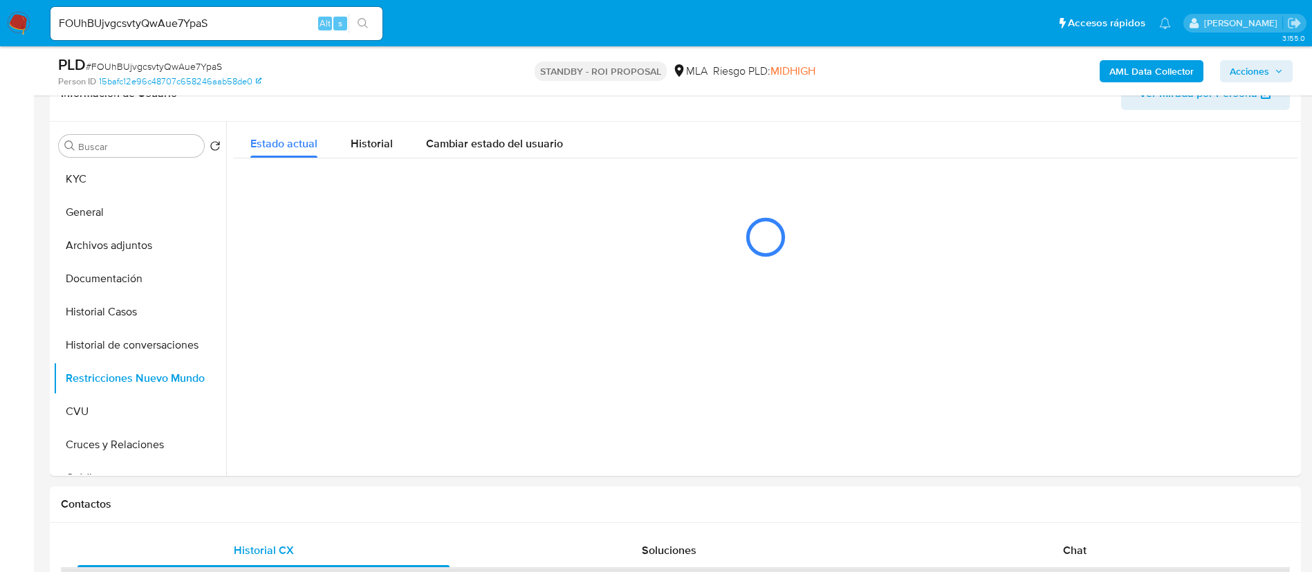
scroll to position [311, 0]
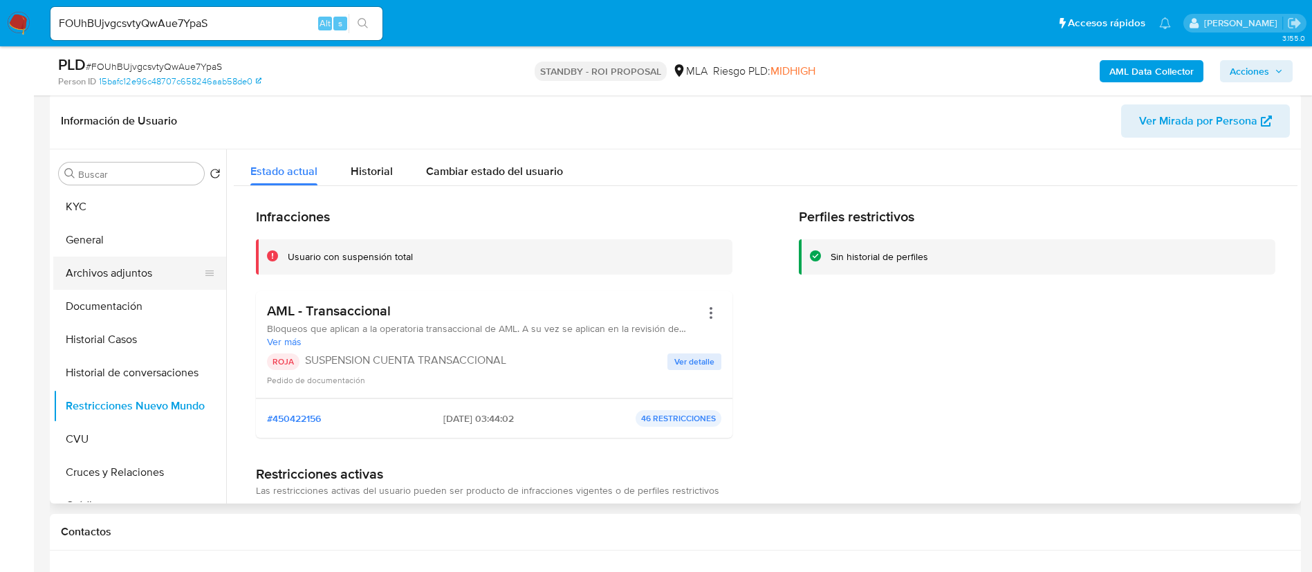
click at [130, 277] on button "Archivos adjuntos" at bounding box center [134, 273] width 162 height 33
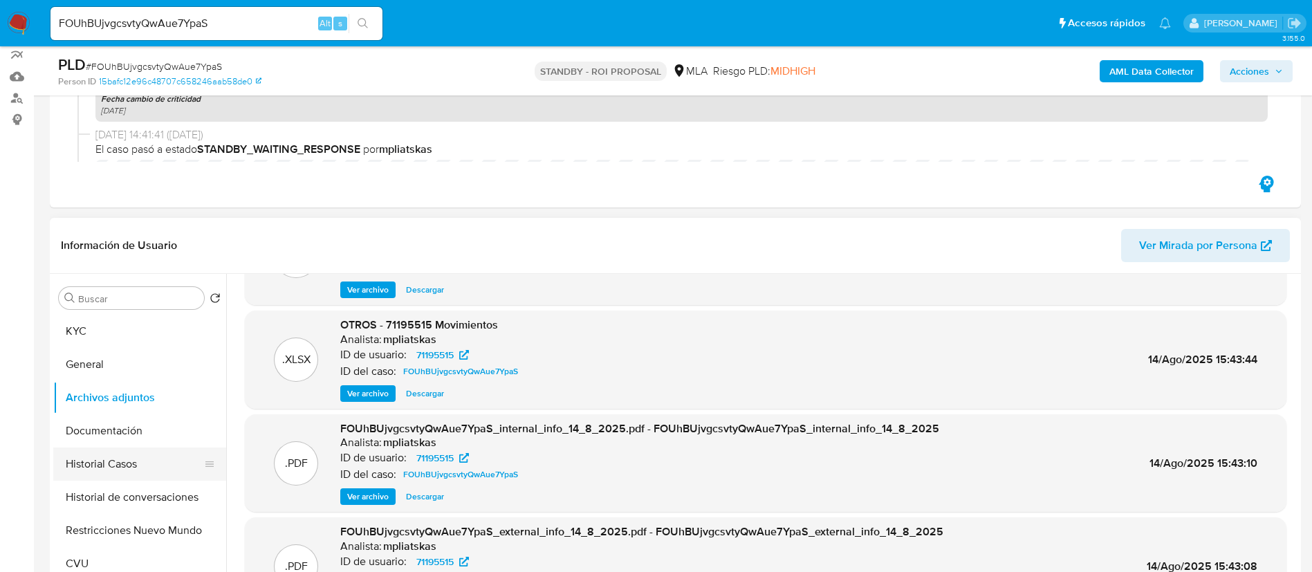
scroll to position [244, 0]
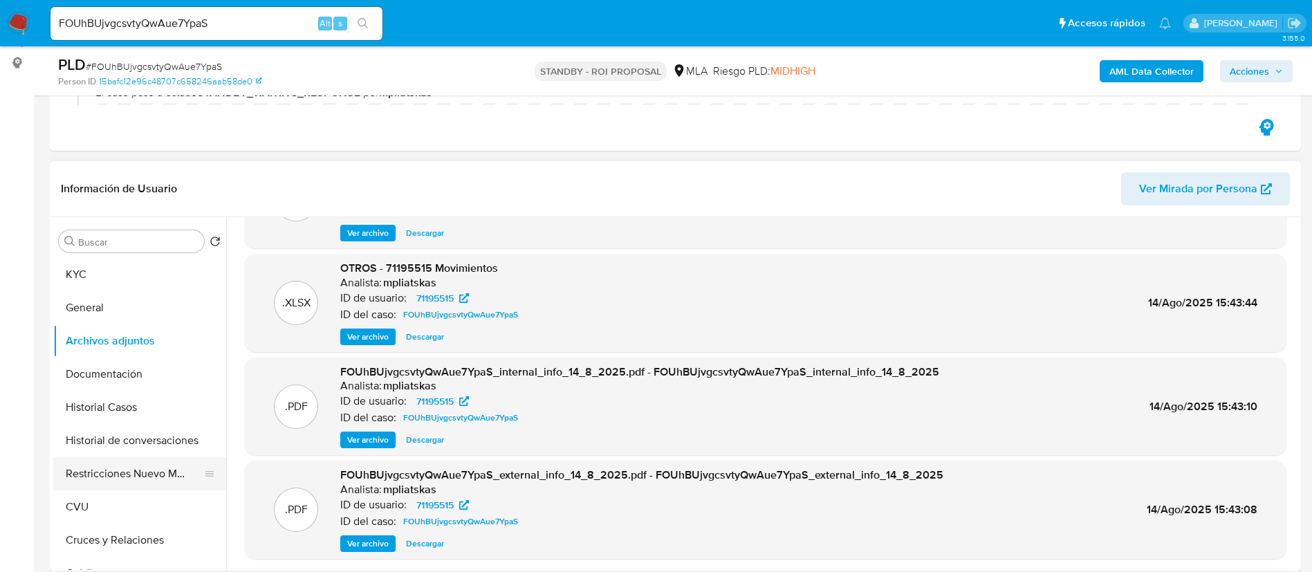
click at [109, 475] on button "Restricciones Nuevo Mundo" at bounding box center [134, 473] width 162 height 33
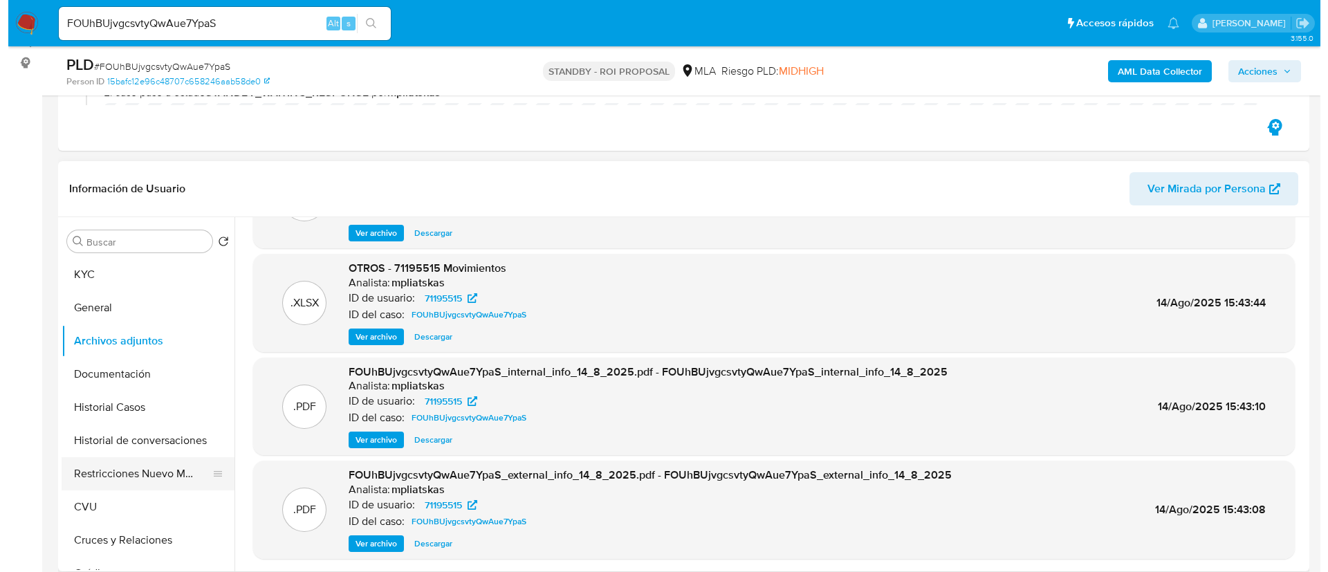
scroll to position [0, 0]
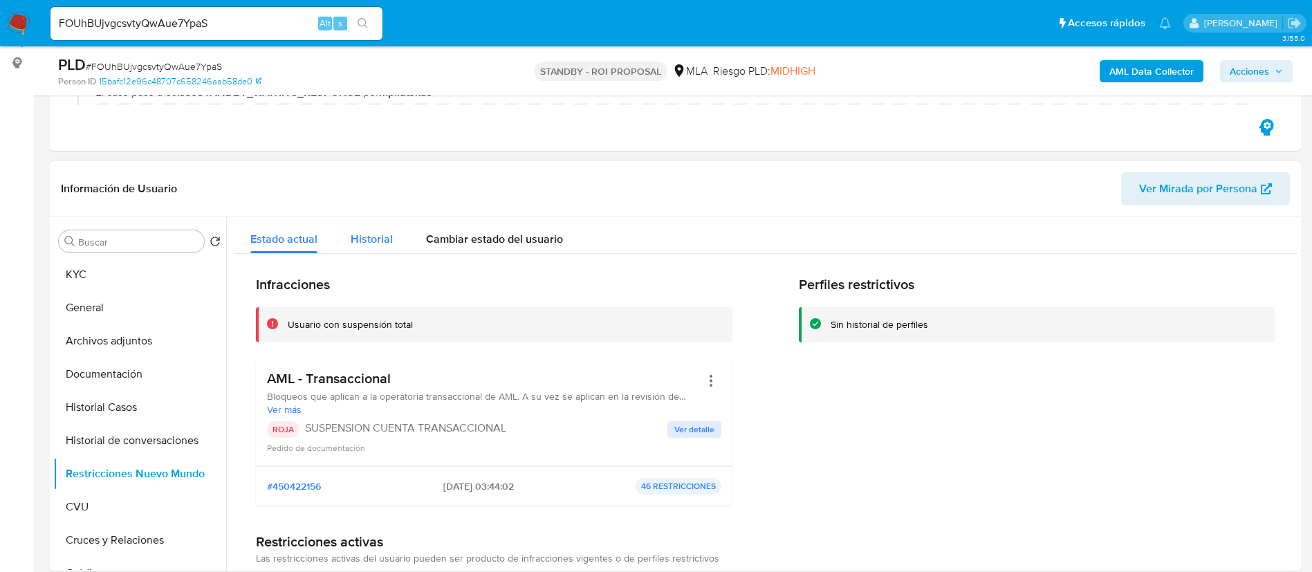
click at [377, 231] on span "Historial" at bounding box center [372, 239] width 42 height 16
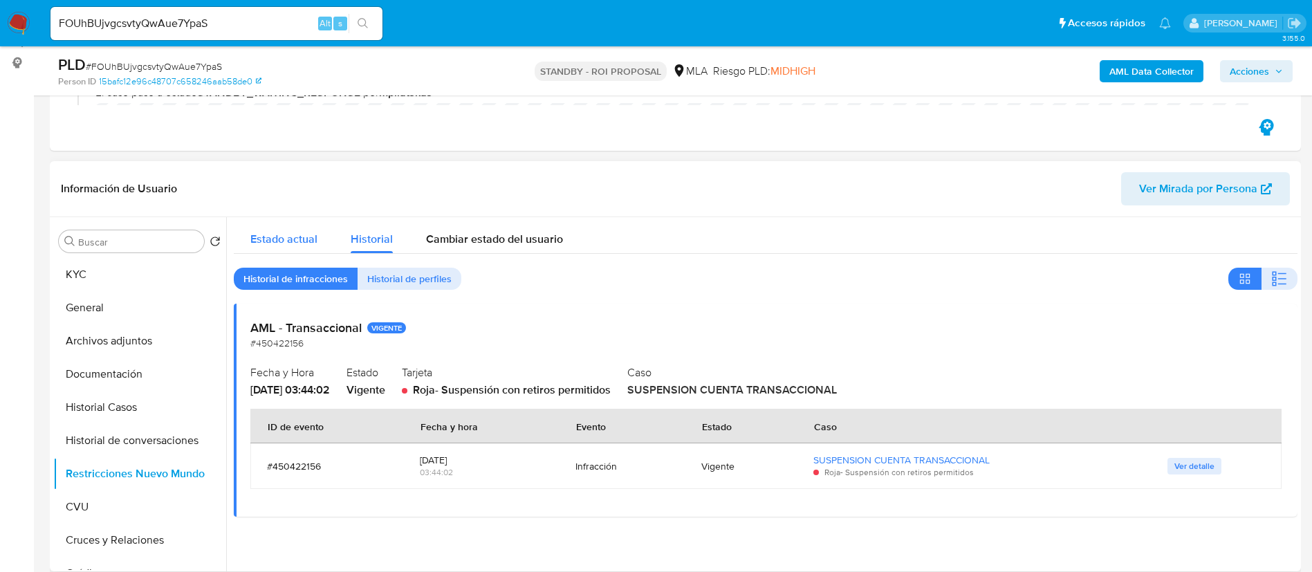
click at [320, 239] on button "Estado actual" at bounding box center [284, 235] width 100 height 37
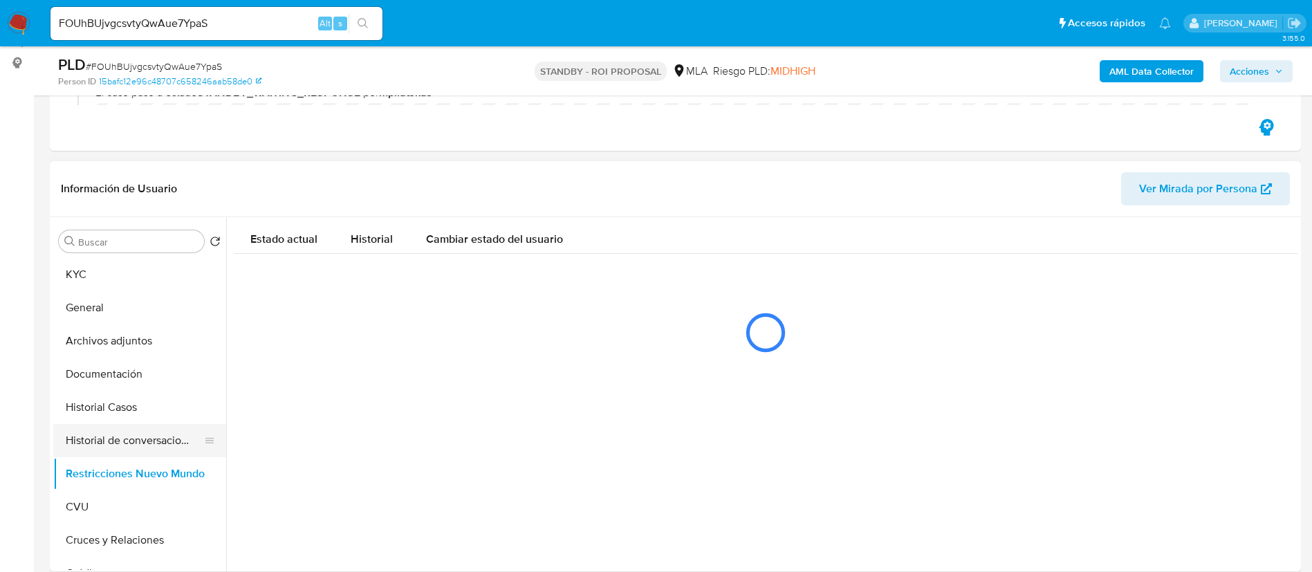
click at [107, 438] on button "Historial de conversaciones" at bounding box center [134, 440] width 162 height 33
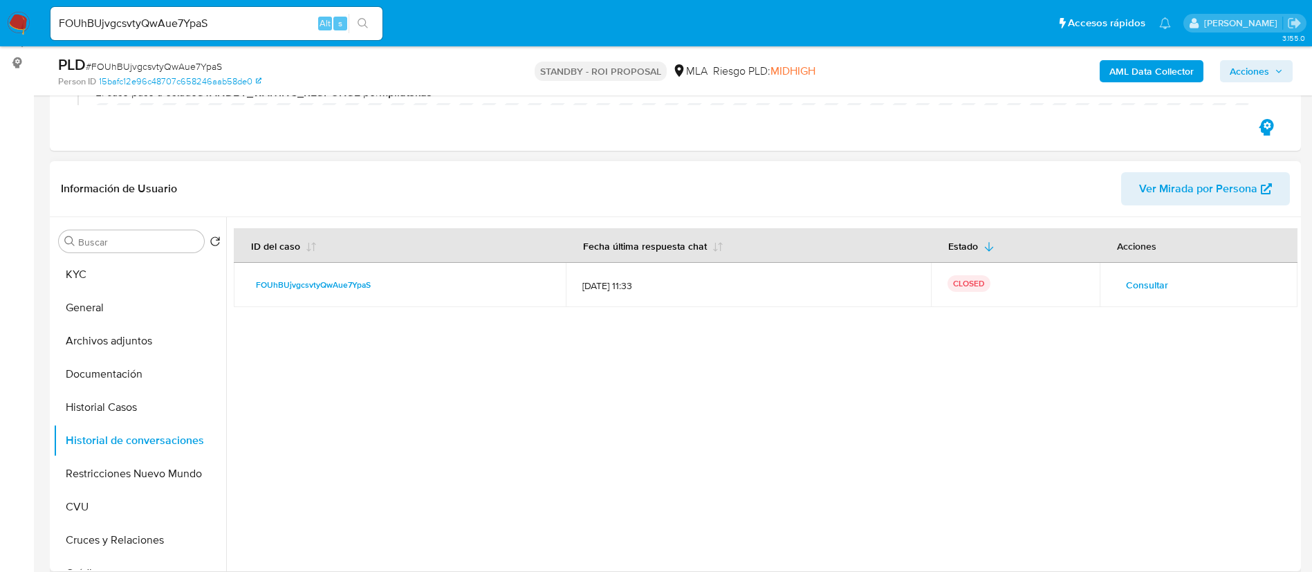
click at [1148, 278] on span "Consultar" at bounding box center [1147, 284] width 42 height 19
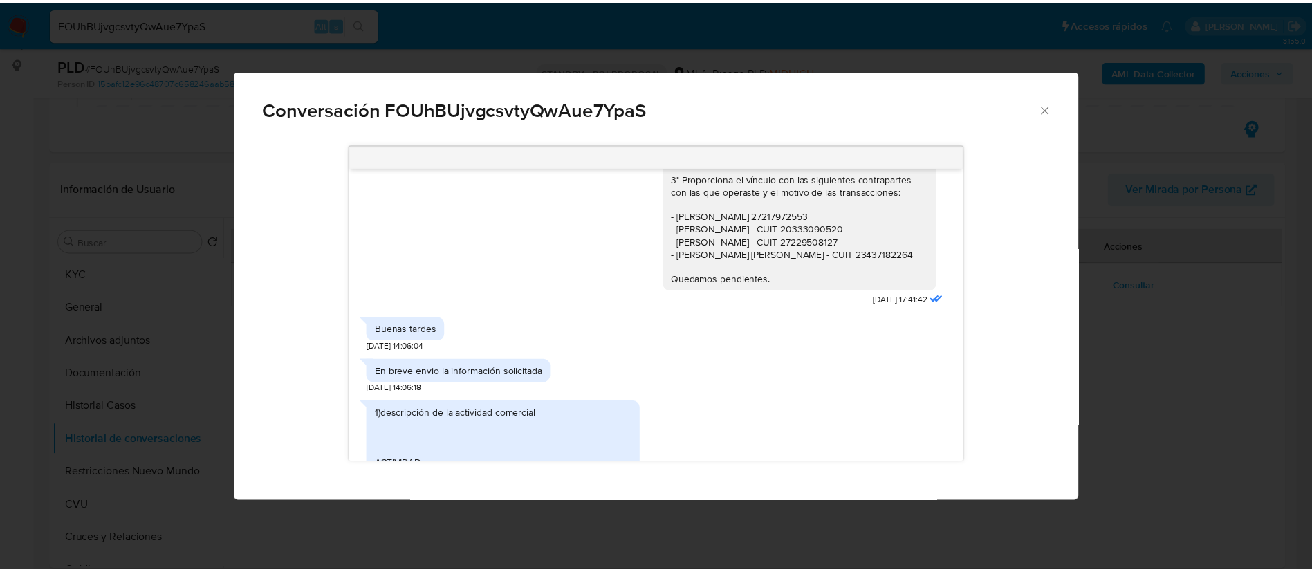
scroll to position [577, 0]
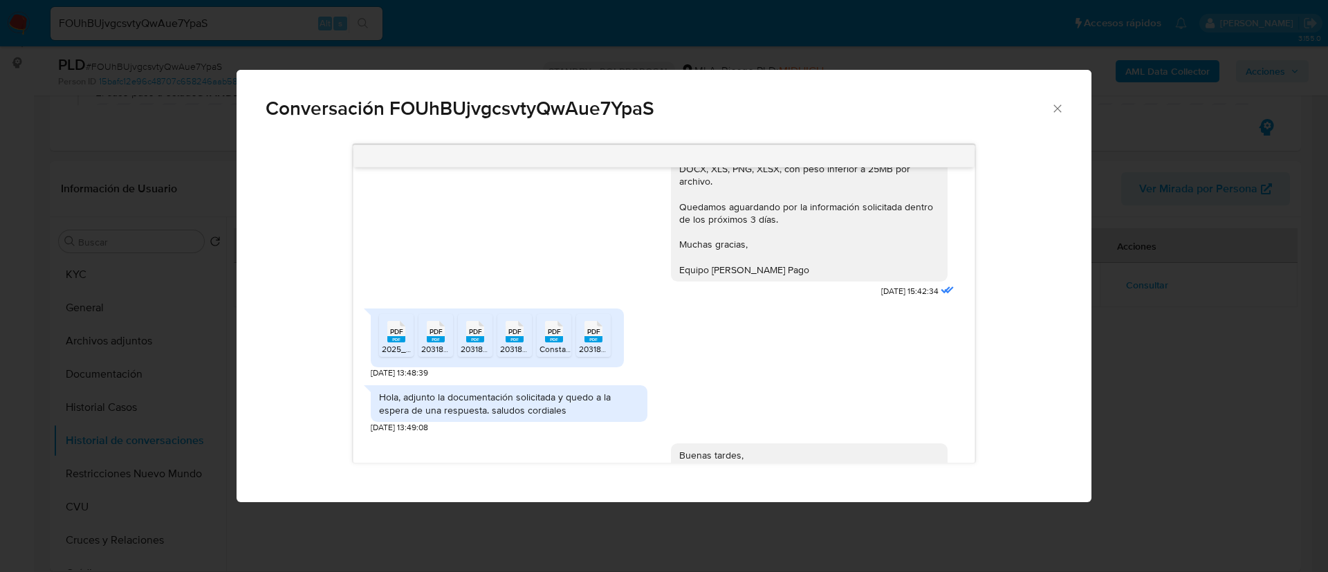
click at [418, 107] on span "Conversación FOUhBUjvgcsvtyQwAue7YpaS" at bounding box center [658, 108] width 785 height 19
copy span "FOUhBUjvgcsvtyQwAue7YpaS"
click at [286, 40] on div "Conversación FOUhBUjvgcsvtyQwAue7YpaS Hola, quisiera saber si recibieron la doc…" at bounding box center [664, 286] width 1328 height 572
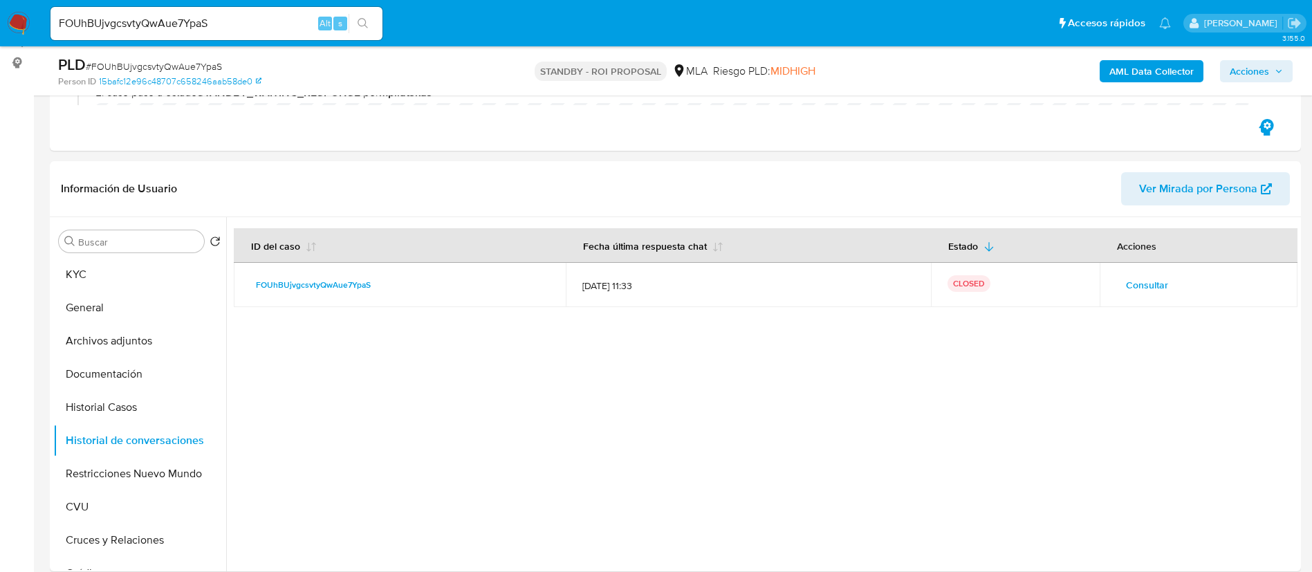
click at [255, 25] on input "FOUhBUjvgcsvtyQwAue7YpaS" at bounding box center [217, 24] width 332 height 18
paste input "9ixsOU3iC8G2FDpgjQXx5Q3Y"
type input "9ixsOU3iC8G2FDpgjQXx5Q3Y"
click at [363, 26] on icon "search-icon" at bounding box center [363, 23] width 10 height 10
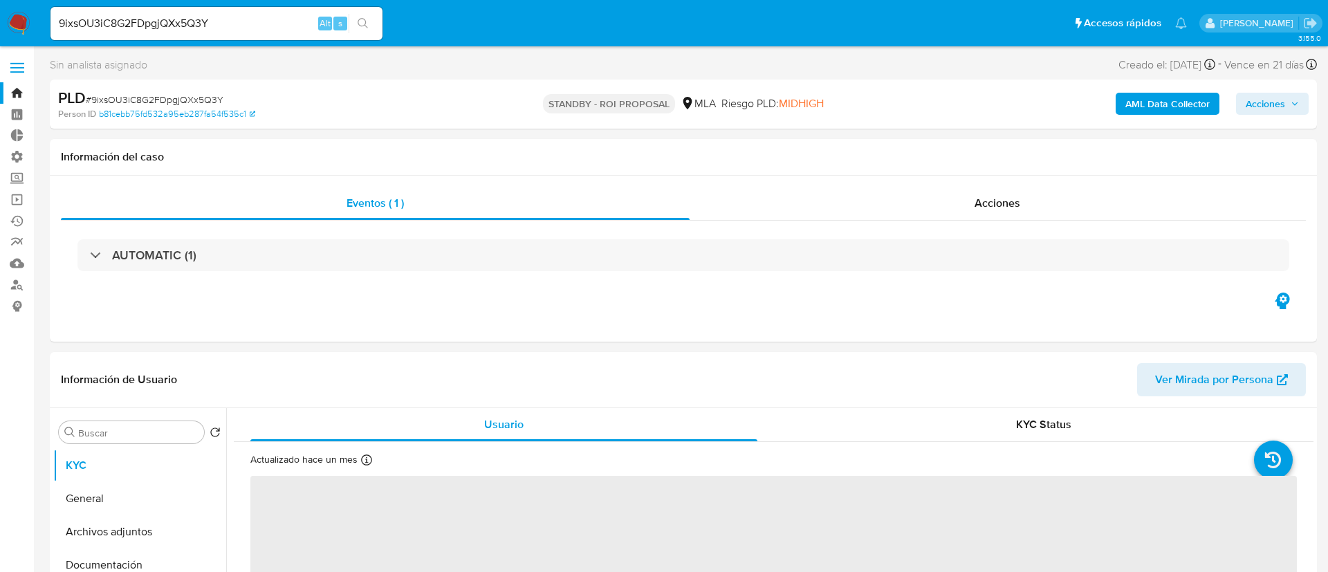
select select "10"
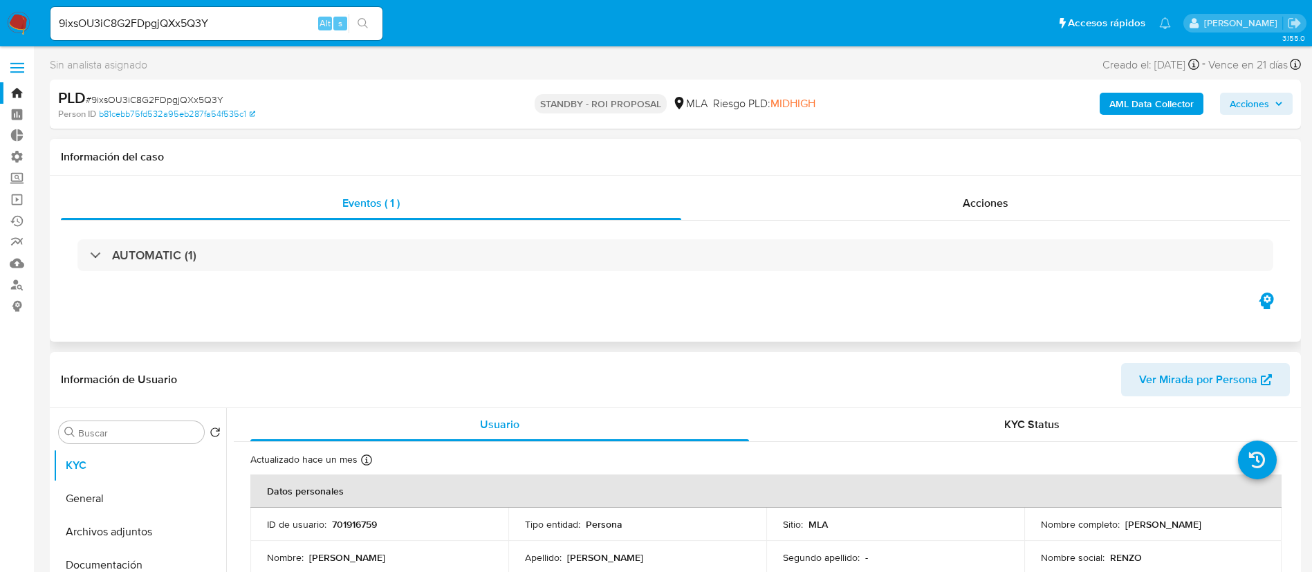
click at [962, 237] on div "AUTOMATIC (1)" at bounding box center [675, 255] width 1229 height 69
click at [964, 210] on span "Acciones" at bounding box center [986, 203] width 46 height 16
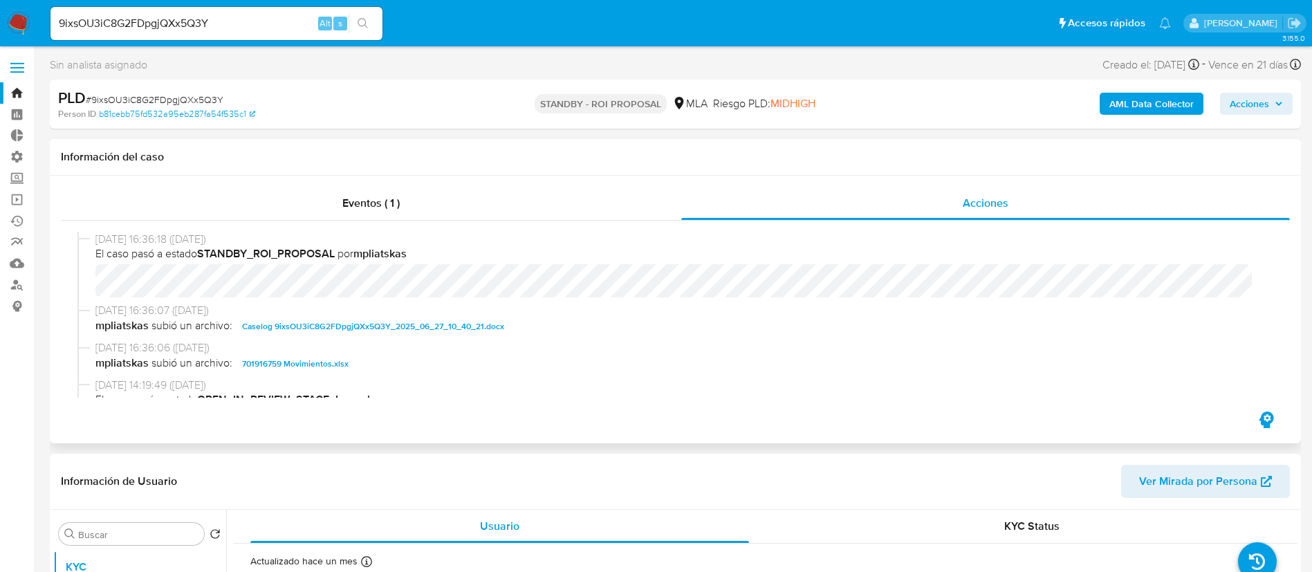
click at [426, 323] on span "Caselog 9ixsOU3iC8G2FDpgjQXx5Q3Y_2025_06_27_10_40_21.docx" at bounding box center [373, 326] width 262 height 17
click at [330, 360] on span "701916759 Movimientos.xlsx" at bounding box center [295, 364] width 107 height 17
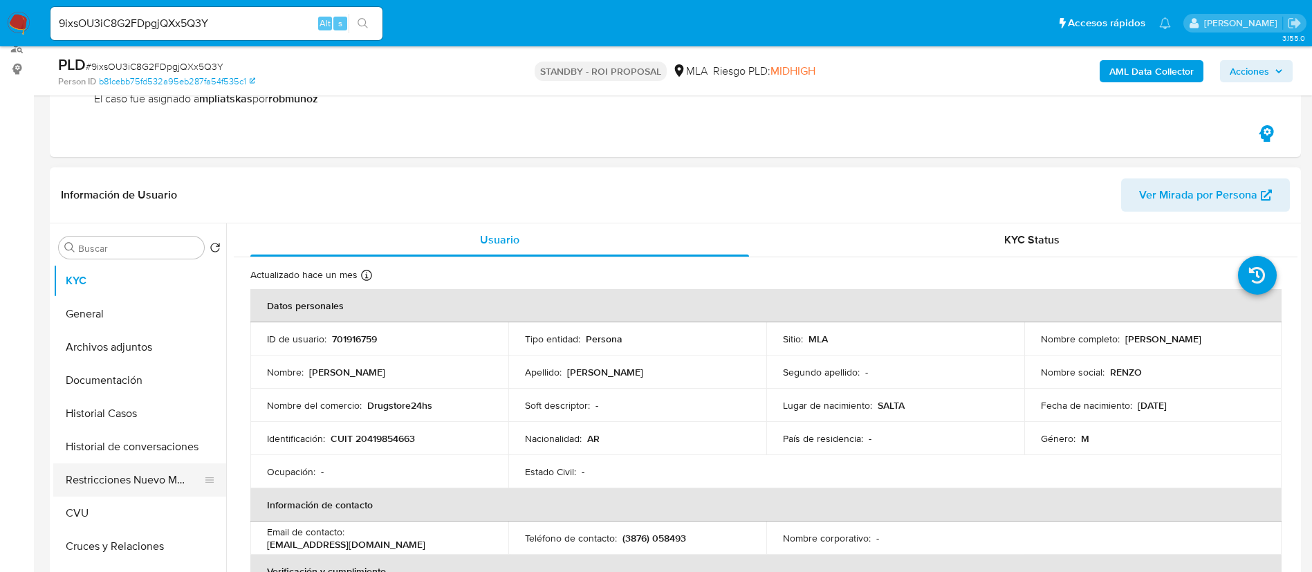
scroll to position [311, 0]
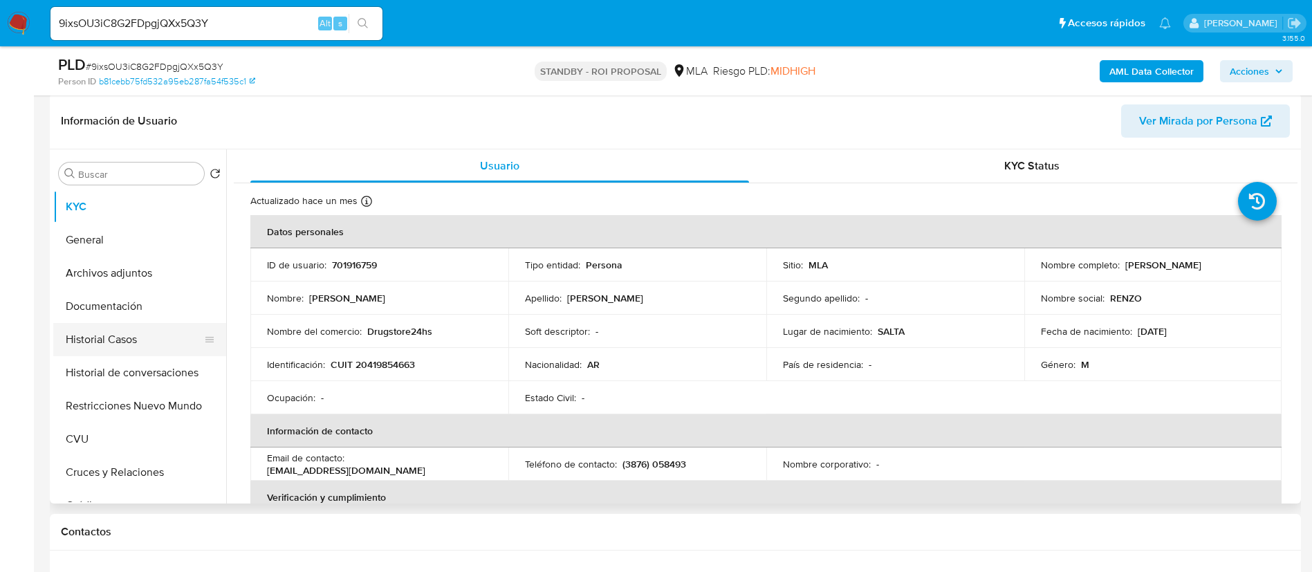
click at [167, 350] on button "Historial Casos" at bounding box center [134, 339] width 162 height 33
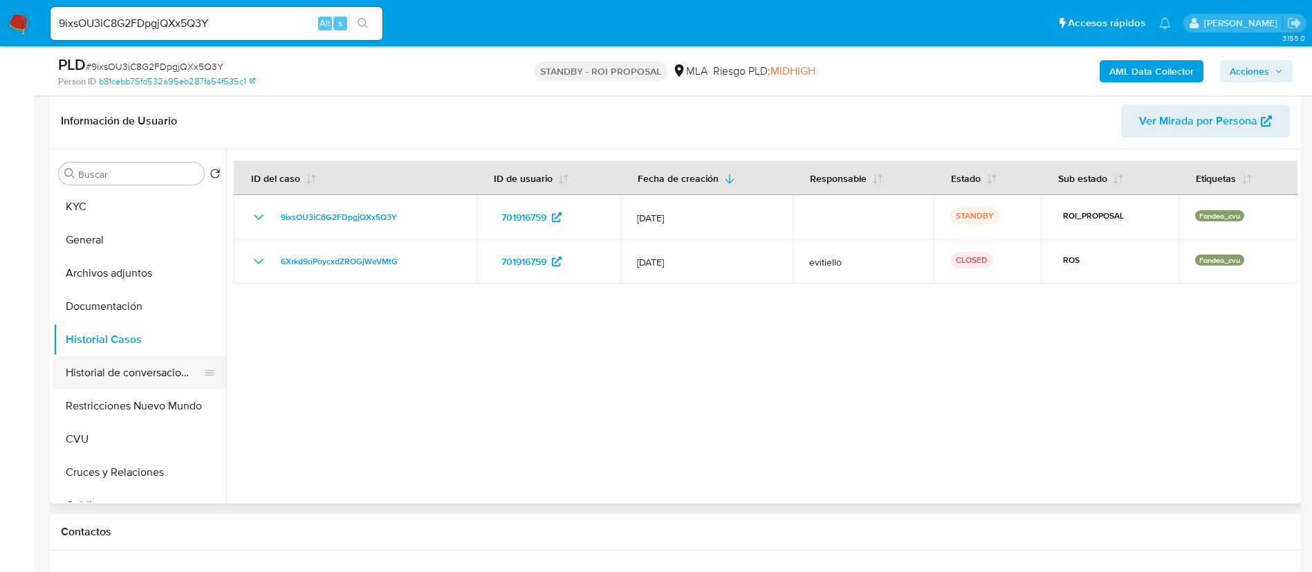
click at [175, 385] on button "Historial de conversaciones" at bounding box center [134, 372] width 162 height 33
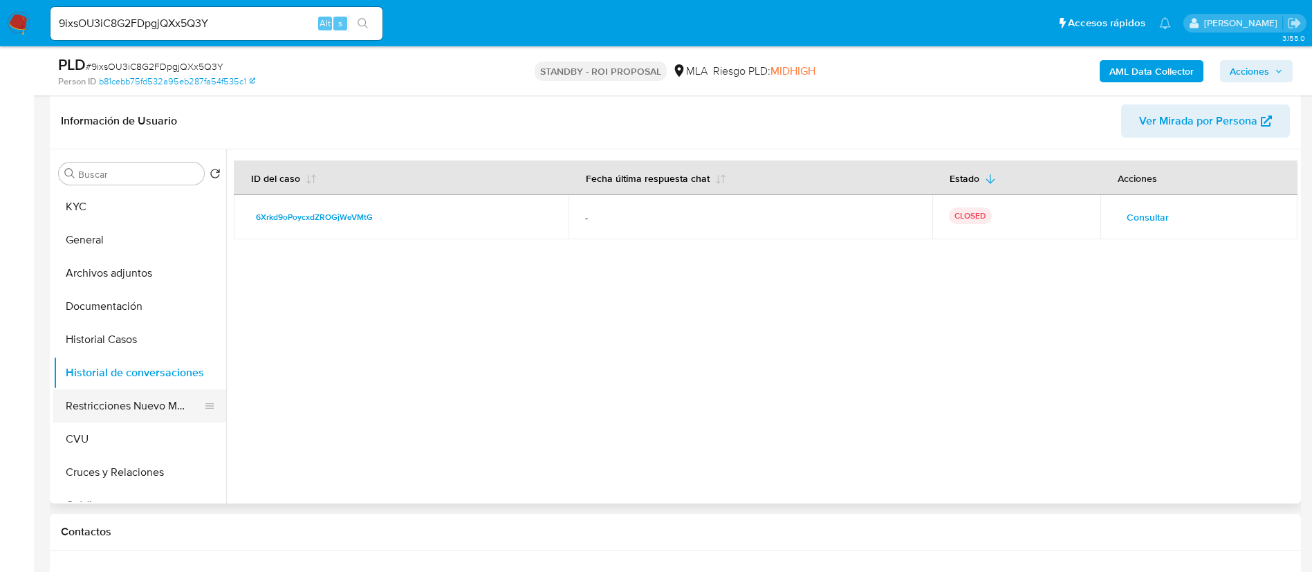
click at [144, 401] on button "Restricciones Nuevo Mundo" at bounding box center [134, 405] width 162 height 33
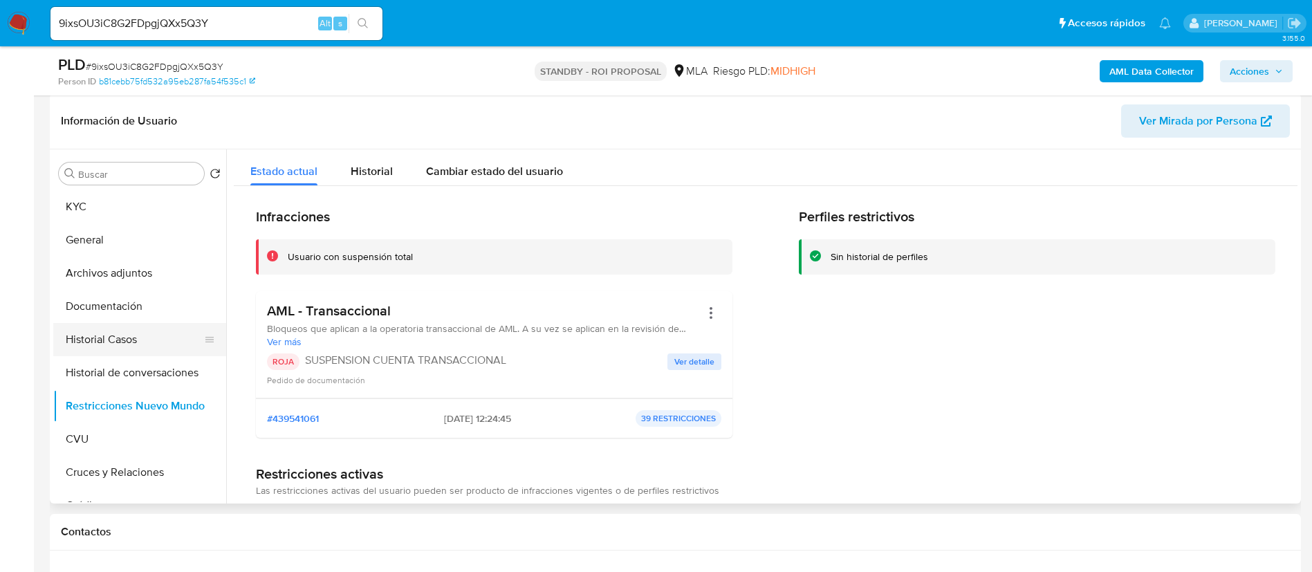
click at [179, 349] on button "Historial Casos" at bounding box center [134, 339] width 162 height 33
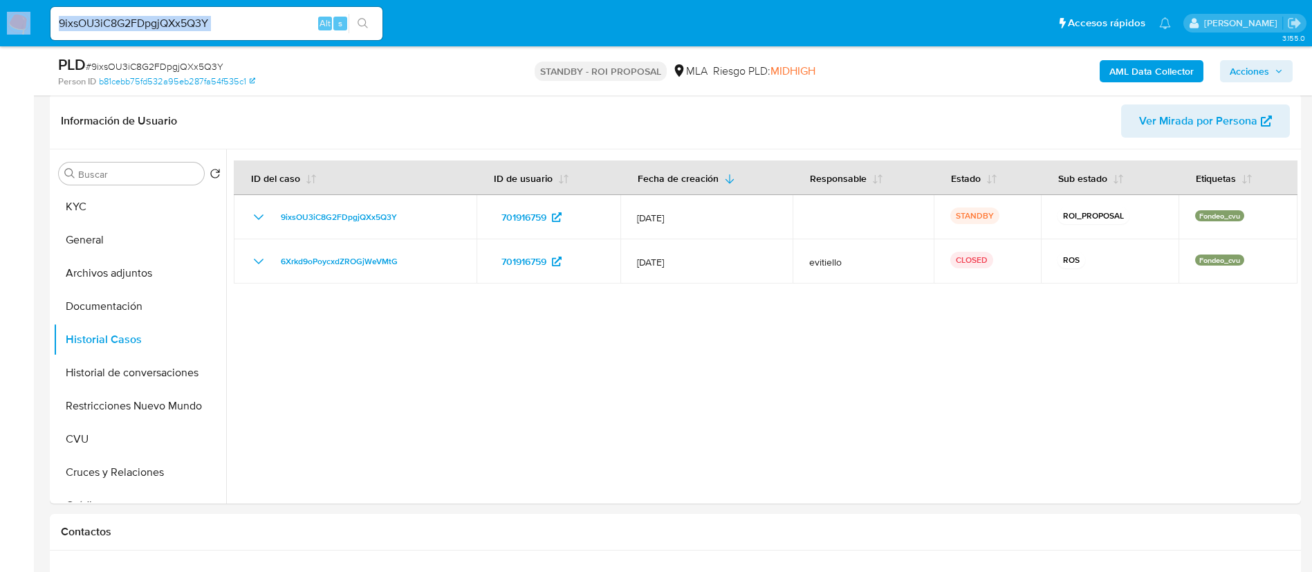
drag, startPoint x: 241, startPoint y: 34, endPoint x: 30, endPoint y: 10, distance: 212.3
click at [0, 14] on nav "Pausado Ver notificaciones 9ixsOU3iC8G2FDpgjQXx5Q3Y Alt s Accesos rápidos Presi…" at bounding box center [656, 23] width 1312 height 46
click at [204, 26] on input "9ixsOU3iC8G2FDpgjQXx5Q3Y" at bounding box center [217, 24] width 332 height 18
click at [177, 24] on input "9ixsOU3iC8G2FDpgjQXx5Q3Y" at bounding box center [217, 24] width 332 height 18
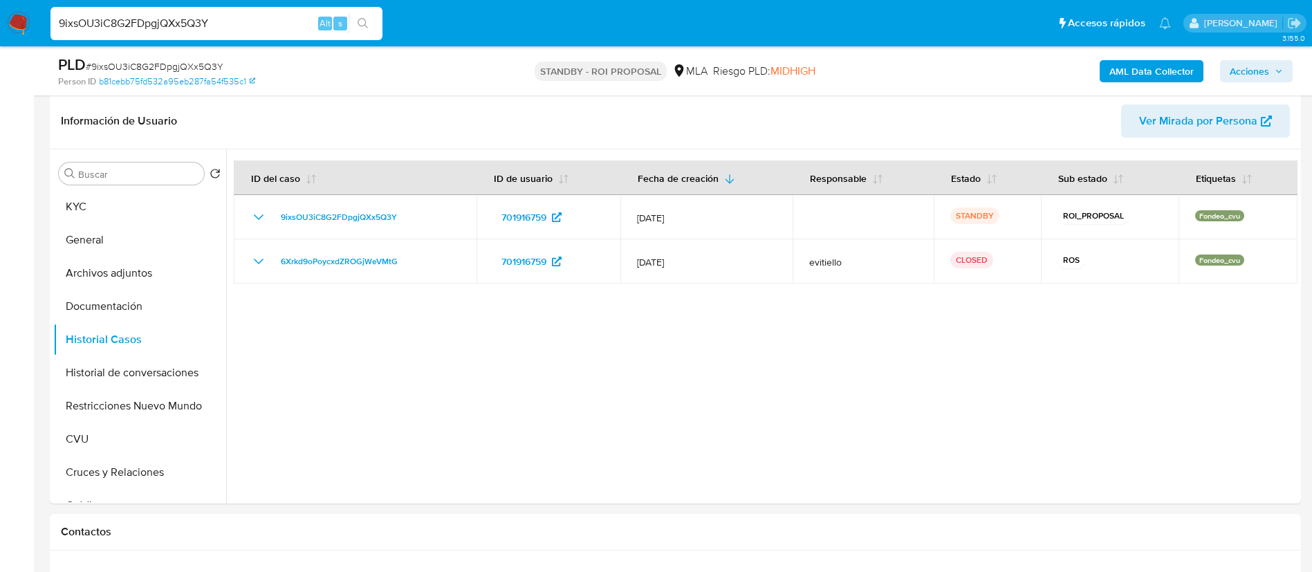
click at [244, 19] on input "9ixsOU3iC8G2FDpgjQXx5Q3Y" at bounding box center [217, 24] width 332 height 18
paste input "67cOJ6d7KomrLu8ljitWJdgE"
type input "67cOJ6d7KomrLu8ljitWJdgE"
click at [376, 23] on button "search-icon" at bounding box center [363, 23] width 28 height 19
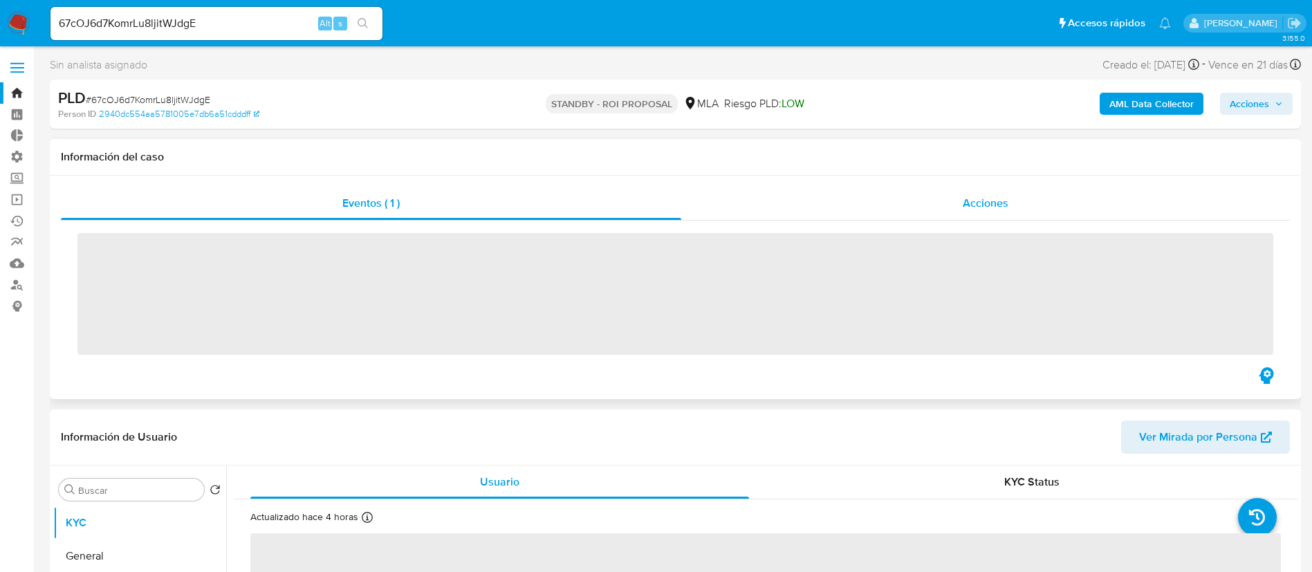
click at [1058, 200] on div "Acciones" at bounding box center [985, 203] width 609 height 33
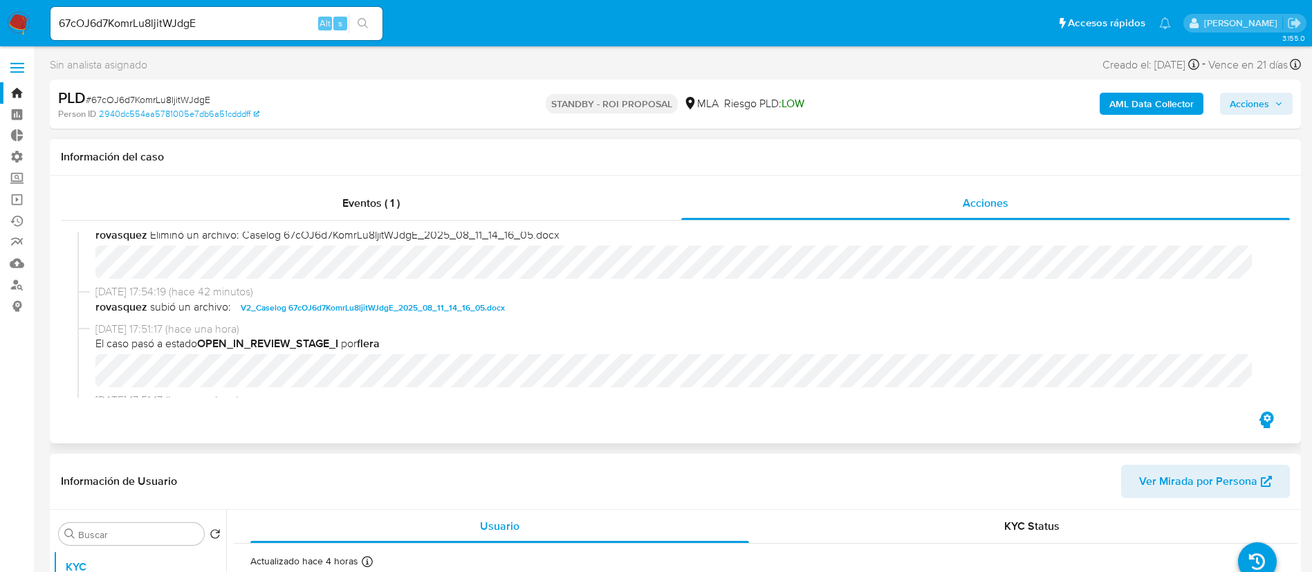
scroll to position [208, 0]
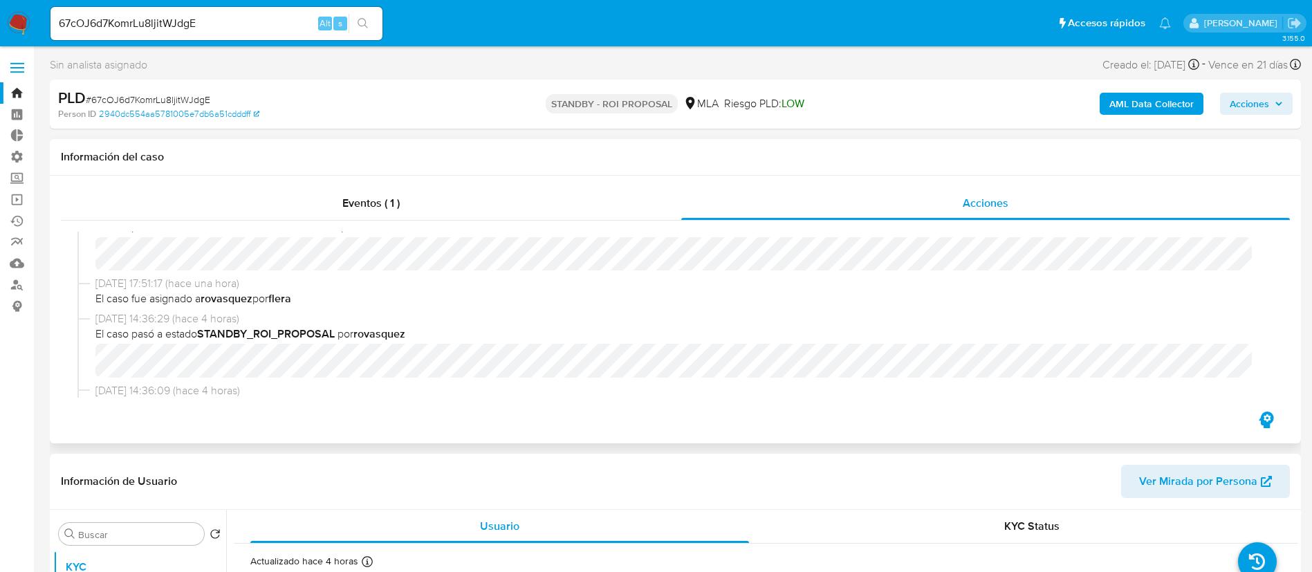
select select "10"
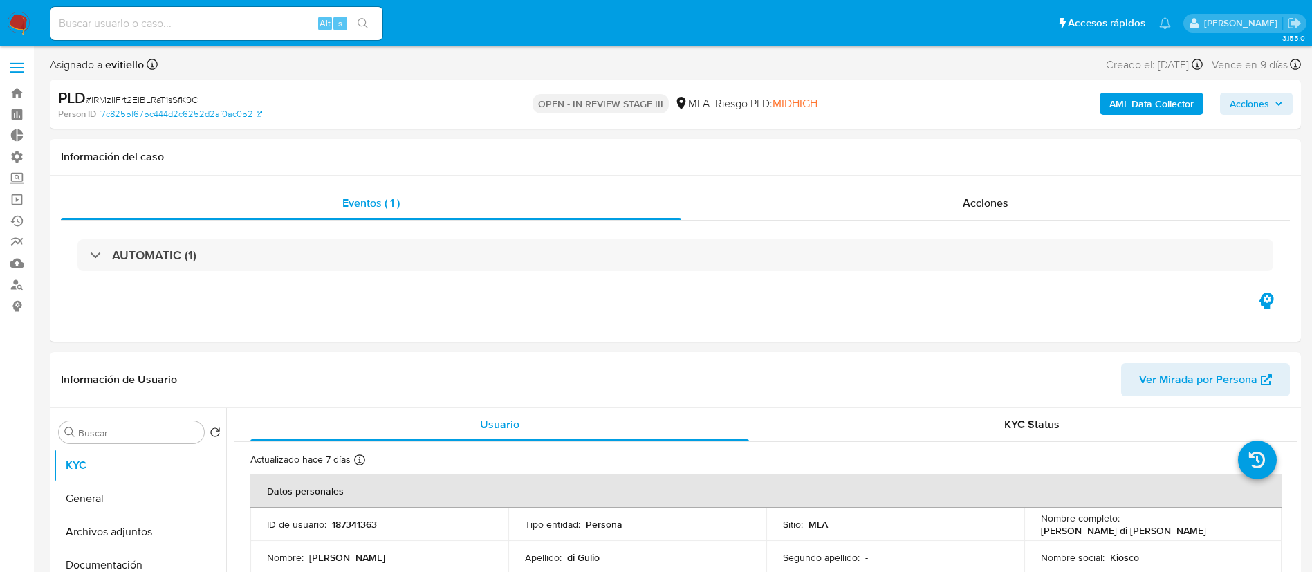
select select "10"
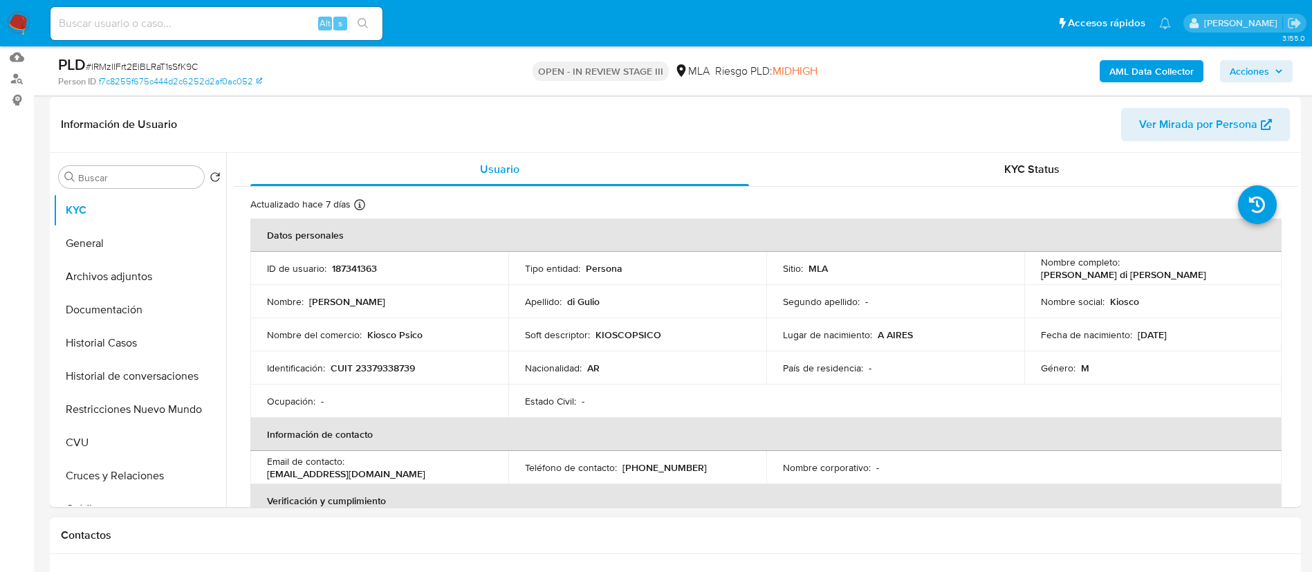
scroll to position [104, 0]
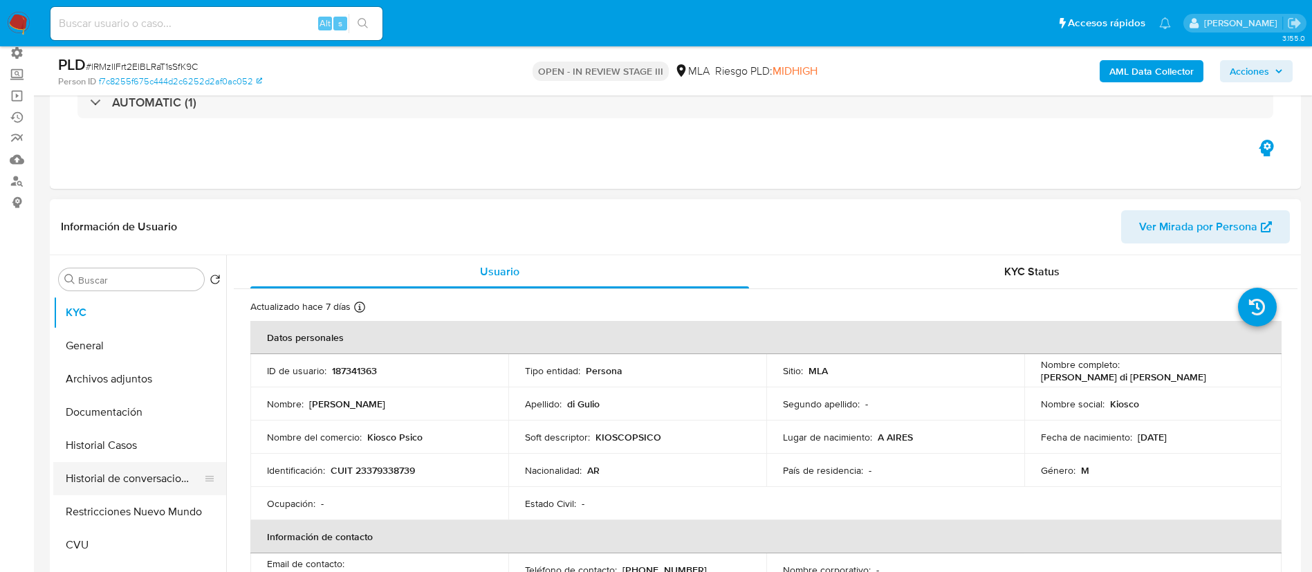
click at [138, 481] on button "Historial de conversaciones" at bounding box center [134, 478] width 162 height 33
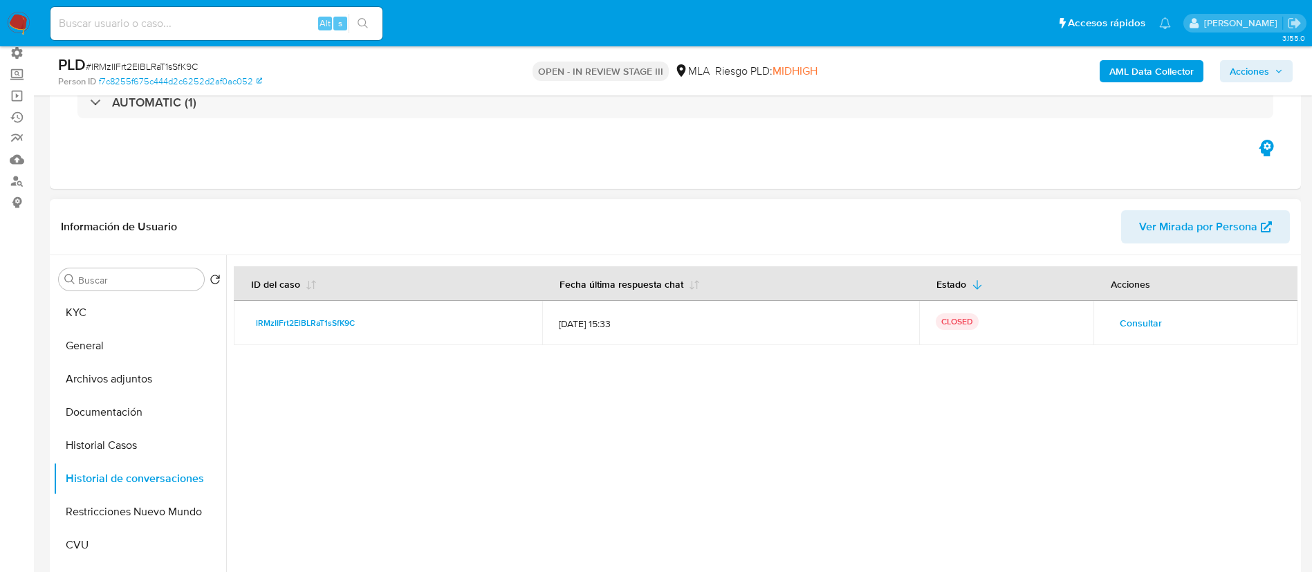
click at [1116, 338] on td "Consultar" at bounding box center [1196, 323] width 204 height 44
click at [1120, 327] on span "Consultar" at bounding box center [1141, 322] width 42 height 19
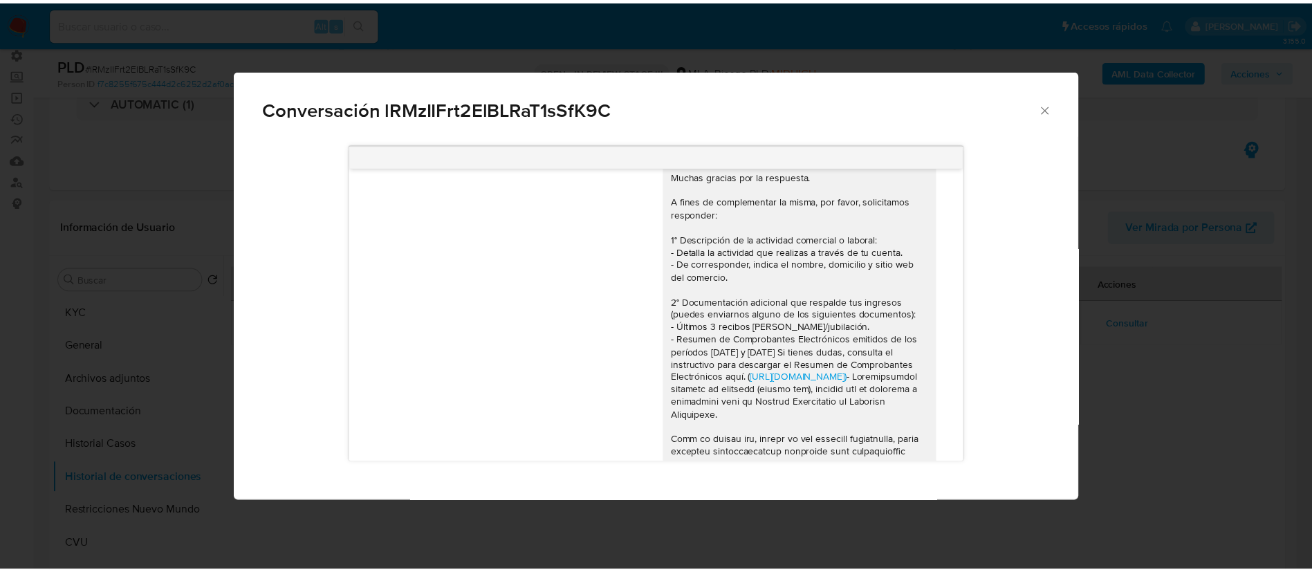
scroll to position [1242, 0]
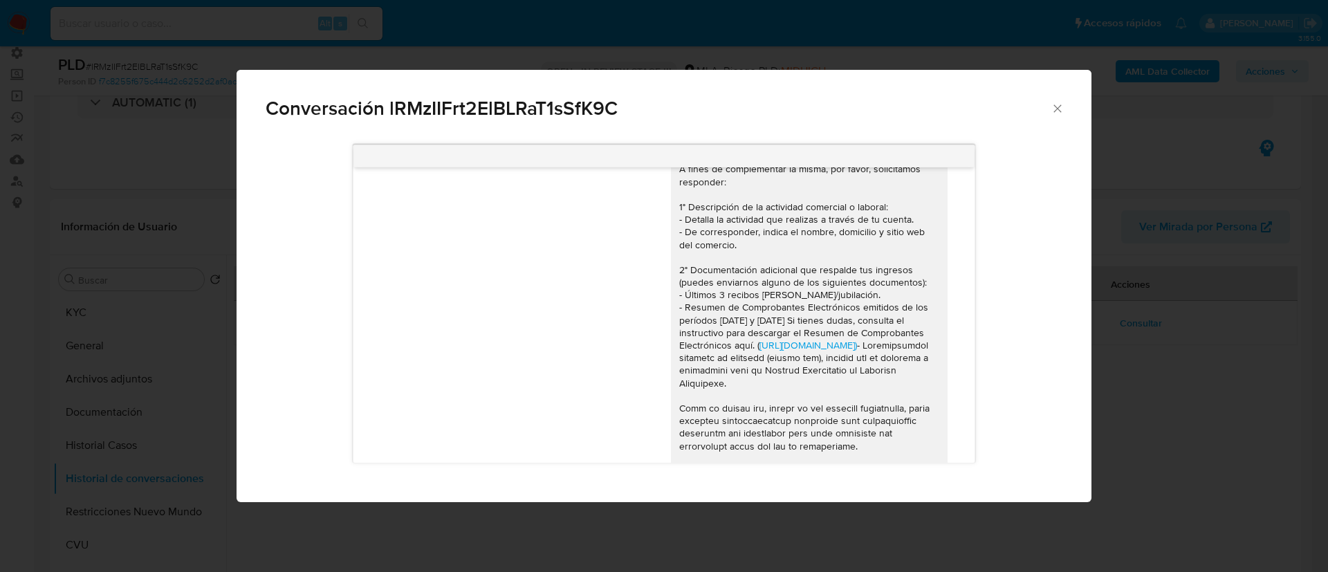
click at [101, 395] on div "Conversación lRMzIIFrt2ElBLRaT1sSfK9C [DATE] 19:54:26 Hola, Esperamos que te en…" at bounding box center [664, 286] width 1328 height 572
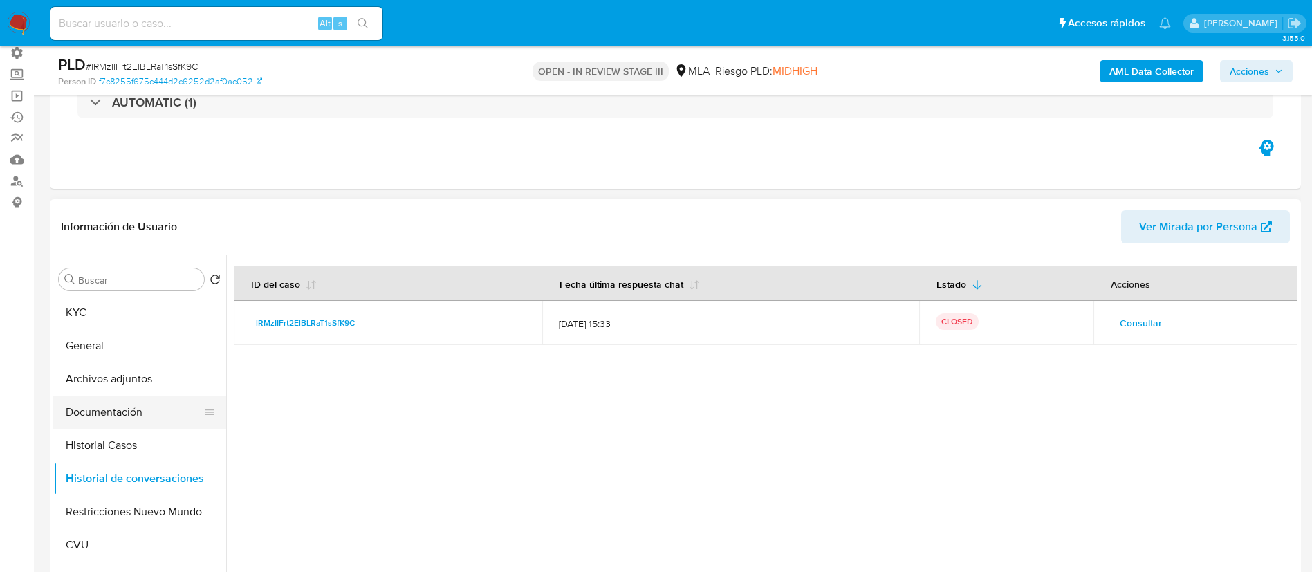
click at [142, 405] on button "Documentación" at bounding box center [134, 412] width 162 height 33
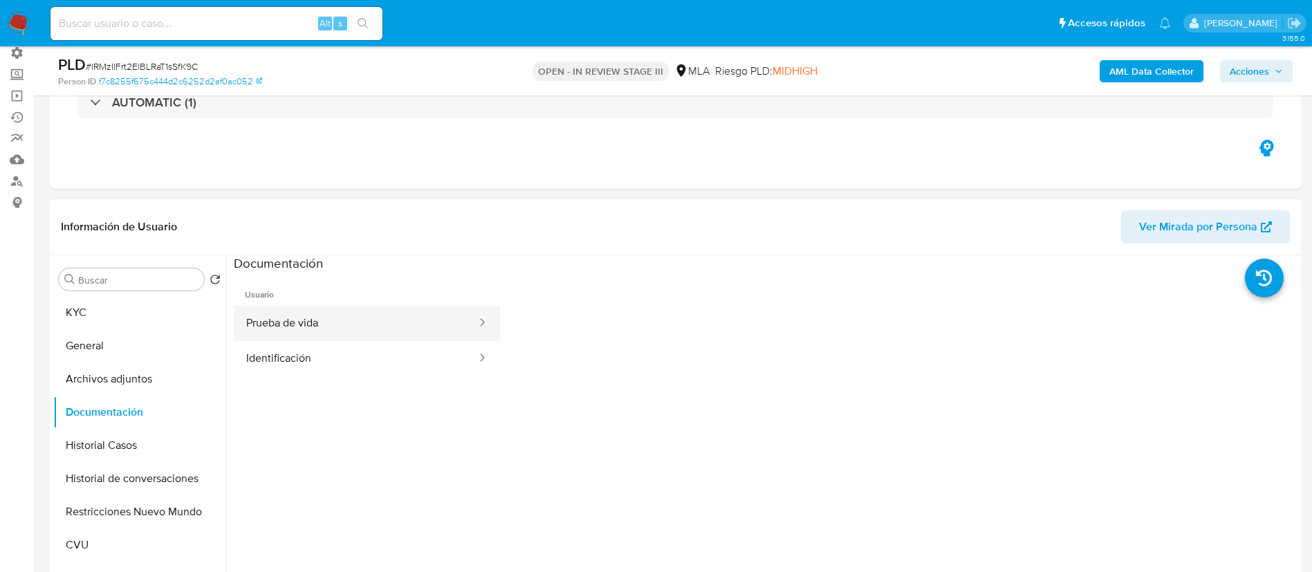
click at [313, 329] on button "Prueba de vida" at bounding box center [356, 323] width 244 height 35
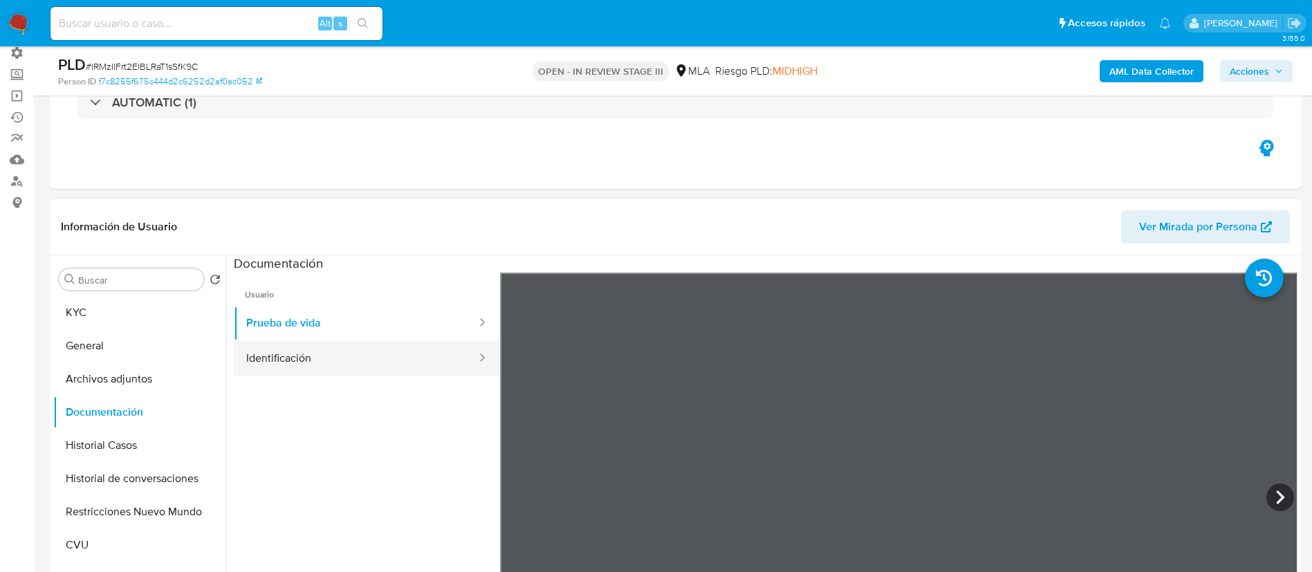
click at [307, 366] on button "Identificación" at bounding box center [356, 358] width 244 height 35
click at [96, 501] on button "Restricciones Nuevo Mundo" at bounding box center [134, 511] width 162 height 33
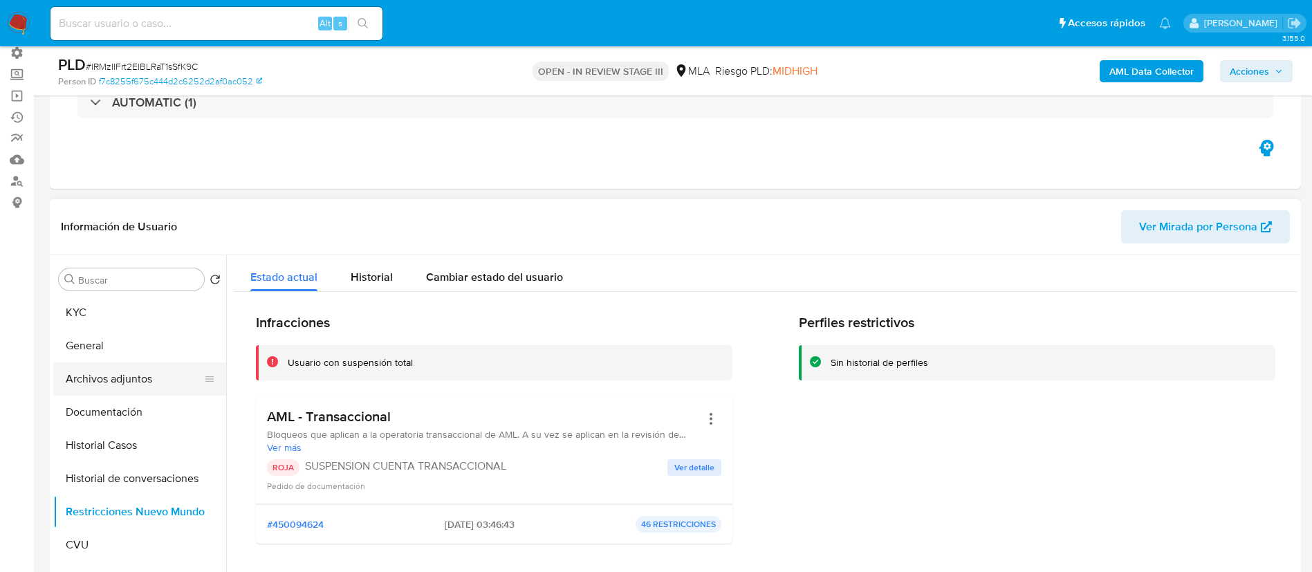
click at [120, 374] on button "Archivos adjuntos" at bounding box center [134, 379] width 162 height 33
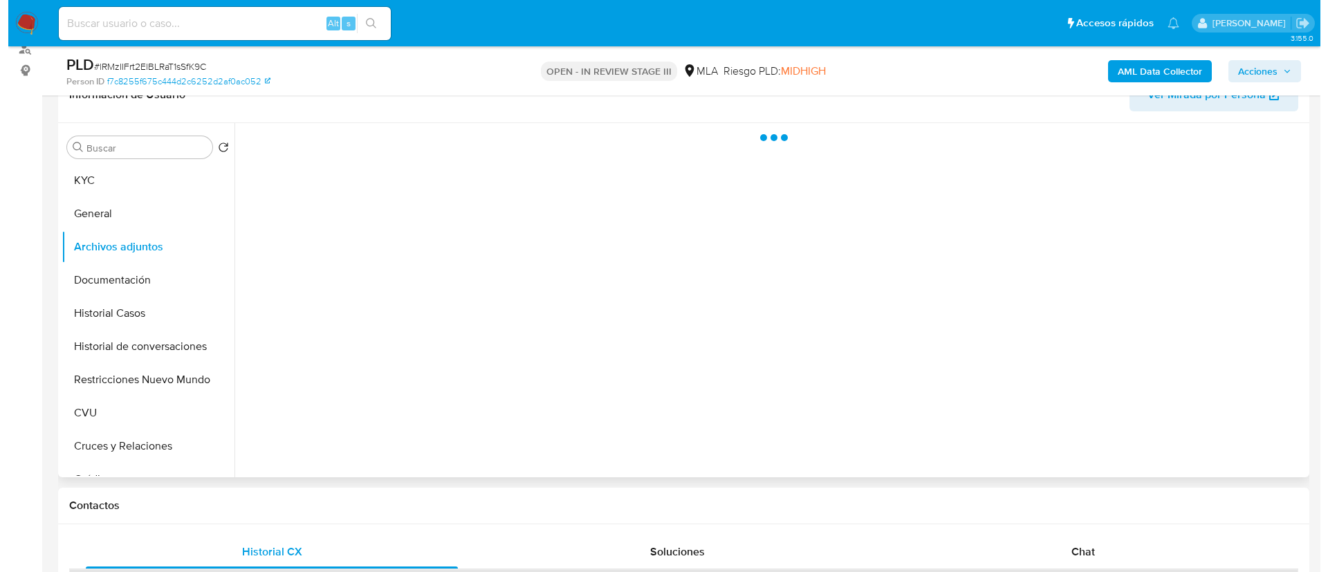
scroll to position [311, 0]
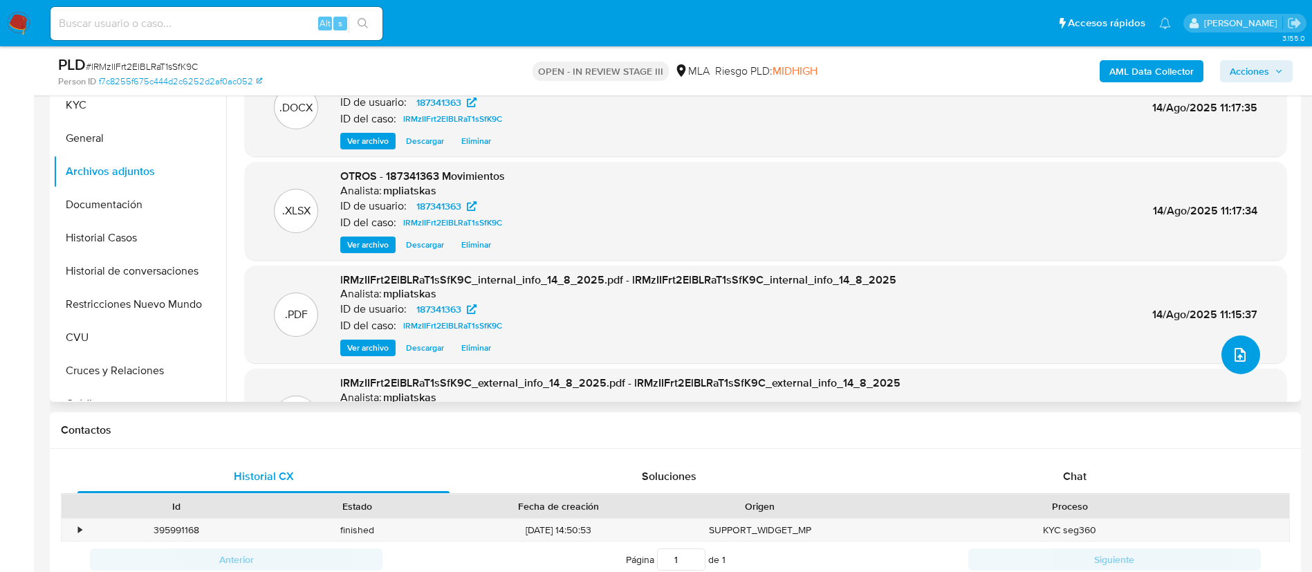
click at [1238, 352] on icon "upload-file" at bounding box center [1240, 355] width 11 height 14
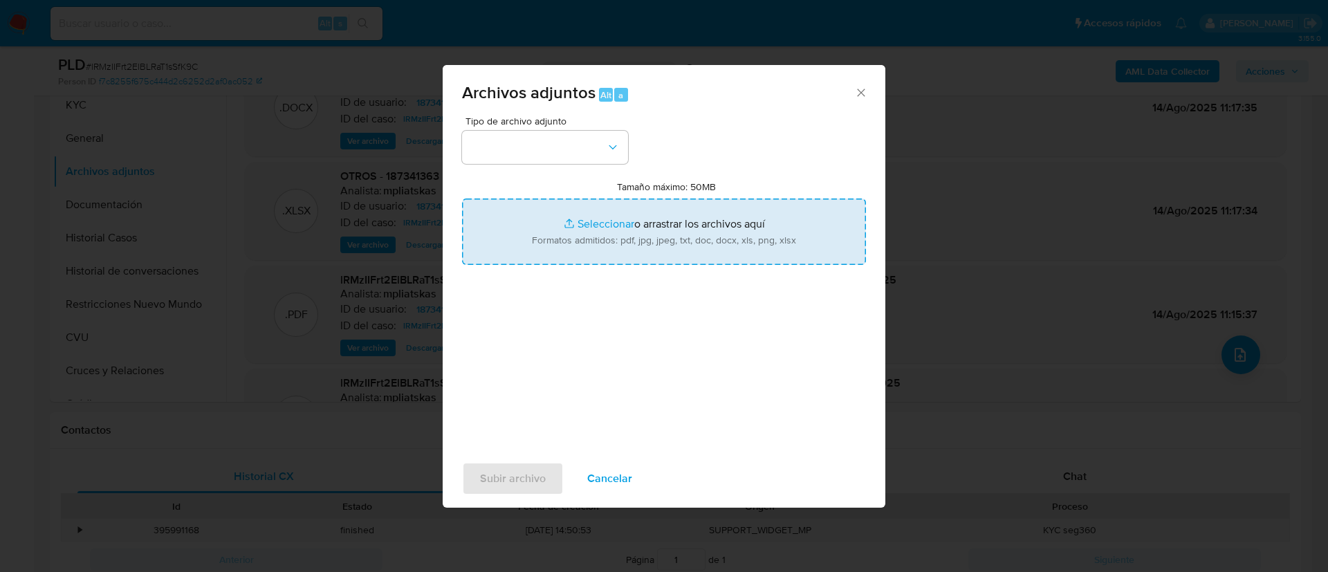
click at [663, 232] on input "Tamaño máximo: 50MB Seleccionar archivos" at bounding box center [664, 232] width 404 height 66
type input "C:\fakepath\v2Caselog lRMzIIFrt2ElBLRaT1sSfK9C_2025_07_17_23_56_04.docx"
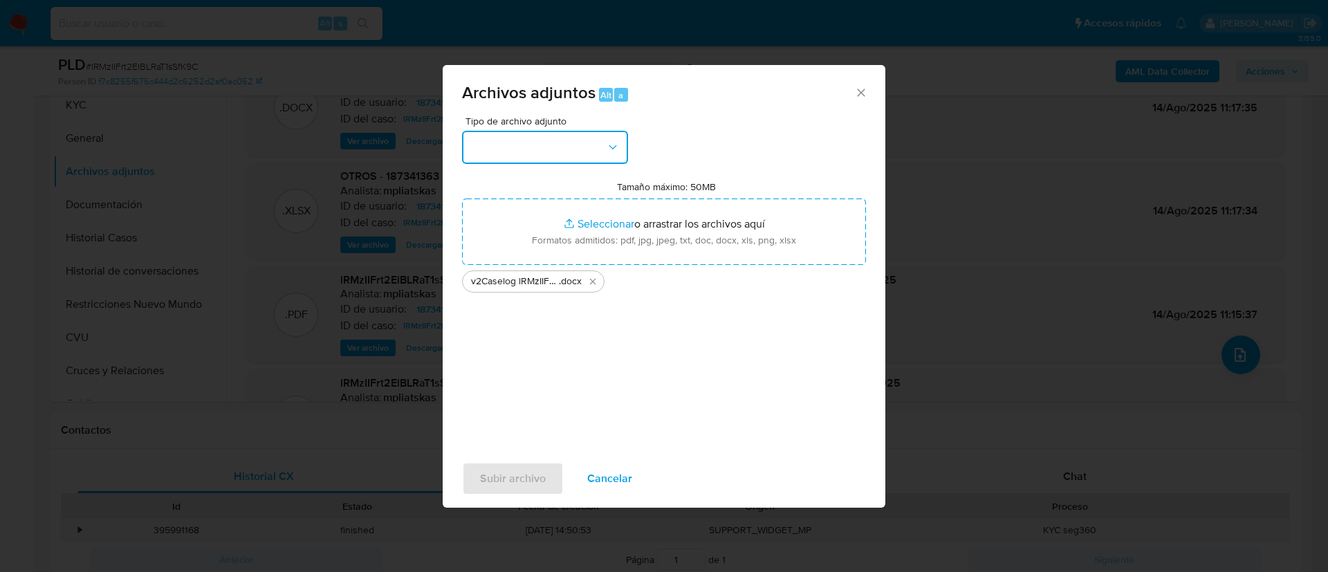
click at [521, 156] on button "button" at bounding box center [545, 147] width 166 height 33
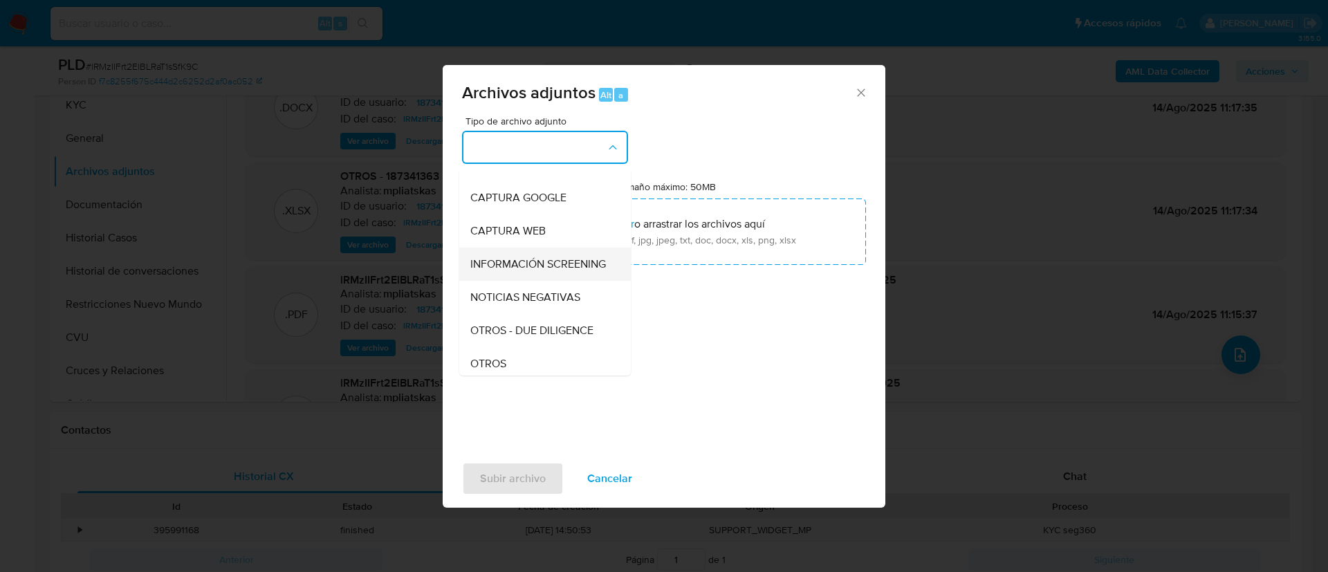
scroll to position [208, 0]
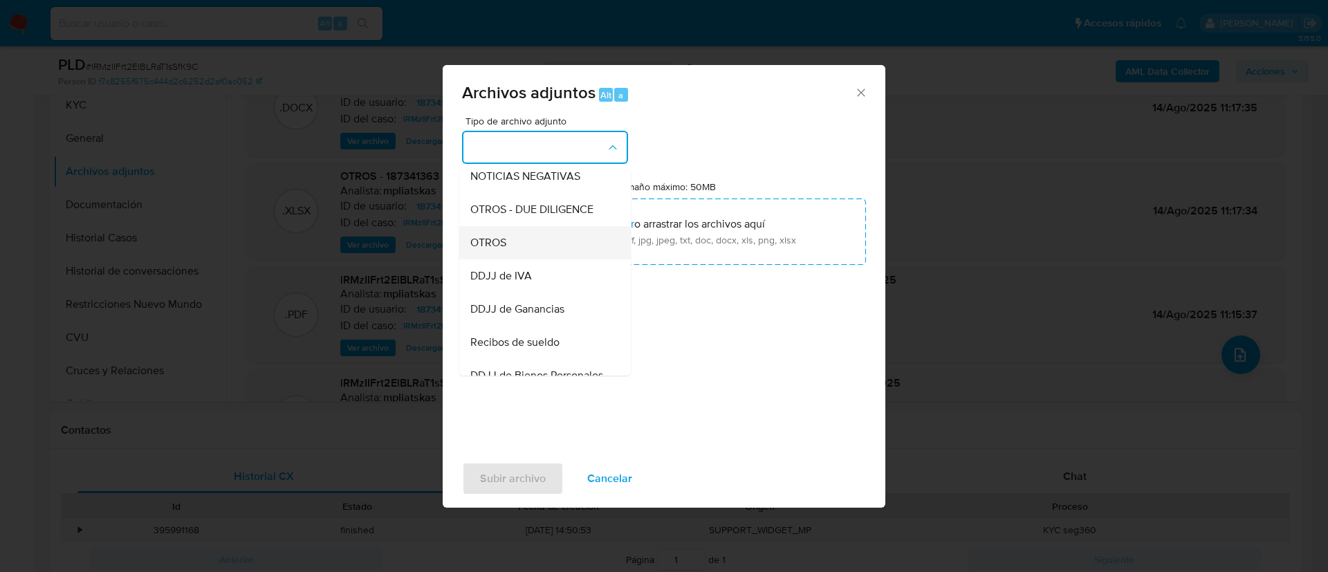
click at [541, 253] on div "OTROS" at bounding box center [540, 242] width 141 height 33
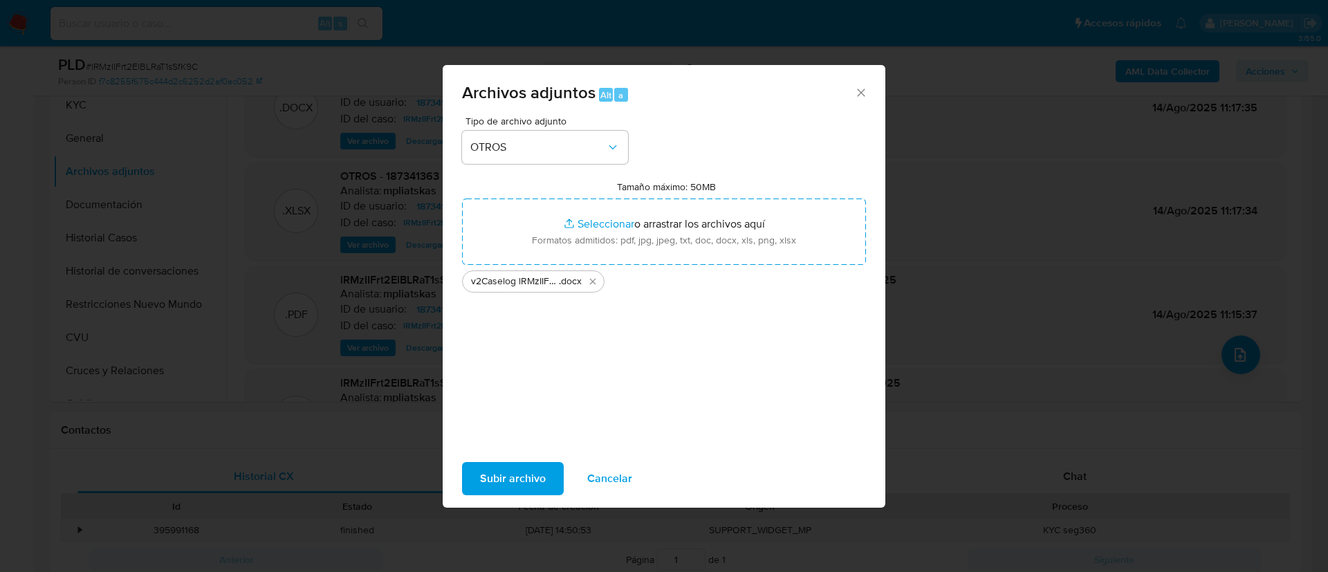
click at [499, 473] on span "Subir archivo" at bounding box center [513, 479] width 66 height 30
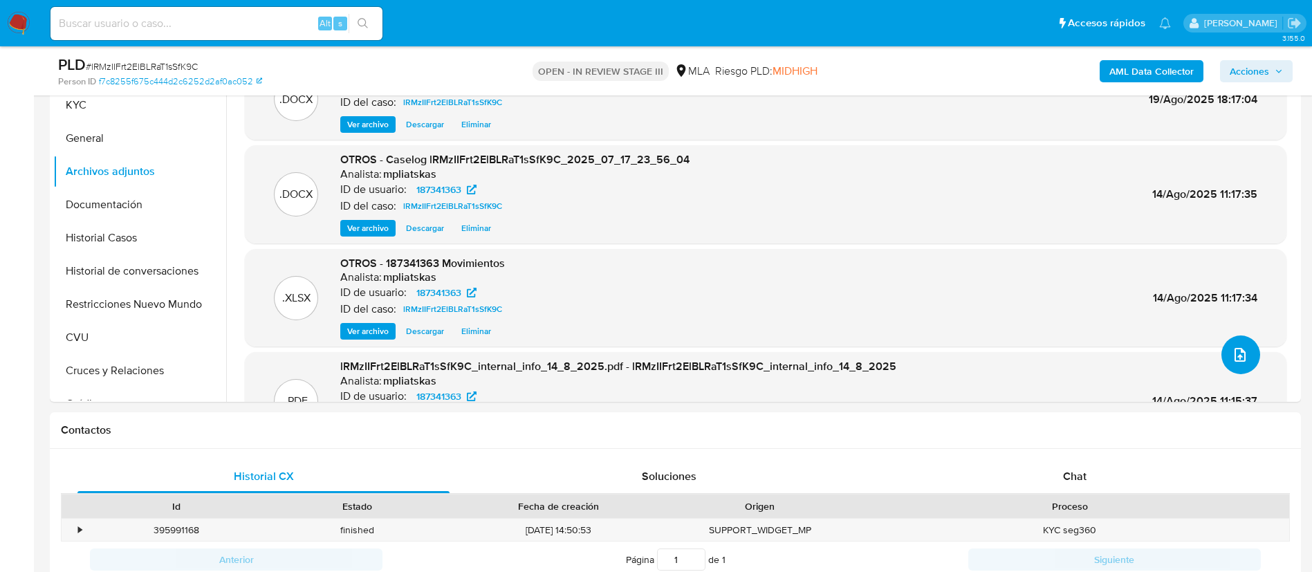
click at [1245, 354] on icon "upload-file" at bounding box center [1240, 355] width 17 height 17
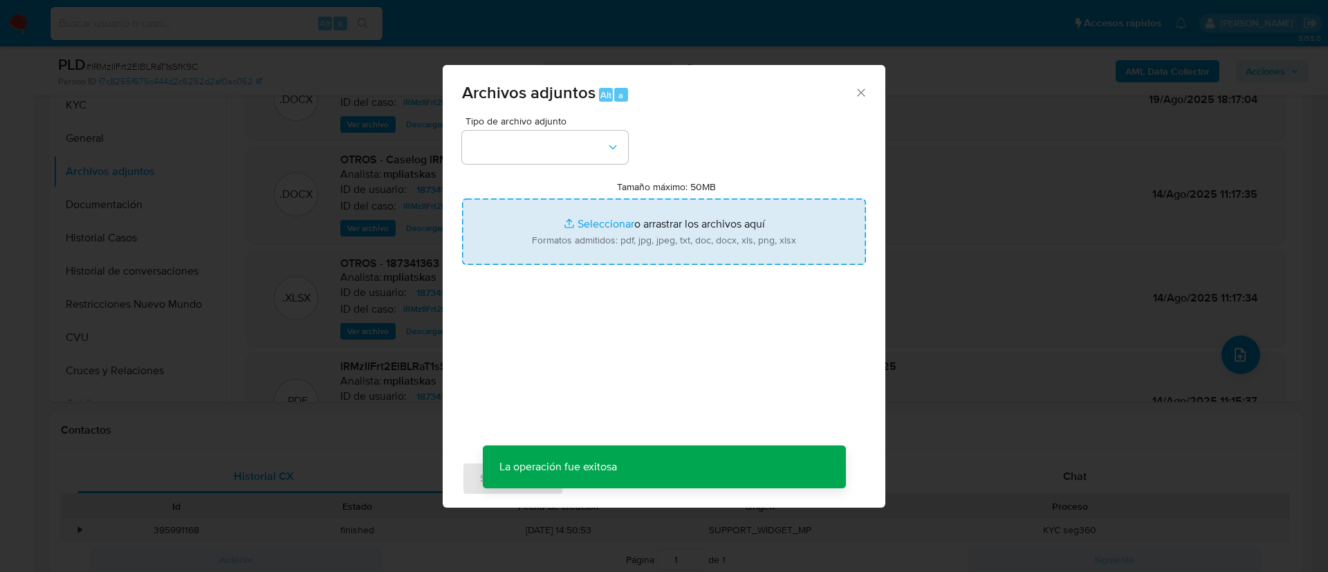
click at [662, 236] on input "Tamaño máximo: 50MB Seleccionar archivos" at bounding box center [664, 232] width 404 height 66
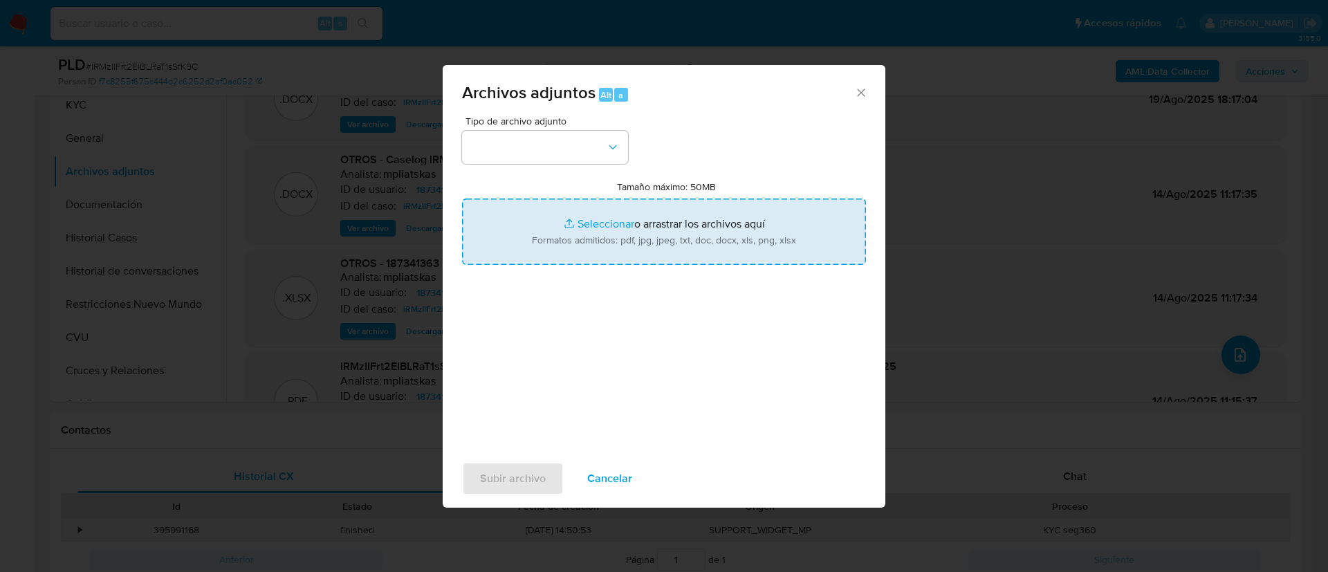
type input "C:\fakepath\187341363_6cbdb5e9-20b8-49e4-a51a-c8422662387e.pdf"
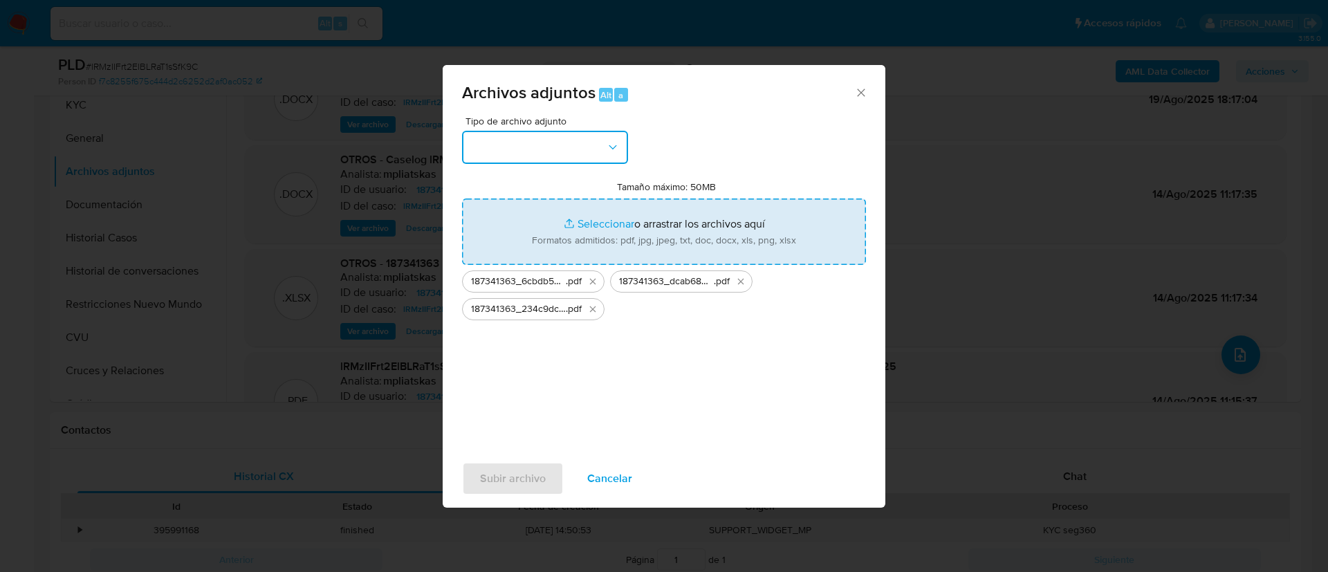
click at [583, 149] on button "button" at bounding box center [545, 147] width 166 height 33
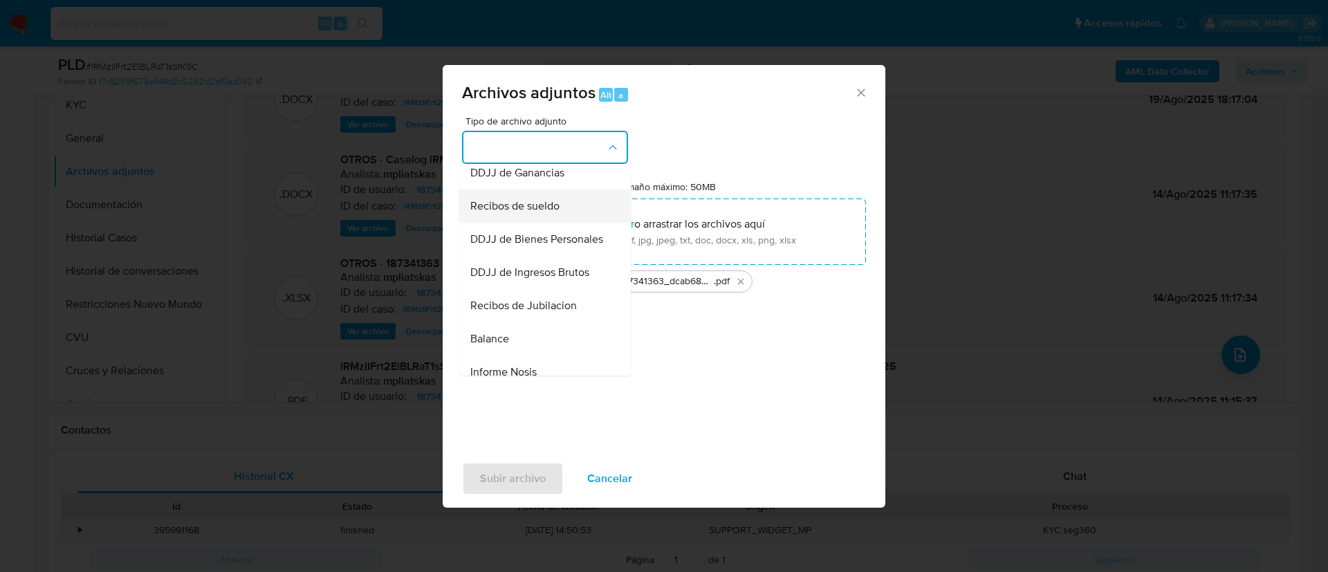
scroll to position [311, 0]
click at [548, 312] on span "DDJJ de Ingresos Brutos" at bounding box center [529, 305] width 119 height 14
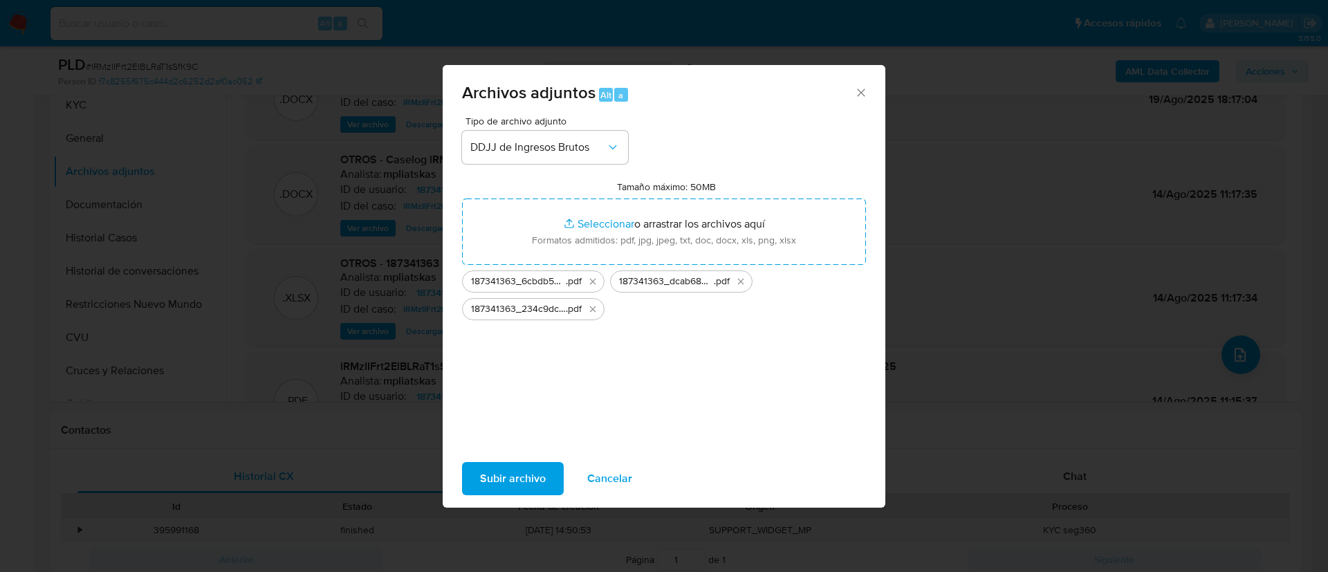
click at [518, 469] on span "Subir archivo" at bounding box center [513, 479] width 66 height 30
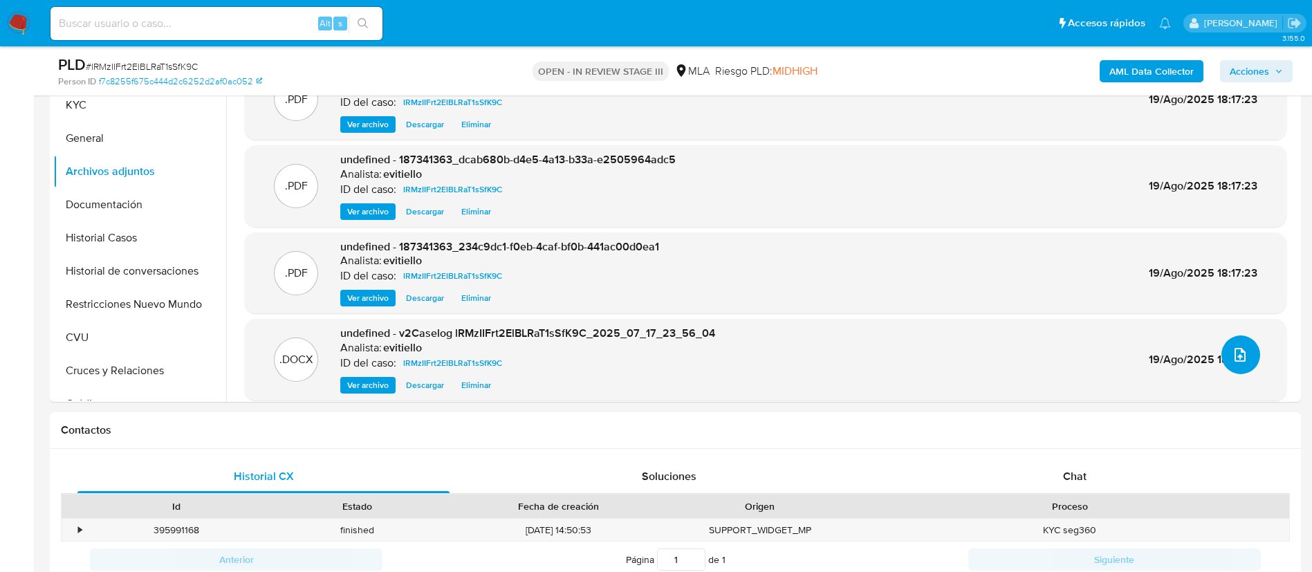
click at [1232, 355] on icon "upload-file" at bounding box center [1240, 355] width 17 height 17
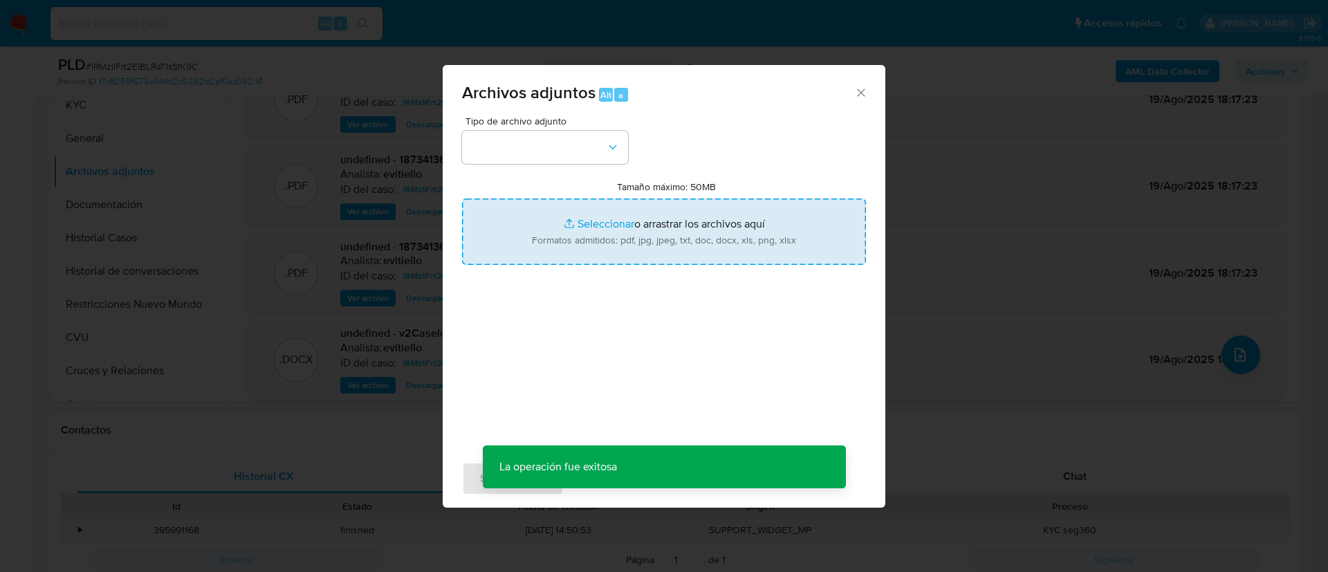
click at [656, 230] on input "Tamaño máximo: 50MB Seleccionar archivos" at bounding box center [664, 232] width 404 height 66
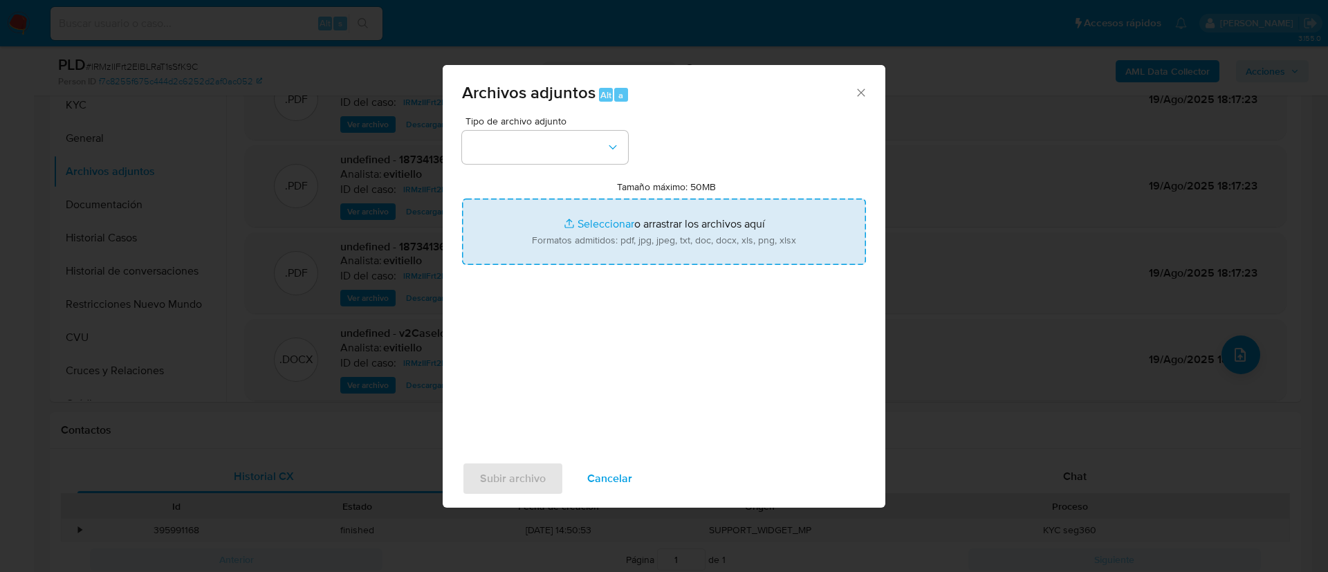
type input "C:\fakepath\187341363_ce10bb6d-81d0-4044-80bf-55b70874c8ae.pdf"
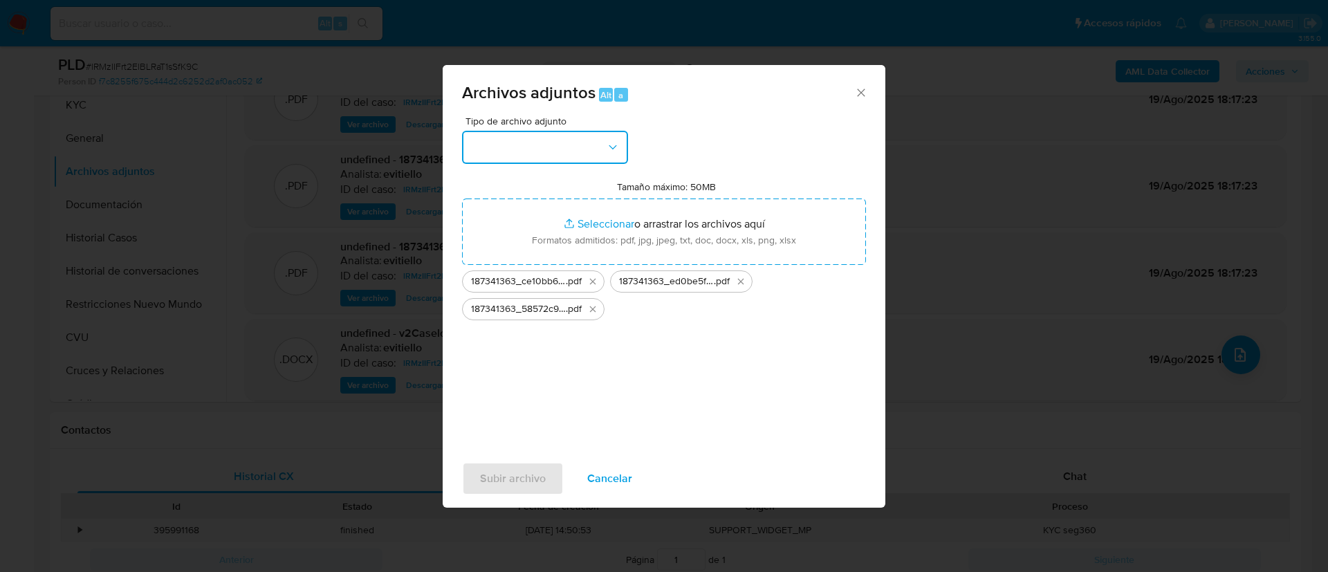
click at [540, 144] on button "button" at bounding box center [545, 147] width 166 height 33
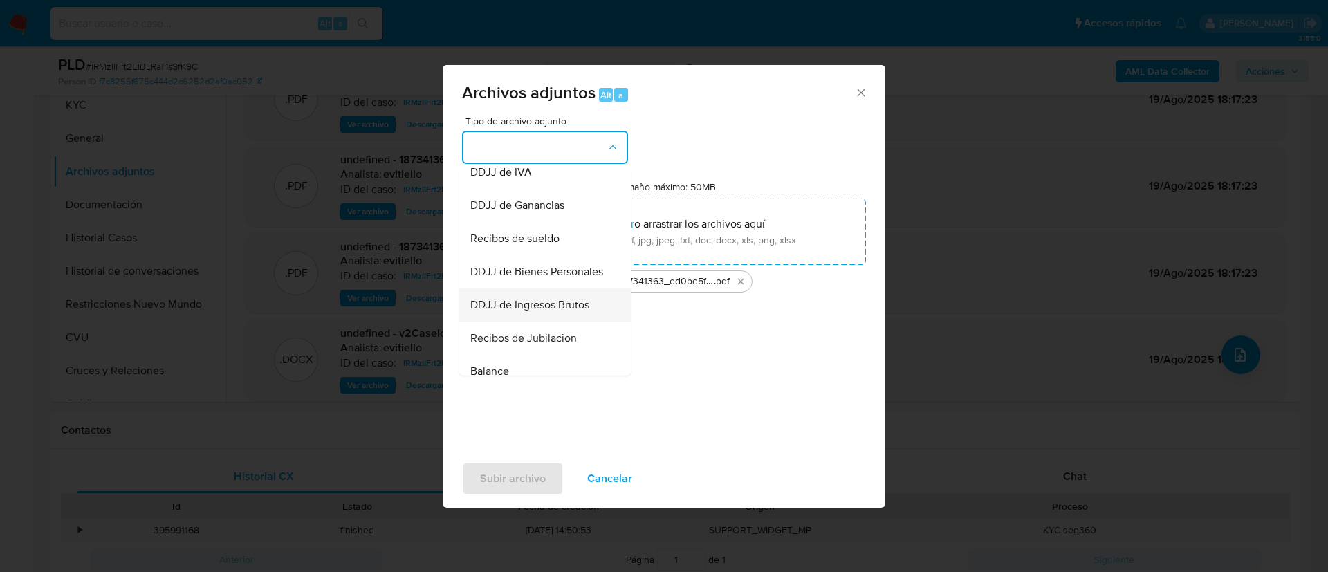
click at [564, 312] on span "DDJJ de Ingresos Brutos" at bounding box center [529, 305] width 119 height 14
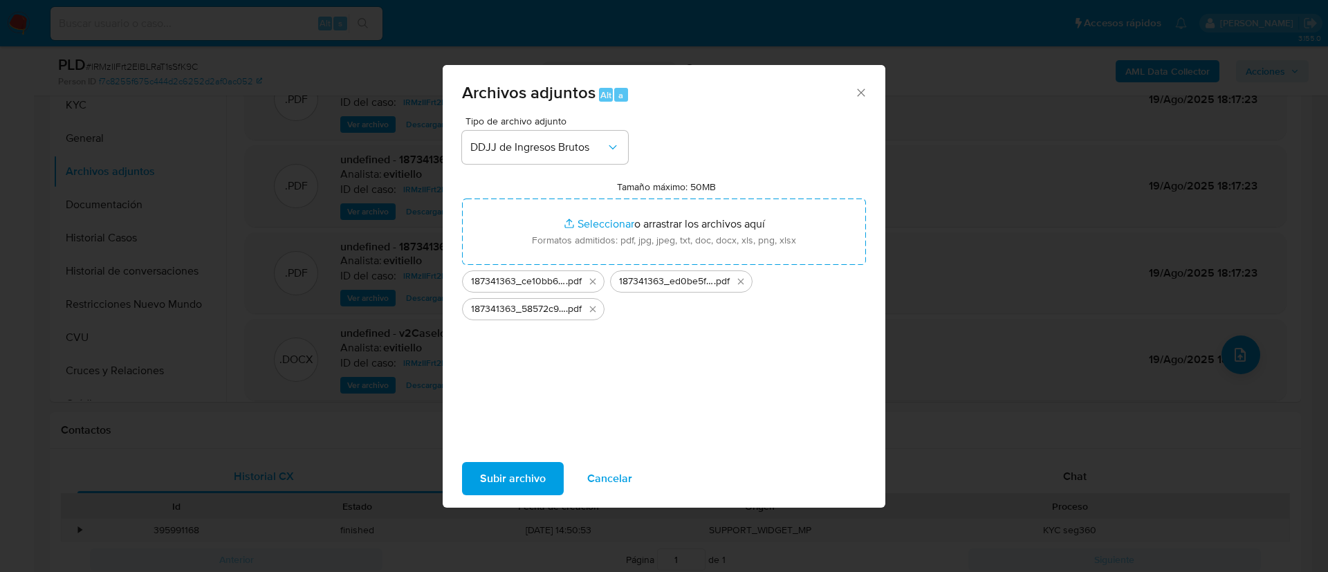
click at [532, 470] on span "Subir archivo" at bounding box center [513, 479] width 66 height 30
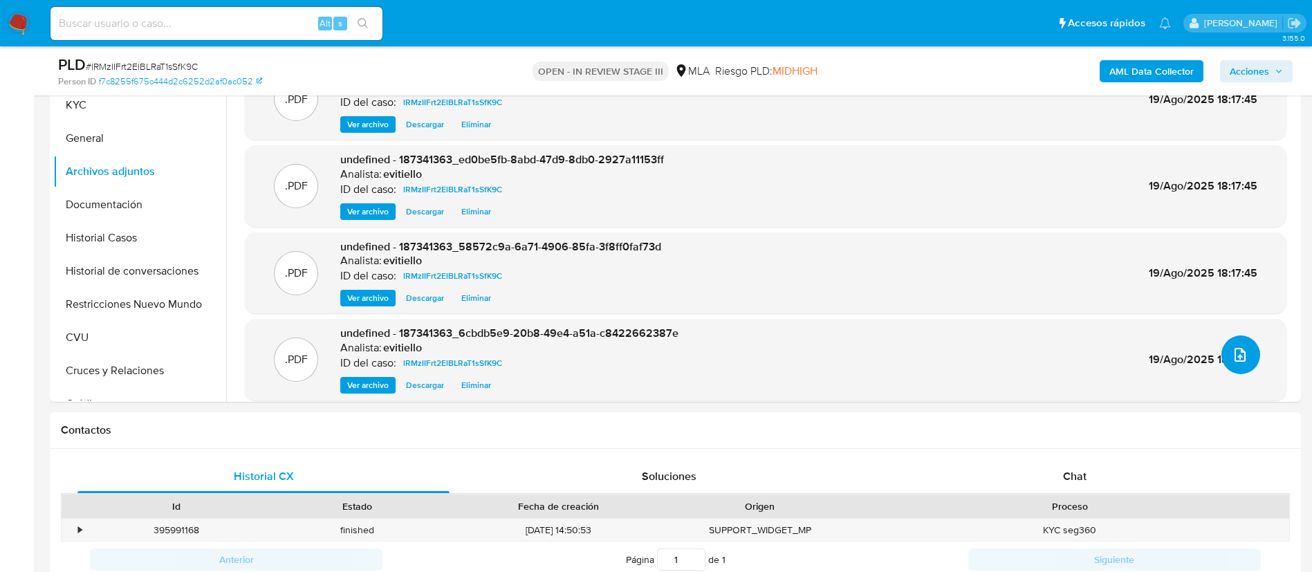
scroll to position [0, 0]
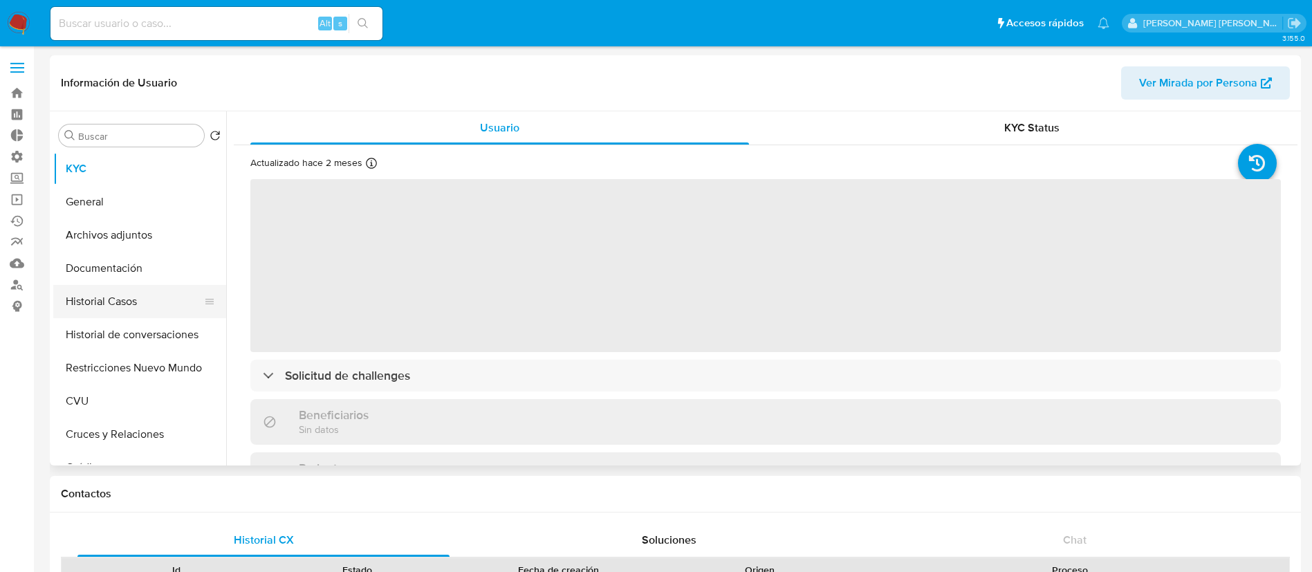
click at [148, 306] on button "Historial Casos" at bounding box center [134, 301] width 162 height 33
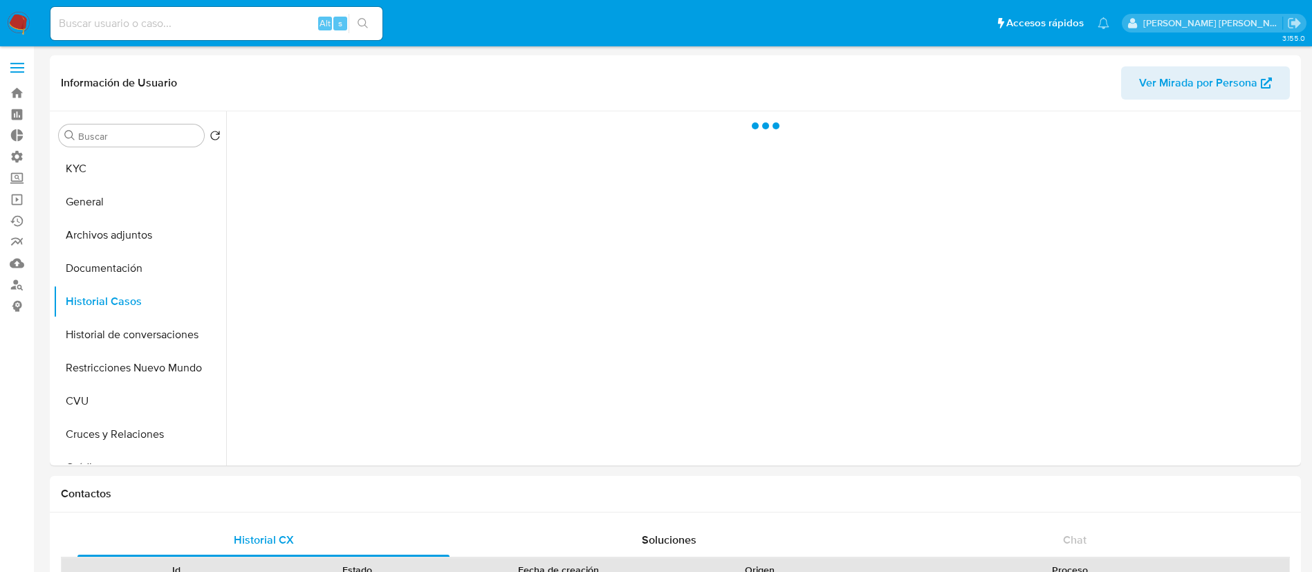
select select "10"
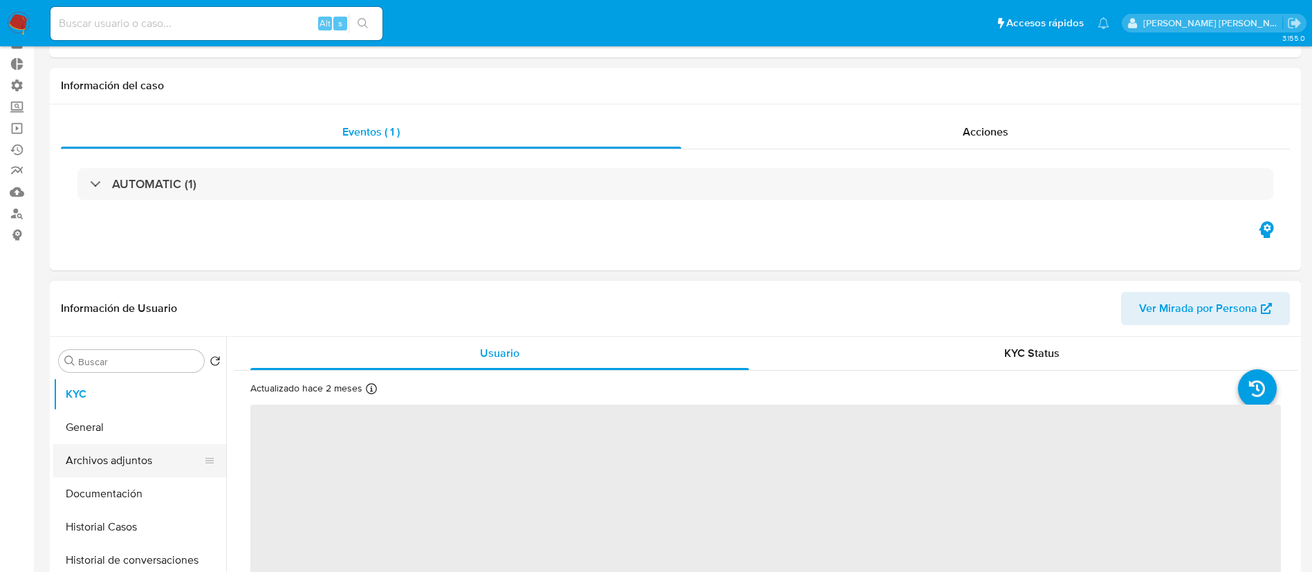
scroll to position [104, 0]
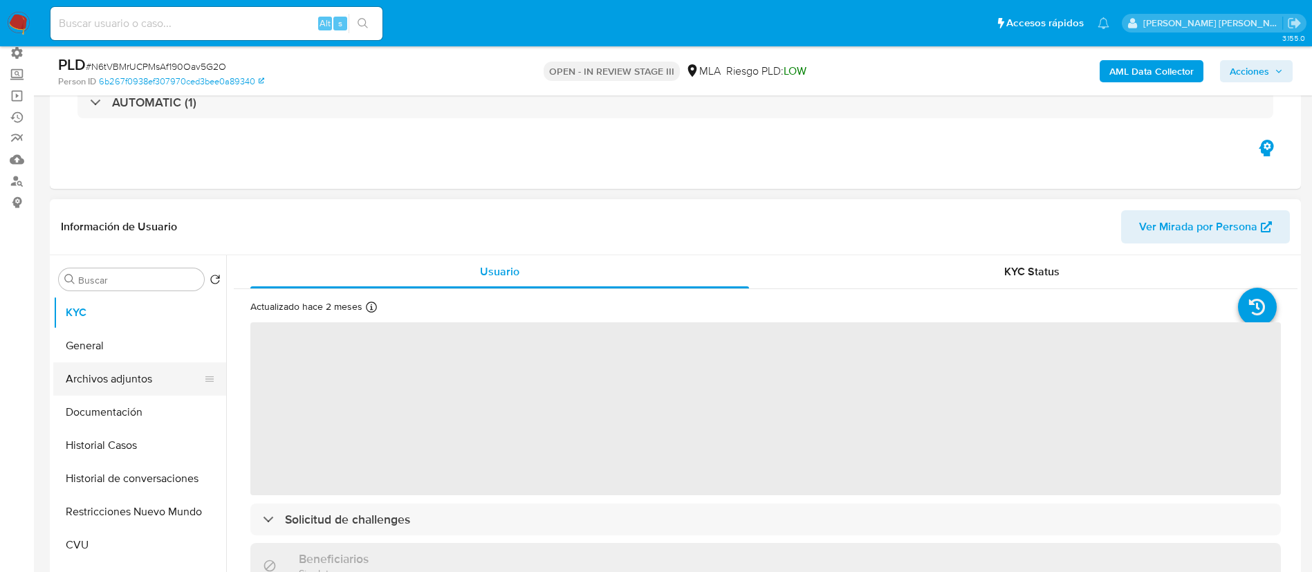
click at [154, 370] on button "Archivos adjuntos" at bounding box center [134, 379] width 162 height 33
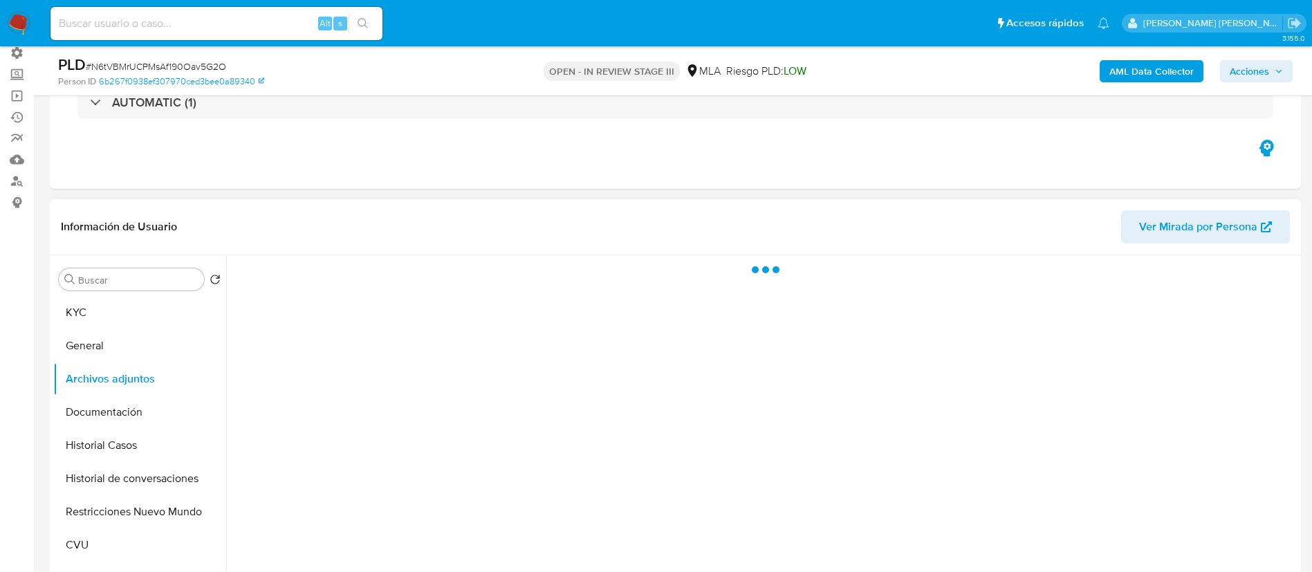
select select "10"
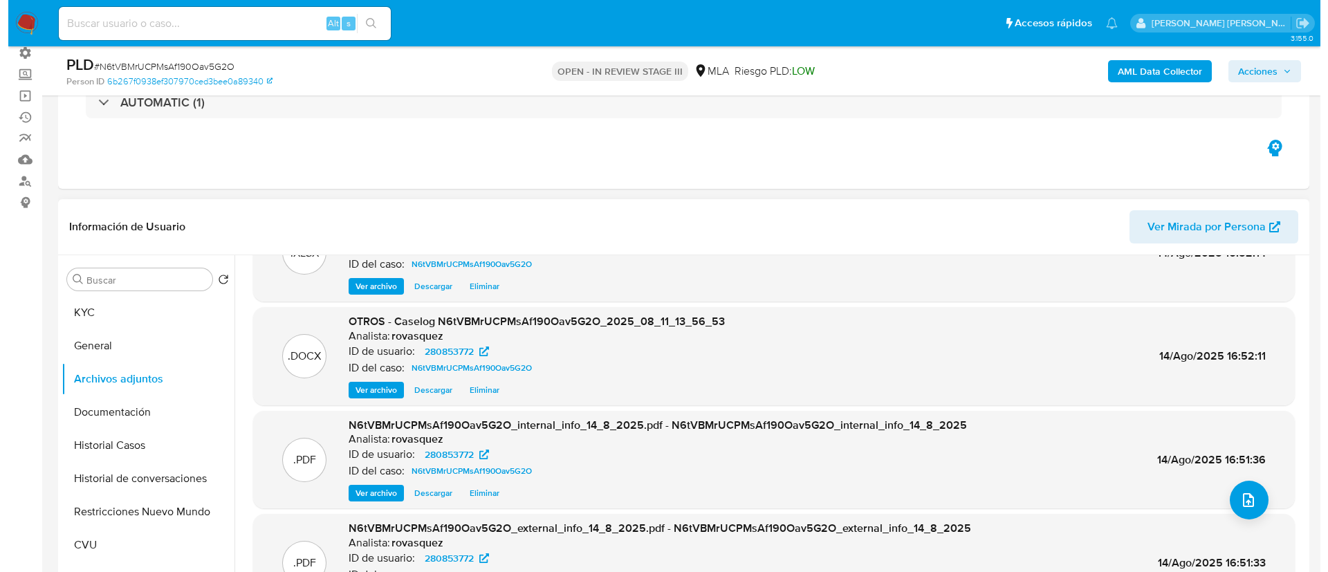
scroll to position [116, 0]
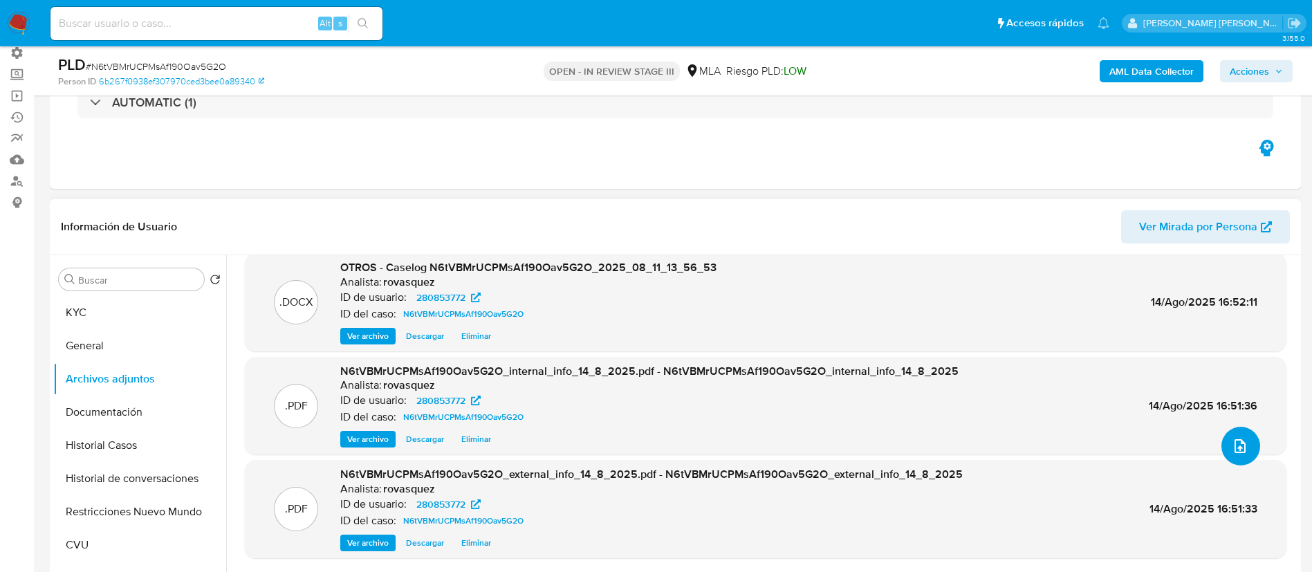
click at [1236, 443] on icon "upload-file" at bounding box center [1240, 446] width 17 height 17
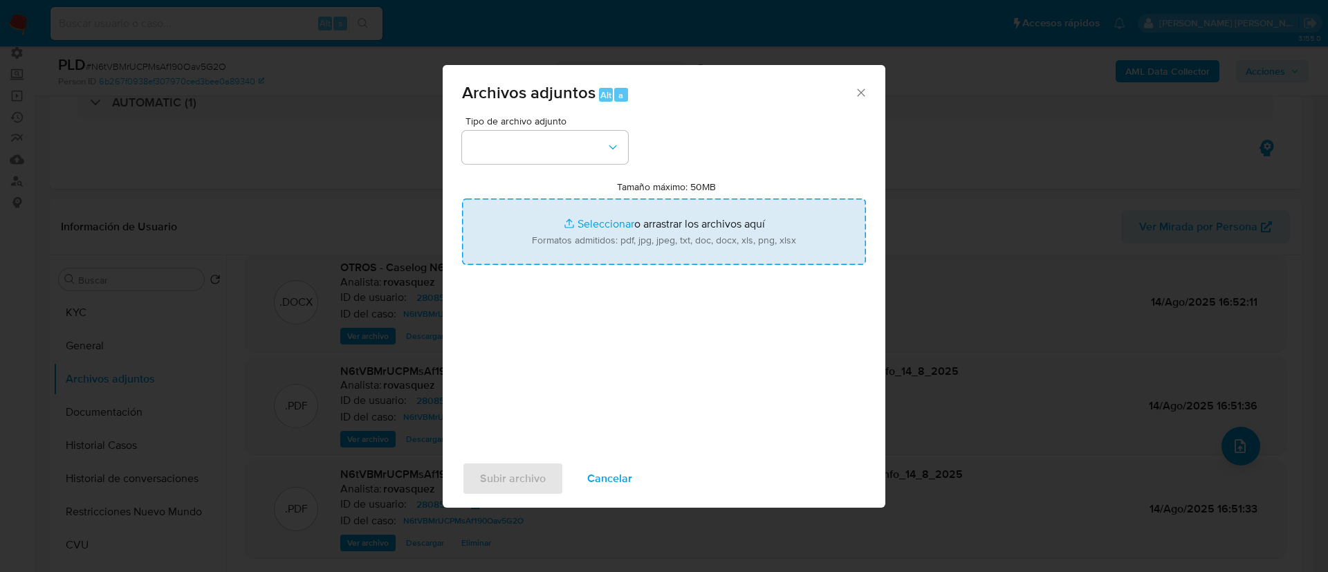
click at [610, 220] on input "Tamaño máximo: 50MB Seleccionar archivos" at bounding box center [664, 232] width 404 height 66
type input "C:\fakepath\v2Caselog N6tVBMrUCPMsAf190Oav5G2O_2025_08_11_13_56_53.docx"
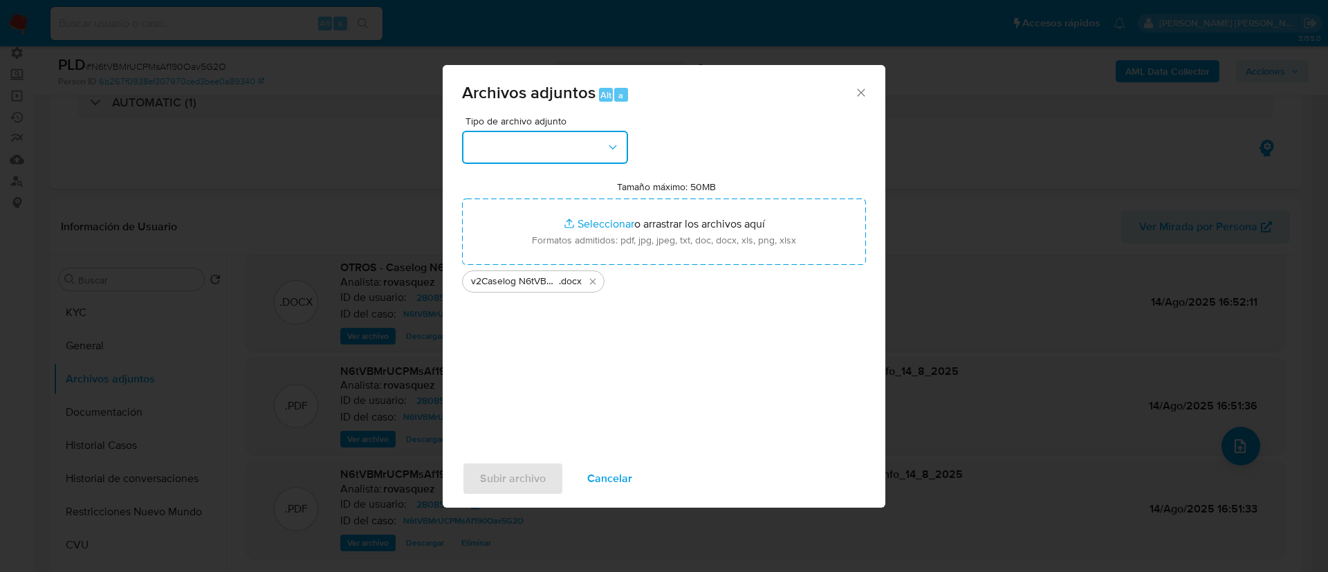
click at [567, 137] on button "button" at bounding box center [545, 147] width 166 height 33
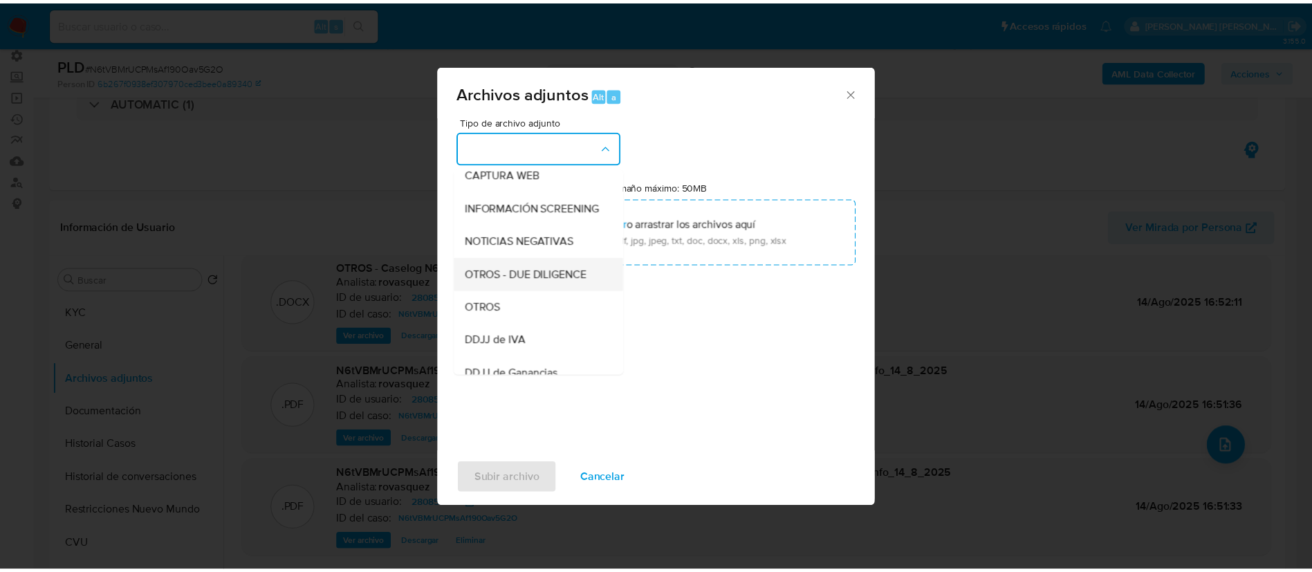
scroll to position [208, 0]
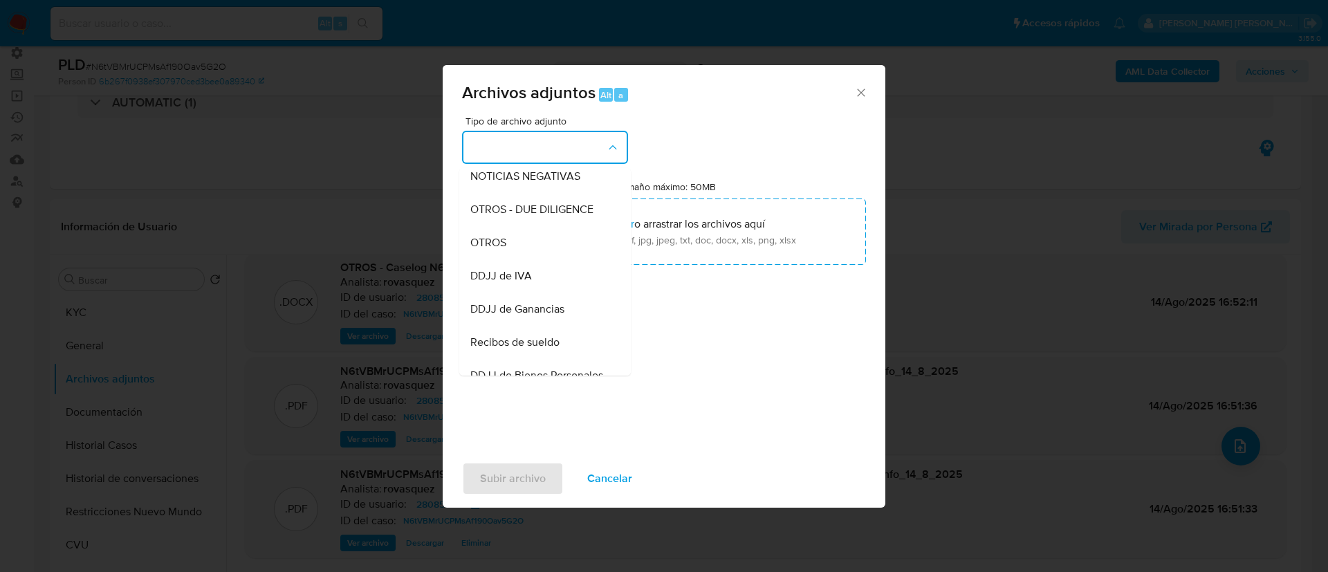
click at [543, 259] on div "OTROS" at bounding box center [540, 242] width 141 height 33
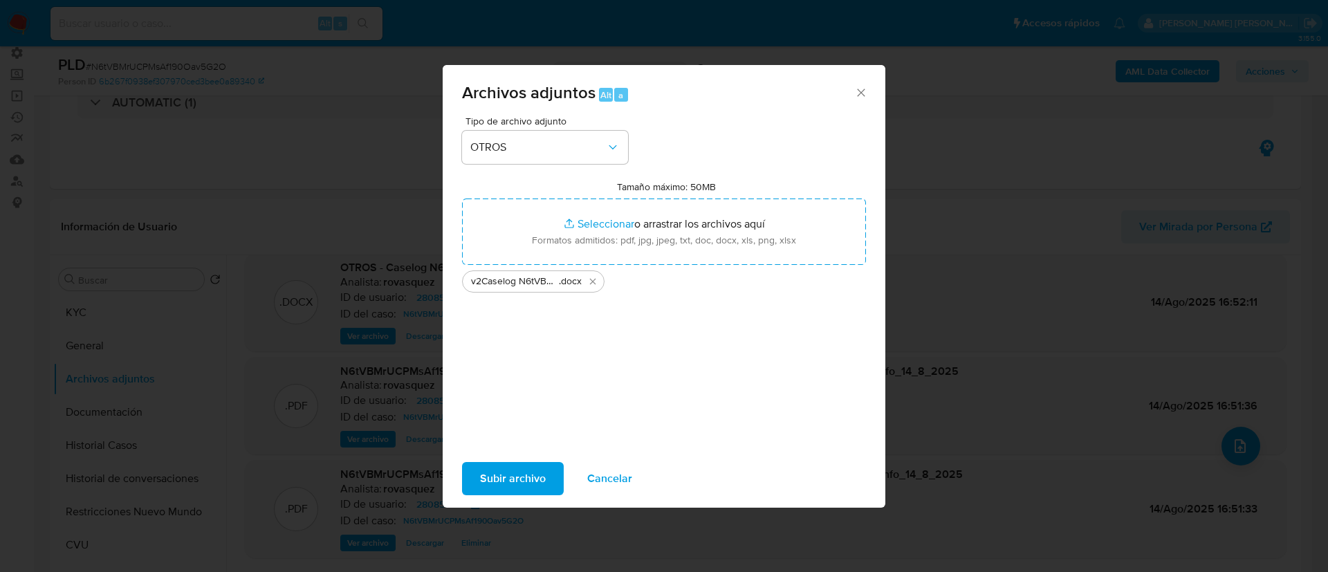
click at [526, 478] on span "Subir archivo" at bounding box center [513, 479] width 66 height 30
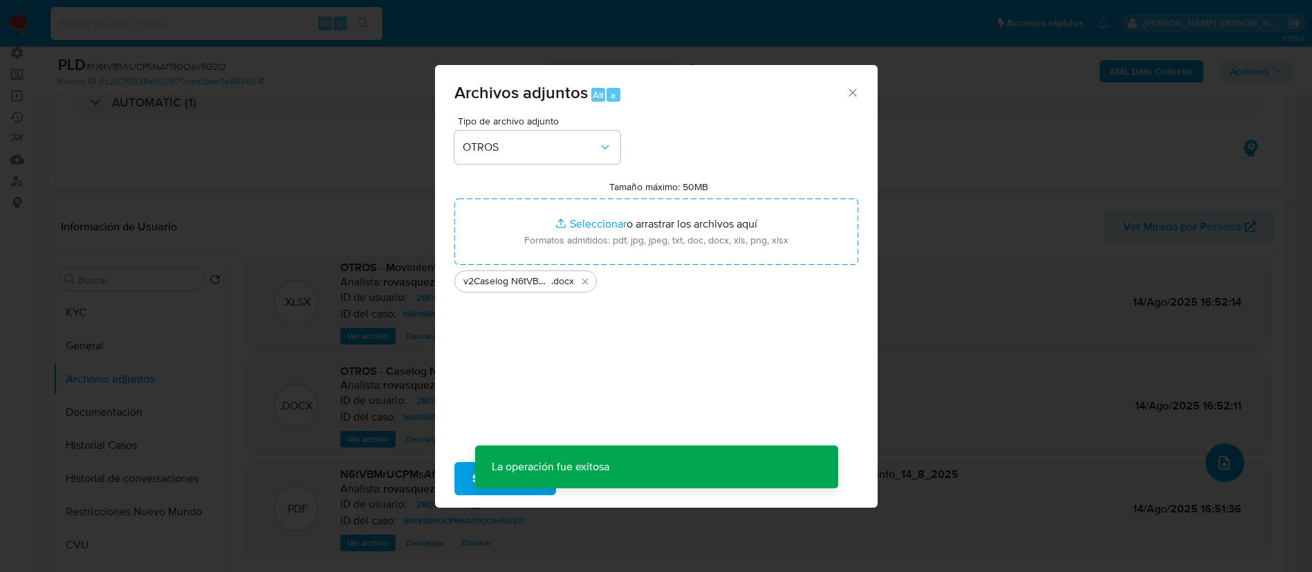
scroll to position [100, 0]
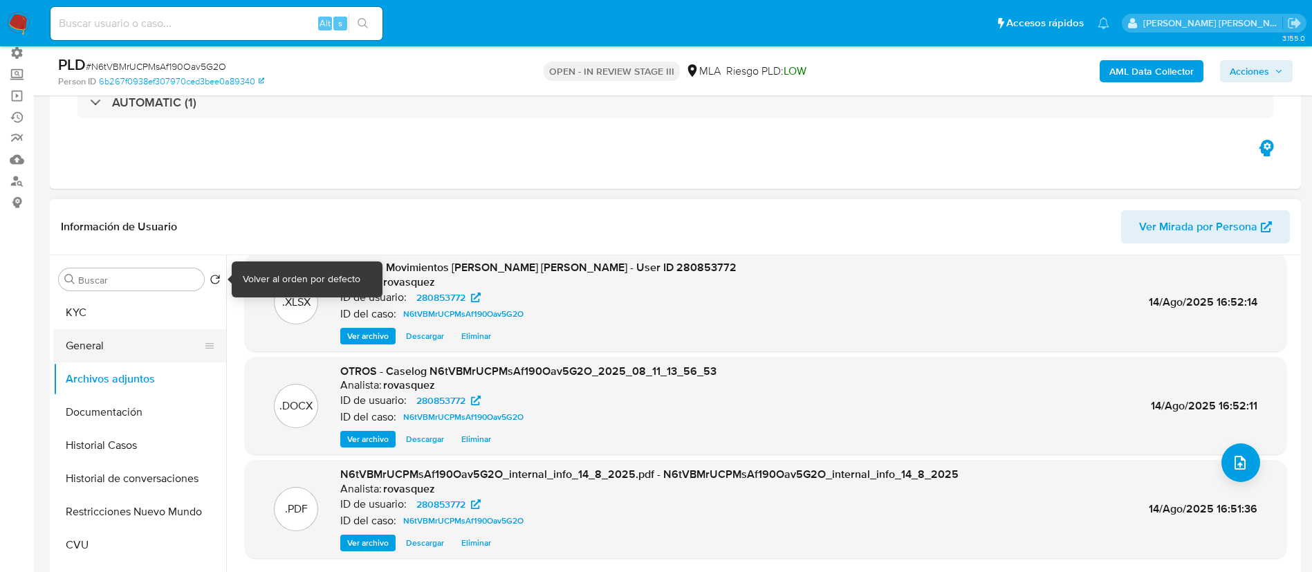
click at [183, 336] on button "General" at bounding box center [134, 345] width 162 height 33
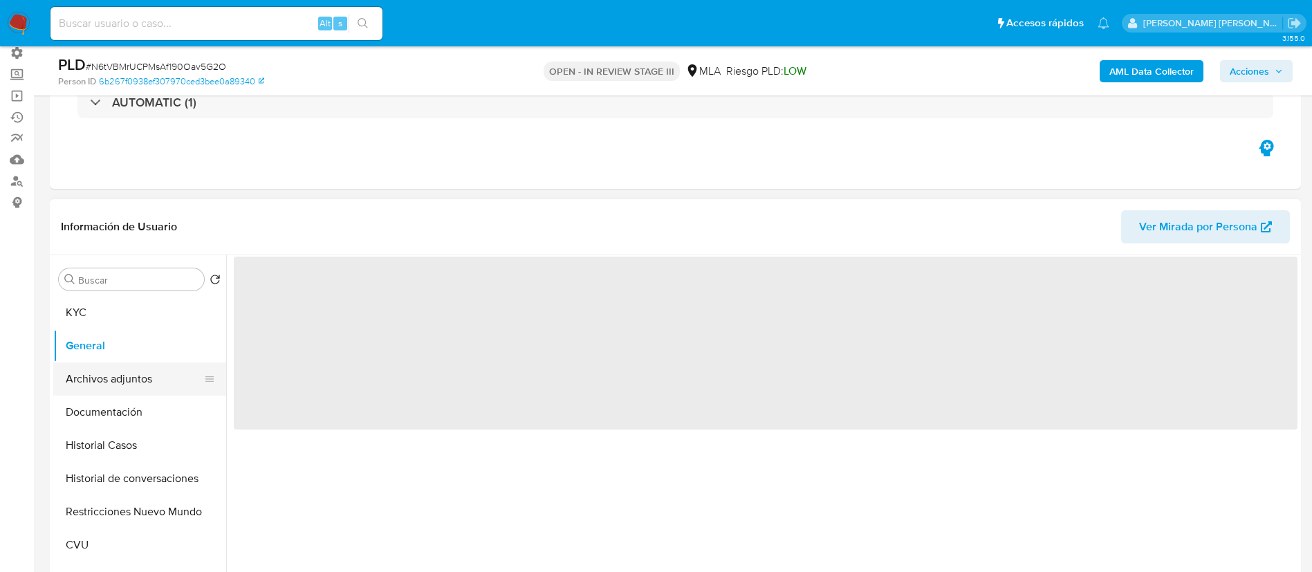
scroll to position [0, 0]
click at [147, 381] on button "Archivos adjuntos" at bounding box center [134, 379] width 162 height 33
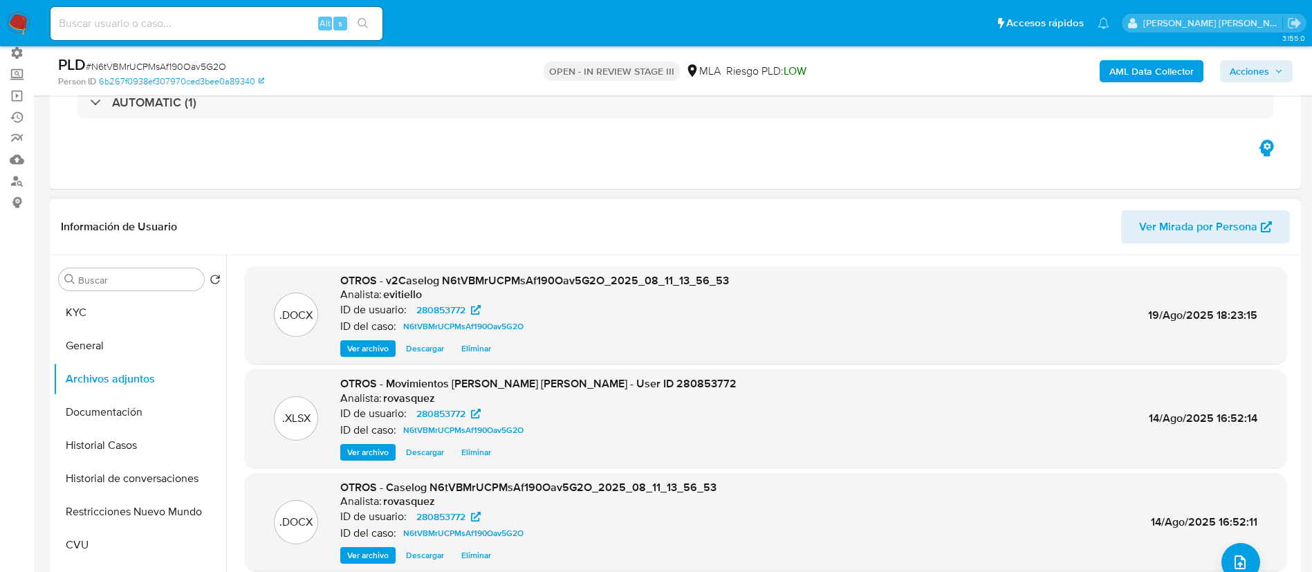
click at [345, 354] on button "Ver archivo" at bounding box center [367, 348] width 55 height 17
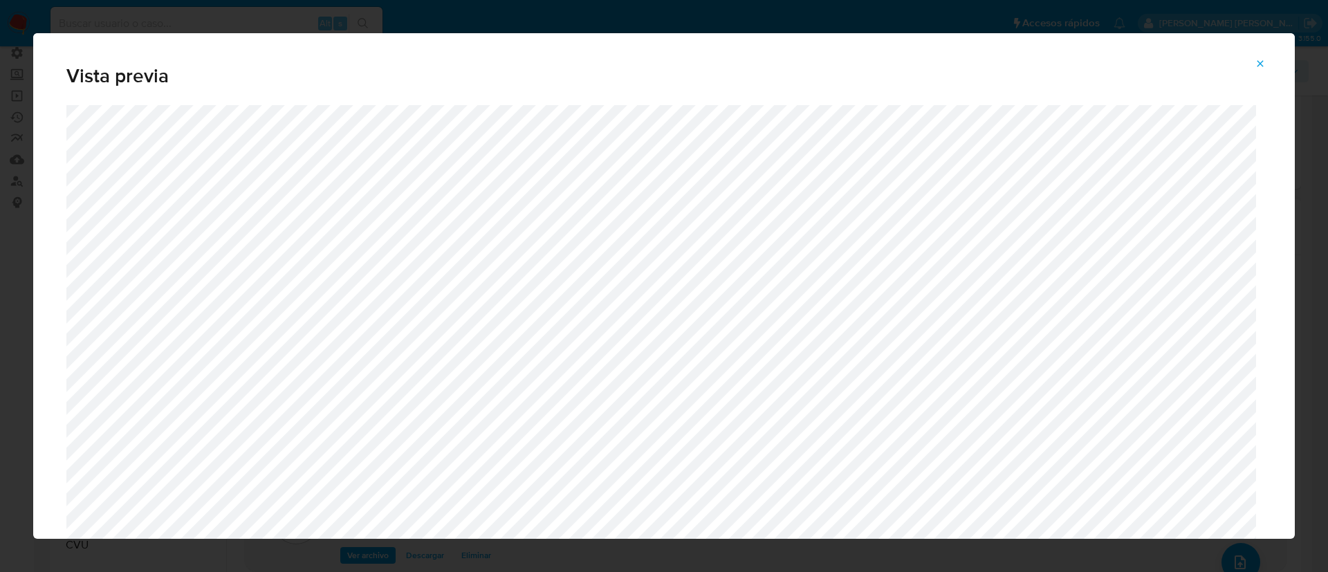
click at [1, 201] on div "Vista previa" at bounding box center [664, 286] width 1328 height 572
click at [1263, 69] on span "Attachment preview" at bounding box center [1260, 63] width 11 height 19
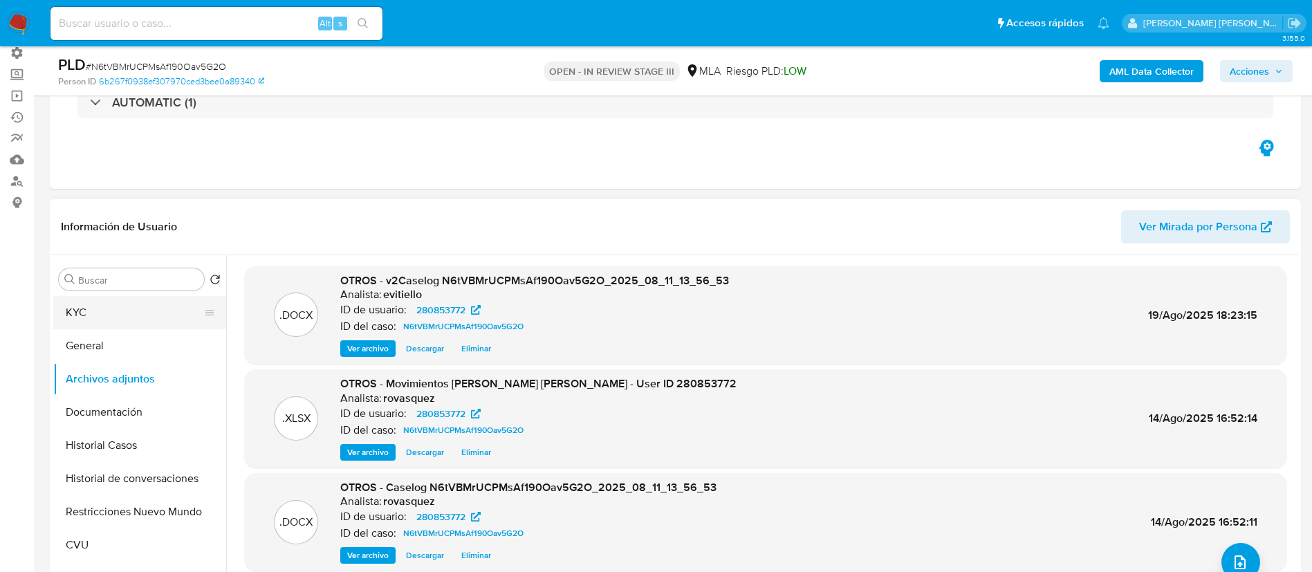
click at [118, 317] on button "KYC" at bounding box center [134, 312] width 162 height 33
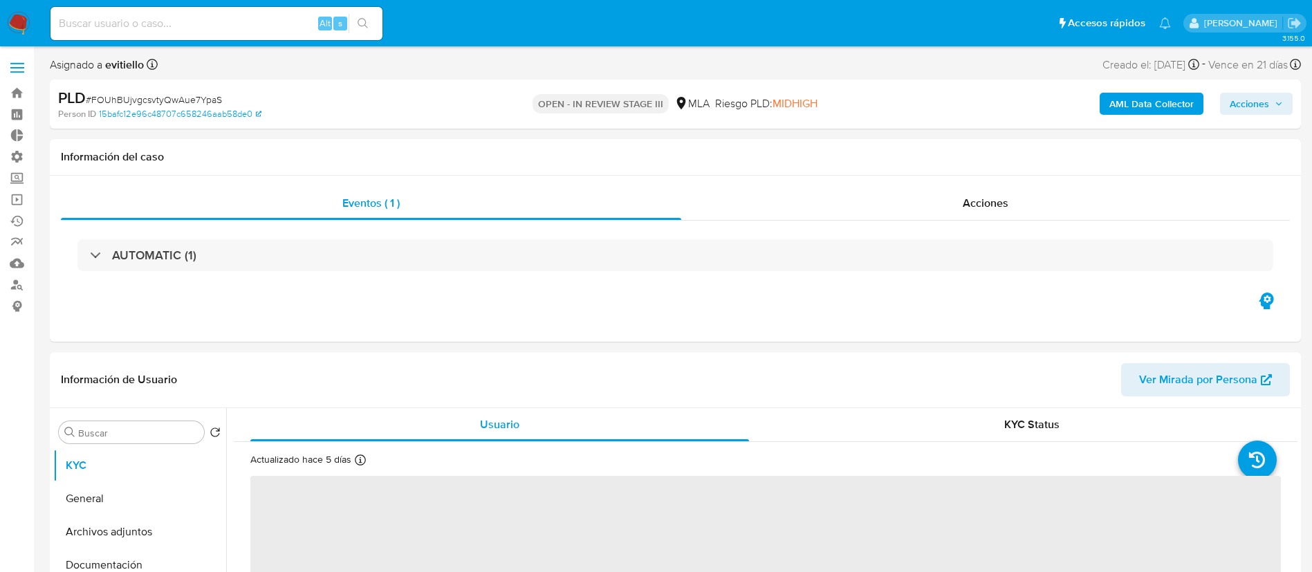
scroll to position [104, 0]
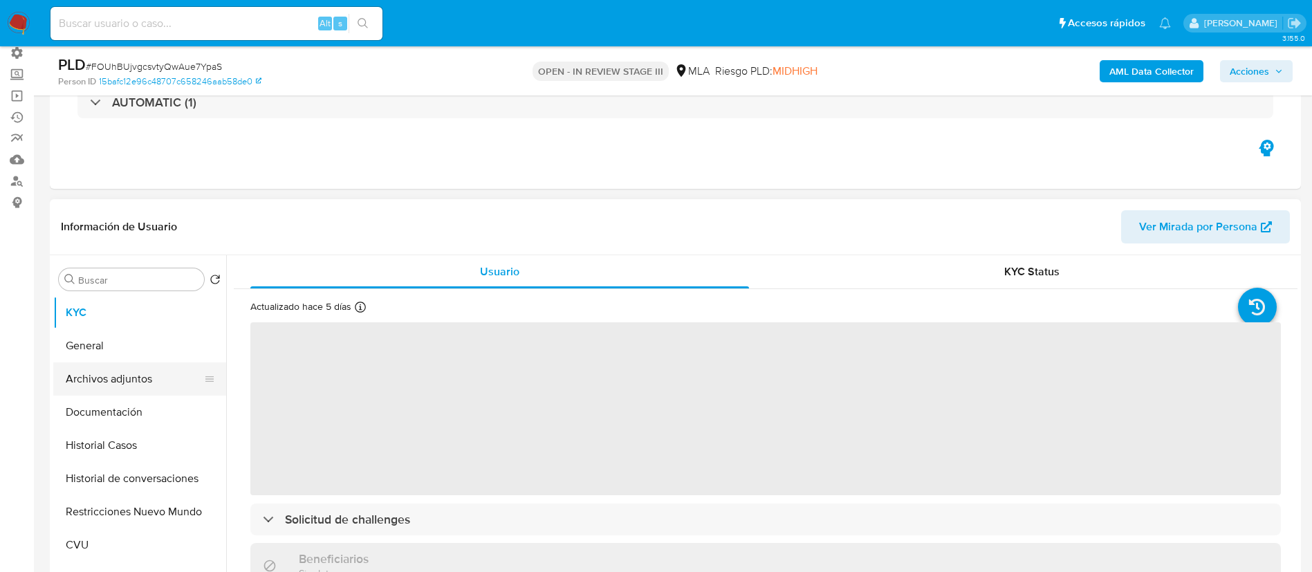
click at [140, 380] on button "Archivos adjuntos" at bounding box center [134, 379] width 162 height 33
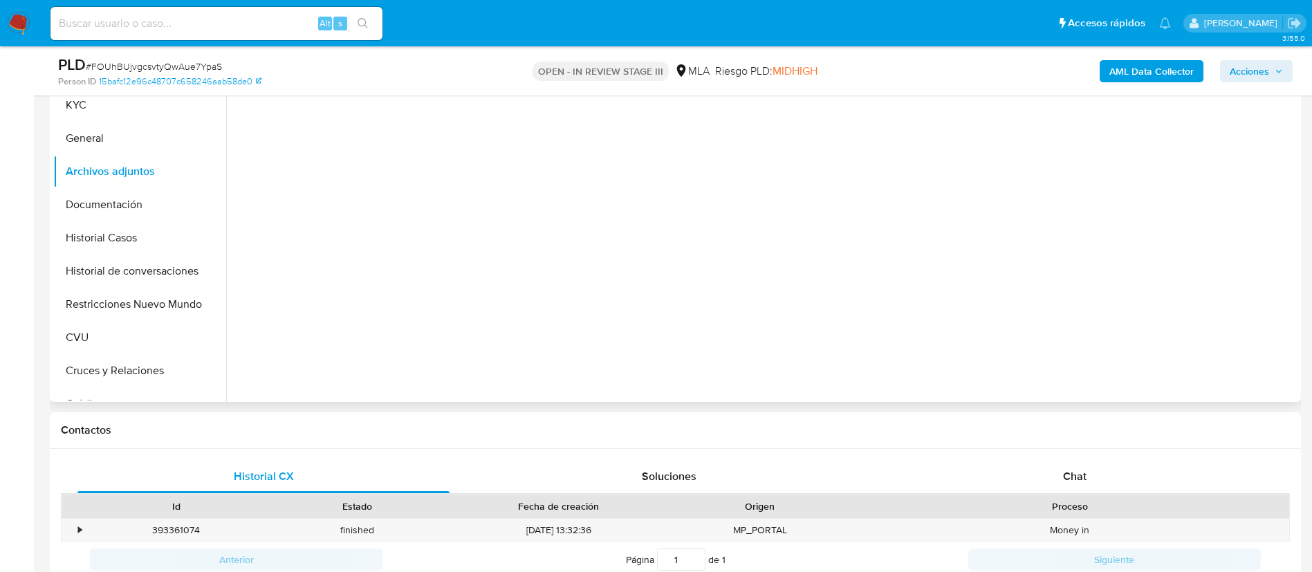
select select "10"
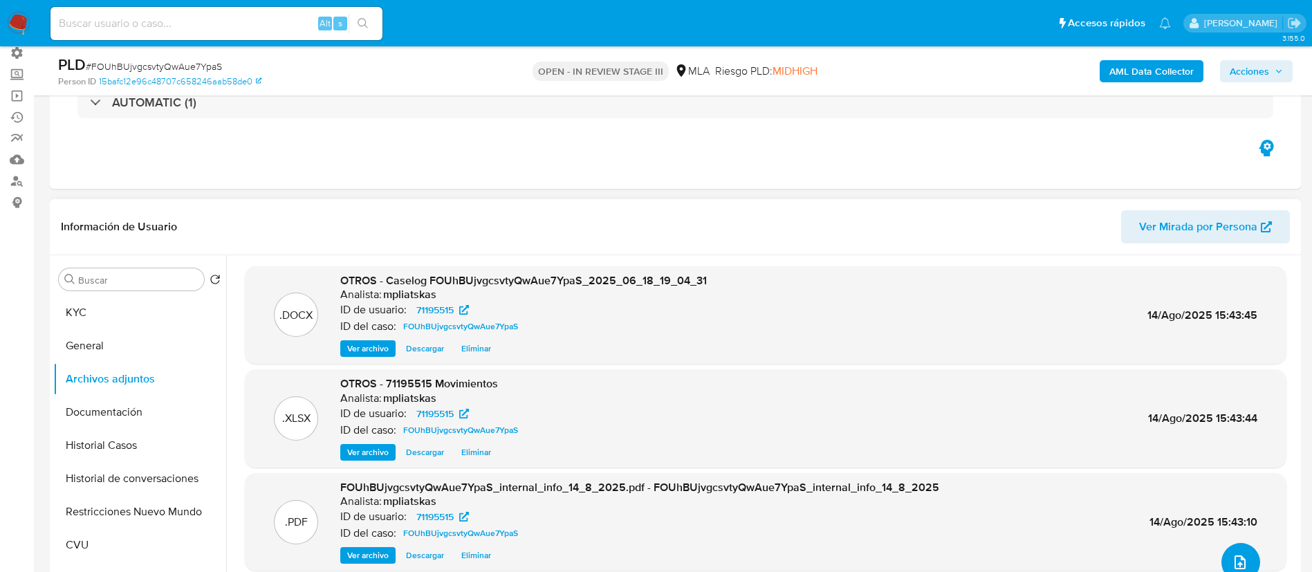
click at [1222, 554] on button "upload-file" at bounding box center [1241, 562] width 39 height 39
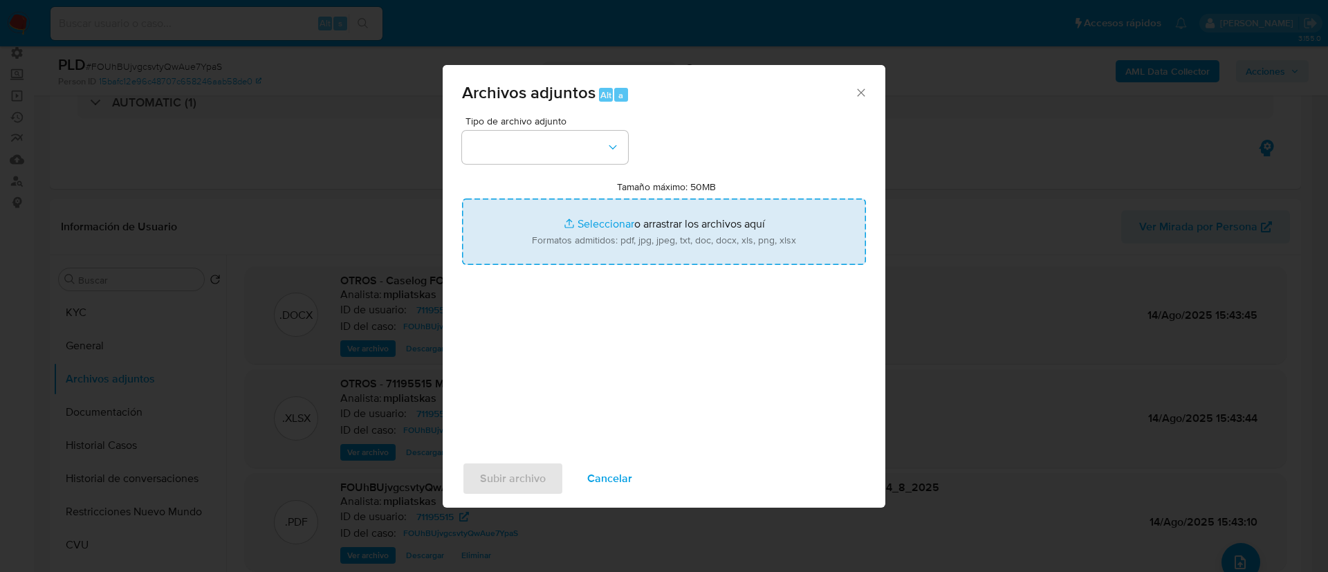
click at [709, 234] on input "Tamaño máximo: 50MB Seleccionar archivos" at bounding box center [664, 232] width 404 height 66
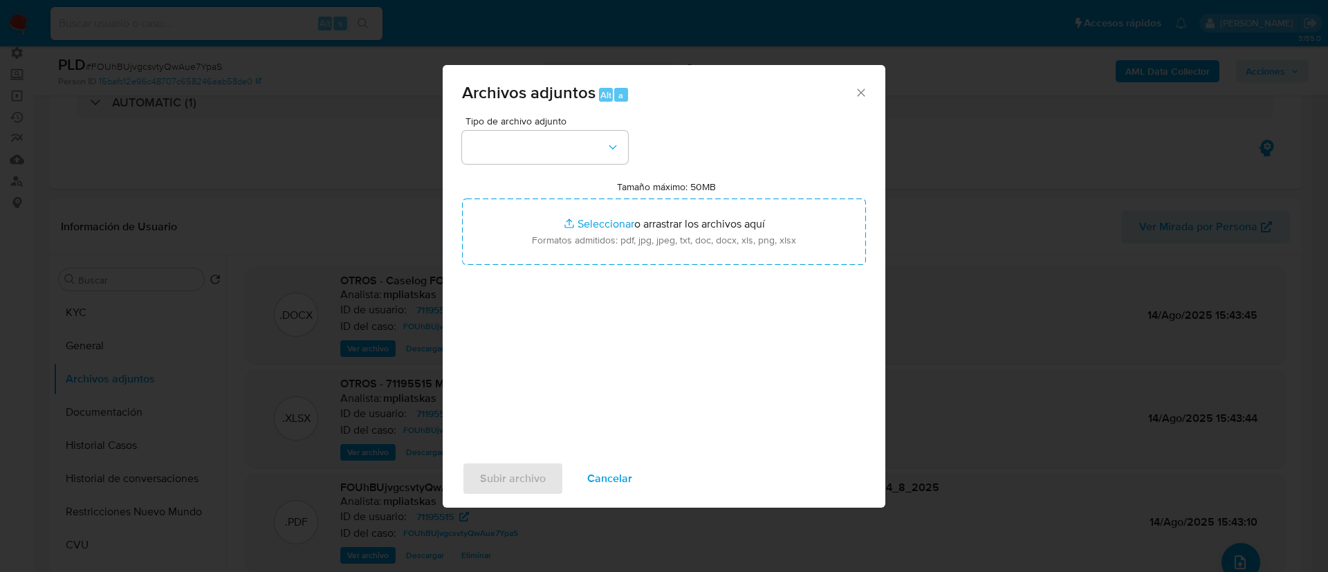
click at [629, 464] on span "Cancelar" at bounding box center [609, 479] width 45 height 30
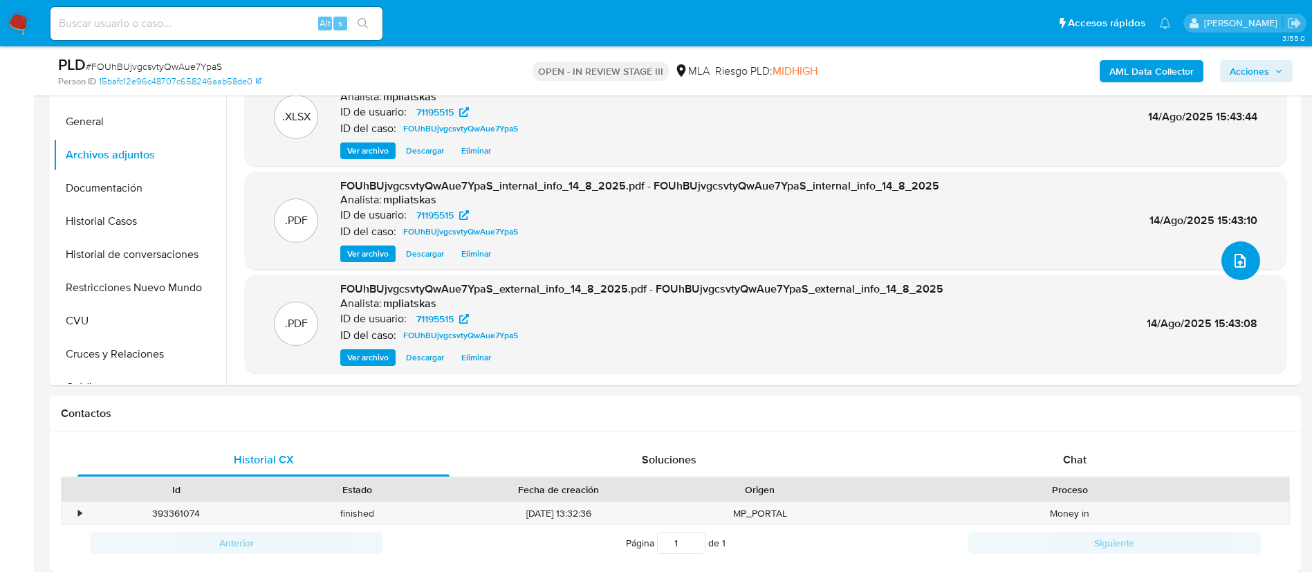
scroll to position [519, 0]
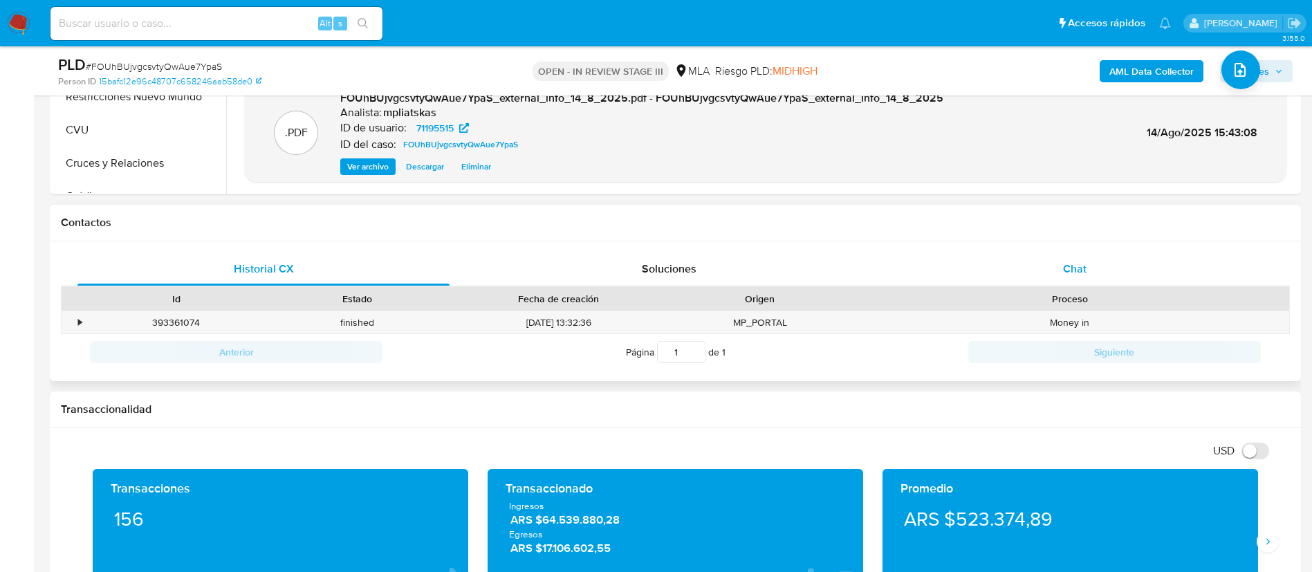
click at [1103, 280] on div "Chat" at bounding box center [1075, 269] width 372 height 33
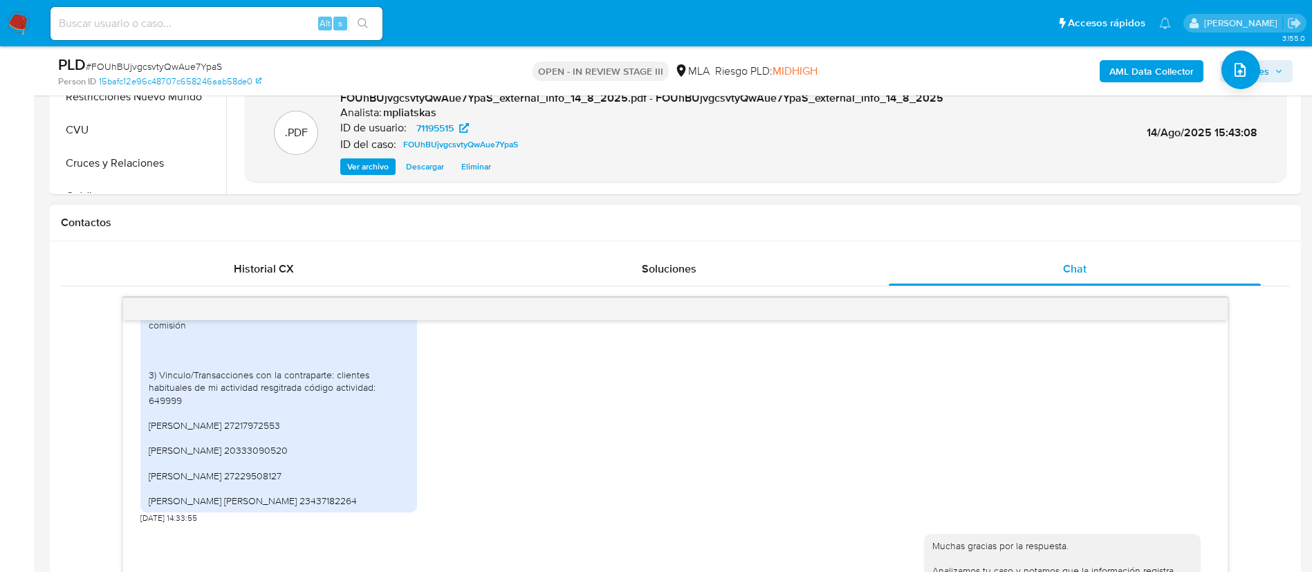
click at [408, 419] on div "1)descripción de la actividad comercial ACTIVIDAD: F883 - 649999 - SERVICIOS DE…" at bounding box center [279, 275] width 260 height 466
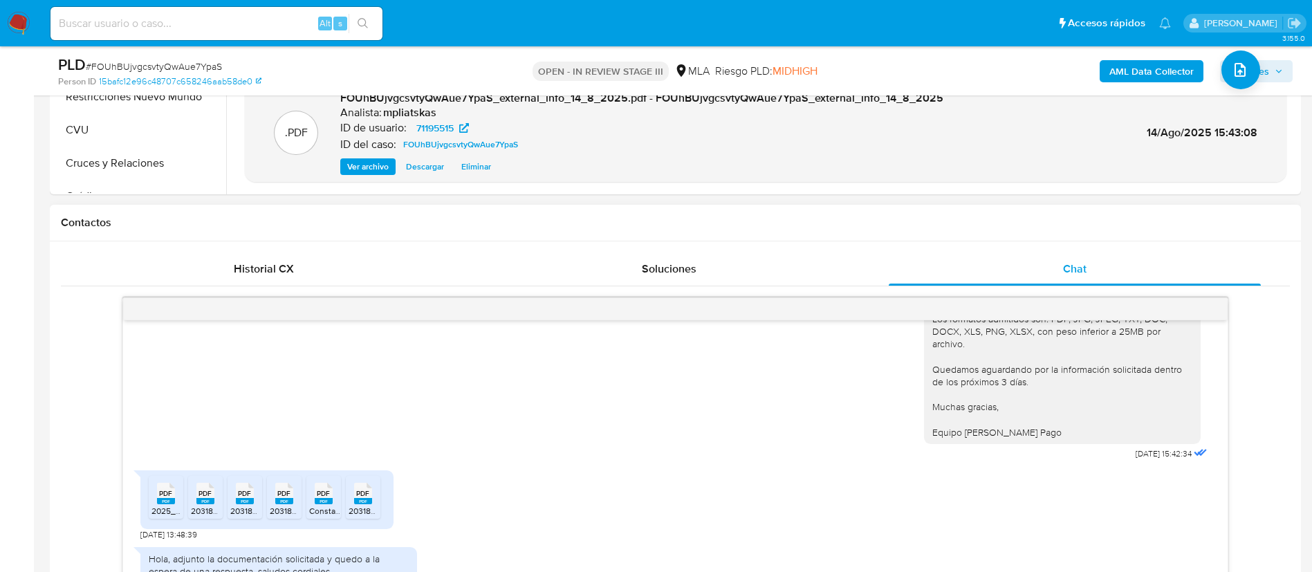
scroll to position [664, 0]
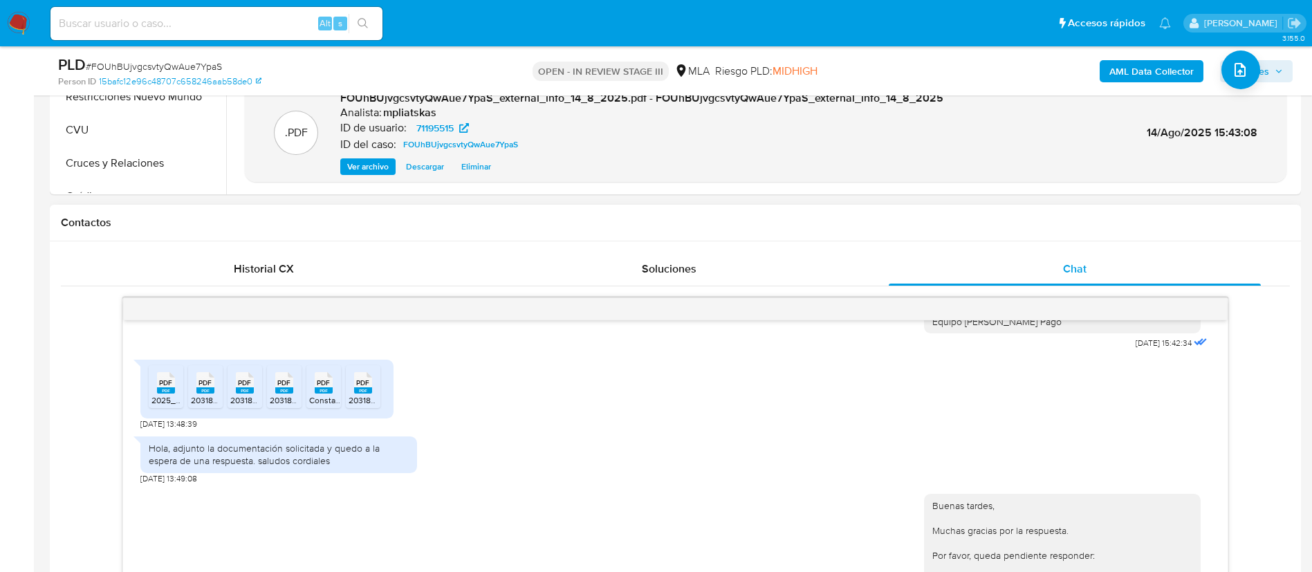
click at [373, 400] on span "20318210285_011_00001_00000053.pdf" at bounding box center [423, 400] width 149 height 12
click at [322, 392] on rect at bounding box center [324, 390] width 18 height 6
click at [282, 395] on span "20318210285_011_00001_00000054.pdf" at bounding box center [344, 400] width 149 height 12
click at [241, 394] on icon "PDF" at bounding box center [245, 383] width 18 height 24
click at [210, 394] on icon "PDF" at bounding box center [205, 383] width 18 height 24
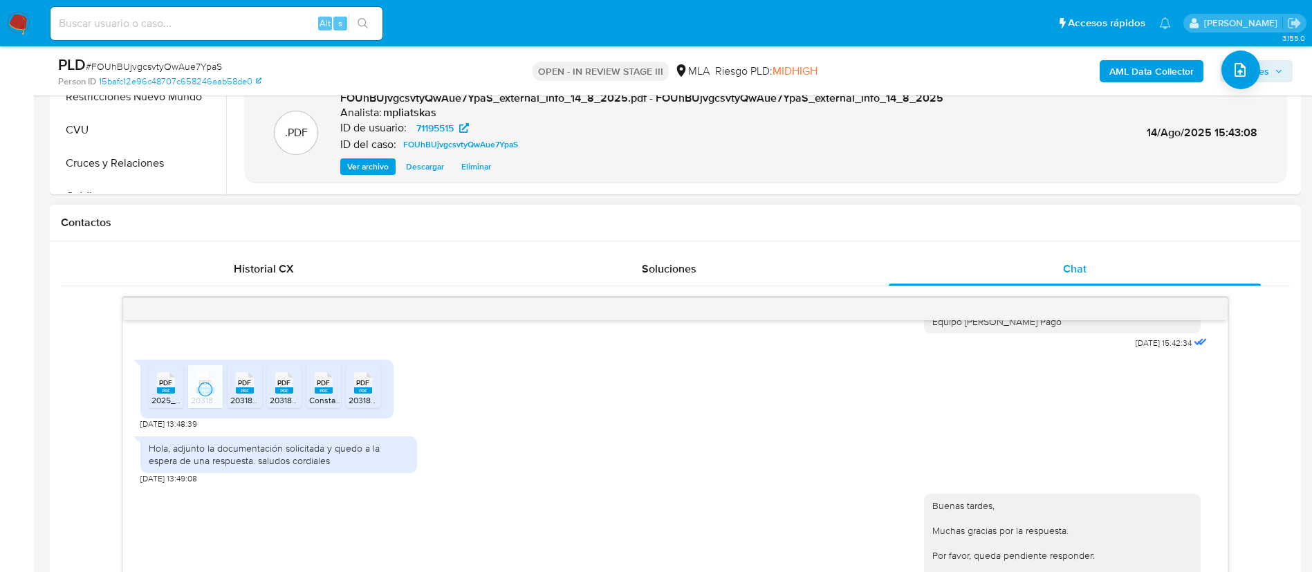
drag, startPoint x: 166, startPoint y: 394, endPoint x: 217, endPoint y: 423, distance: 58.3
click at [166, 394] on icon "PDF" at bounding box center [166, 383] width 18 height 24
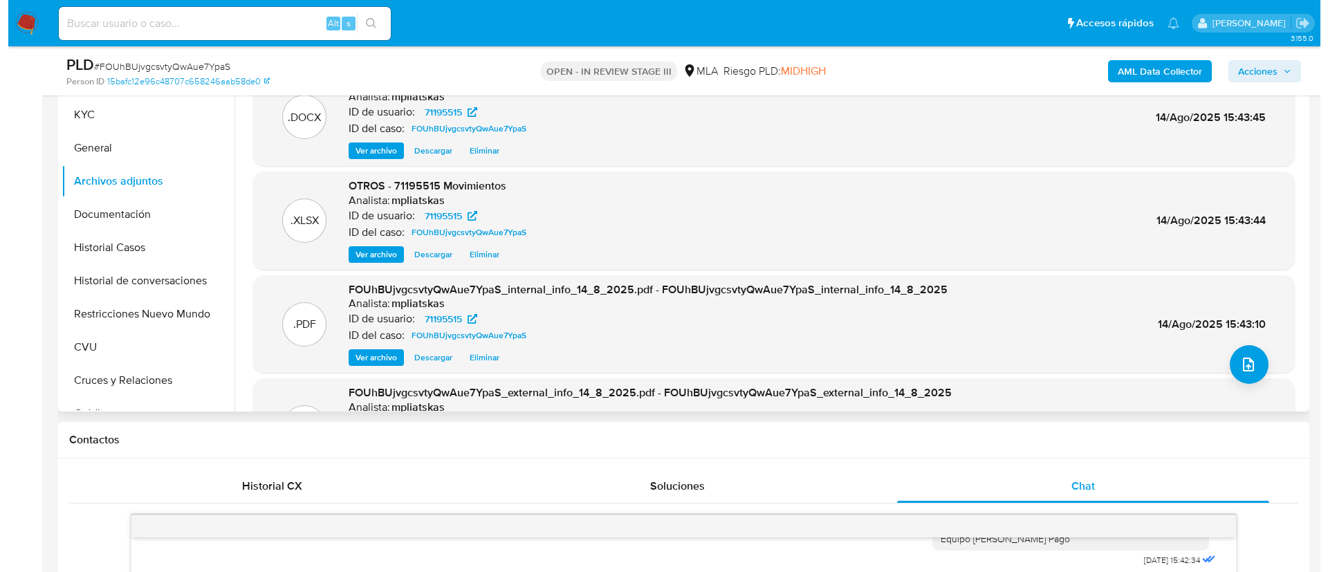
scroll to position [208, 0]
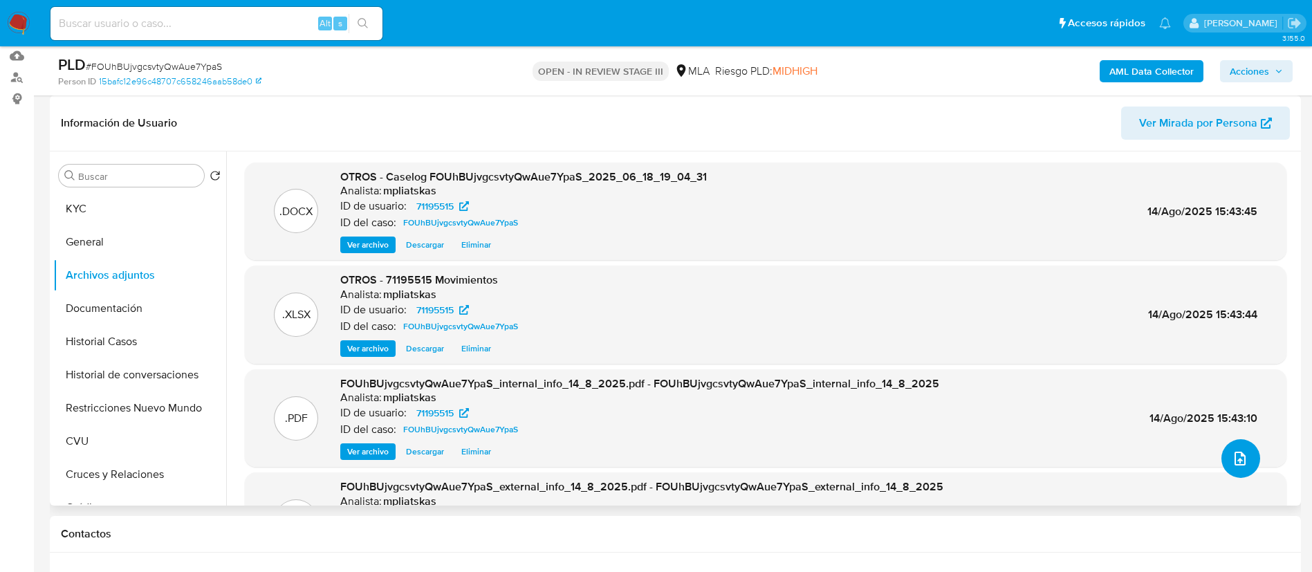
click at [1237, 453] on icon "upload-file" at bounding box center [1240, 459] width 11 height 14
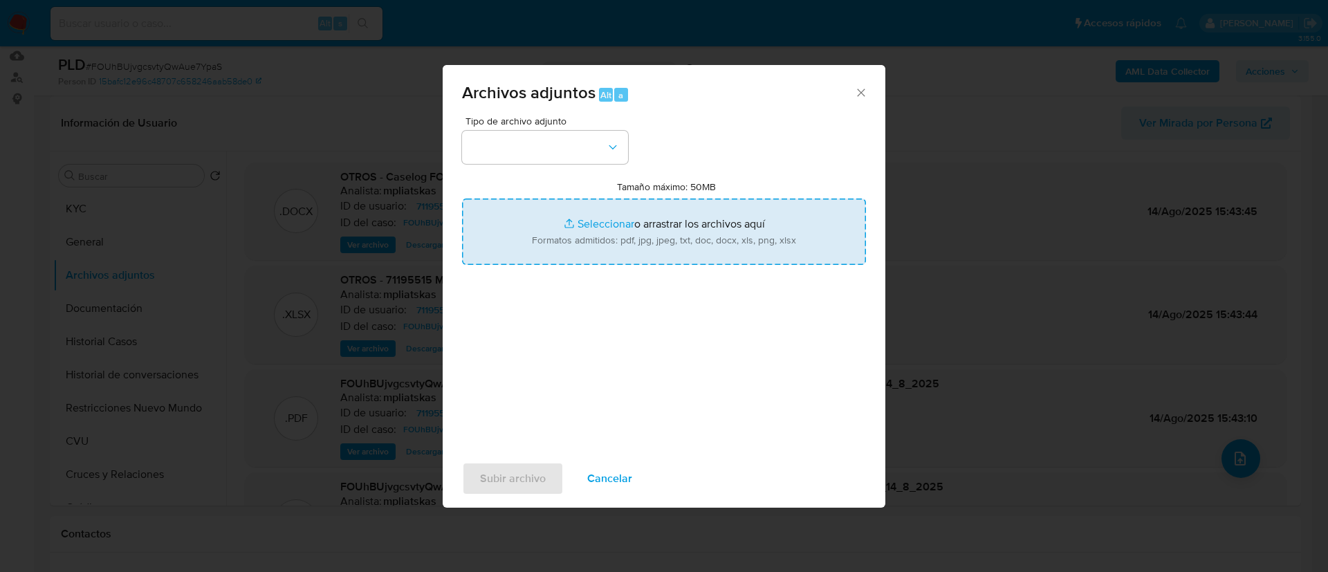
click at [621, 211] on input "Tamaño máximo: 50MB Seleccionar archivos" at bounding box center [664, 232] width 404 height 66
type input "C:\fakepath\71195515_d1ddbb19-7b4d-435c-95ec-97634d42245d.pdf"
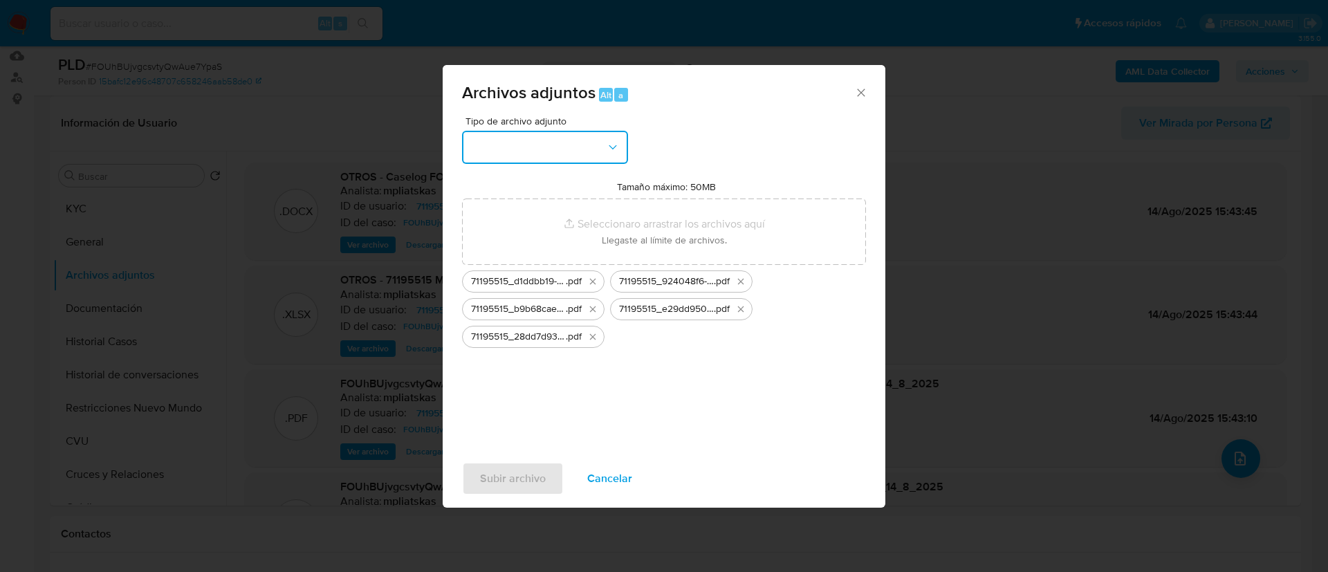
click at [519, 163] on button "button" at bounding box center [545, 147] width 166 height 33
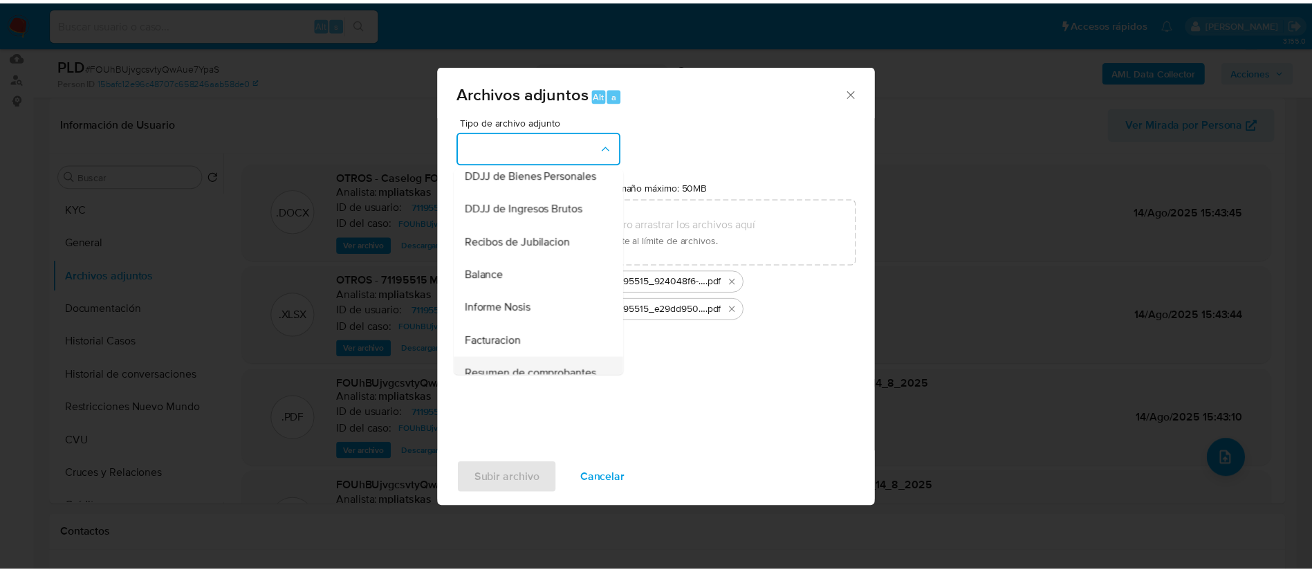
scroll to position [526, 0]
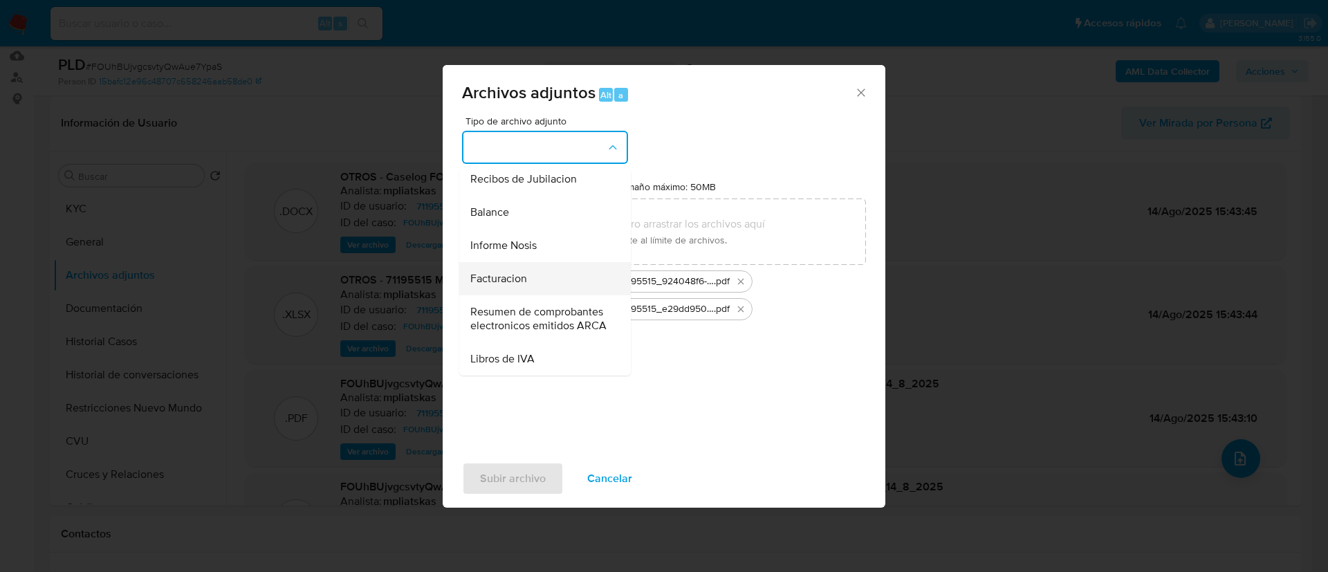
click at [540, 262] on div "Facturacion" at bounding box center [540, 278] width 141 height 33
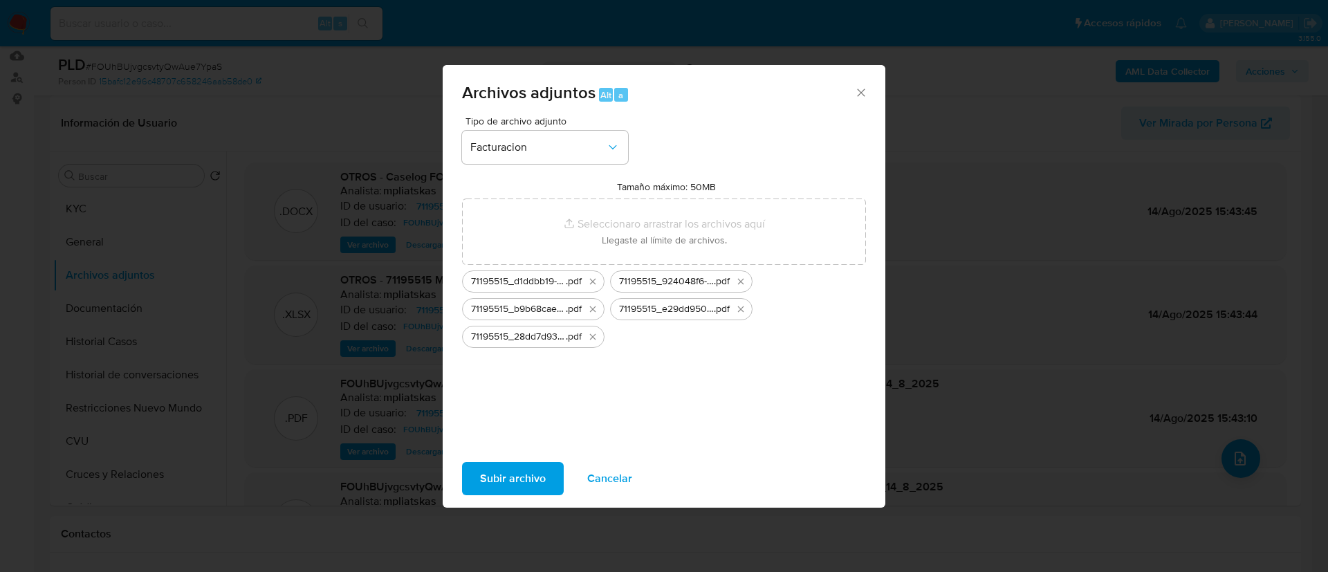
click at [526, 480] on span "Subir archivo" at bounding box center [513, 479] width 66 height 30
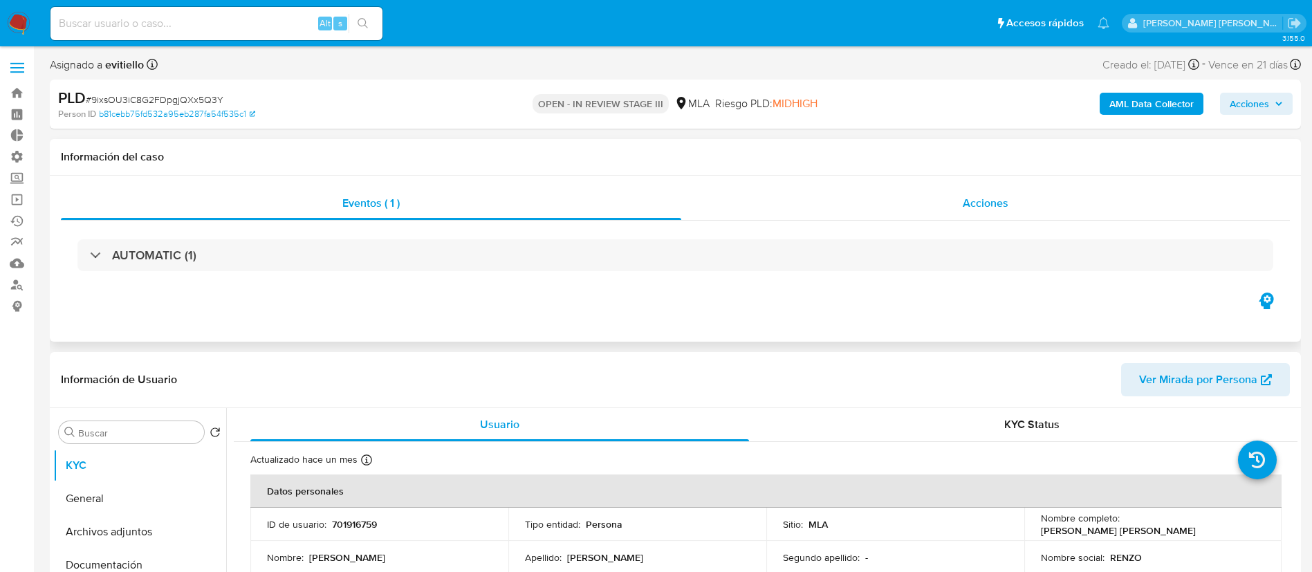
click at [960, 206] on div "Acciones" at bounding box center [985, 203] width 609 height 33
select select "10"
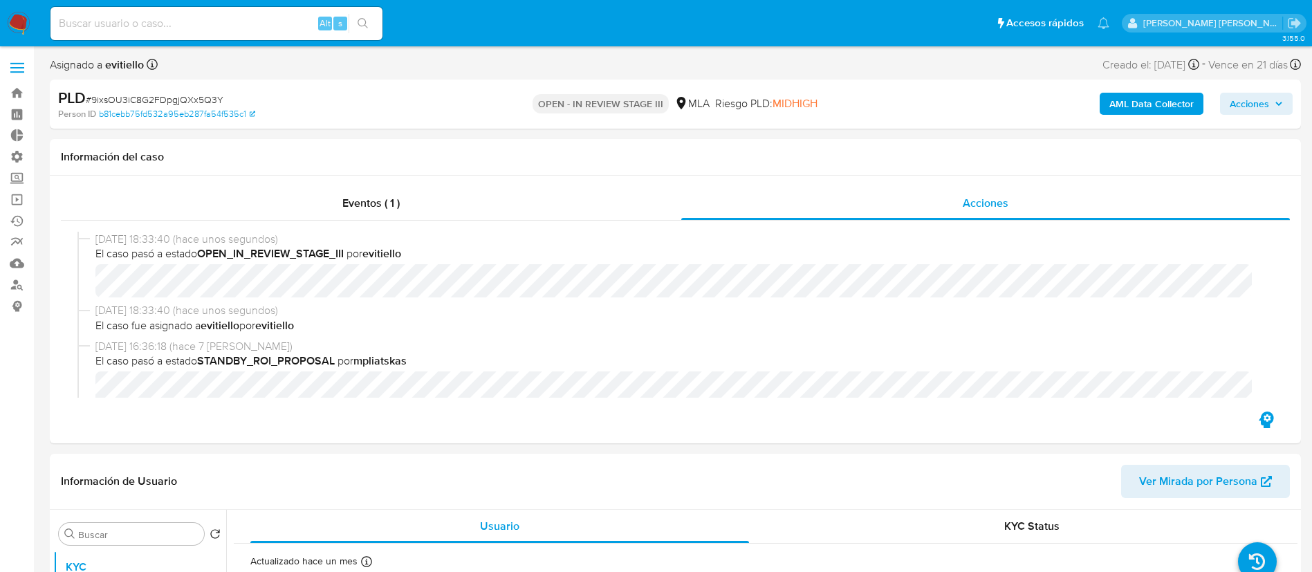
click at [1132, 103] on b "AML Data Collector" at bounding box center [1152, 104] width 84 height 22
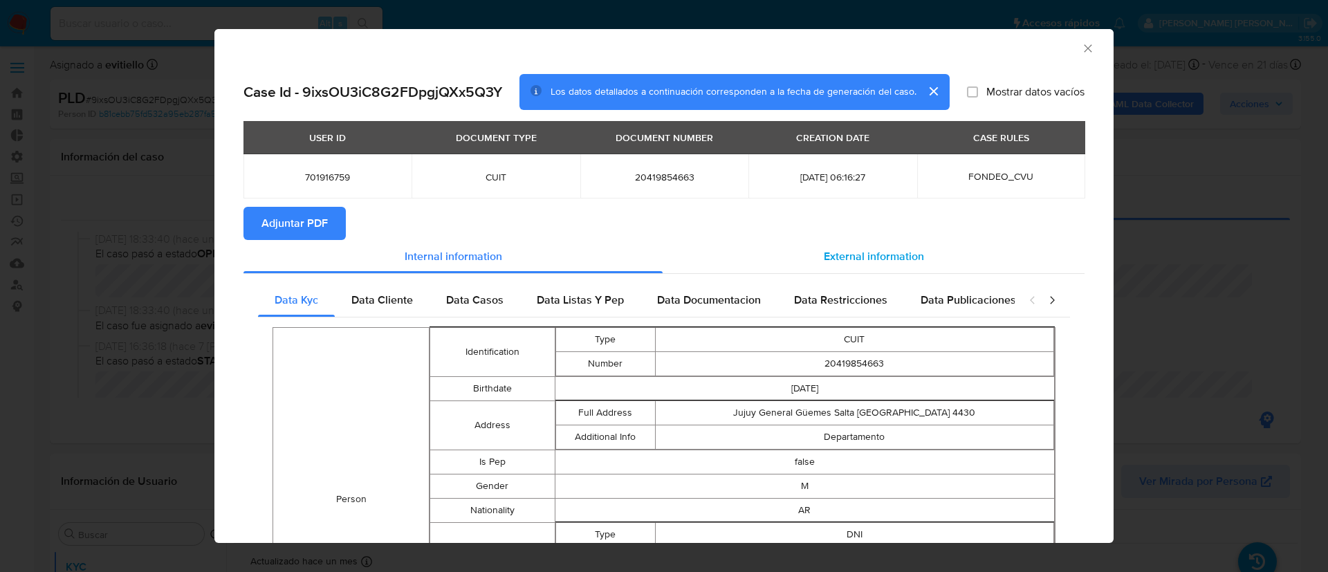
click at [871, 245] on div "External information" at bounding box center [874, 256] width 422 height 33
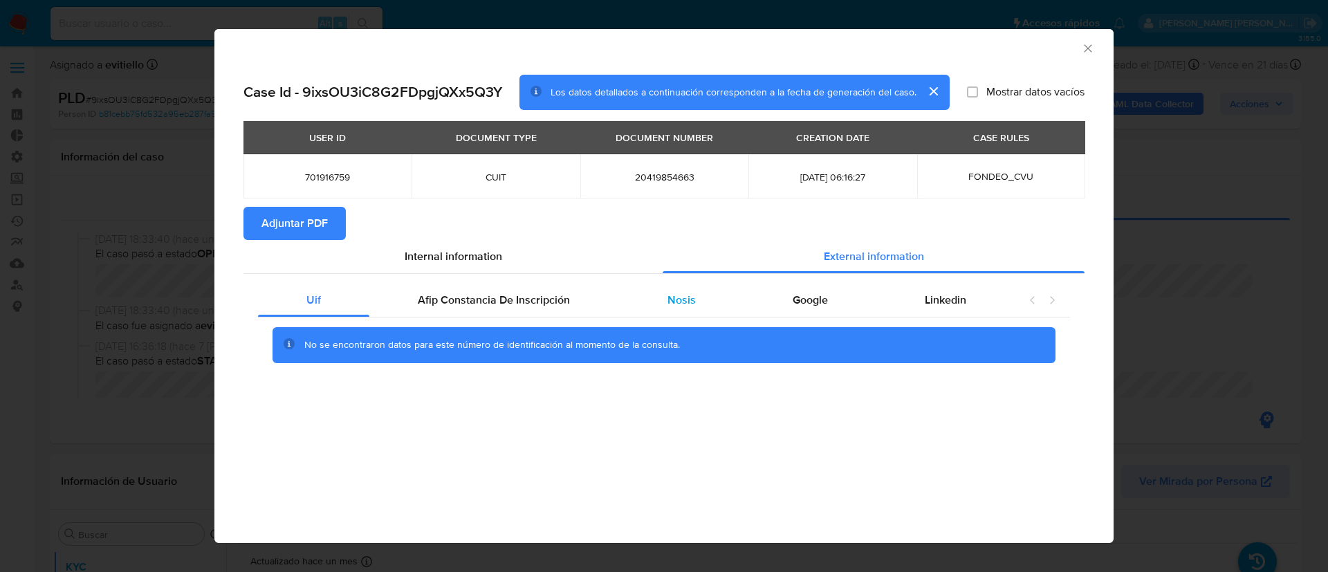
click at [700, 305] on div "Nosis" at bounding box center [680, 300] width 125 height 33
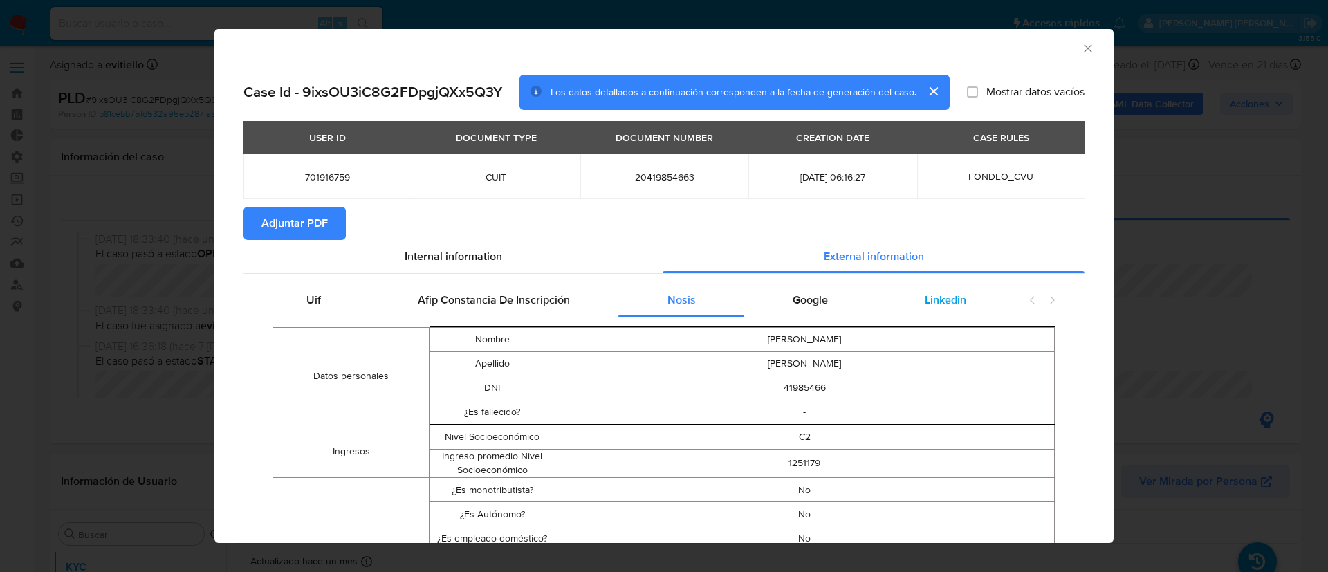
click at [956, 299] on div "Linkedin" at bounding box center [946, 300] width 138 height 33
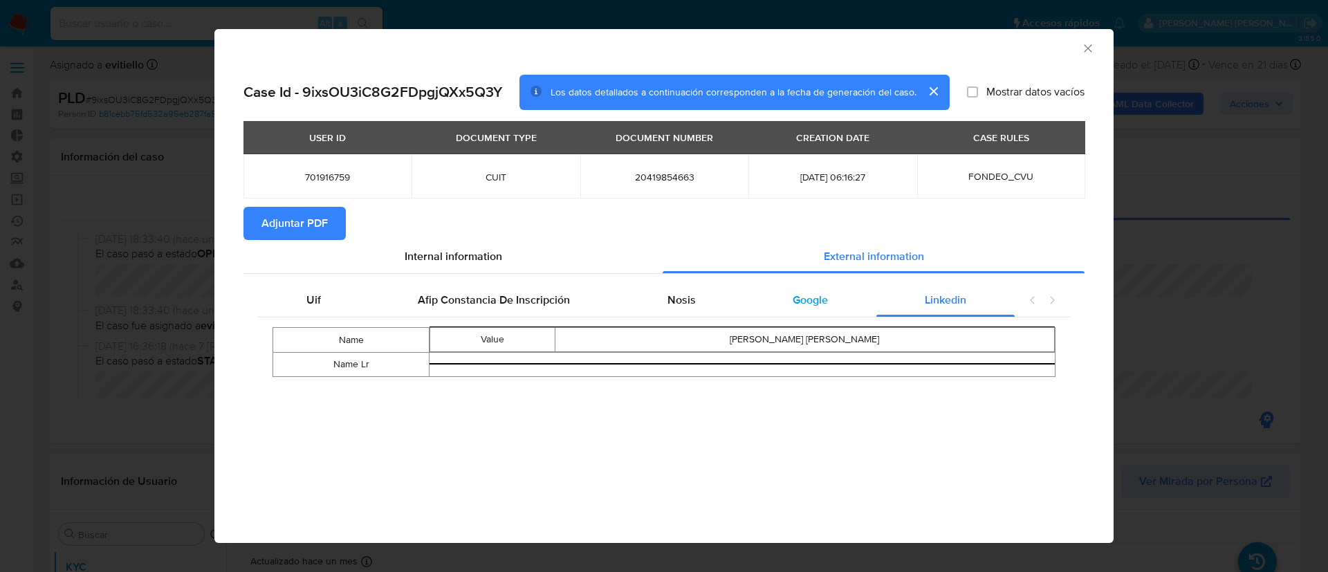
click at [852, 300] on div "Google" at bounding box center [810, 300] width 132 height 33
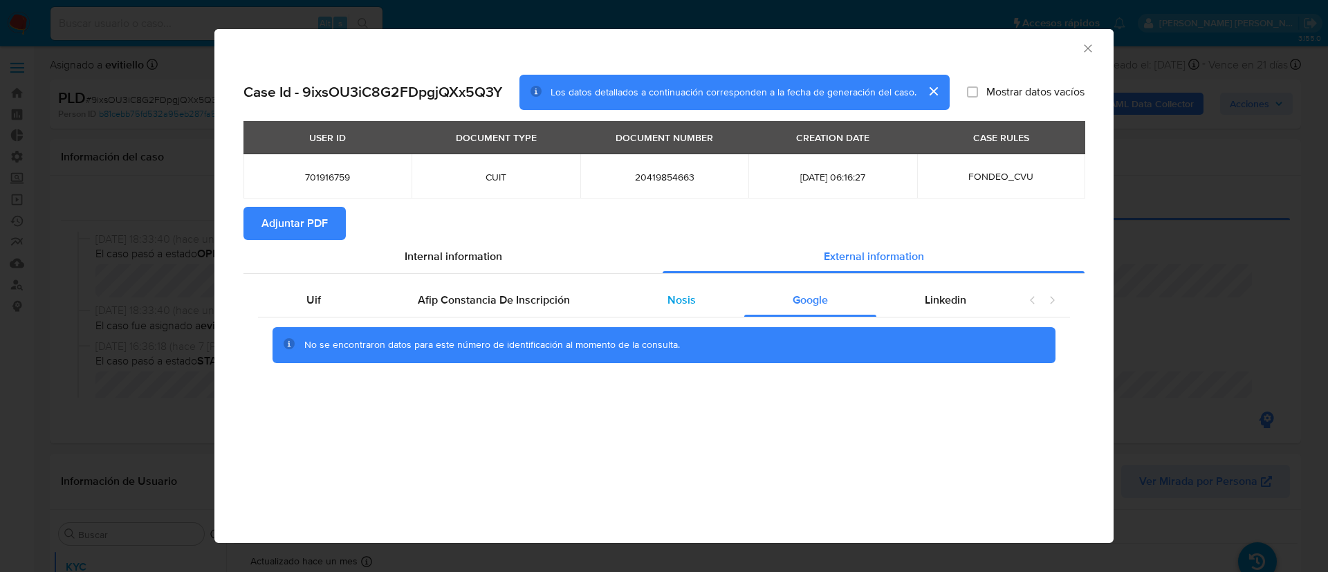
click at [651, 303] on div "Nosis" at bounding box center [680, 300] width 125 height 33
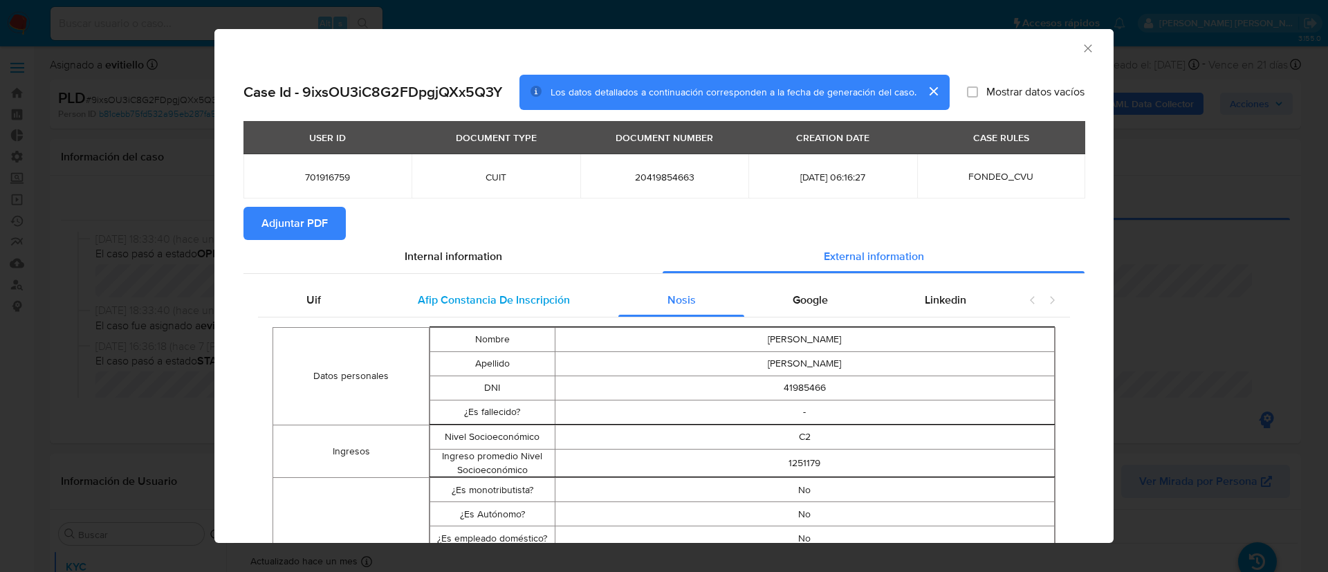
click at [562, 305] on span "Afip Constancia De Inscripción" at bounding box center [494, 300] width 152 height 16
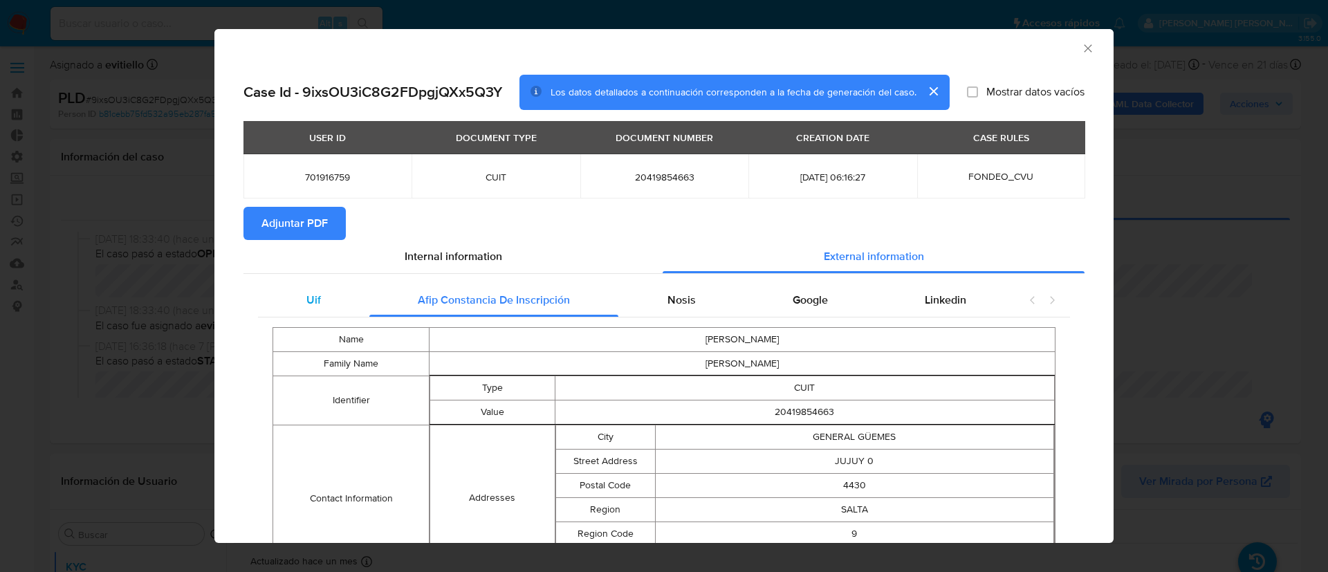
click at [330, 293] on div "Uif" at bounding box center [313, 300] width 111 height 33
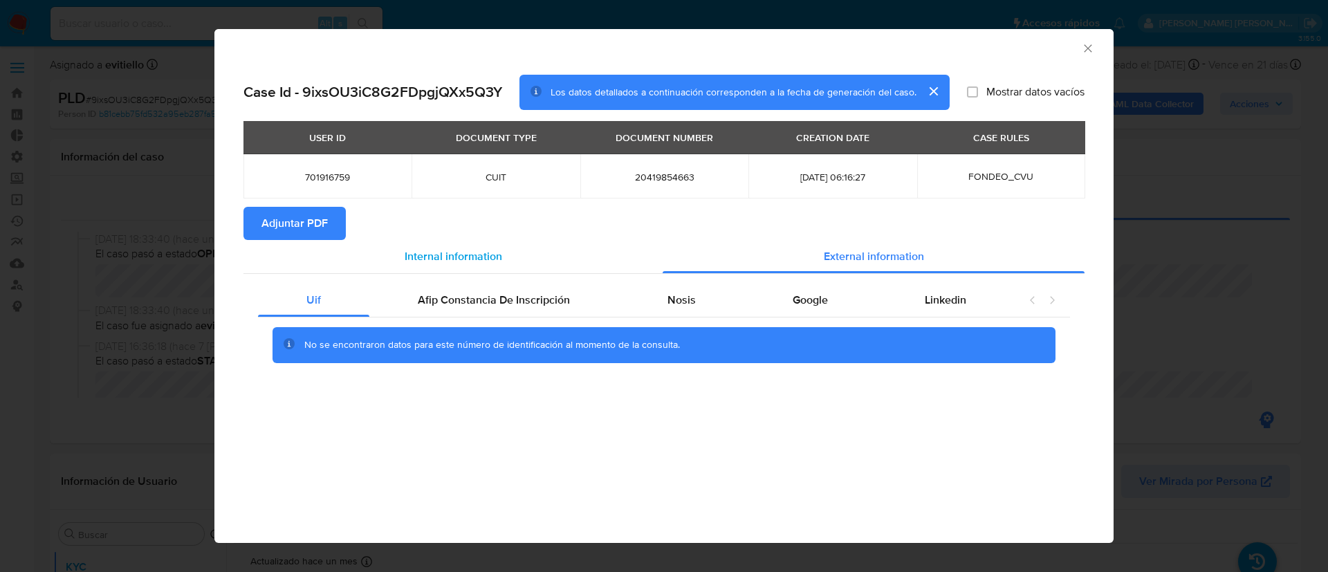
click at [392, 270] on div "Internal information" at bounding box center [453, 256] width 419 height 33
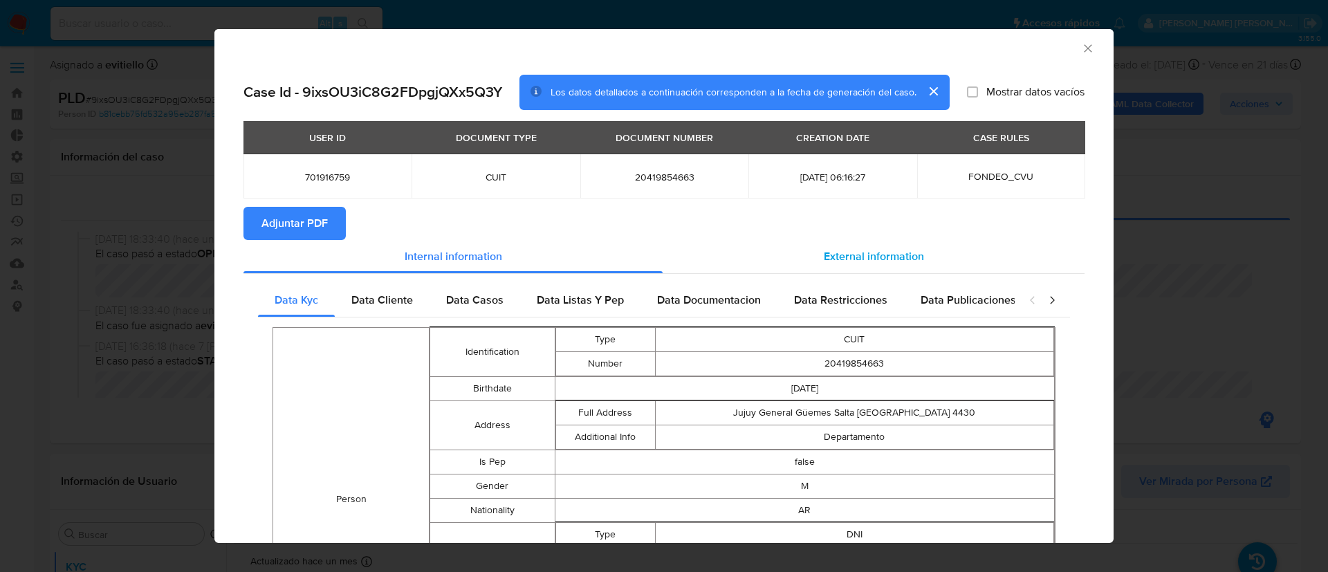
click at [767, 262] on div "External information" at bounding box center [874, 256] width 422 height 33
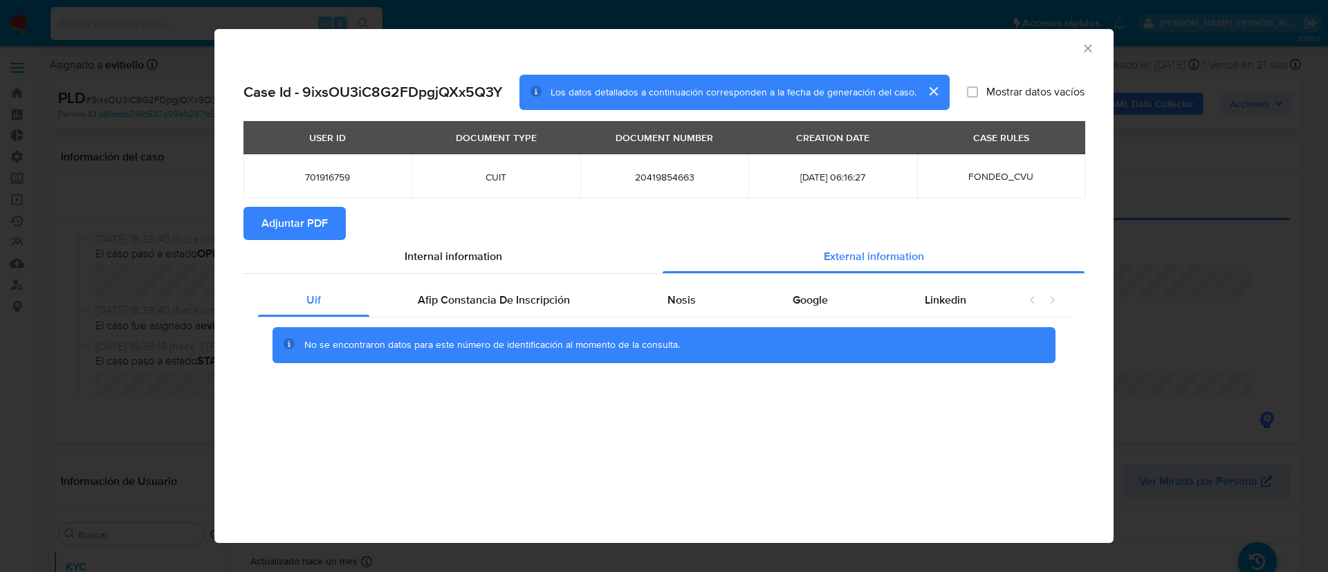
click at [306, 229] on span "Adjuntar PDF" at bounding box center [295, 223] width 66 height 30
click at [484, 260] on span "Internal information" at bounding box center [454, 256] width 98 height 16
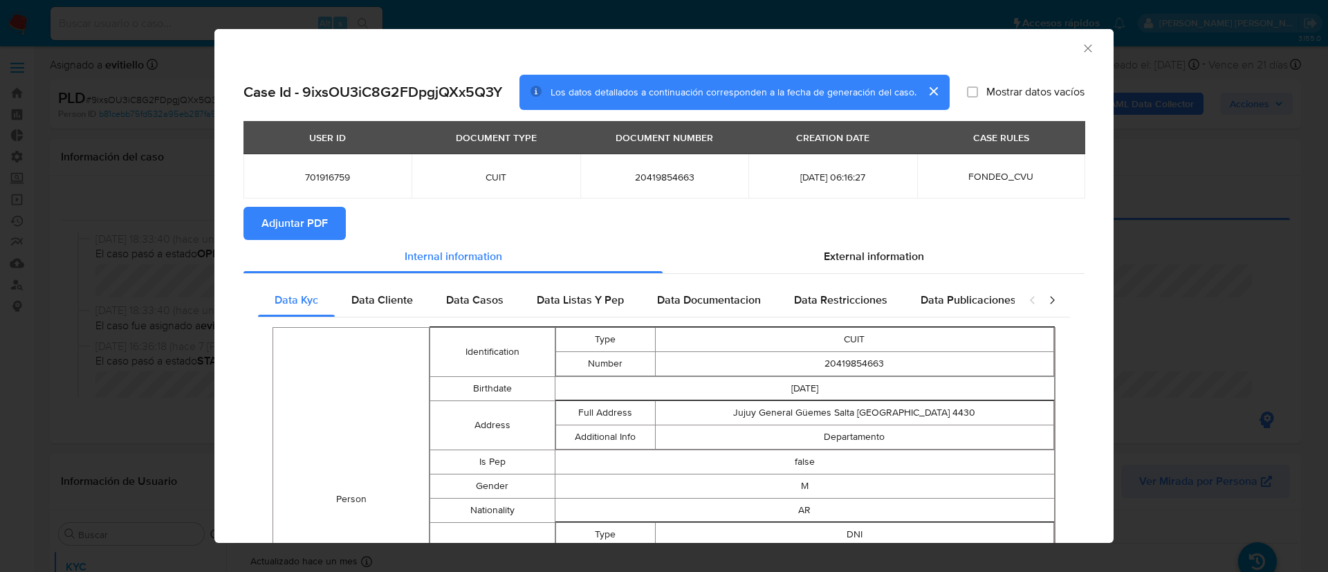
click at [1081, 46] on icon "Cerrar ventana" at bounding box center [1088, 49] width 14 height 14
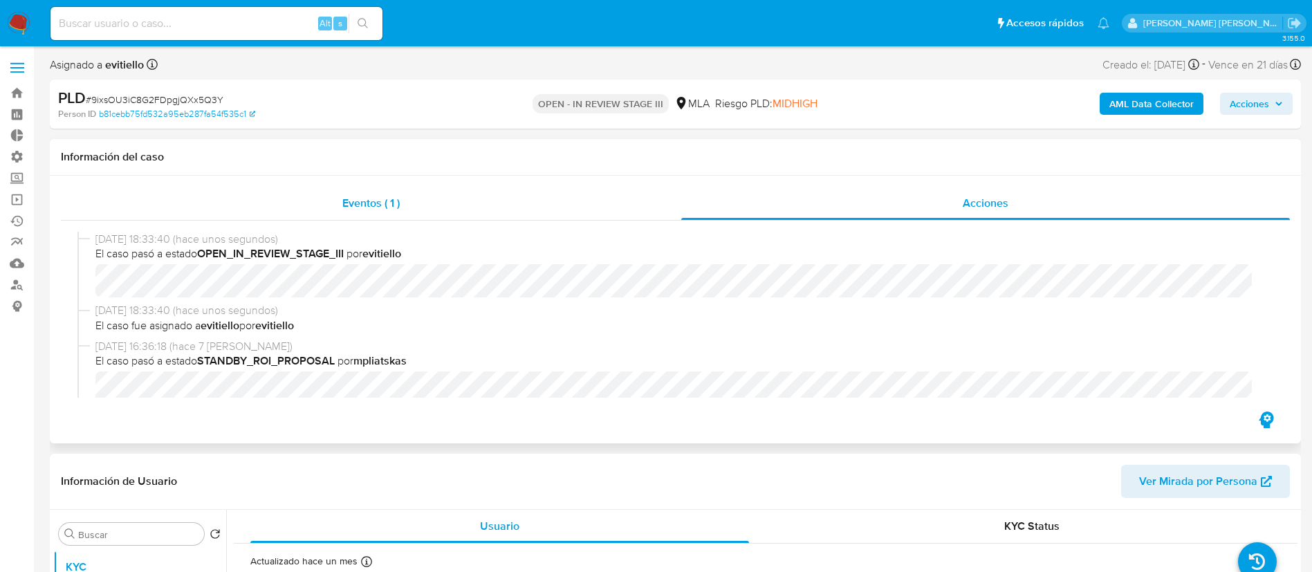
click at [421, 208] on div "Eventos ( 1 )" at bounding box center [371, 203] width 621 height 33
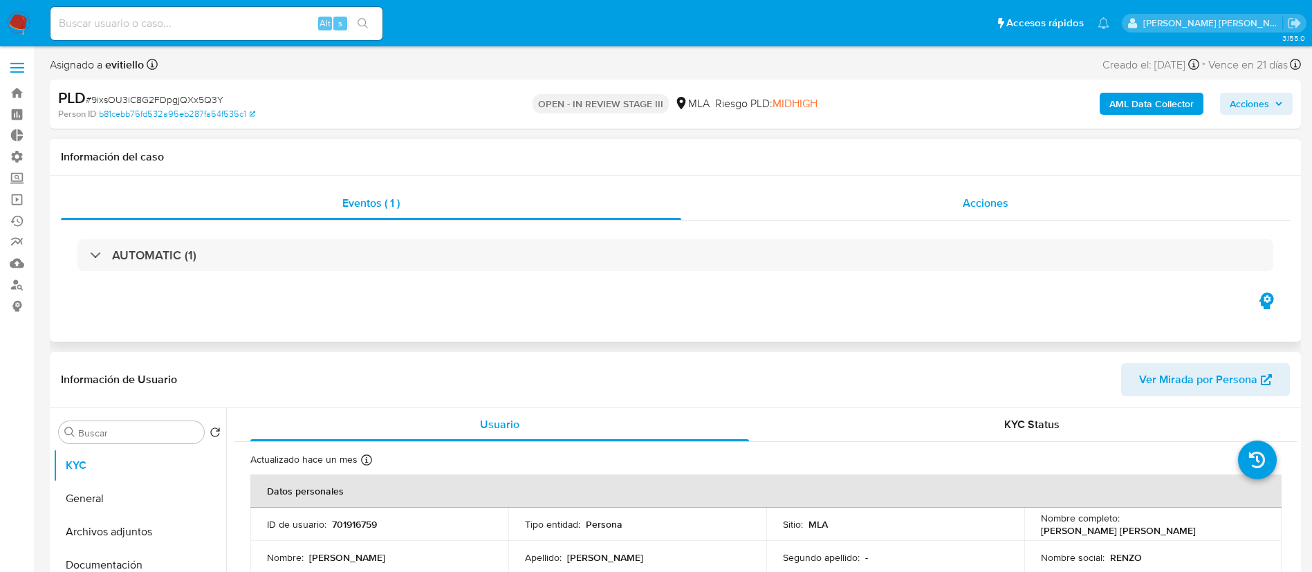
click at [800, 210] on div "Acciones" at bounding box center [985, 203] width 609 height 33
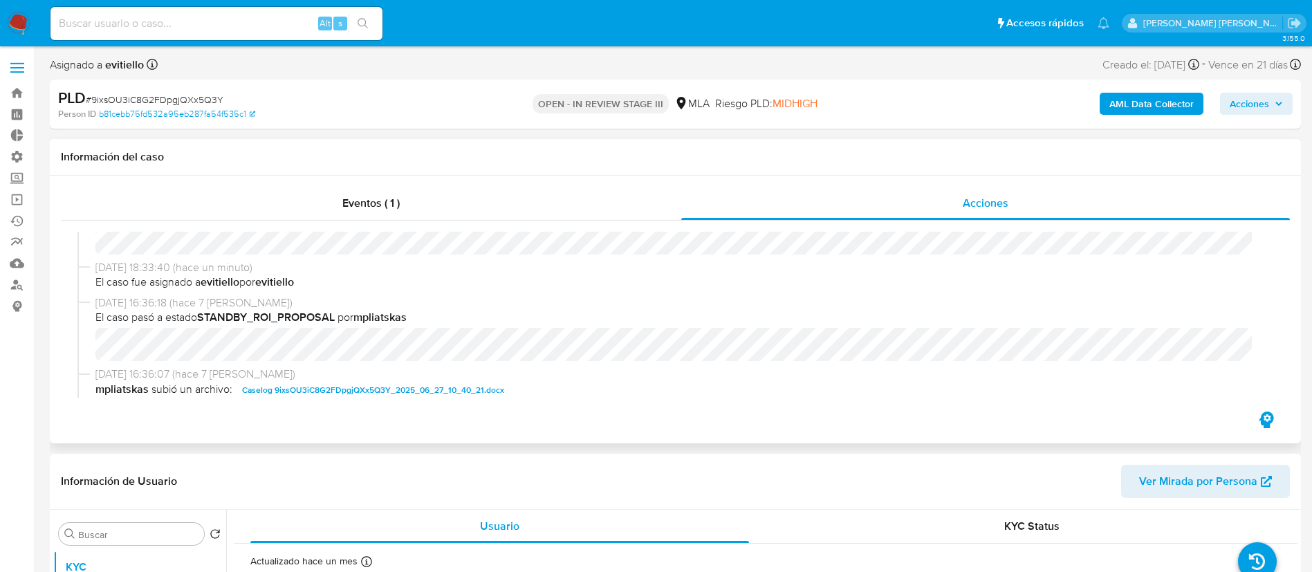
scroll to position [208, 0]
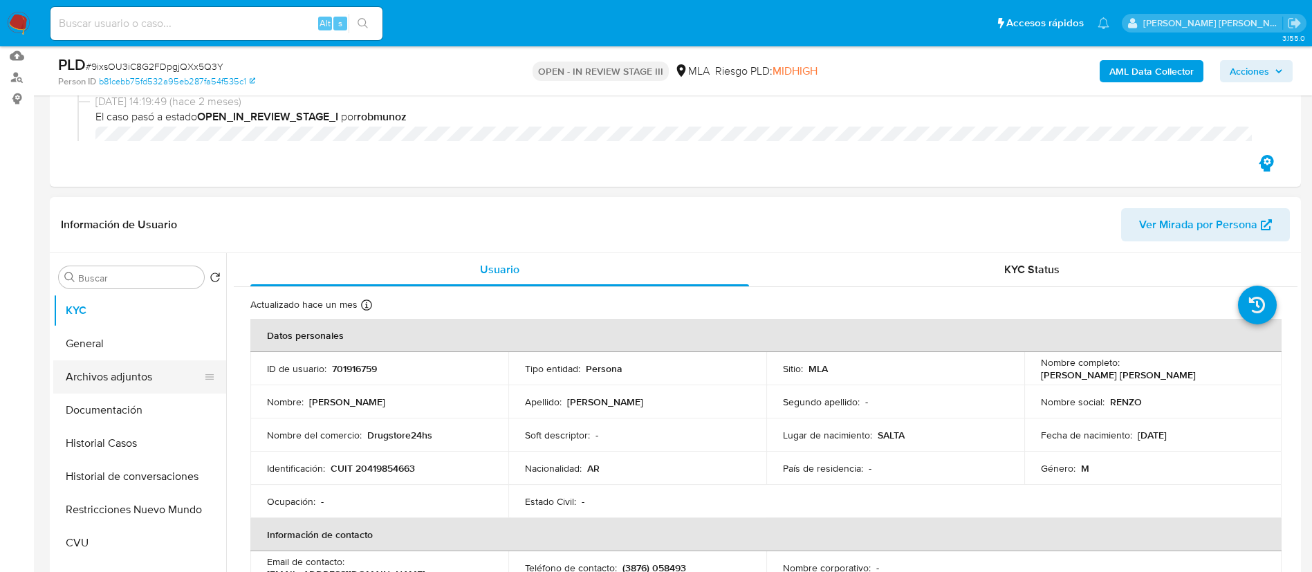
click at [123, 369] on button "Archivos adjuntos" at bounding box center [134, 376] width 162 height 33
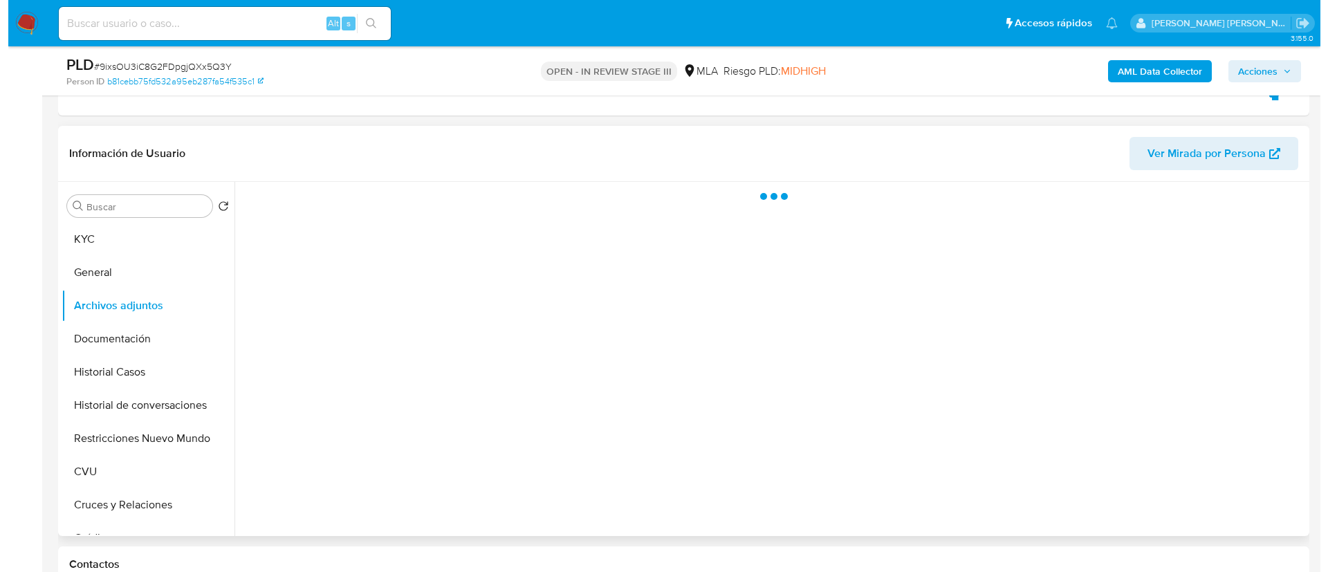
scroll to position [311, 0]
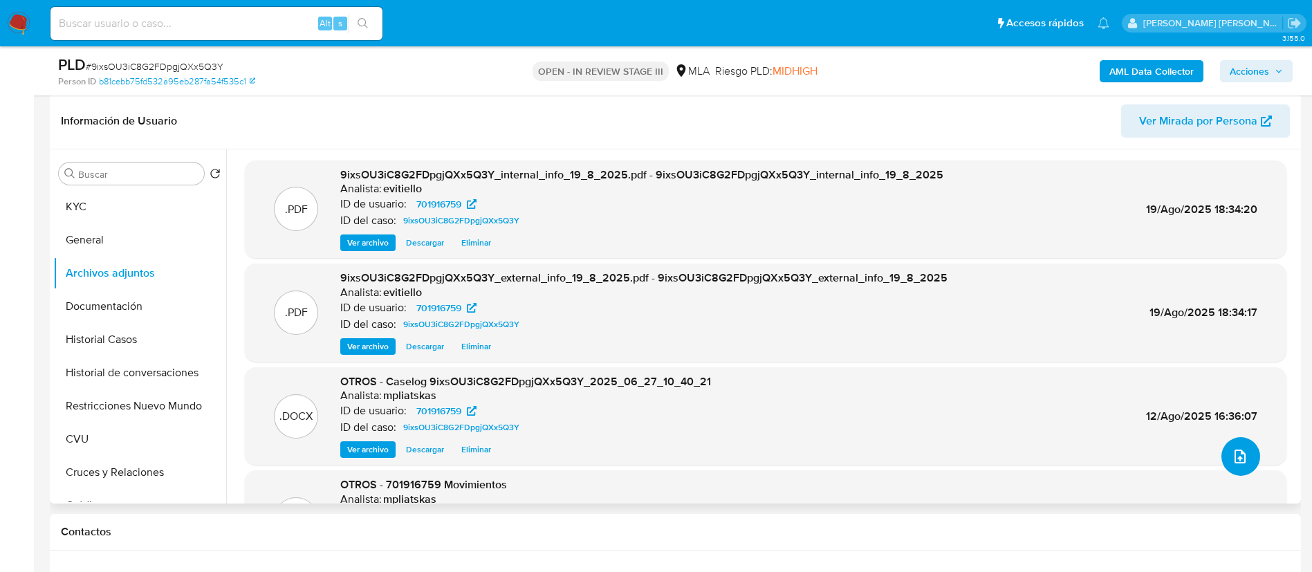
click at [1240, 455] on icon "upload-file" at bounding box center [1240, 456] width 17 height 17
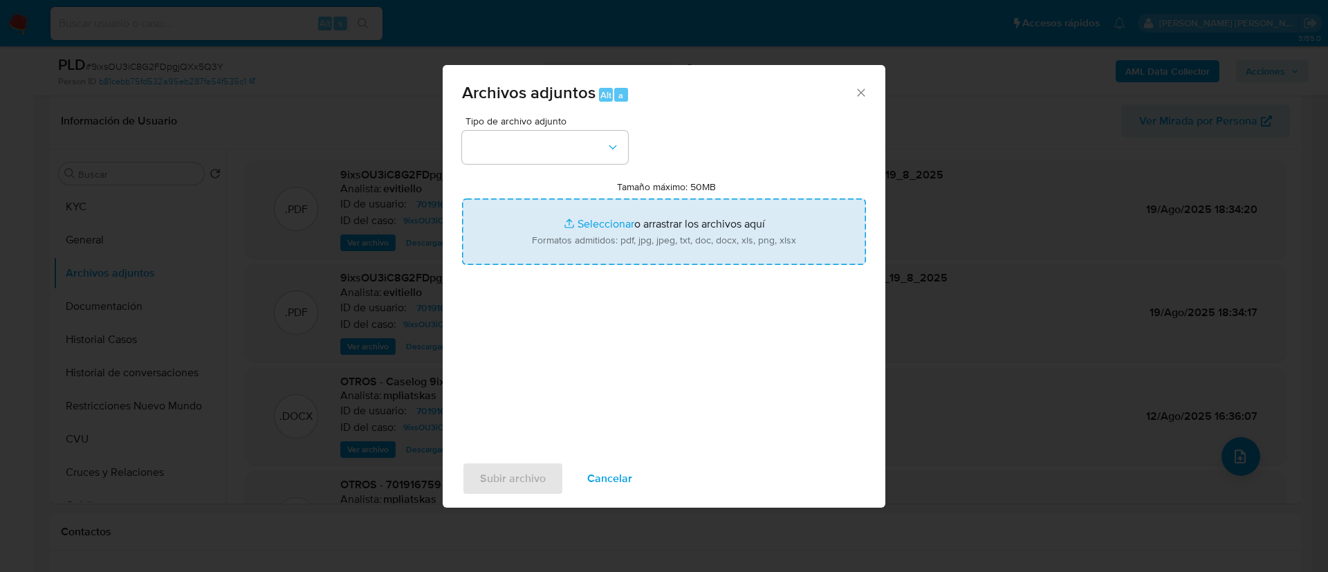
click at [565, 226] on input "Tamaño máximo: 50MB Seleccionar archivos" at bounding box center [664, 232] width 404 height 66
type input "C:\fakepath\v2Caselog 9ixsOU3iC8G2FDpgjQXx5Q3Y_2025_06_27_10_40_21.docx"
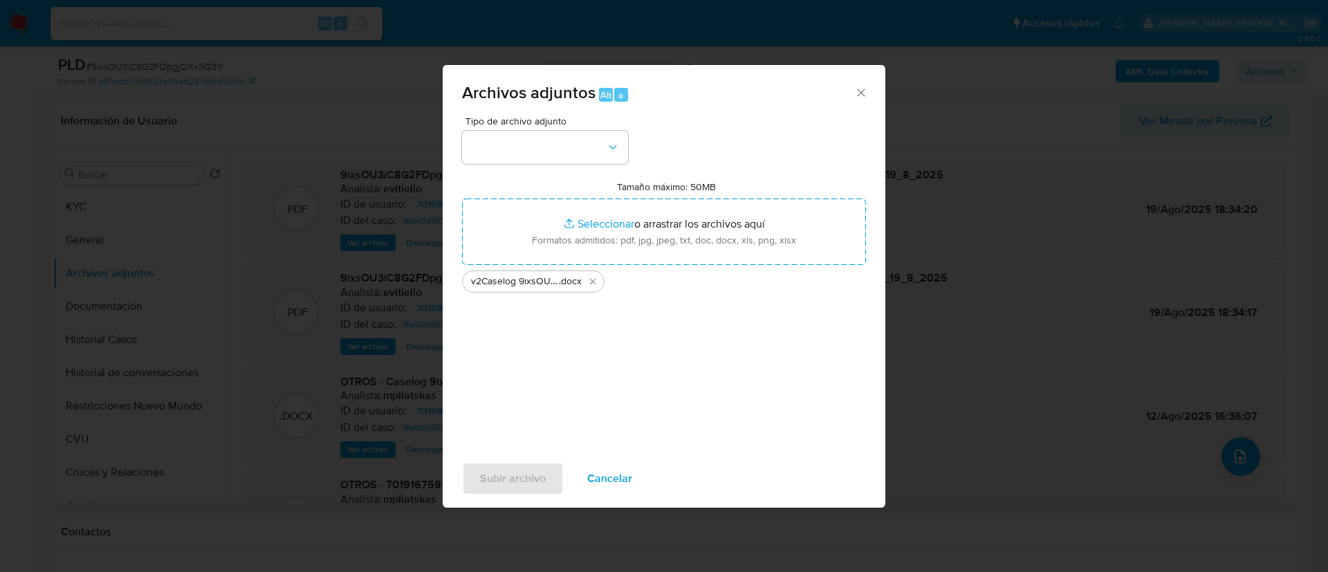
click at [522, 125] on span "Tipo de archivo adjunto" at bounding box center [549, 121] width 166 height 10
click at [522, 131] on button "button" at bounding box center [545, 147] width 166 height 33
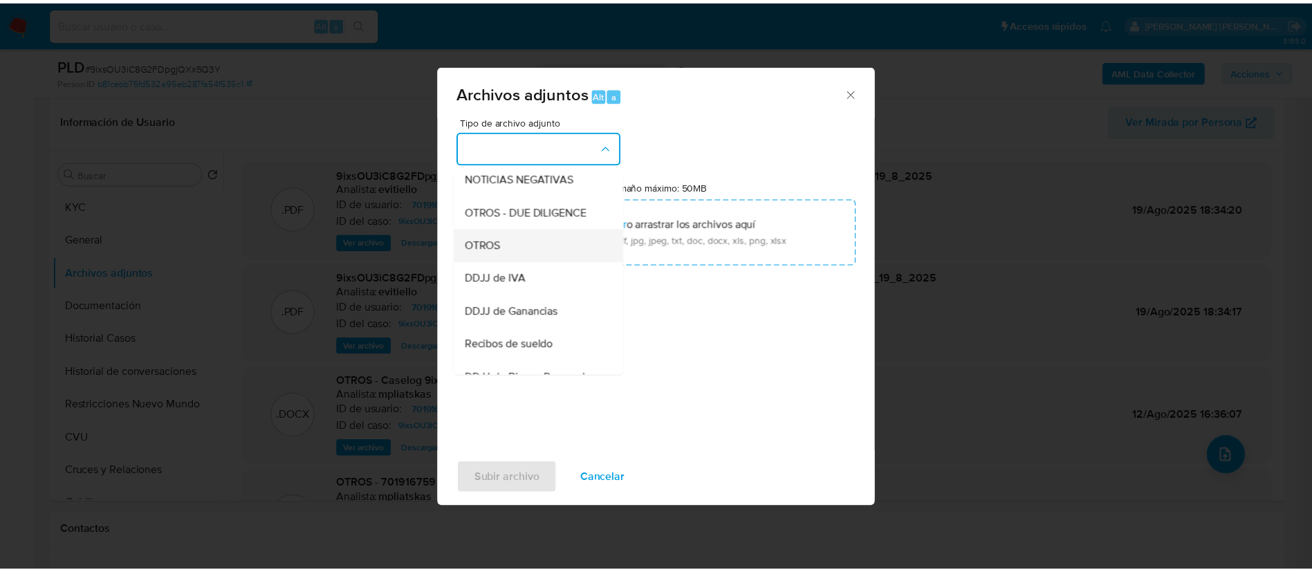
scroll to position [208, 0]
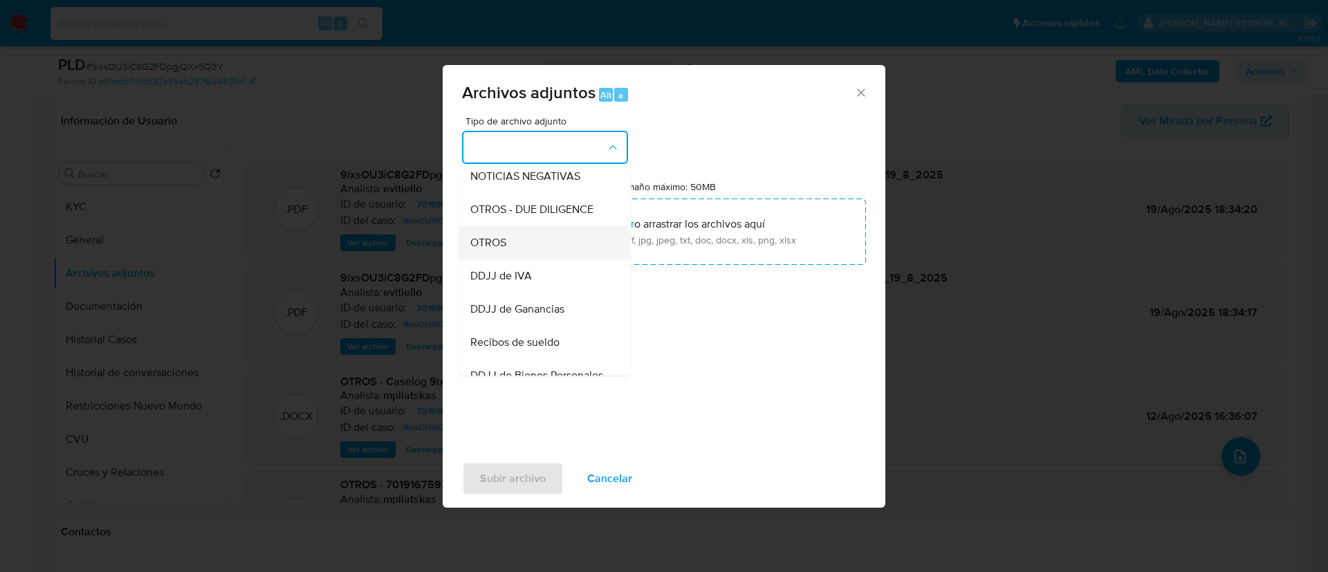
click at [532, 253] on div "OTROS" at bounding box center [540, 242] width 141 height 33
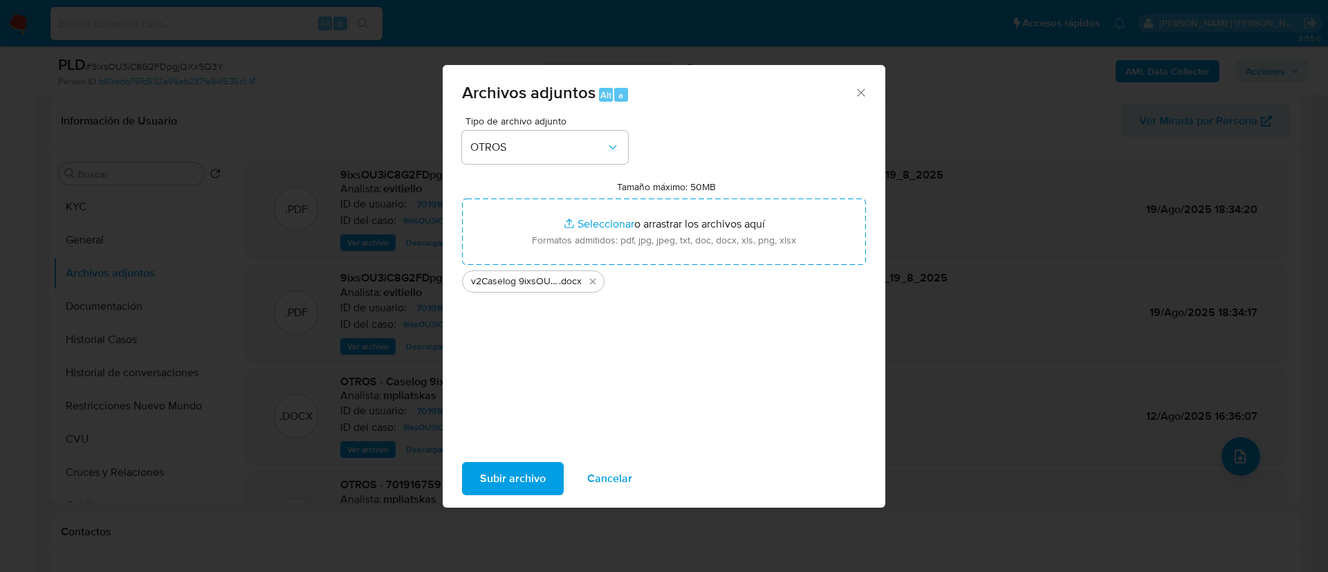
click at [523, 483] on span "Subir archivo" at bounding box center [513, 479] width 66 height 30
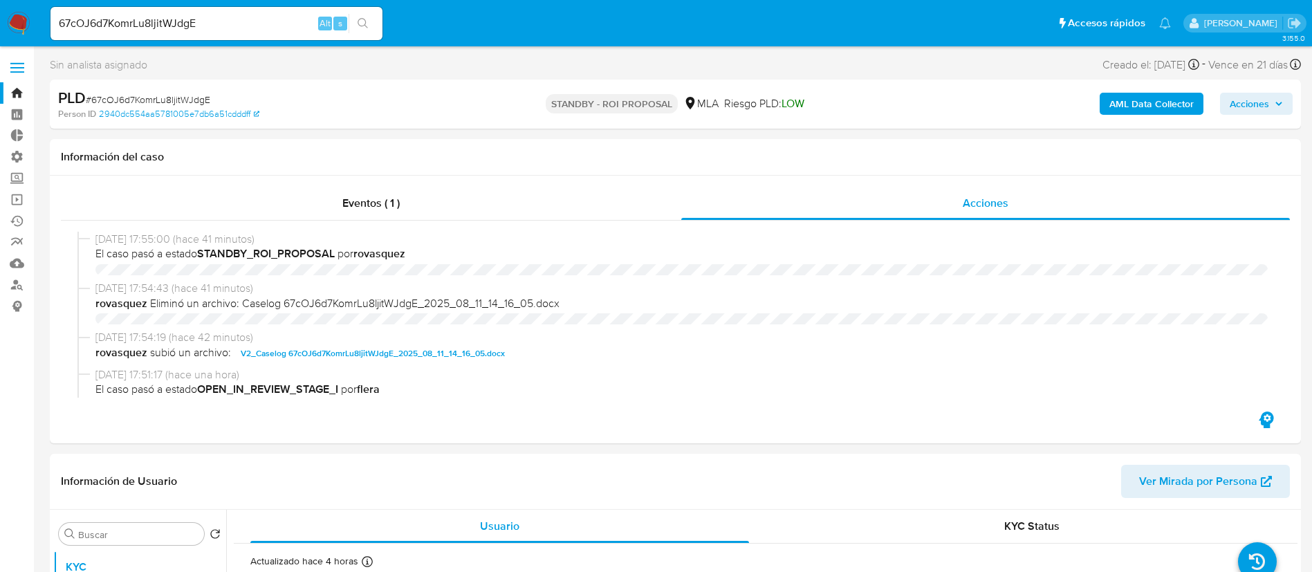
select select "10"
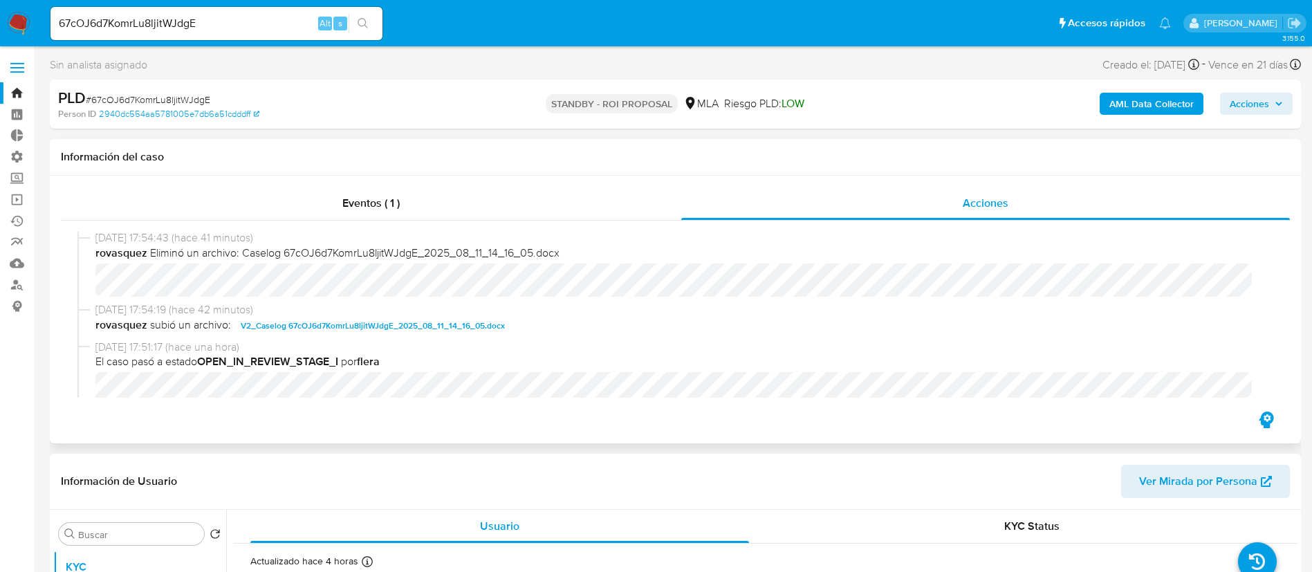
scroll to position [104, 0]
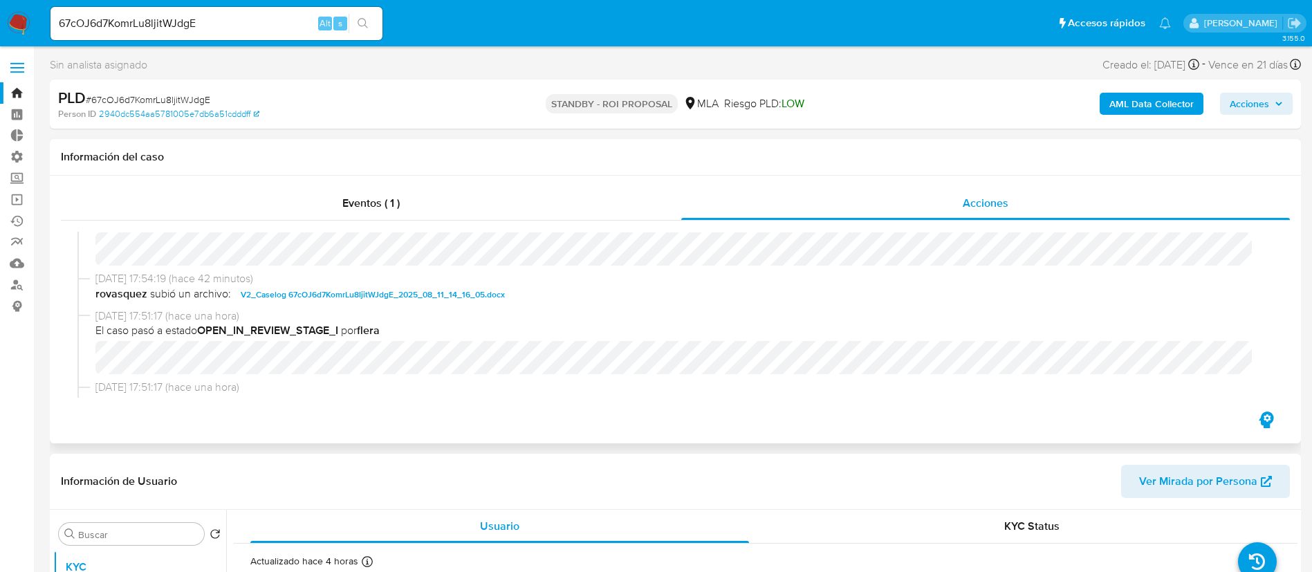
click at [371, 290] on span "V2_Caselog 67cOJ6d7KomrLu8ljitWJdgE_2025_08_11_14_16_05.docx" at bounding box center [373, 294] width 264 height 17
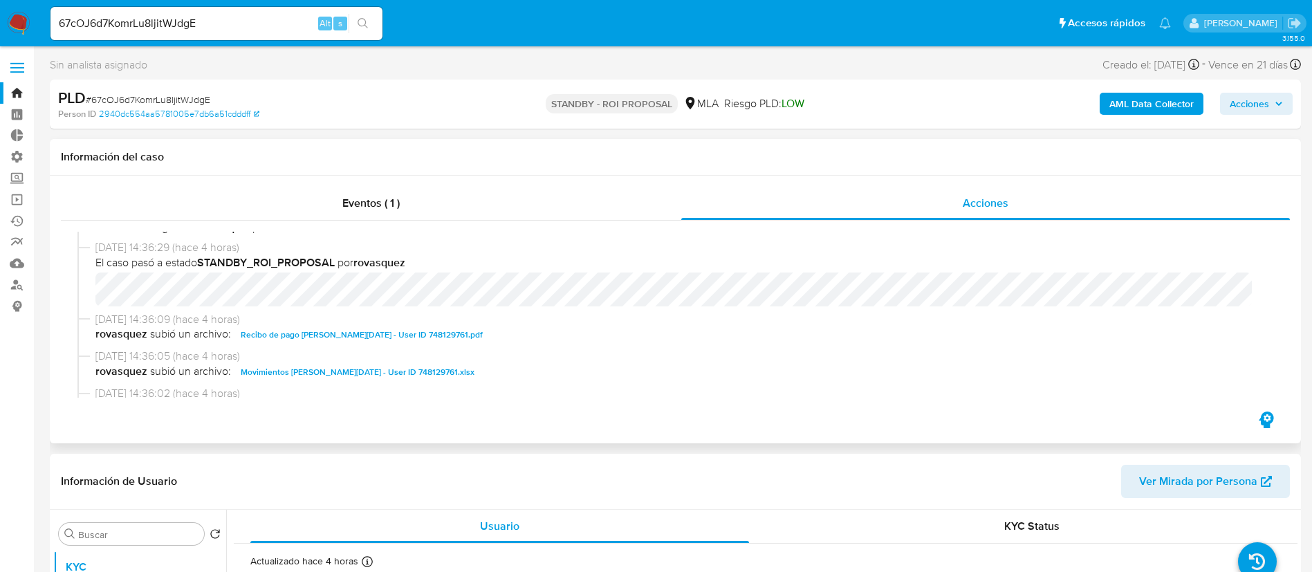
scroll to position [311, 0]
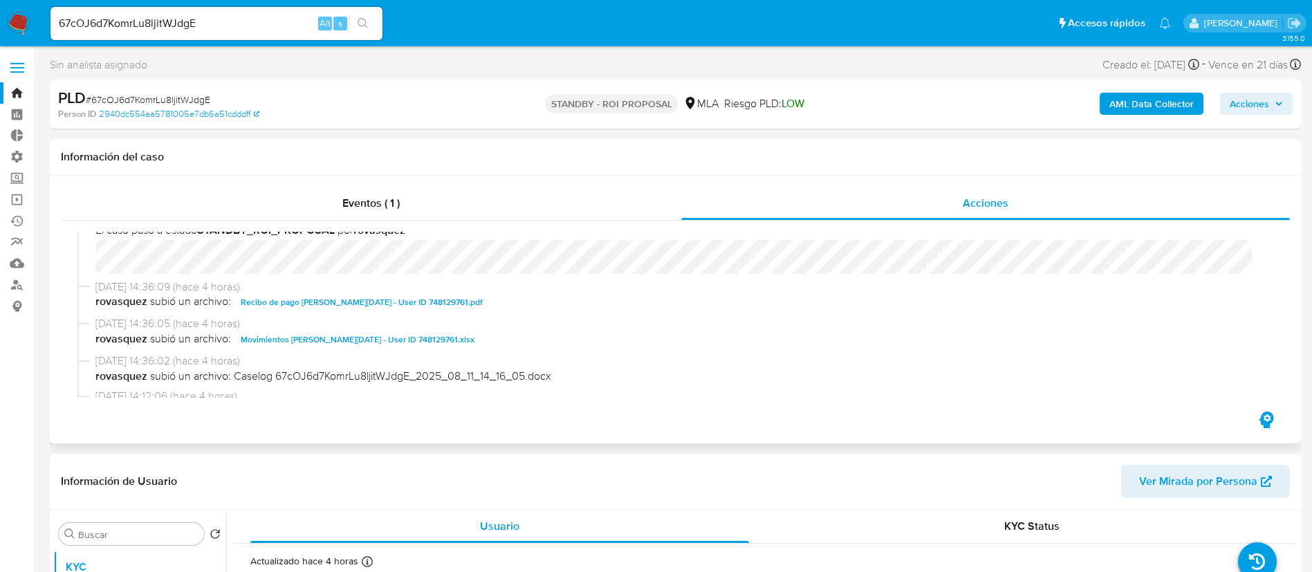
drag, startPoint x: 385, startPoint y: 335, endPoint x: 448, endPoint y: 335, distance: 63.6
click at [385, 335] on span "Movimientos [PERSON_NAME][DATE] - User ID 748129761.xlsx" at bounding box center [358, 339] width 234 height 17
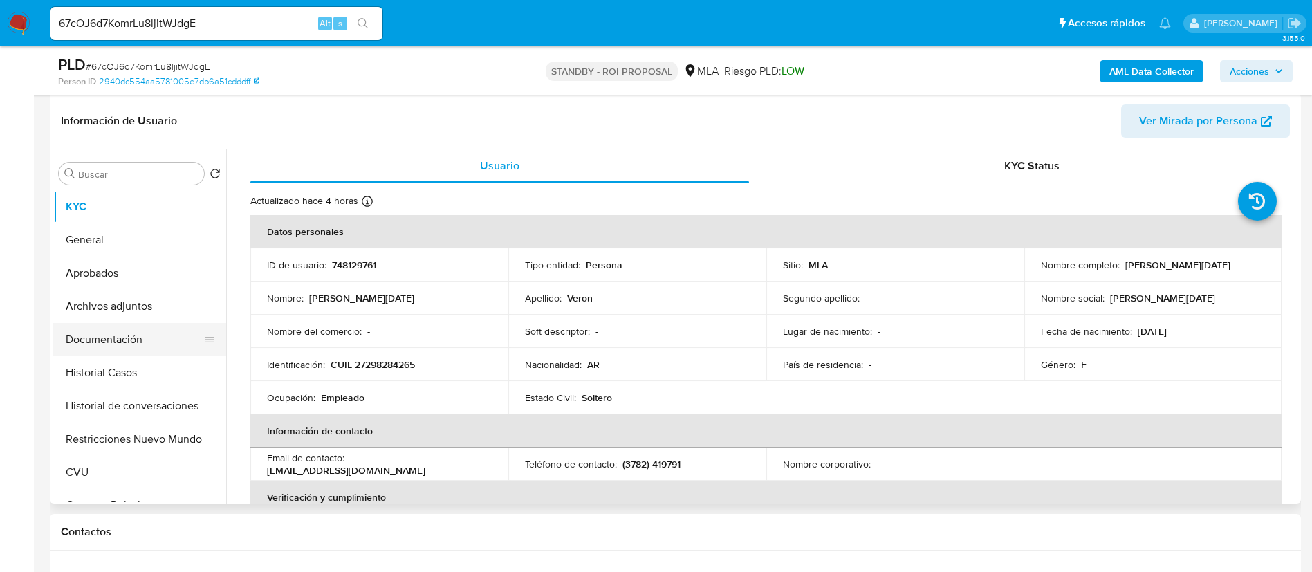
click at [128, 349] on button "Documentación" at bounding box center [134, 339] width 162 height 33
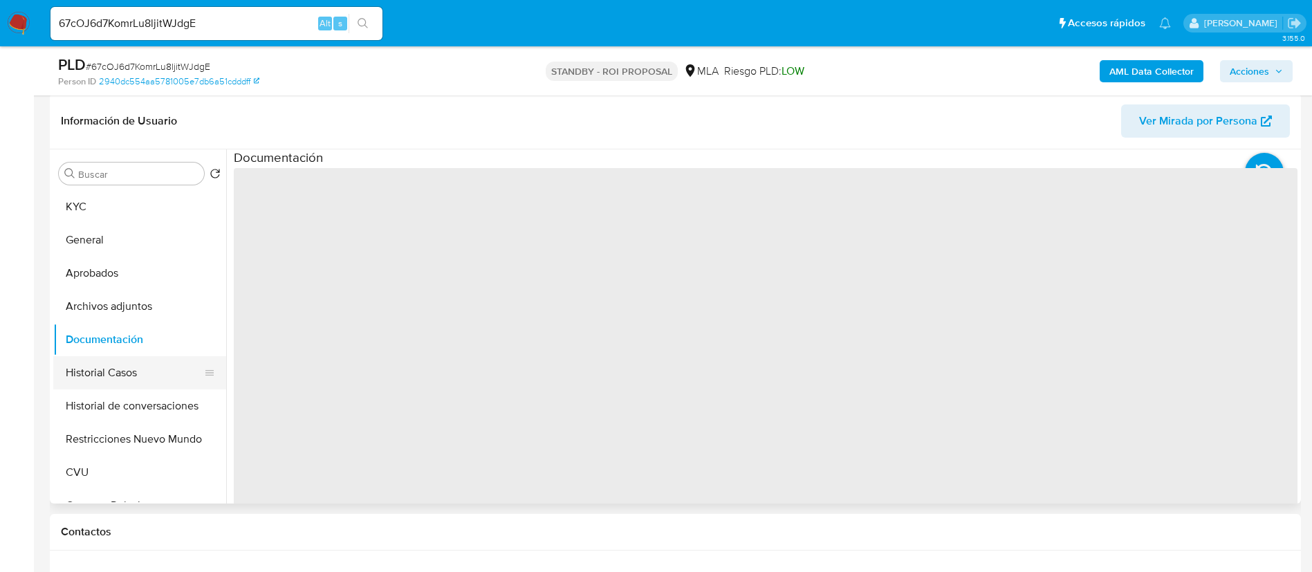
click at [146, 383] on button "Historial Casos" at bounding box center [134, 372] width 162 height 33
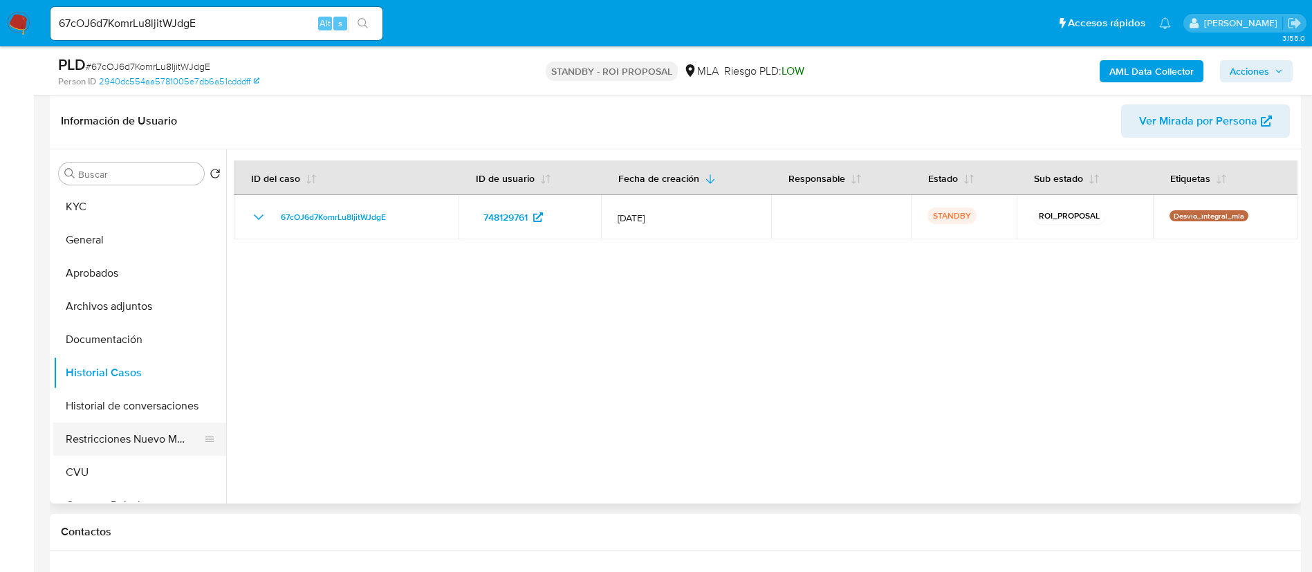
click at [149, 432] on button "Restricciones Nuevo Mundo" at bounding box center [134, 439] width 162 height 33
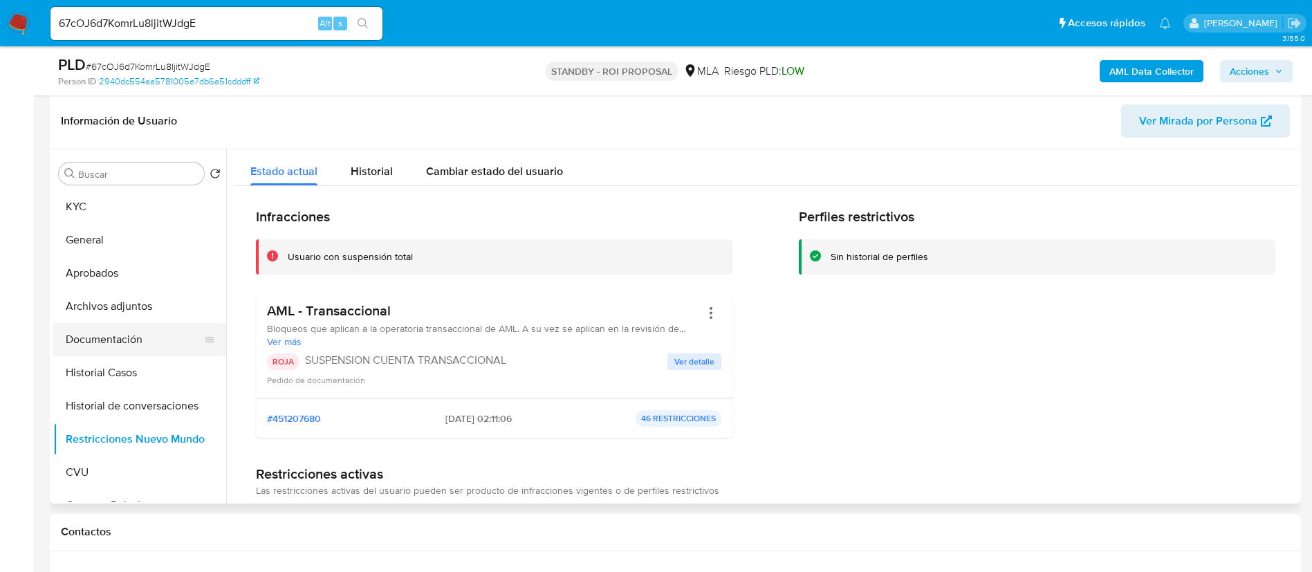
click at [134, 346] on button "Documentación" at bounding box center [134, 339] width 162 height 33
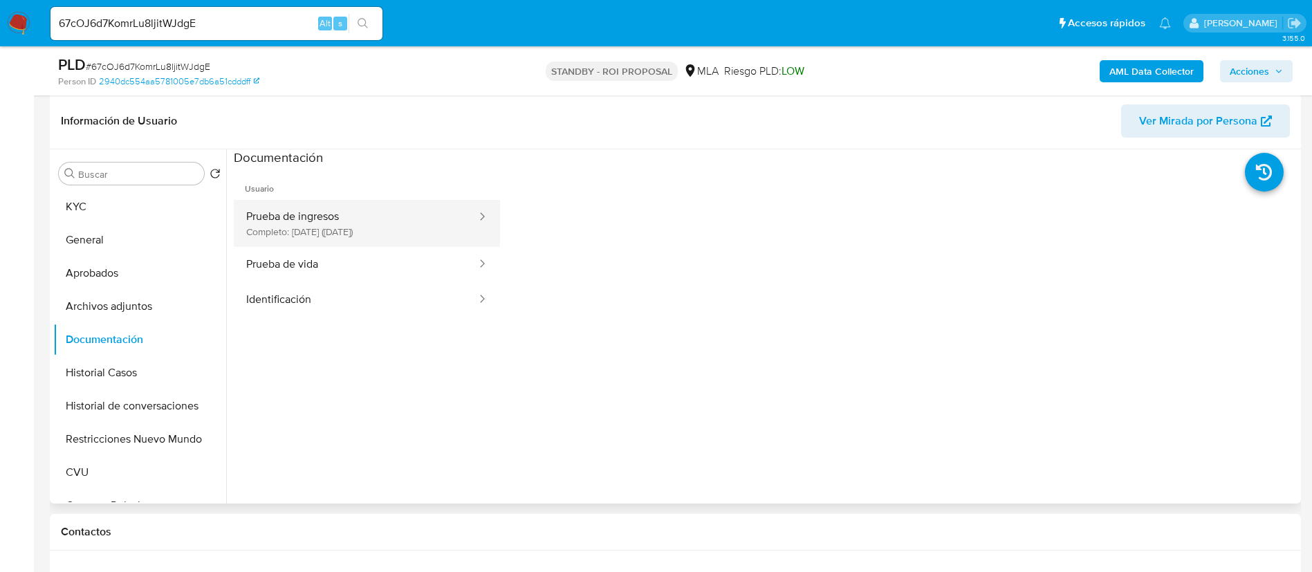
click at [342, 228] on button "Prueba de ingresos Completo: [DATE] ([DATE])" at bounding box center [356, 223] width 244 height 47
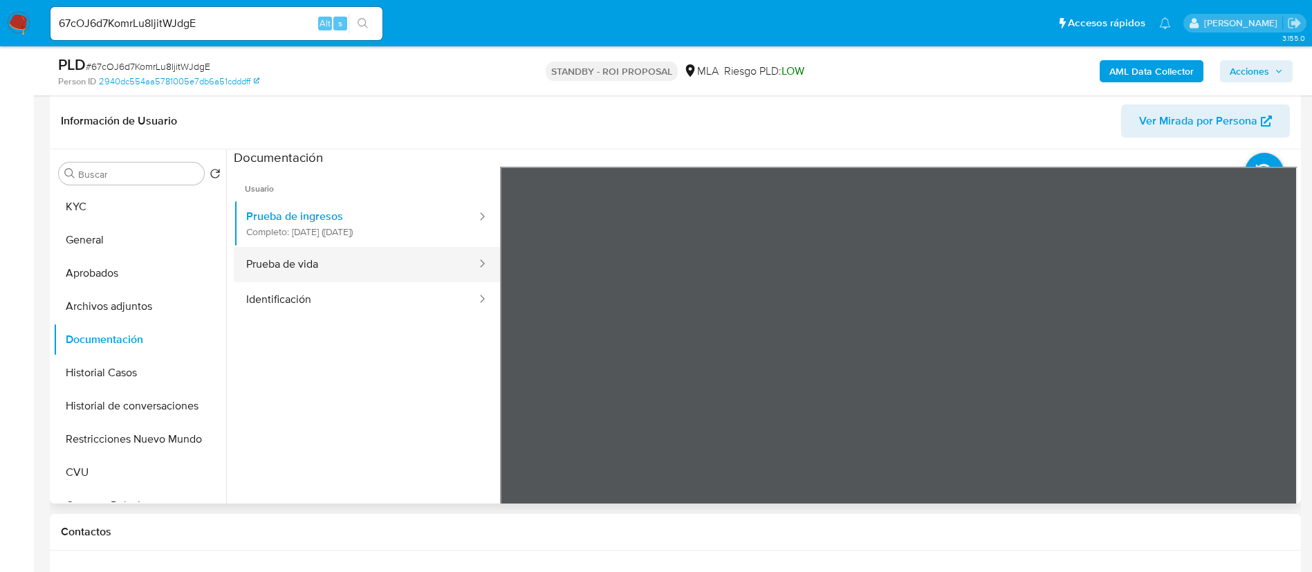
click at [338, 262] on button "Prueba de vida" at bounding box center [356, 264] width 244 height 35
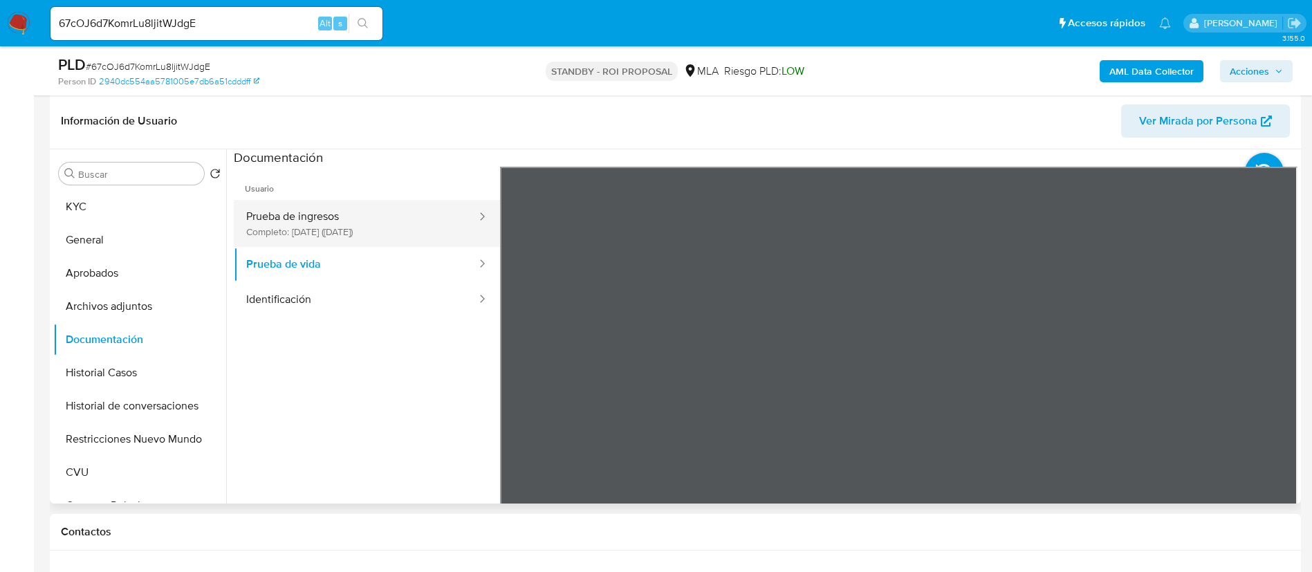
click at [338, 229] on button "Prueba de ingresos Completo: [DATE] ([DATE])" at bounding box center [356, 223] width 244 height 47
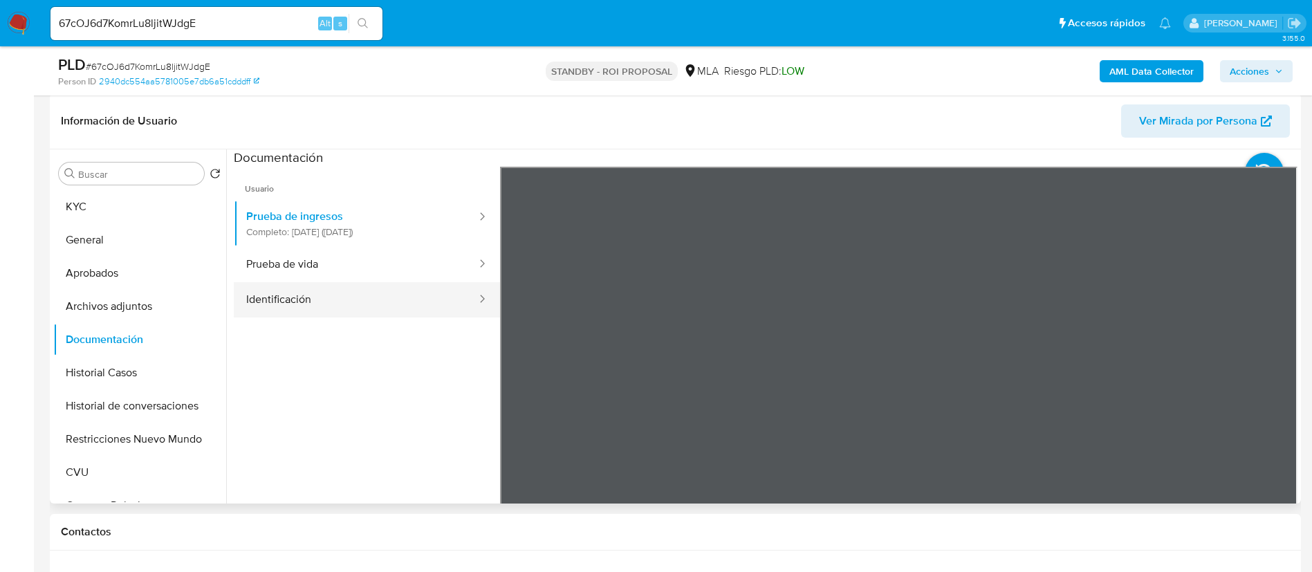
click at [381, 294] on button "Identificación" at bounding box center [356, 299] width 244 height 35
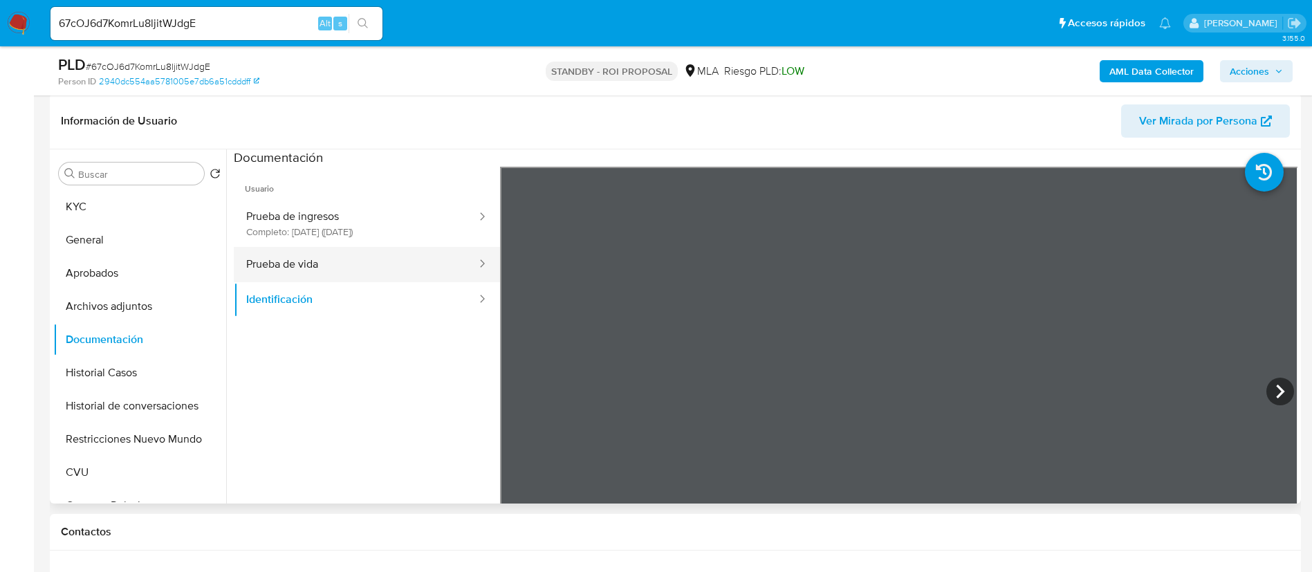
click at [381, 271] on button "Prueba de vida" at bounding box center [356, 264] width 244 height 35
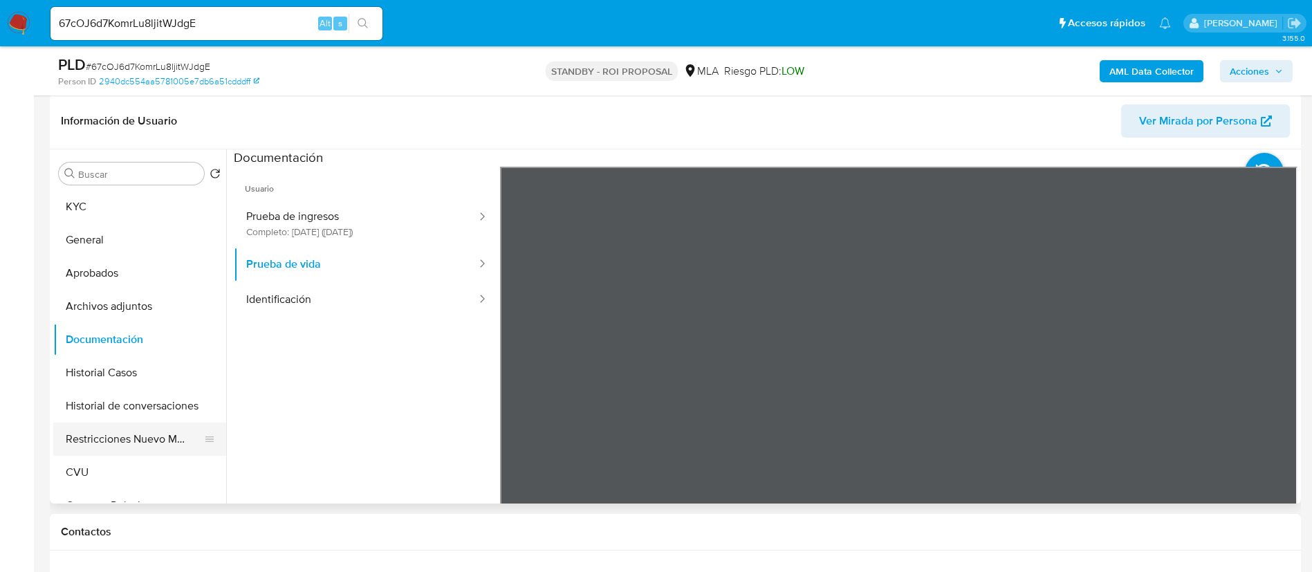
click at [161, 443] on button "Restricciones Nuevo Mundo" at bounding box center [134, 439] width 162 height 33
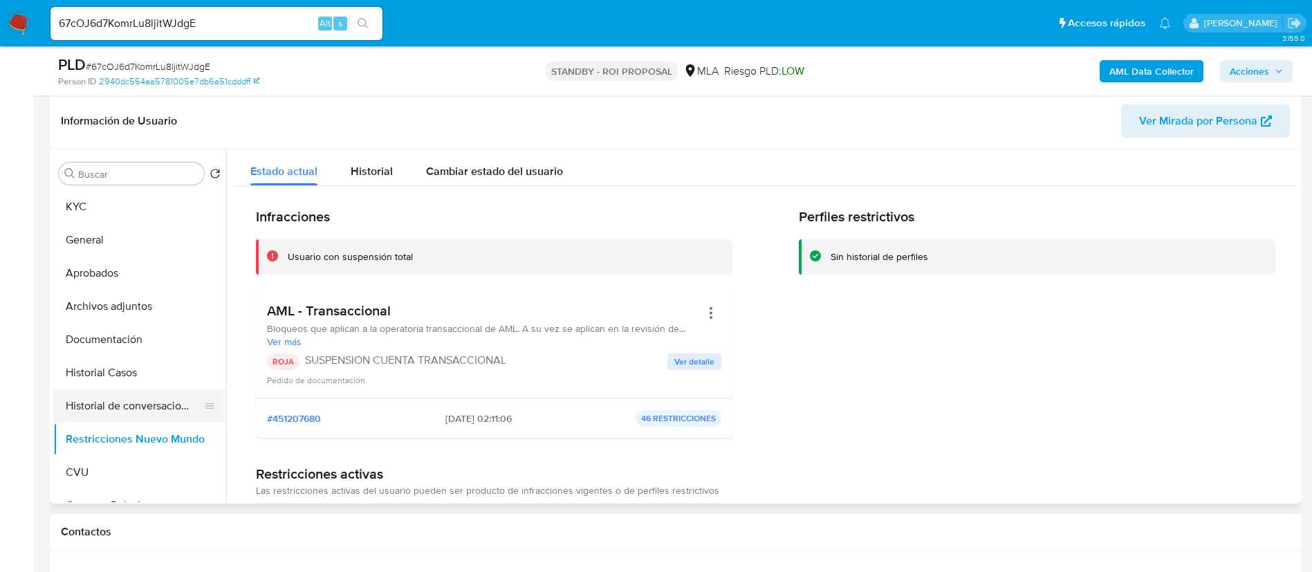
click at [128, 414] on button "Historial de conversaciones" at bounding box center [134, 405] width 162 height 33
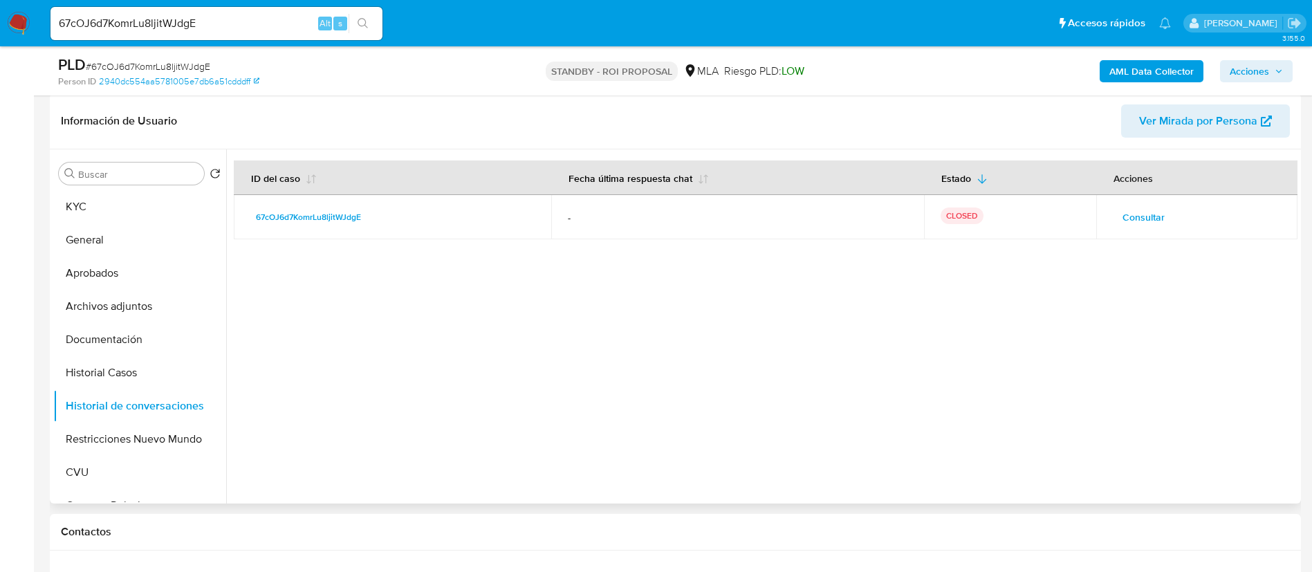
click at [1126, 222] on span "Consultar" at bounding box center [1144, 217] width 42 height 19
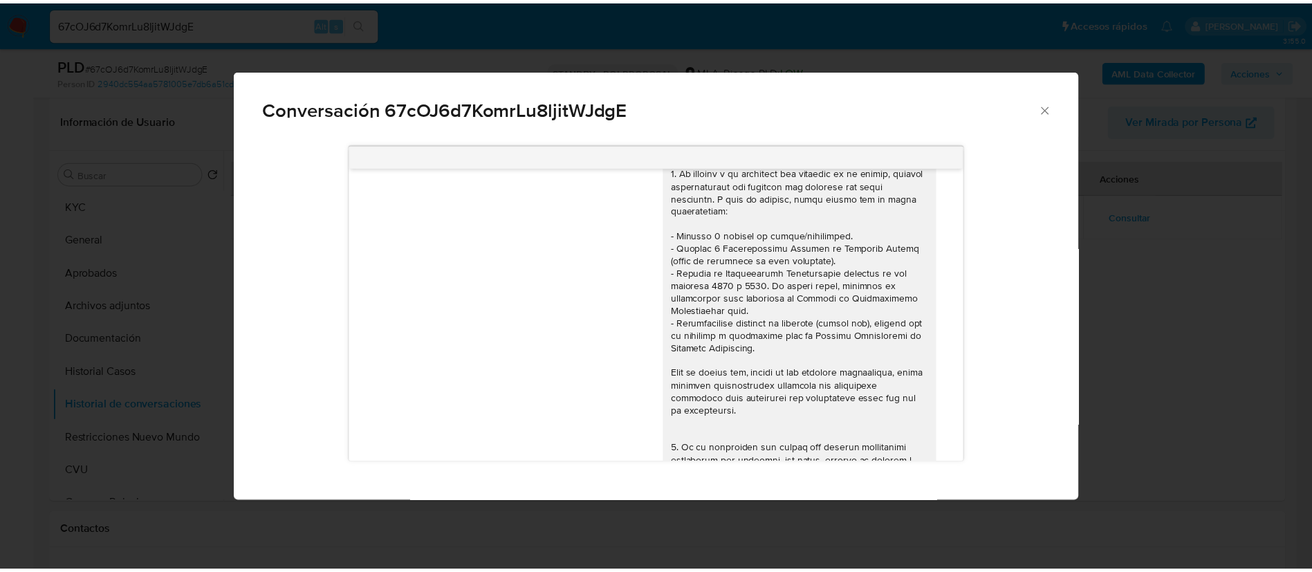
scroll to position [30, 0]
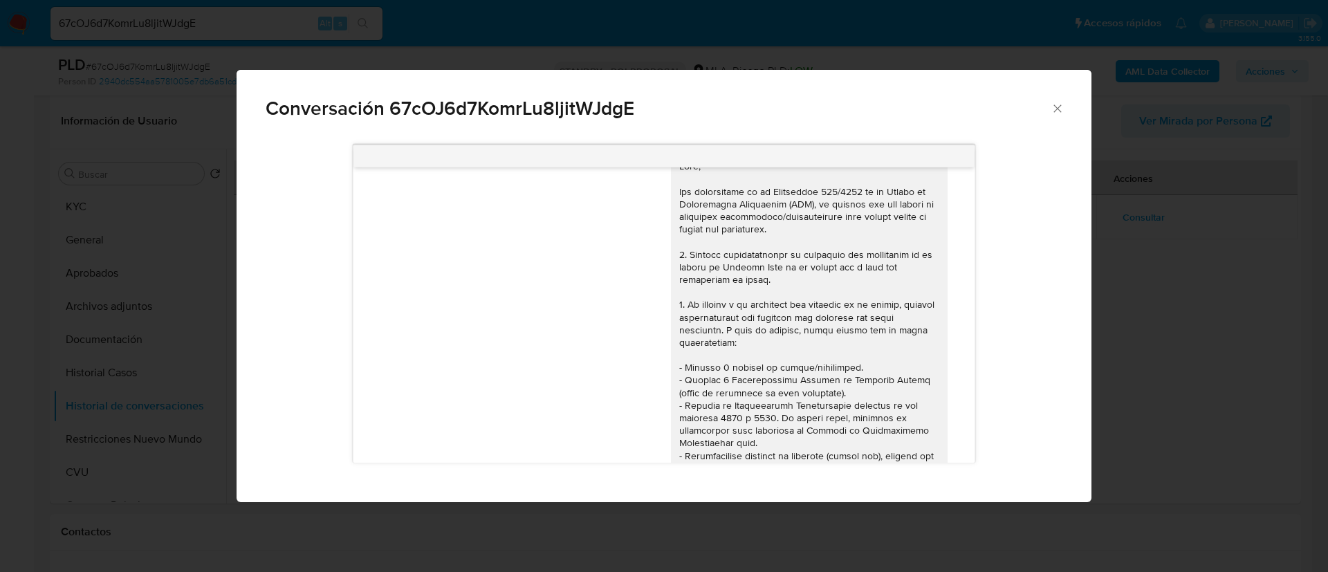
click at [120, 416] on div "Conversación 67cOJ6d7KomrLu8ljitWJdgE [DATE] 18:01:15 Hola no me deja adjuntar …" at bounding box center [664, 286] width 1328 height 572
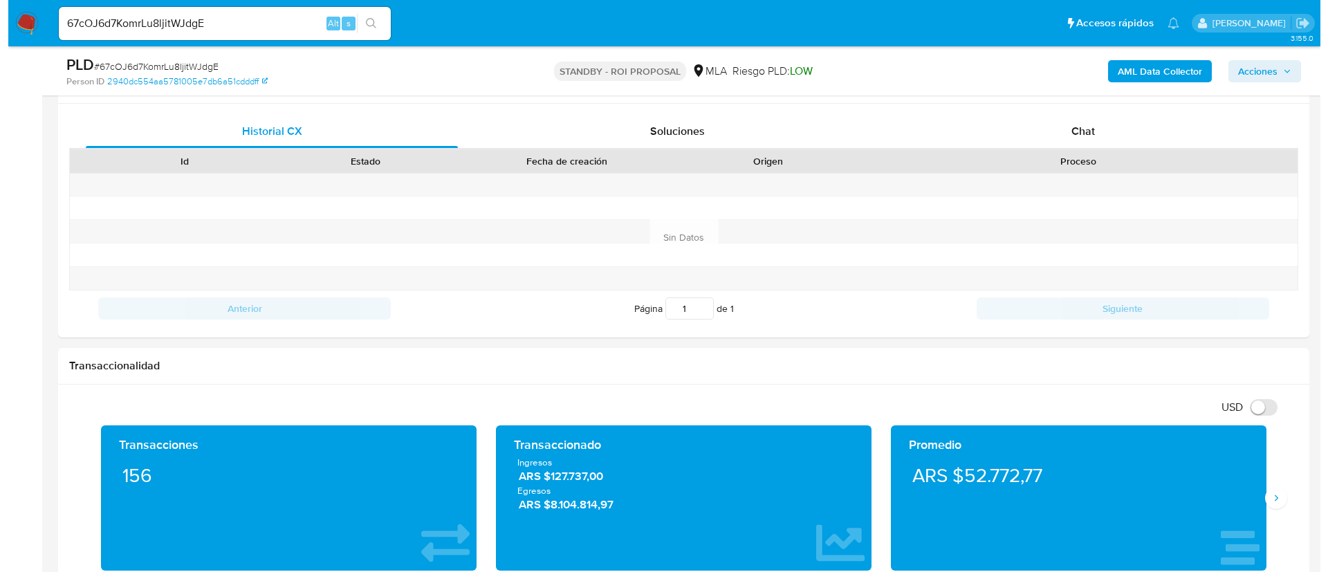
scroll to position [415, 0]
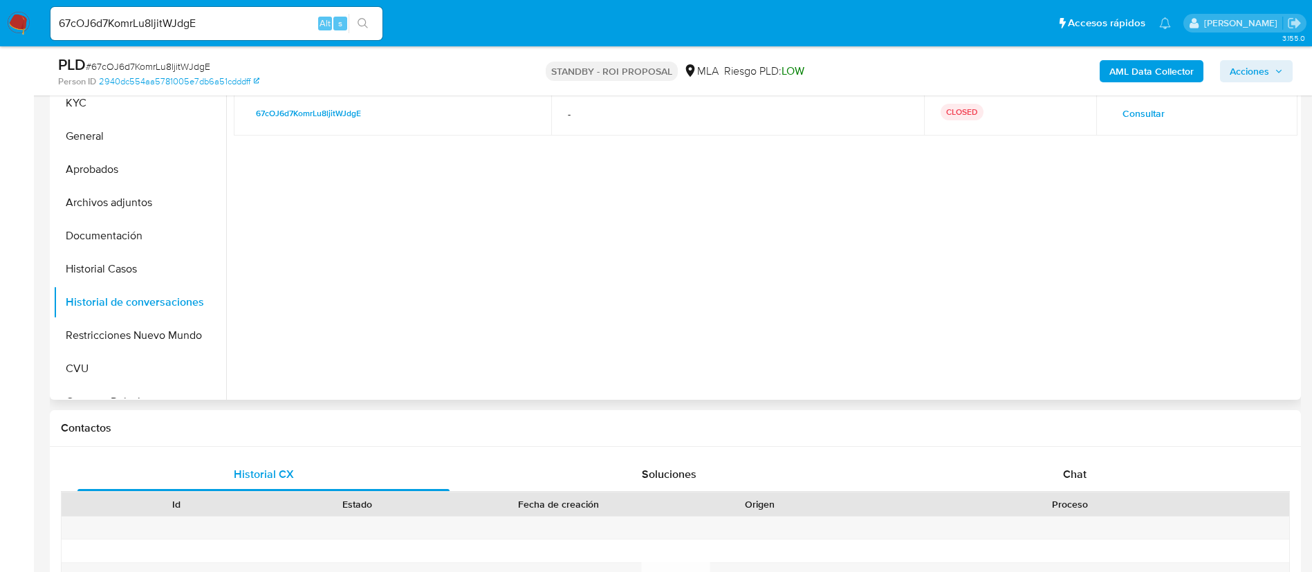
click at [1113, 111] on button "Consultar" at bounding box center [1144, 113] width 62 height 22
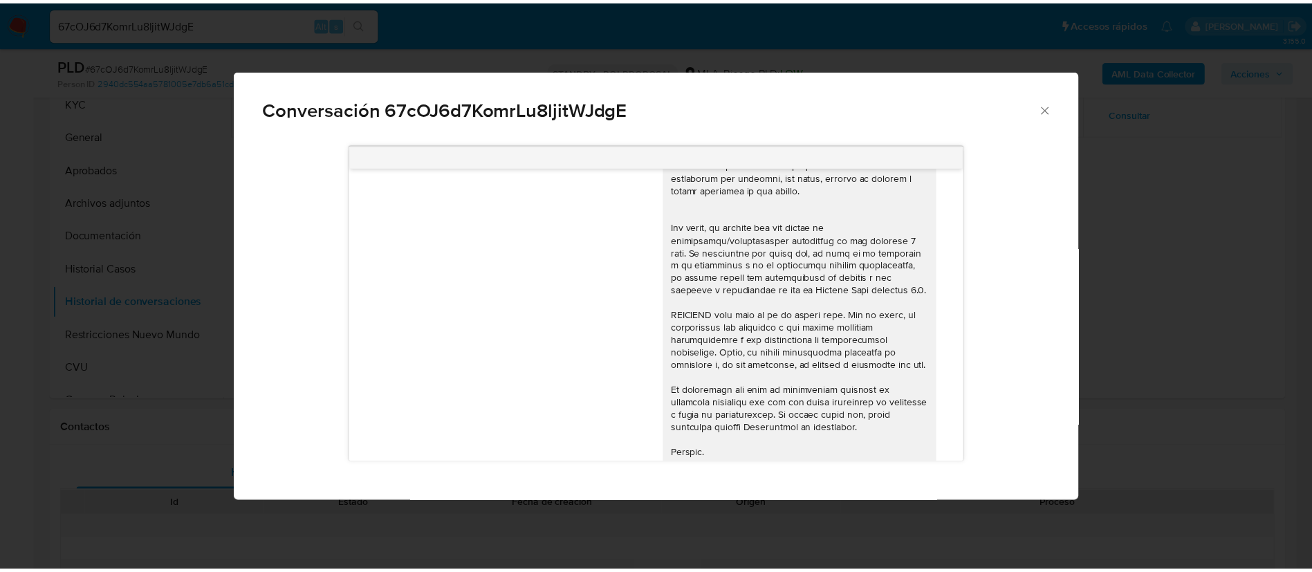
scroll to position [445, 0]
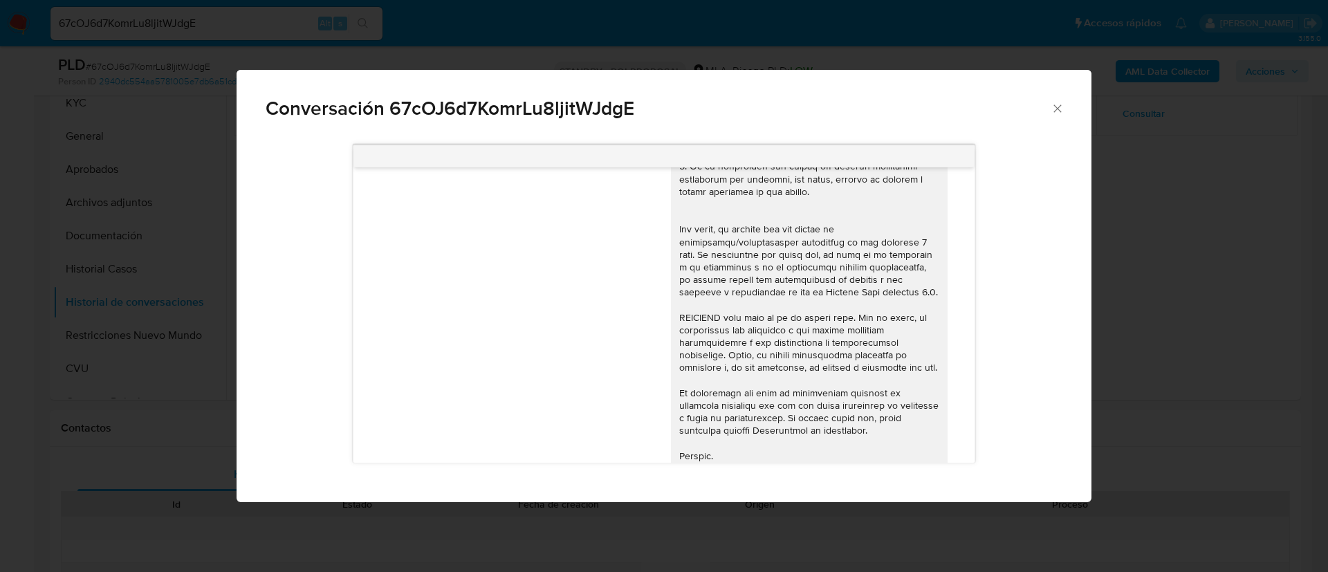
click at [1157, 270] on div "Conversación 67cOJ6d7KomrLu8ljitWJdgE [DATE] 18:01:15 Hola no me deja adjuntar …" at bounding box center [664, 286] width 1328 height 572
